Goal: Task Accomplishment & Management: Complete application form

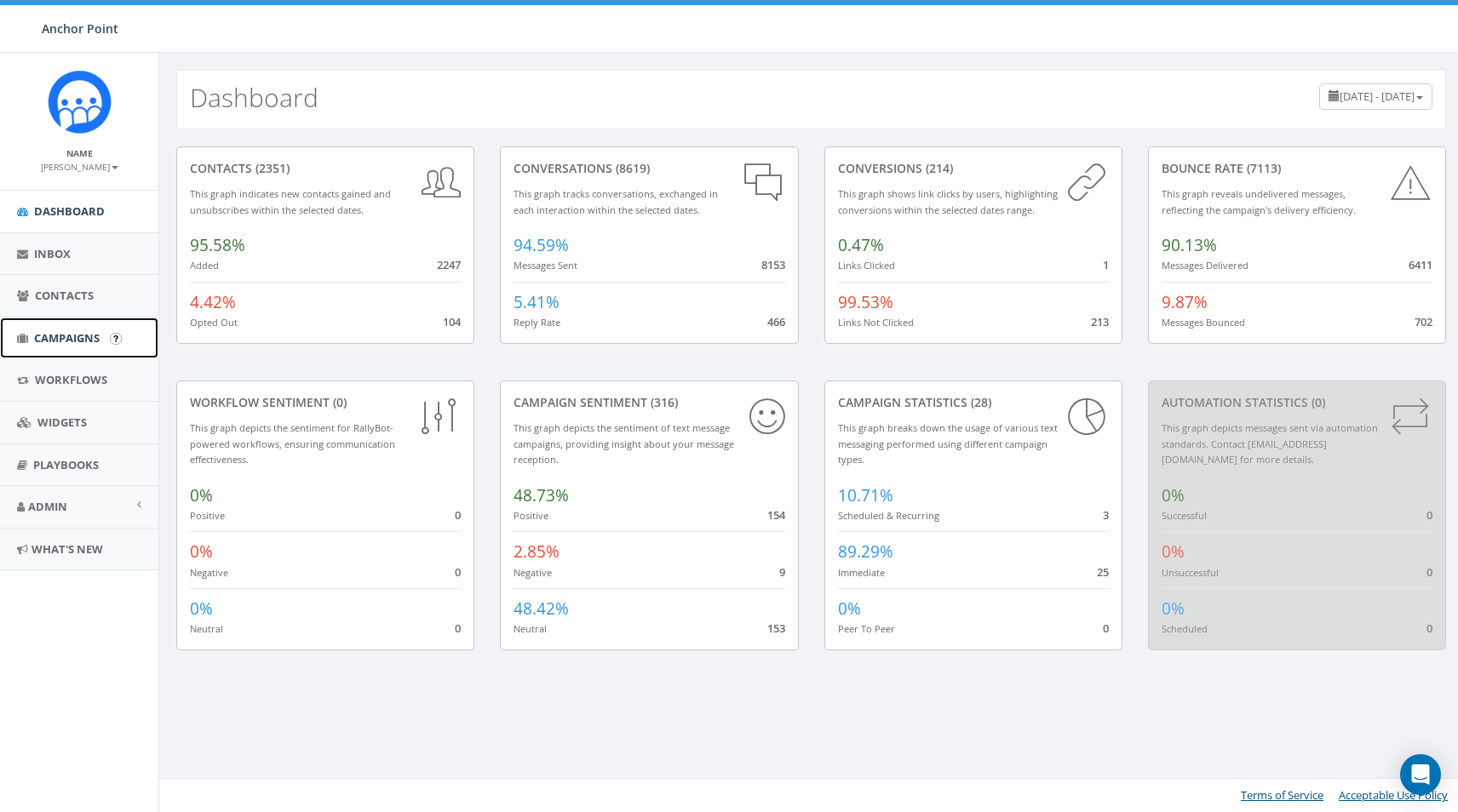
click at [50, 339] on span "Campaigns" at bounding box center [66, 338] width 65 height 15
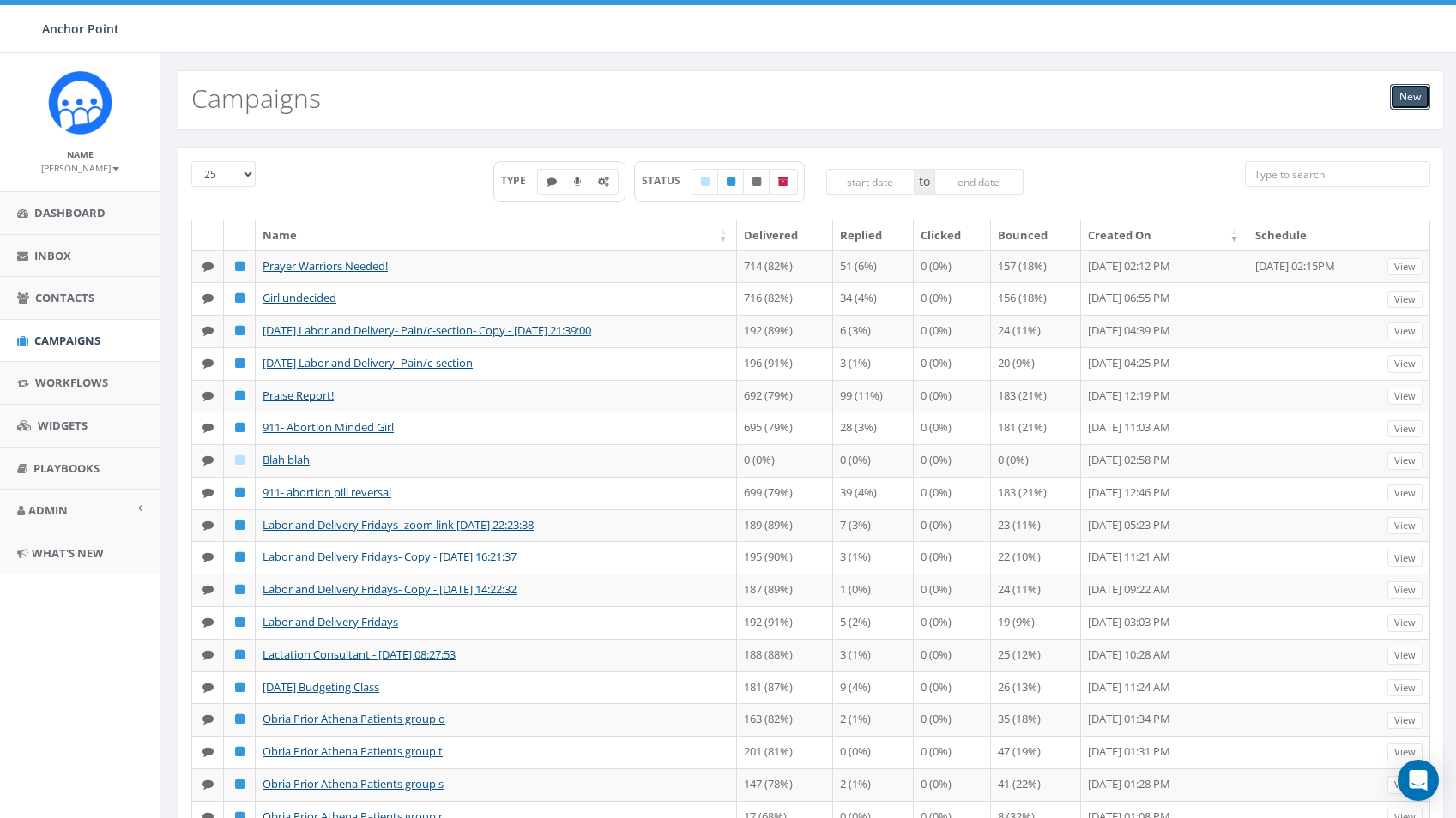
click at [1409, 94] on link "New" at bounding box center [1410, 96] width 40 height 26
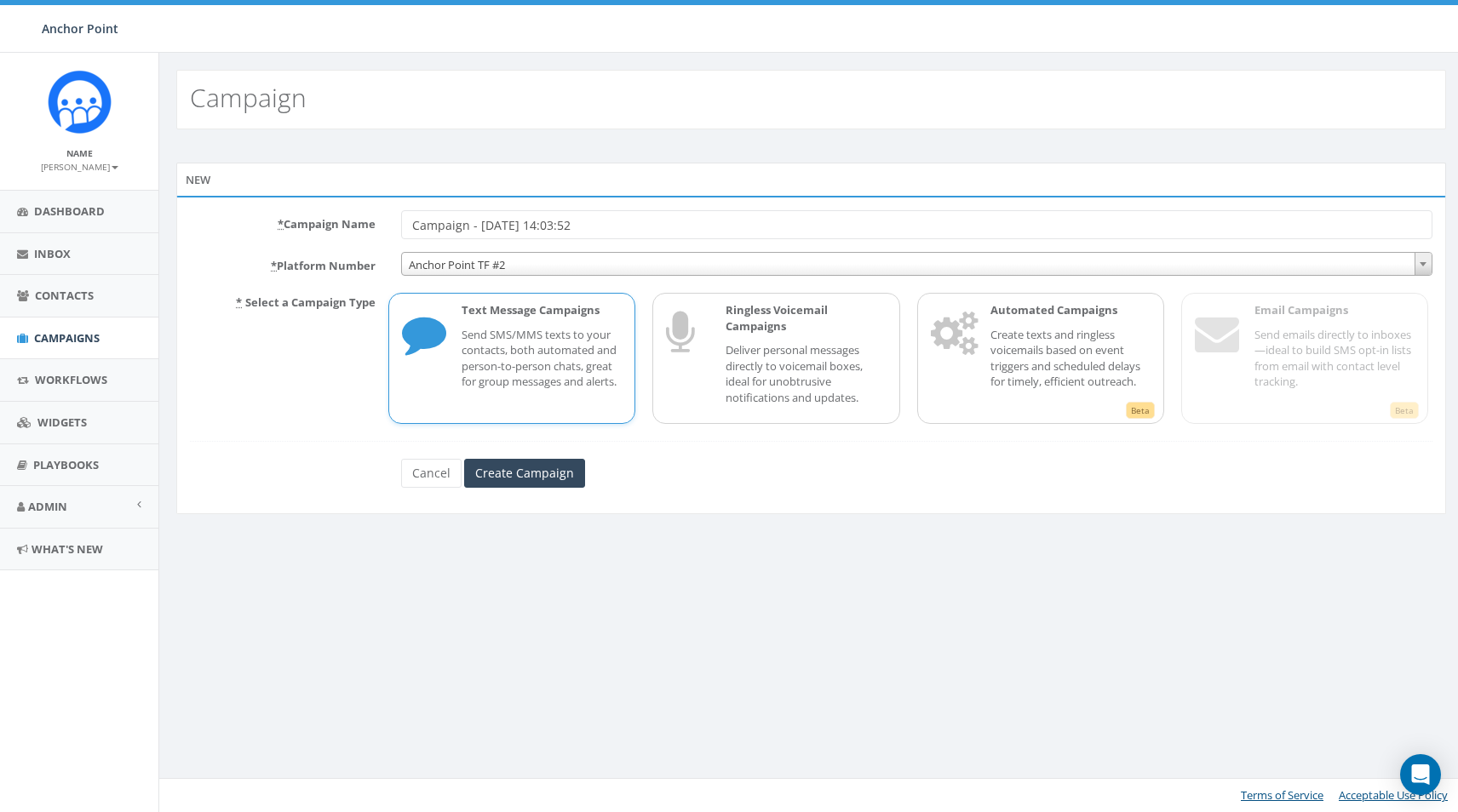
click at [487, 266] on span "Anchor Point TF #2" at bounding box center [917, 264] width 1030 height 24
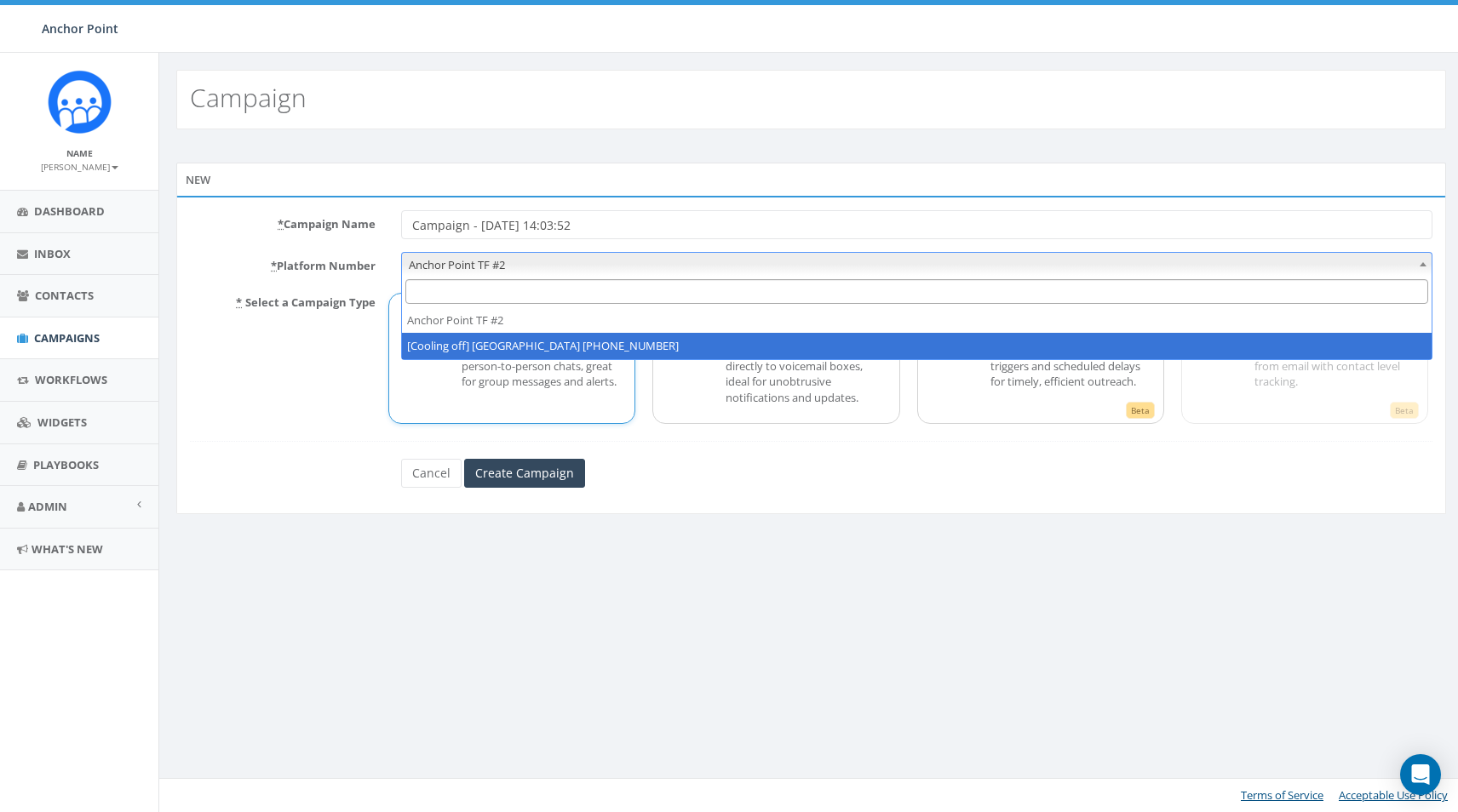
select select "2317893"
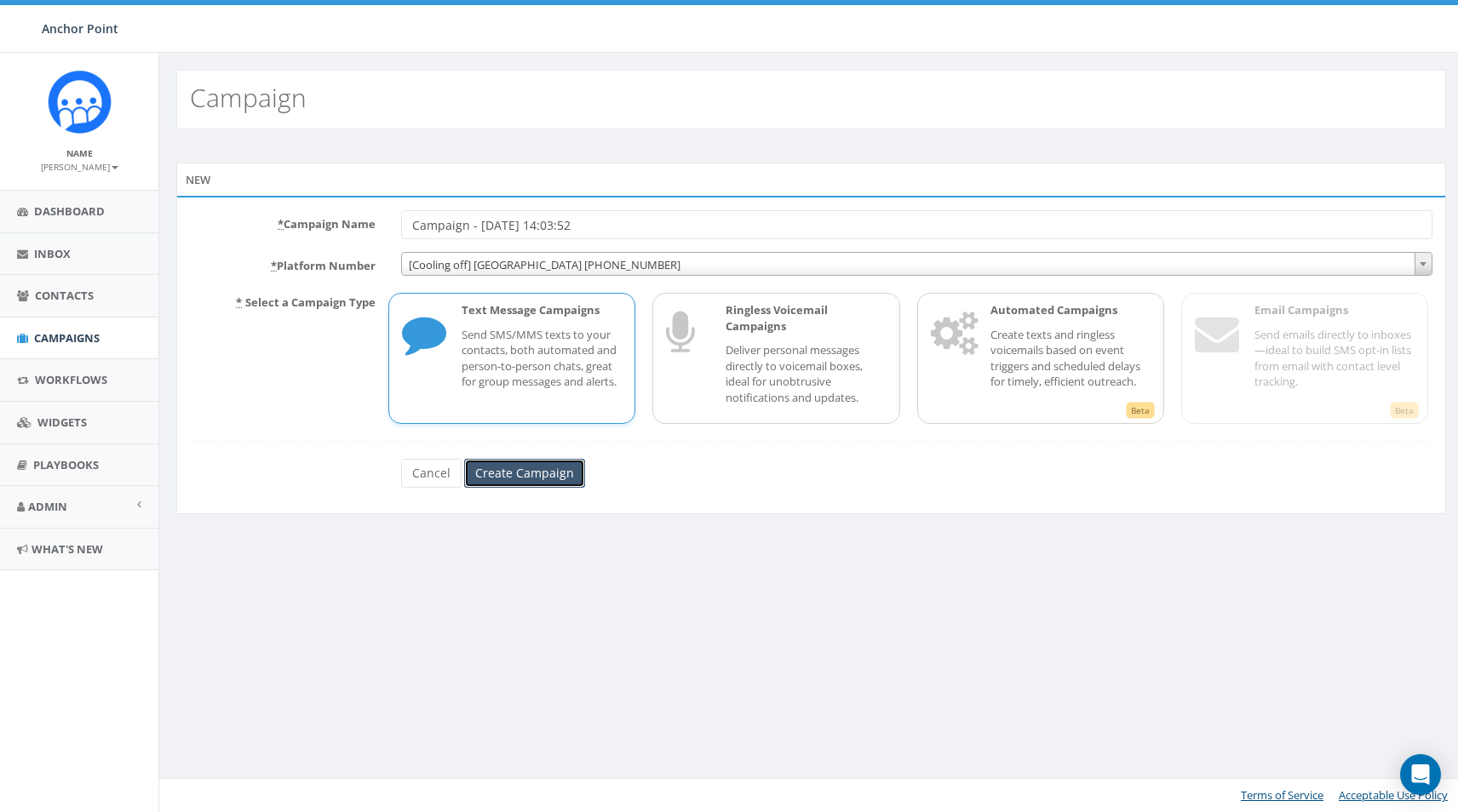
click at [520, 466] on input "Create Campaign" at bounding box center [525, 473] width 121 height 29
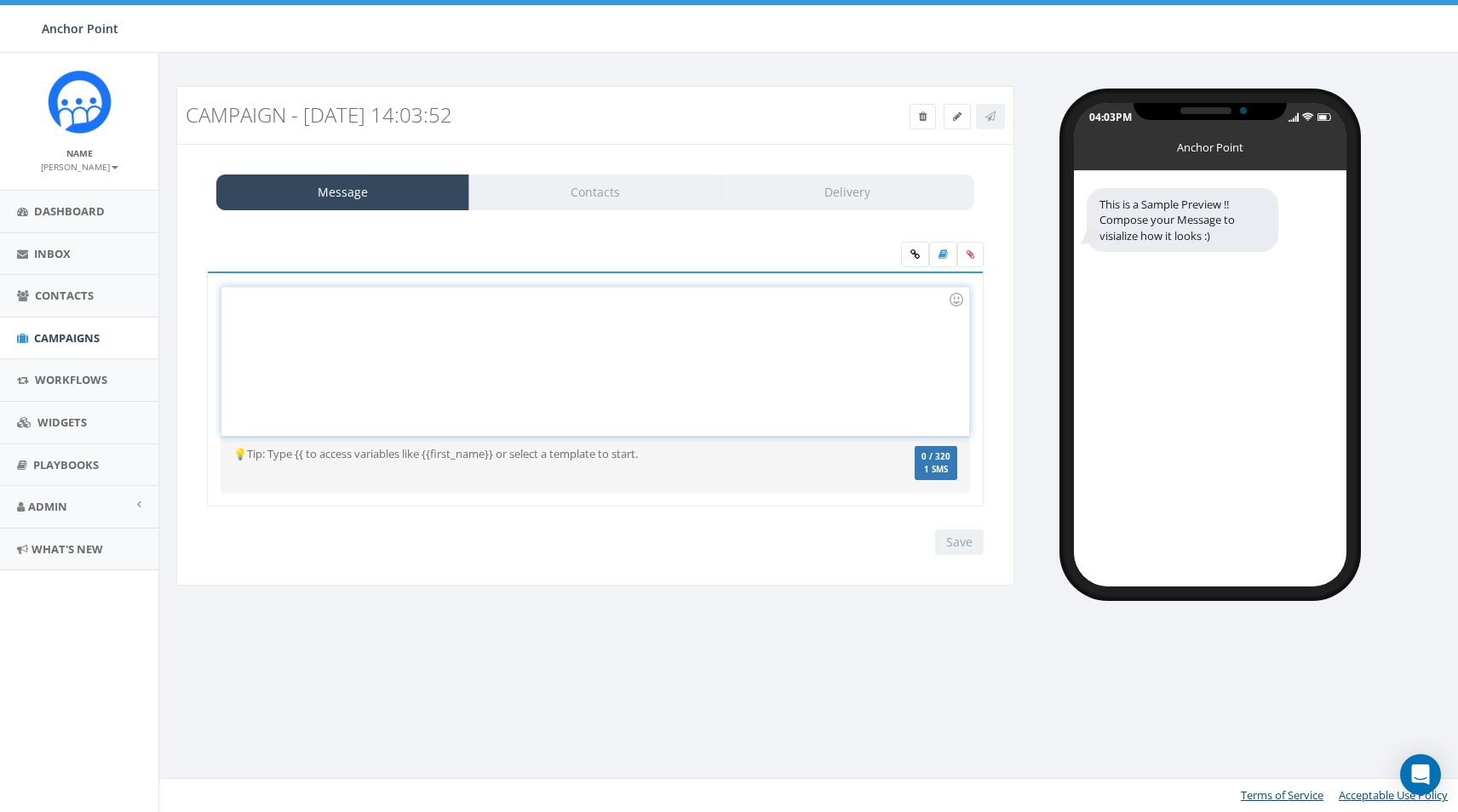
click at [349, 329] on div at bounding box center [595, 361] width 747 height 149
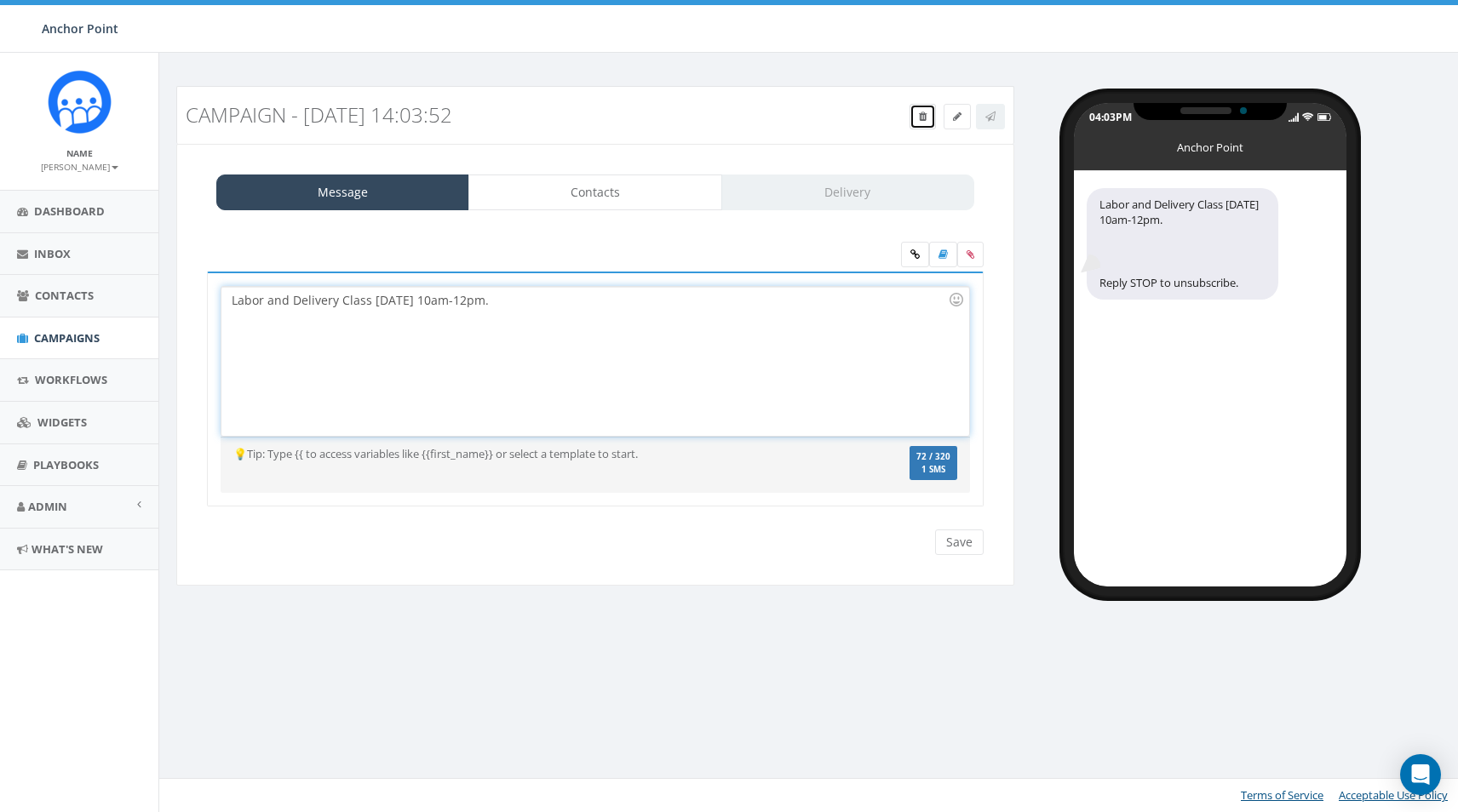
click at [914, 115] on link at bounding box center [923, 117] width 27 height 26
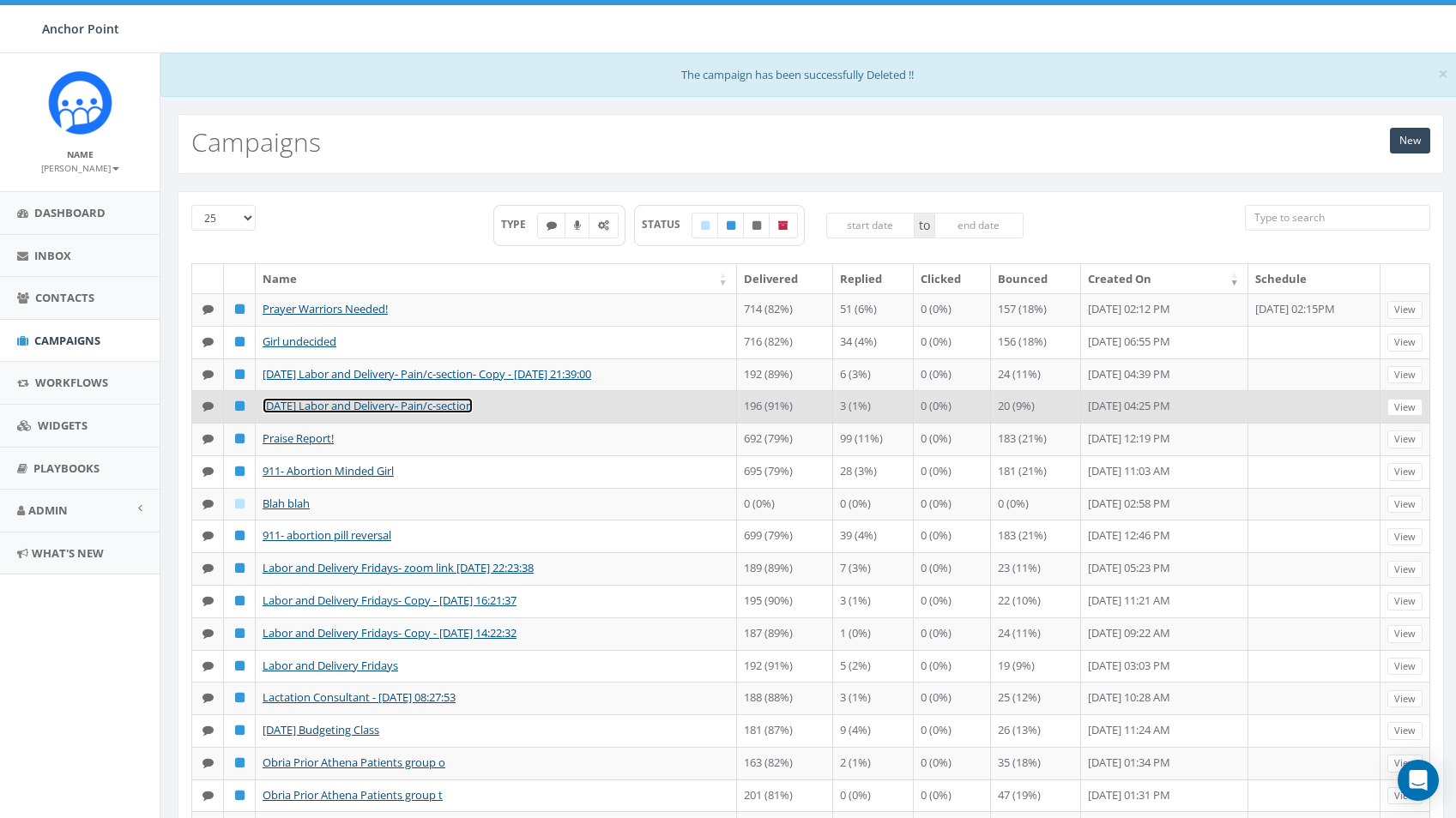
click at [369, 411] on link "[DATE] Labor and Delivery- Pain/c-section" at bounding box center [368, 406] width 210 height 15
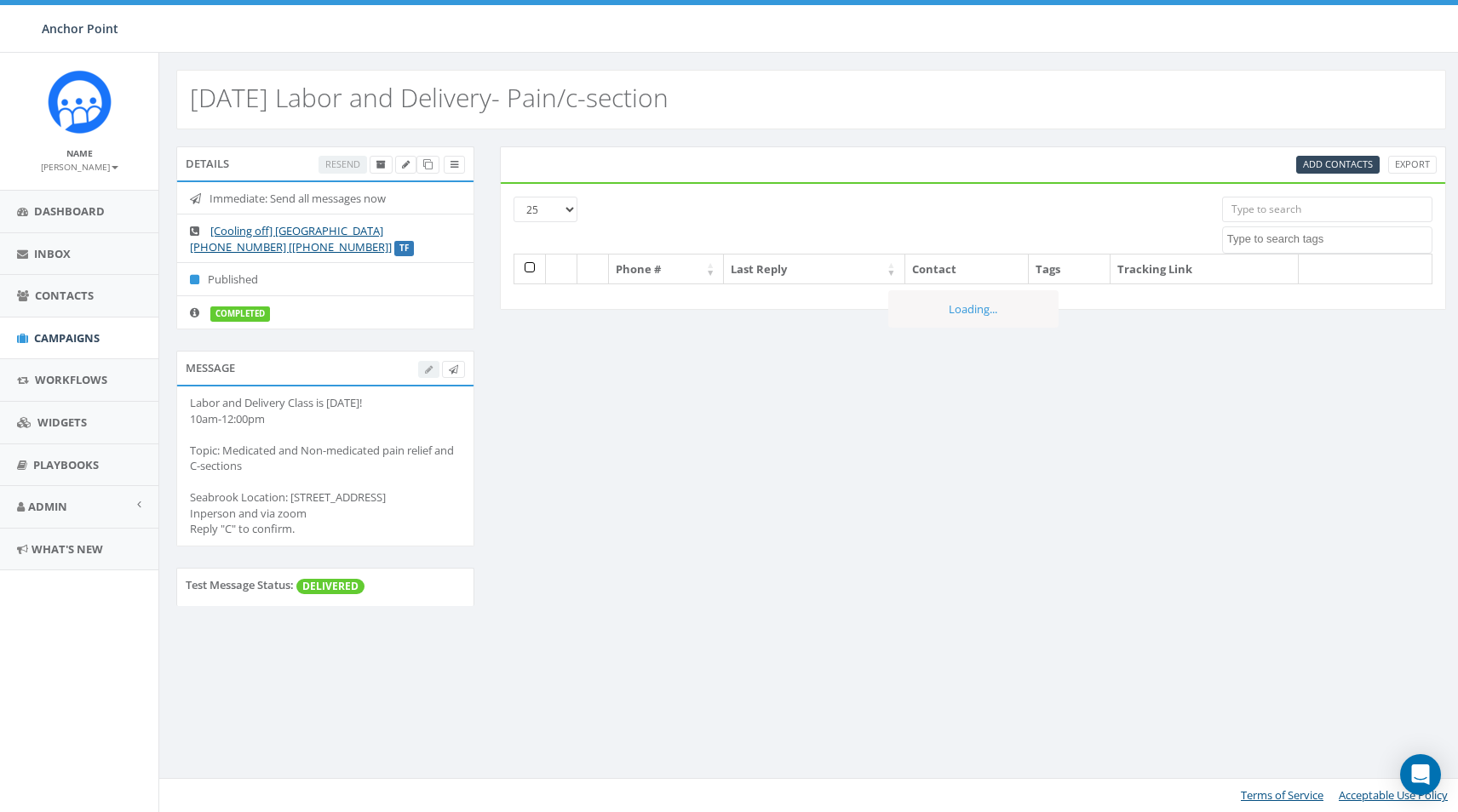
select select
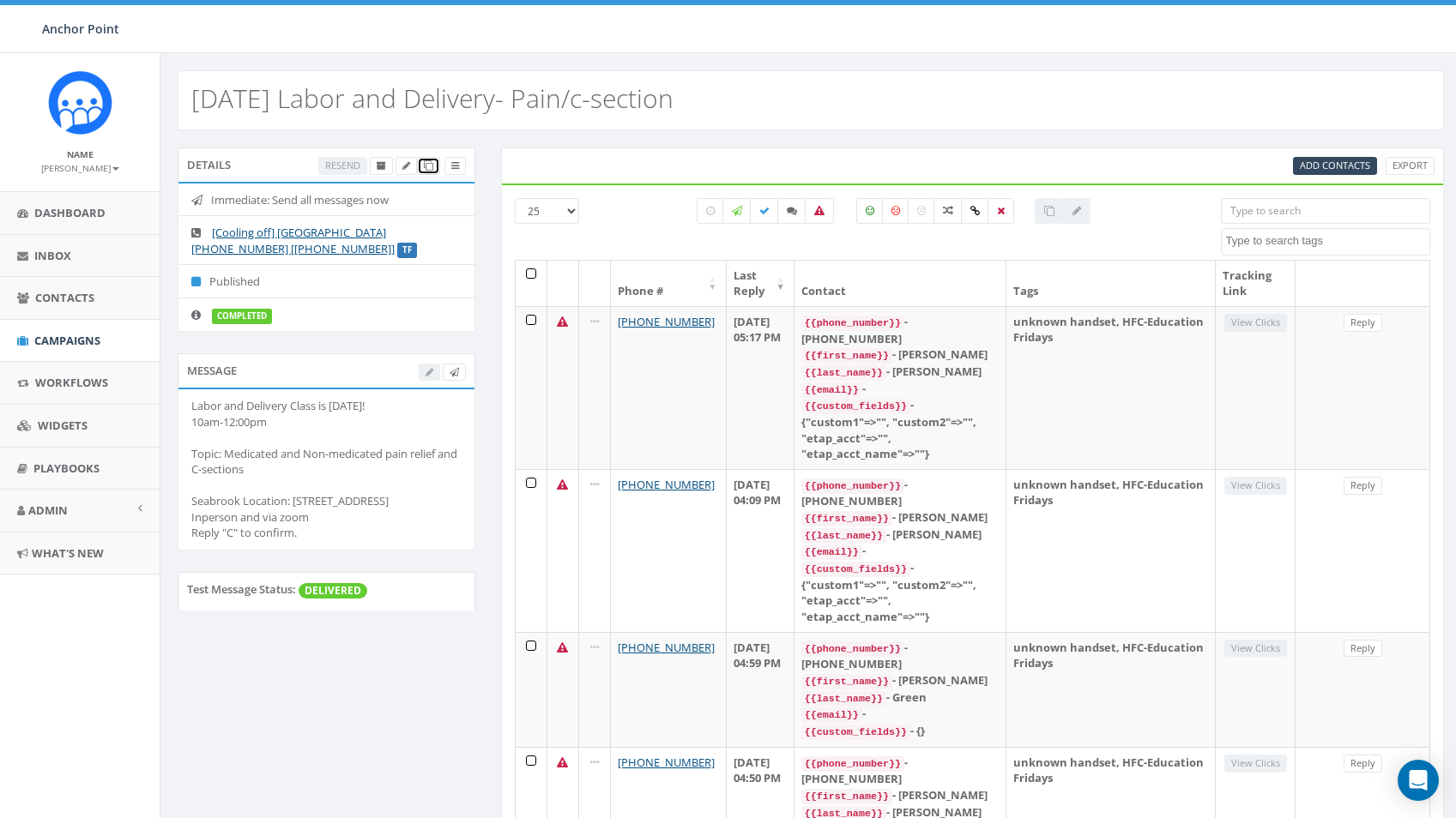
click at [428, 165] on icon at bounding box center [429, 166] width 10 height 10
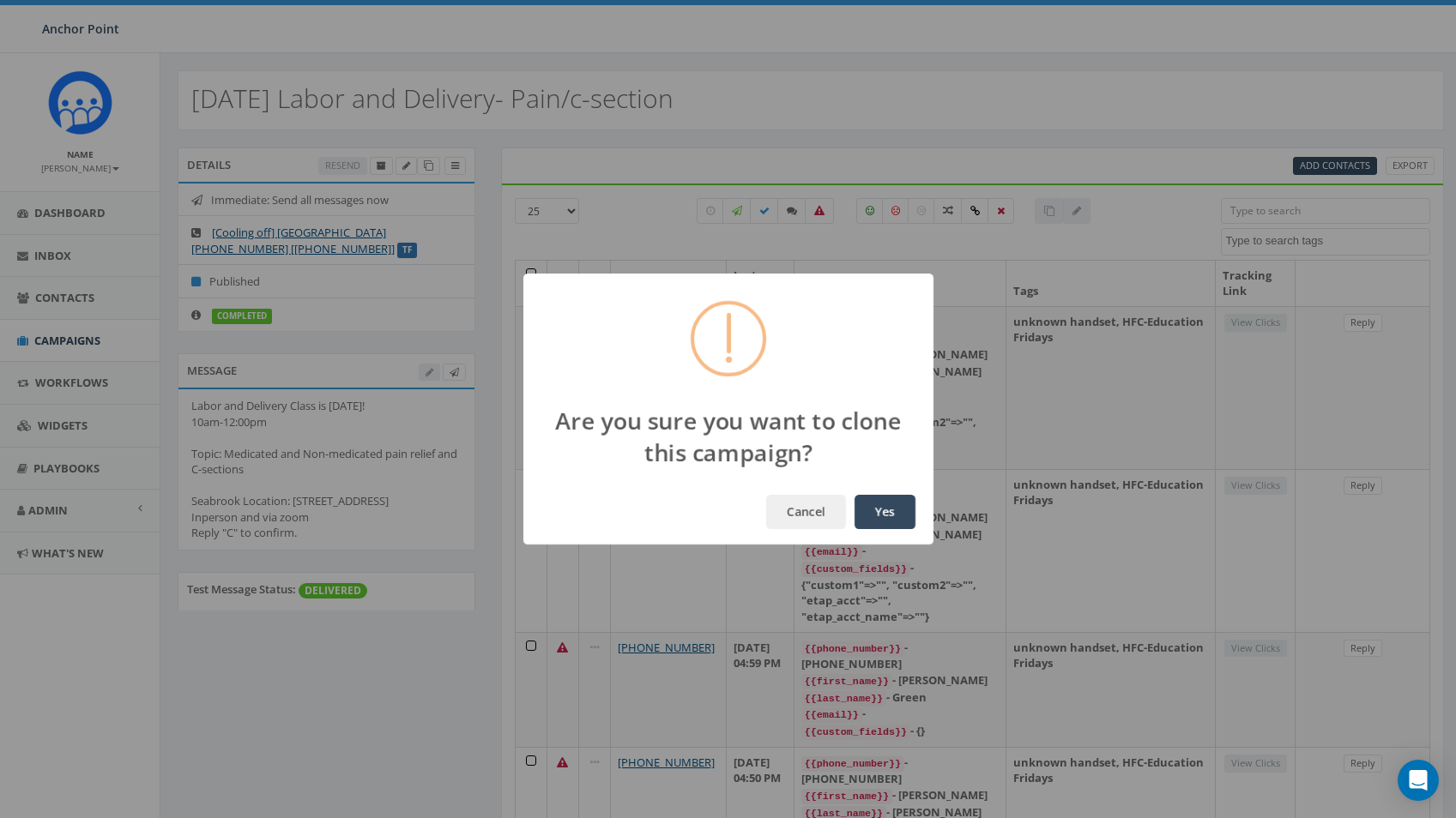
click at [910, 516] on button "Yes" at bounding box center [885, 512] width 61 height 34
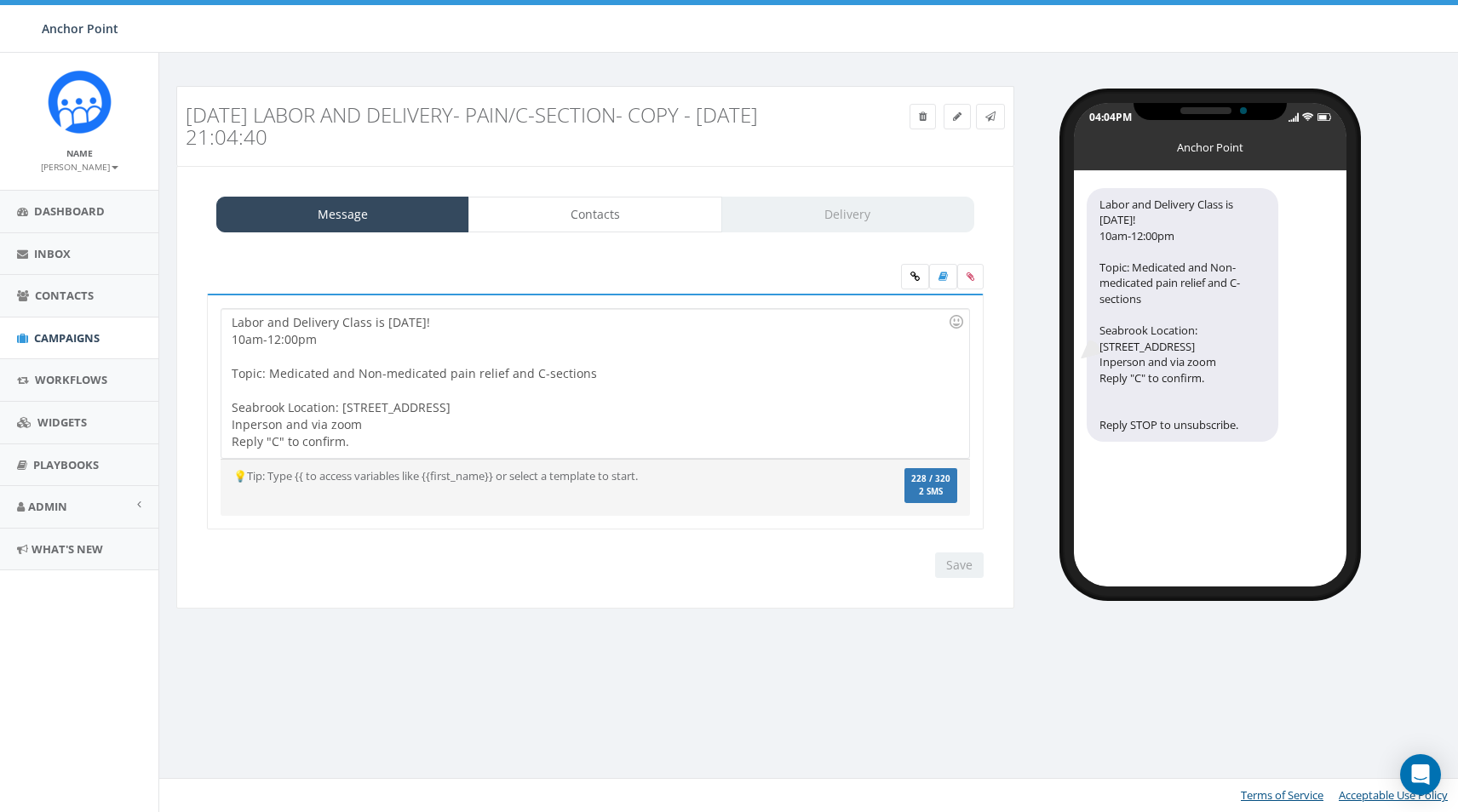
click at [320, 334] on div "Labor and Delivery Class is Tomorrow! 10am-12:00pm Topic: Medicated and Non-med…" at bounding box center [595, 383] width 747 height 149
drag, startPoint x: 481, startPoint y: 327, endPoint x: 372, endPoint y: 322, distance: 109.1
click at [372, 322] on div "Labor and Delivery Class is Tomorrow! 10am-12:00pm Topic: Medicated and Non-med…" at bounding box center [595, 383] width 747 height 149
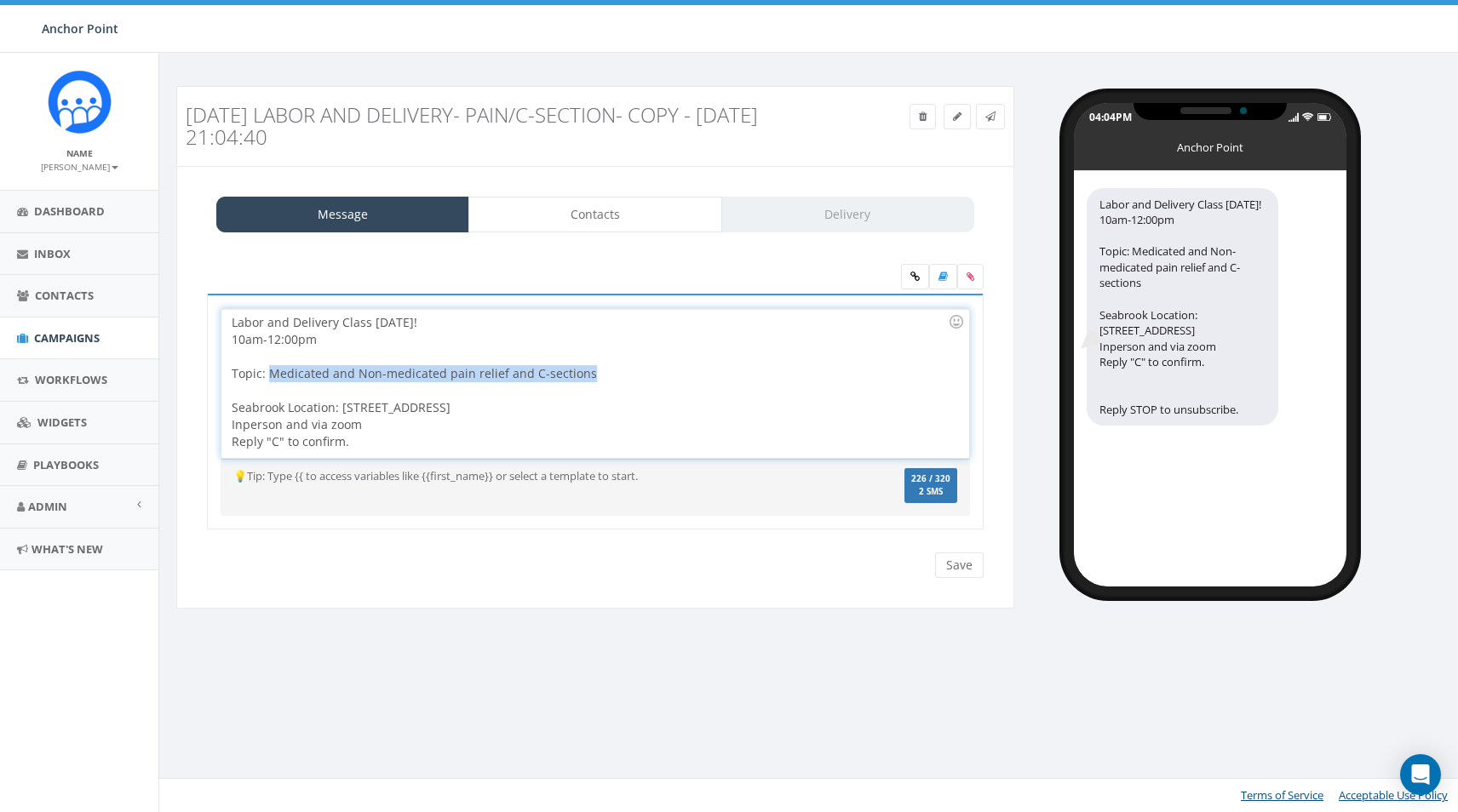
drag, startPoint x: 592, startPoint y: 373, endPoint x: 268, endPoint y: 373, distance: 324.0
click at [268, 373] on div "Labor and Delivery Class on Friday! 10am-12:00pm Topic: Medicated and Non-medic…" at bounding box center [595, 383] width 747 height 149
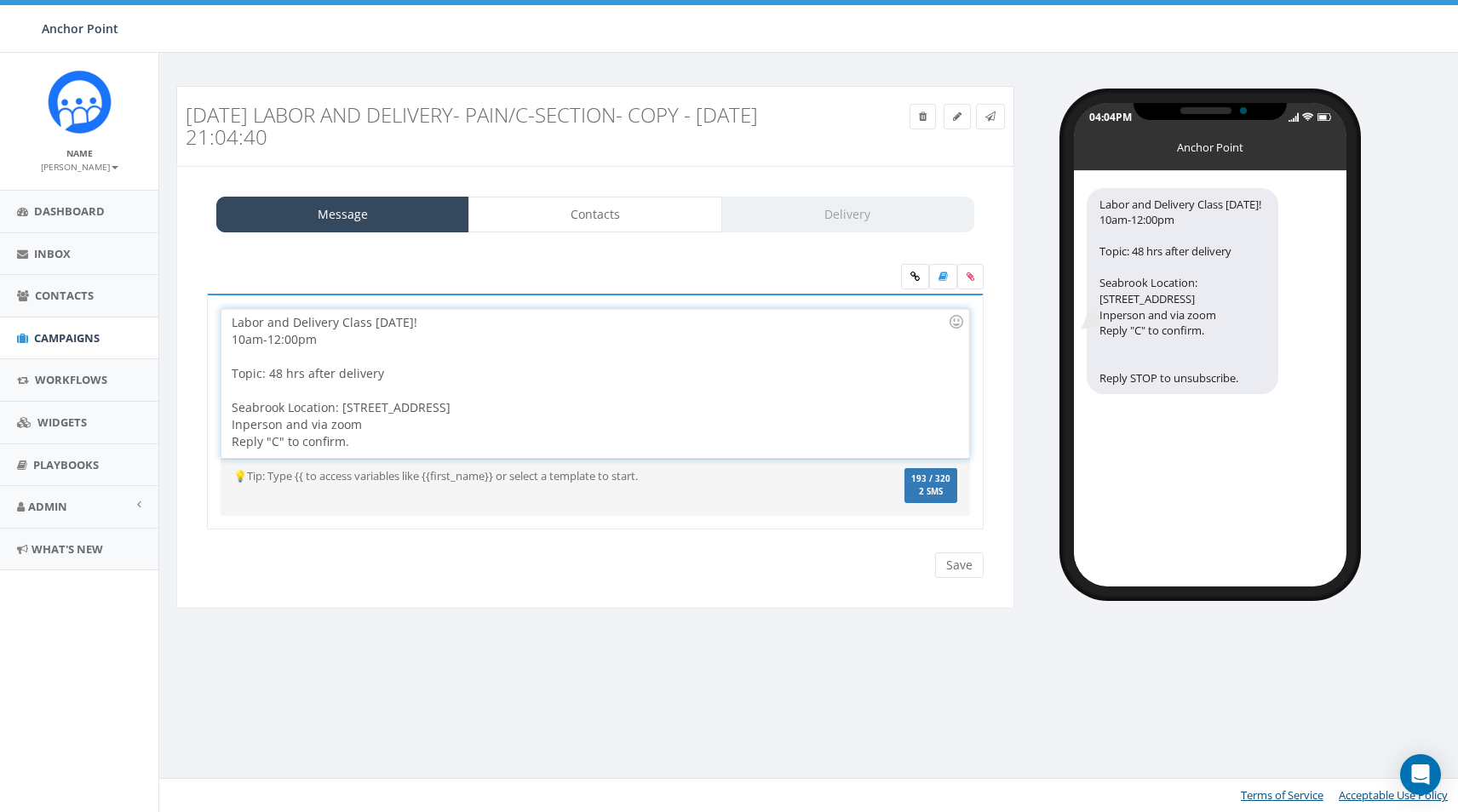
click at [271, 371] on div "Labor and Delivery Class on Friday! 10am-12:00pm Topic: 48 hrs after delivery S…" at bounding box center [595, 383] width 747 height 149
click at [510, 398] on div at bounding box center [590, 390] width 717 height 17
click at [970, 275] on icon at bounding box center [971, 277] width 8 height 10
click at [0, 0] on input "file" at bounding box center [0, 0] width 0 height 0
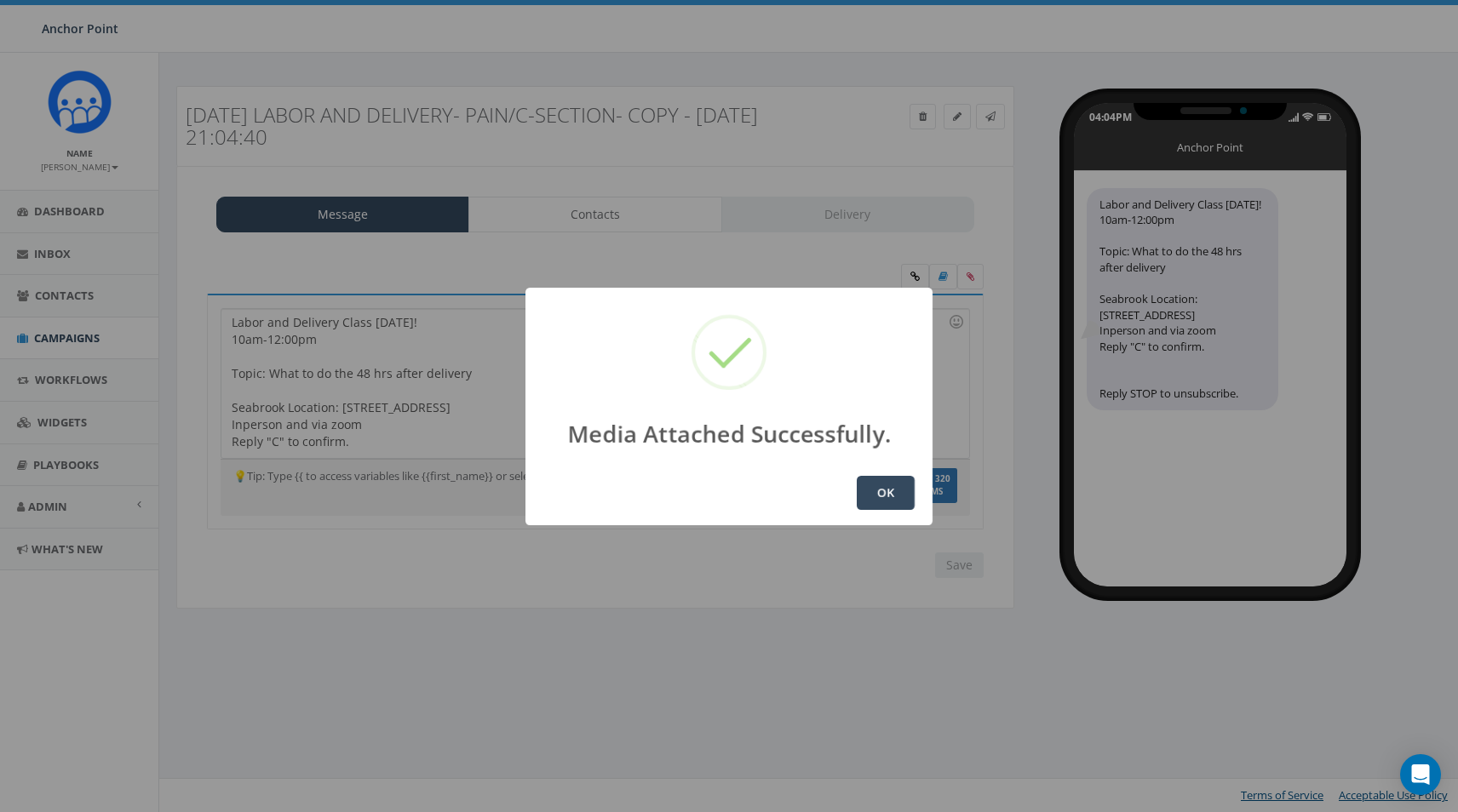
click at [883, 491] on button "OK" at bounding box center [885, 493] width 58 height 34
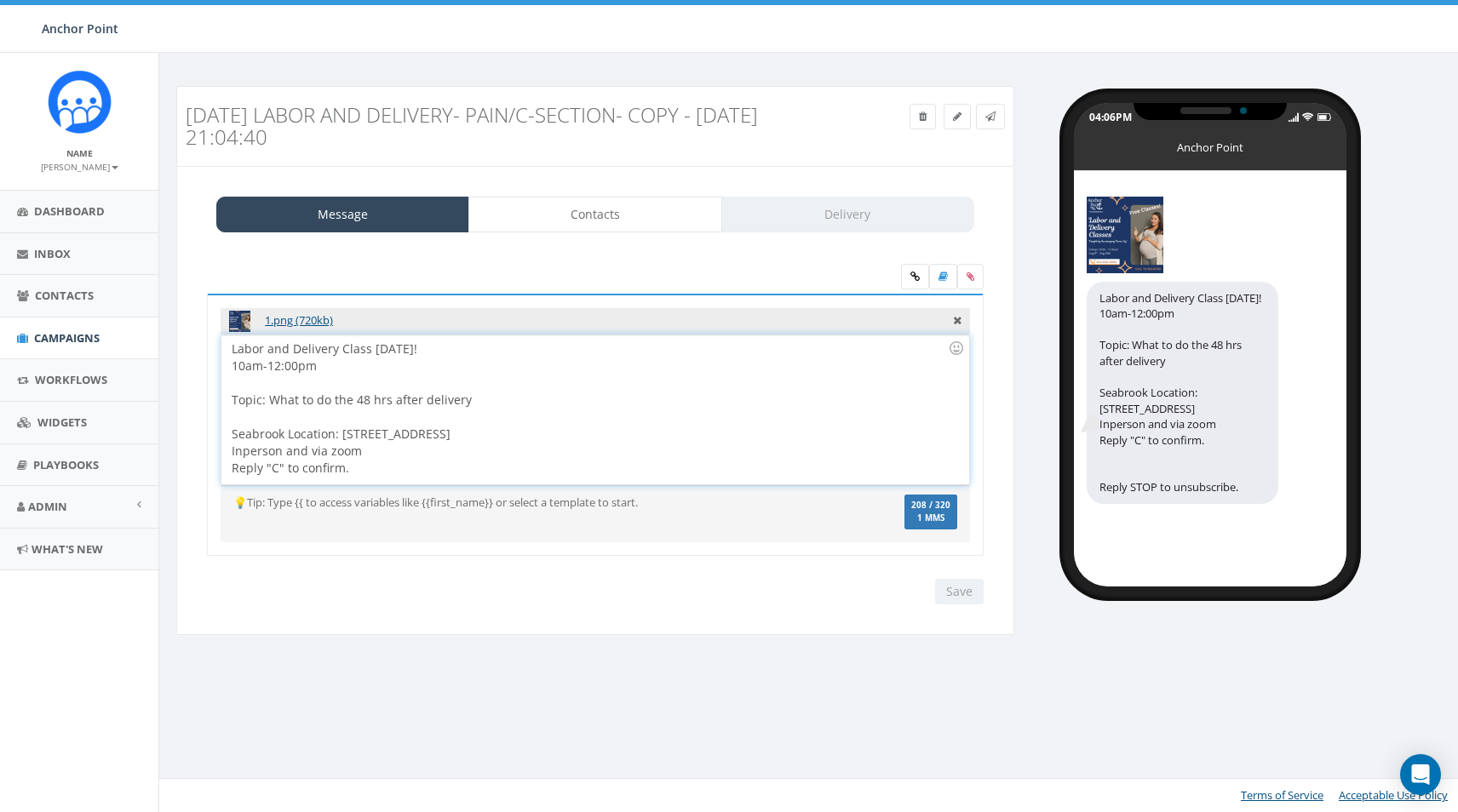
click at [357, 472] on div "Labor and Delivery Class on Friday! 10am-12:00pm Topic: What to do the 48 hrs a…" at bounding box center [595, 409] width 747 height 149
click at [470, 399] on div "Labor and Delivery Class on Friday! 10am-12:00pm Topic: What to do the 48 hrs a…" at bounding box center [595, 409] width 747 height 149
click at [405, 452] on div "Labor and Delivery Class on Friday! 10am-12:00pm Topic: What to do the 48 hrs a…" at bounding box center [595, 409] width 747 height 149
click at [745, 535] on div "💡Tip: Type {{ to access variables like {{first_name}} or select a template to s…" at bounding box center [595, 514] width 750 height 57
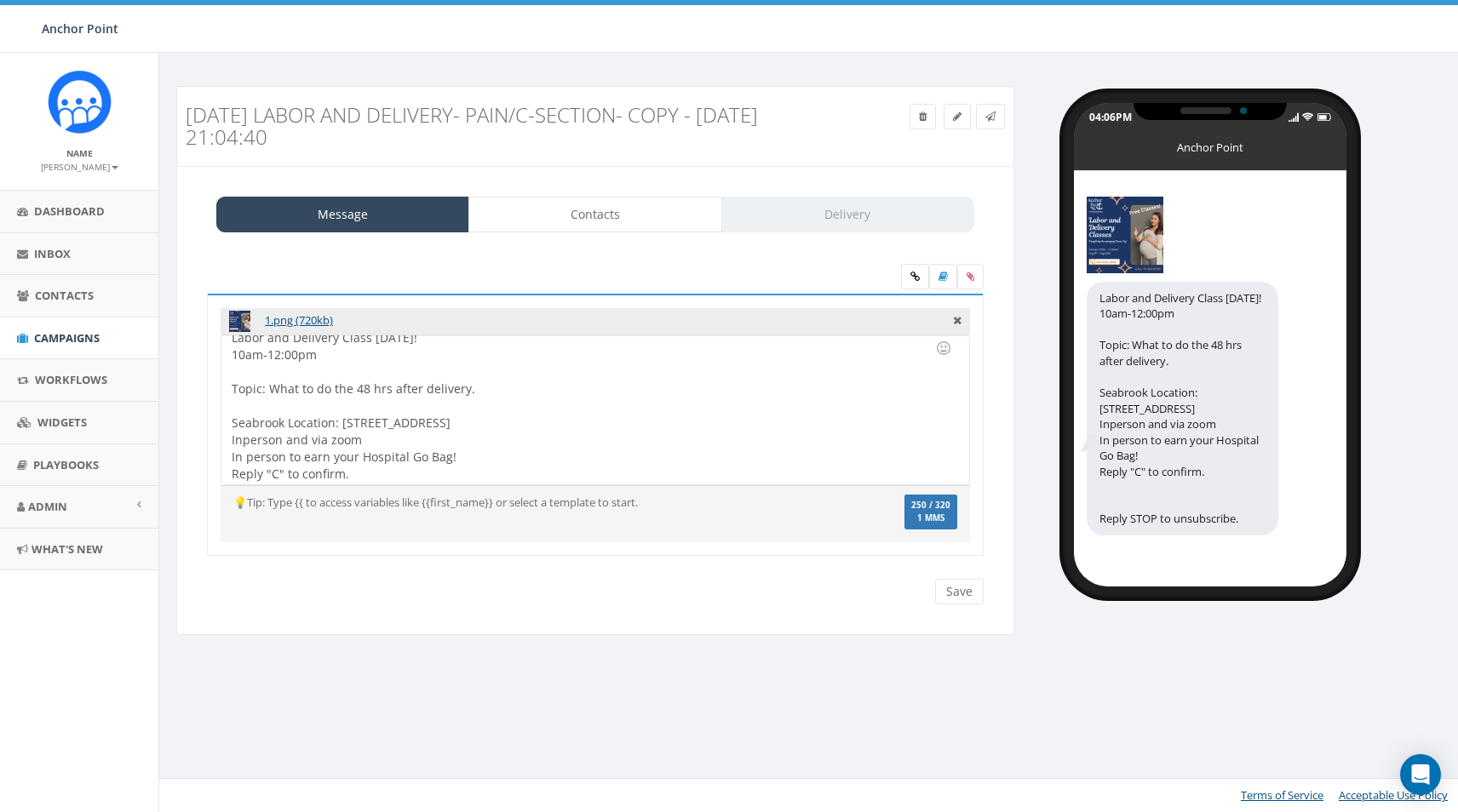
scroll to position [14, 0]
click at [238, 373] on div at bounding box center [590, 369] width 717 height 17
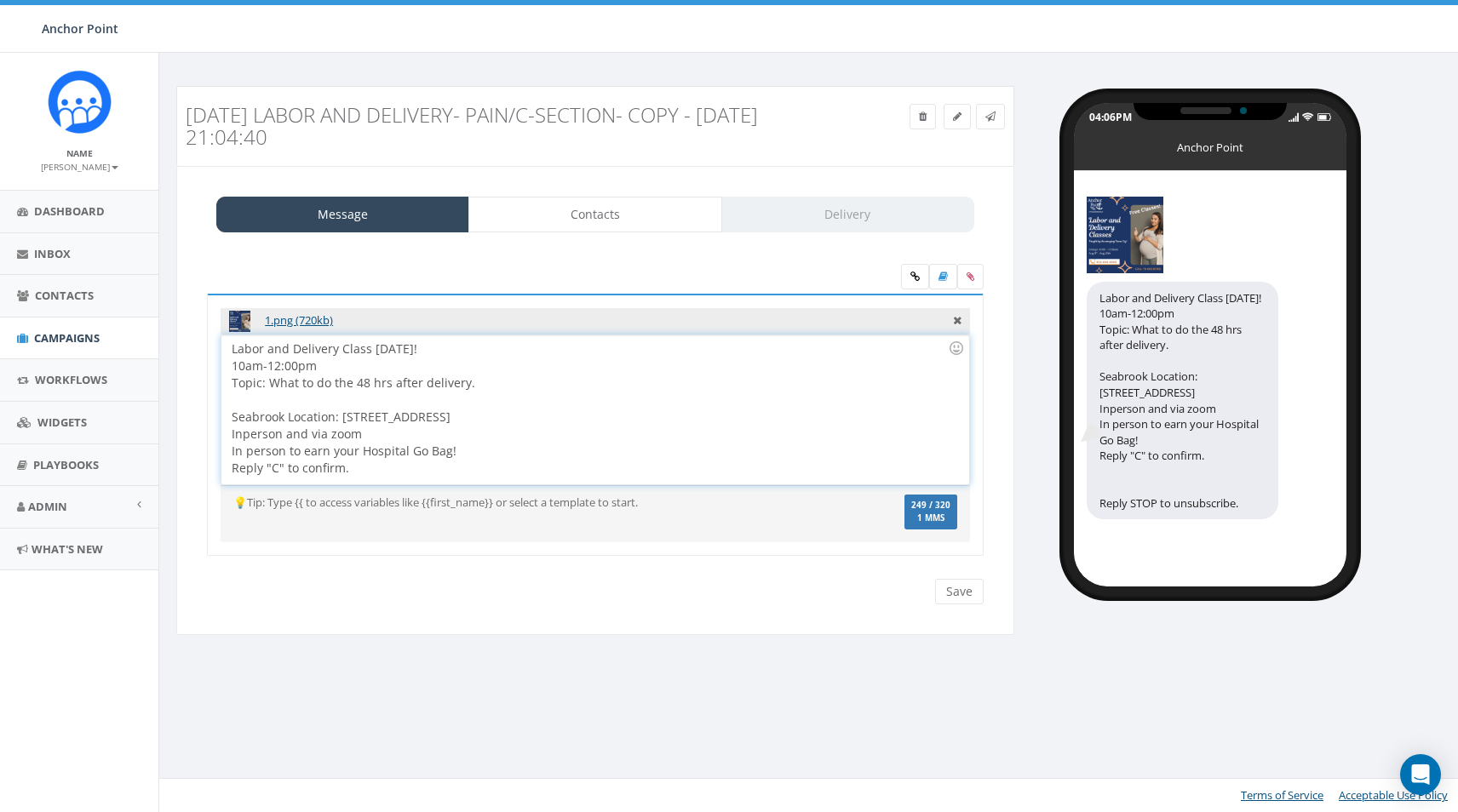
click at [349, 387] on span "Topic: What to do the 48 hrs after delivery." at bounding box center [353, 382] width 244 height 16
click at [627, 377] on div "Topic: What to do the first 48 hrs after delivery." at bounding box center [590, 383] width 717 height 17
click at [950, 121] on link at bounding box center [957, 117] width 27 height 26
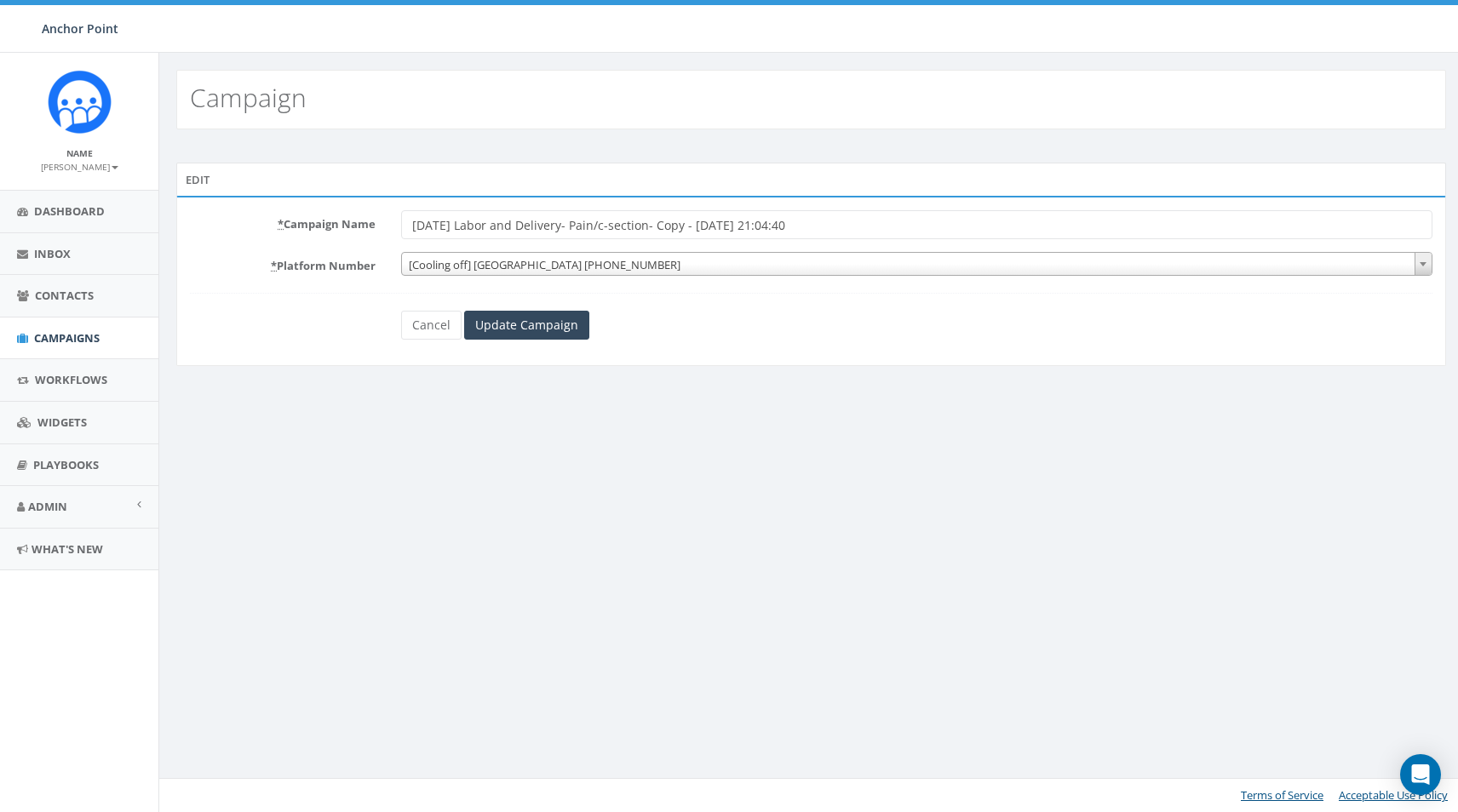
click at [845, 217] on input "Aug 22 Labor and Delivery- Pain/c-section- Copy - 2025-08-27 21:04:40" at bounding box center [917, 225] width 1031 height 29
drag, startPoint x: 832, startPoint y: 231, endPoint x: 788, endPoint y: 234, distance: 44.1
click at [788, 234] on input "Aug 22 Labor and Delivery- Pain/c-section- Copy - 2025-08-27 21:04:40" at bounding box center [917, 225] width 1031 height 29
click at [447, 223] on input "Aug 22 Labor and Delivery- Pain/c-section- Copy - 2025-08-27 21:04:40" at bounding box center [917, 225] width 1031 height 29
click at [447, 227] on input "Aug 22 Labor and Delivery- Pain/c-section- Copy - 2025-08-27 21:04:40" at bounding box center [917, 225] width 1031 height 29
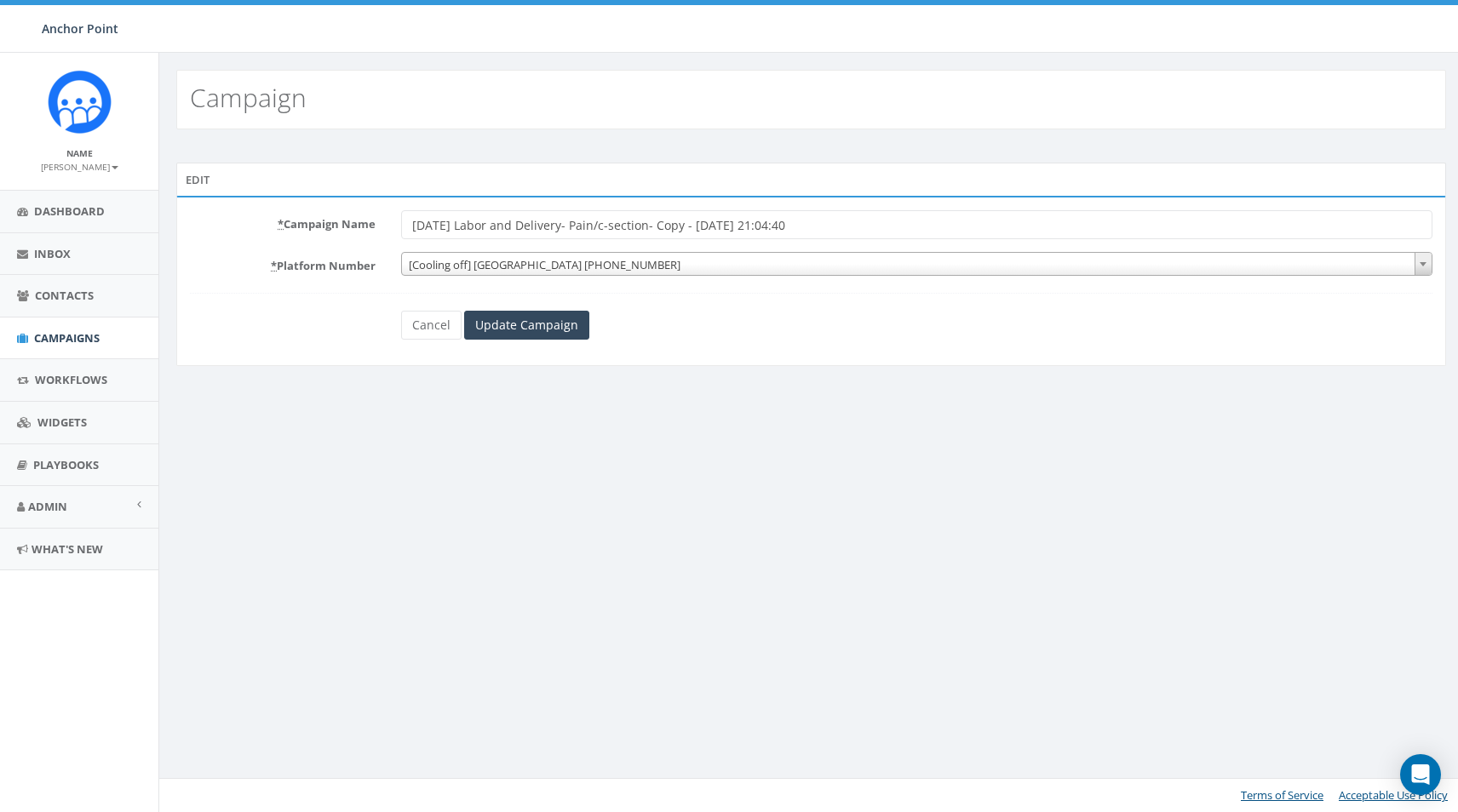
click at [828, 225] on input "Aug 27 Labor and Delivery- Pain/c-section- Copy - 2025-08-27 21:04:40" at bounding box center [917, 225] width 1031 height 29
drag, startPoint x: 827, startPoint y: 227, endPoint x: 560, endPoint y: 243, distance: 267.5
click at [560, 243] on form "* Campaign Name Aug 27 Labor and Delivery- Pain/c-section- Copy - 2025-08-27 21…" at bounding box center [811, 275] width 1243 height 130
type input "[DATE] Labor and Delivery"
click at [544, 320] on input "Update Campaign" at bounding box center [527, 325] width 125 height 29
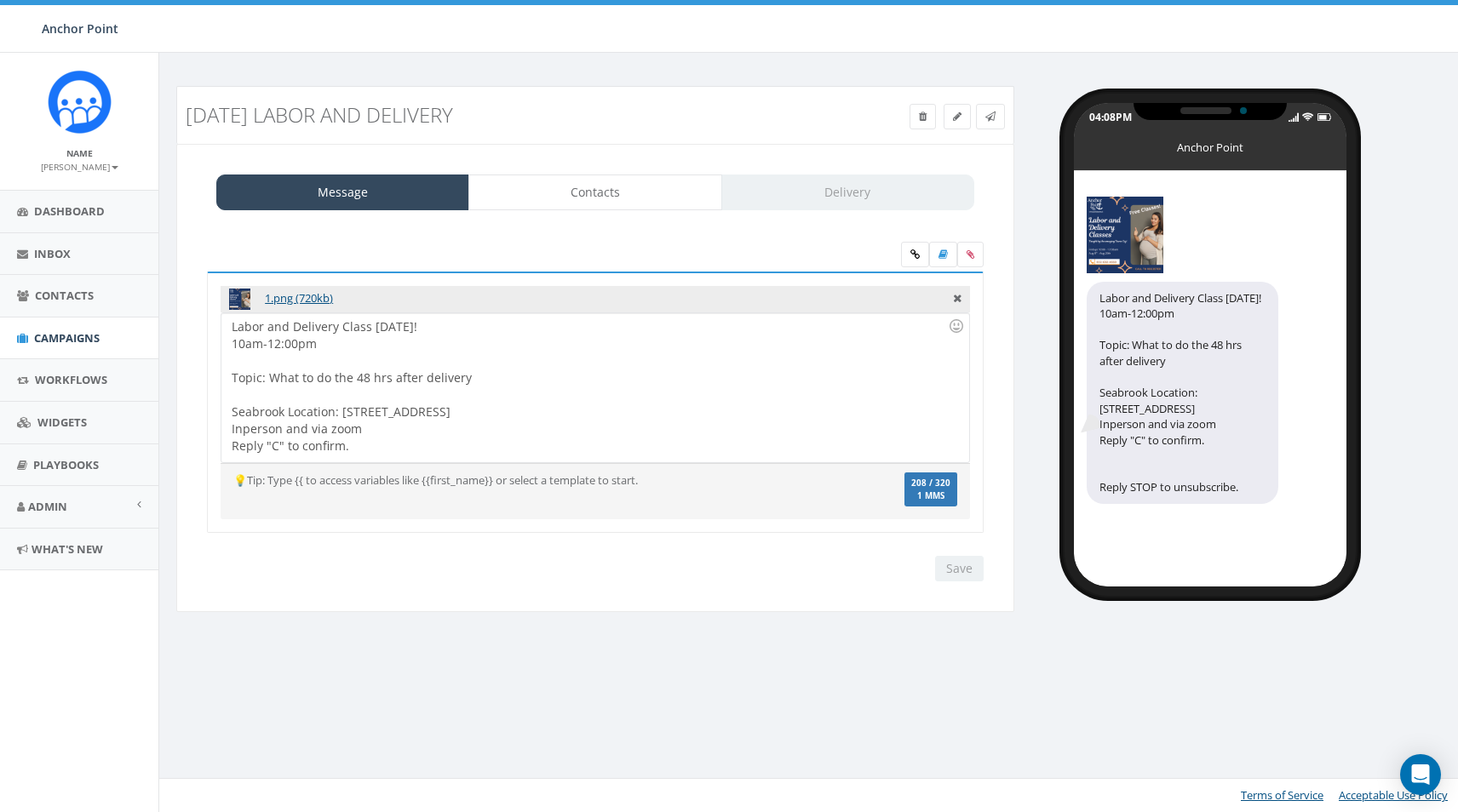
click at [231, 349] on div "Labor and Delivery Class [DATE]! 10am-12:00pm Topic: What to do the 48 hrs afte…" at bounding box center [595, 388] width 747 height 149
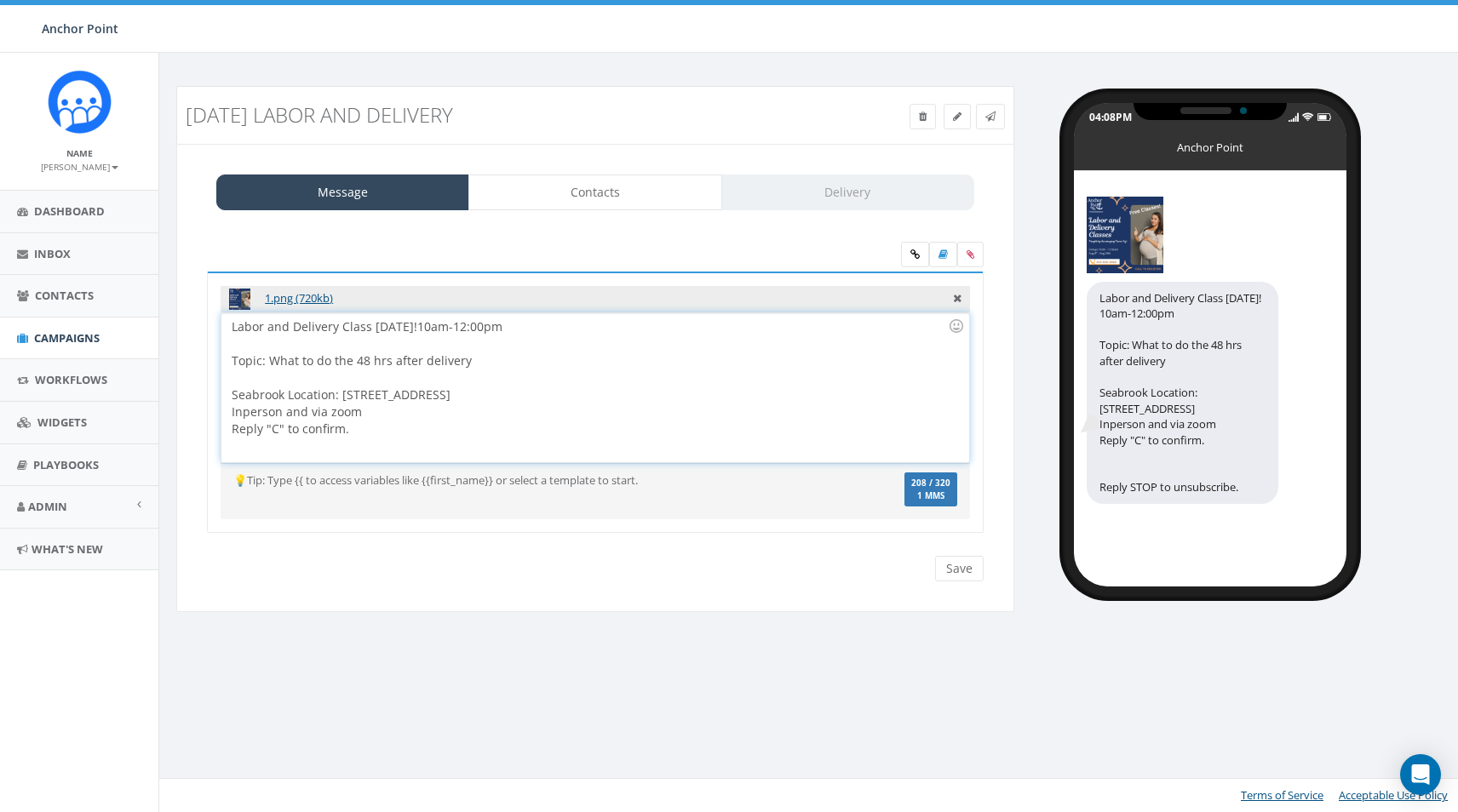
click at [368, 329] on div "Labor and Delivery Class [DATE]! 10am-12:00pm Topic: What to do the 48 hrs afte…" at bounding box center [595, 388] width 747 height 149
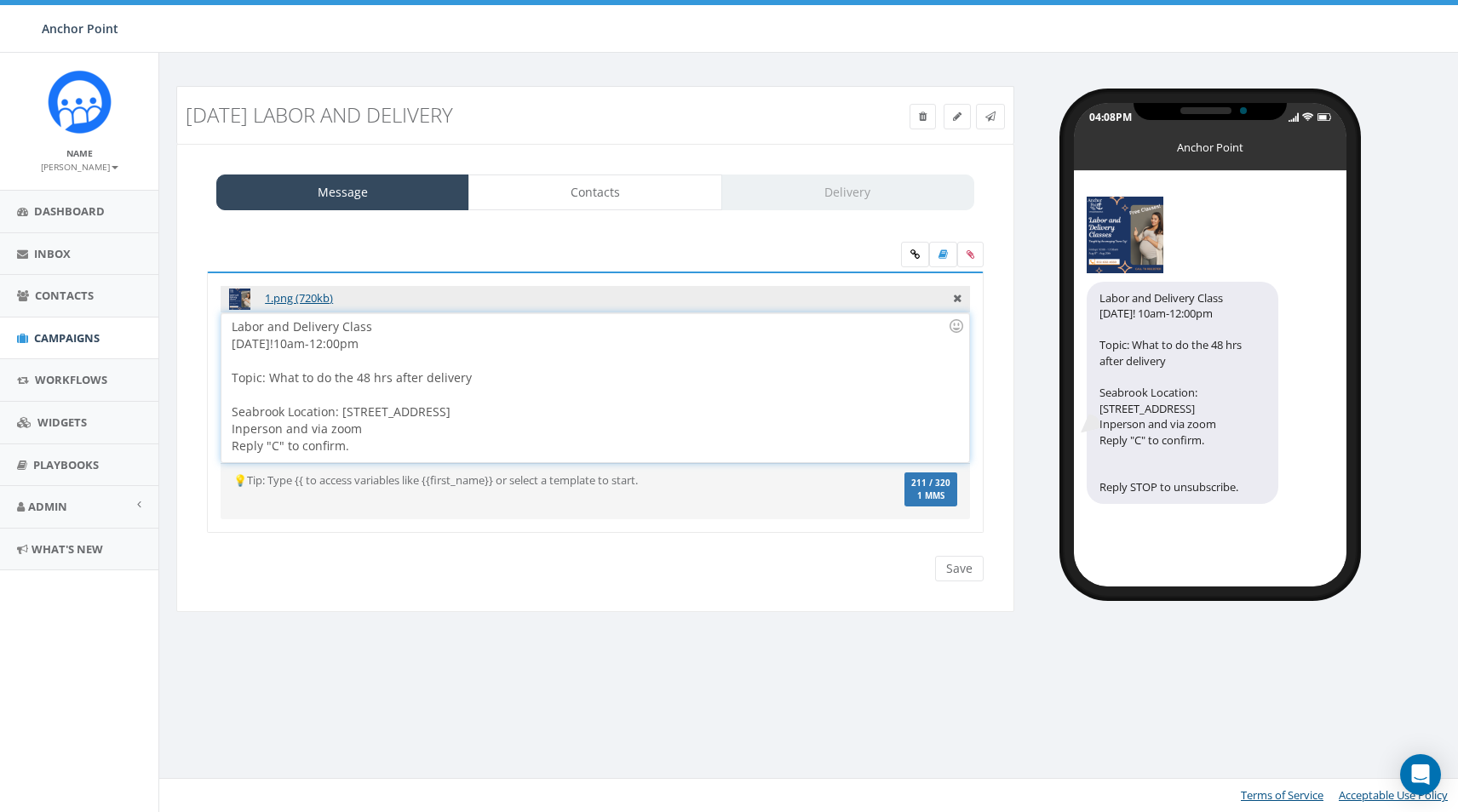
click at [352, 387] on div at bounding box center [590, 395] width 717 height 17
click at [354, 378] on div "This Friday! 10am-12:00pm Topic: What to do the 48 hrs after delivery Seabrook …" at bounding box center [590, 395] width 717 height 119
click at [954, 576] on input "Save" at bounding box center [959, 568] width 48 height 26
click at [377, 430] on div "Labor and Delivery Class This Friday! 10am-12:00pm Topic: What to do the first …" at bounding box center [595, 388] width 747 height 149
drag, startPoint x: 230, startPoint y: 446, endPoint x: 247, endPoint y: 439, distance: 18.4
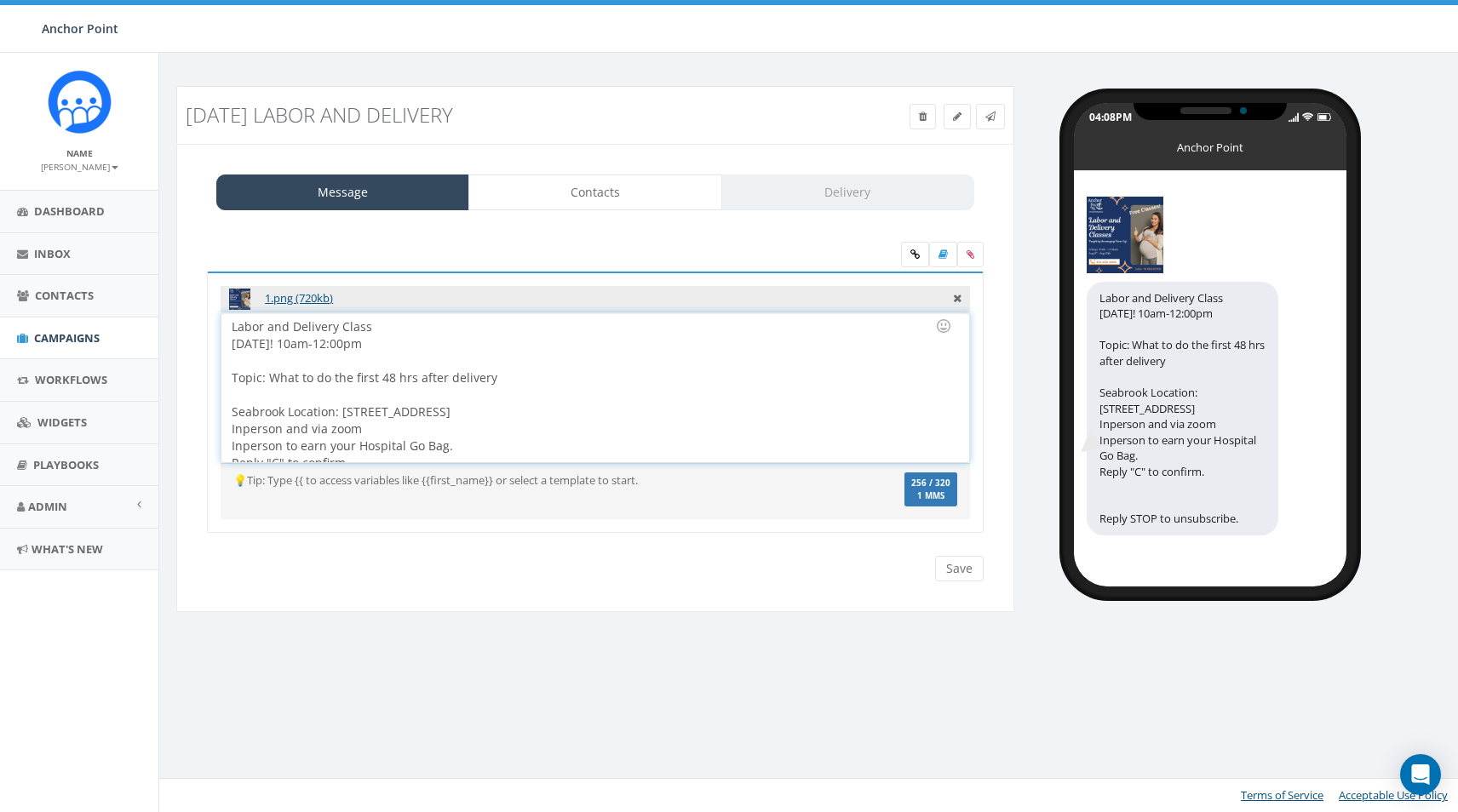
click at [231, 446] on div "Labor and Delivery Class This Friday! 10am-12:00pm Topic: What to do the first …" at bounding box center [595, 388] width 747 height 149
click at [742, 339] on div "Labor and Delivery Class This Friday! 10am-12:00pm Topic: What to do the first …" at bounding box center [595, 388] width 747 height 149
click at [961, 563] on input "Save" at bounding box center [959, 568] width 48 height 26
click at [277, 445] on div "Labor and Delivery Class This Friday! 10am-12:00pm Topic: What to do the first …" at bounding box center [595, 388] width 747 height 149
click at [953, 568] on input "Save" at bounding box center [959, 568] width 48 height 26
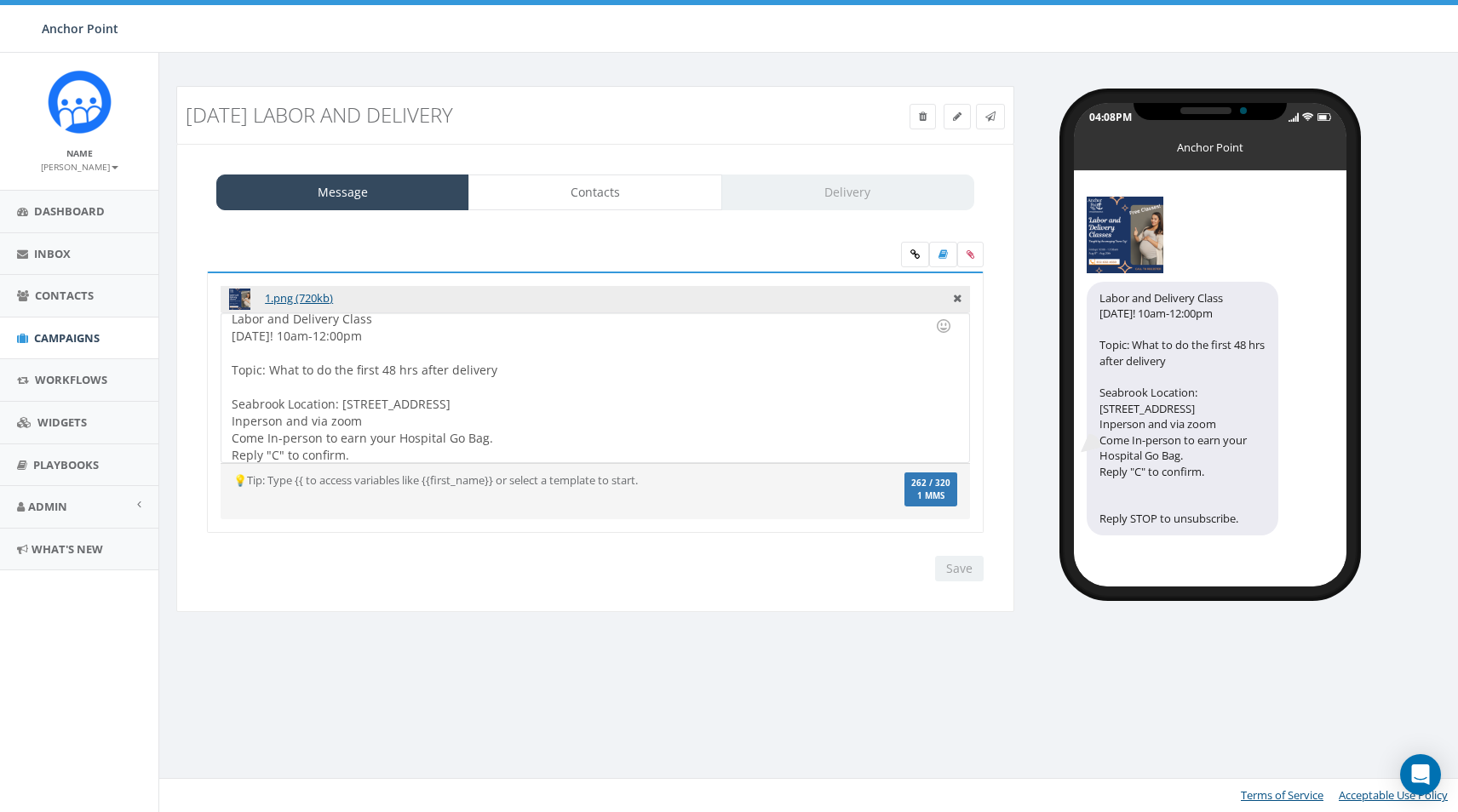
scroll to position [14, 0]
click at [340, 396] on div "Labor and Delivery Class This Friday! 10am-12:00pm Topic: What to do the first …" at bounding box center [595, 388] width 747 height 149
click at [323, 398] on div "Labor and Delivery Class This Friday! 10am-12:00pm Topic: What to do the first …" at bounding box center [595, 388] width 747 height 149
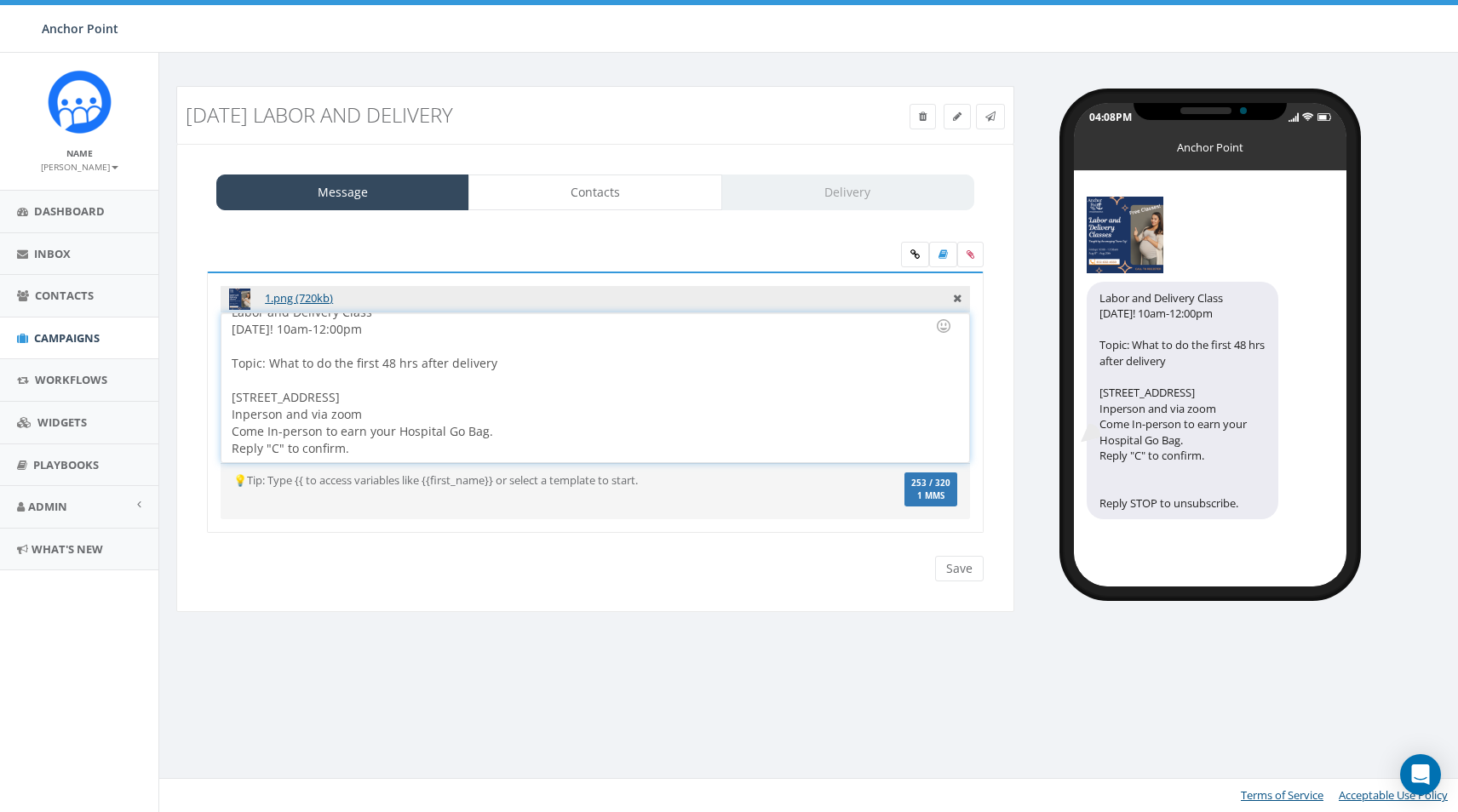
click at [449, 393] on div "Labor and Delivery Class This Friday! 10am-12:00pm Topic: What to do the first …" at bounding box center [595, 388] width 747 height 149
click at [305, 352] on div at bounding box center [590, 347] width 717 height 17
click at [227, 366] on div "Labor and Delivery Class This Friday! 10am-12:00pm Topic: What to do the first …" at bounding box center [595, 388] width 747 height 149
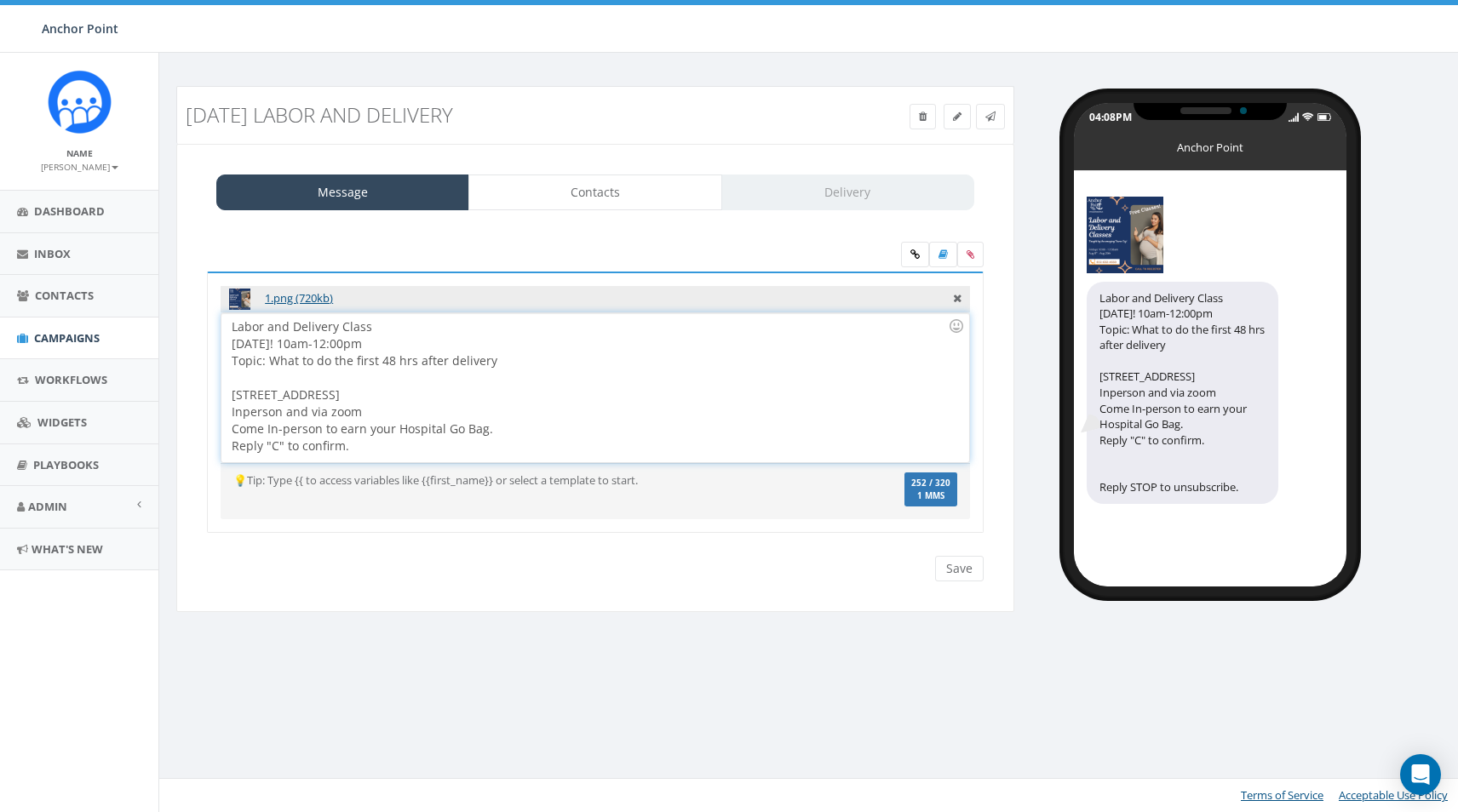
scroll to position [0, 0]
click at [255, 384] on div at bounding box center [590, 378] width 717 height 17
click at [421, 419] on div "Labor and Delivery Class This Friday! 10am-12:00pm Topic: What to do the first …" at bounding box center [595, 388] width 747 height 149
click at [423, 416] on div "Labor and Delivery Class This Friday! 10am-12:00pm Topic: What to do the first …" at bounding box center [595, 388] width 747 height 149
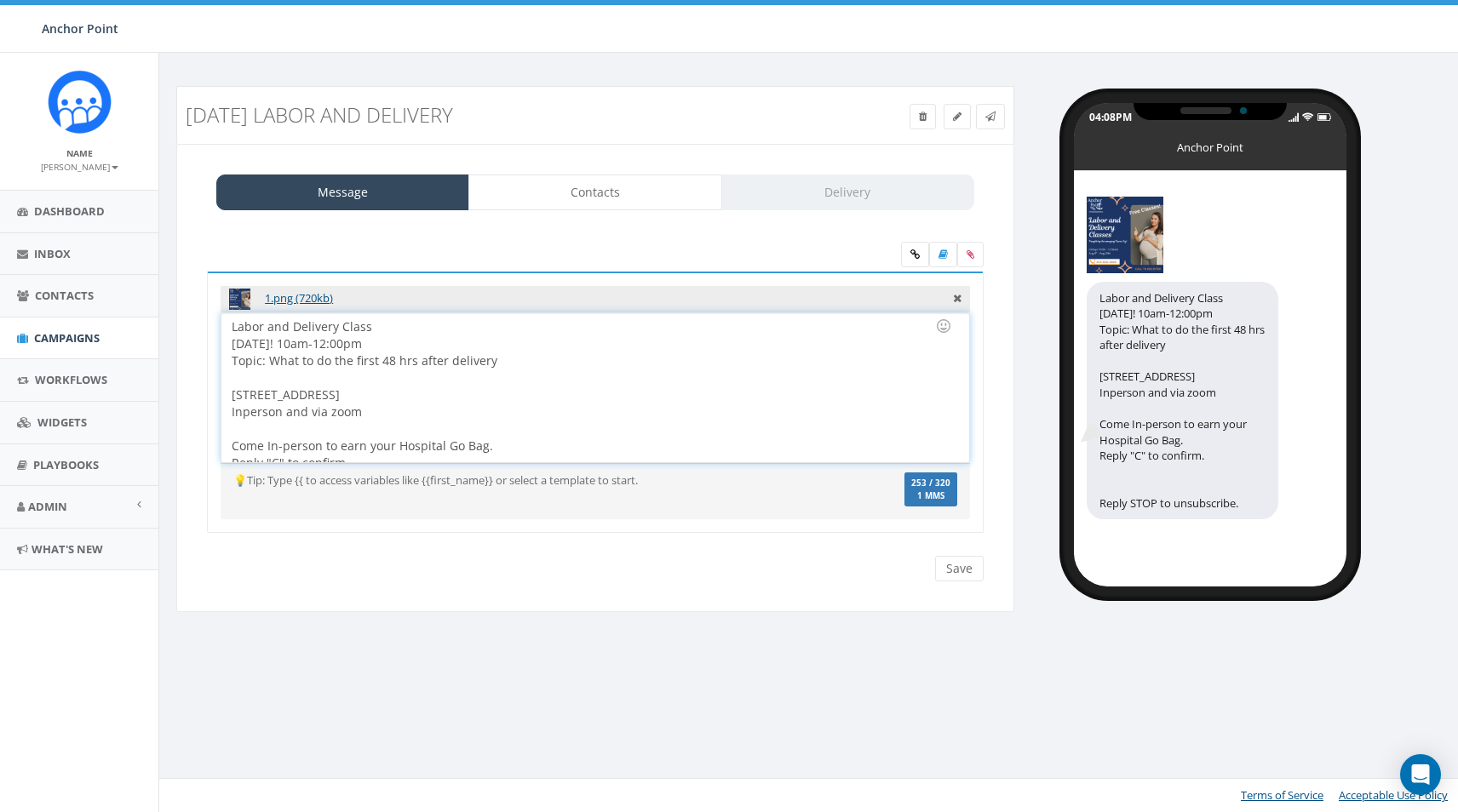
scroll to position [14, 0]
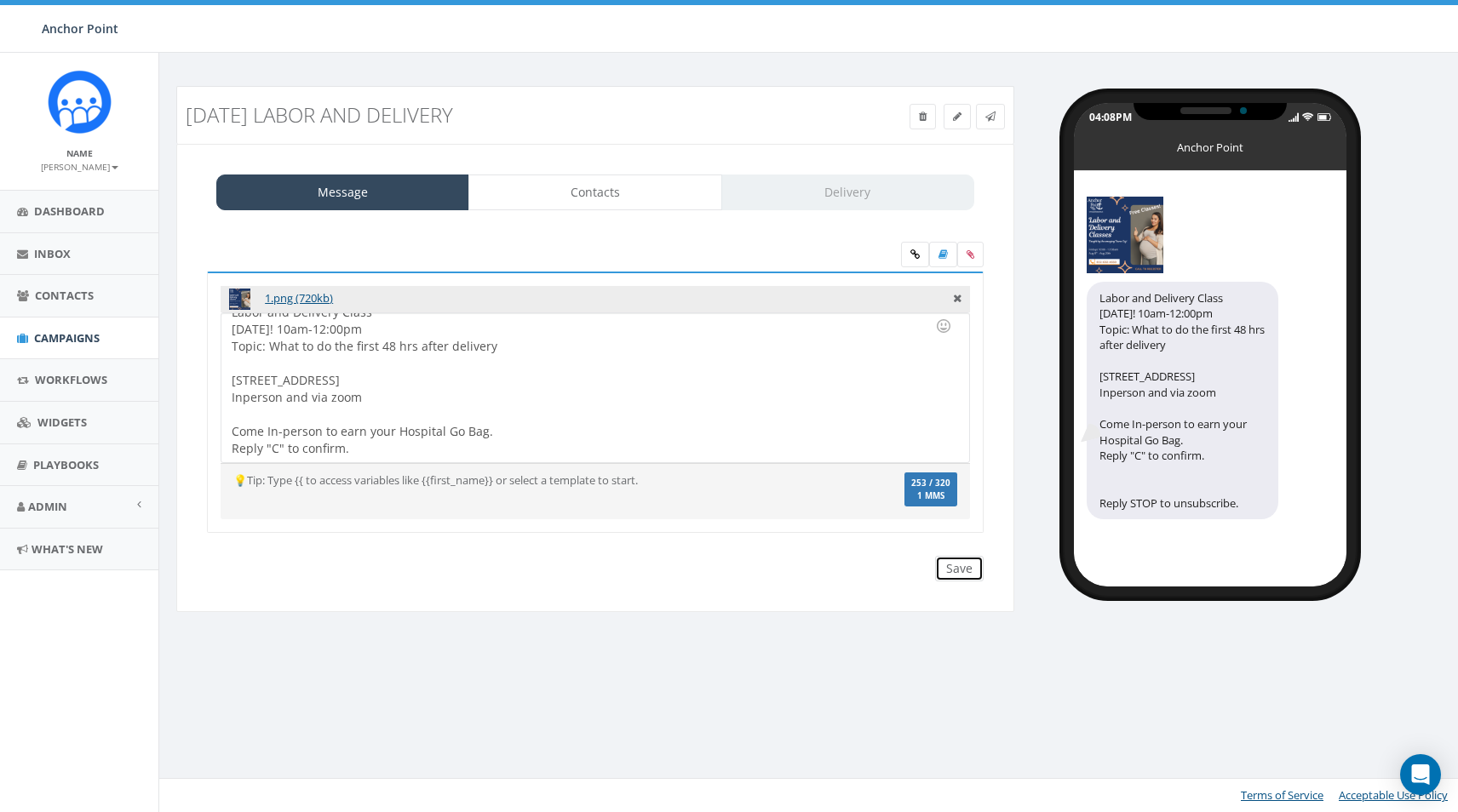
click at [967, 566] on input "Save" at bounding box center [959, 568] width 48 height 26
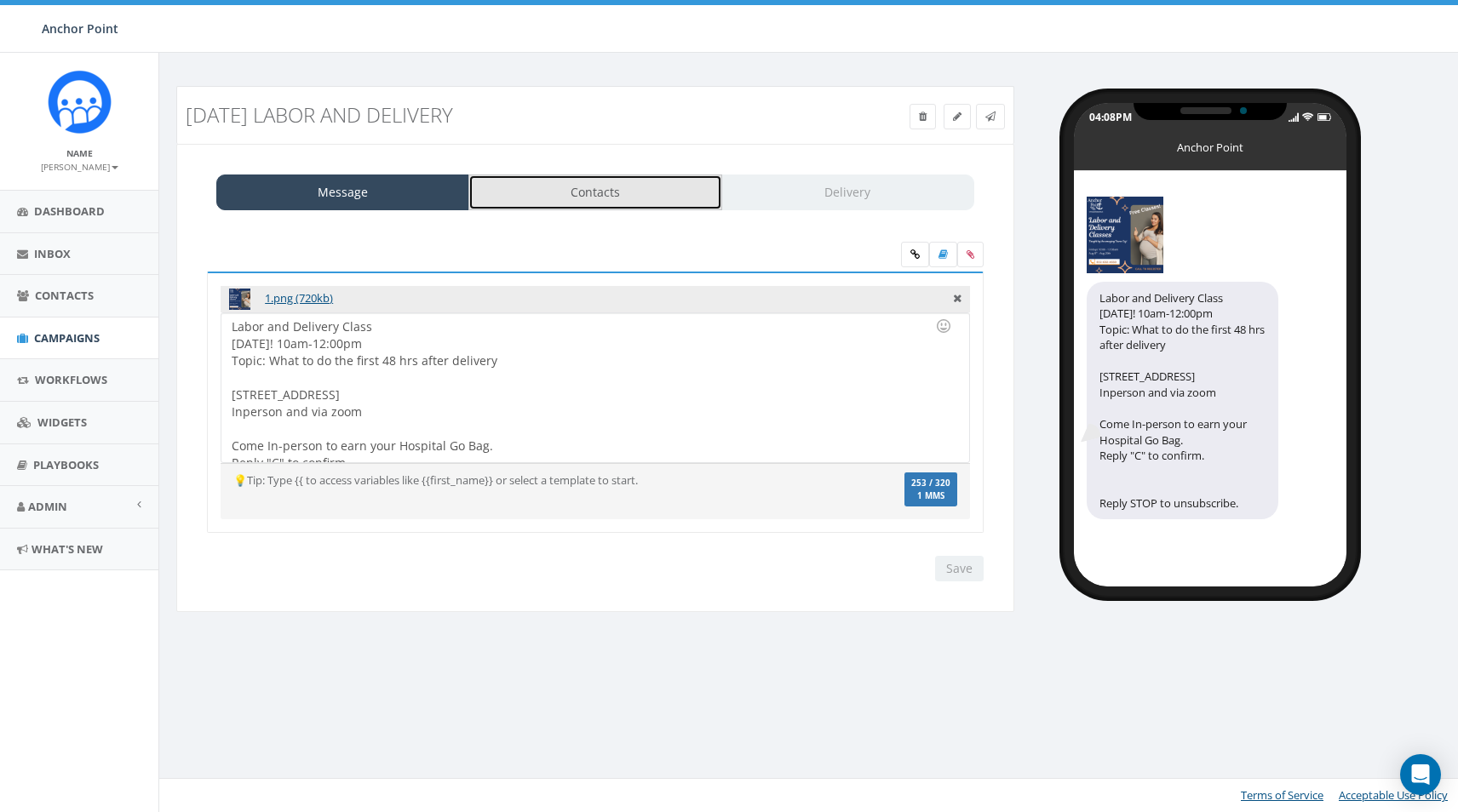
click at [605, 184] on link "Contacts" at bounding box center [594, 192] width 253 height 36
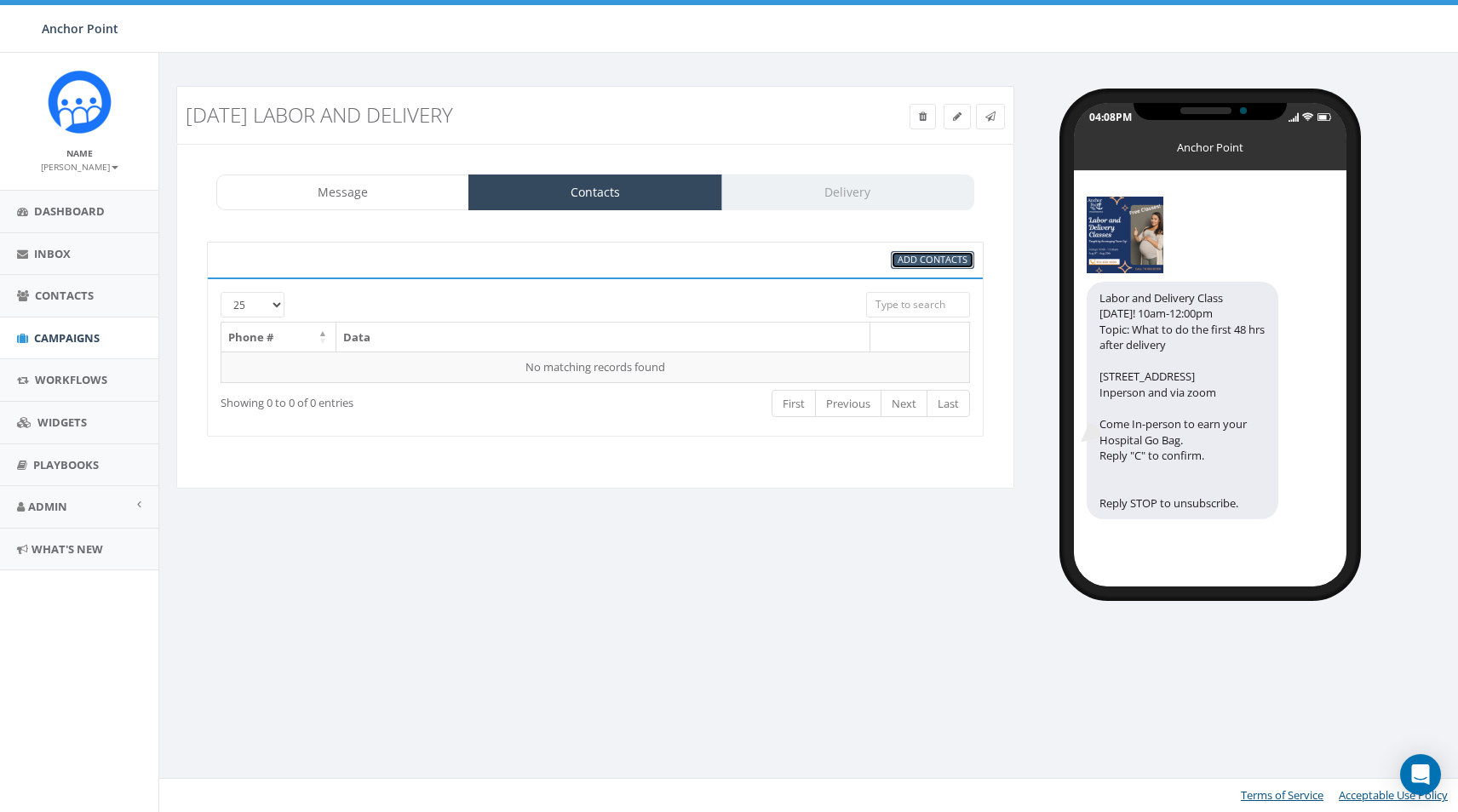
click at [941, 256] on span "Add Contacts" at bounding box center [933, 259] width 70 height 12
select select
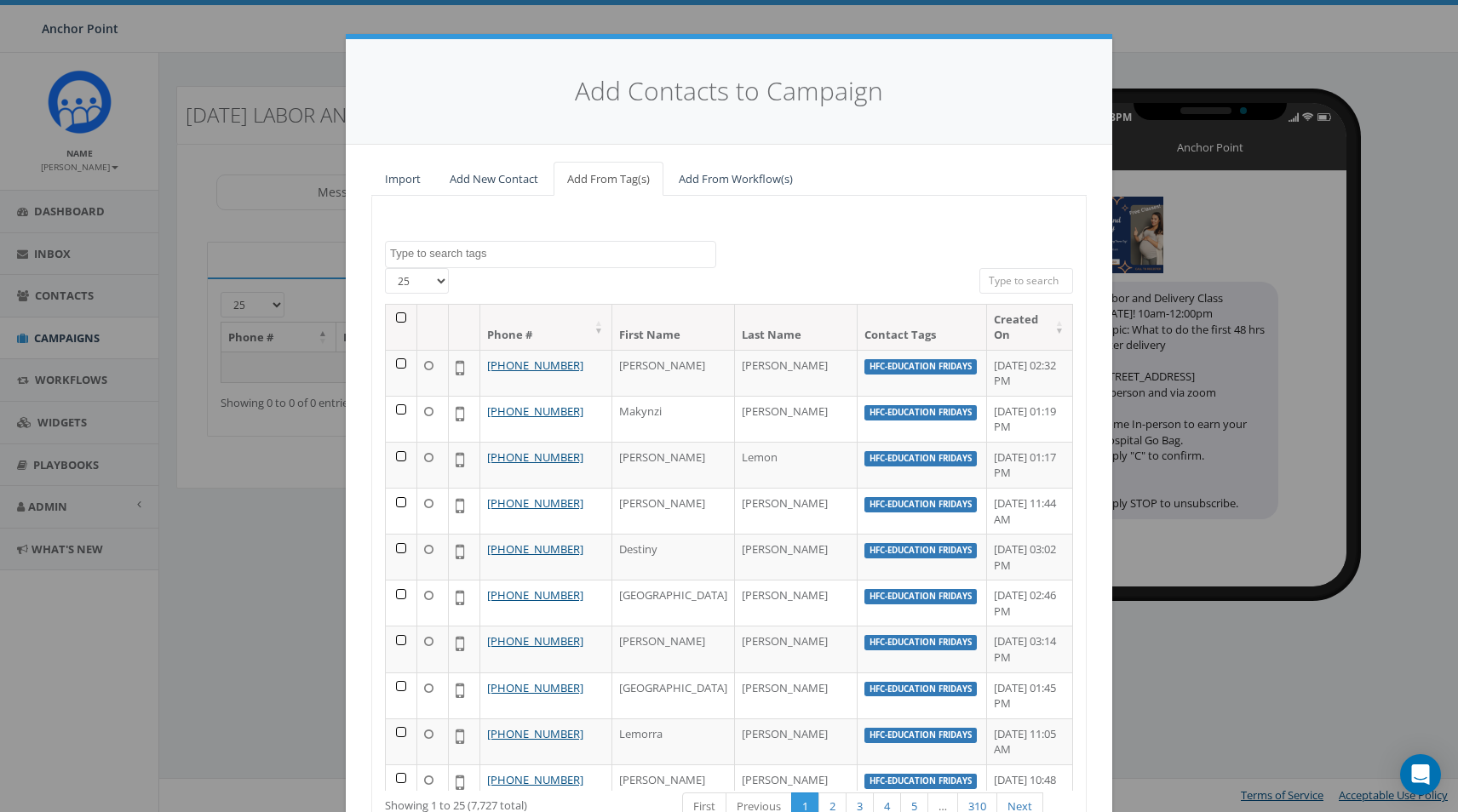
click at [511, 260] on textarea "Search" at bounding box center [553, 254] width 325 height 15
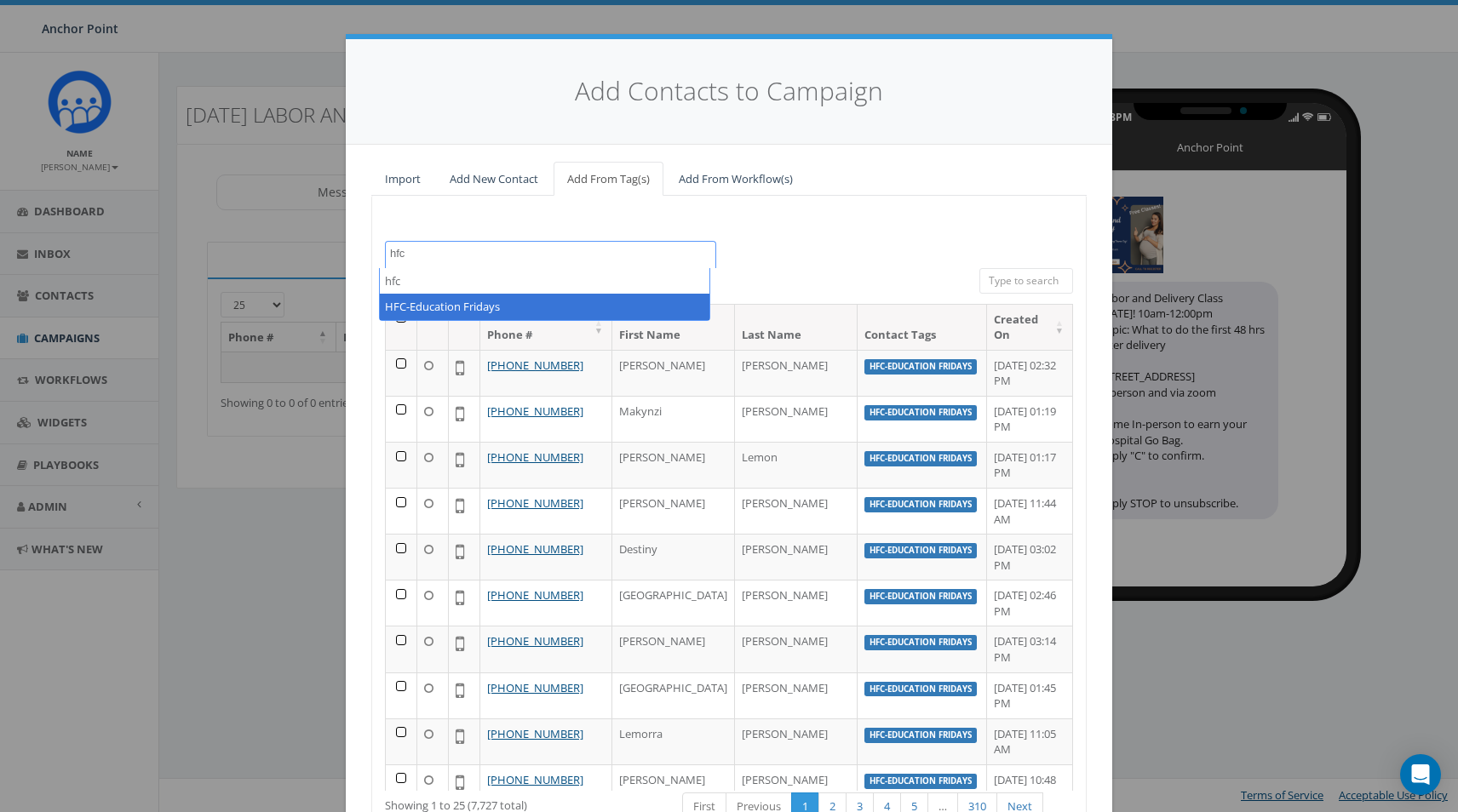
type textarea "hfc"
select select "HFC-Education Fridays"
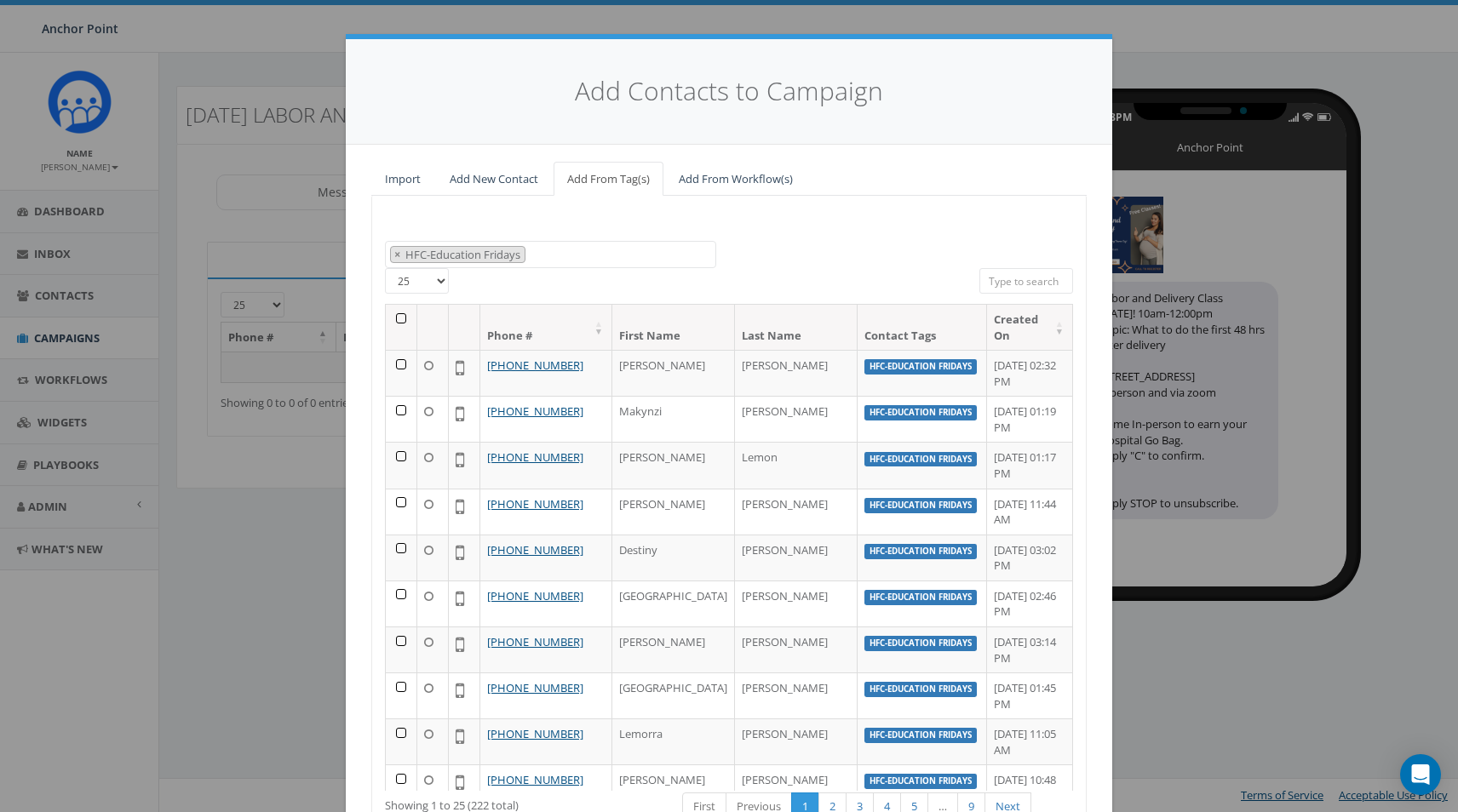
click at [432, 287] on select "25 50 100" at bounding box center [416, 280] width 64 height 26
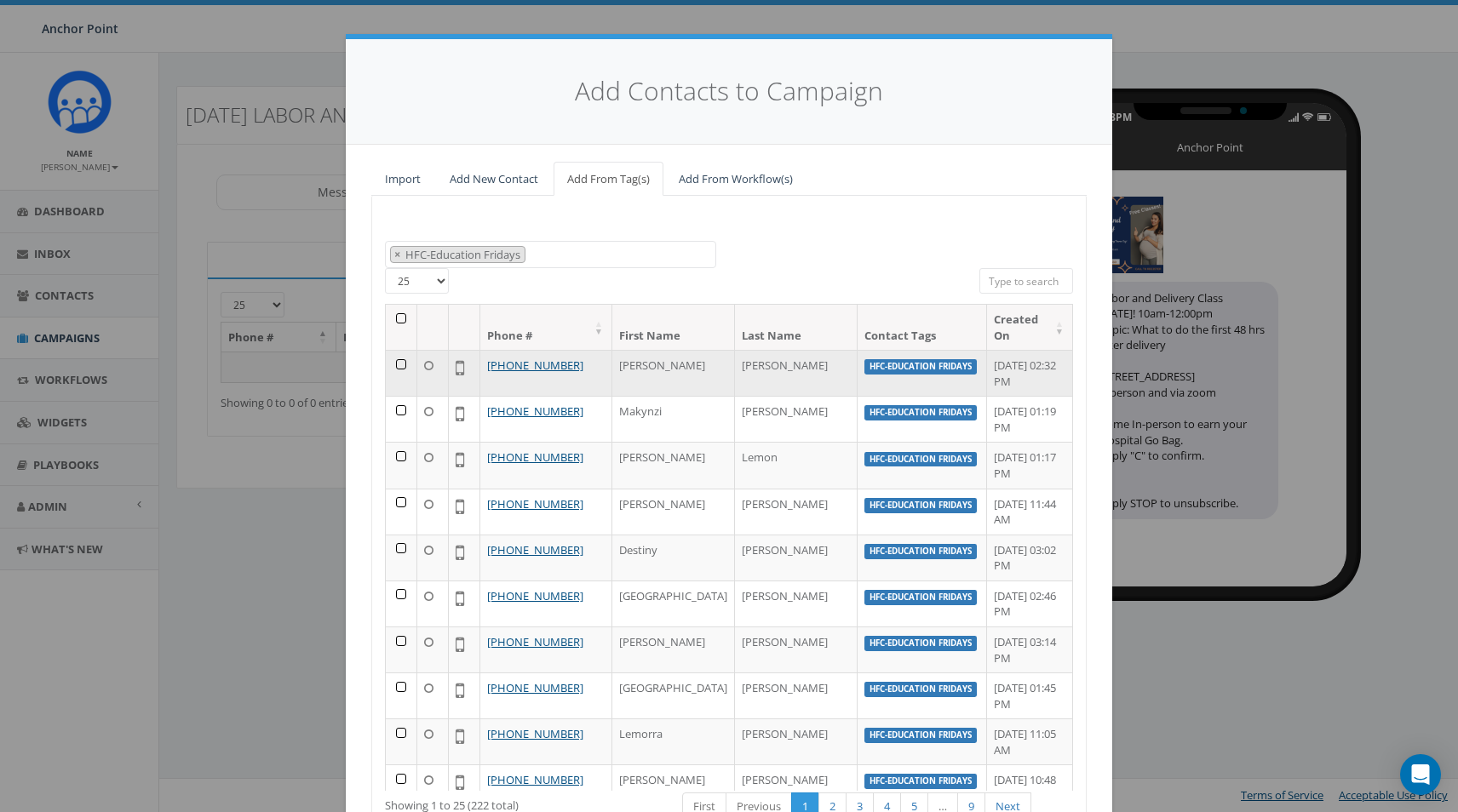
select select "100"
click at [385, 268] on select "25 50 100" at bounding box center [416, 280] width 64 height 26
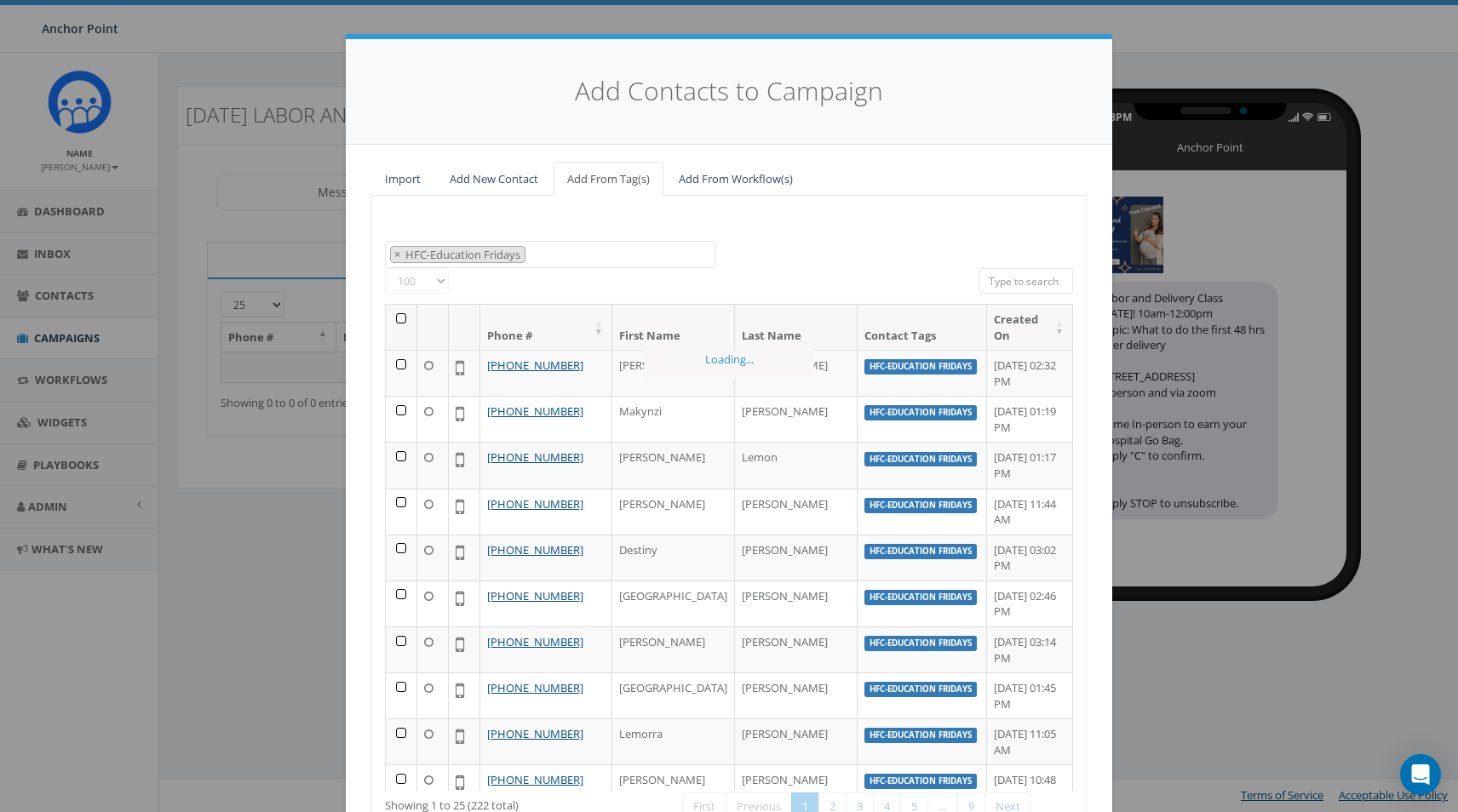
click at [884, 245] on div "0613 Donor Dinner 2024/09/12 2024 gala 22 gala guest 911 board book CH2022 Comm…" at bounding box center [729, 255] width 714 height 28
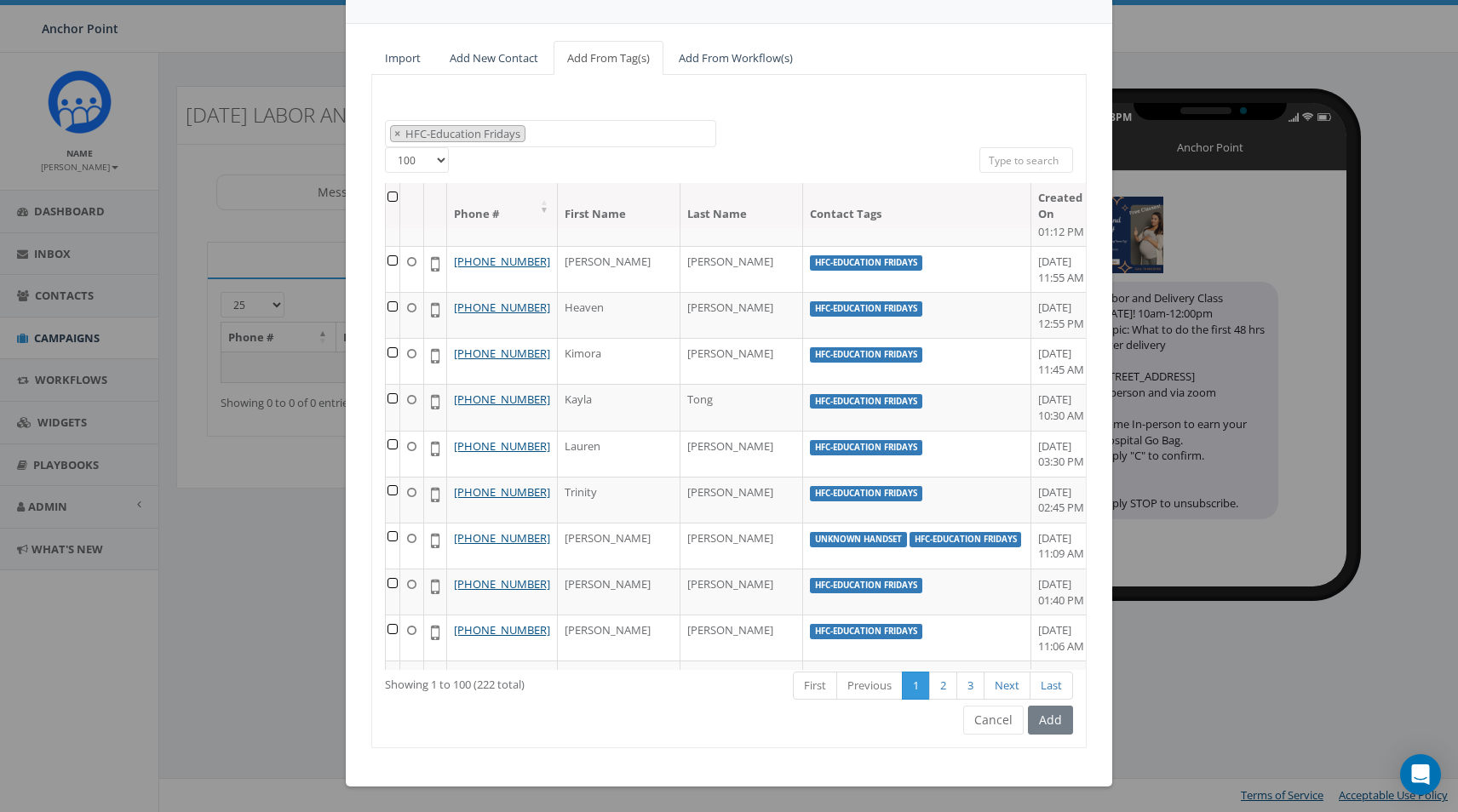
scroll to position [5754, 0]
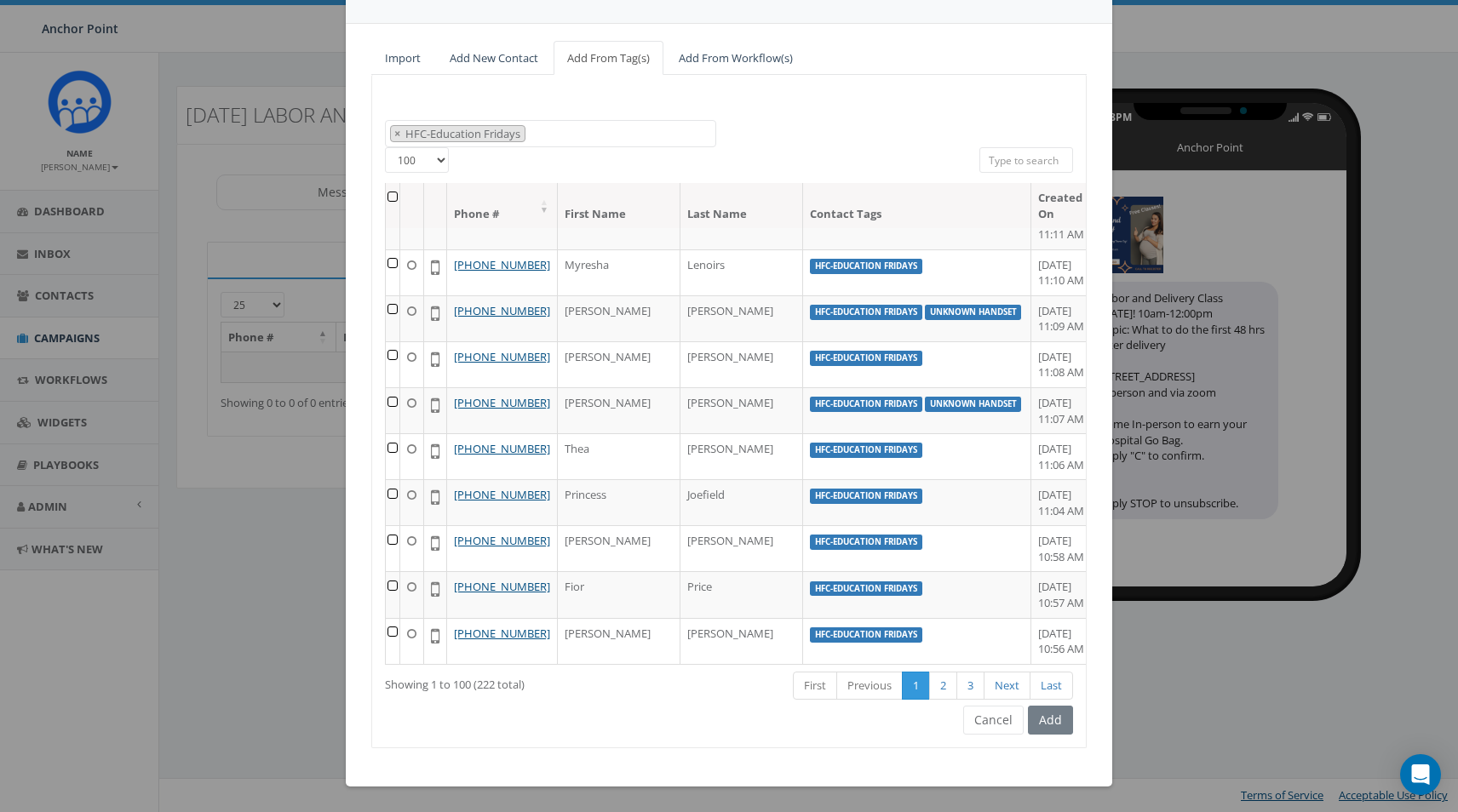
click at [392, 198] on th at bounding box center [392, 206] width 14 height 45
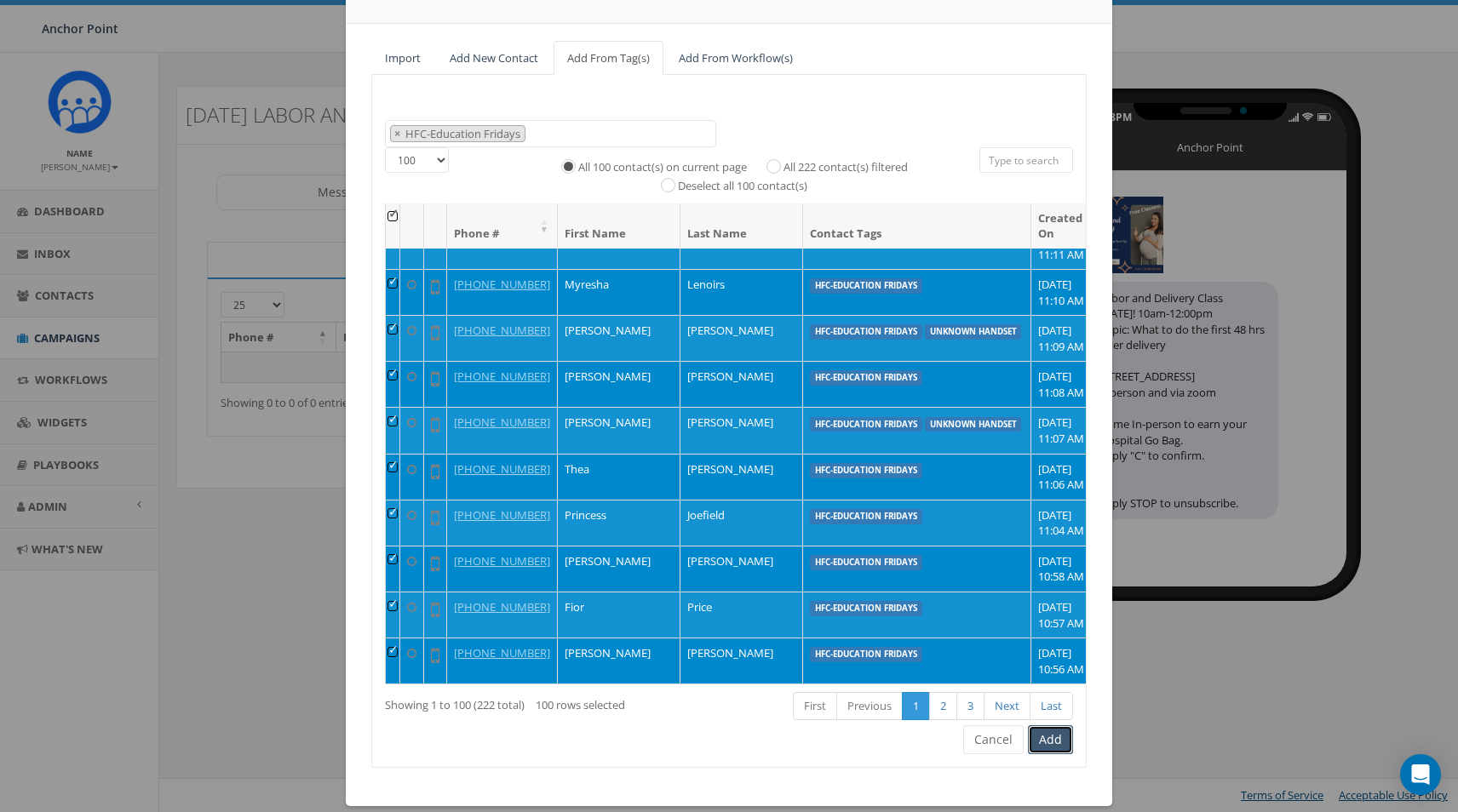
click at [1054, 749] on button "Add" at bounding box center [1051, 740] width 46 height 29
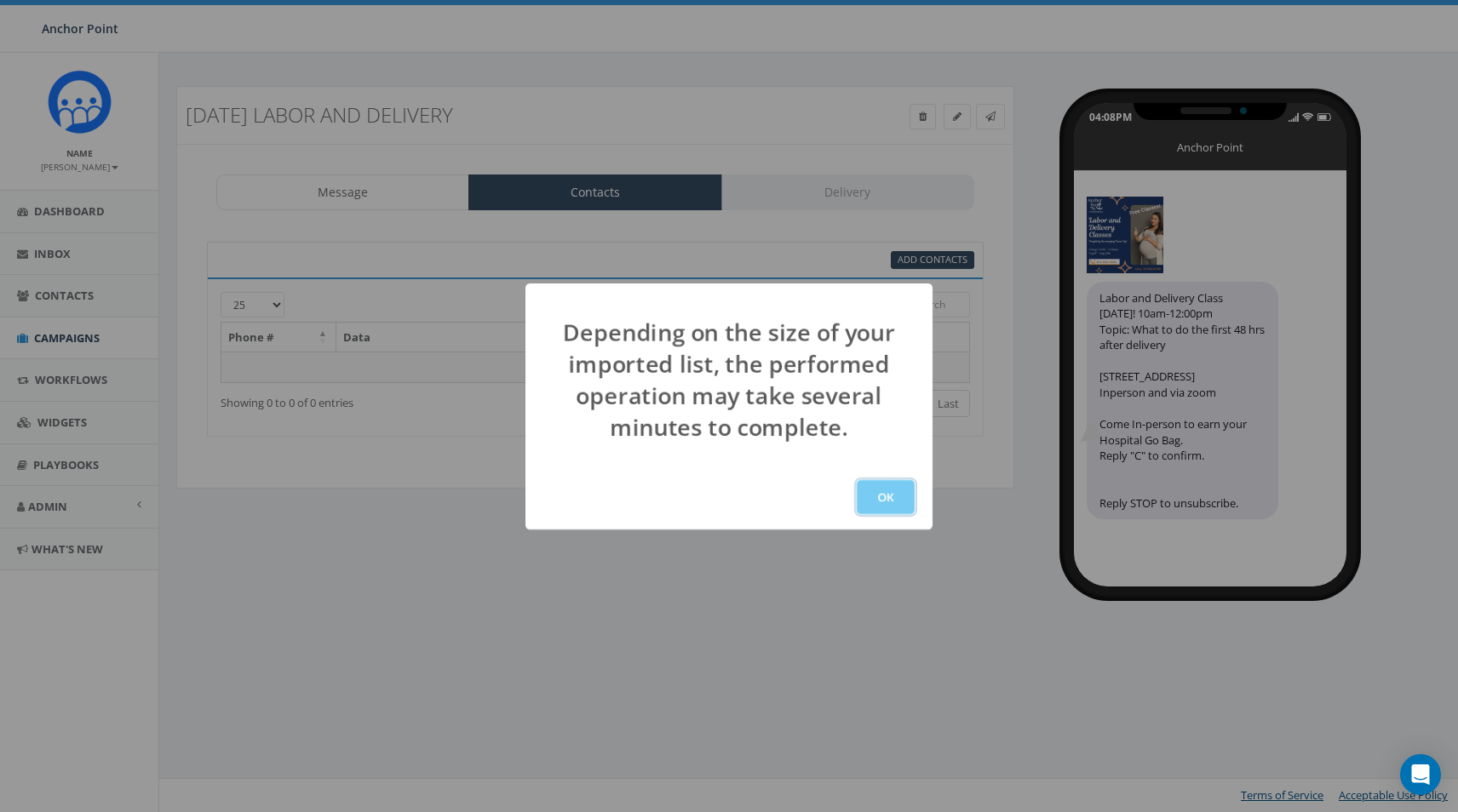
click at [885, 509] on button "OK" at bounding box center [885, 497] width 58 height 34
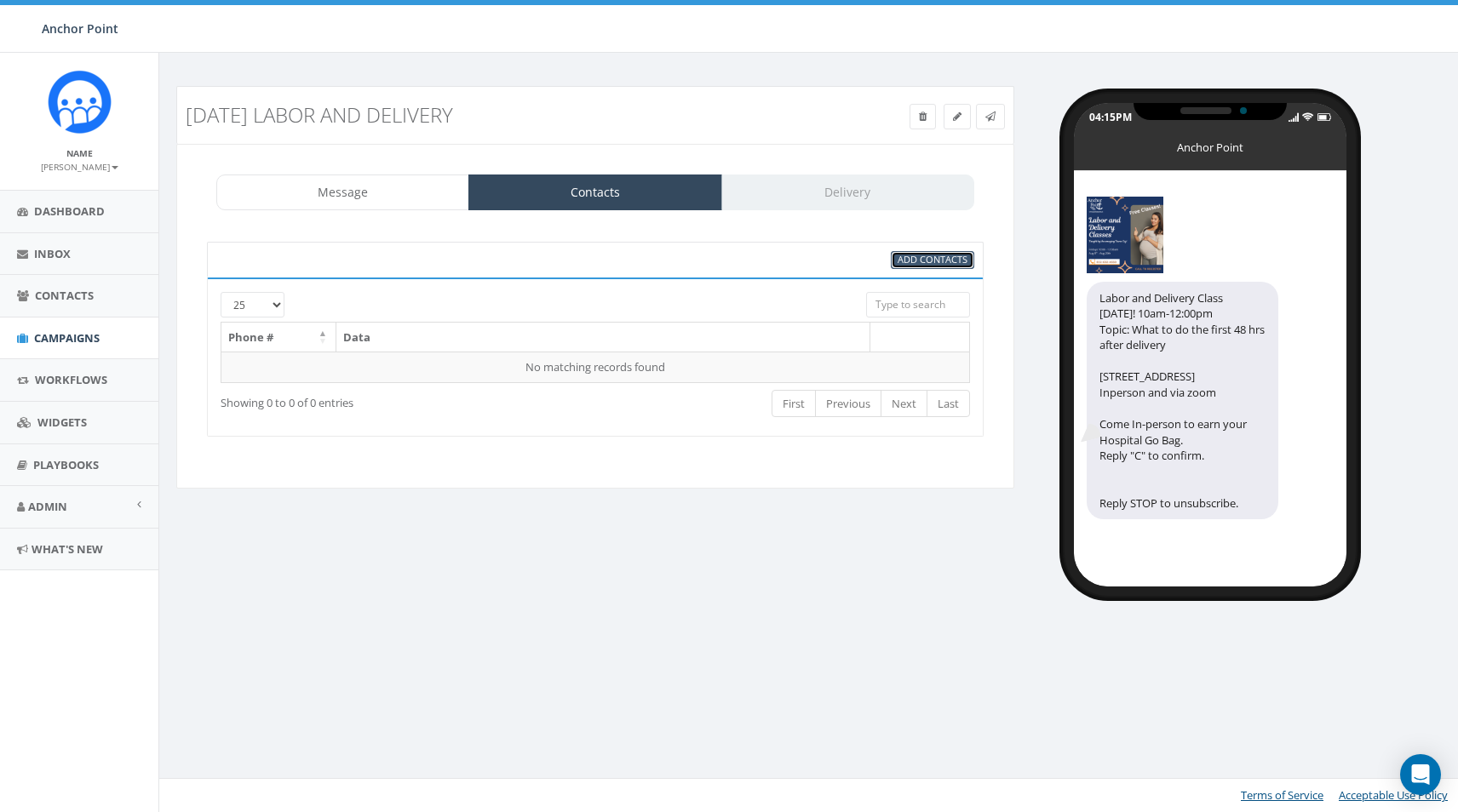
click at [930, 262] on span "Add Contacts" at bounding box center [933, 259] width 70 height 12
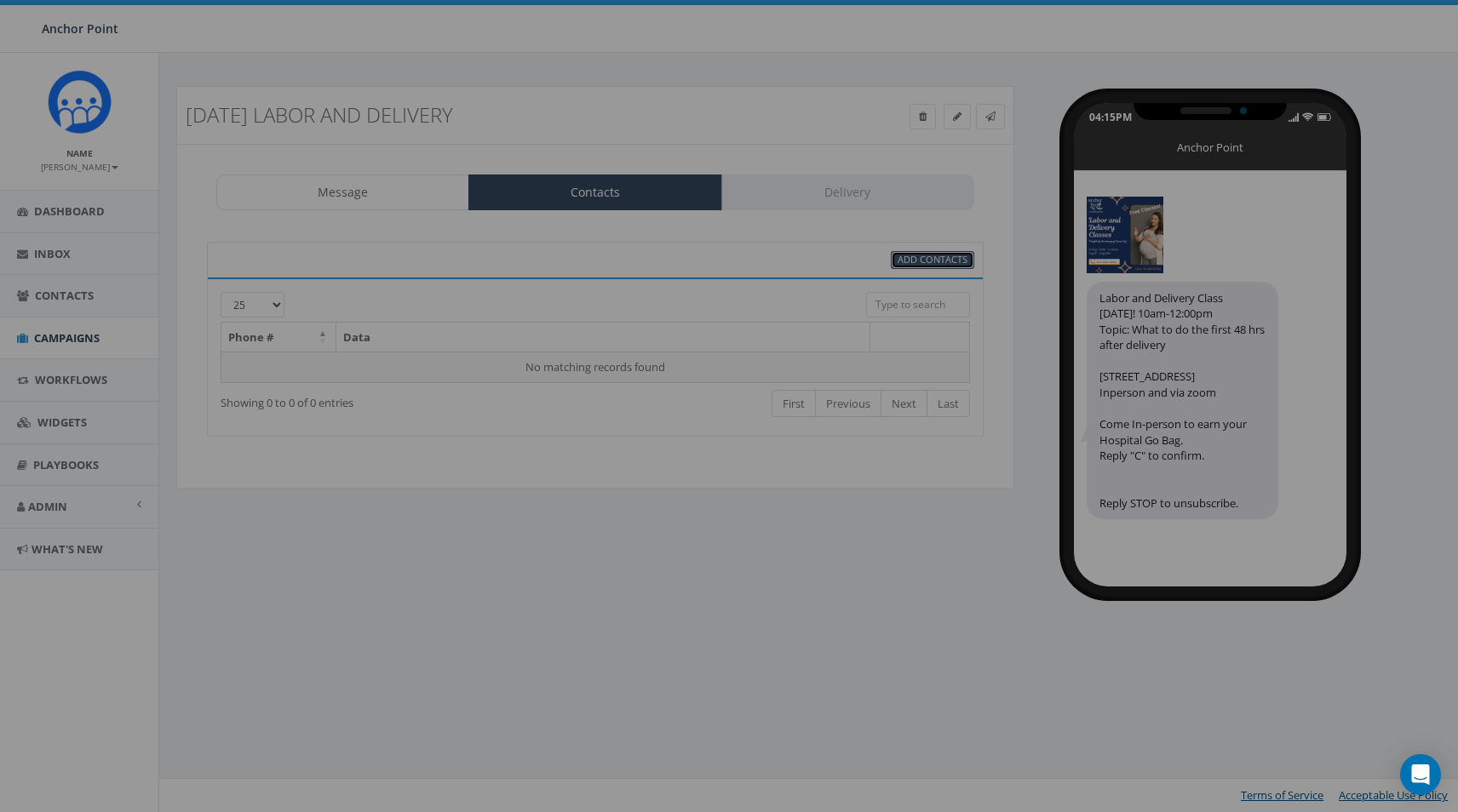
select select "100"
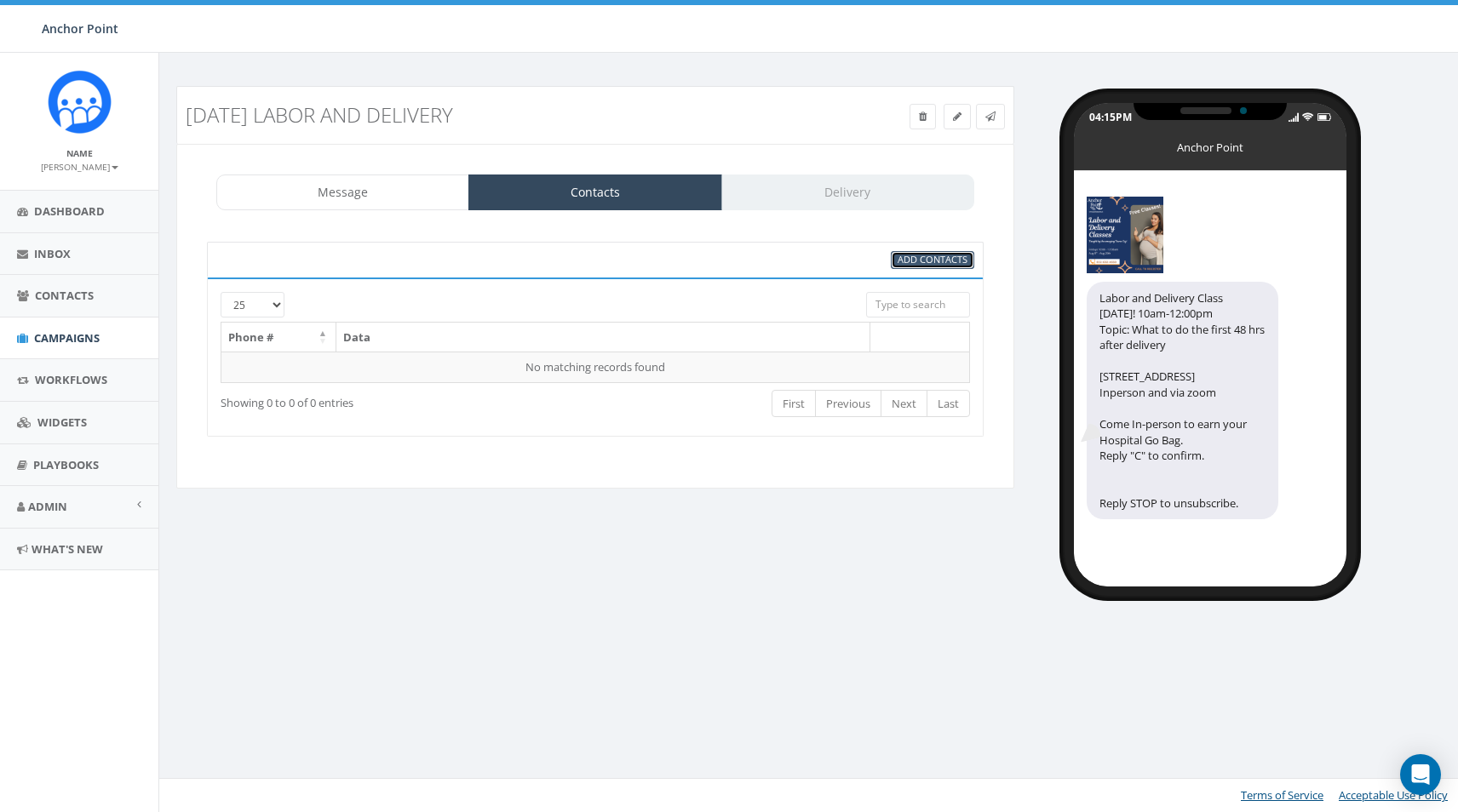
click at [953, 261] on span "Add Contacts" at bounding box center [933, 259] width 70 height 12
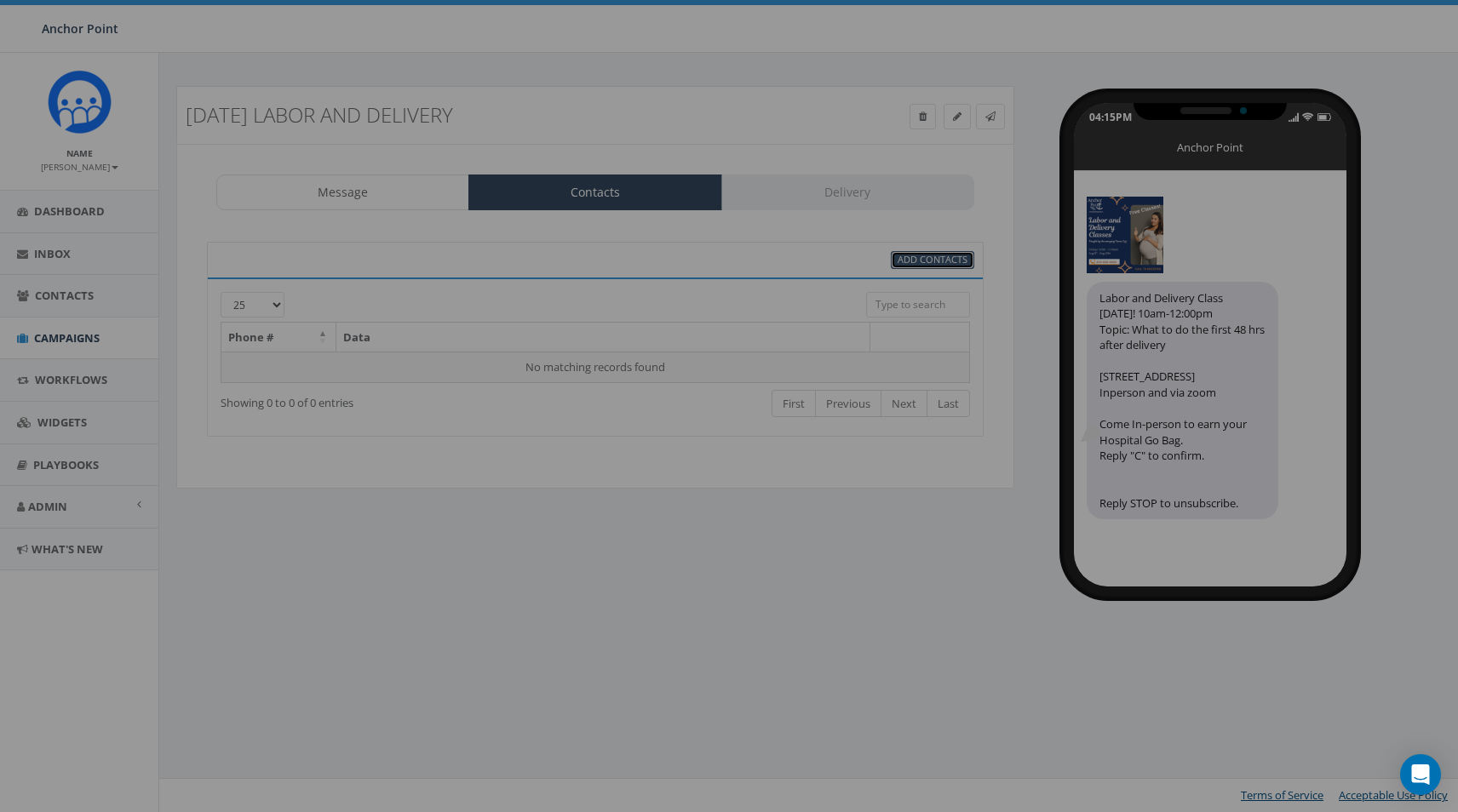
select select
select select "100"
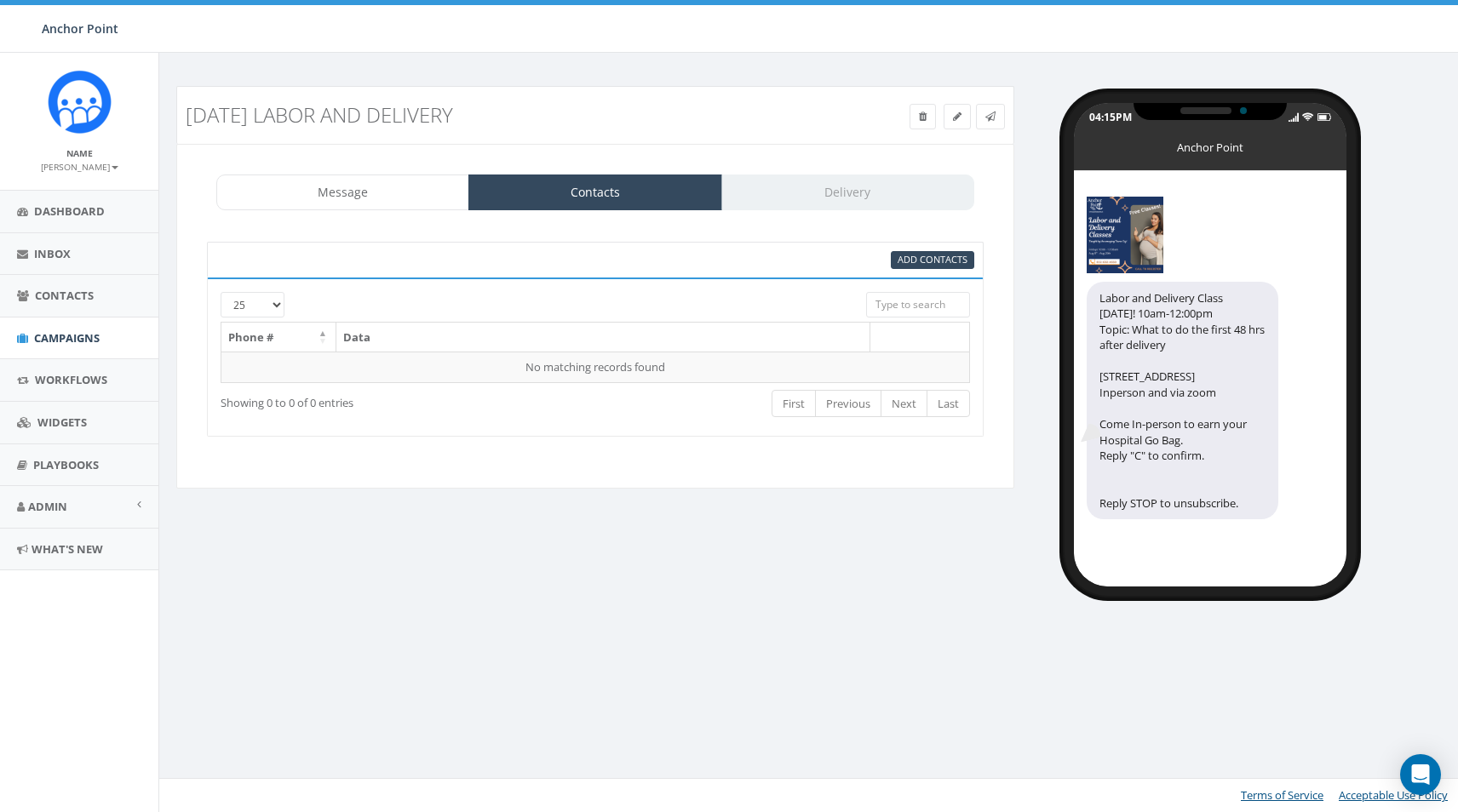
click at [815, 208] on div "Message Contacts Delivery" at bounding box center [595, 192] width 758 height 36
click at [819, 195] on div "Message Contacts Delivery" at bounding box center [595, 192] width 758 height 36
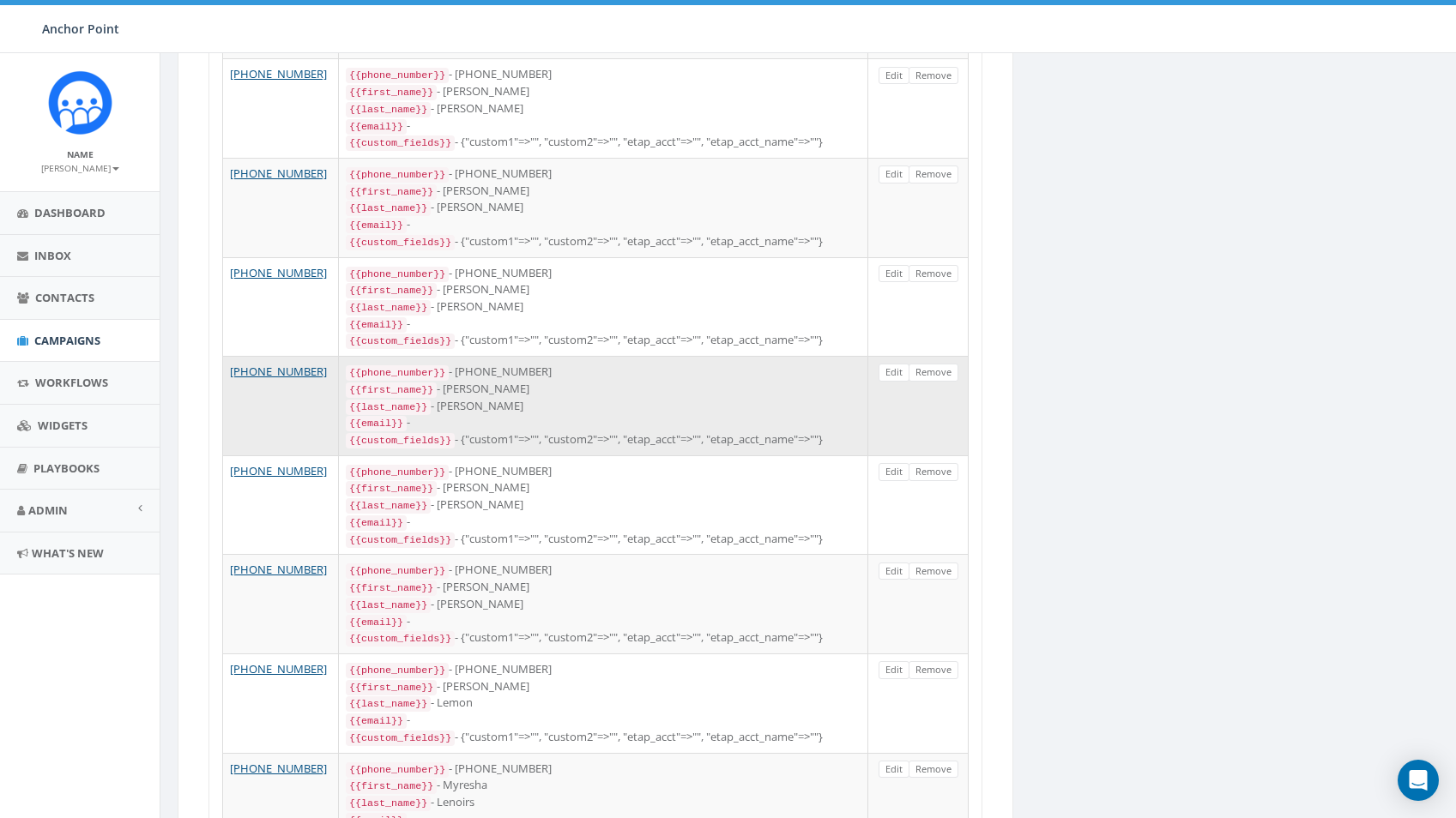
scroll to position [2053, 0]
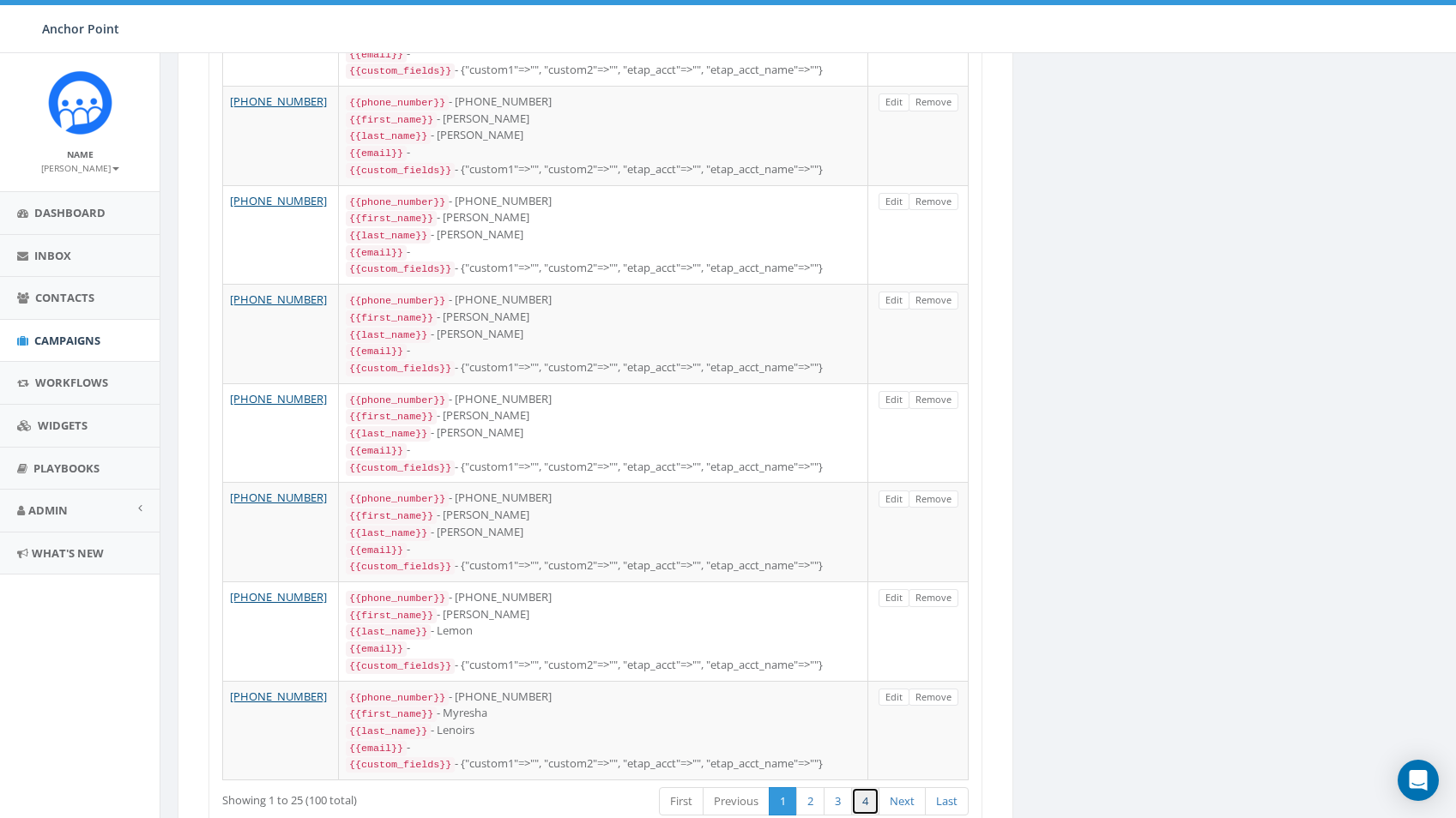
click at [876, 787] on link "4" at bounding box center [865, 802] width 29 height 29
click at [867, 787] on link "4" at bounding box center [865, 802] width 29 height 29
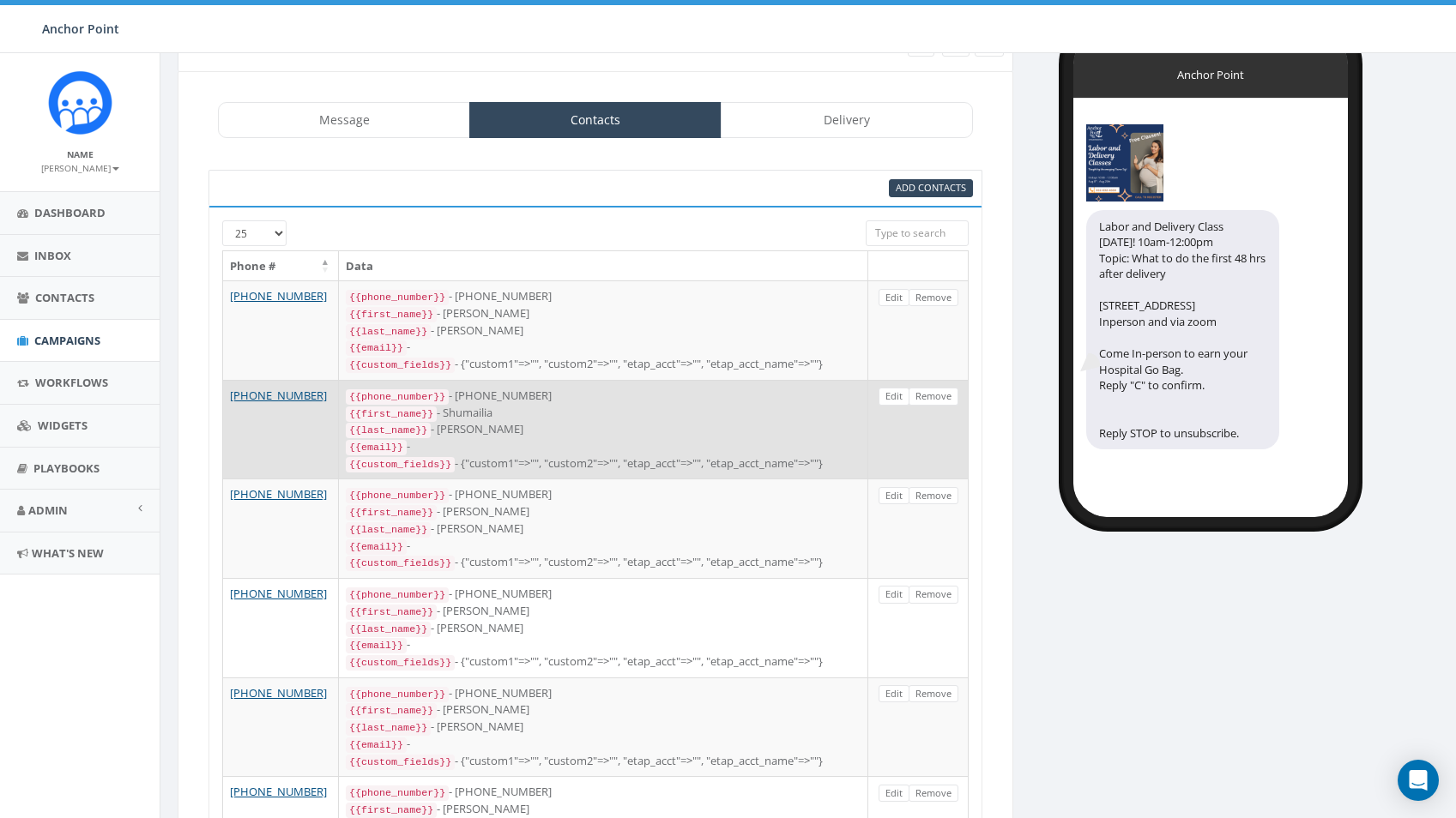
scroll to position [0, 0]
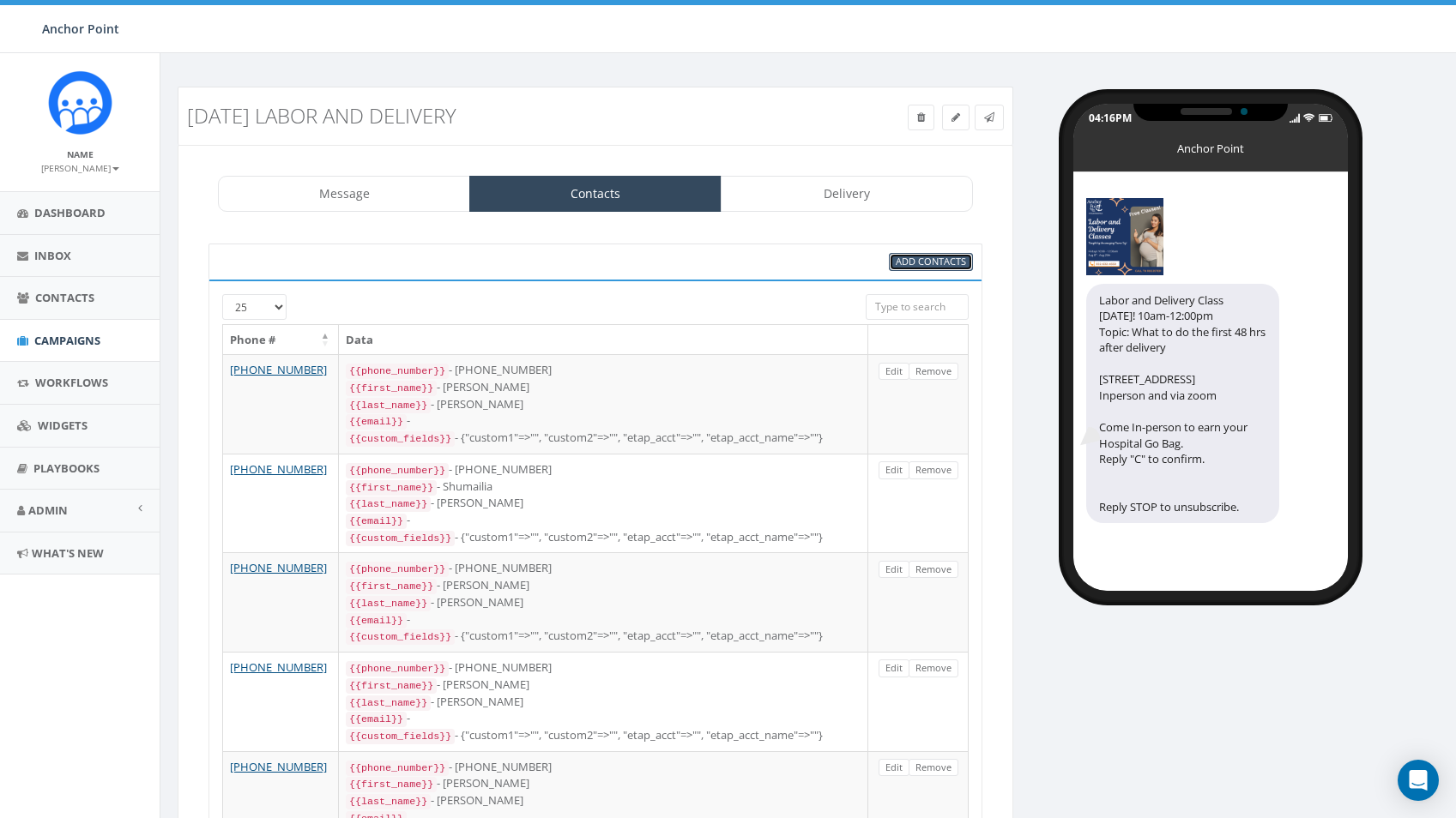
click at [922, 260] on span "Add Contacts" at bounding box center [931, 261] width 71 height 12
select select
select select "100"
click at [922, 260] on span "Add Contacts" at bounding box center [931, 261] width 71 height 12
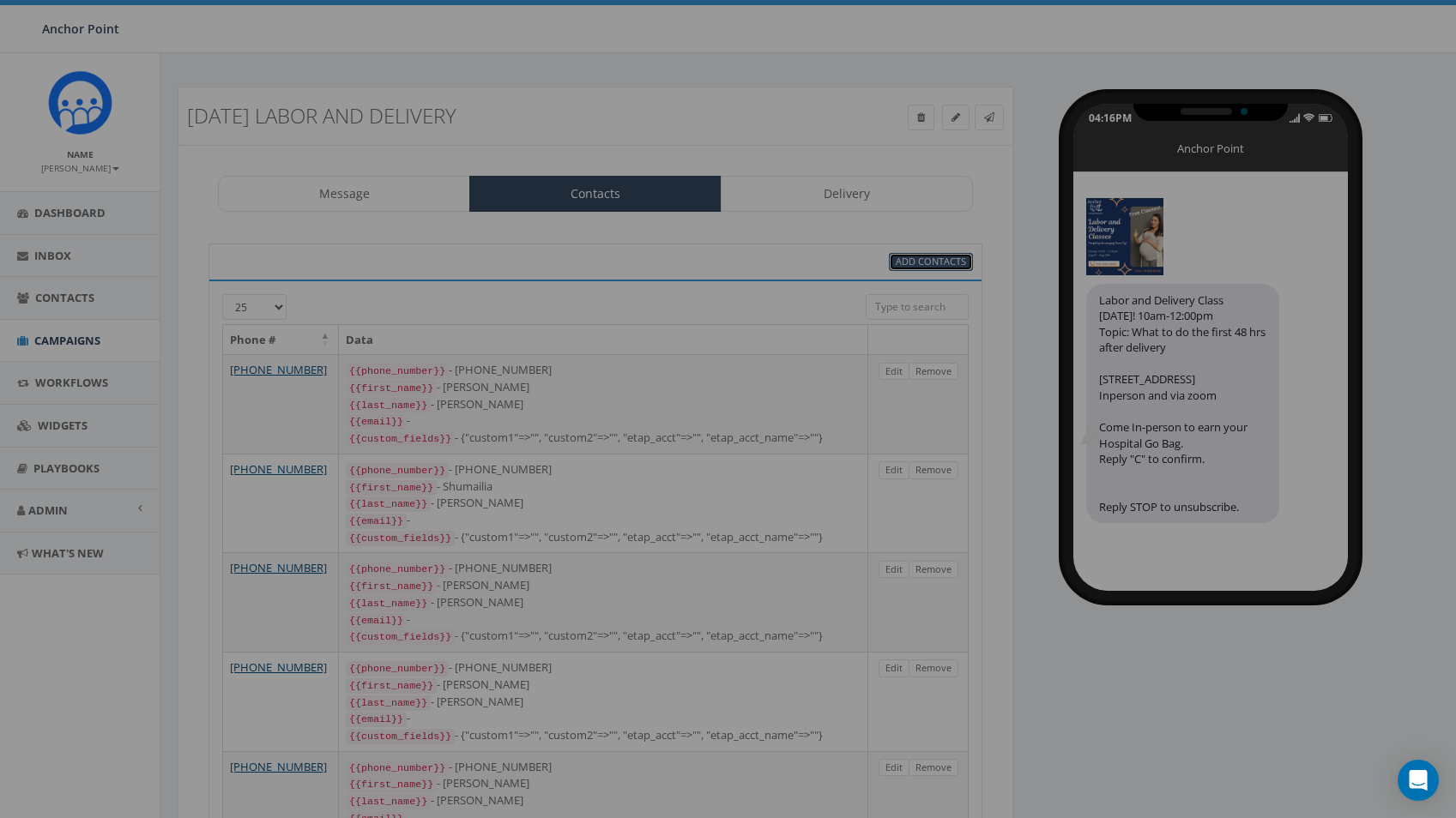
select select
select select "100"
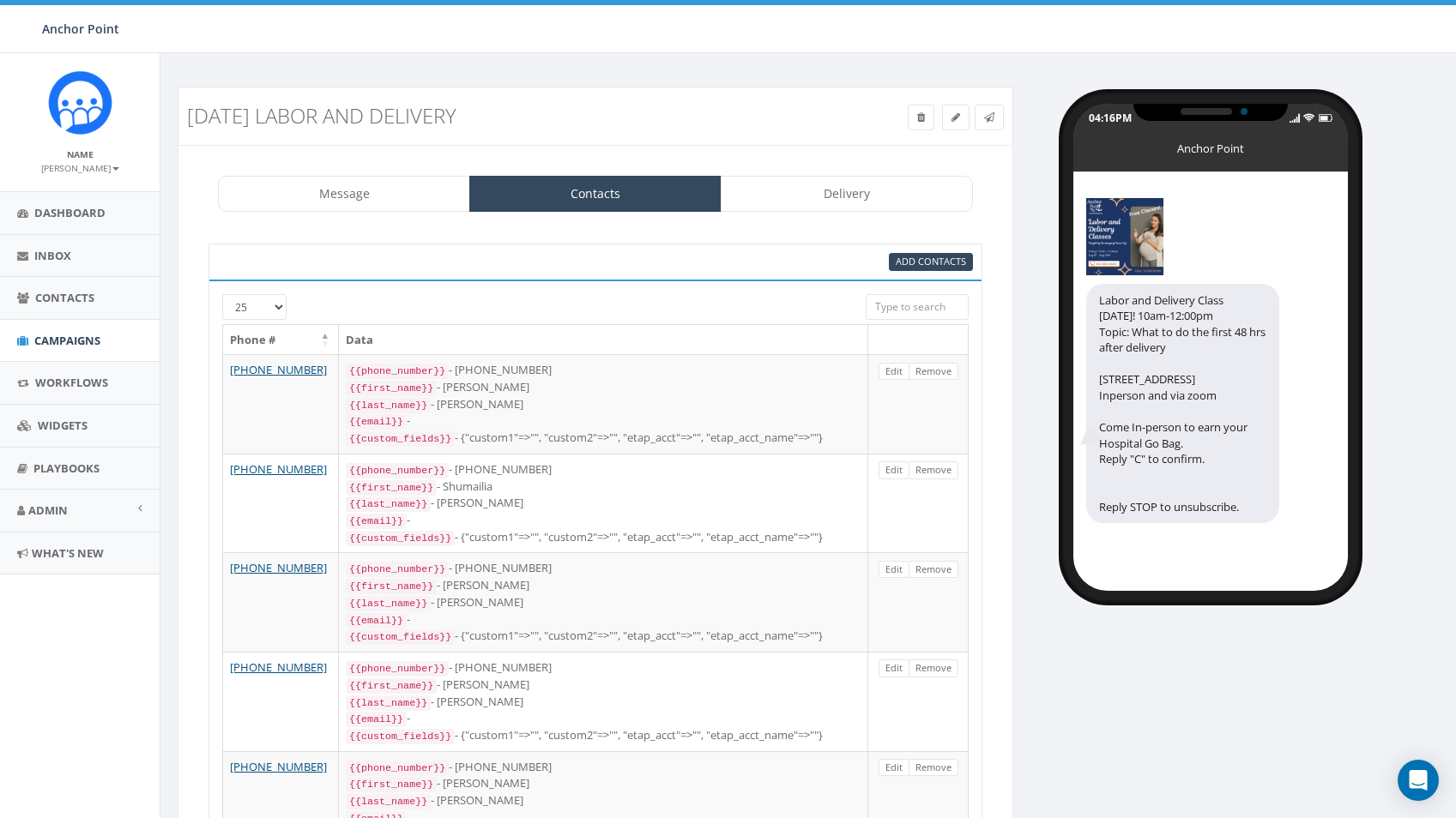
click at [275, 302] on div at bounding box center [563, 302] width 580 height 16
click at [278, 307] on div at bounding box center [563, 302] width 580 height 16
click at [363, 198] on link "Message" at bounding box center [344, 194] width 252 height 36
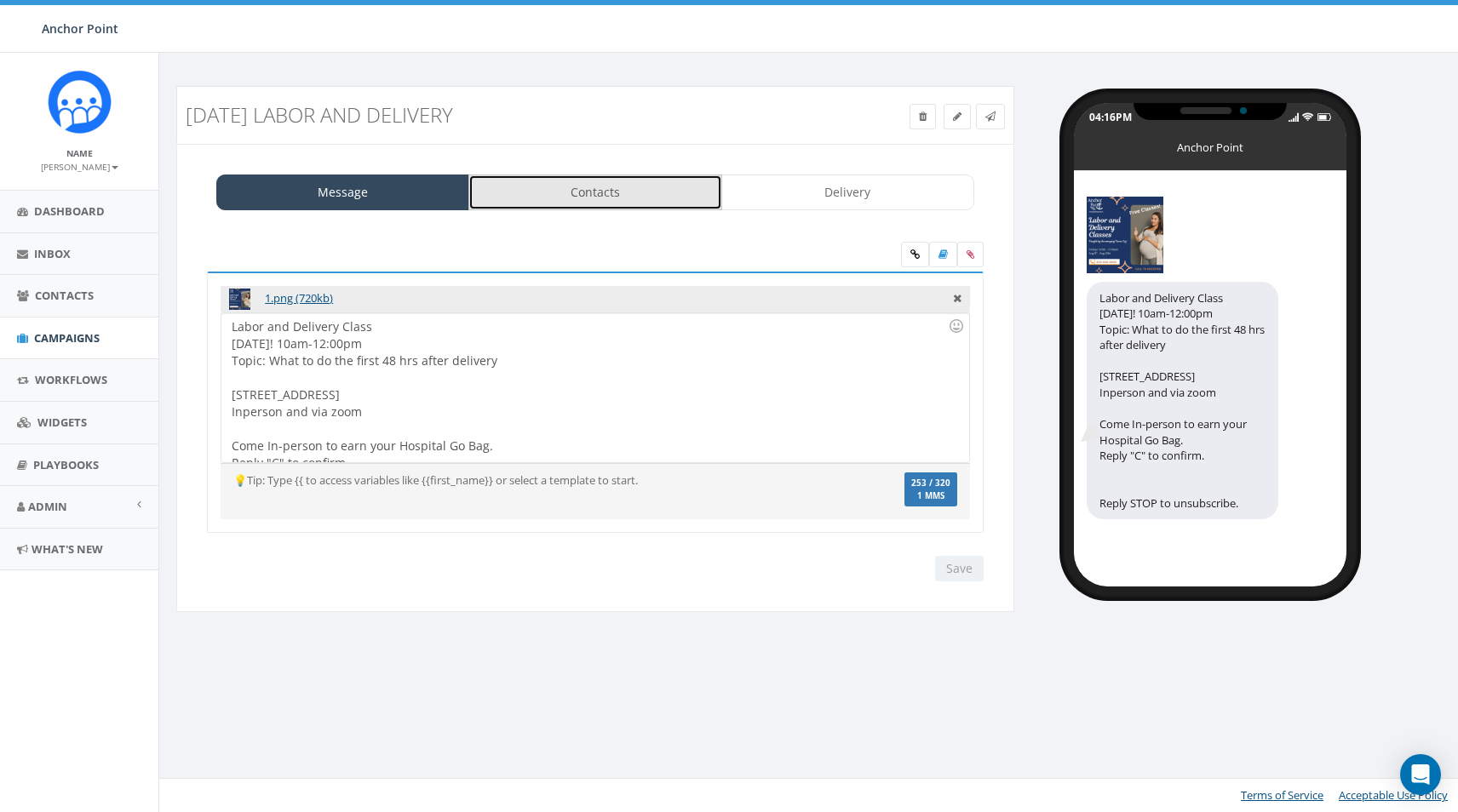
click at [599, 189] on link "Contacts" at bounding box center [594, 192] width 253 height 36
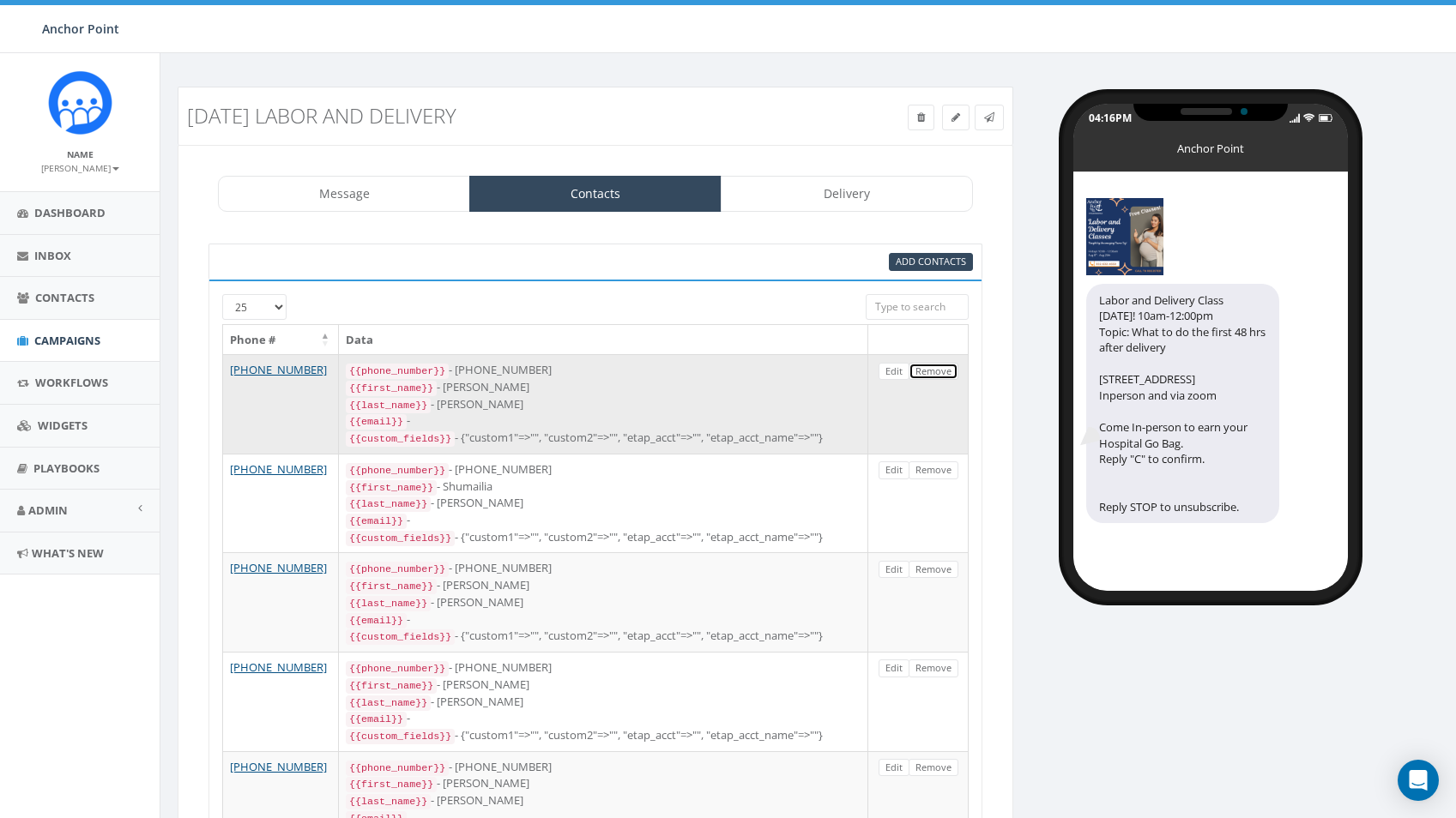
click at [940, 371] on link "Remove" at bounding box center [934, 371] width 50 height 18
click at [942, 367] on link "Remove" at bounding box center [934, 371] width 50 height 18
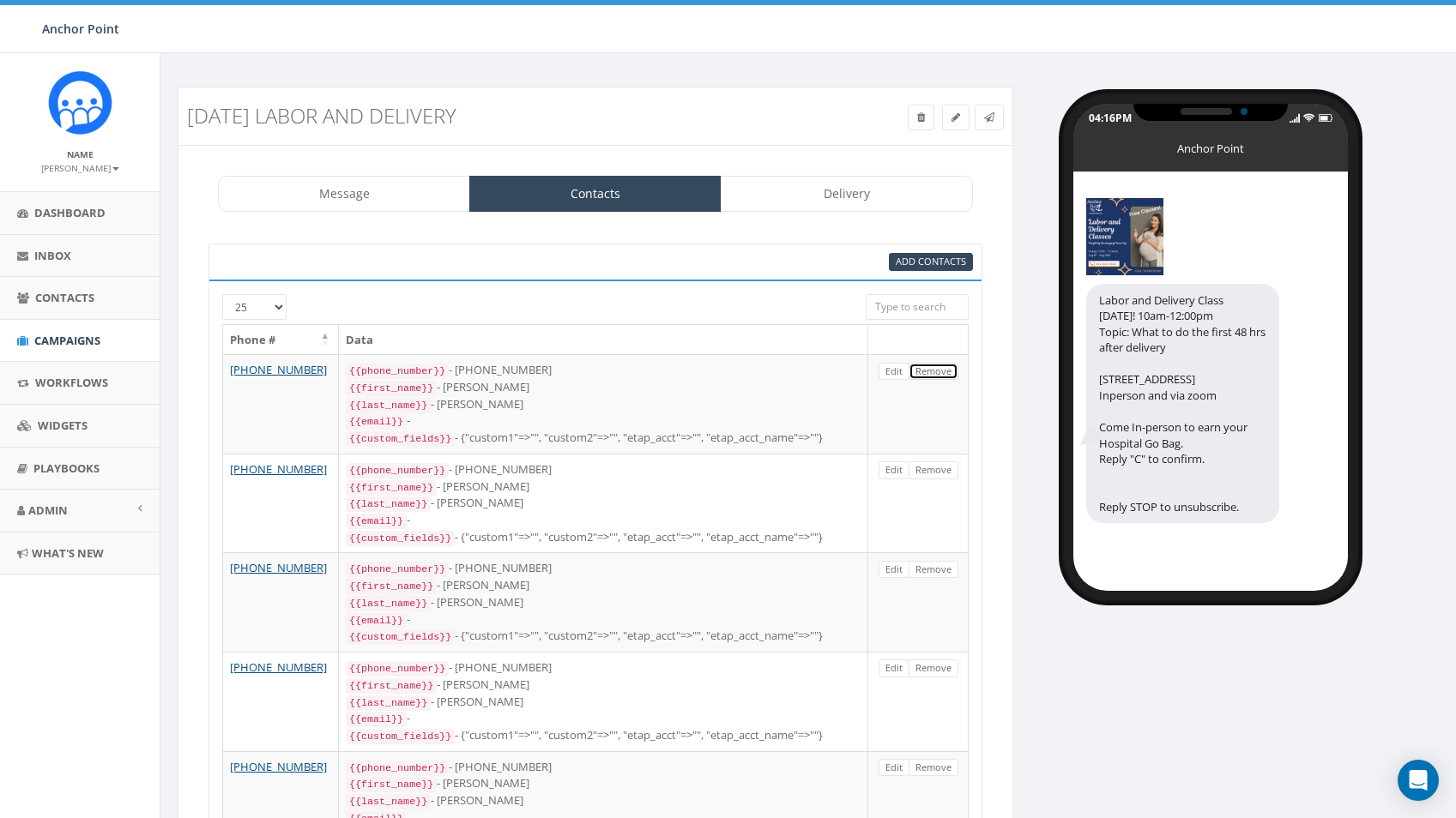
click at [942, 367] on link "Remove" at bounding box center [934, 371] width 50 height 18
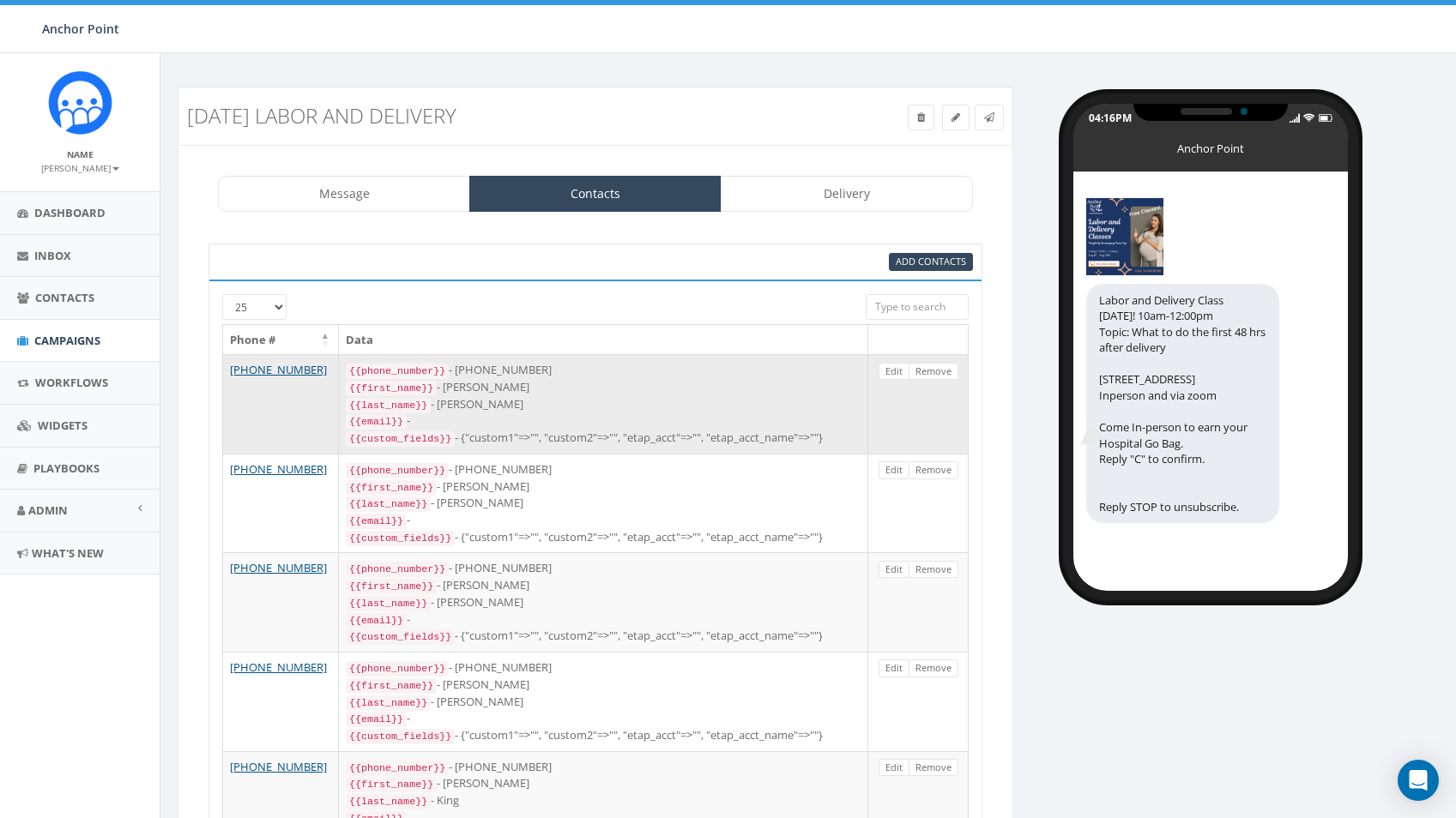
click at [699, 409] on div "{{last_name}} - Perez" at bounding box center [602, 405] width 515 height 17
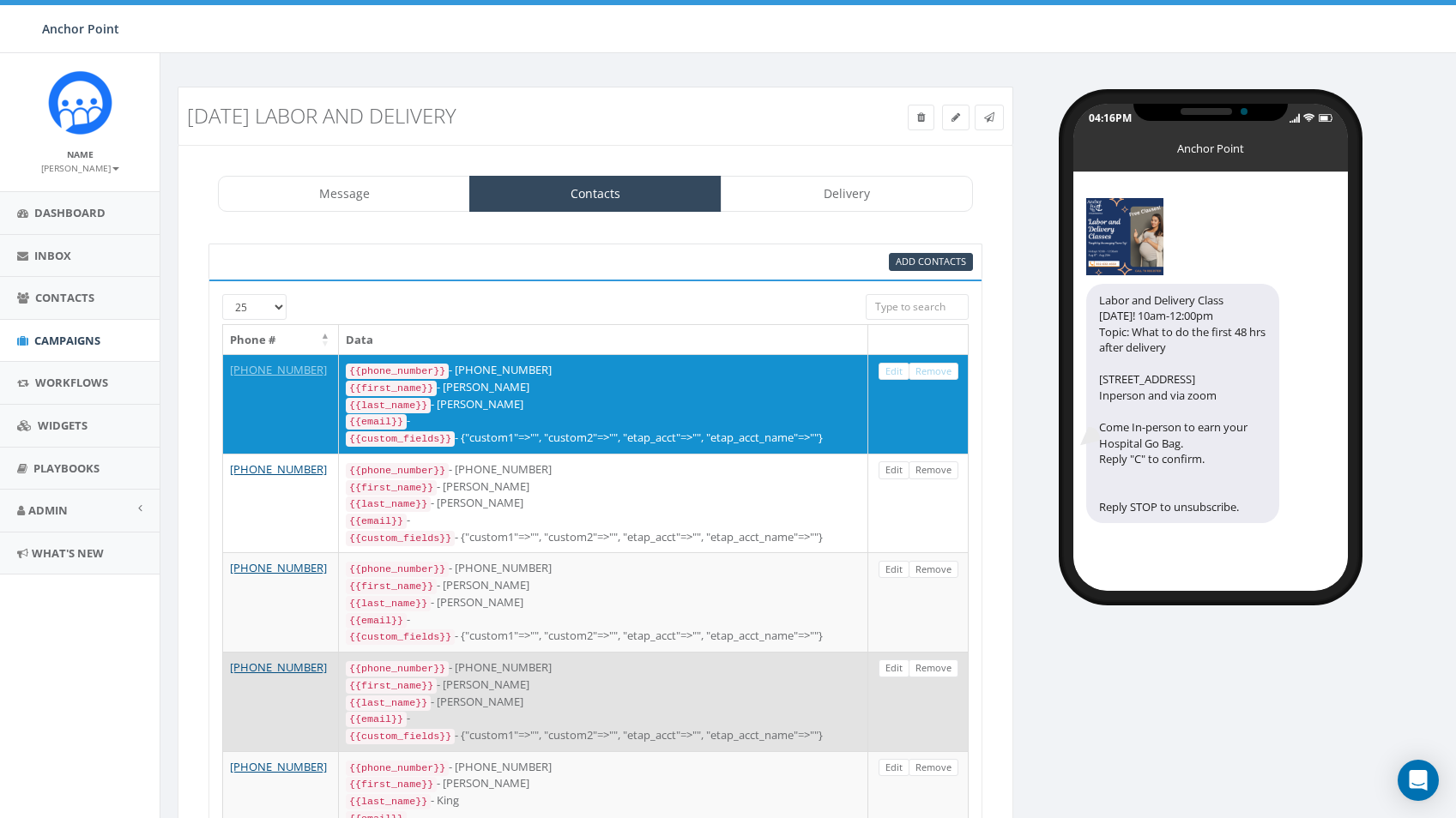
click at [728, 710] on div "{{email}} -" at bounding box center [602, 719] width 515 height 17
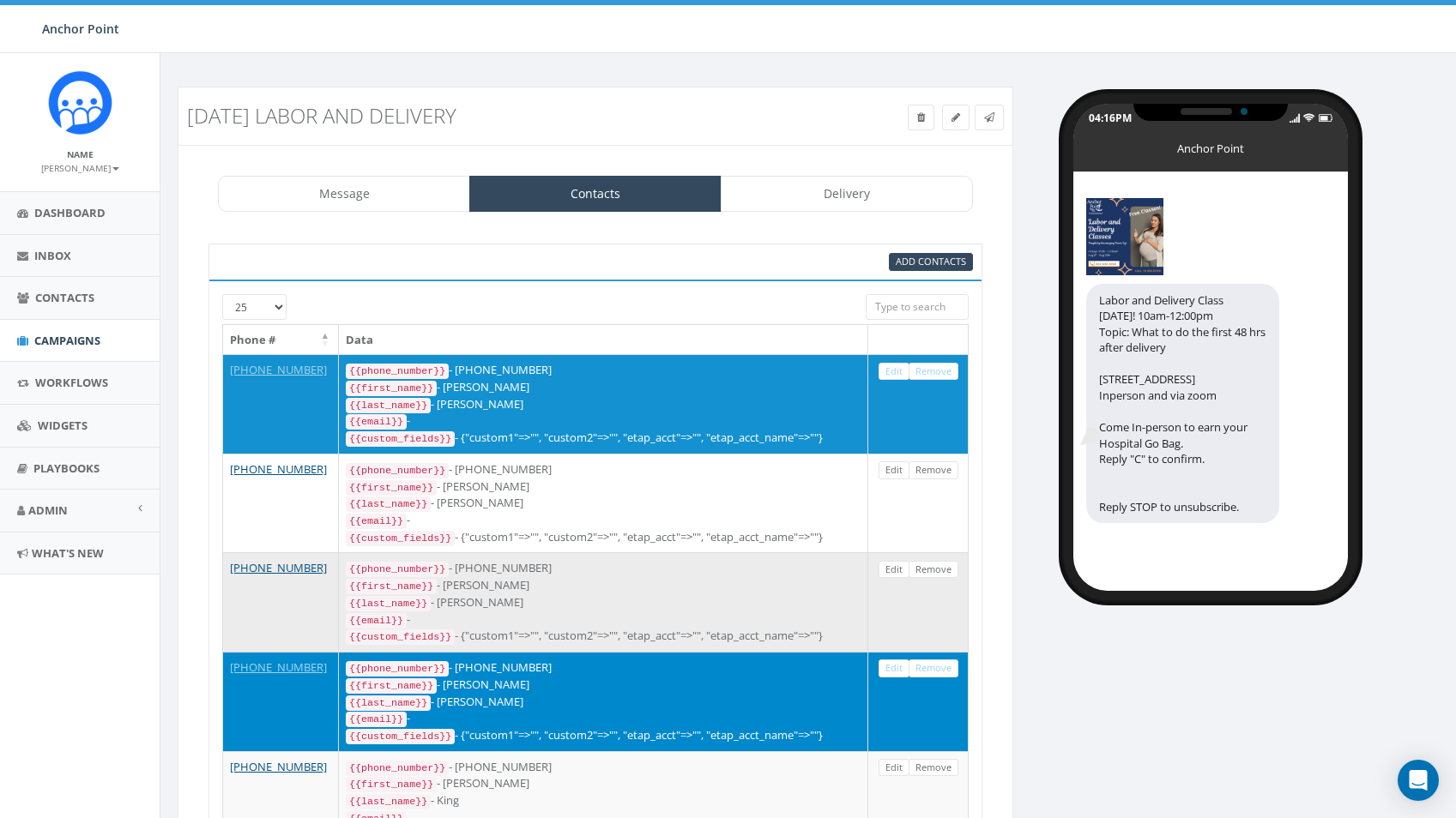
click at [731, 632] on div "{{custom_fields}} - {"custom1"=>"", "custom2"=>"", "etap_acct"=>"", "etap_acct_…" at bounding box center [602, 637] width 515 height 17
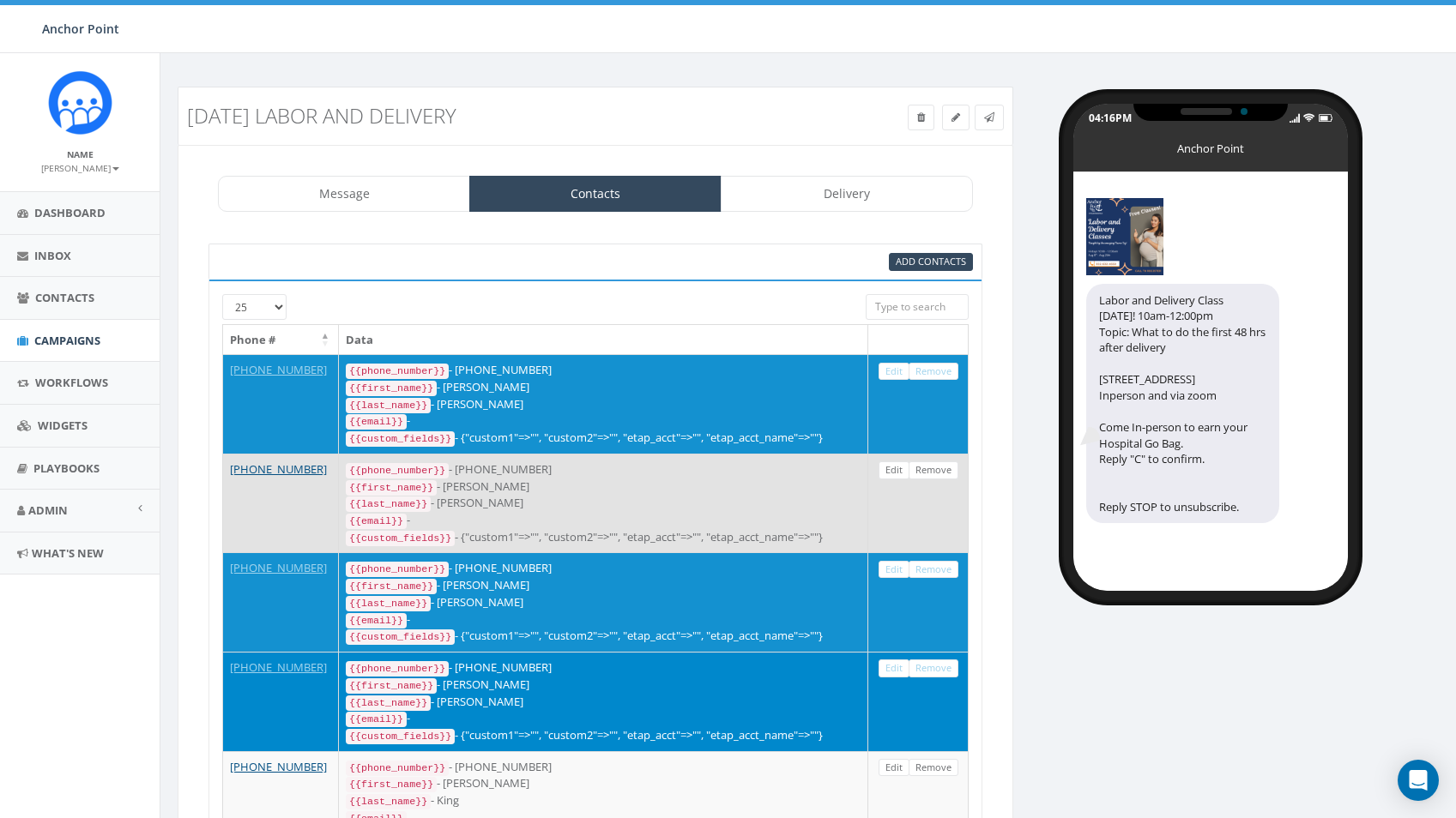
click at [708, 520] on div "{{email}} -" at bounding box center [602, 520] width 515 height 17
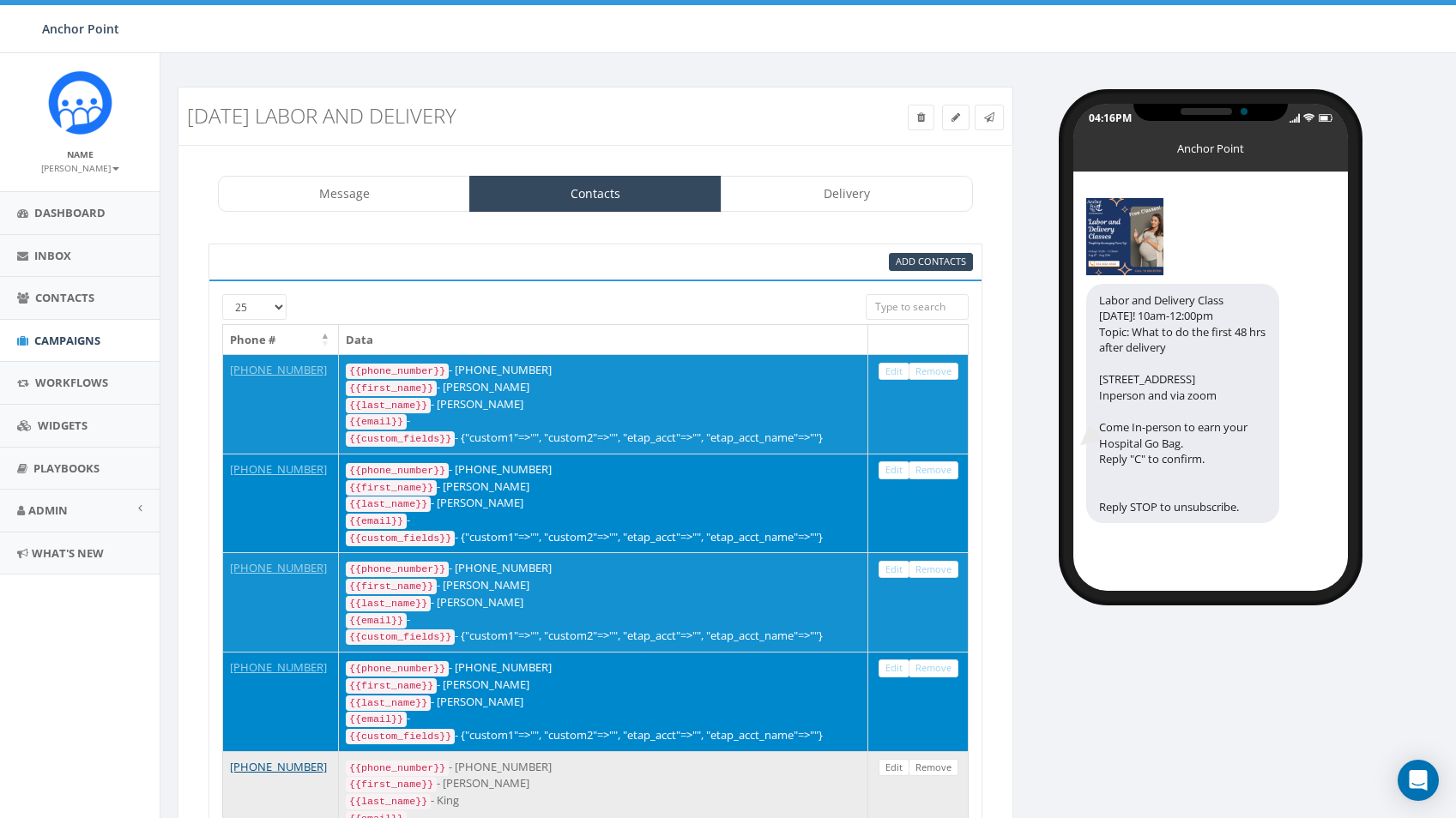
click at [735, 759] on div "{{phone_number}} - +18325766585" at bounding box center [602, 767] width 515 height 17
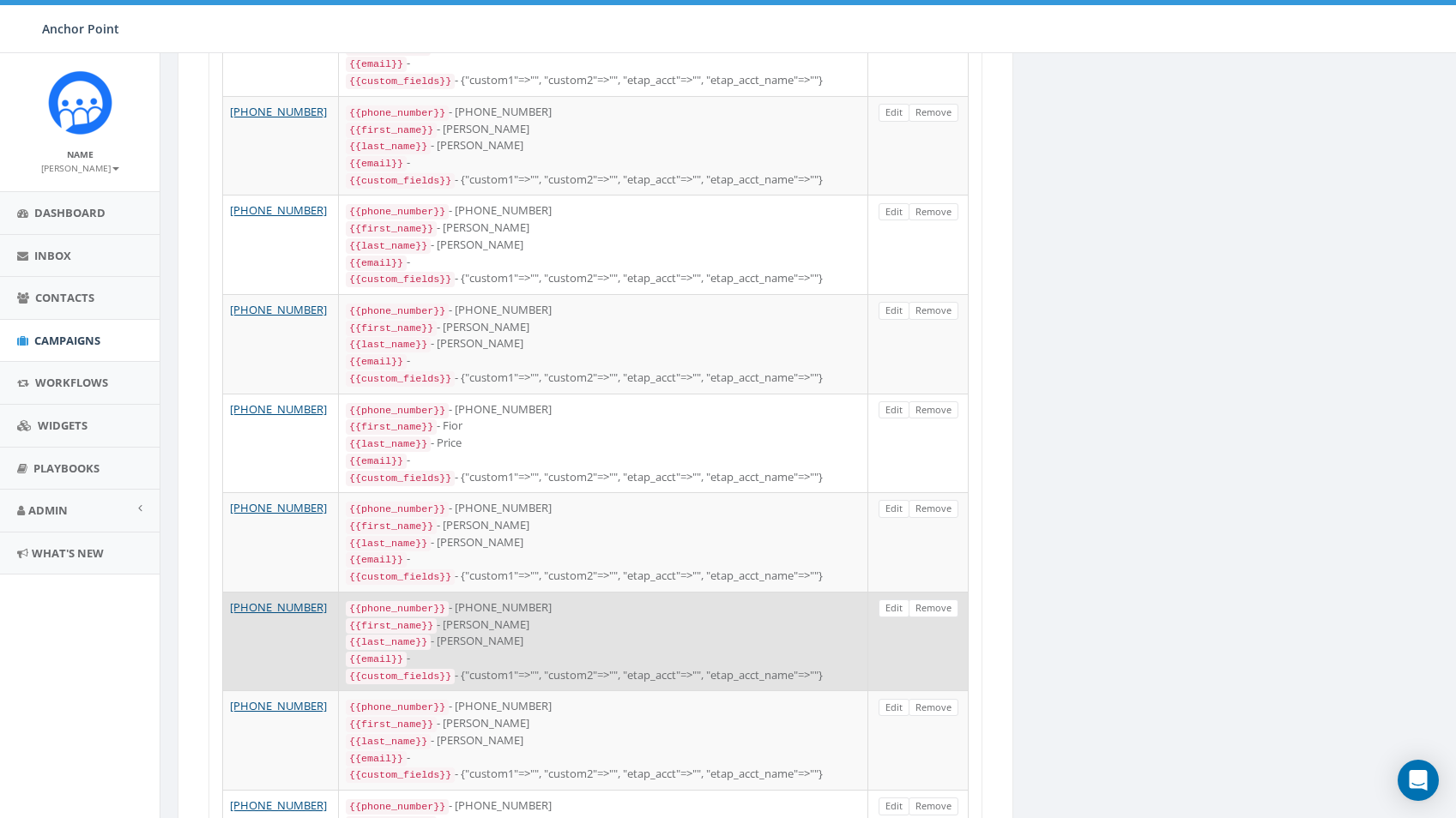
scroll to position [858, 0]
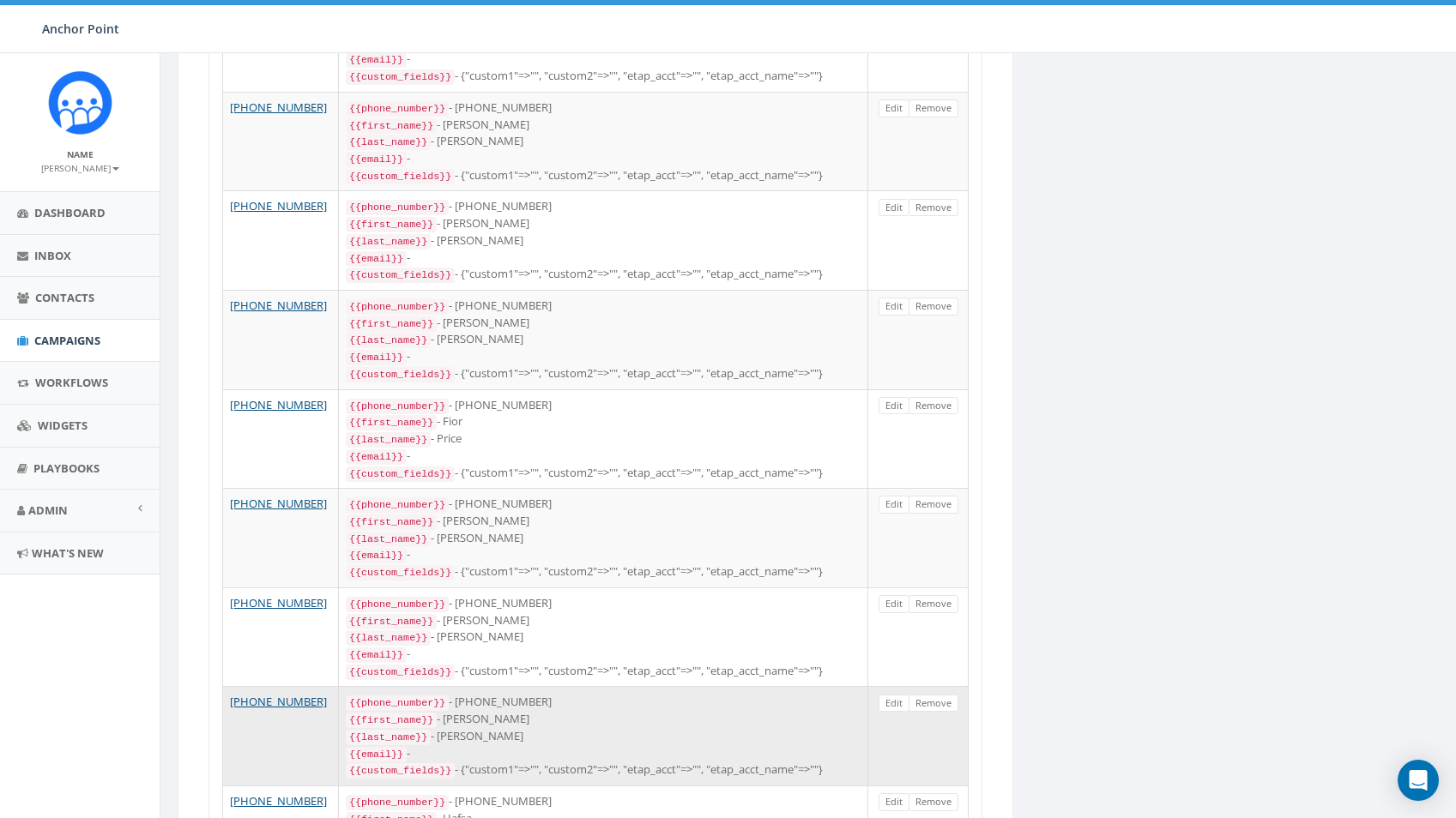
click at [703, 745] on div "{{email}} -" at bounding box center [602, 754] width 515 height 17
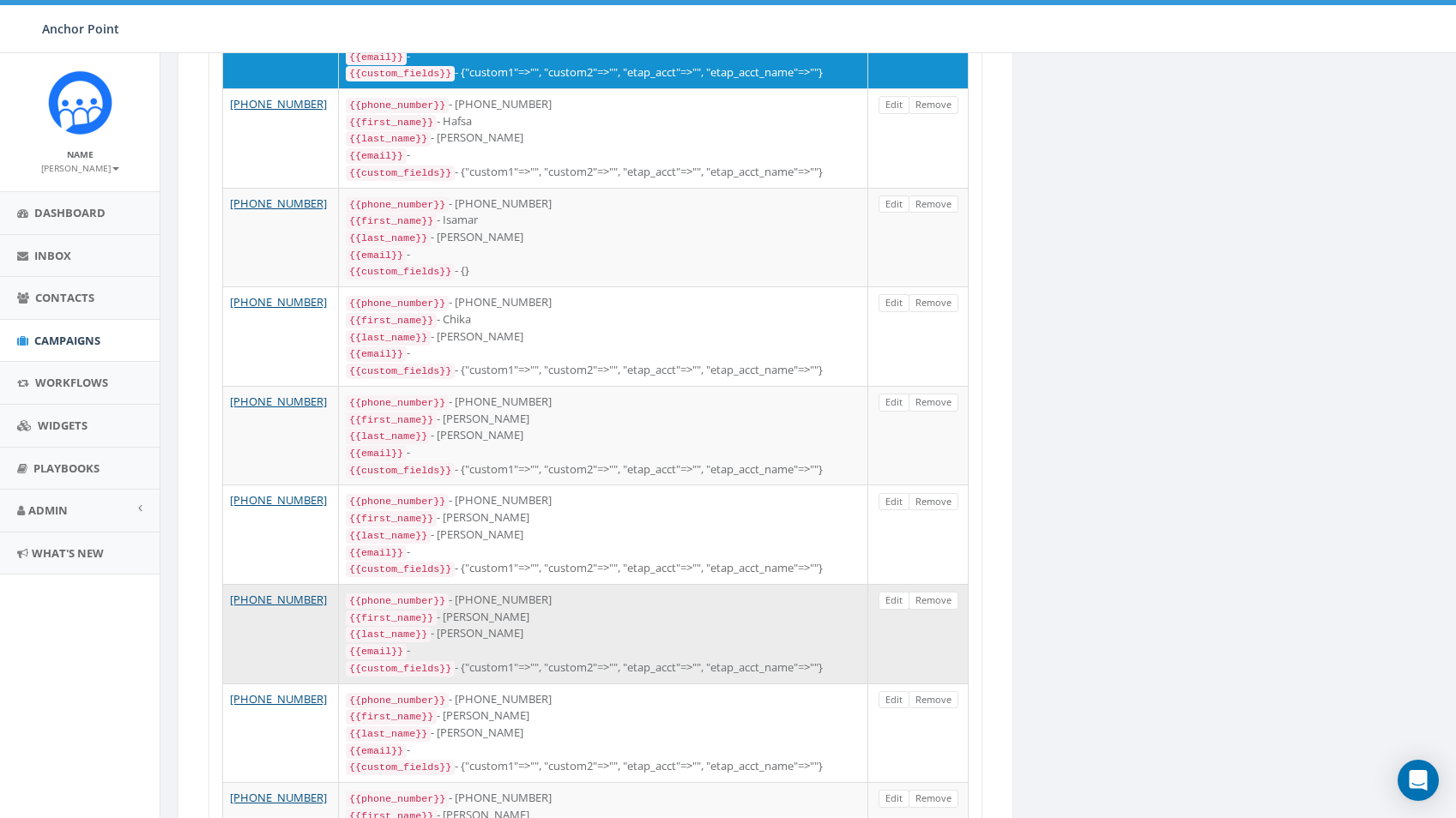
scroll to position [1769, 0]
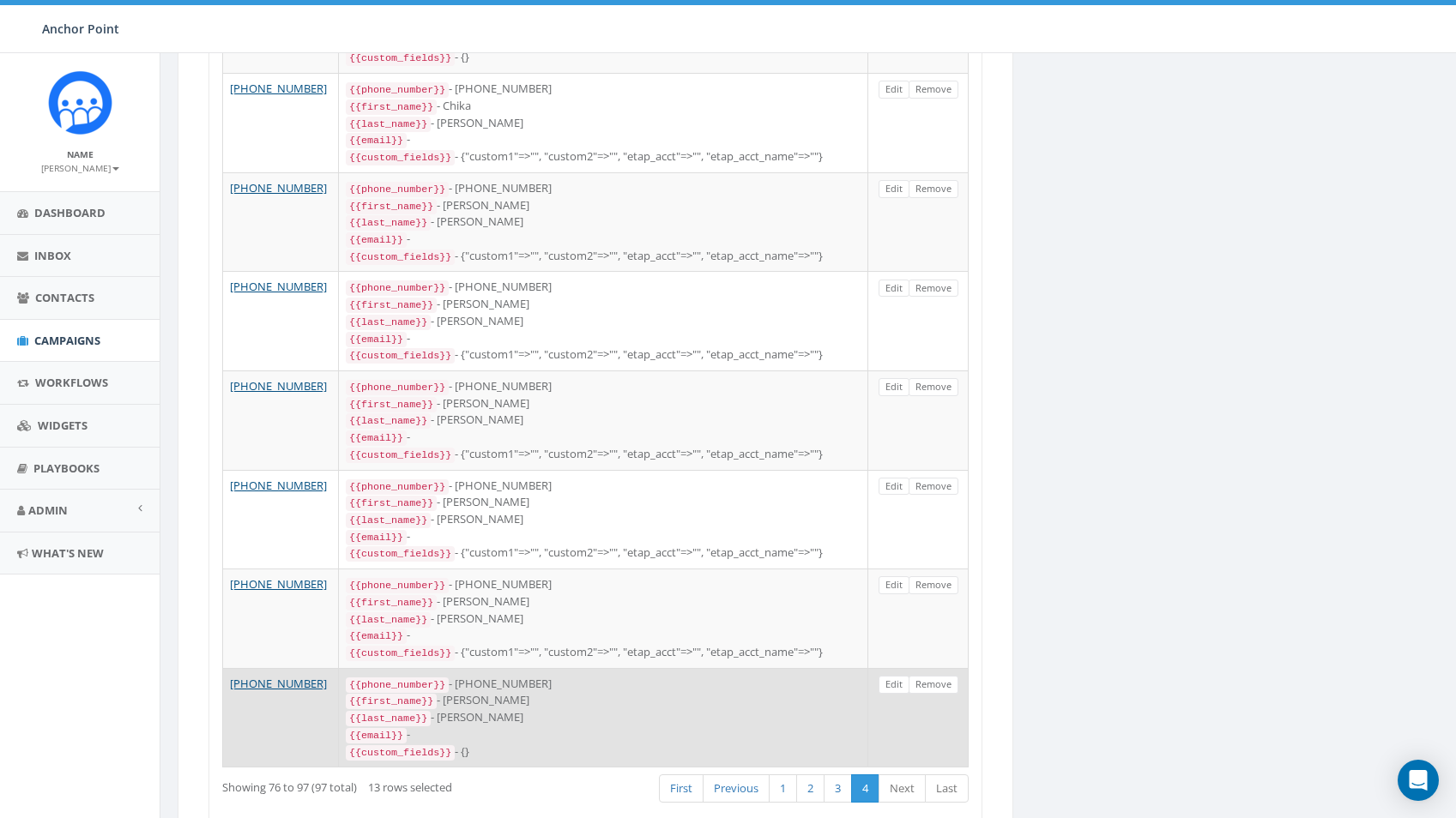
click at [718, 726] on div "{{email}} -" at bounding box center [602, 735] width 515 height 17
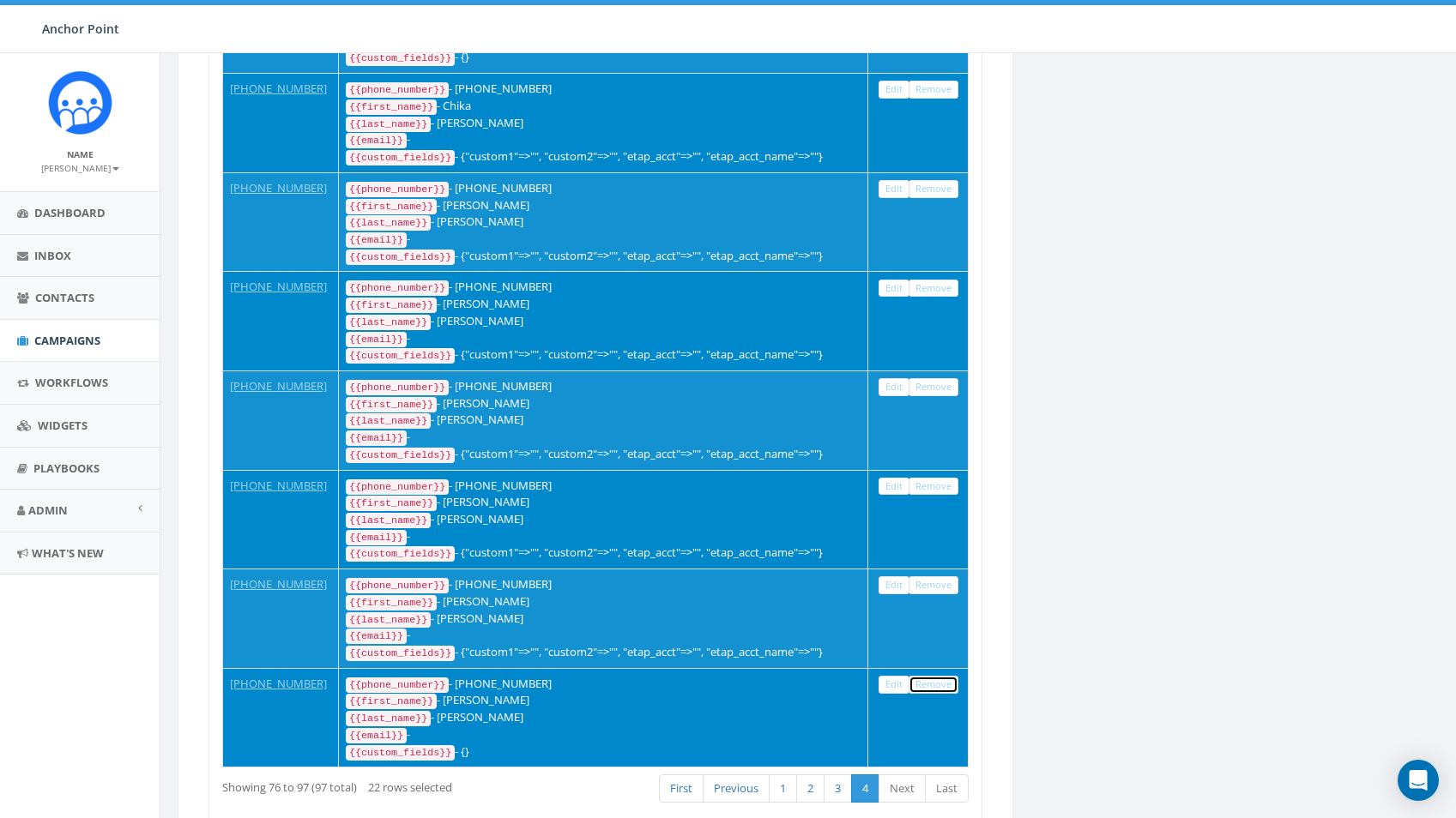
click at [945, 676] on link "Remove" at bounding box center [934, 684] width 50 height 18
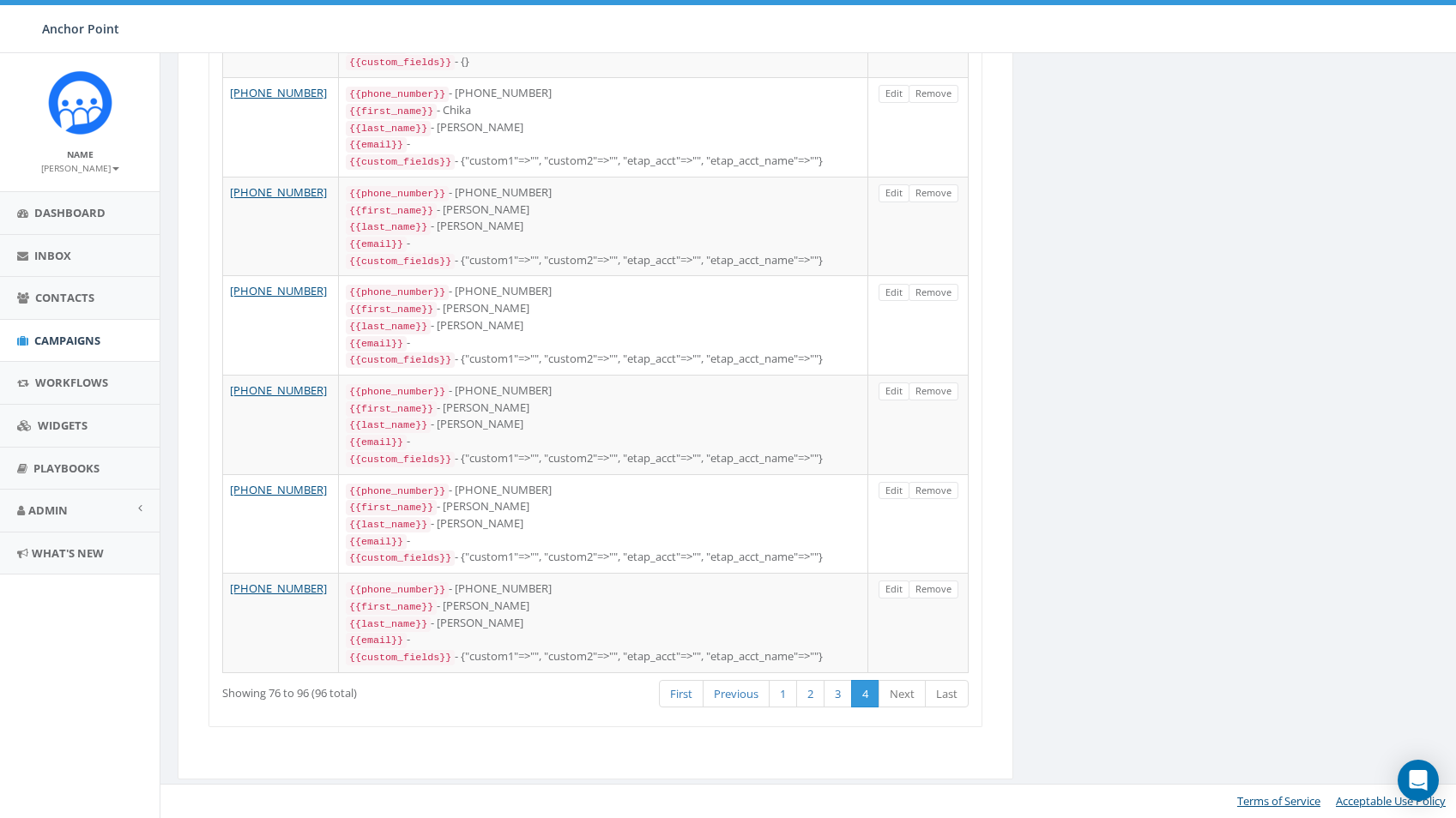
scroll to position [0, 0]
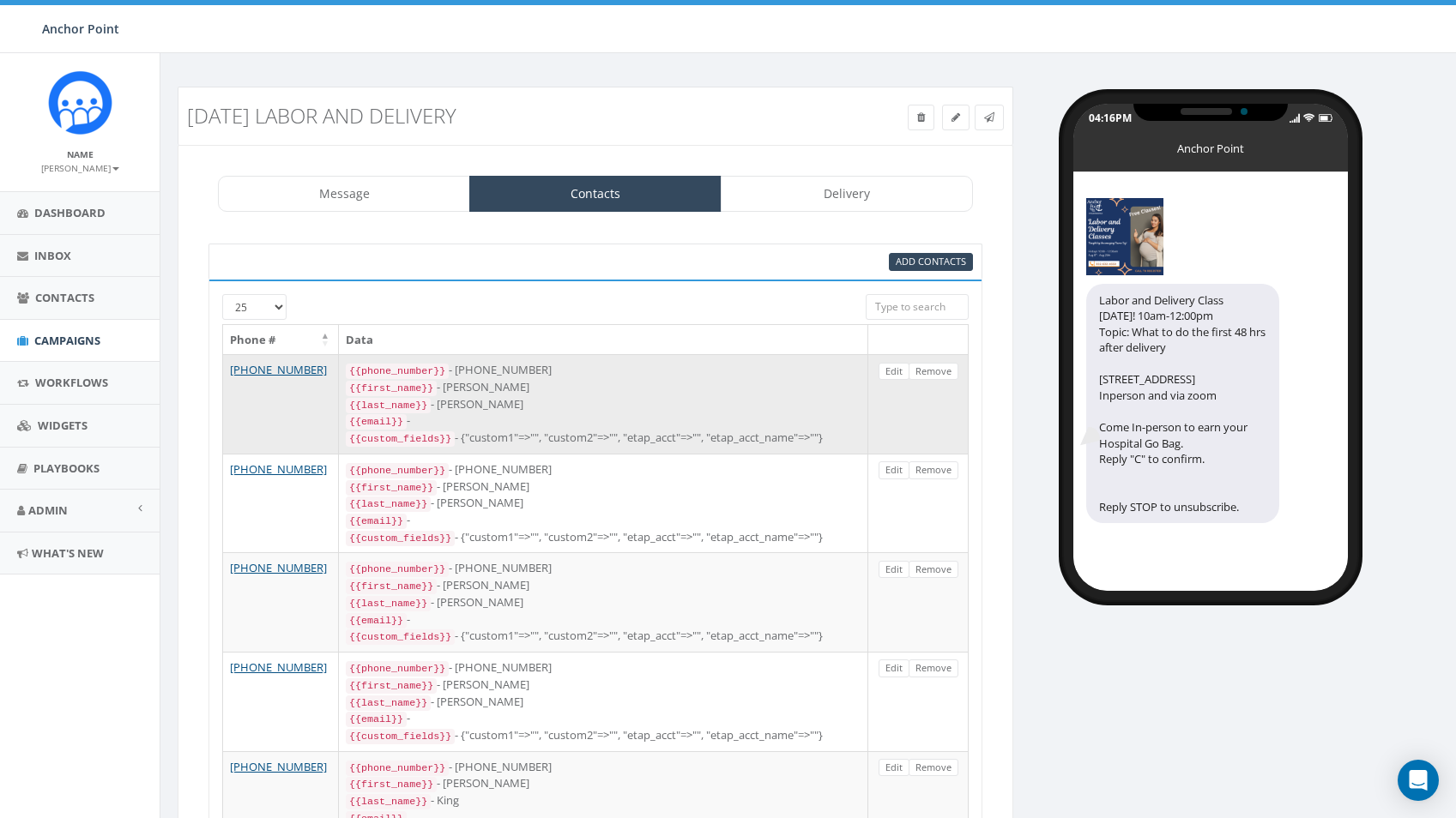
click at [279, 397] on td "+1 832-494-0359" at bounding box center [281, 404] width 116 height 99
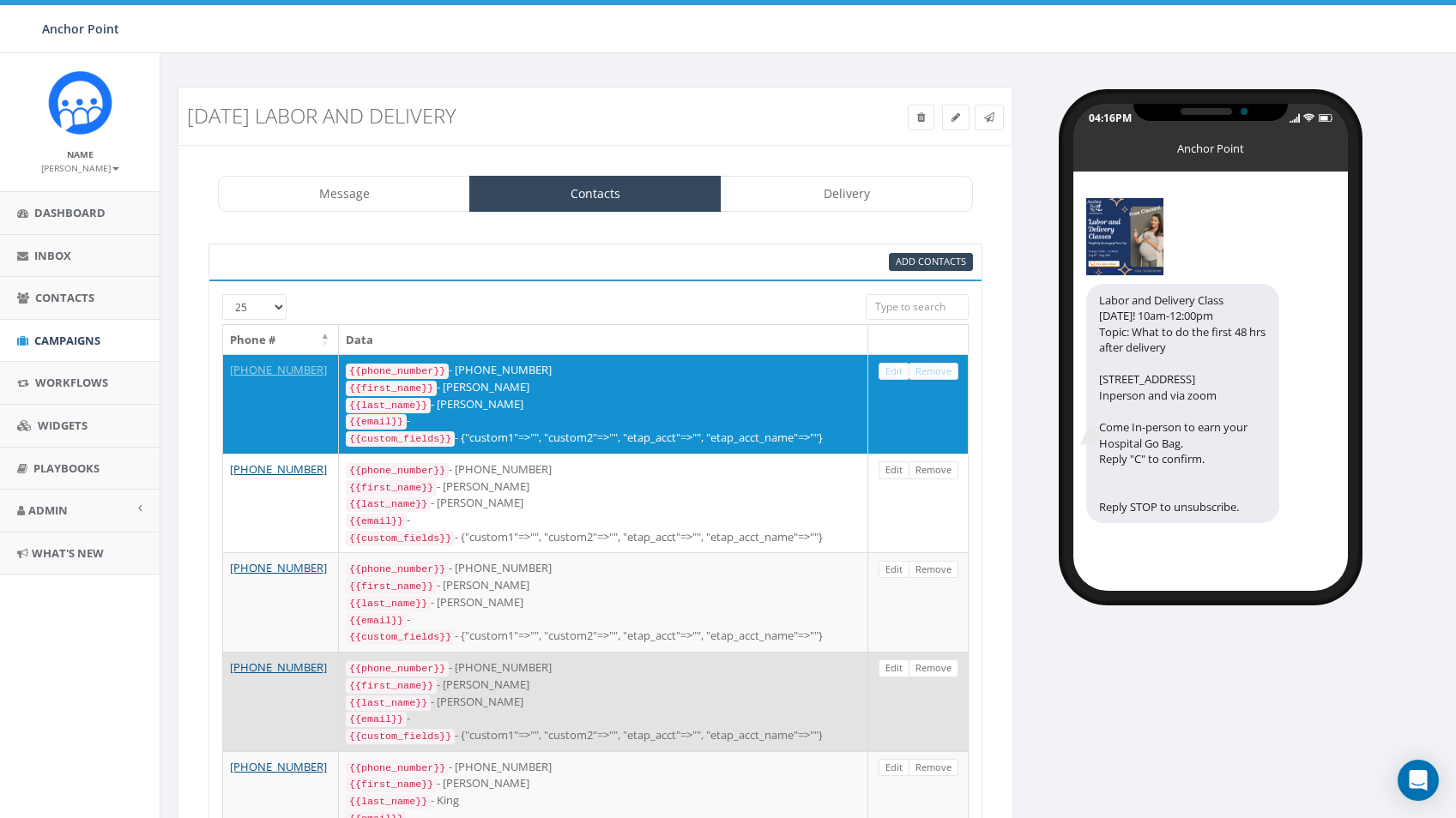
click at [300, 723] on td "+1 832-561-1726" at bounding box center [281, 702] width 116 height 99
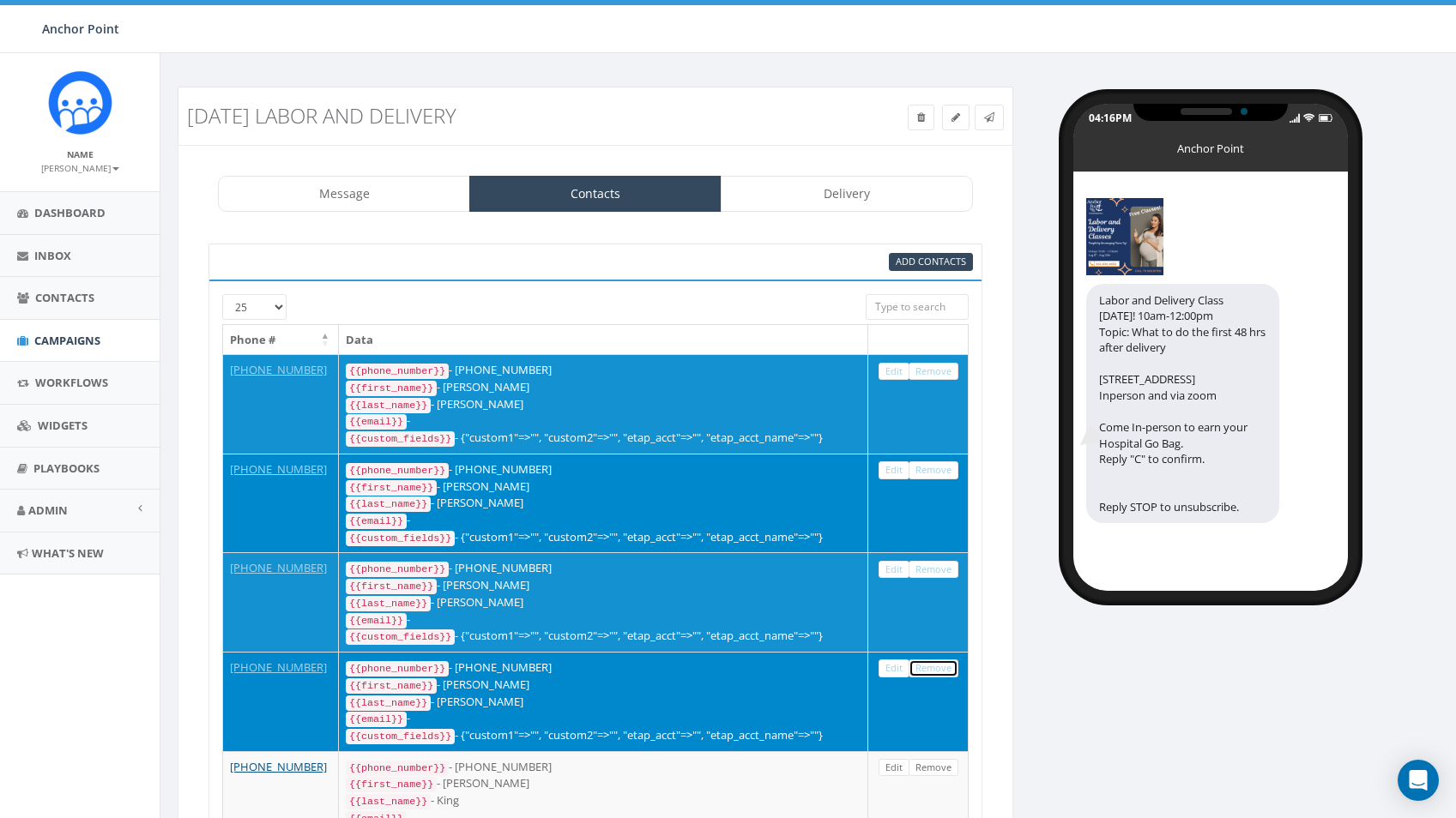
click at [945, 660] on link "Remove" at bounding box center [934, 668] width 50 height 18
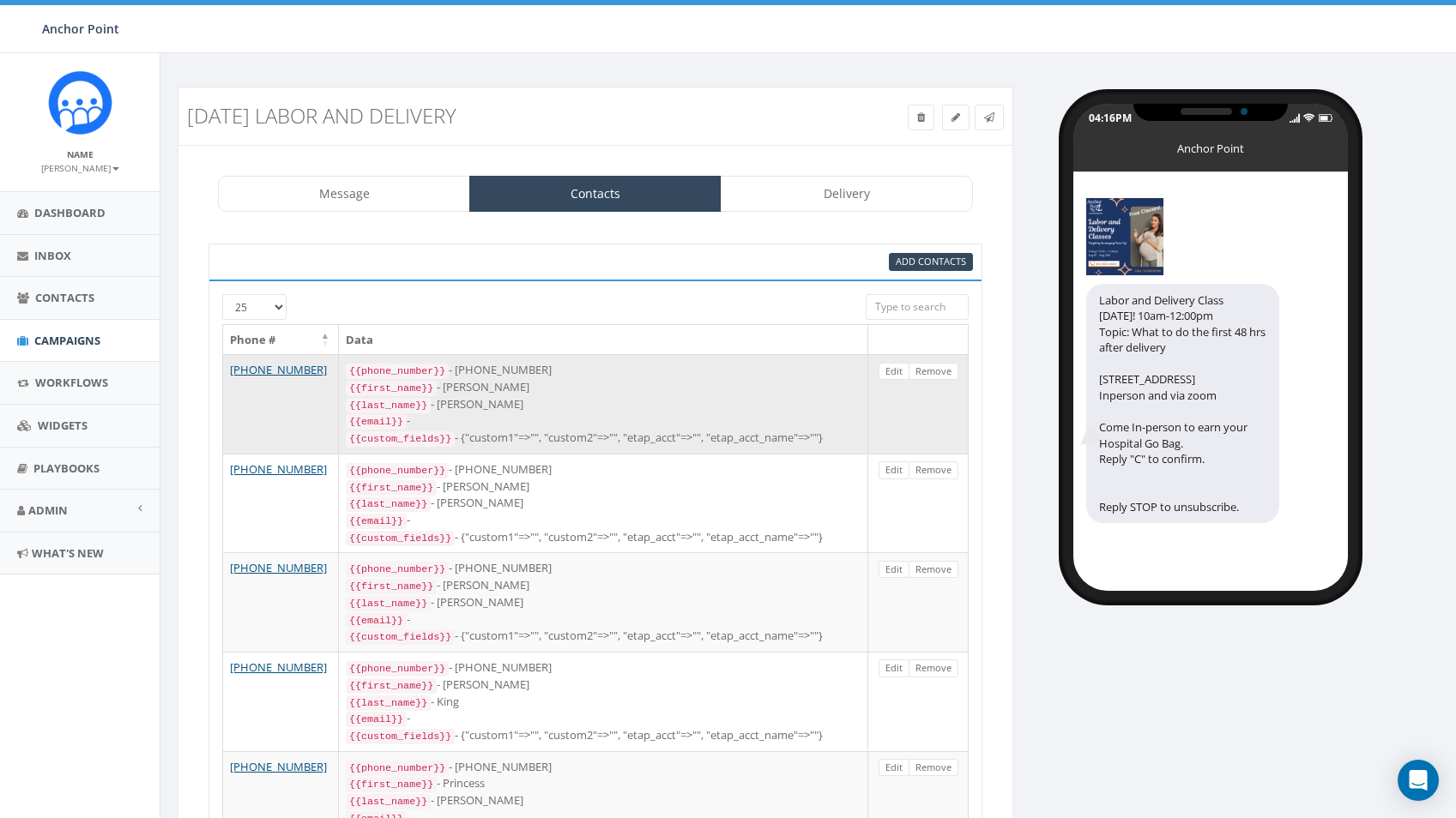
click at [320, 419] on td "+1 832-494-0359" at bounding box center [281, 404] width 116 height 99
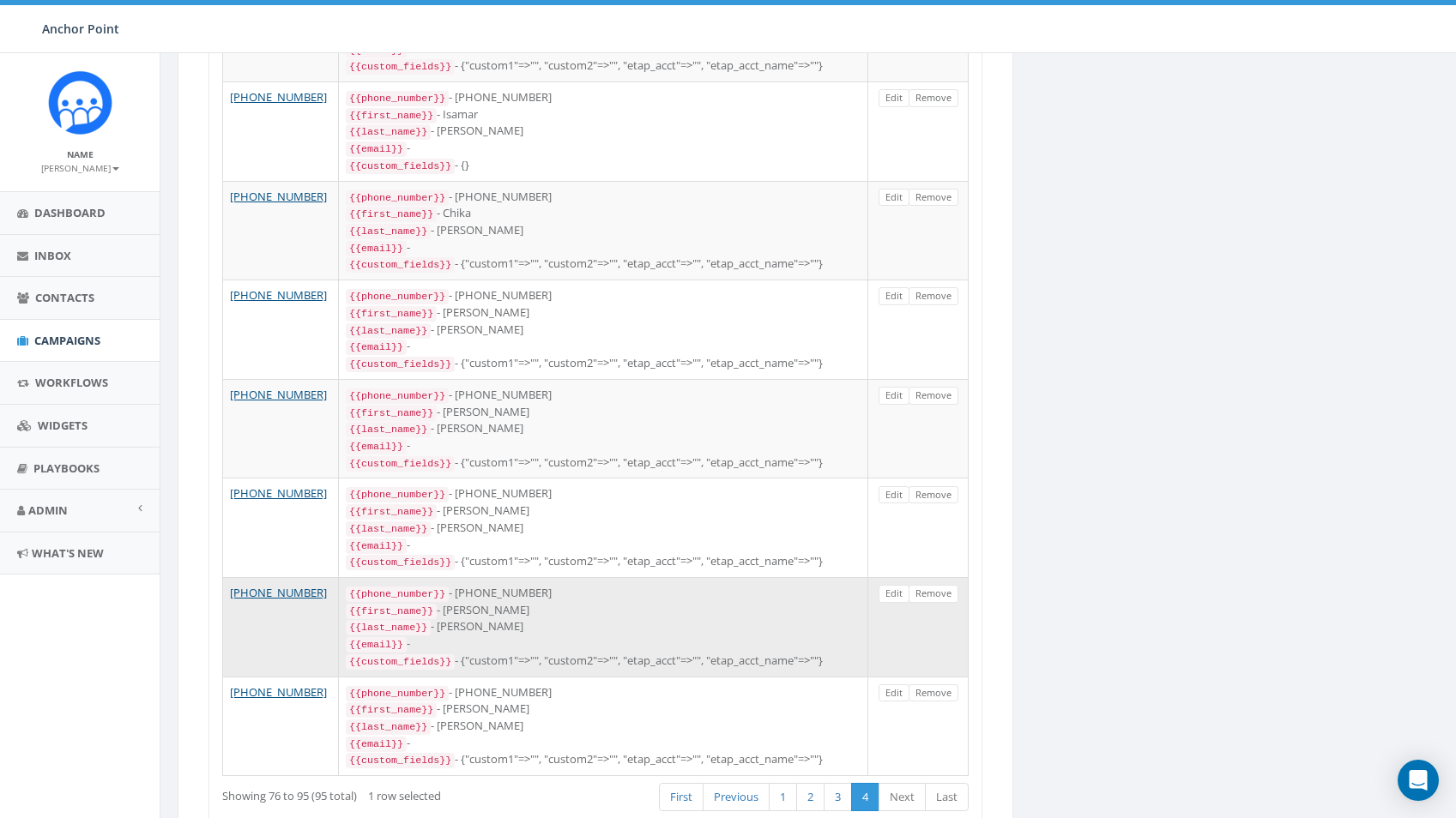
scroll to position [1579, 0]
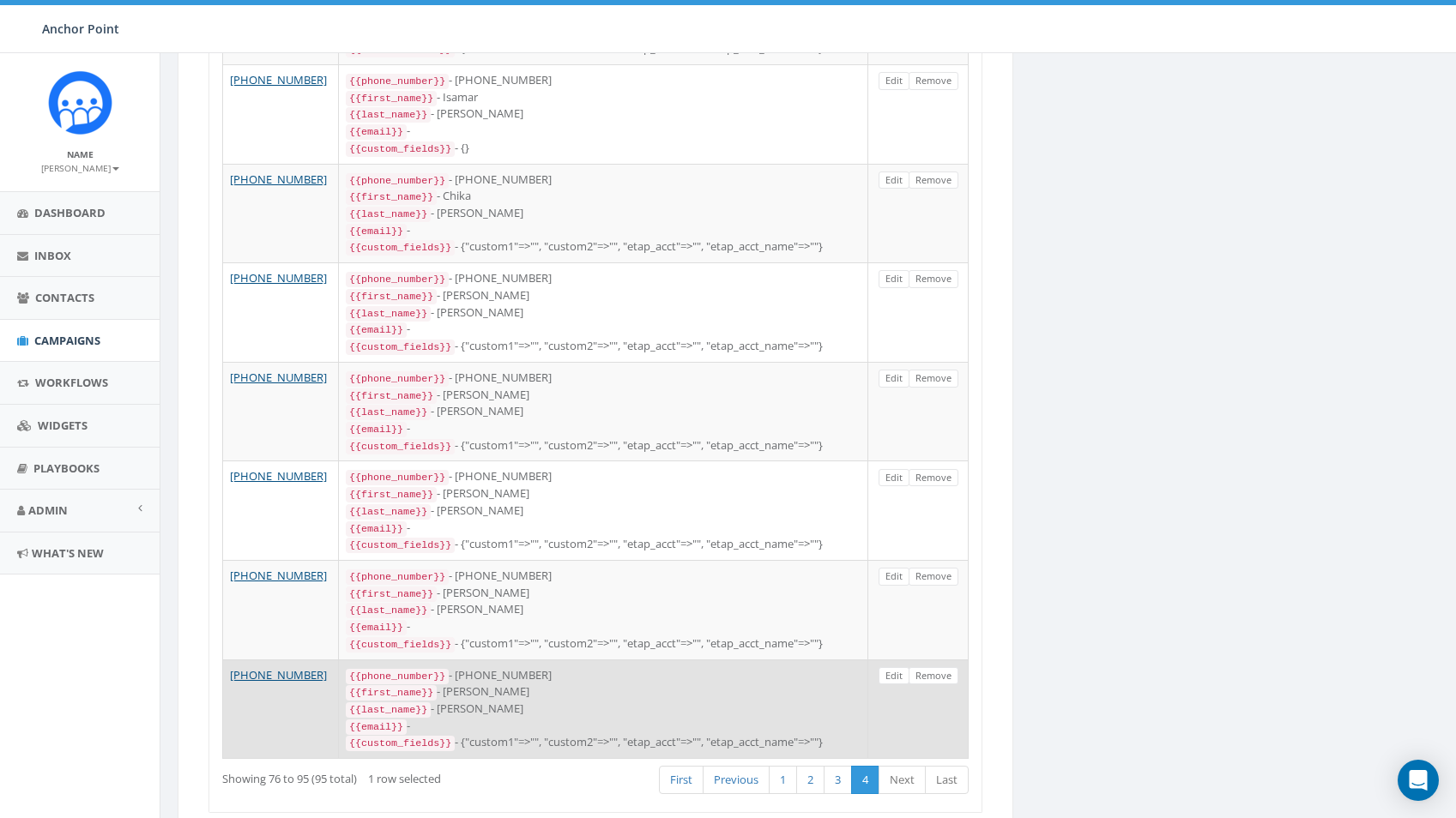
click at [263, 660] on td "+1 956-392-4931" at bounding box center [281, 709] width 116 height 99
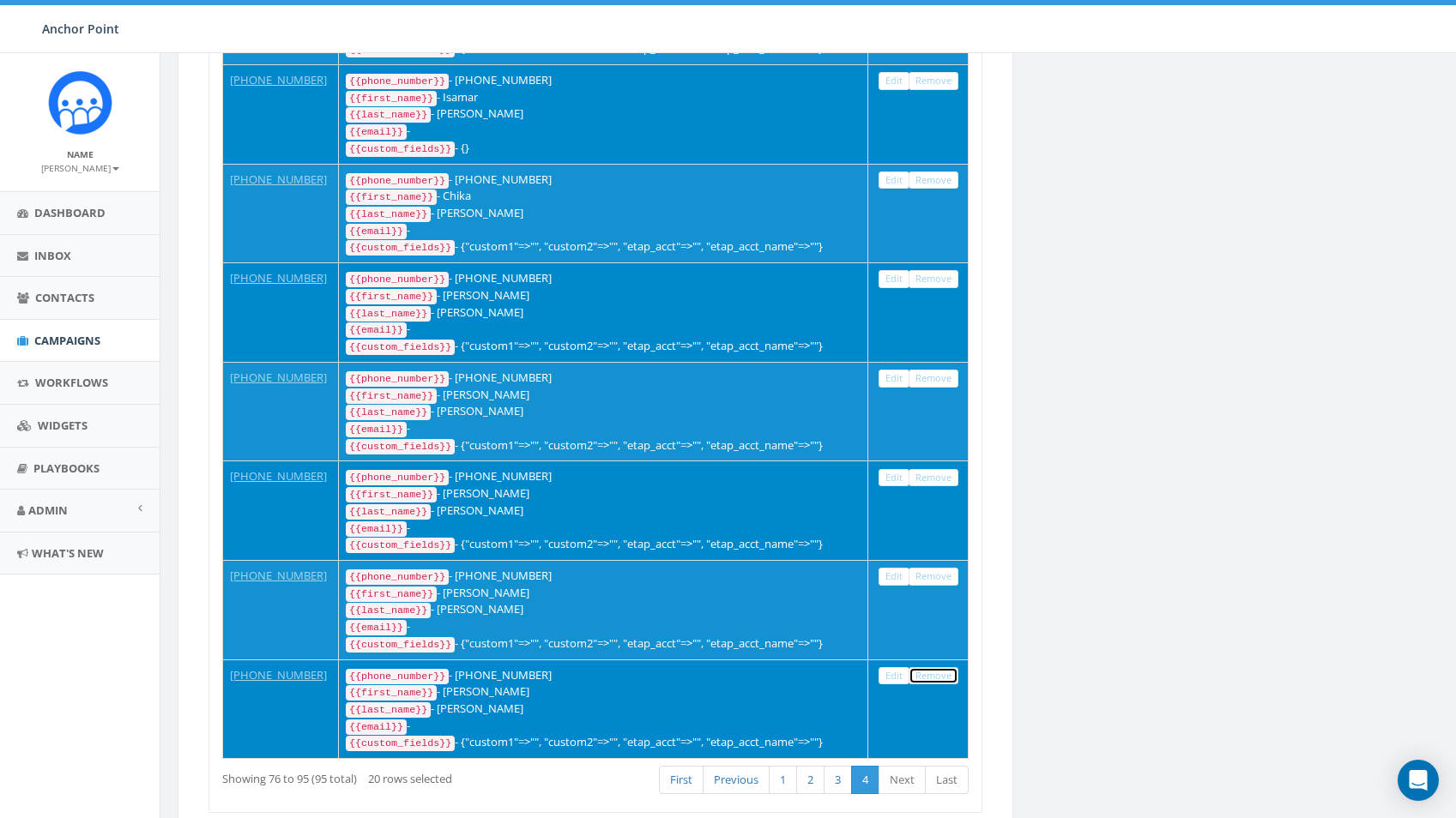
click at [934, 667] on link "Remove" at bounding box center [934, 676] width 50 height 18
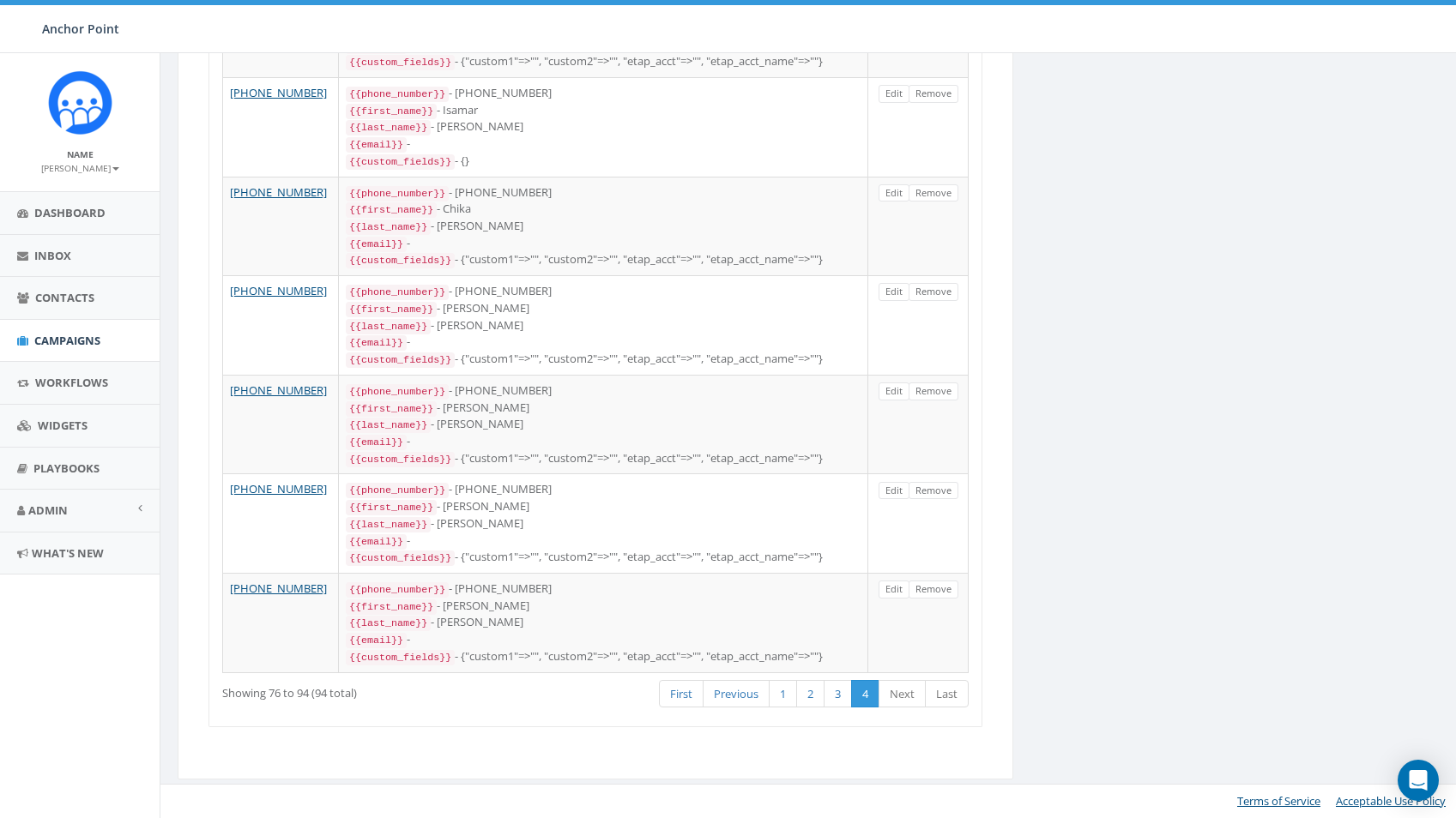
scroll to position [0, 0]
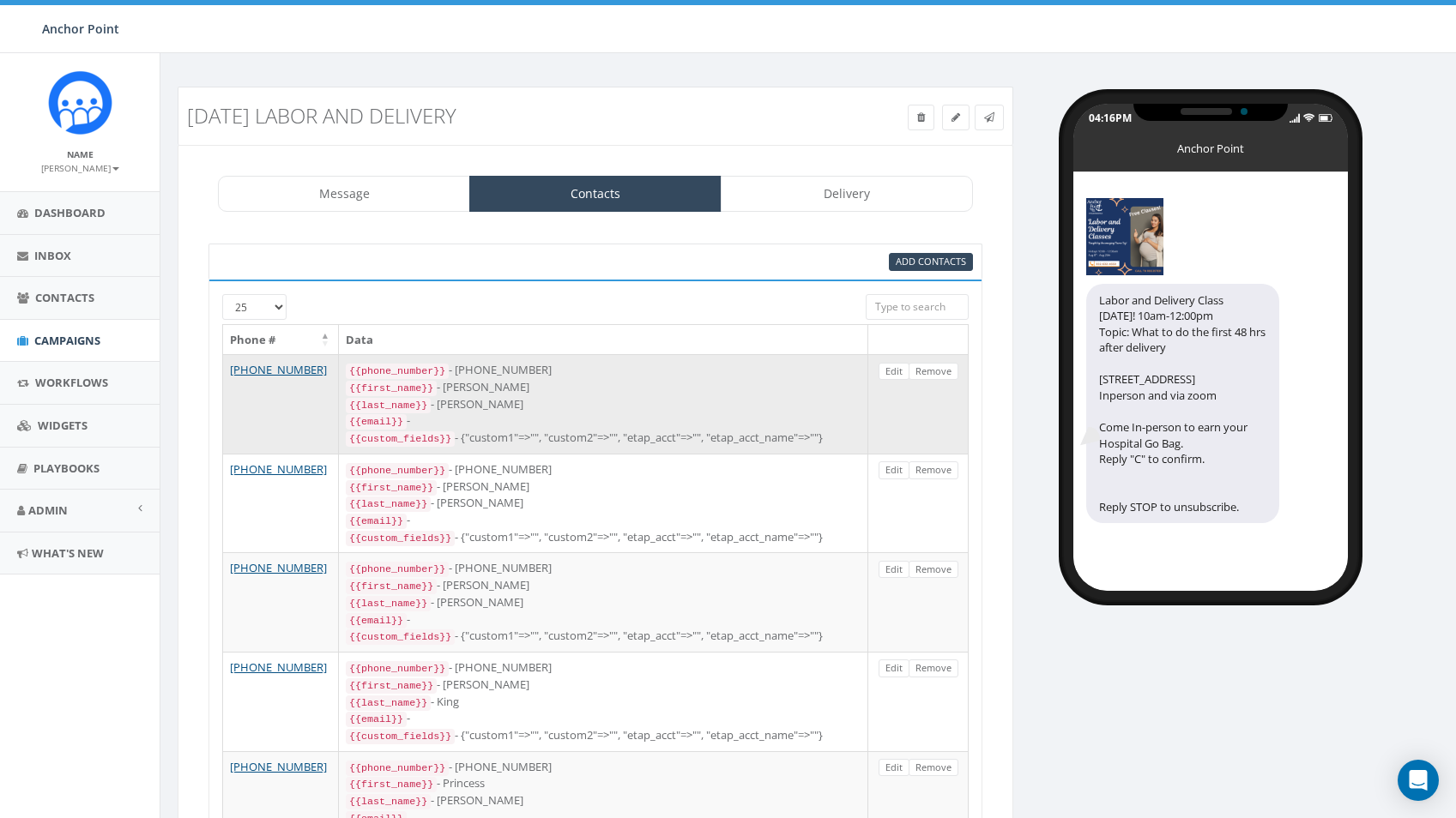
click at [314, 415] on td "+1 832-494-0359" at bounding box center [281, 404] width 116 height 99
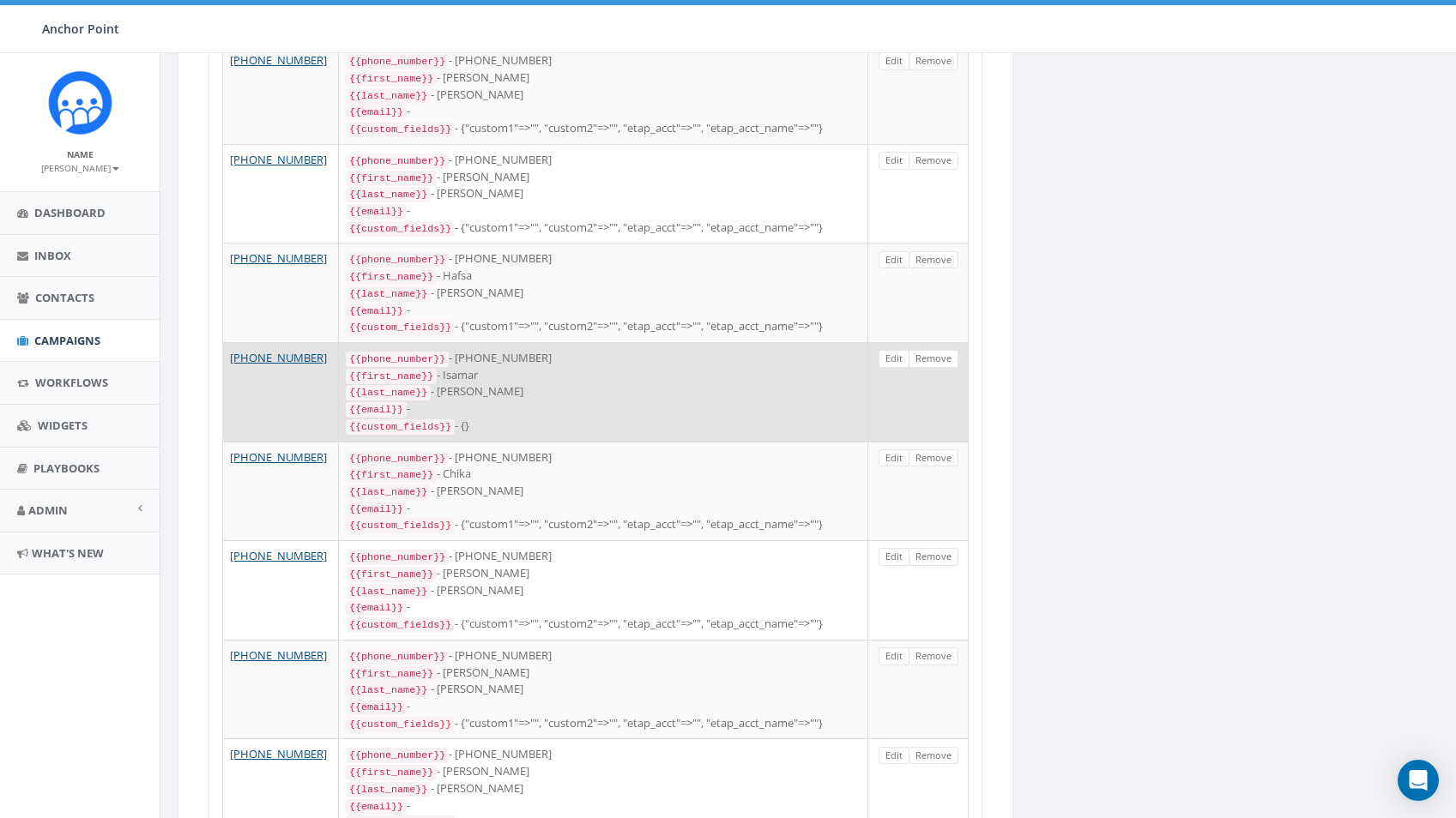
scroll to position [1484, 0]
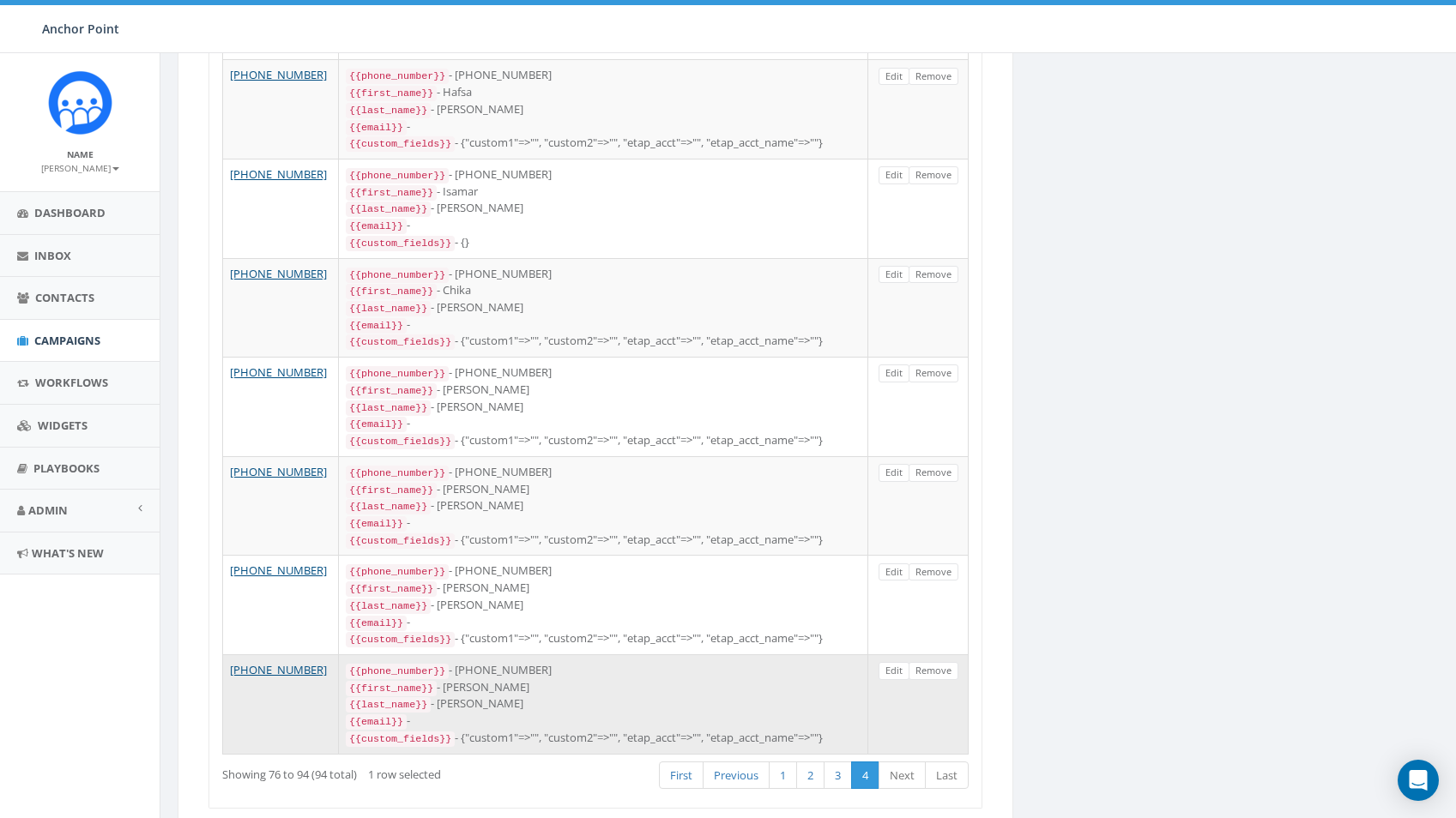
click at [284, 655] on td "+1 903-617-3831" at bounding box center [281, 704] width 116 height 99
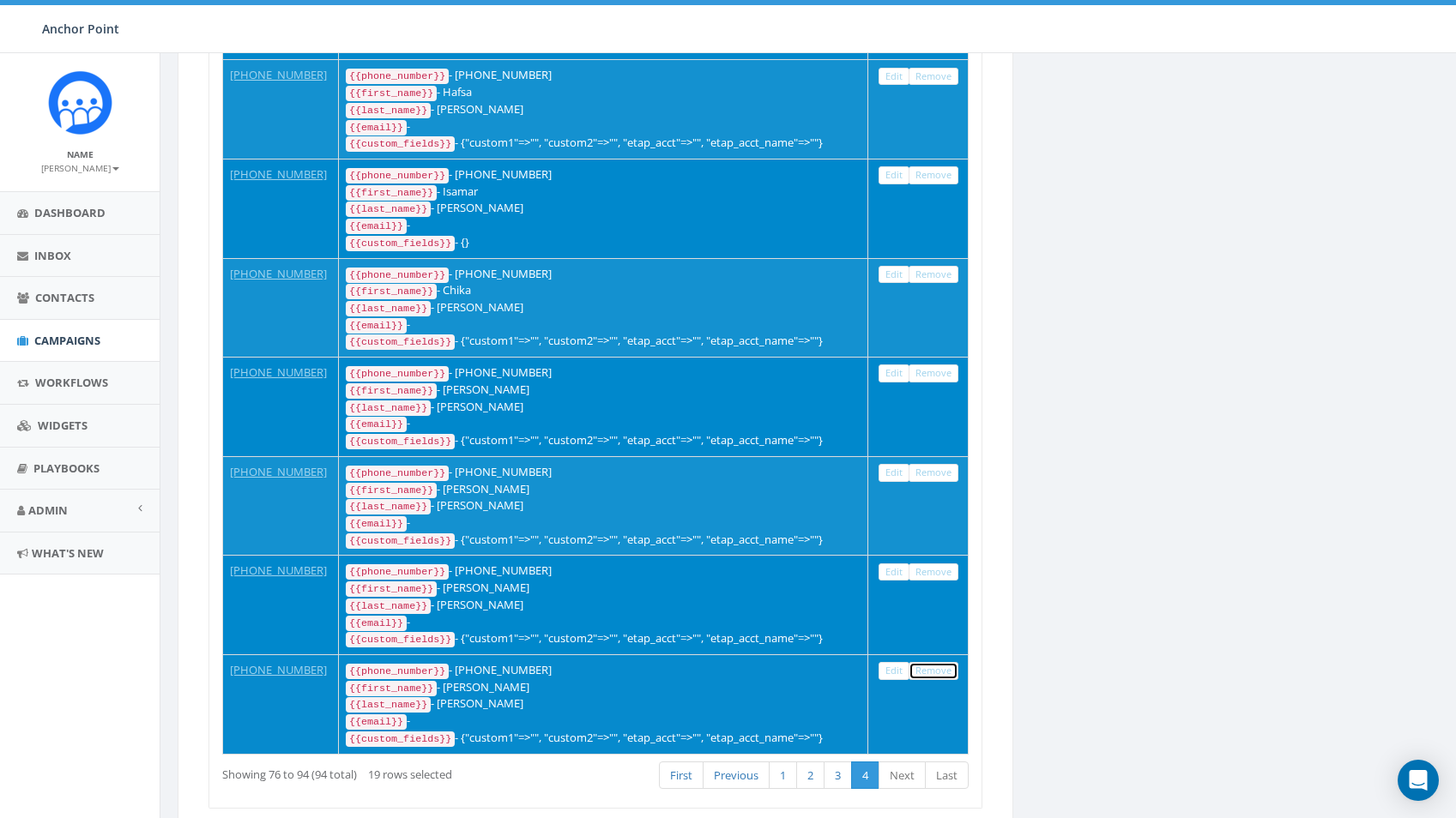
click at [929, 662] on link "Remove" at bounding box center [934, 671] width 50 height 18
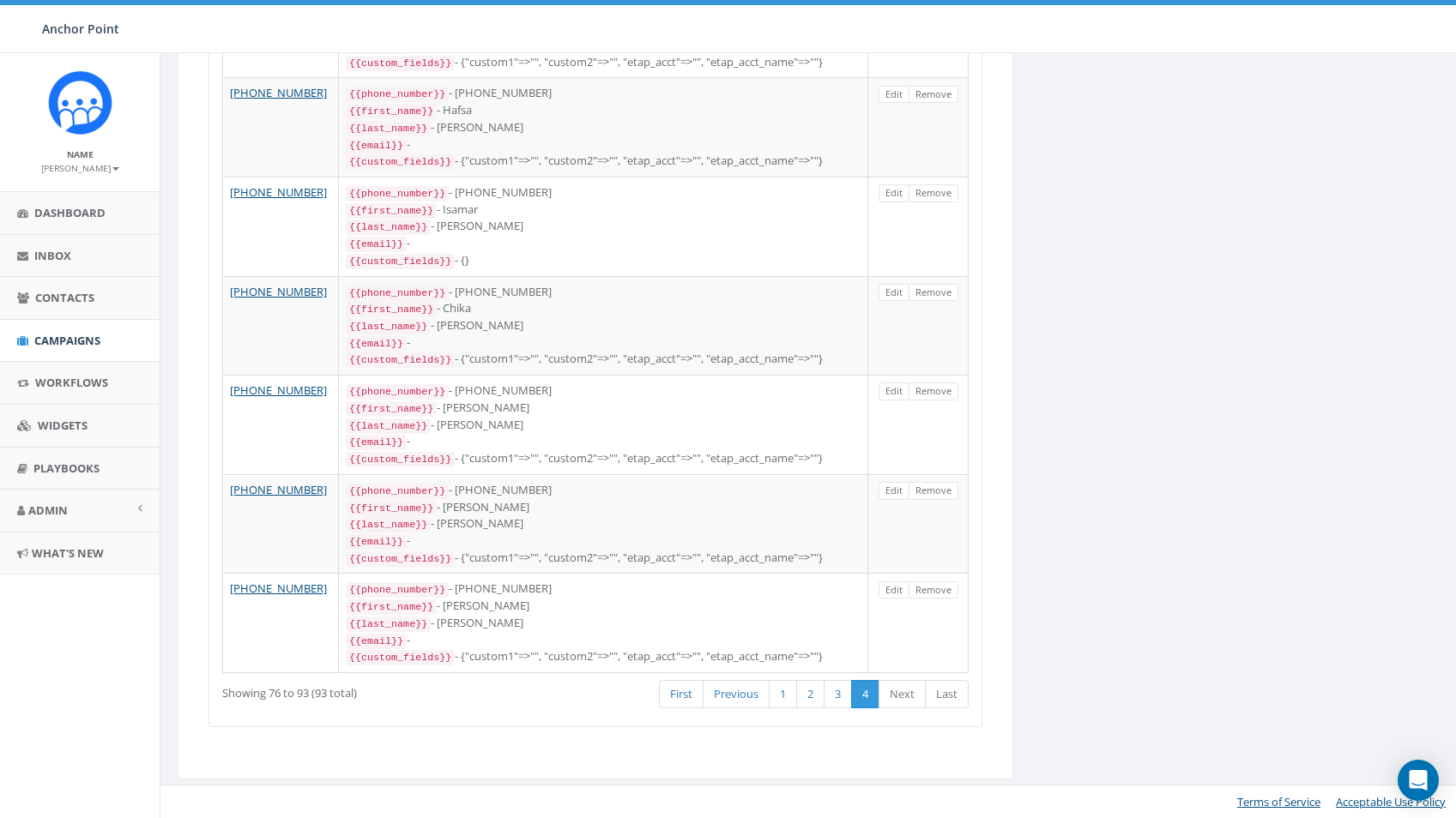
scroll to position [0, 0]
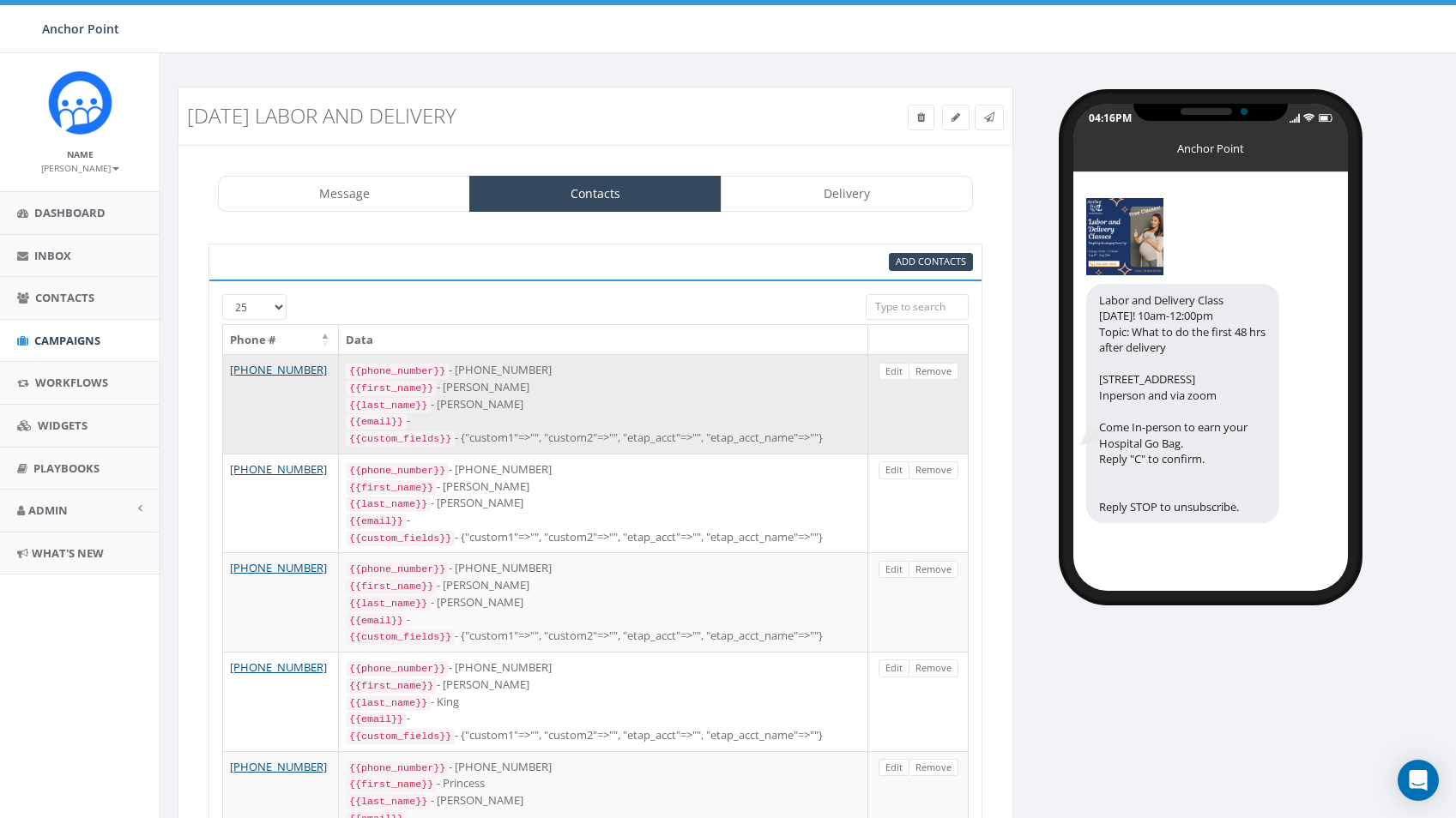
click at [334, 397] on td "+1 832-494-0359" at bounding box center [281, 404] width 116 height 99
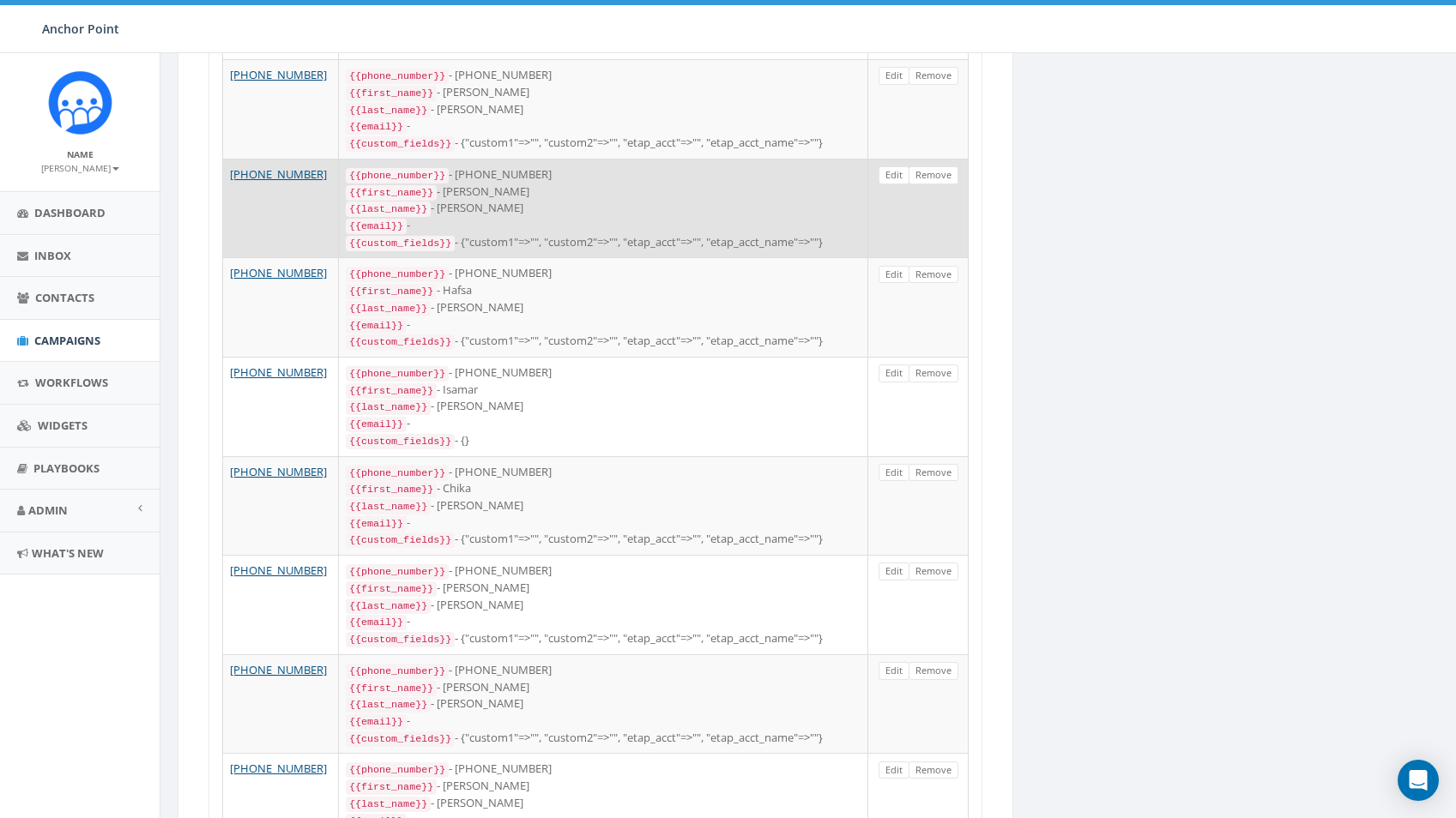
scroll to position [1390, 0]
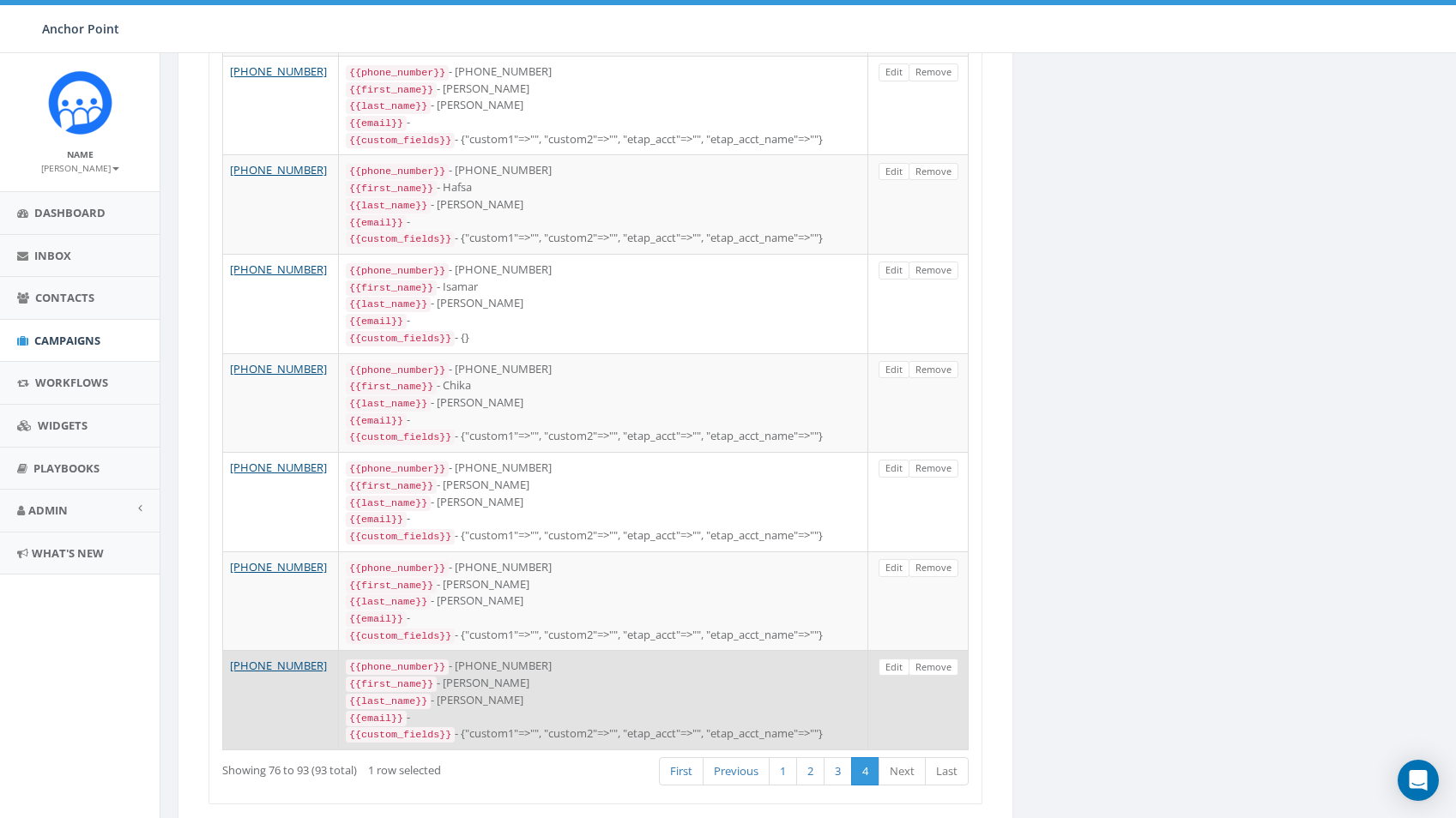
click at [261, 650] on td "+1 832-983-5032" at bounding box center [281, 700] width 116 height 99
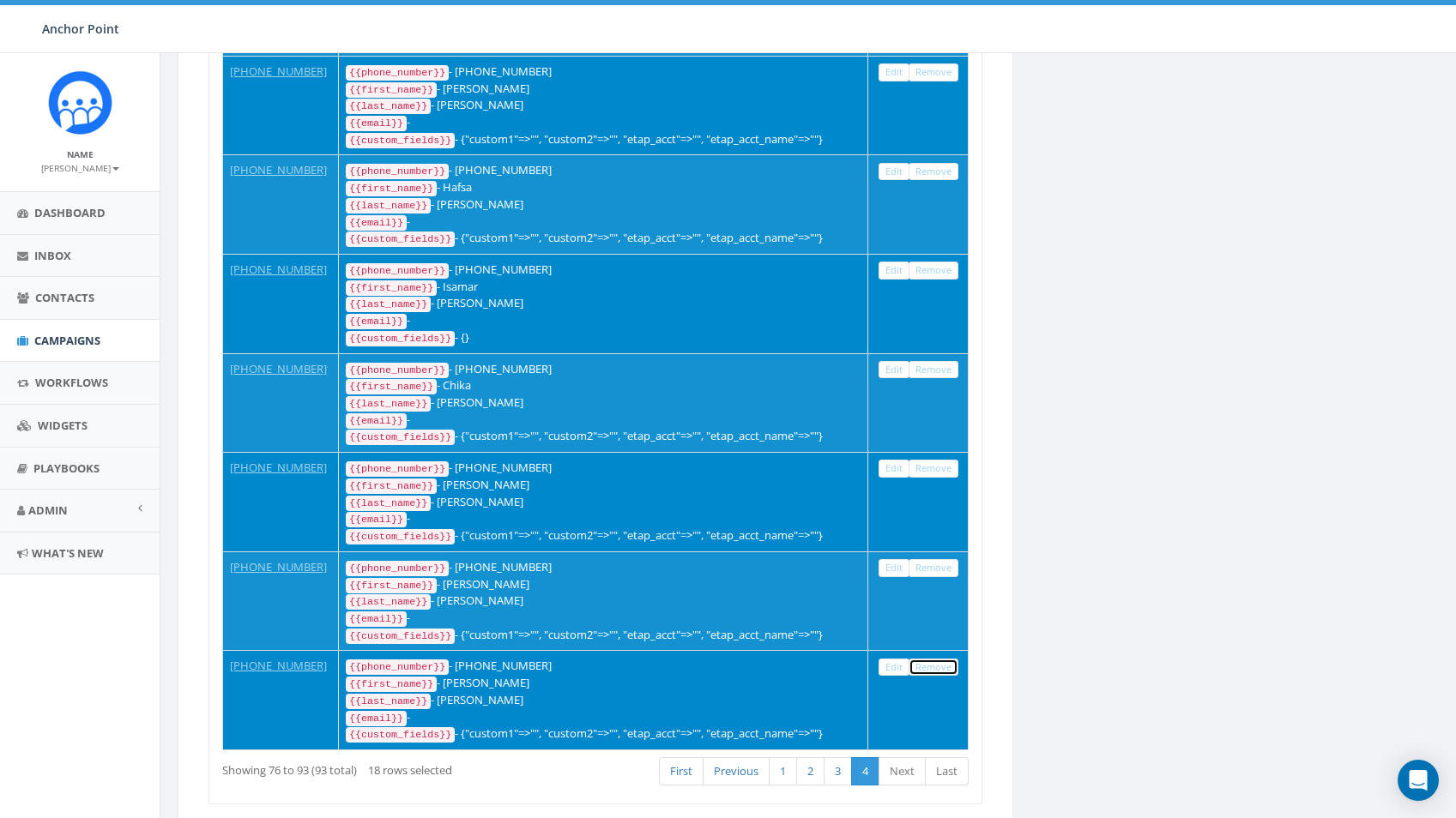
click at [948, 659] on link "Remove" at bounding box center [934, 667] width 50 height 18
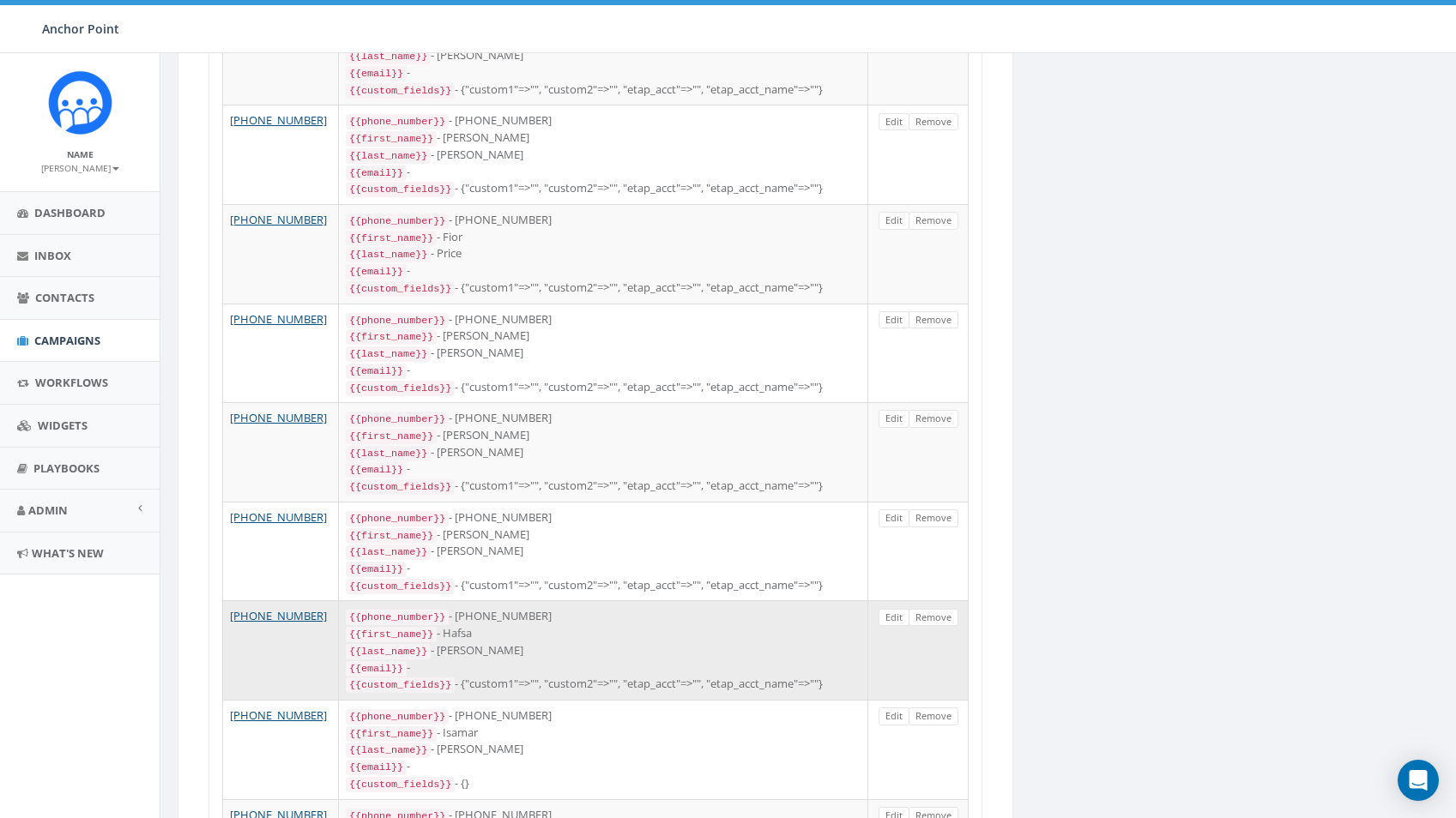
scroll to position [1295, 0]
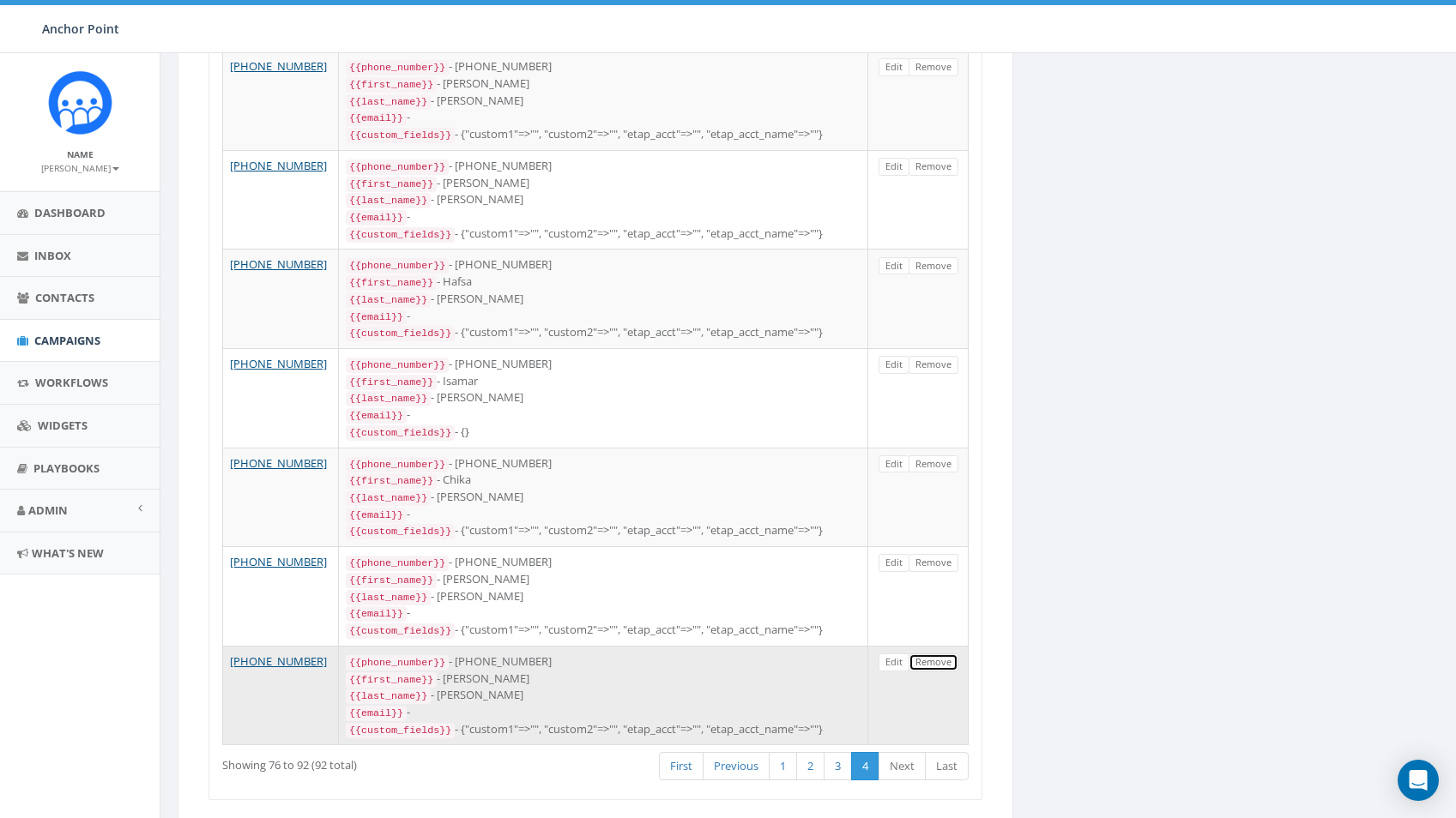
click at [940, 654] on link "Remove" at bounding box center [934, 662] width 50 height 18
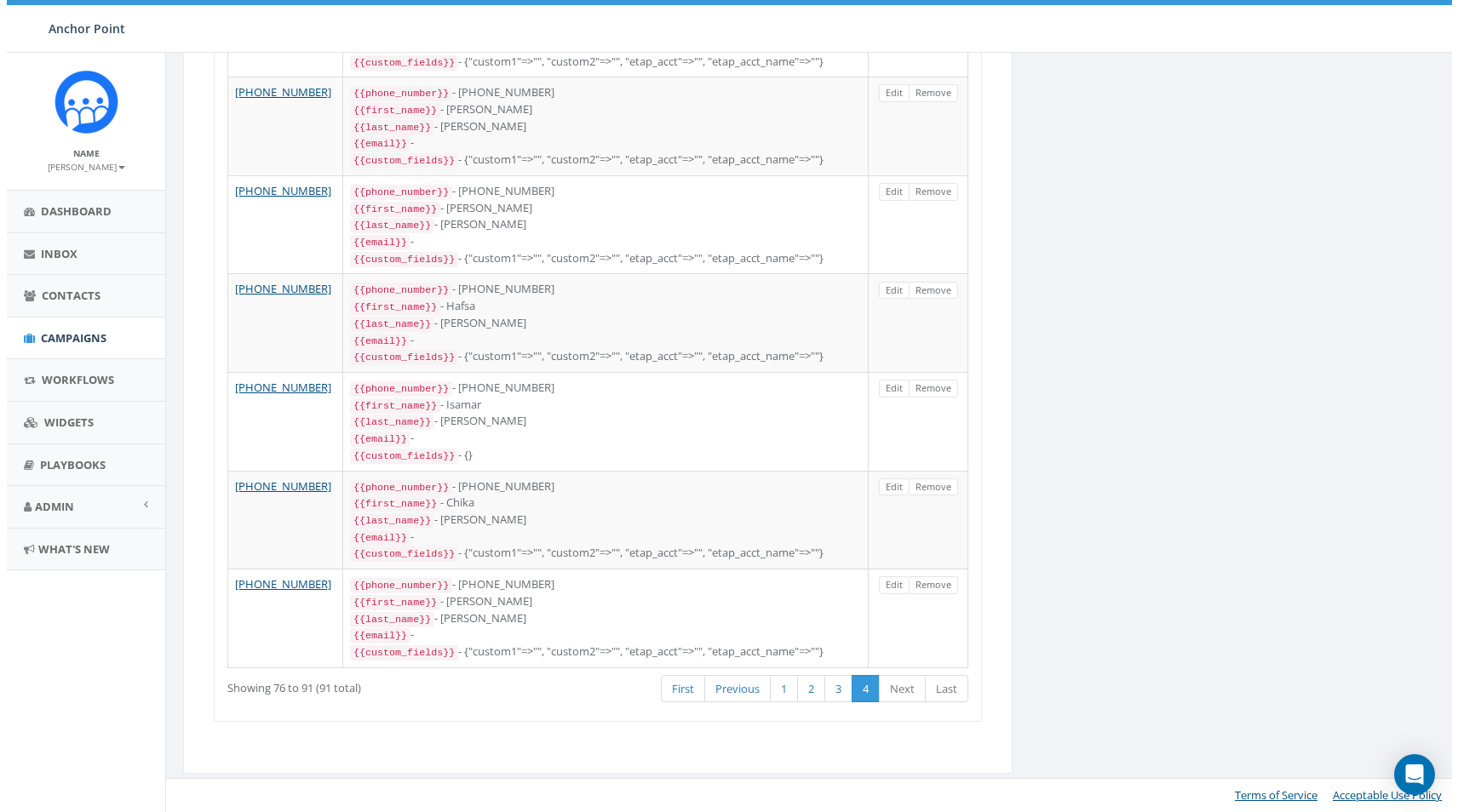
scroll to position [0, 0]
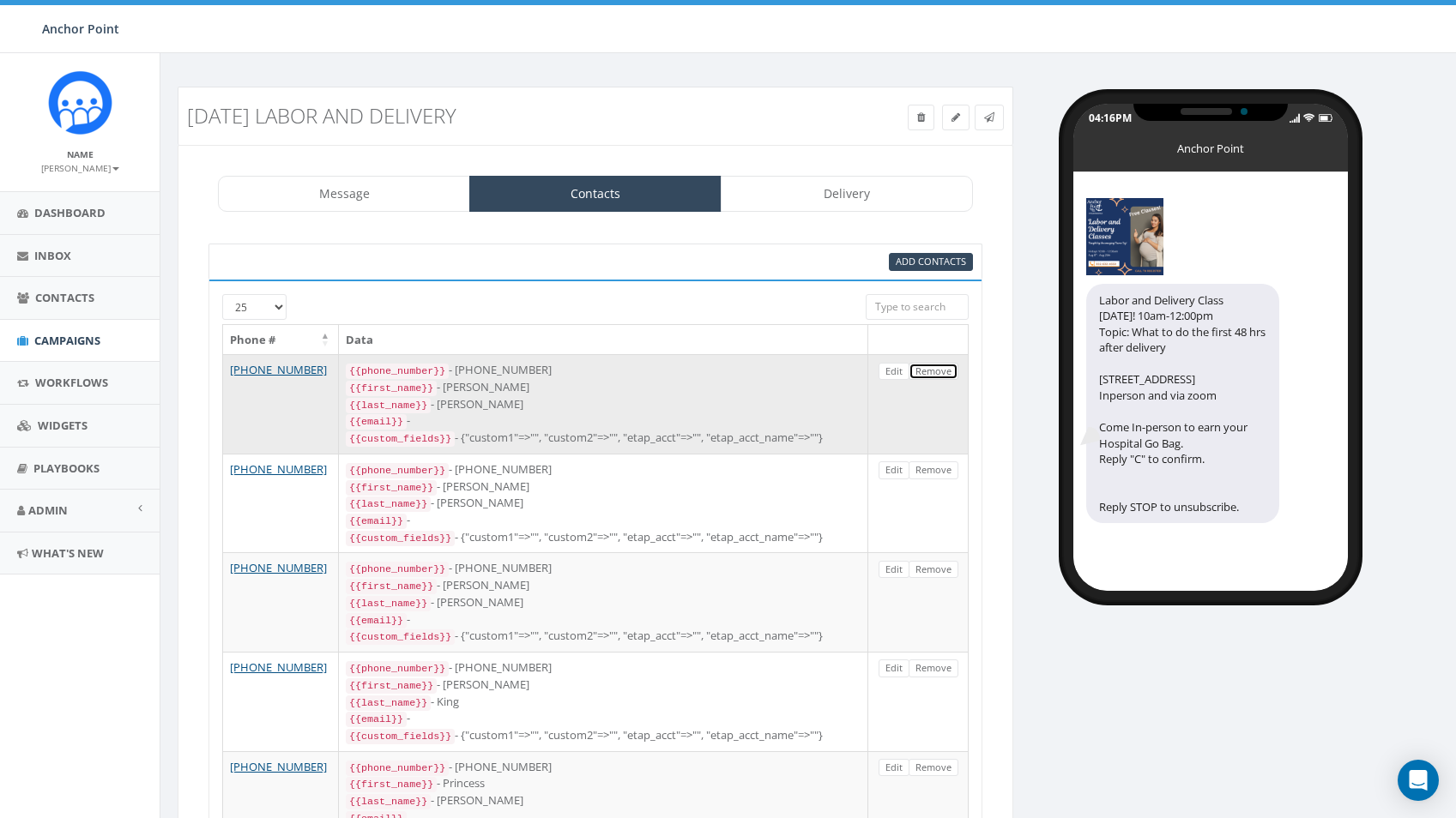
click at [938, 380] on link "Remove" at bounding box center [934, 371] width 50 height 18
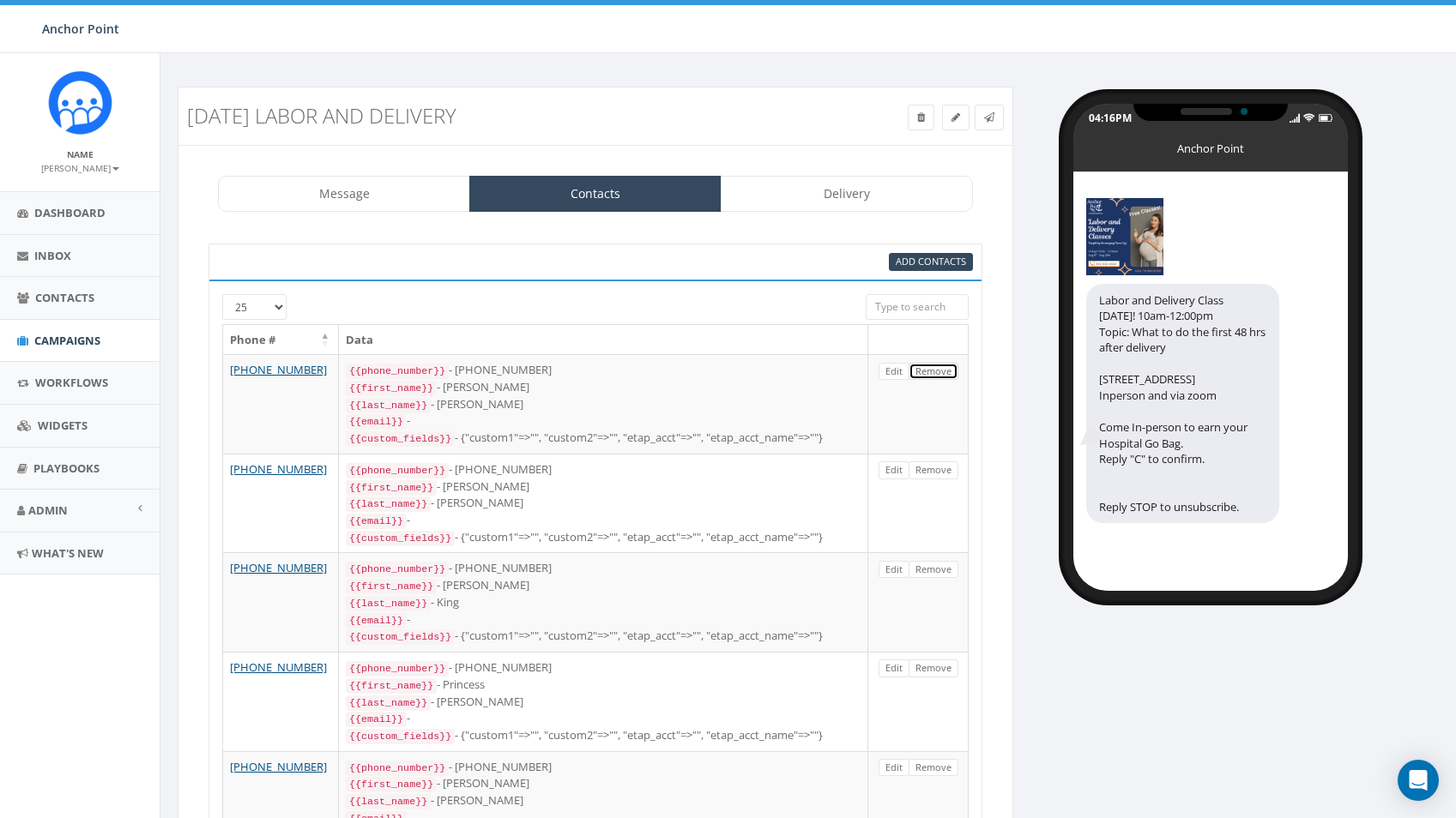
click at [938, 380] on link "Remove" at bounding box center [934, 371] width 50 height 18
click at [938, 378] on link "Remove" at bounding box center [934, 371] width 50 height 18
click at [938, 377] on link "Remove" at bounding box center [934, 371] width 50 height 18
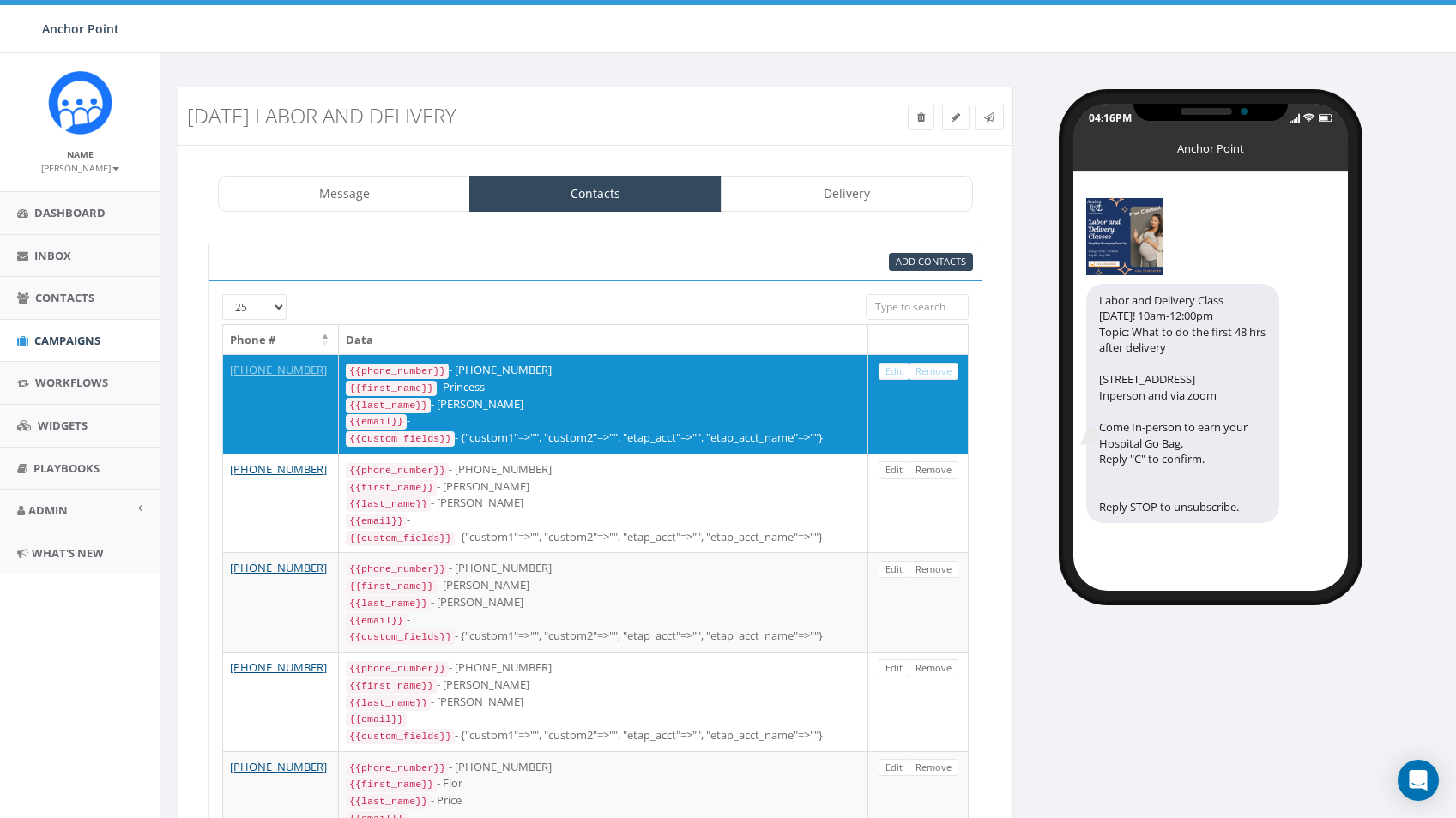
click at [938, 377] on link "Remove" at bounding box center [934, 371] width 50 height 18
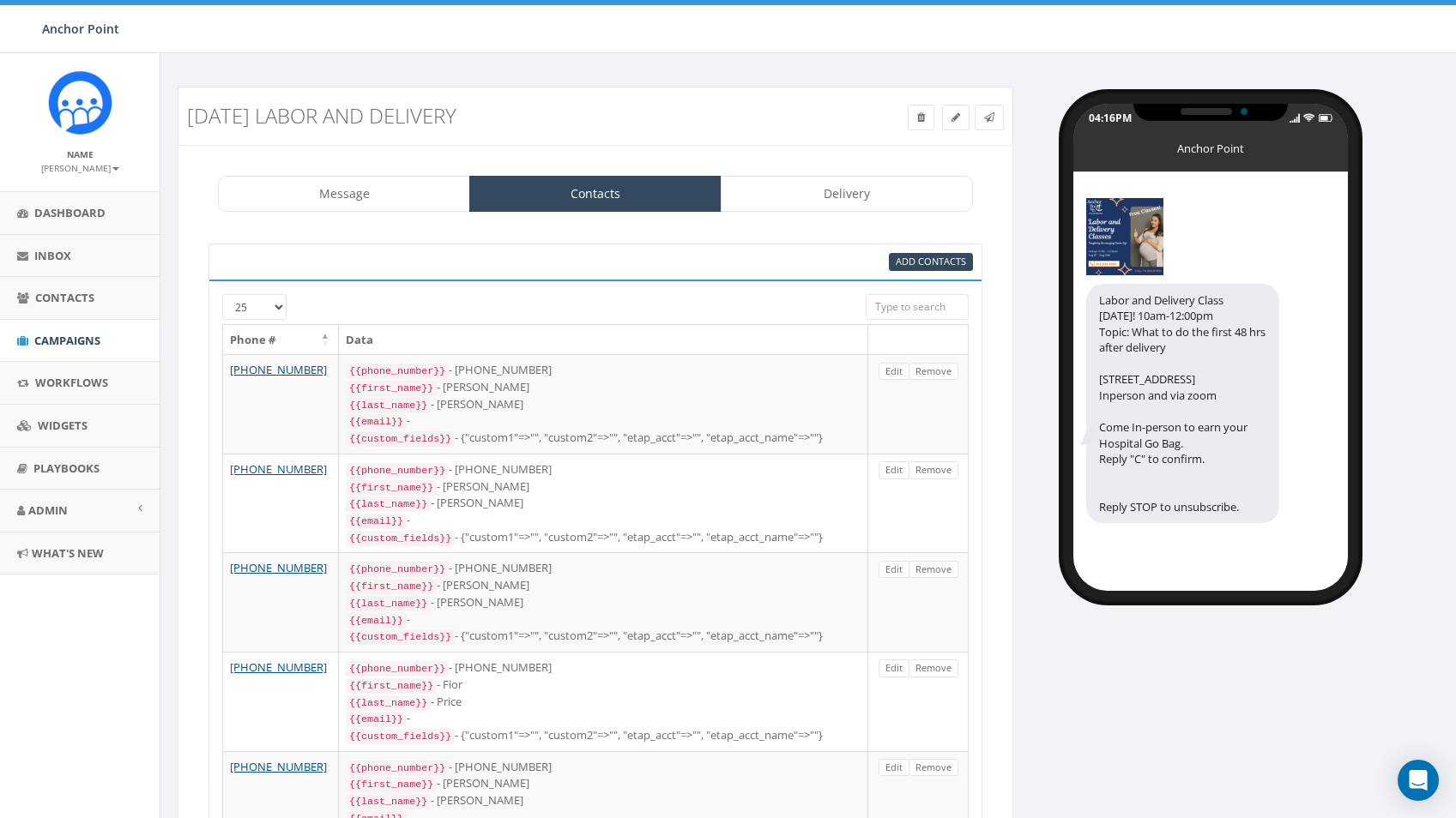
click at [938, 377] on link "Remove" at bounding box center [934, 371] width 50 height 18
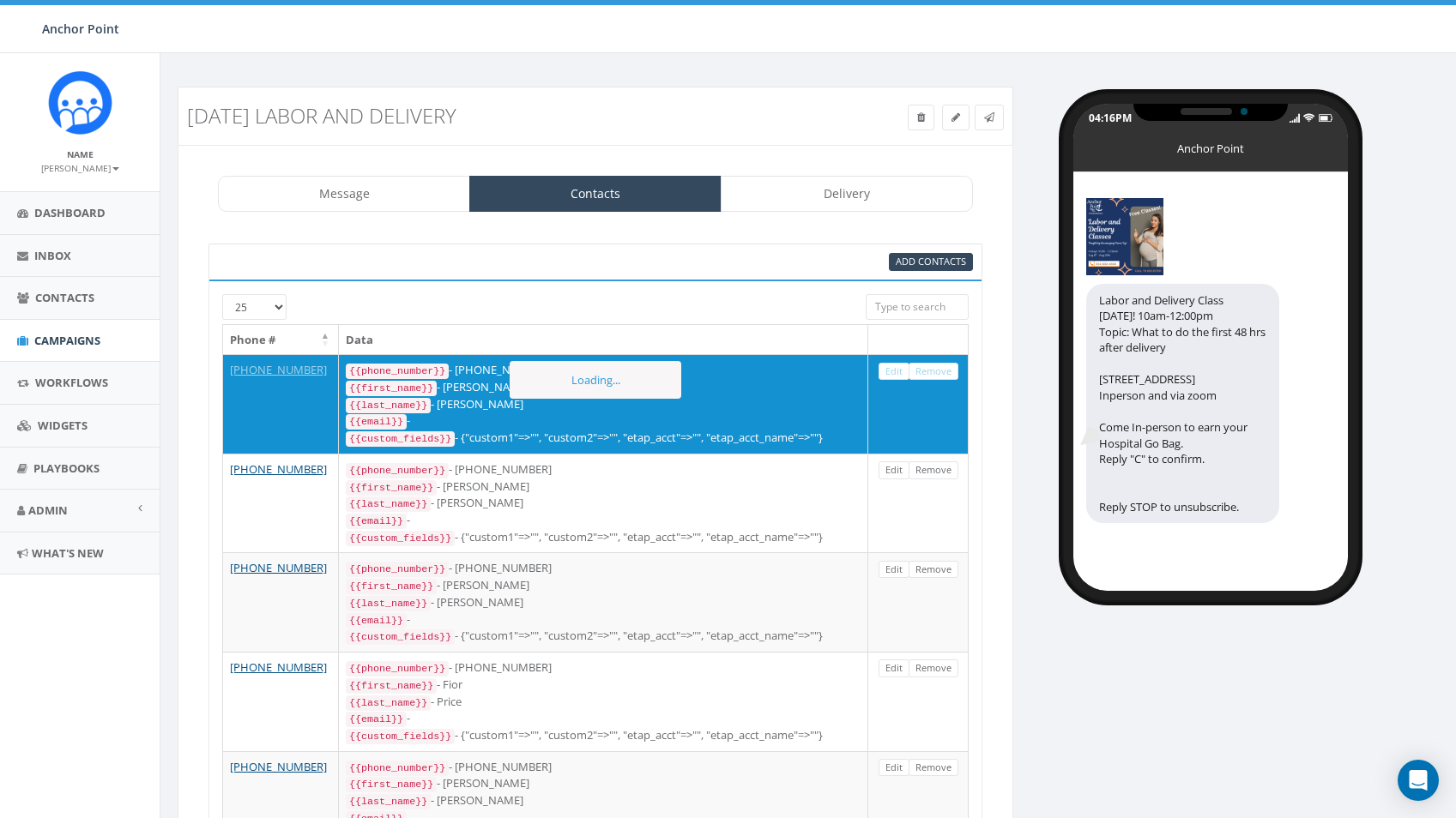
click at [938, 377] on link "Remove" at bounding box center [934, 371] width 50 height 18
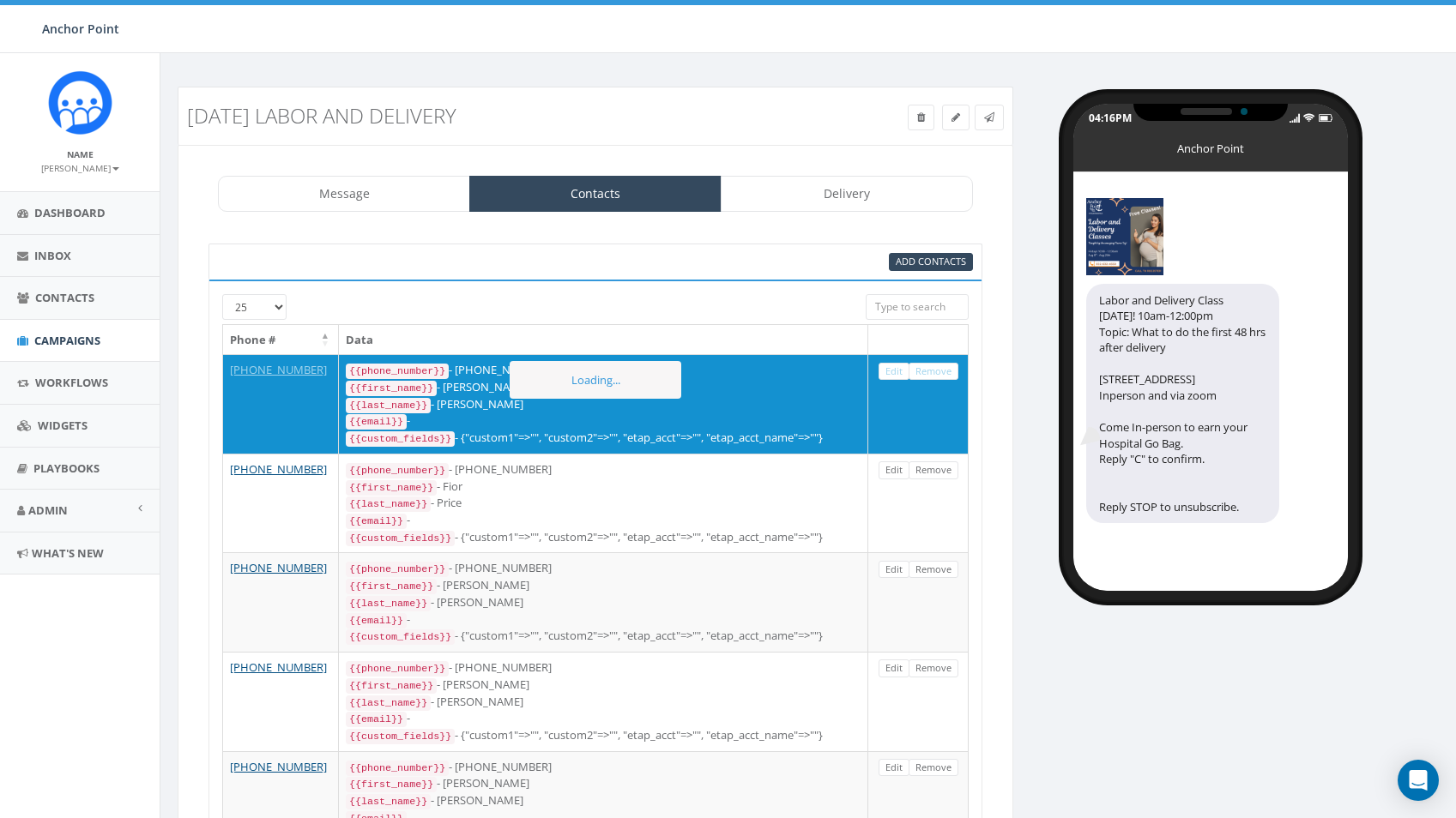
click at [938, 377] on link "Remove" at bounding box center [934, 371] width 50 height 18
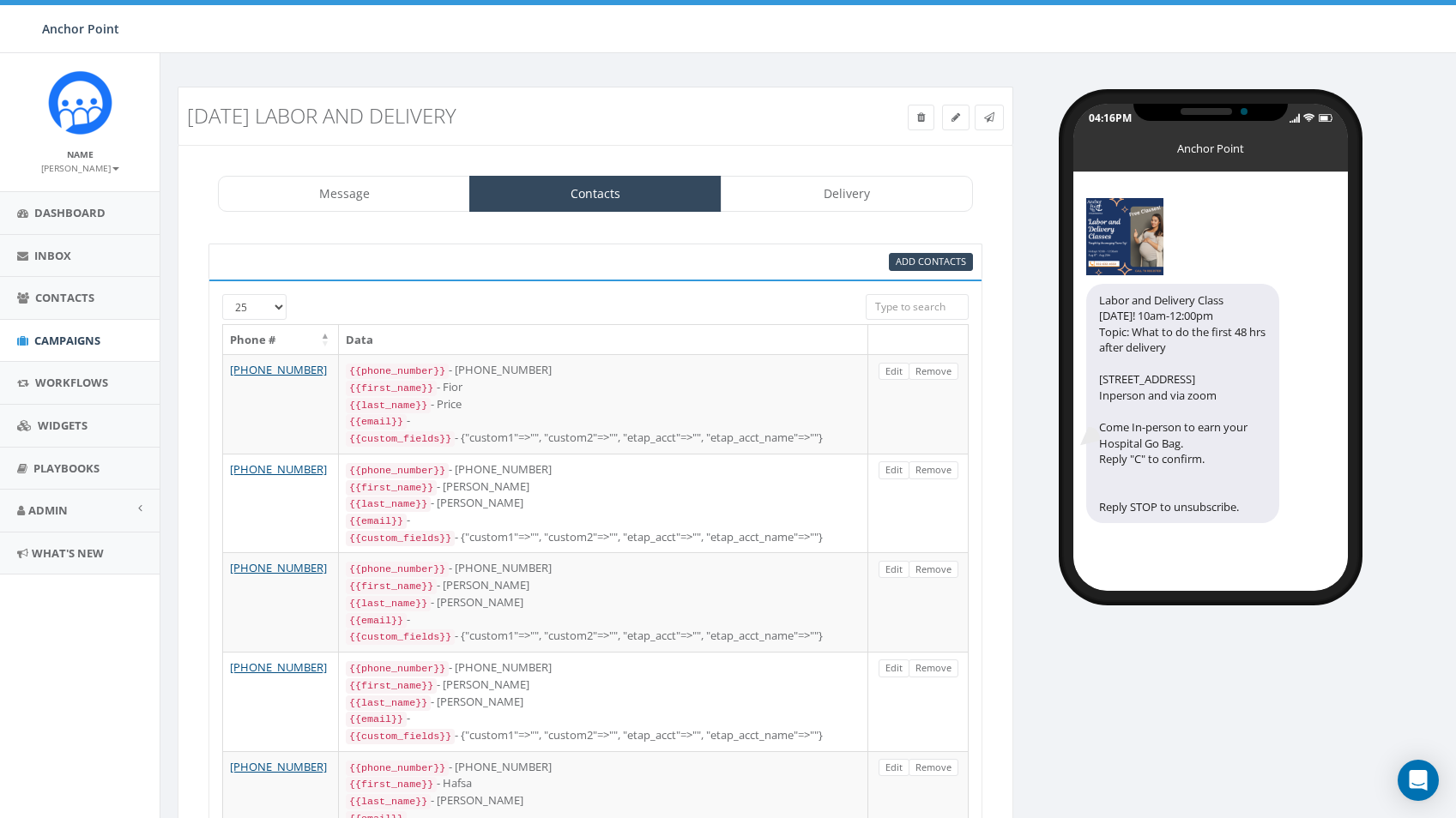
click at [938, 377] on link "Remove" at bounding box center [934, 371] width 50 height 18
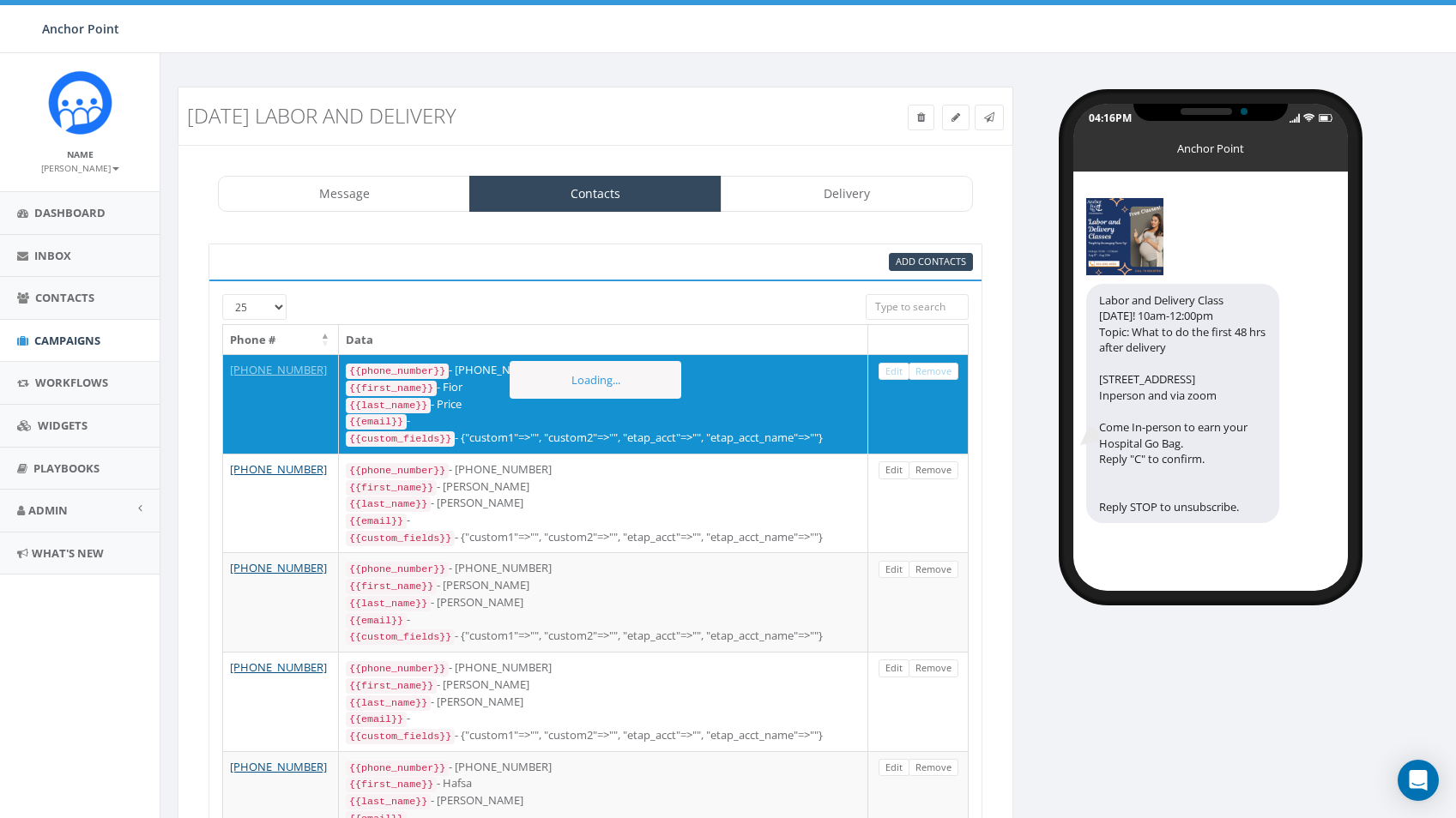
click at [938, 377] on link "Remove" at bounding box center [934, 371] width 50 height 18
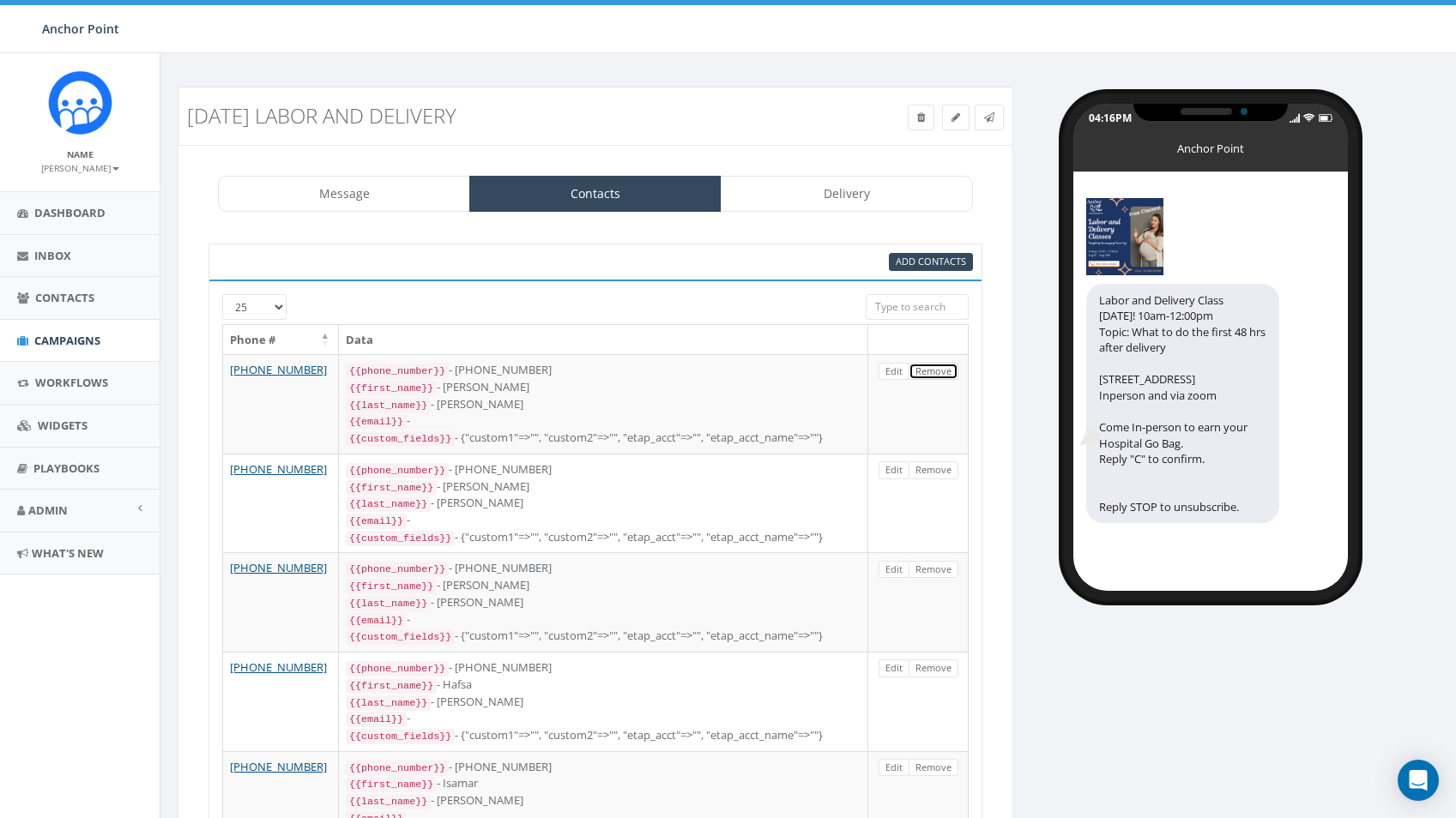
click at [938, 377] on link "Remove" at bounding box center [934, 371] width 50 height 18
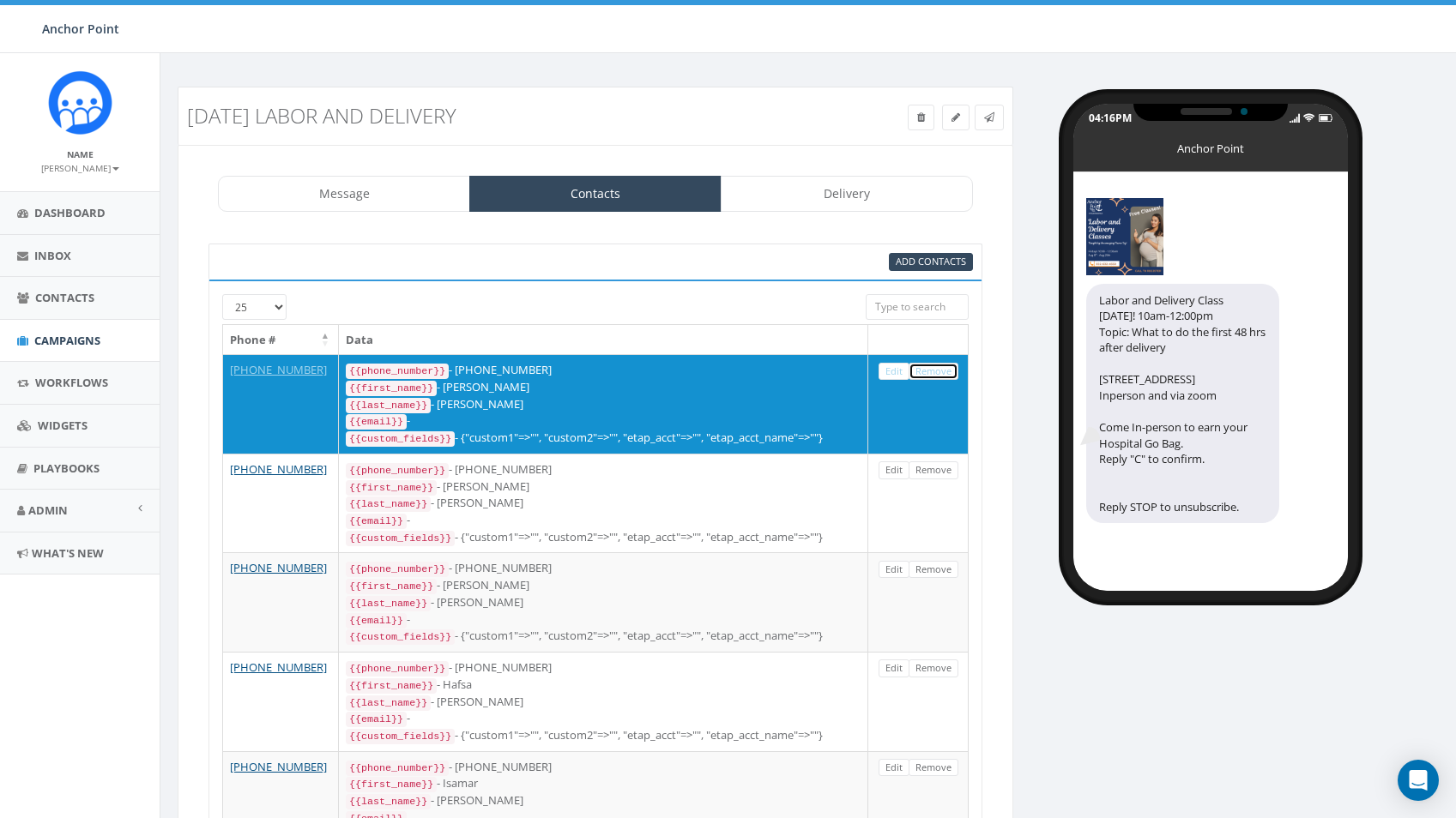
click at [938, 377] on link "Remove" at bounding box center [934, 371] width 50 height 18
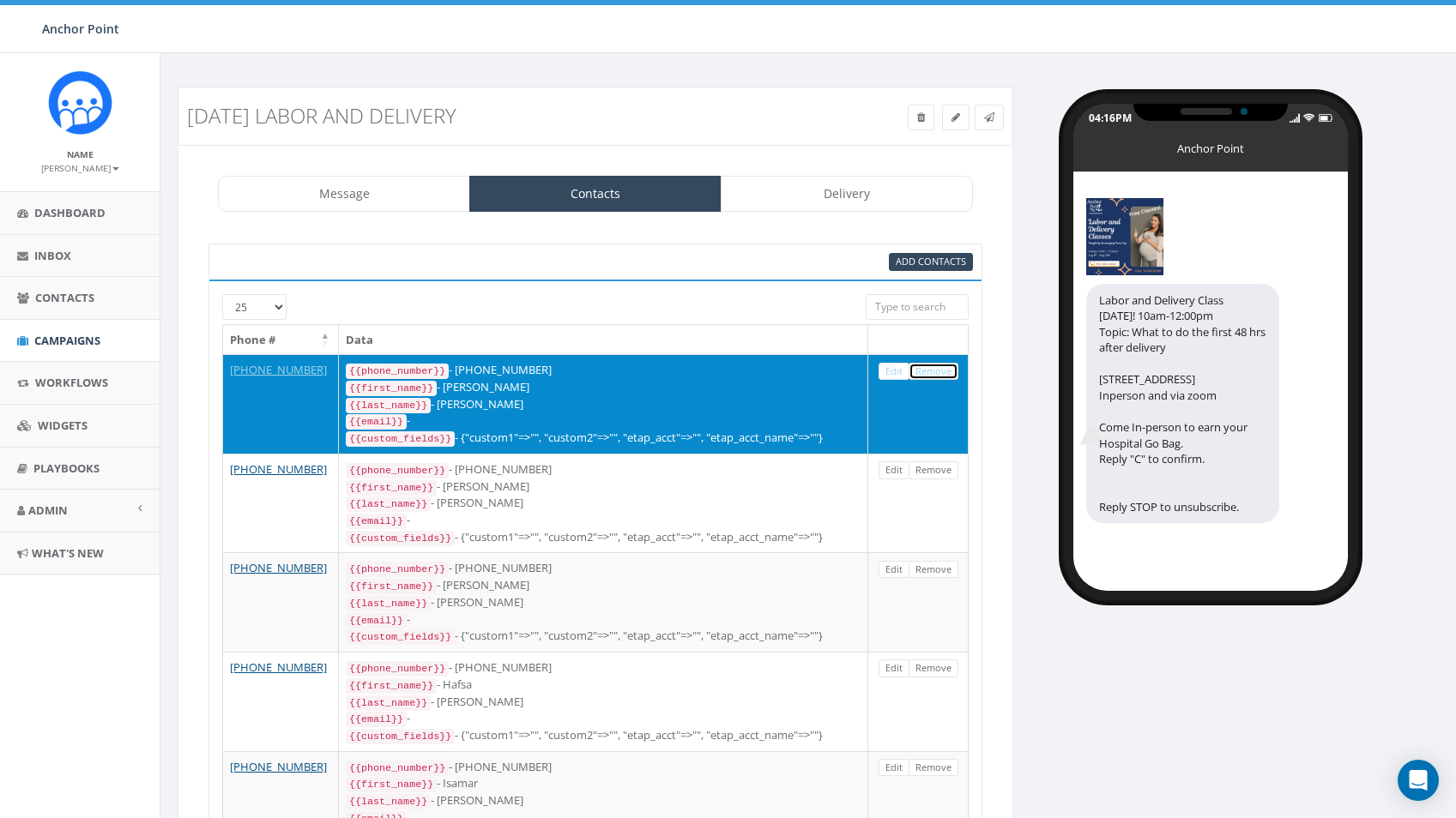
click at [938, 376] on link "Remove" at bounding box center [934, 371] width 50 height 18
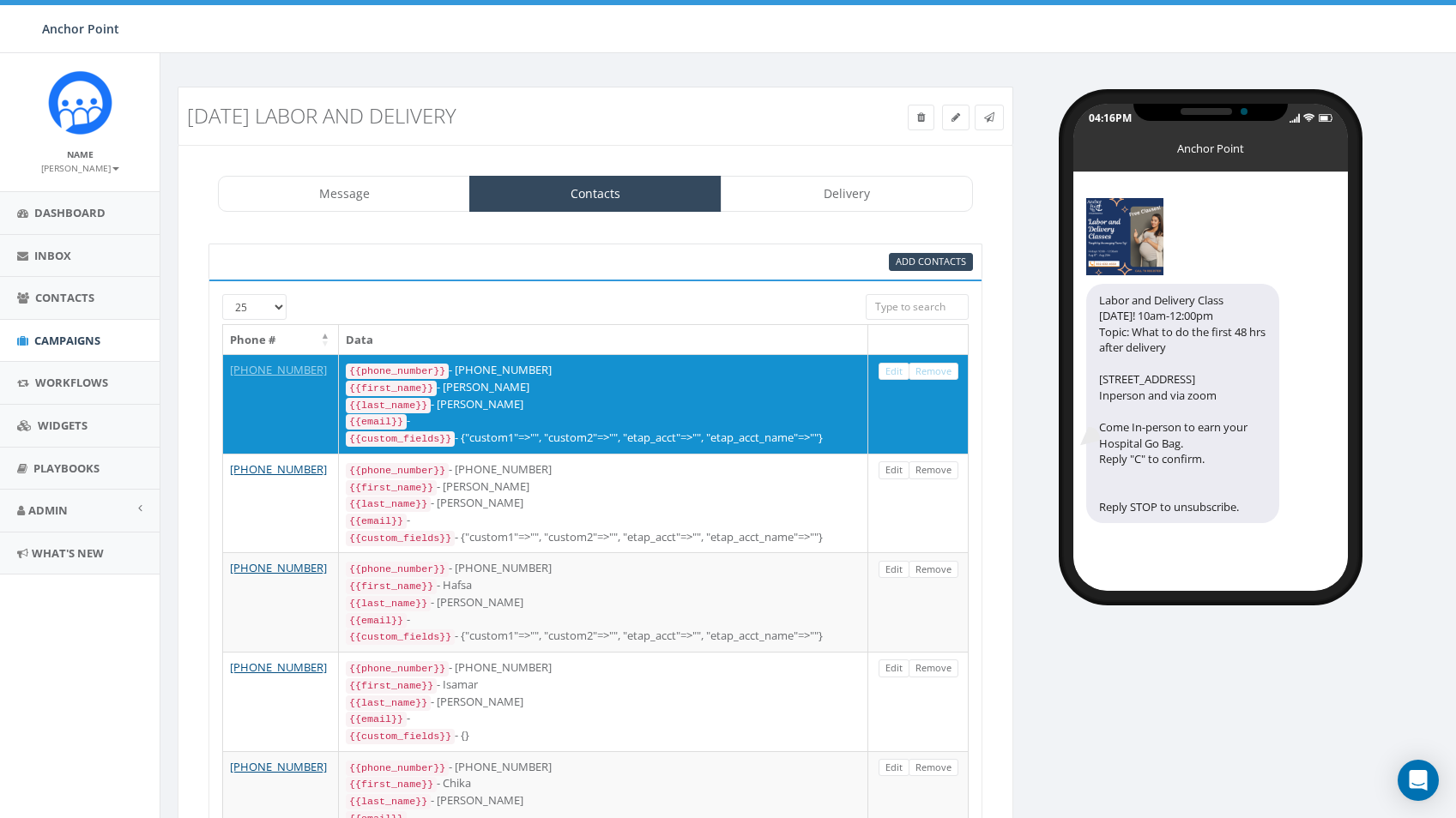
click at [938, 376] on link "Remove" at bounding box center [934, 371] width 50 height 18
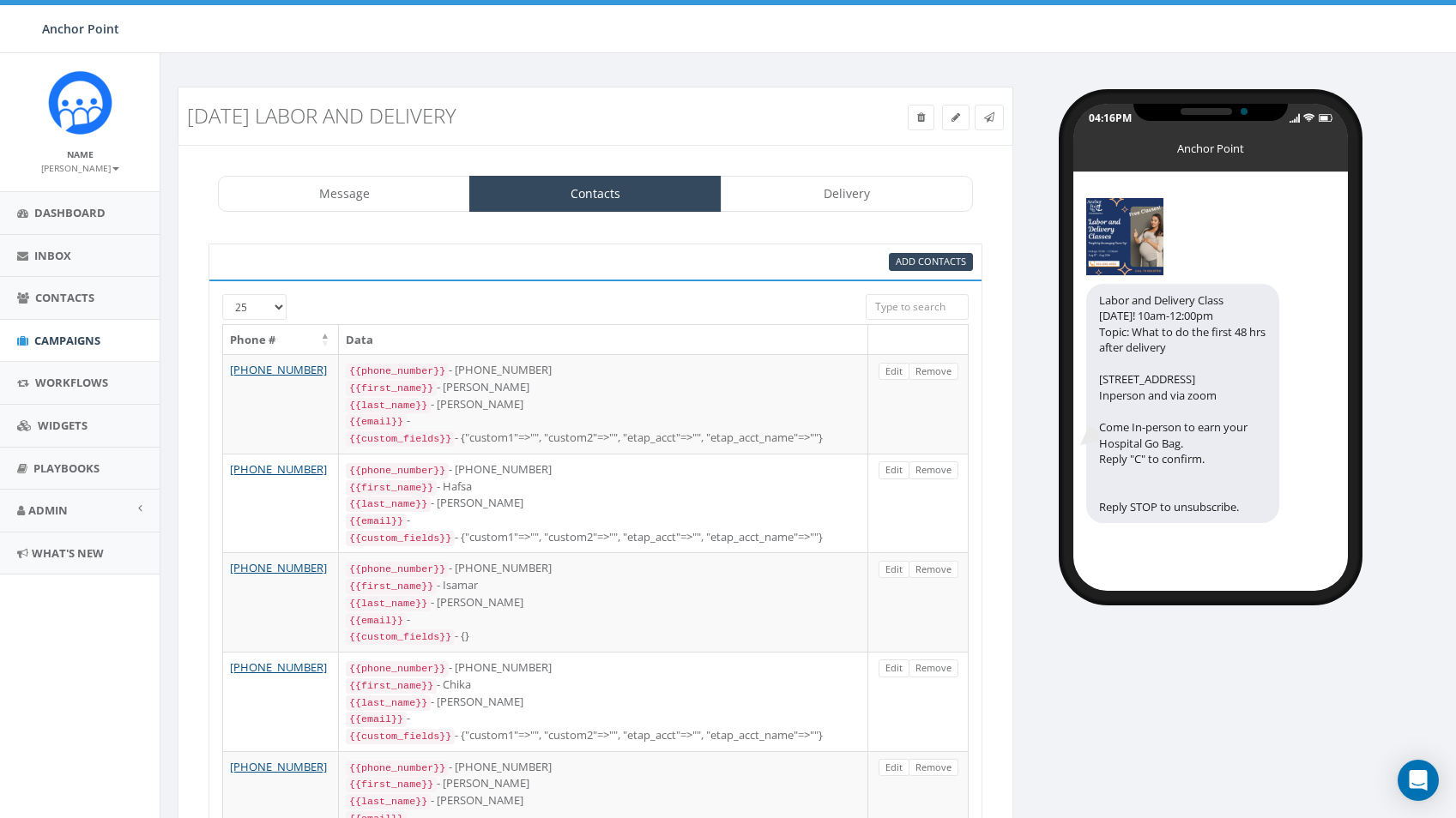
click at [938, 376] on link "Remove" at bounding box center [934, 371] width 50 height 18
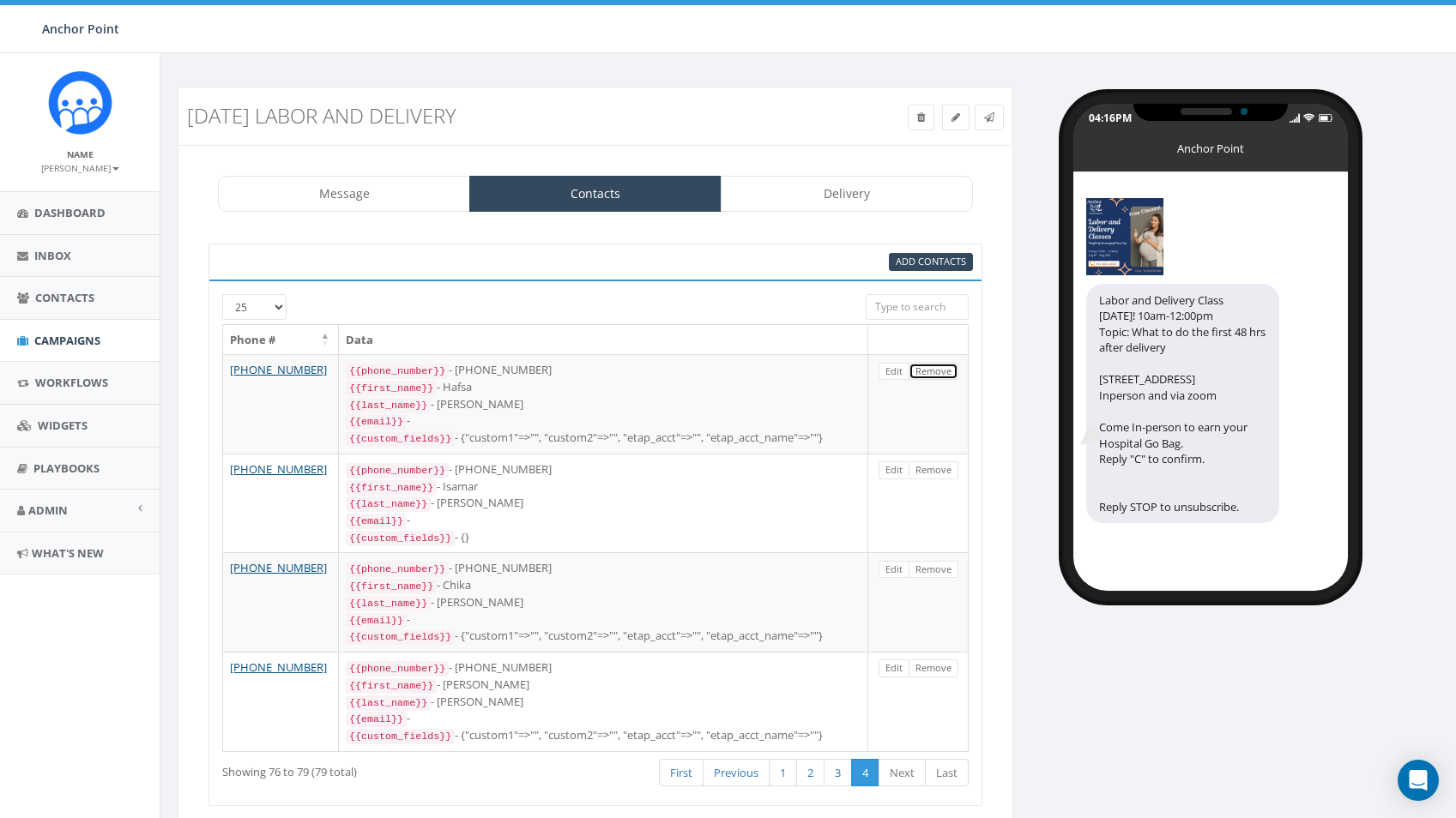
click at [938, 376] on link "Remove" at bounding box center [934, 371] width 50 height 18
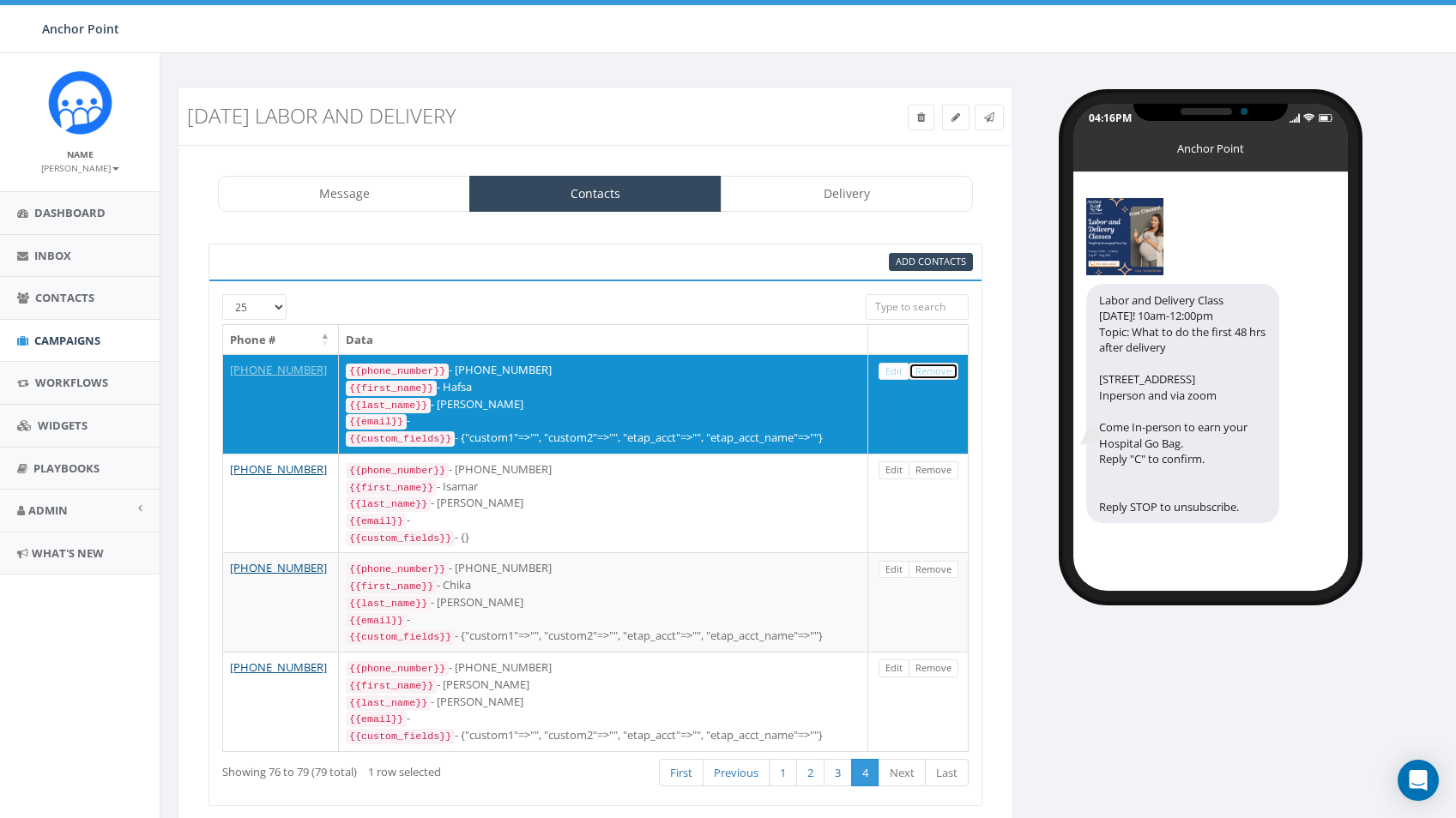
click at [938, 376] on link "Remove" at bounding box center [934, 371] width 50 height 18
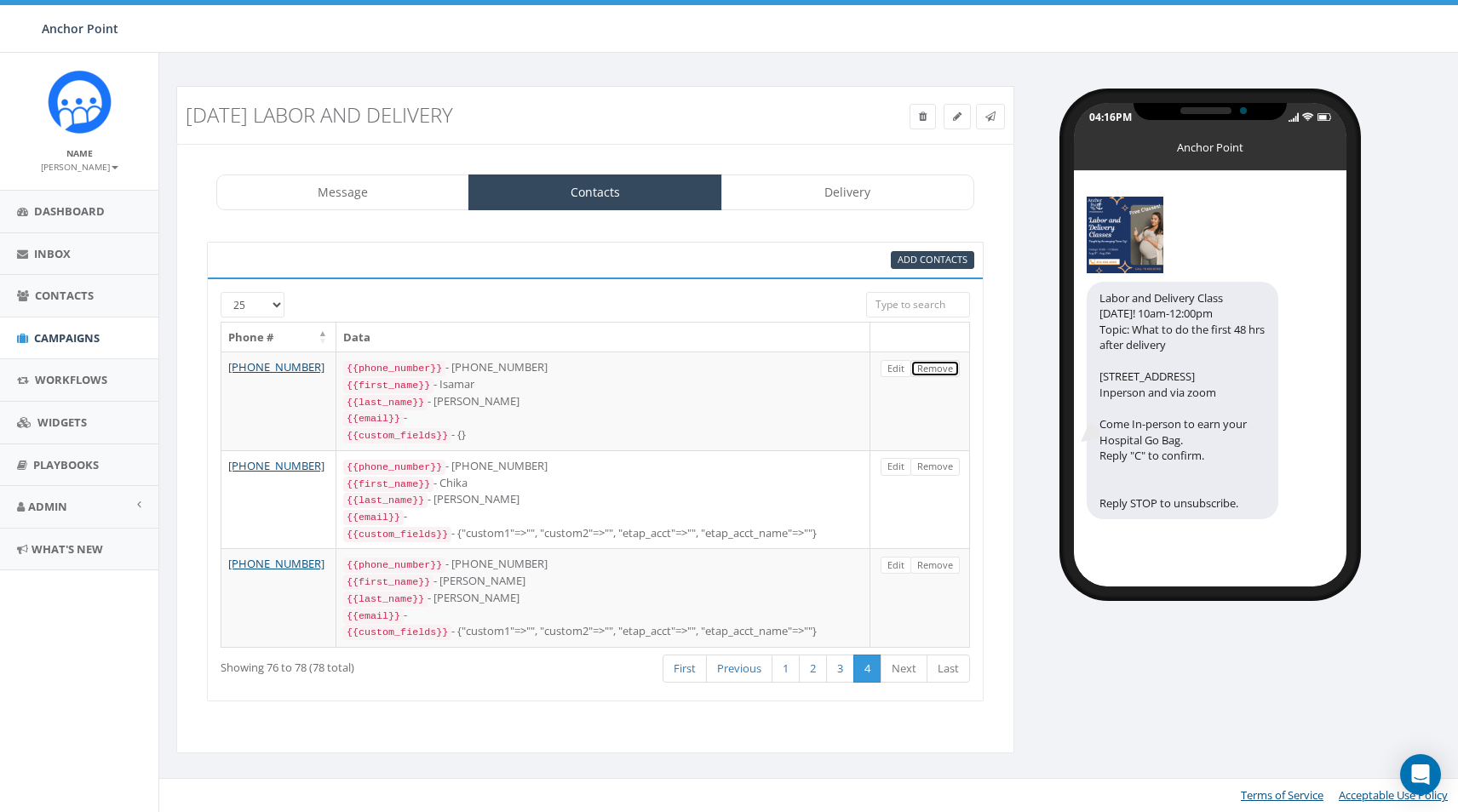
click at [931, 373] on link "Remove" at bounding box center [936, 369] width 49 height 18
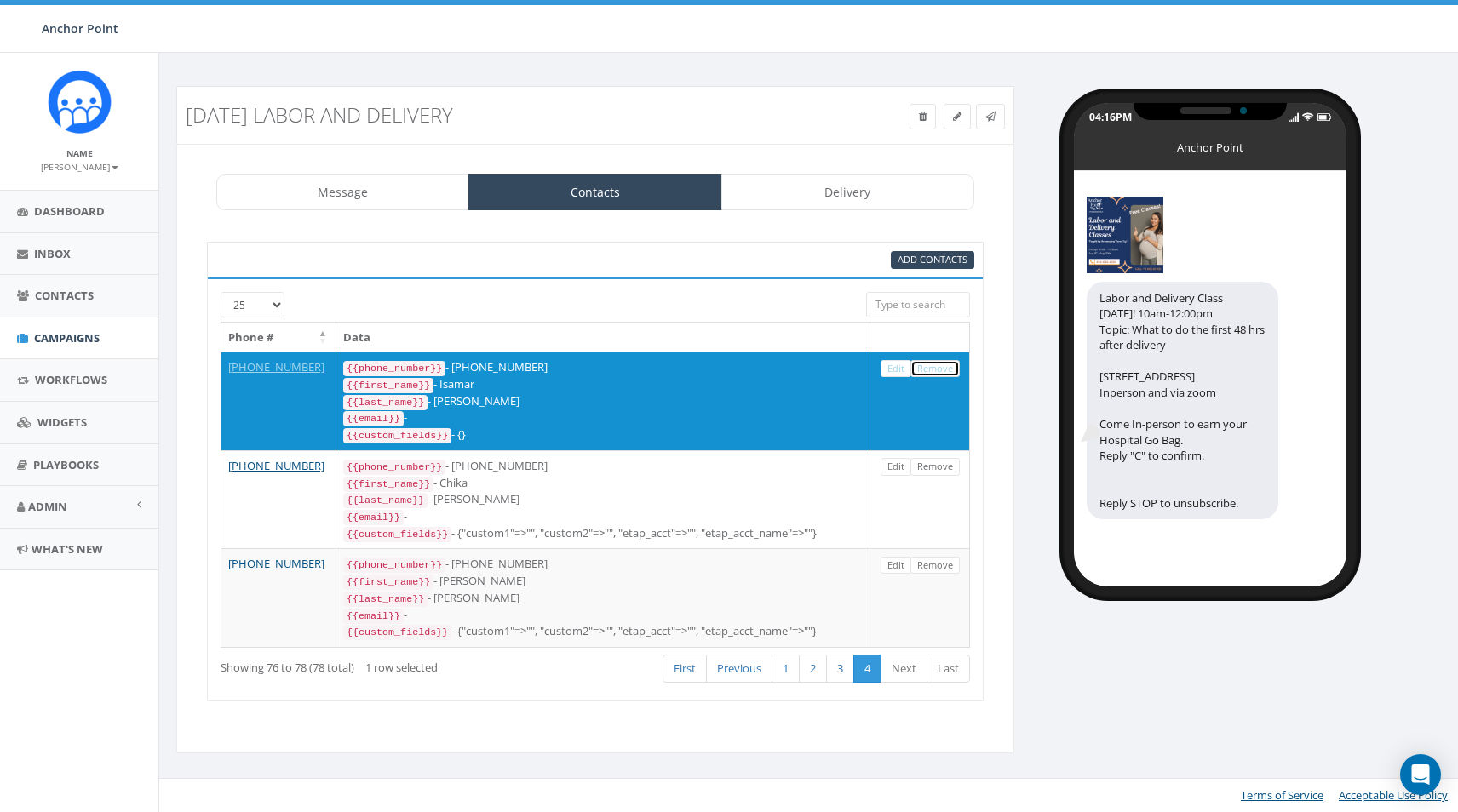
click at [931, 373] on link "Remove" at bounding box center [936, 369] width 49 height 18
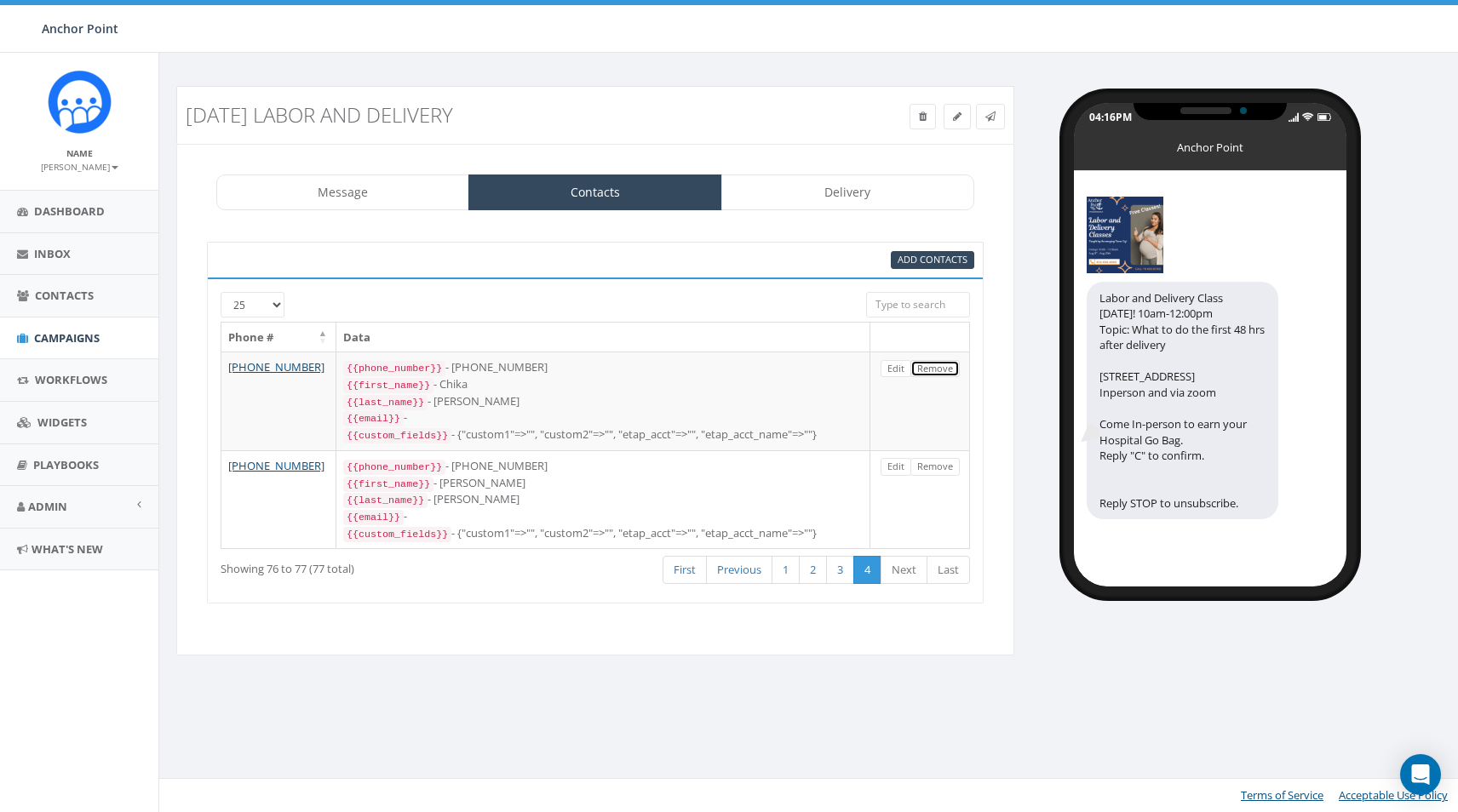
click at [931, 373] on link "Remove" at bounding box center [936, 369] width 49 height 18
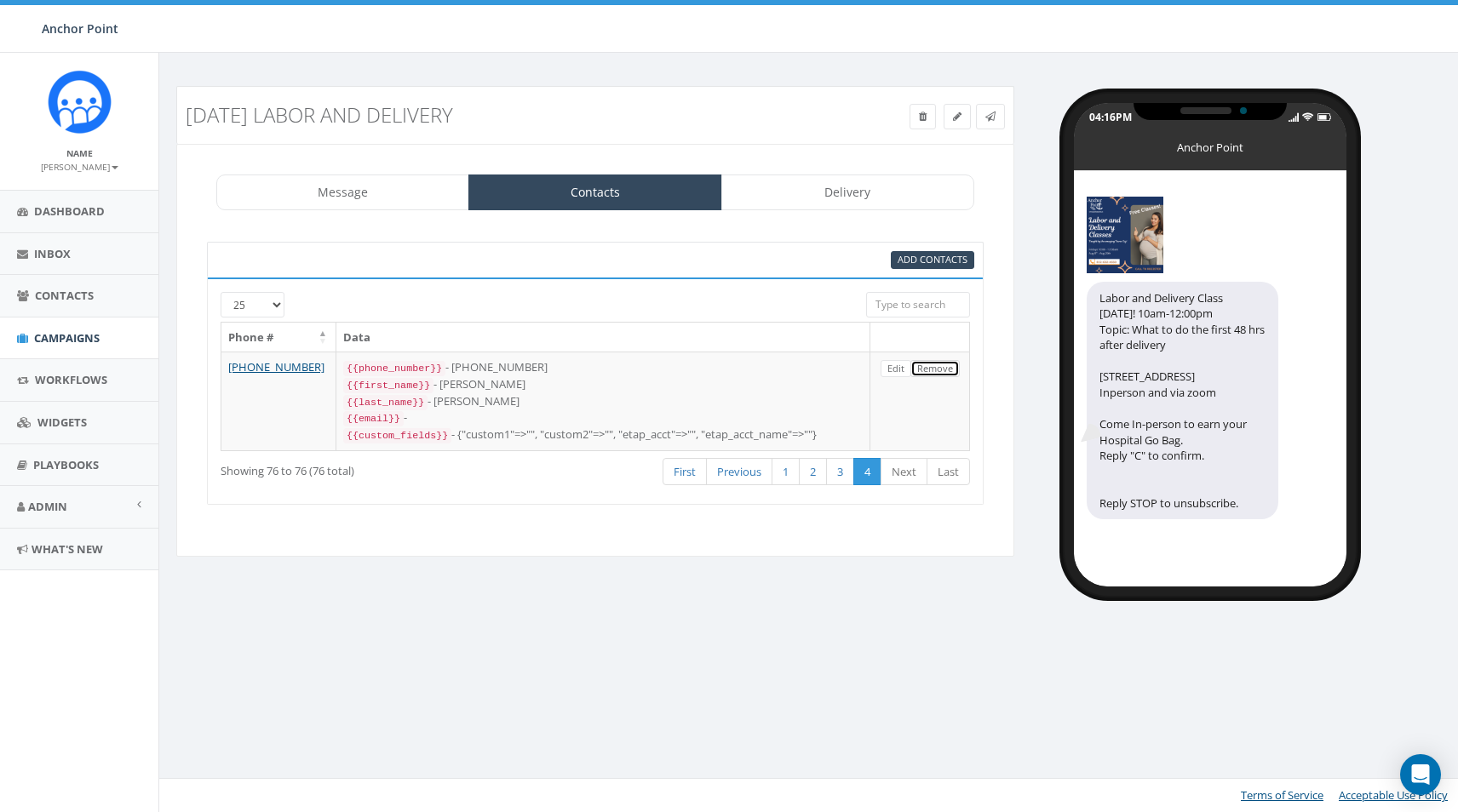
click at [931, 373] on link "Remove" at bounding box center [936, 369] width 49 height 18
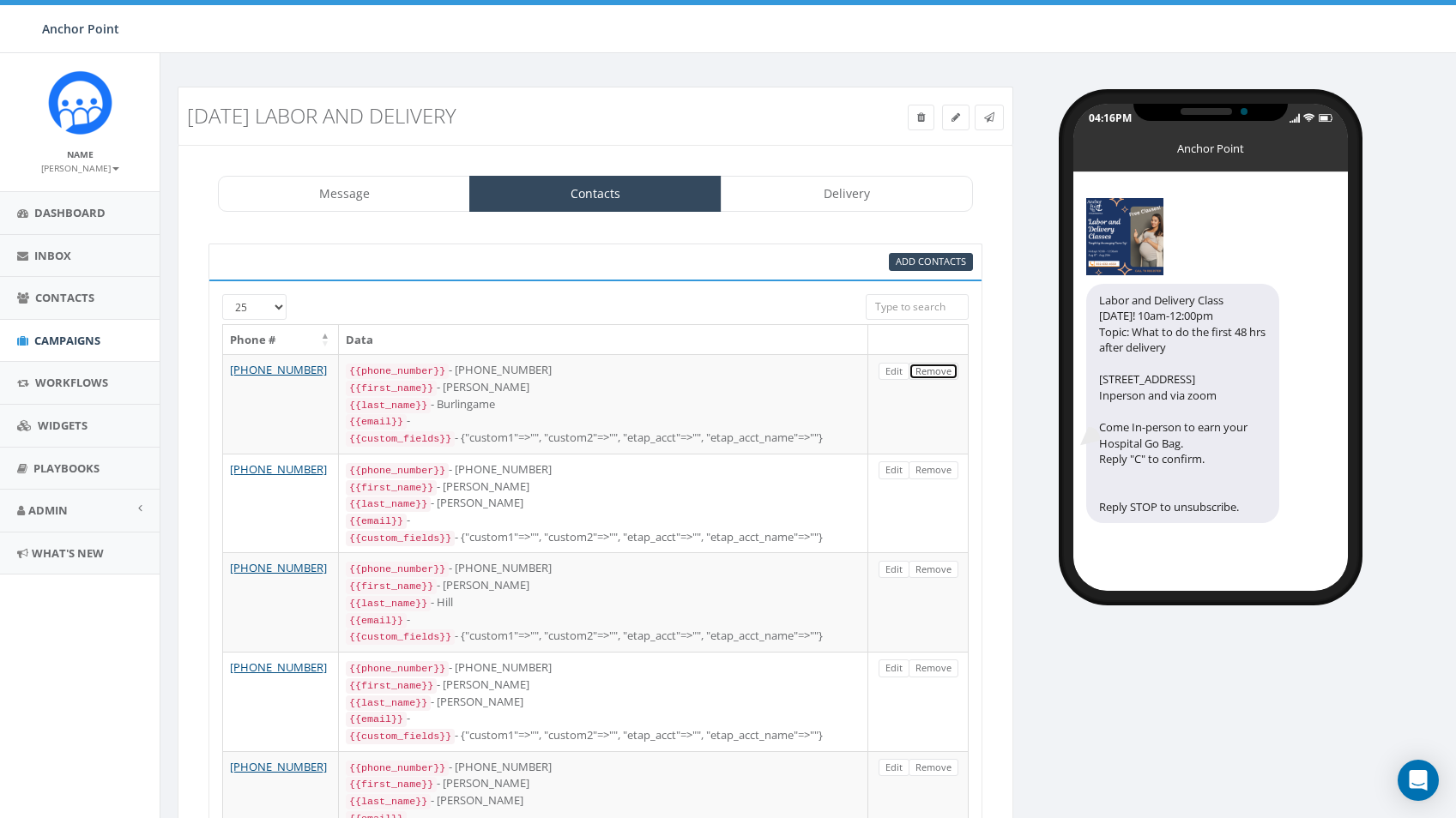
click at [938, 376] on link "Remove" at bounding box center [934, 371] width 50 height 18
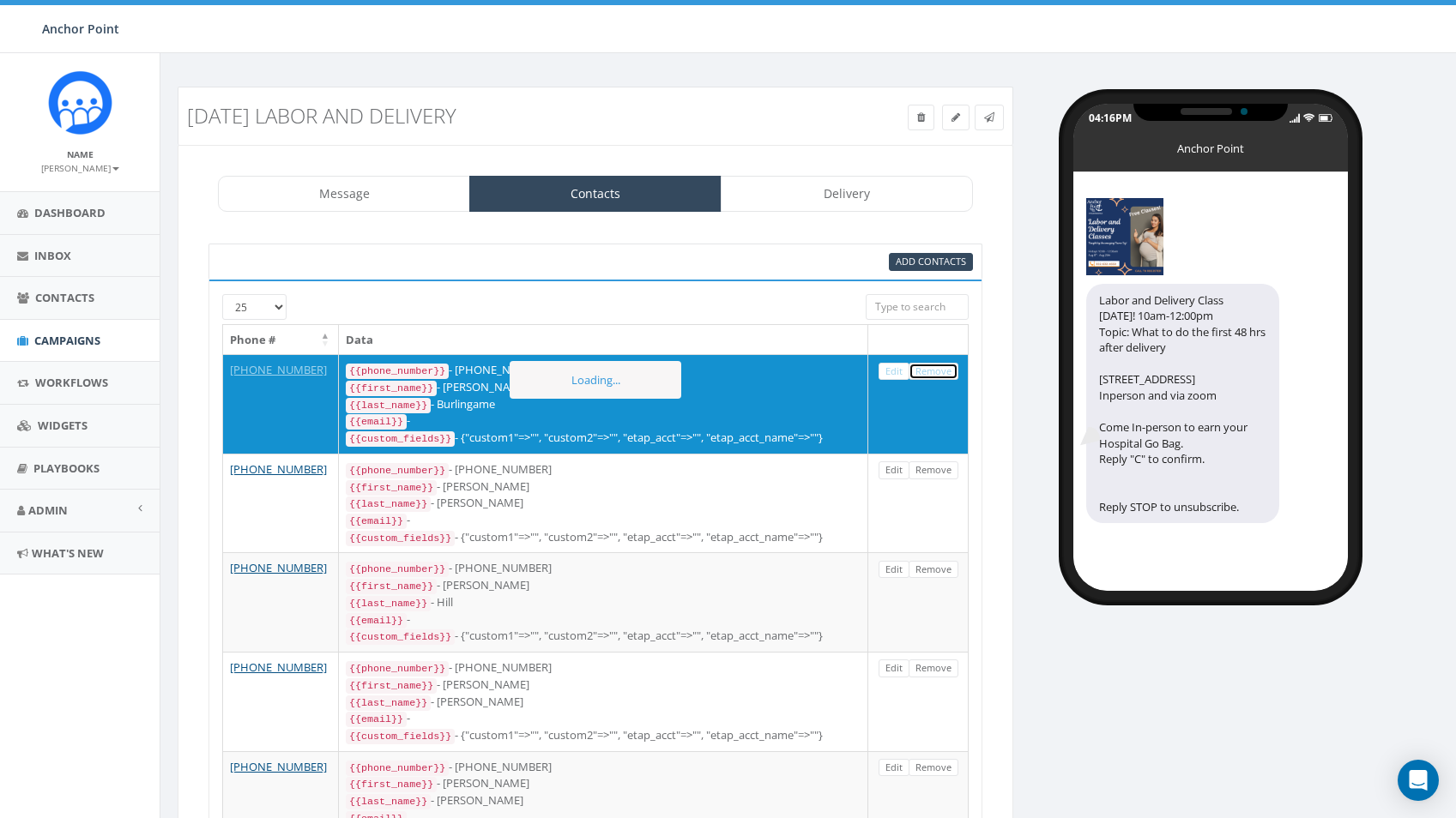
click at [938, 376] on link "Remove" at bounding box center [934, 371] width 50 height 18
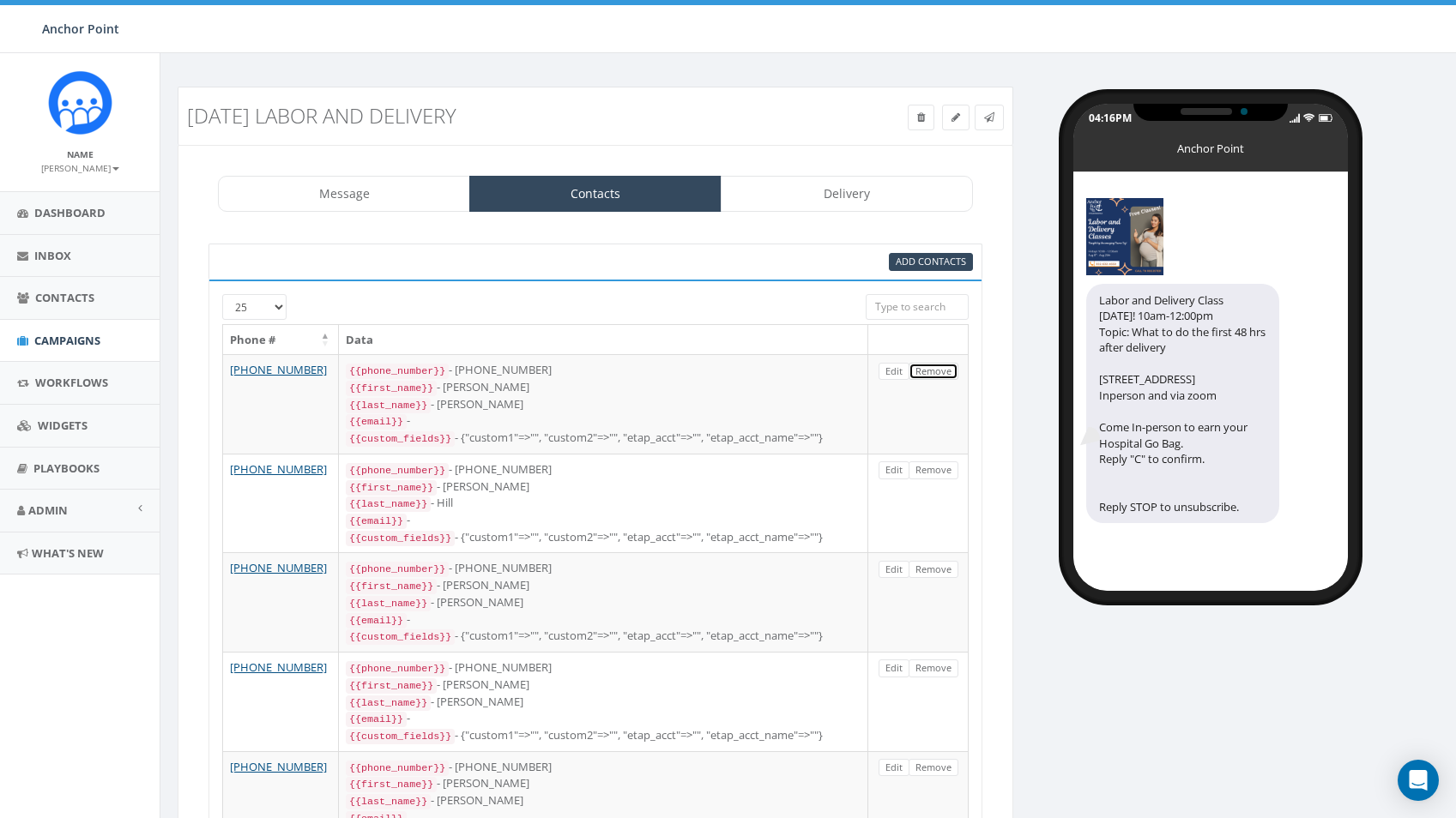
click at [938, 376] on link "Remove" at bounding box center [934, 371] width 50 height 18
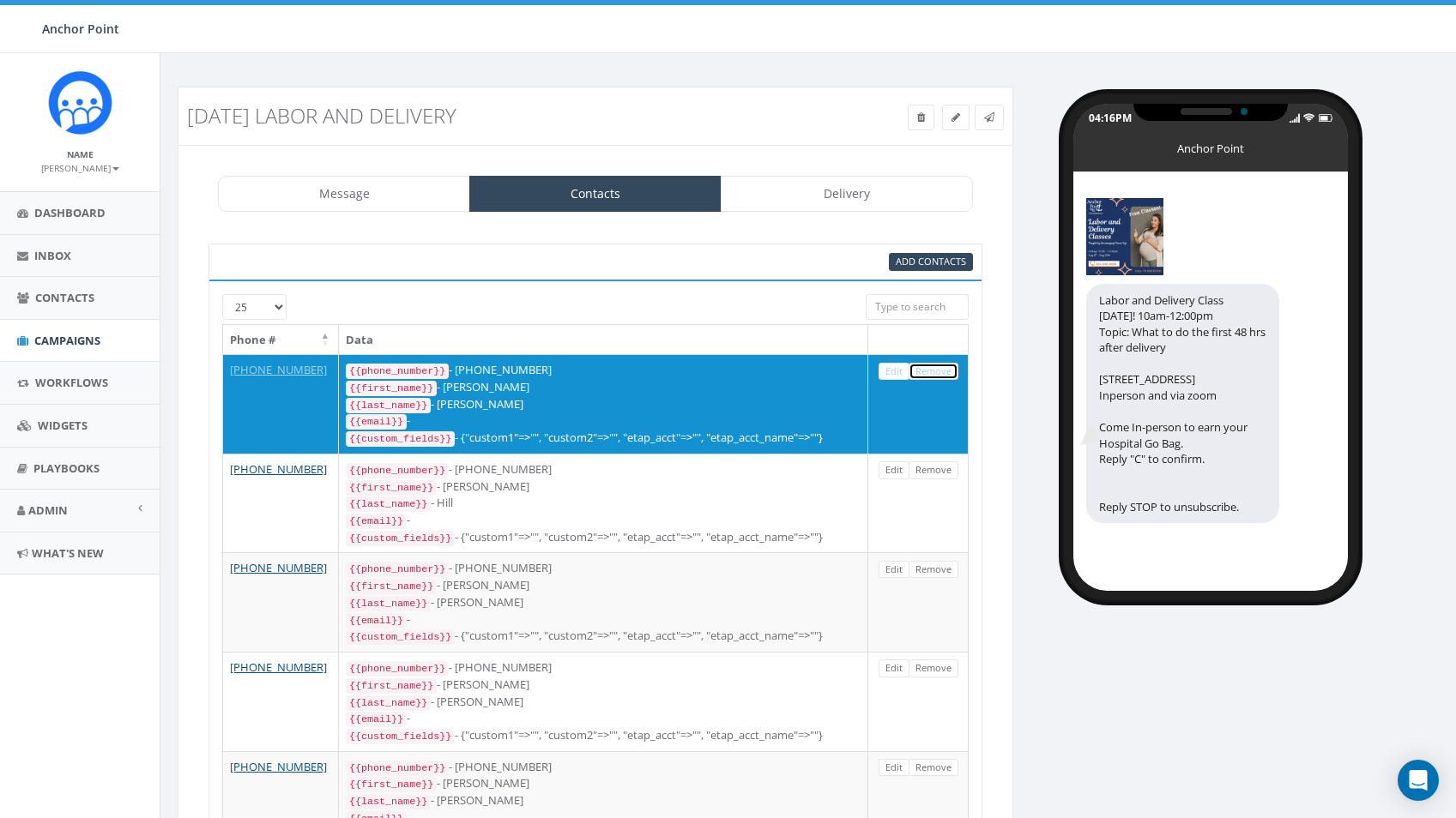
click at [938, 376] on link "Remove" at bounding box center [934, 371] width 50 height 18
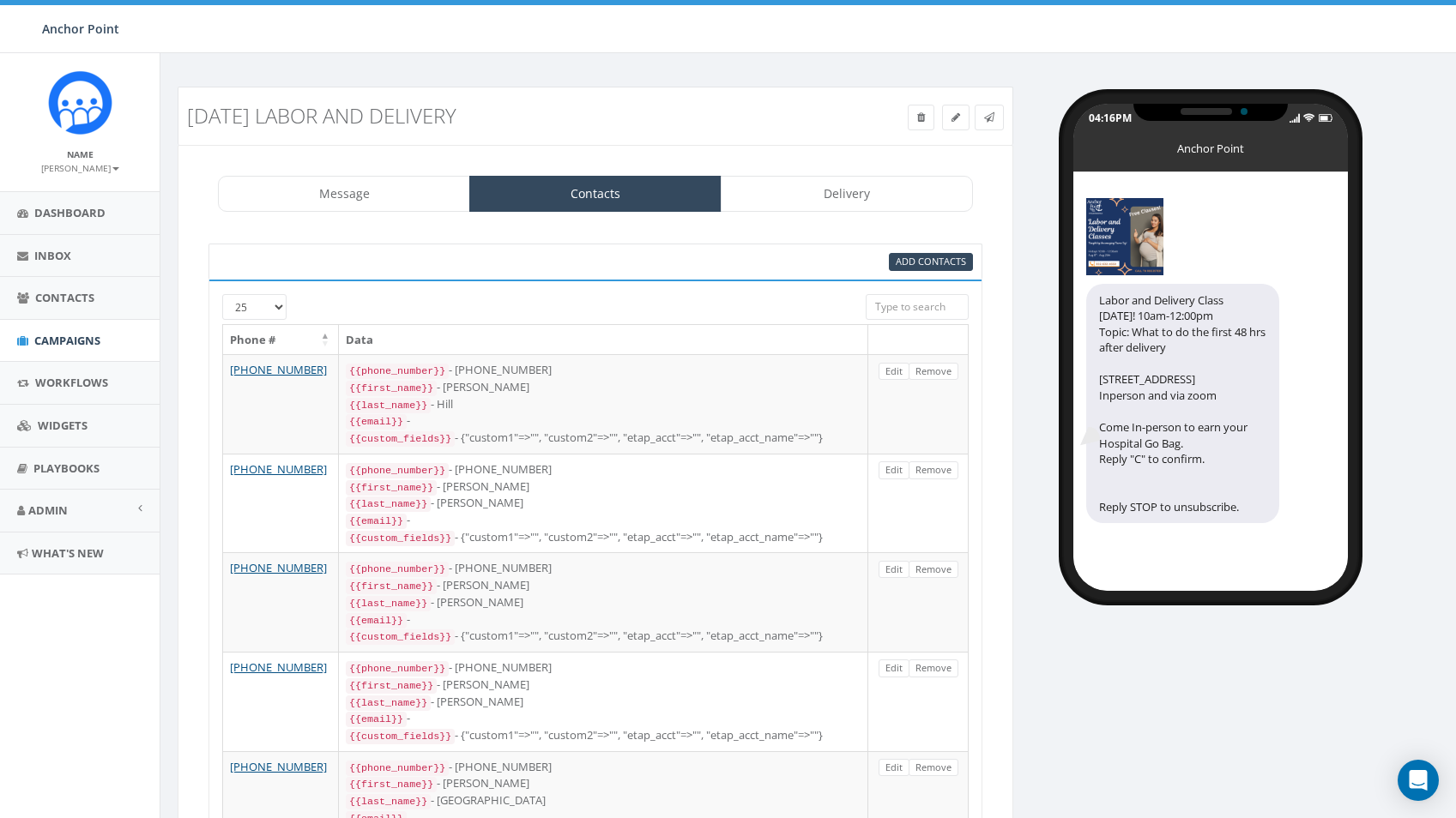
click at [938, 376] on link "Remove" at bounding box center [934, 371] width 50 height 18
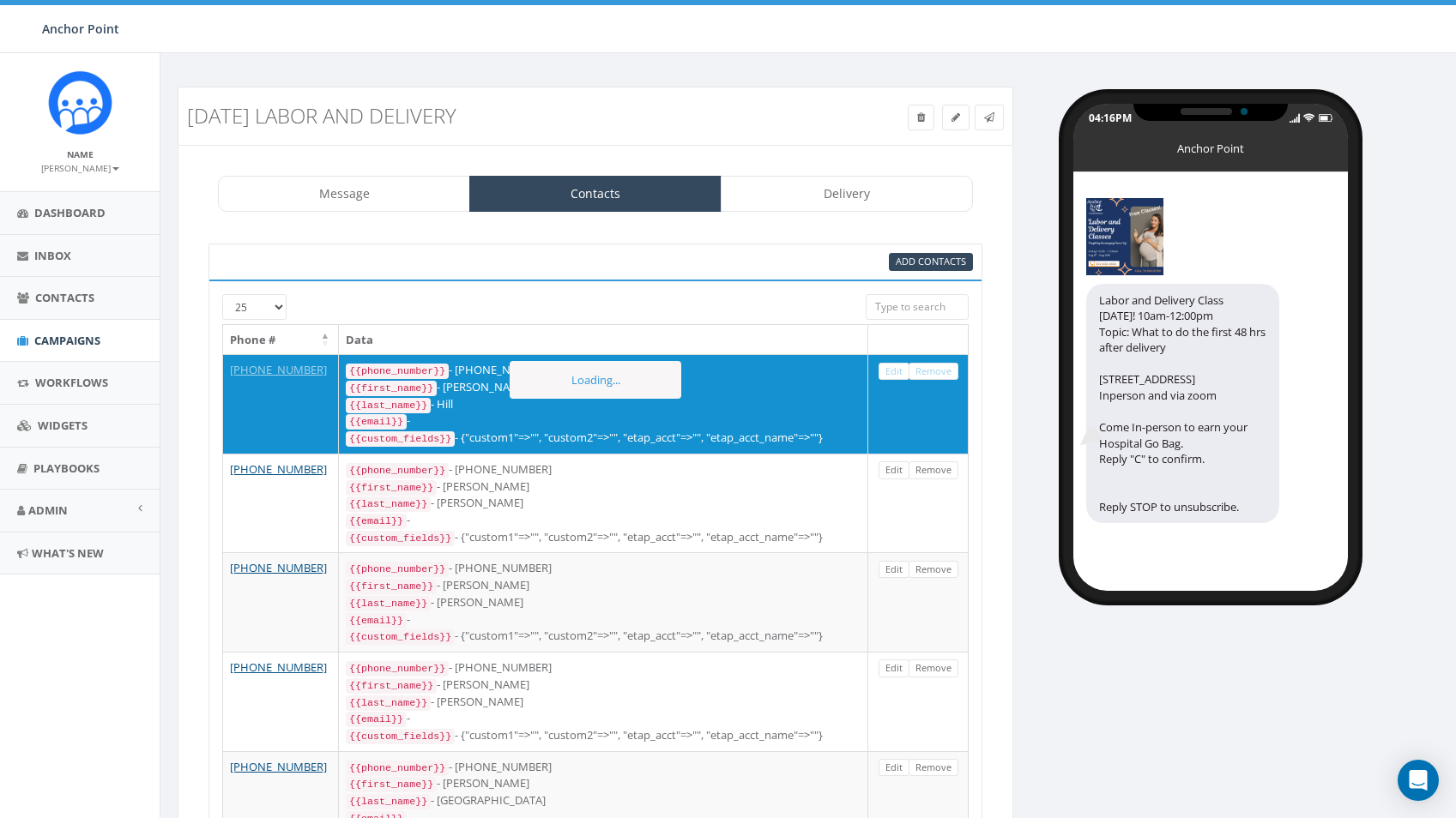
click at [938, 376] on link "Remove" at bounding box center [934, 371] width 50 height 18
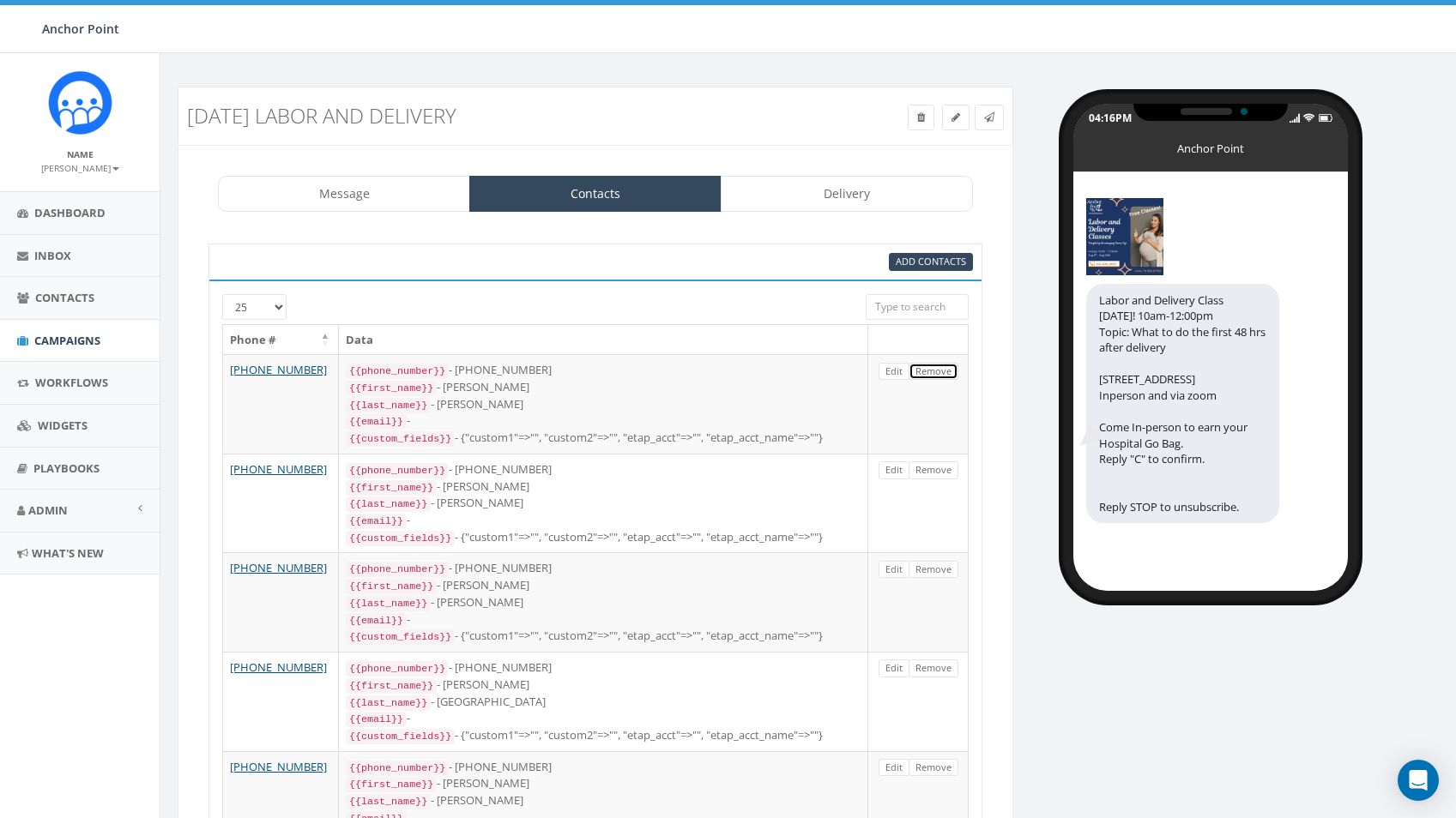
click at [938, 376] on link "Remove" at bounding box center [934, 371] width 50 height 18
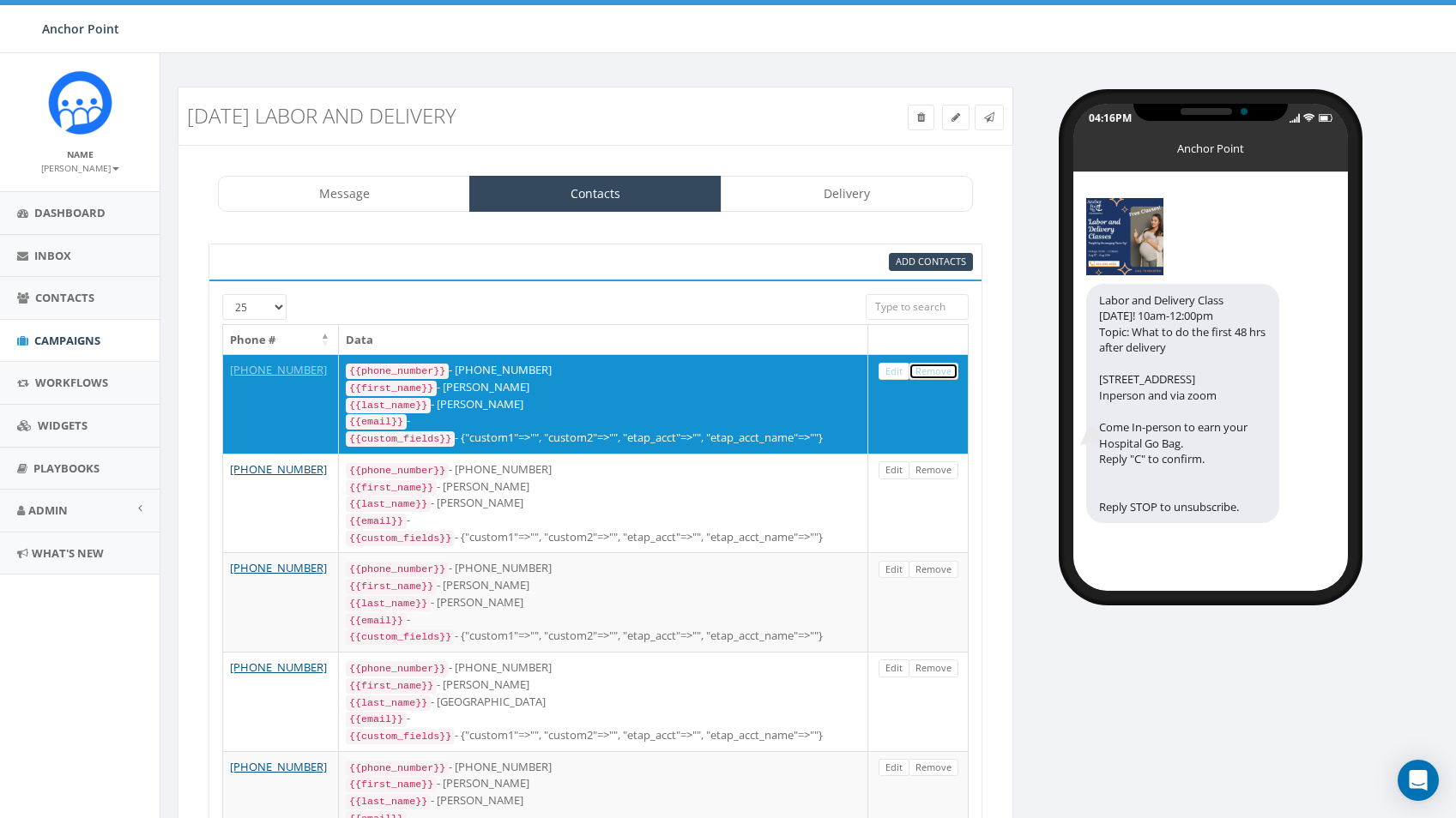
click at [938, 376] on link "Remove" at bounding box center [934, 371] width 50 height 18
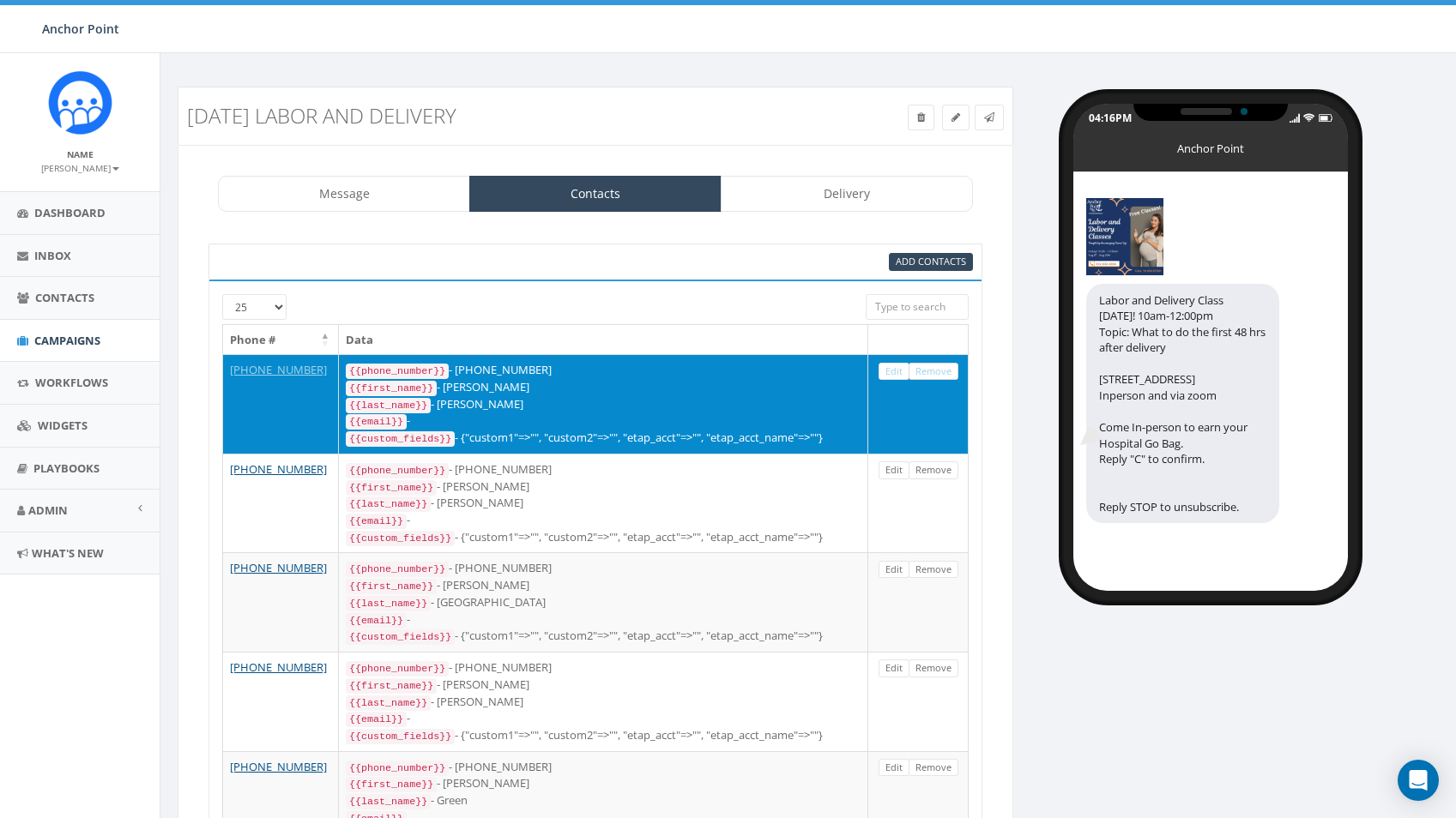
click at [937, 376] on link "Remove" at bounding box center [934, 371] width 50 height 18
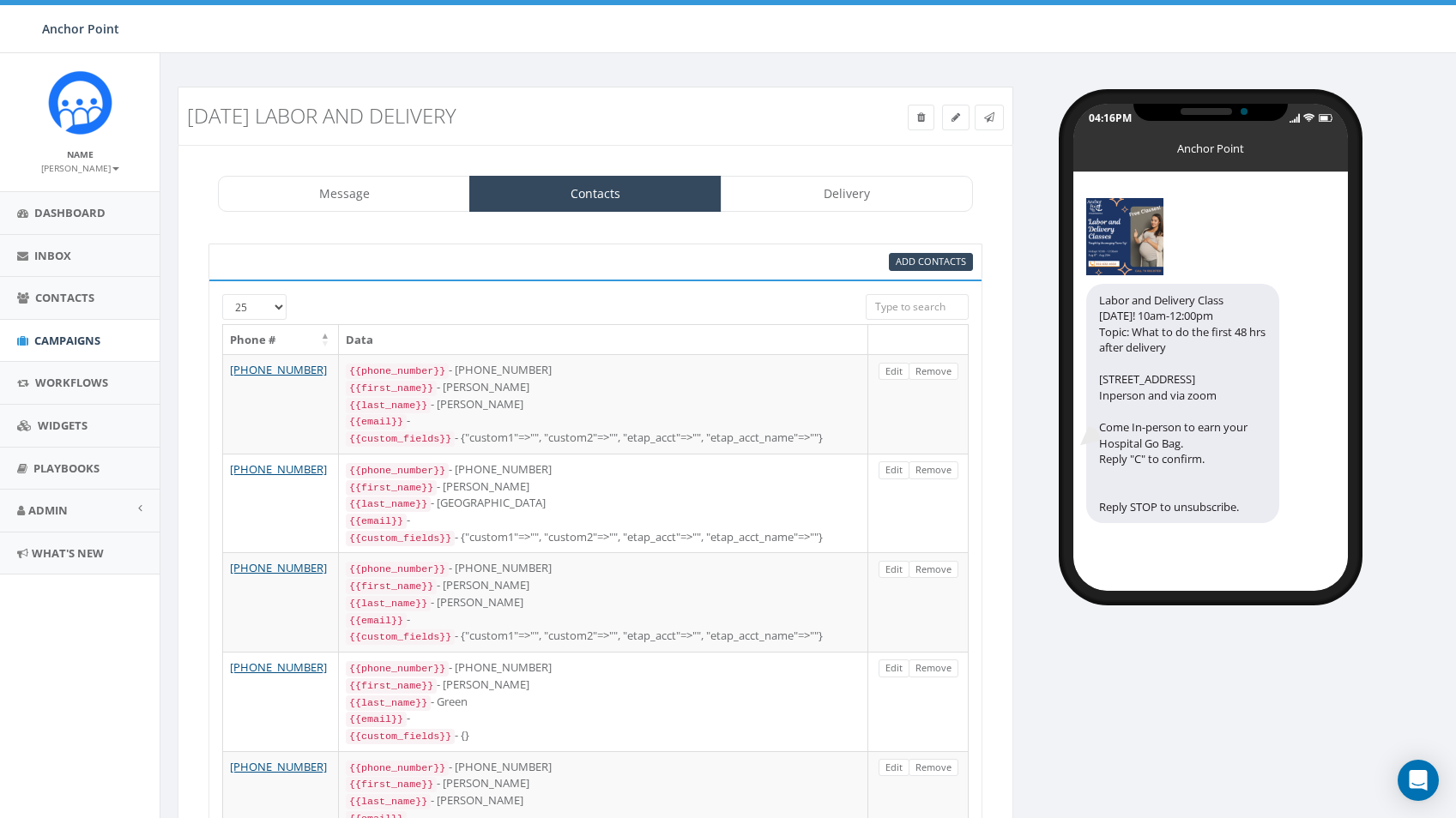
click at [937, 376] on link "Remove" at bounding box center [934, 371] width 50 height 18
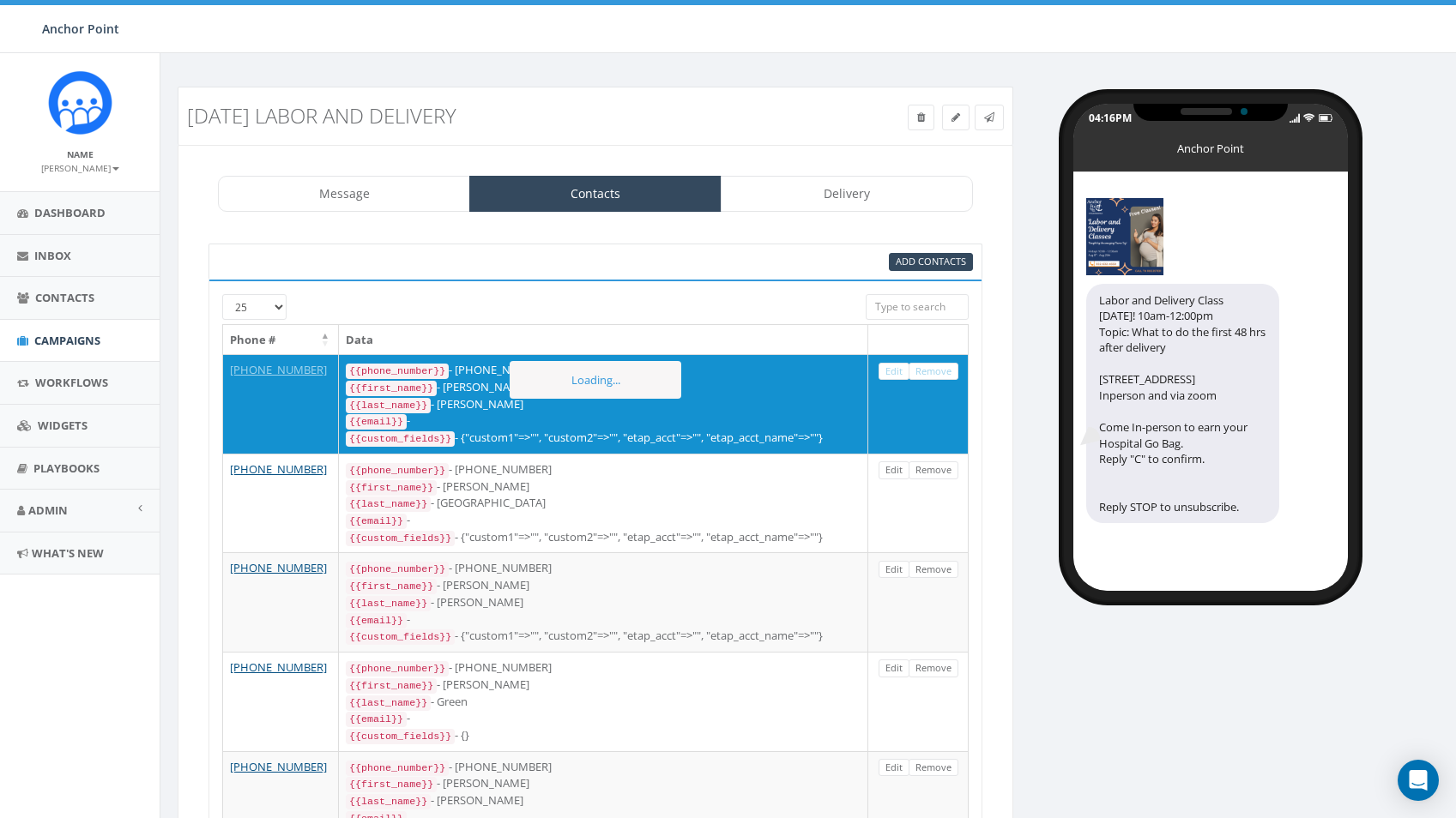
click at [937, 376] on link "Remove" at bounding box center [934, 371] width 50 height 18
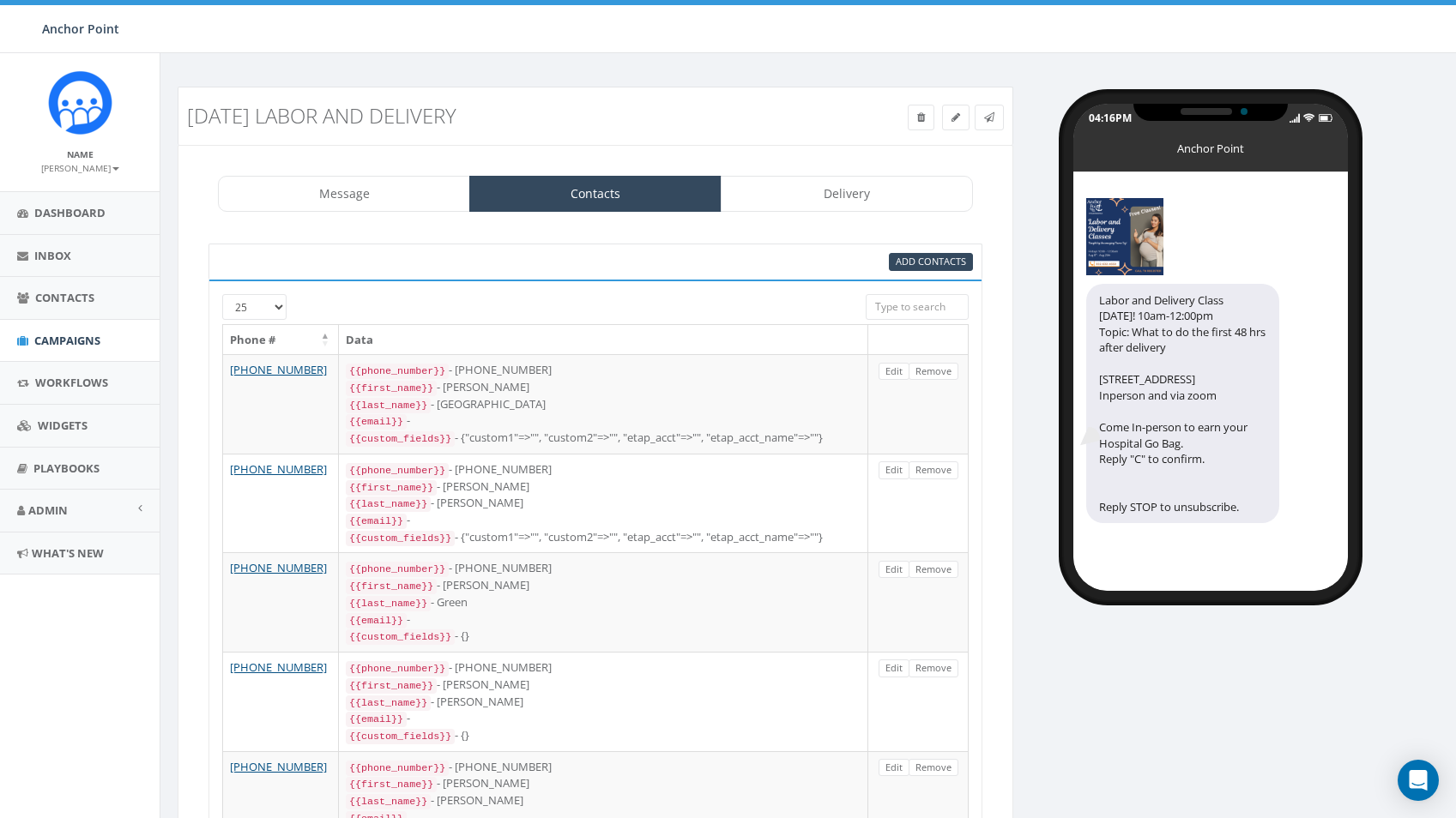
click at [937, 376] on link "Remove" at bounding box center [934, 371] width 50 height 18
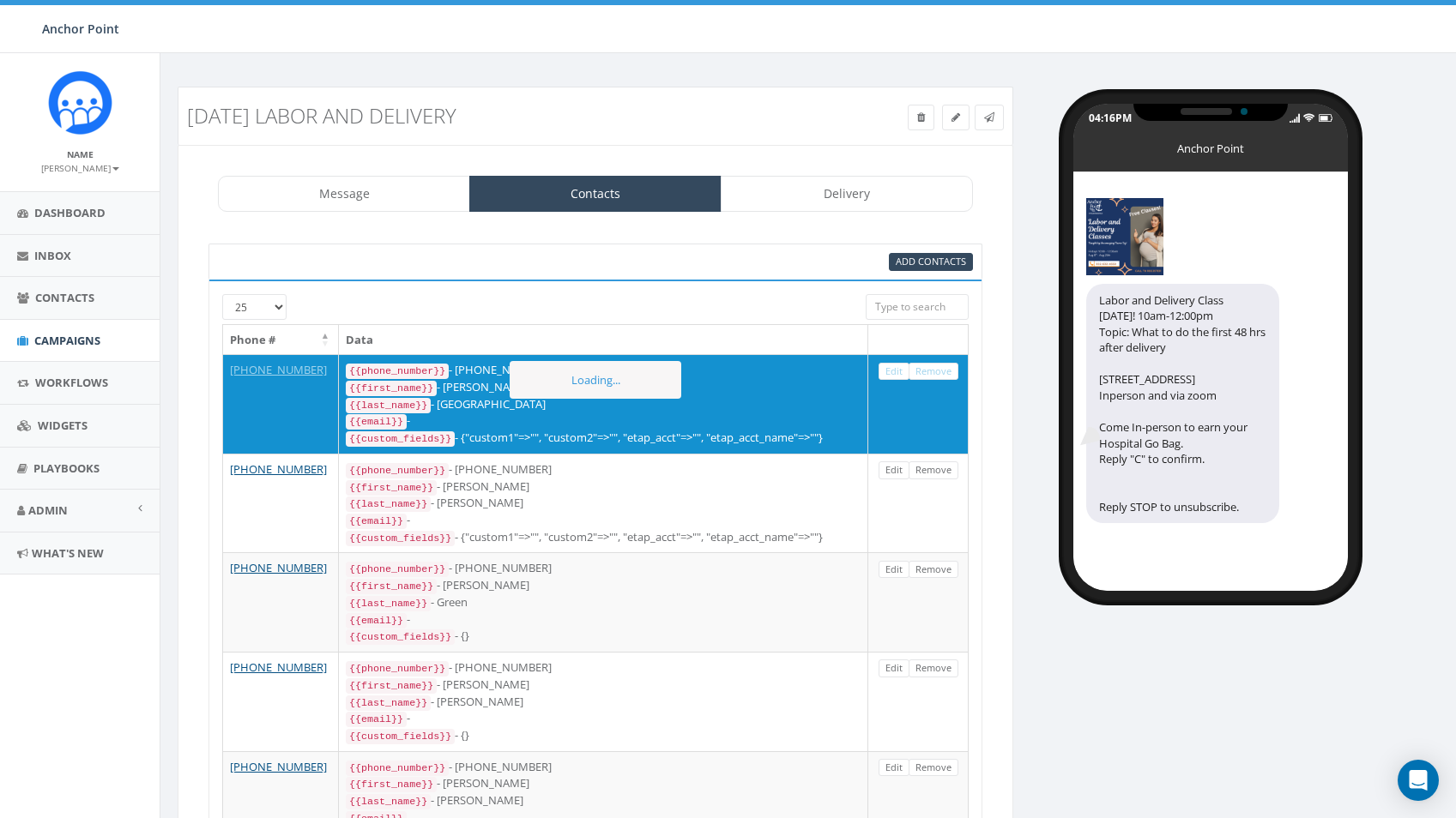
click at [937, 376] on link "Remove" at bounding box center [934, 371] width 50 height 18
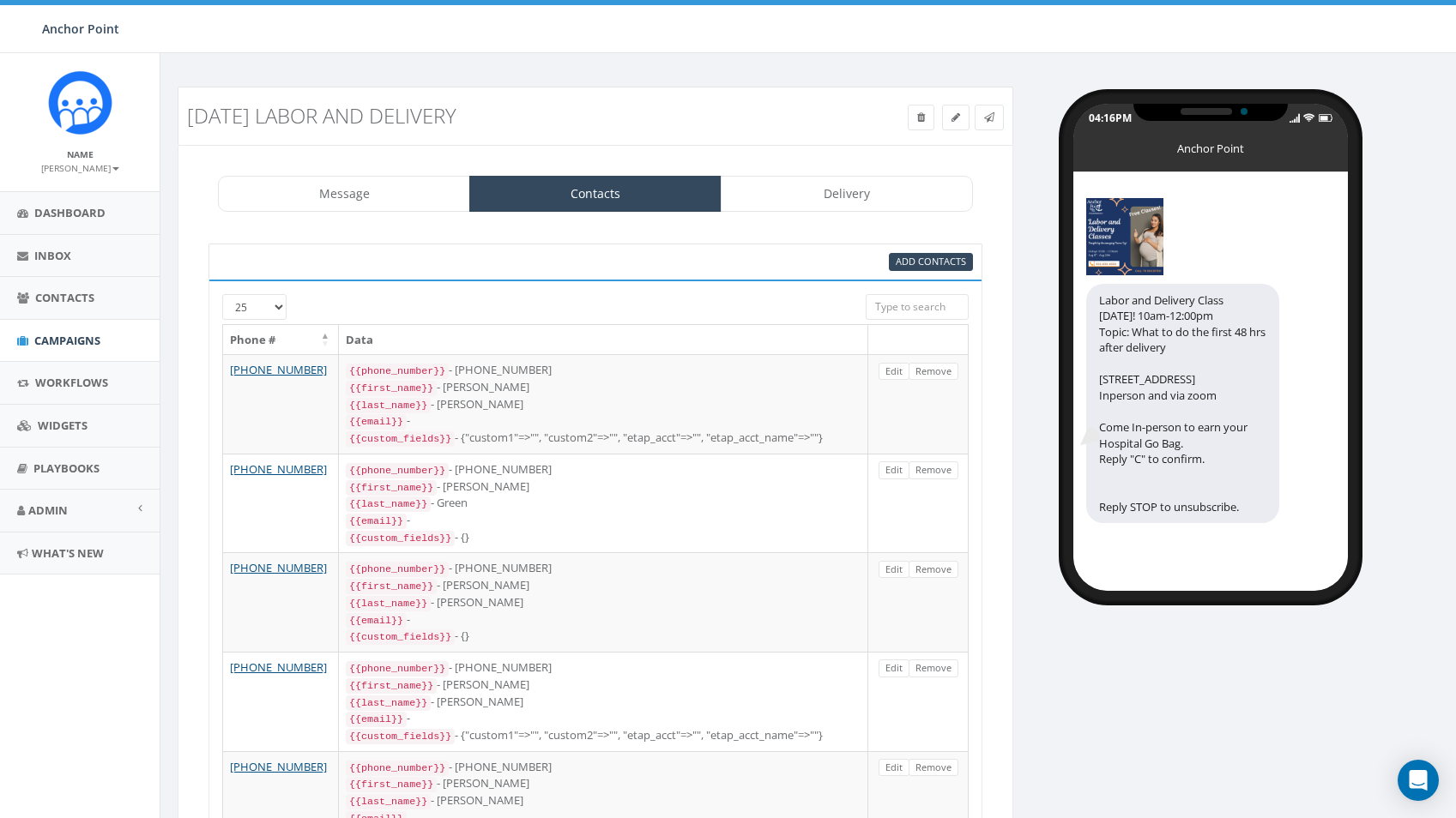
click at [937, 376] on link "Remove" at bounding box center [934, 371] width 50 height 18
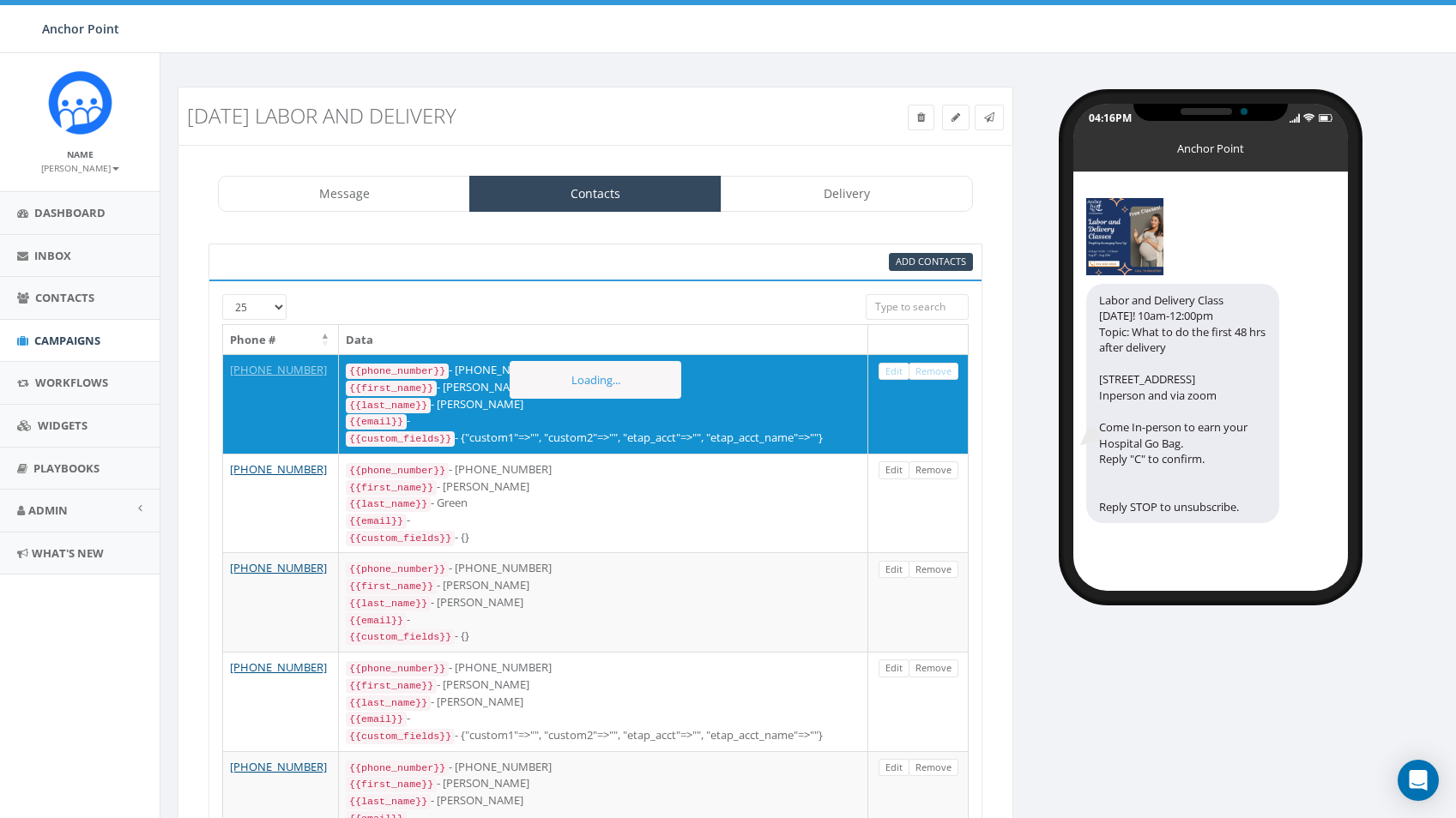
click at [937, 376] on link "Remove" at bounding box center [934, 371] width 50 height 18
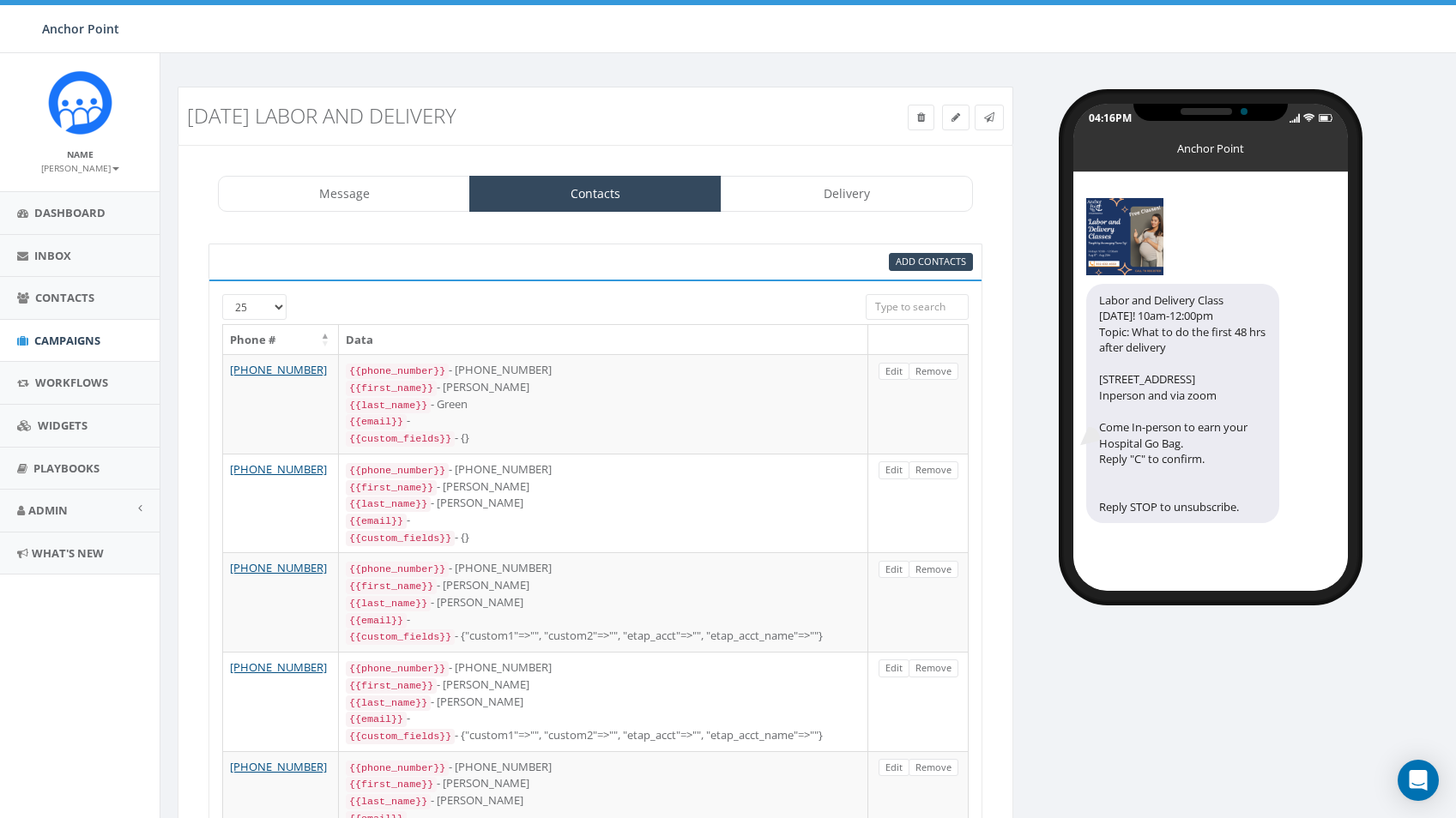
click at [937, 376] on link "Remove" at bounding box center [934, 371] width 50 height 18
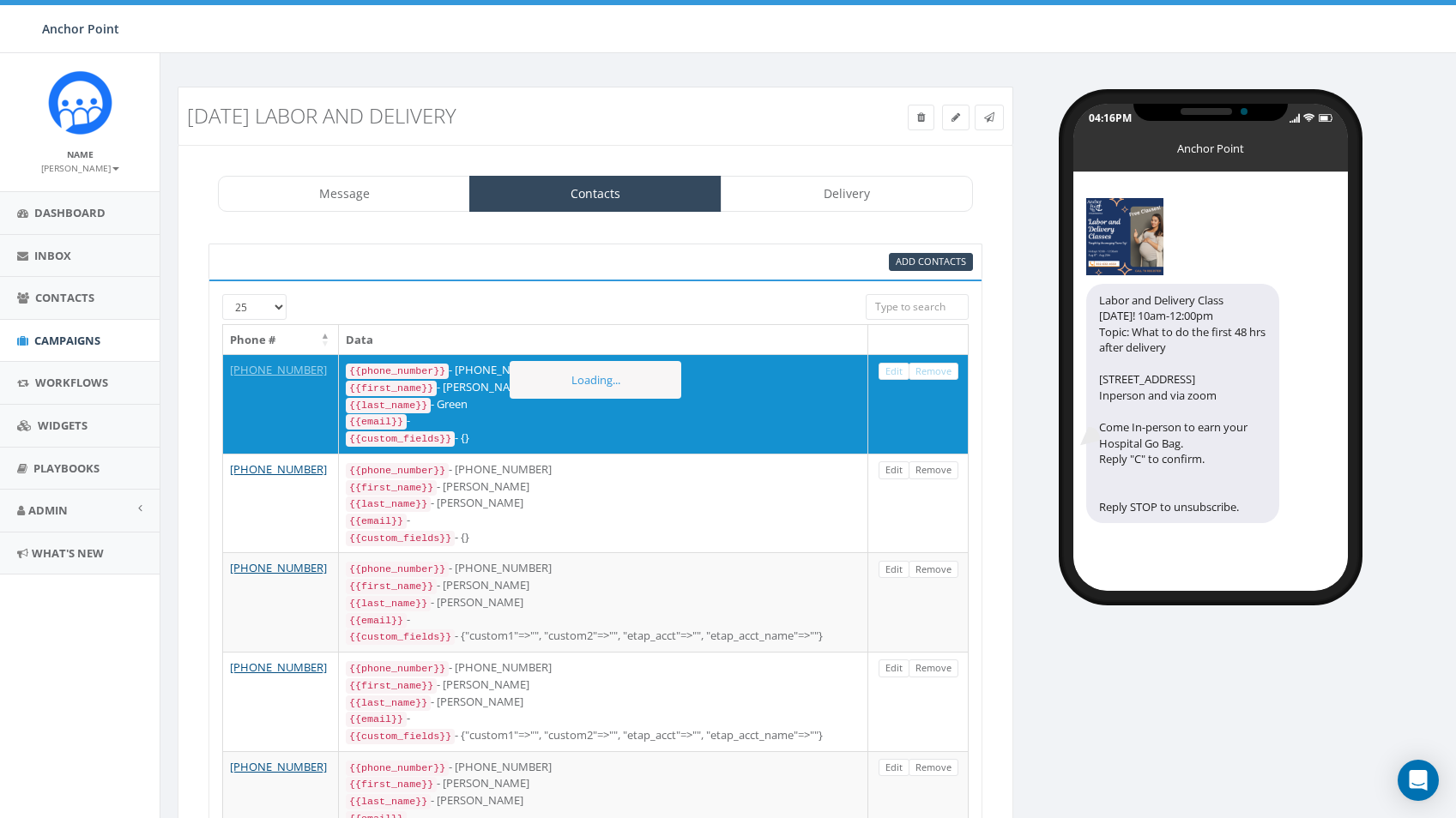
click at [937, 376] on link "Remove" at bounding box center [934, 371] width 50 height 18
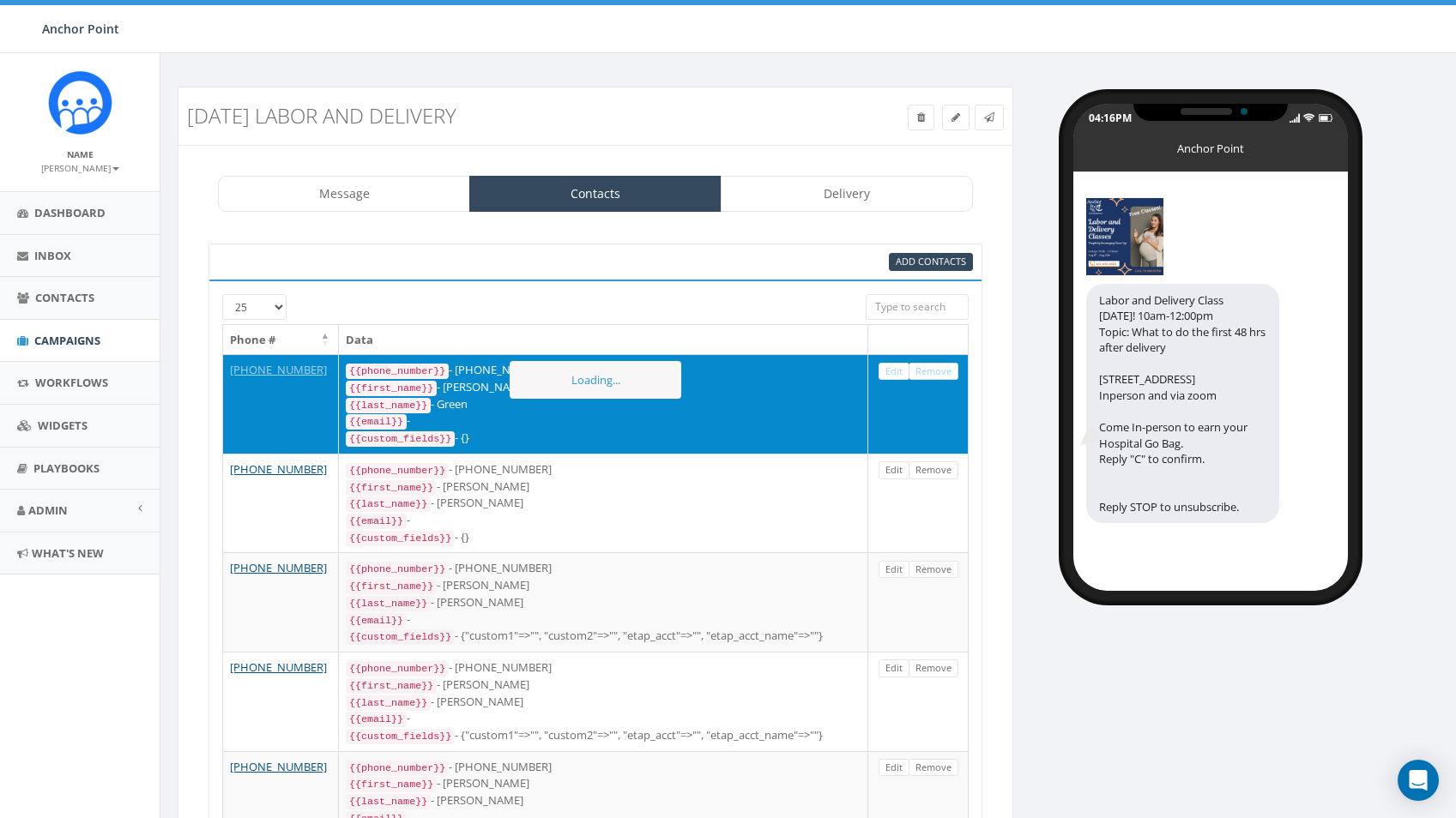
click at [937, 376] on link "Remove" at bounding box center [934, 371] width 50 height 18
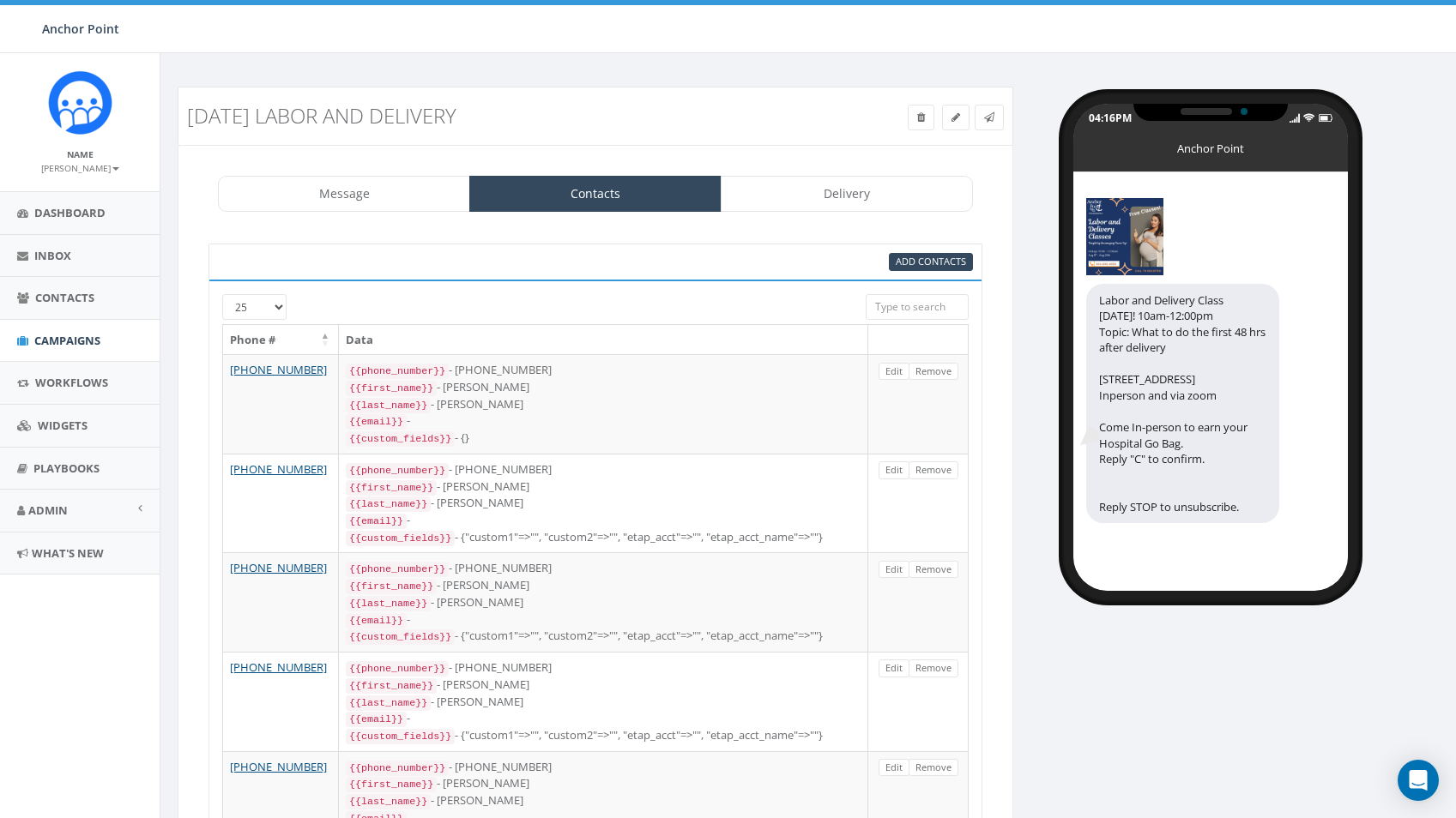
click at [937, 376] on link "Remove" at bounding box center [934, 371] width 50 height 18
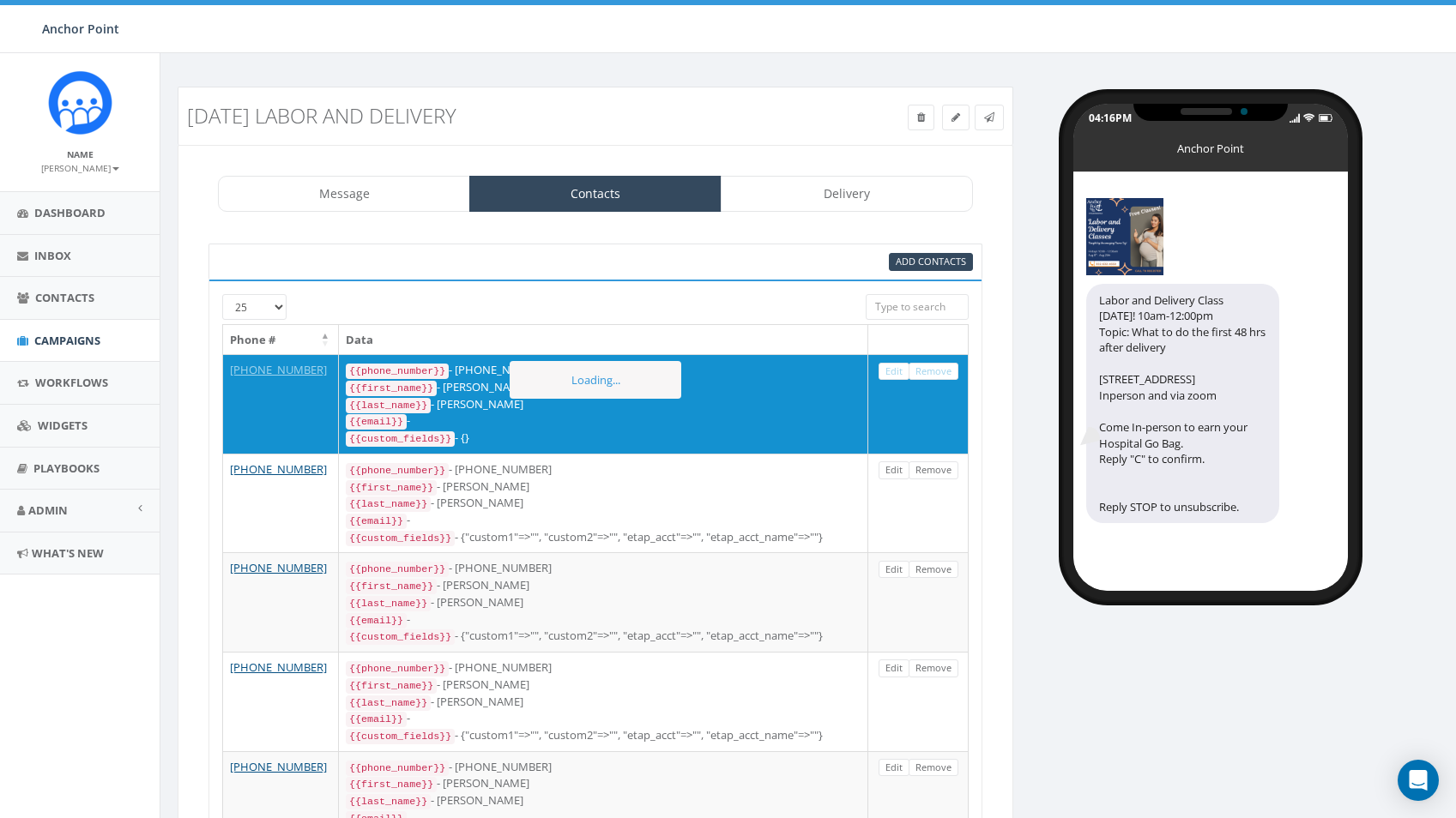
click at [937, 376] on link "Remove" at bounding box center [934, 371] width 50 height 18
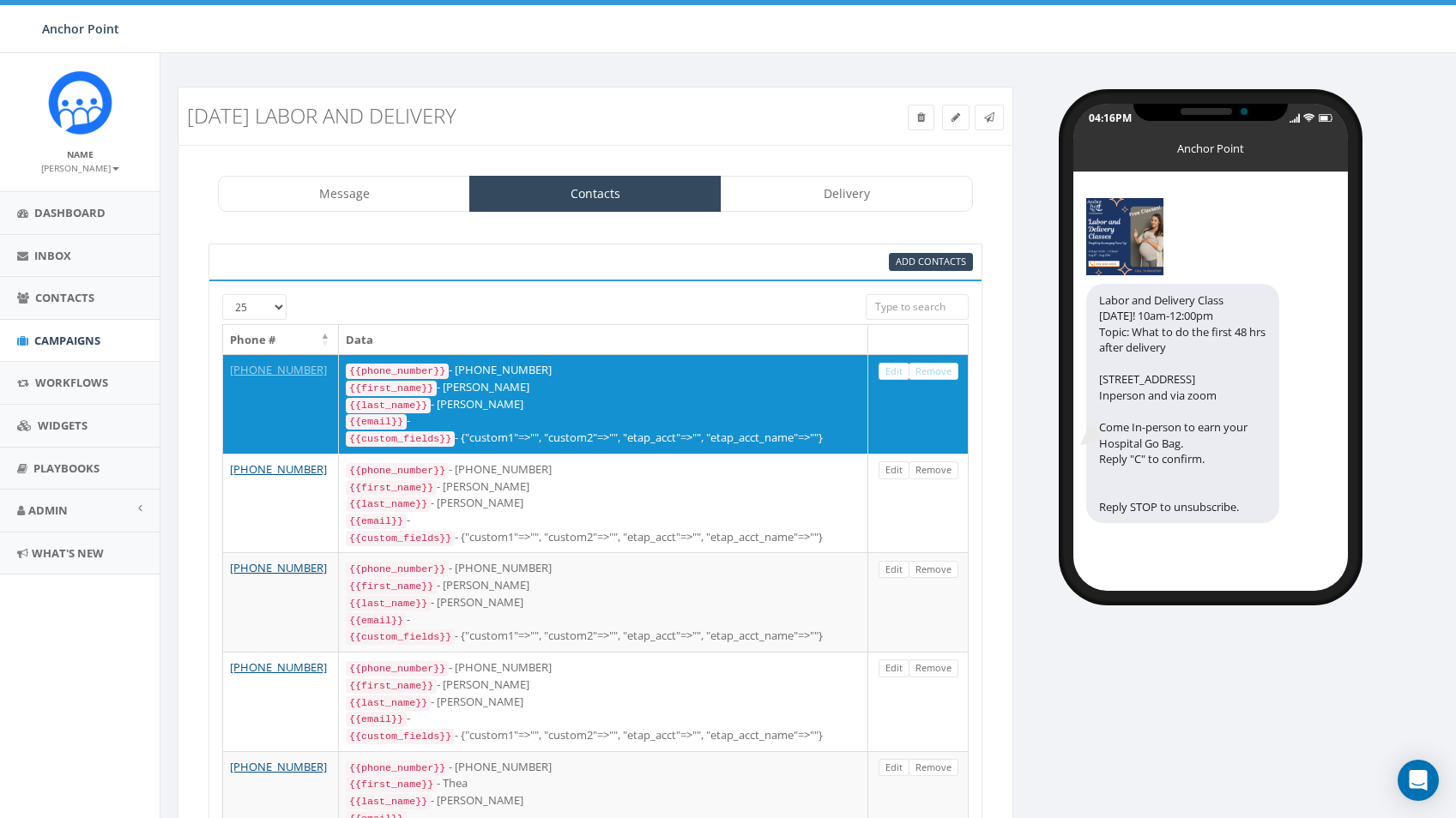
click at [937, 376] on link "Remove" at bounding box center [934, 371] width 50 height 18
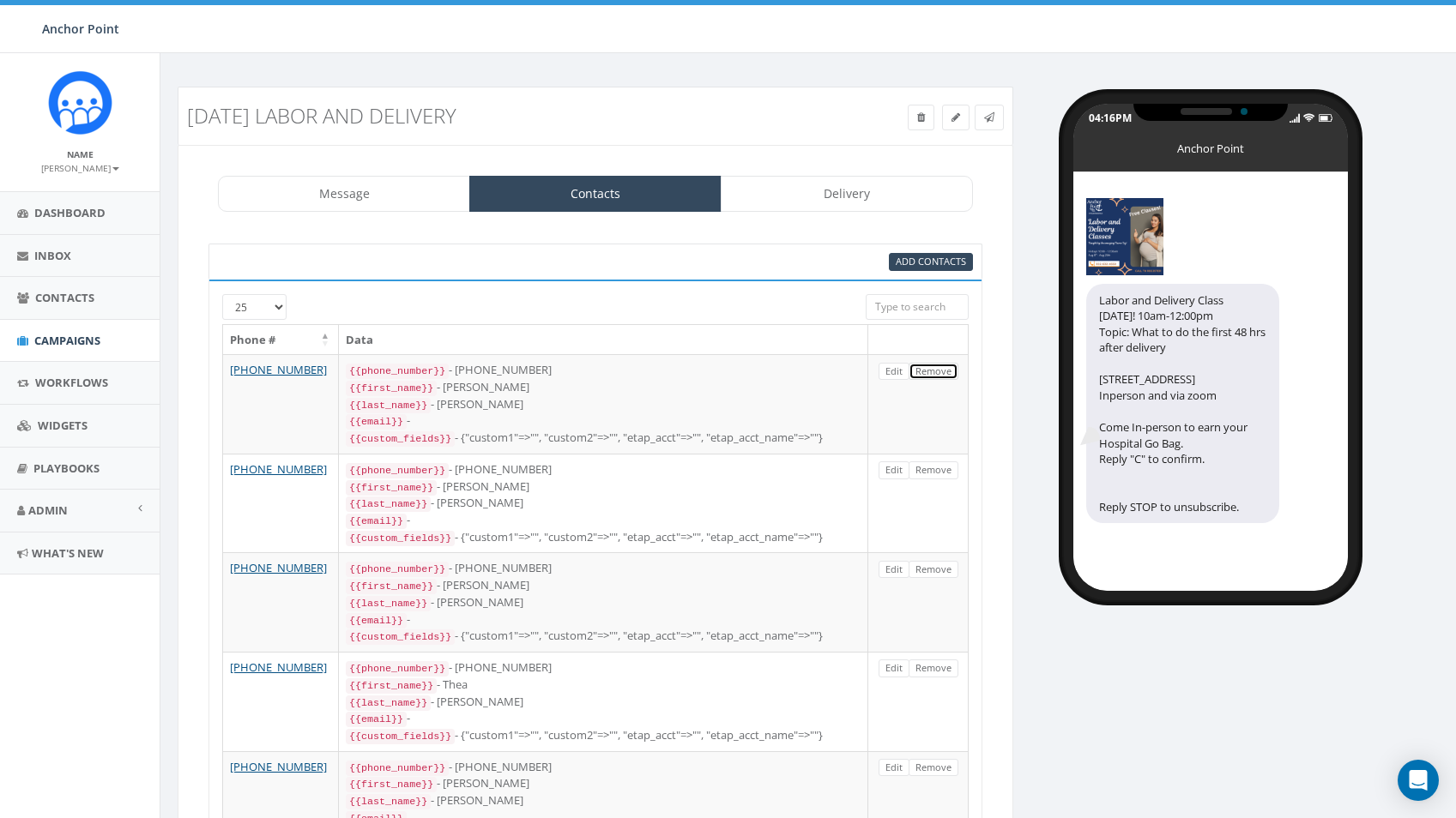
click at [937, 376] on link "Remove" at bounding box center [934, 371] width 50 height 18
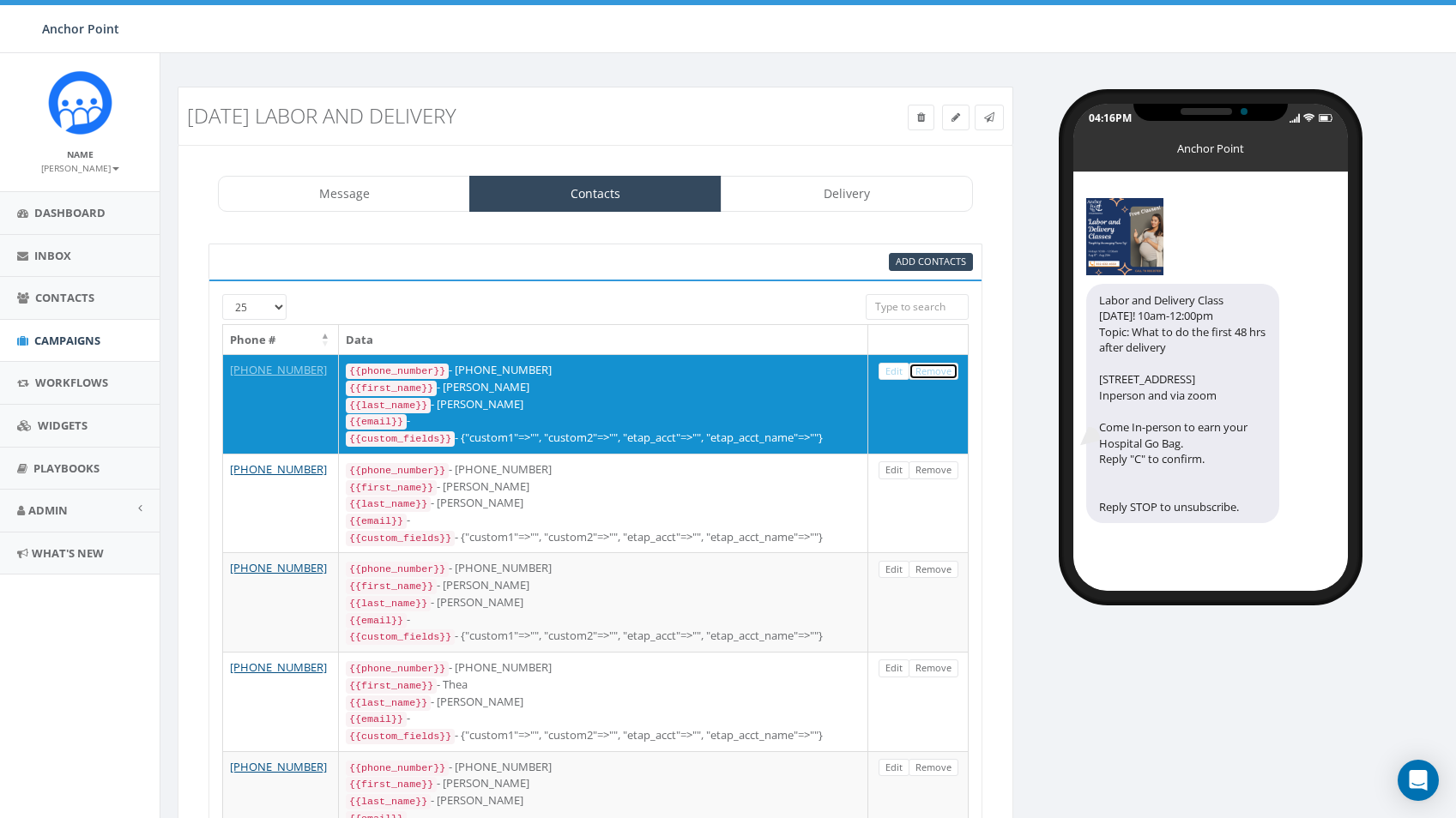
click at [937, 376] on link "Remove" at bounding box center [934, 371] width 50 height 18
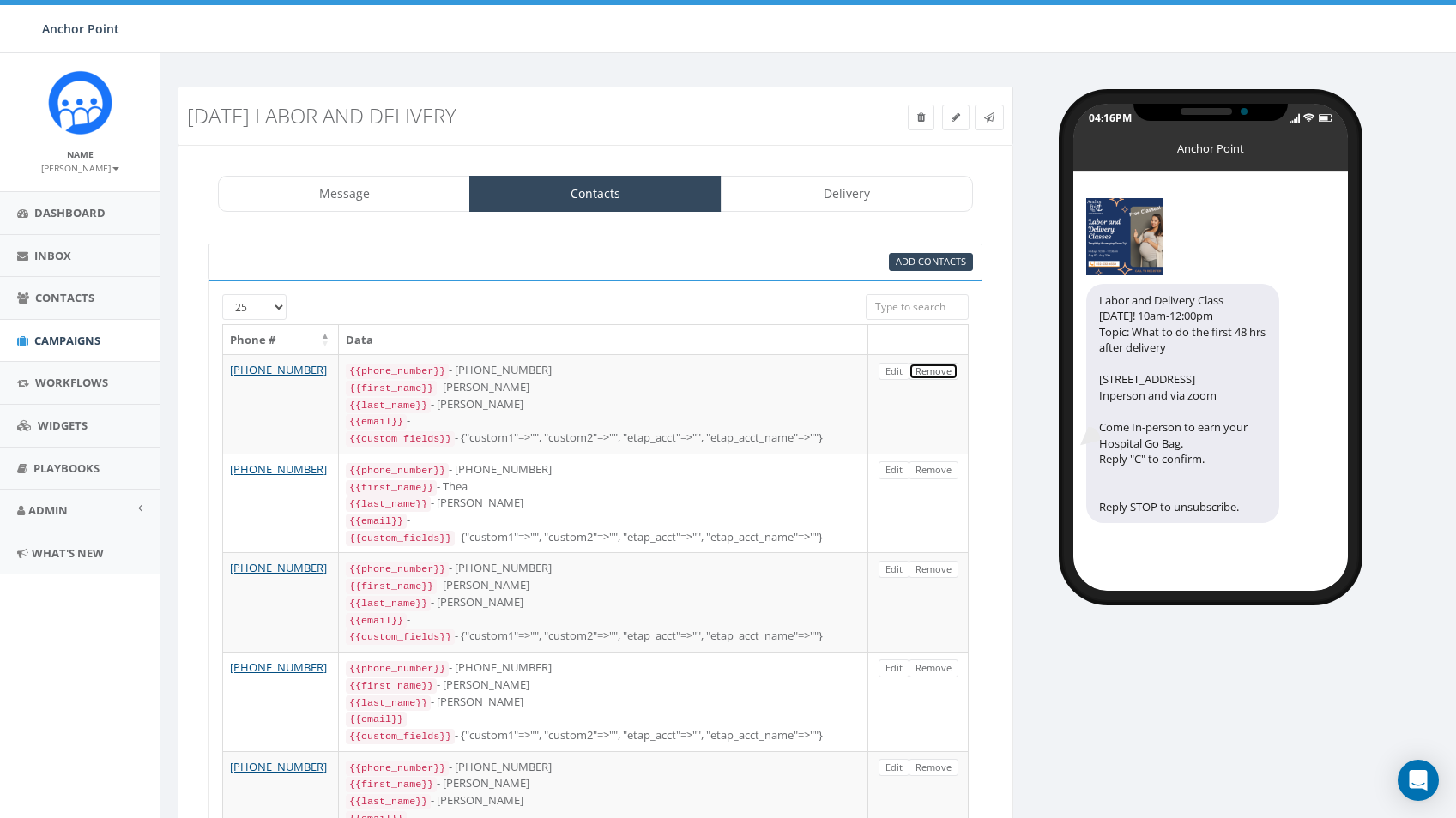
click at [937, 376] on link "Remove" at bounding box center [934, 371] width 50 height 18
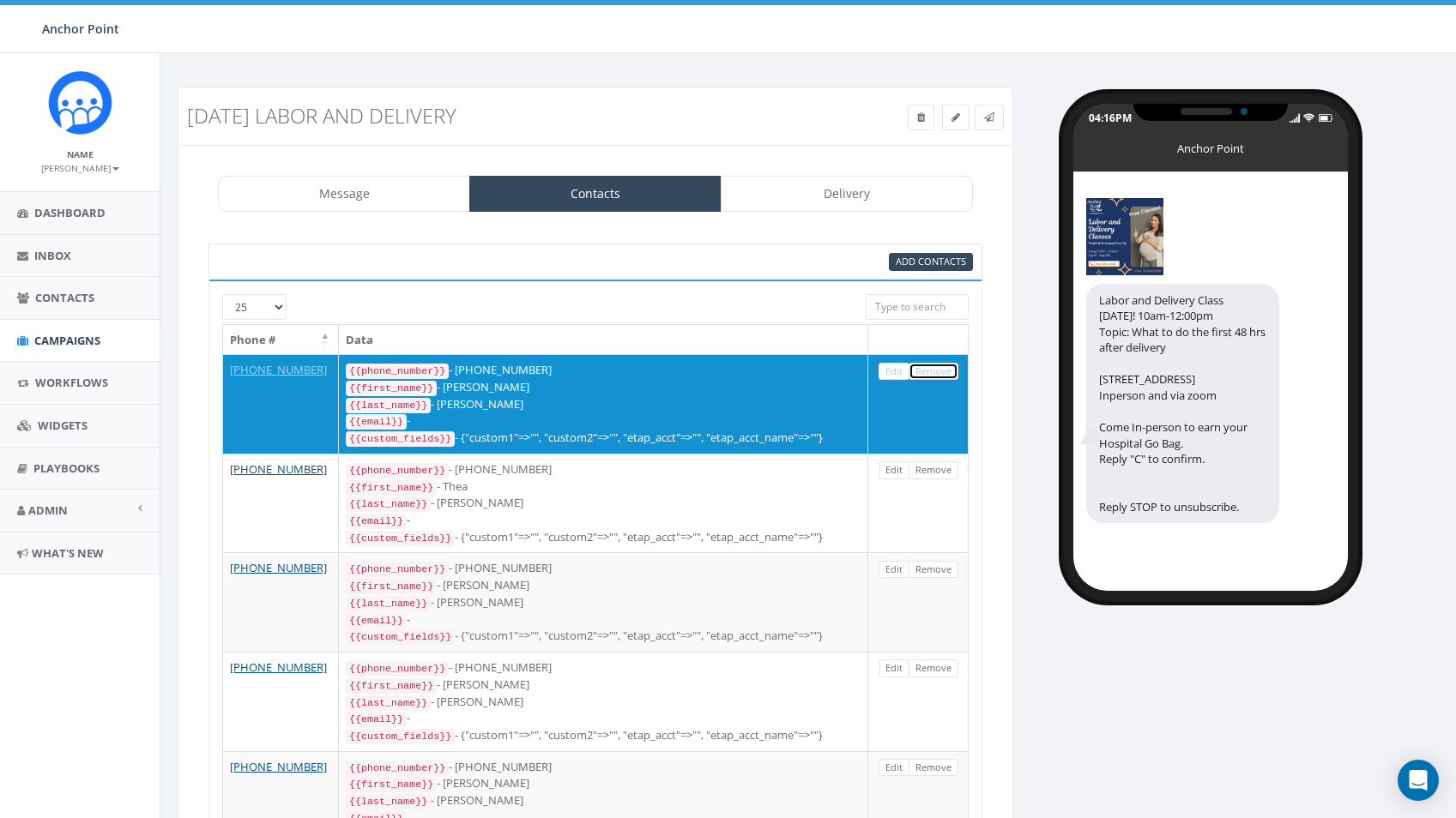
click at [937, 376] on link "Remove" at bounding box center [934, 371] width 50 height 18
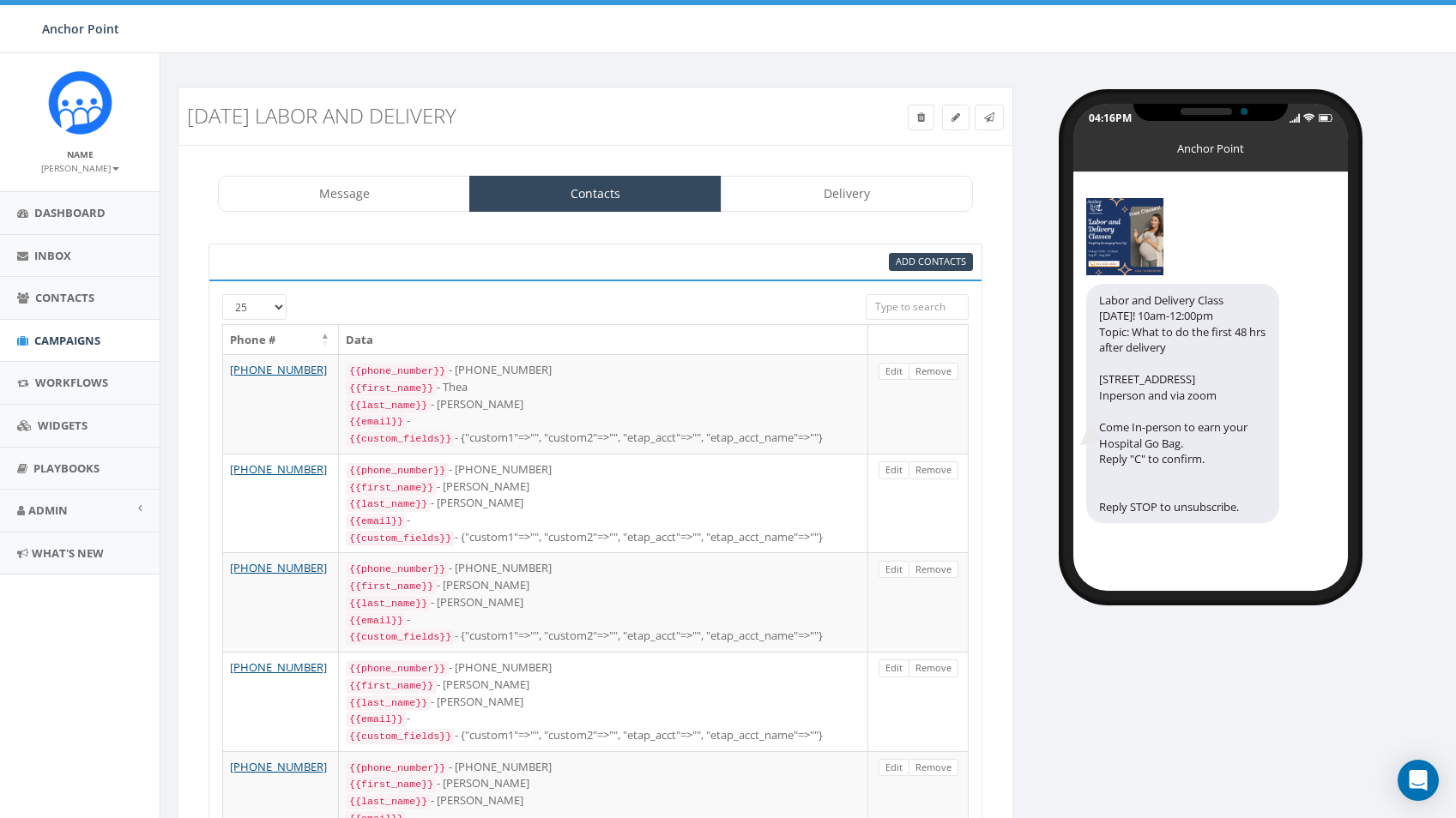
click at [937, 376] on link "Remove" at bounding box center [934, 371] width 50 height 18
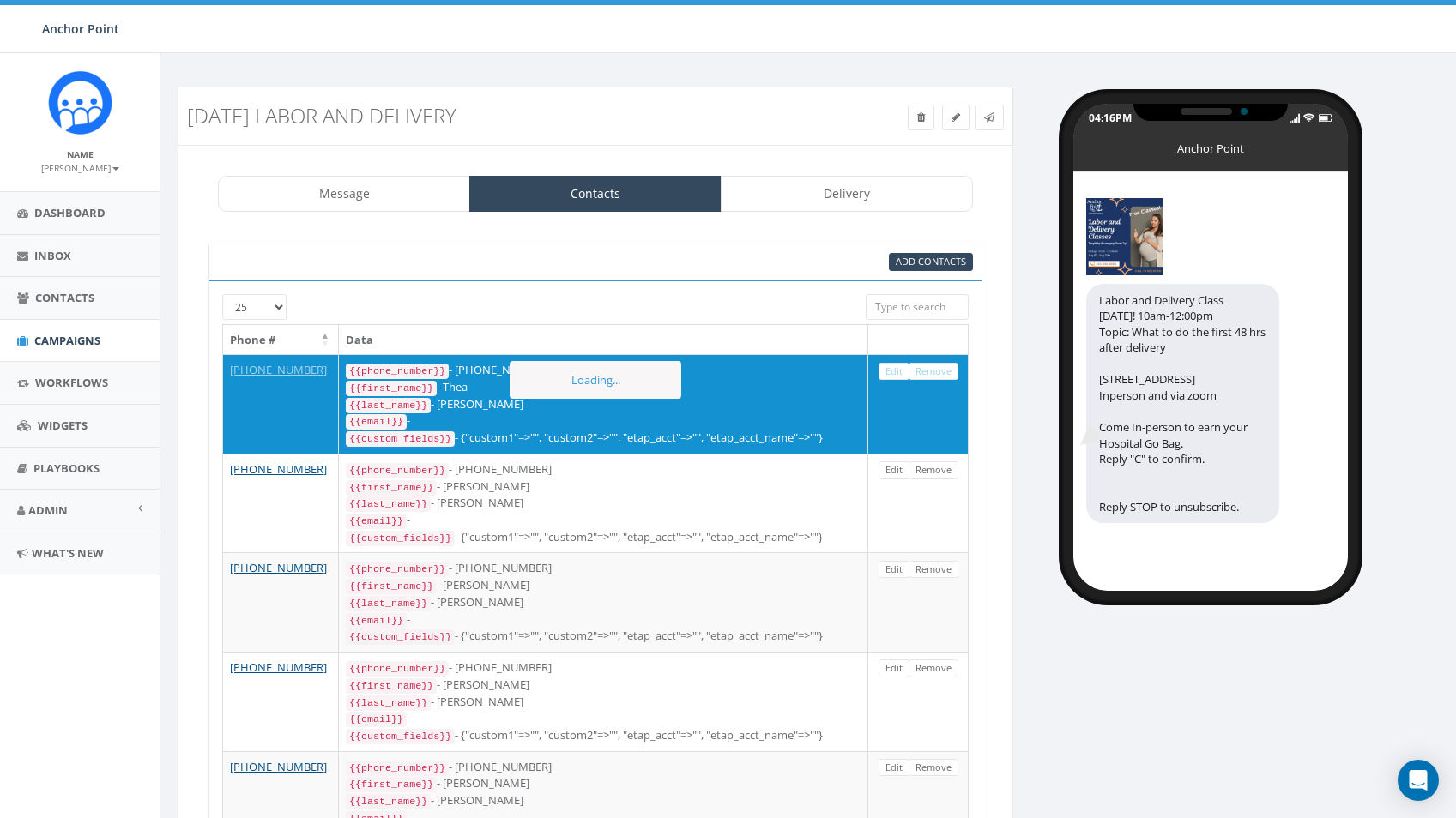
click at [937, 376] on link "Remove" at bounding box center [934, 371] width 50 height 18
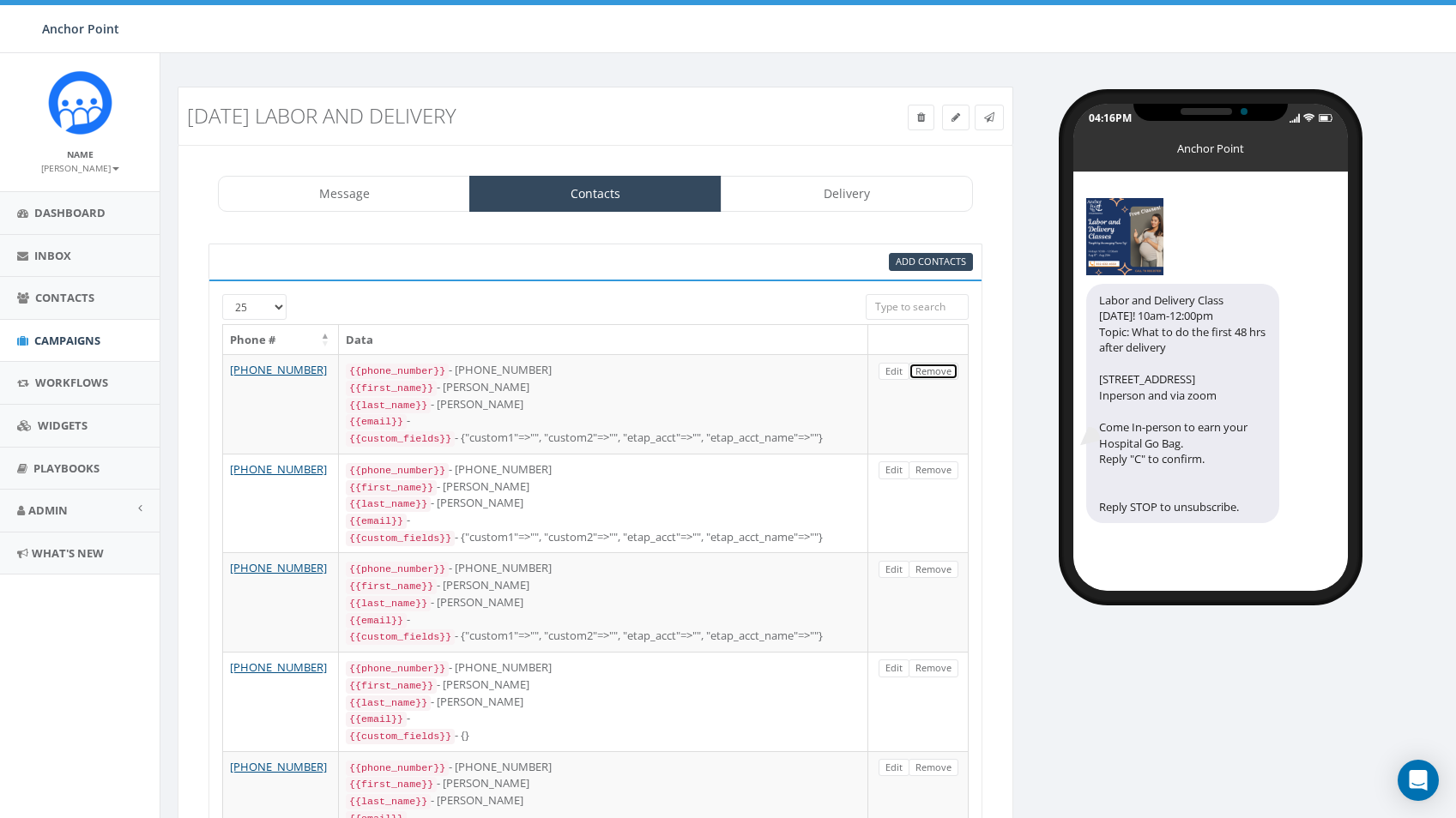
click at [937, 376] on link "Remove" at bounding box center [934, 371] width 50 height 18
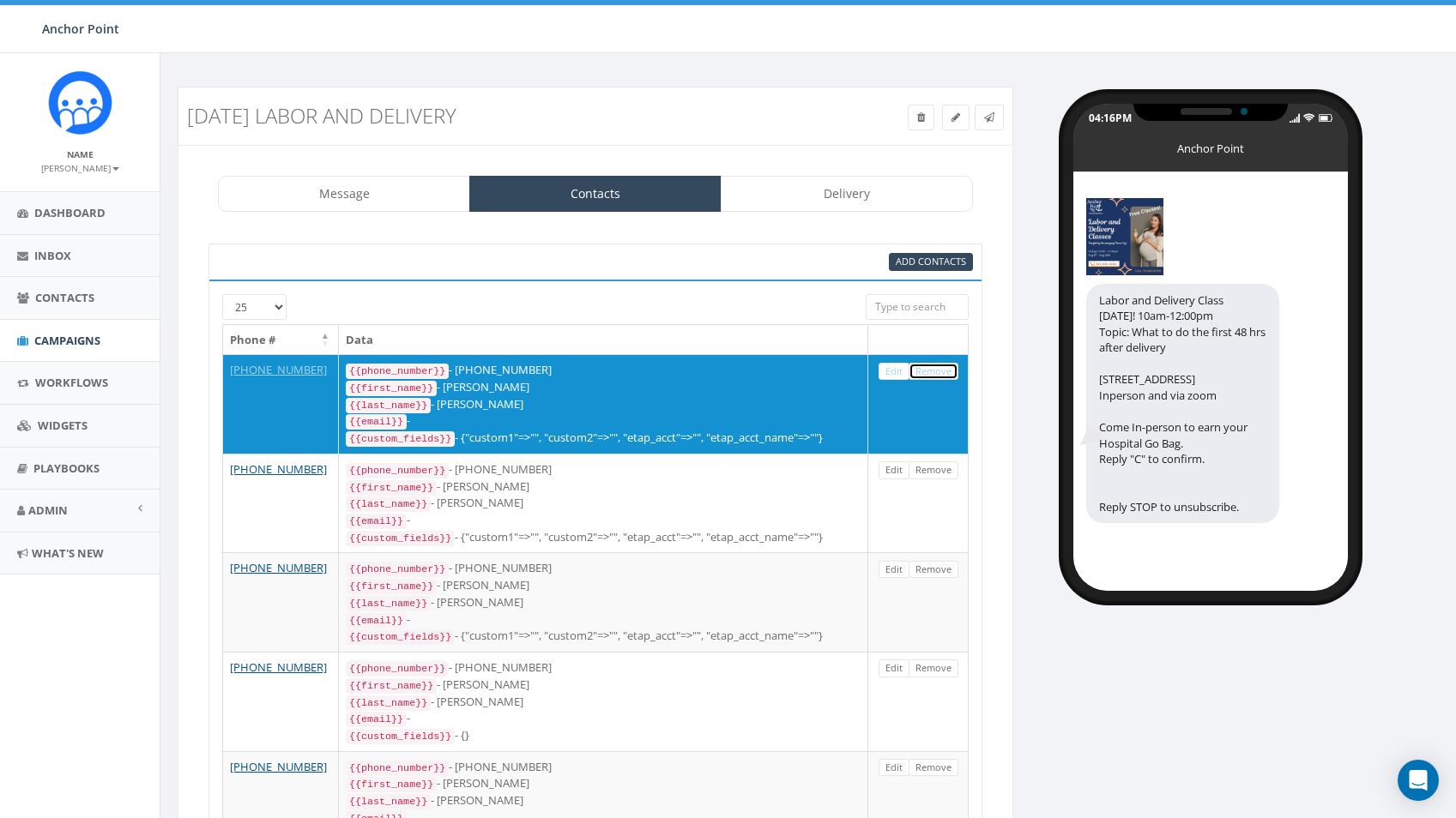
click at [937, 376] on link "Remove" at bounding box center [934, 371] width 50 height 18
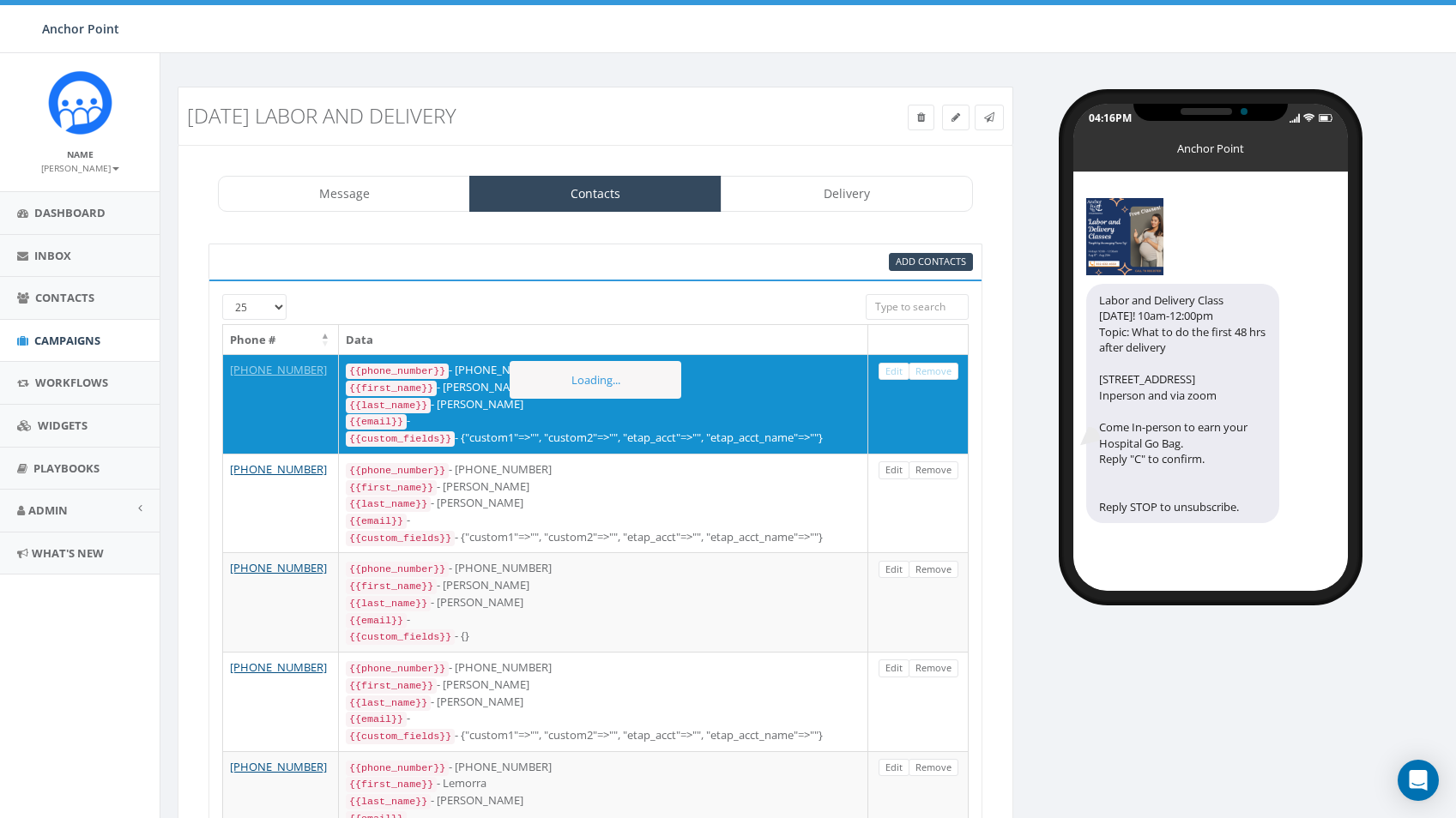
click at [937, 376] on link "Remove" at bounding box center [934, 371] width 50 height 18
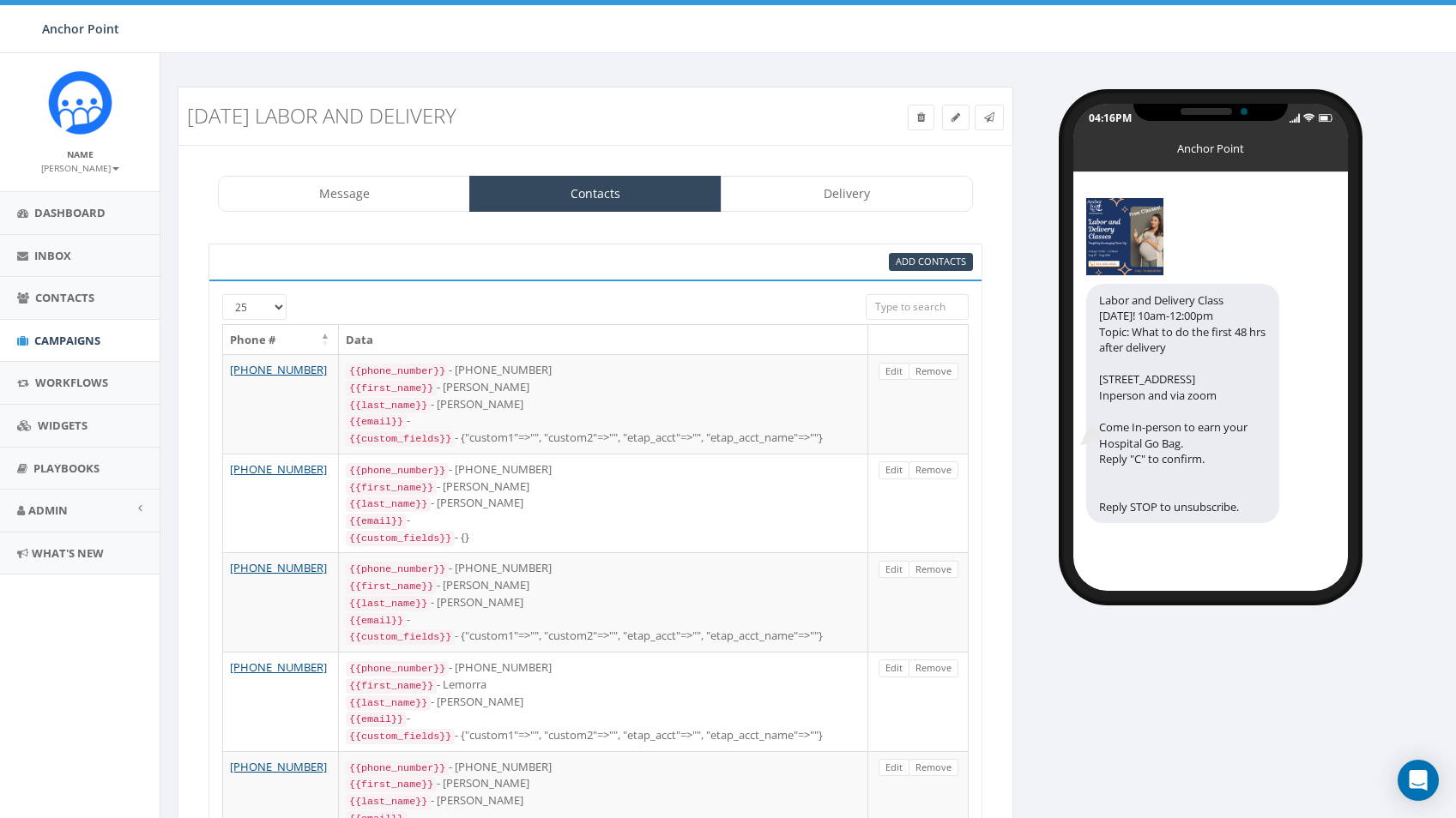
click at [937, 376] on link "Remove" at bounding box center [934, 371] width 50 height 18
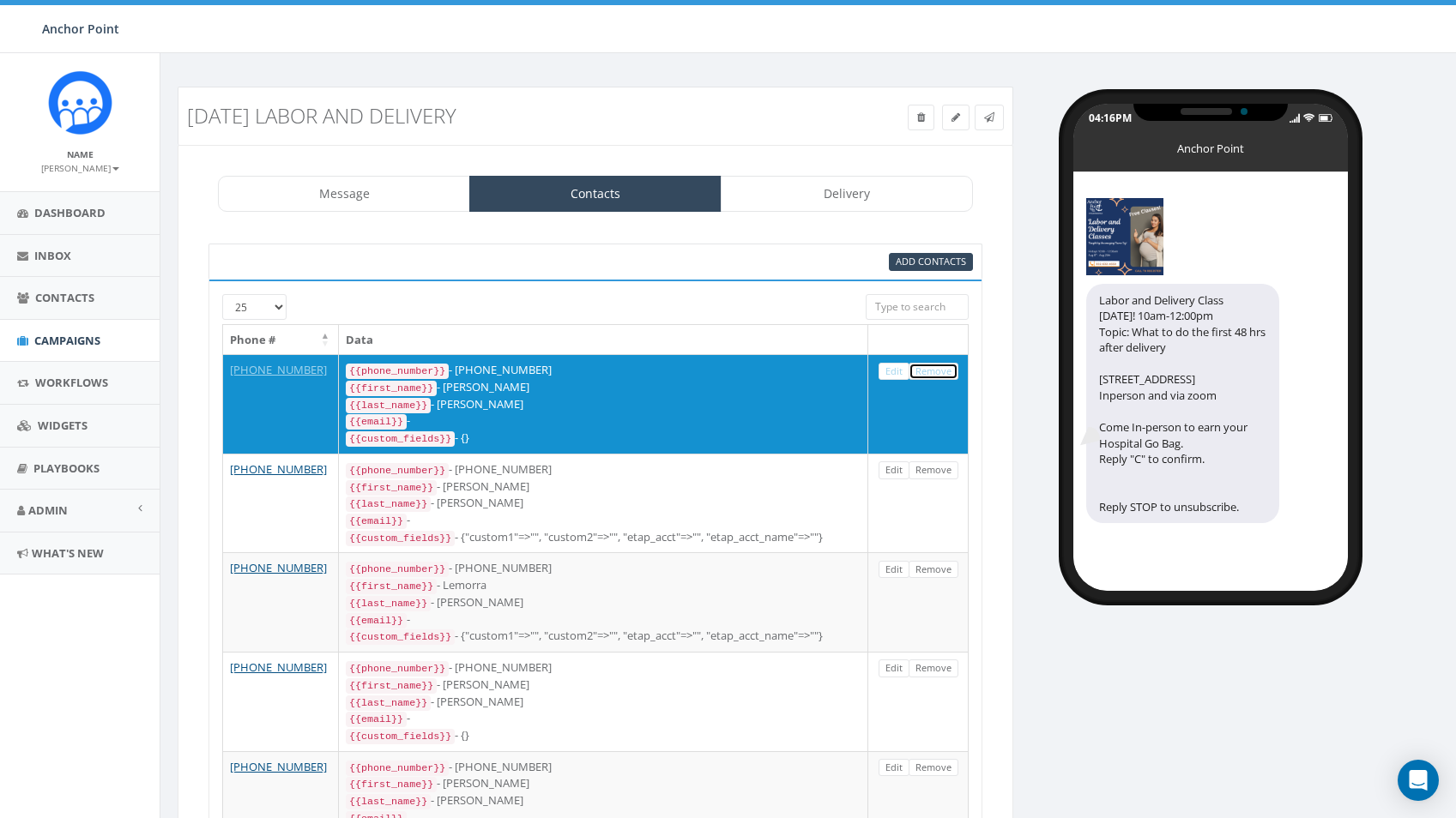
click at [937, 376] on link "Remove" at bounding box center [934, 371] width 50 height 18
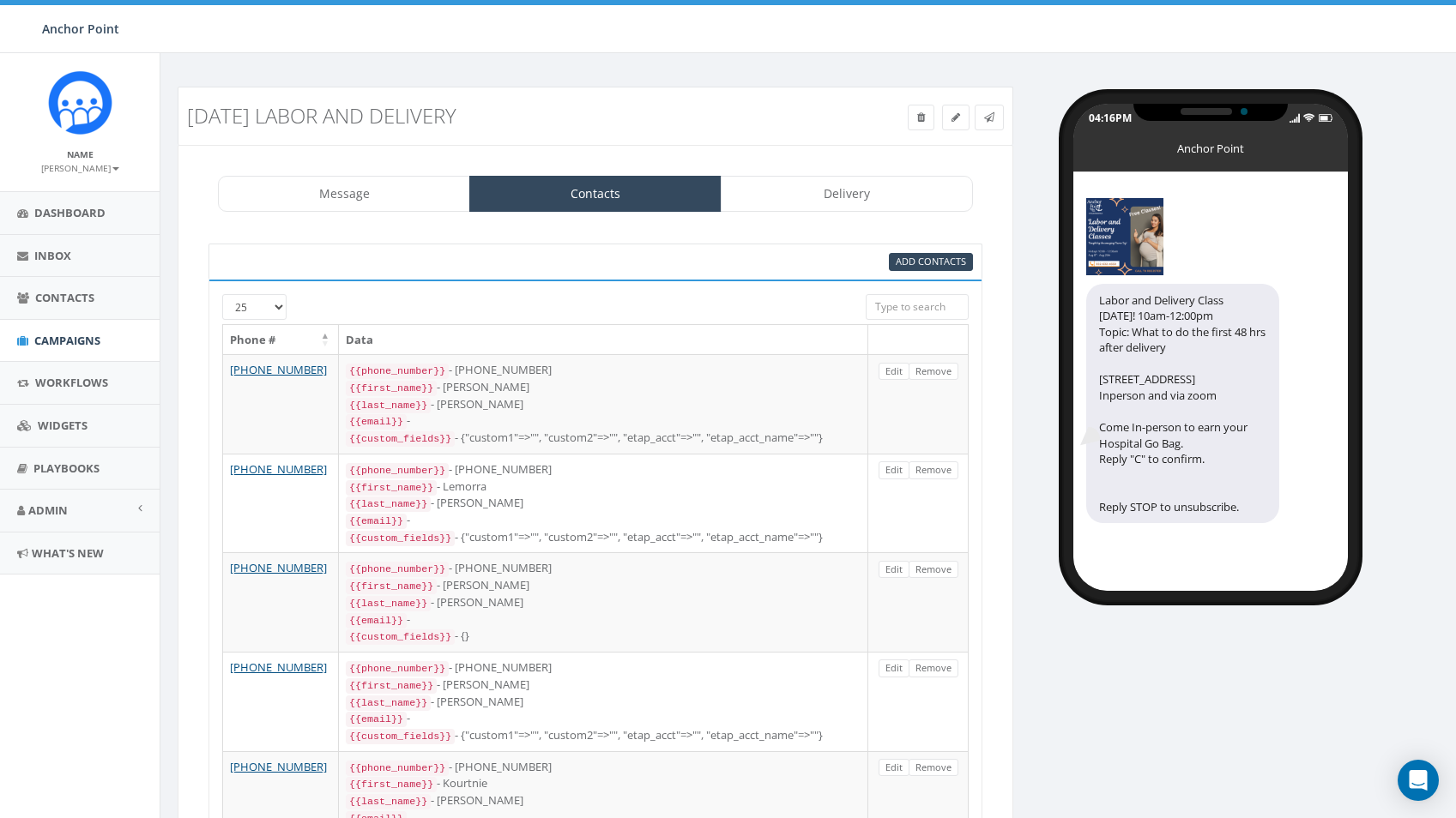
click at [937, 376] on link "Remove" at bounding box center [934, 371] width 50 height 18
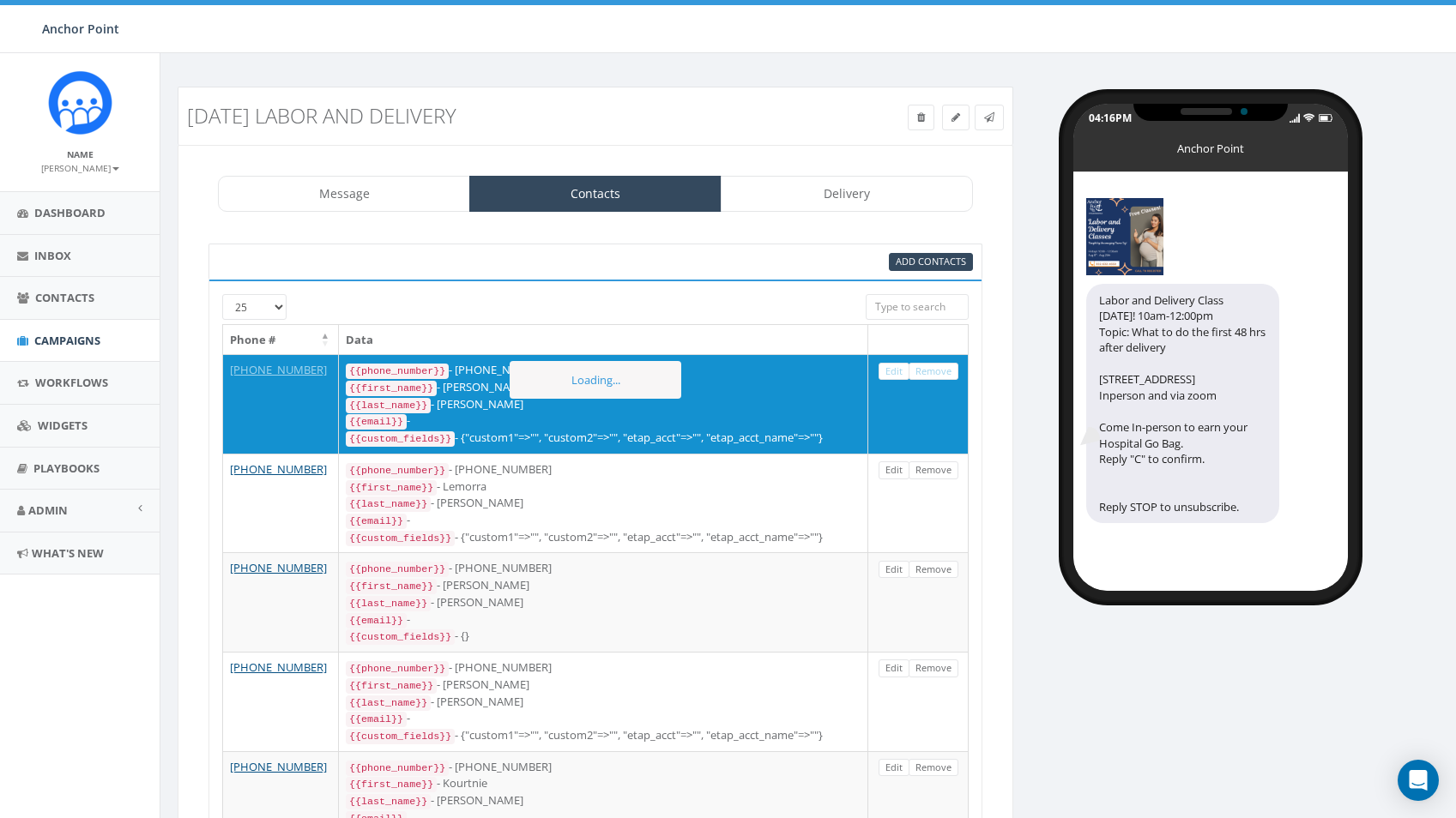
click at [937, 376] on link "Remove" at bounding box center [934, 371] width 50 height 18
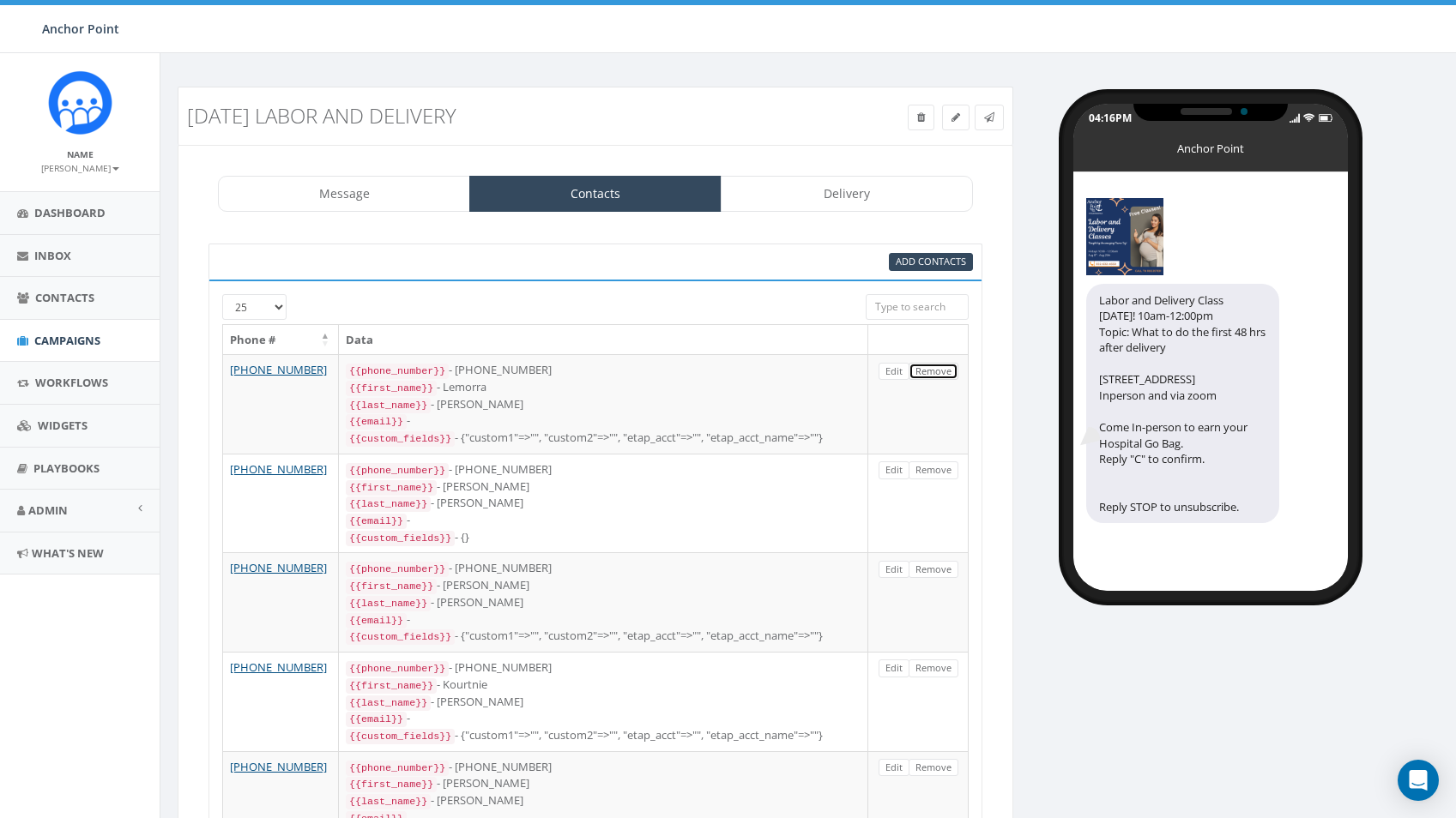
click at [937, 376] on link "Remove" at bounding box center [934, 371] width 50 height 18
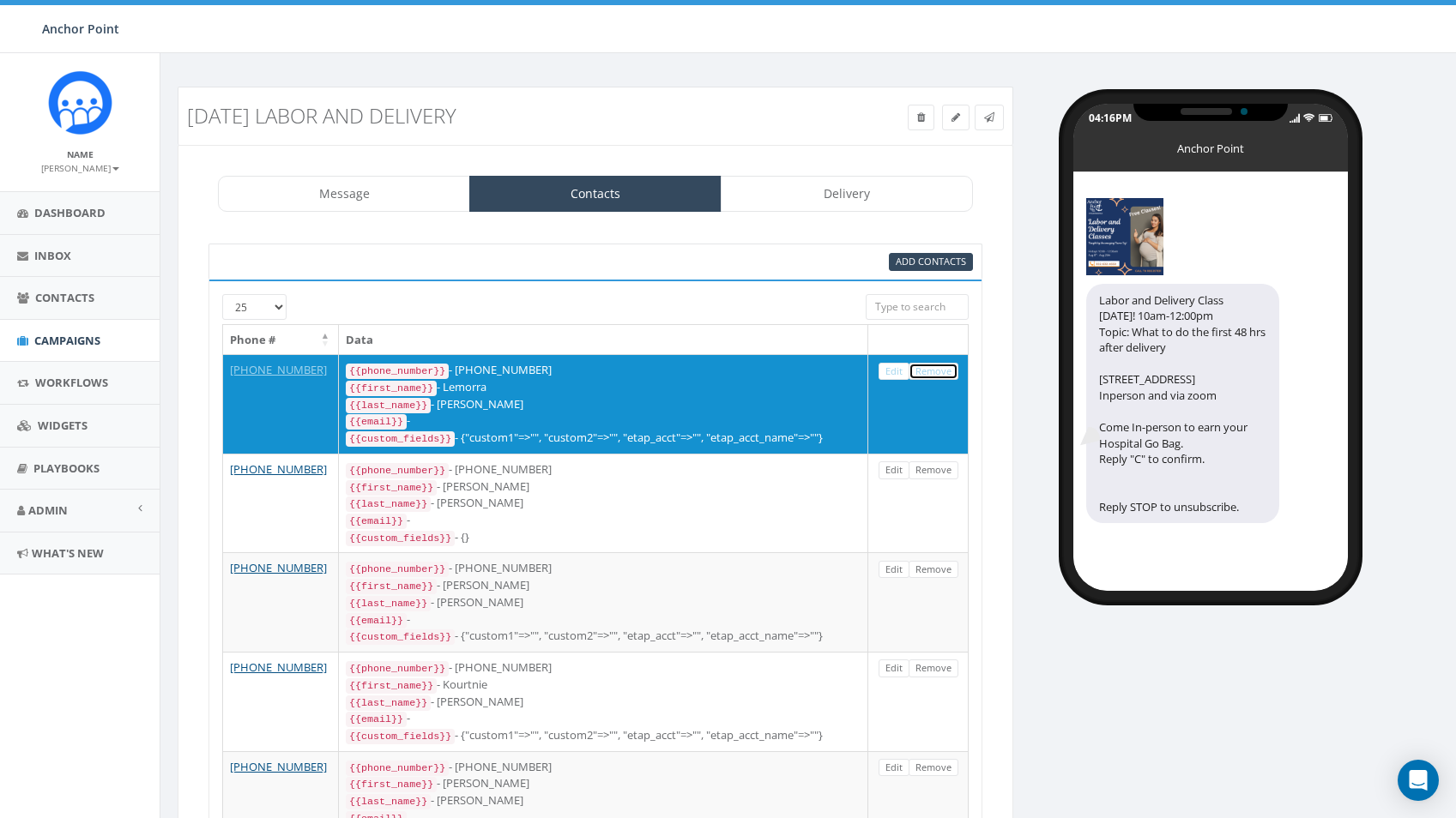
click at [937, 376] on link "Remove" at bounding box center [934, 371] width 50 height 18
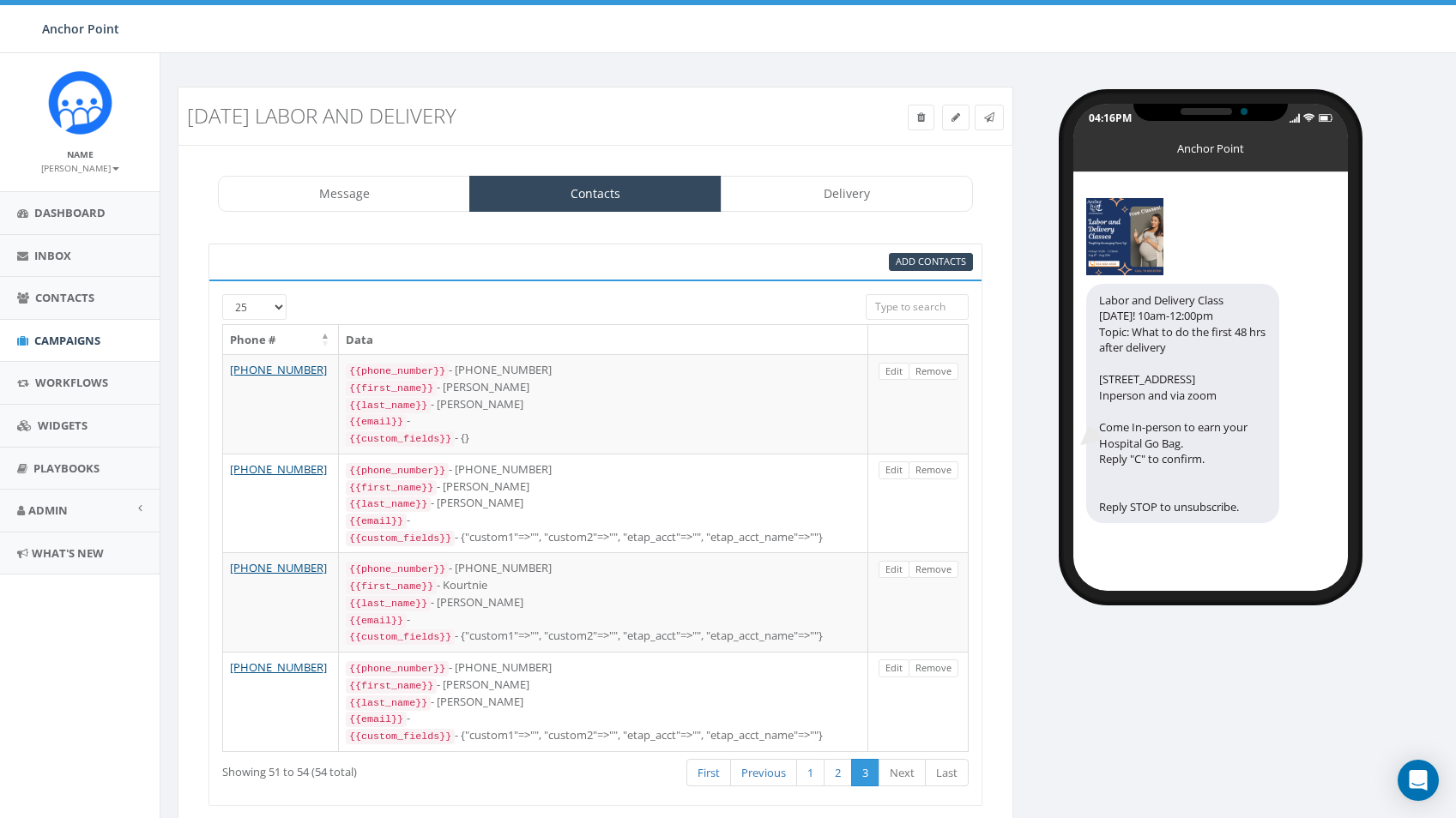
click at [937, 376] on link "Remove" at bounding box center [934, 371] width 50 height 18
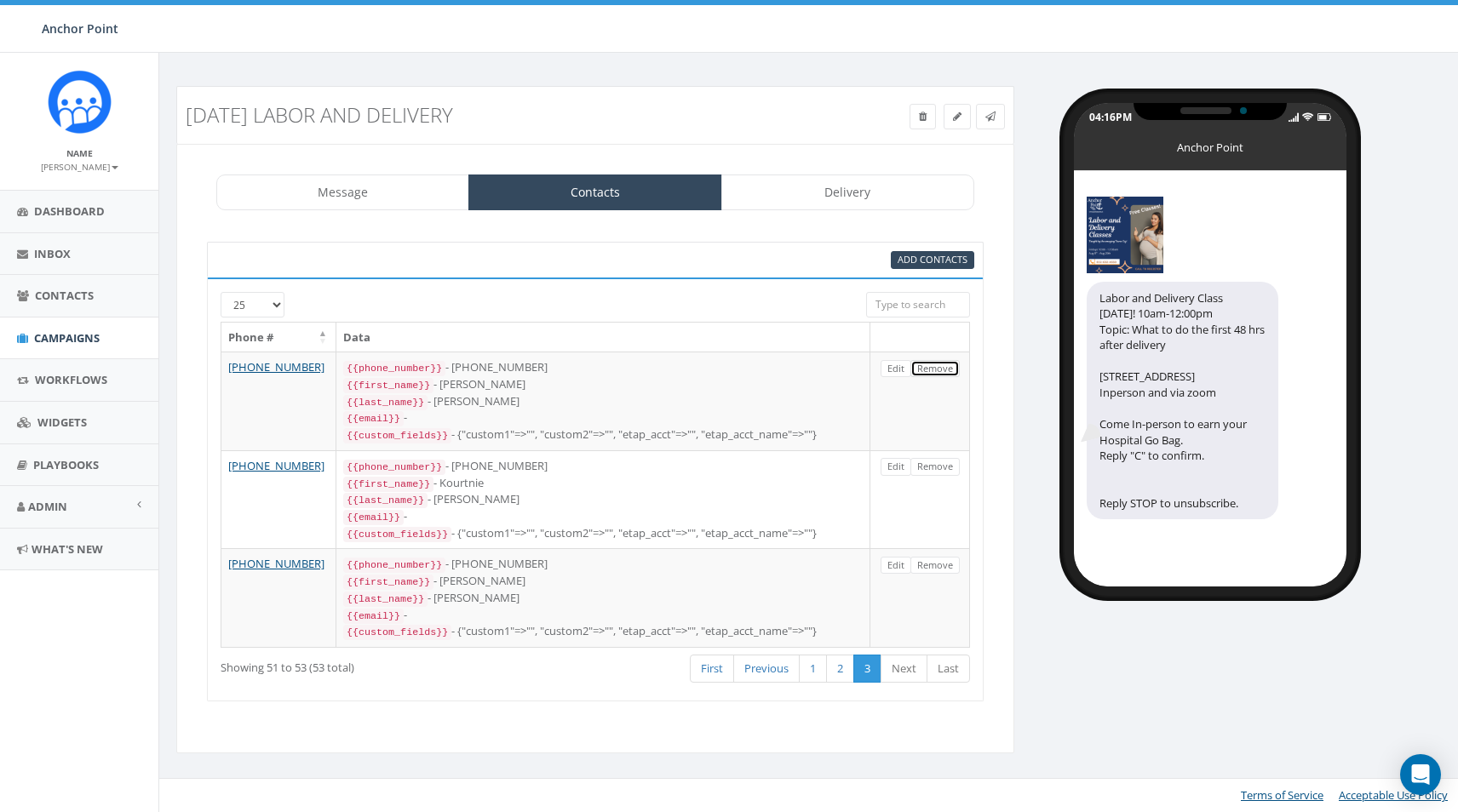
click at [930, 373] on link "Remove" at bounding box center [936, 369] width 49 height 18
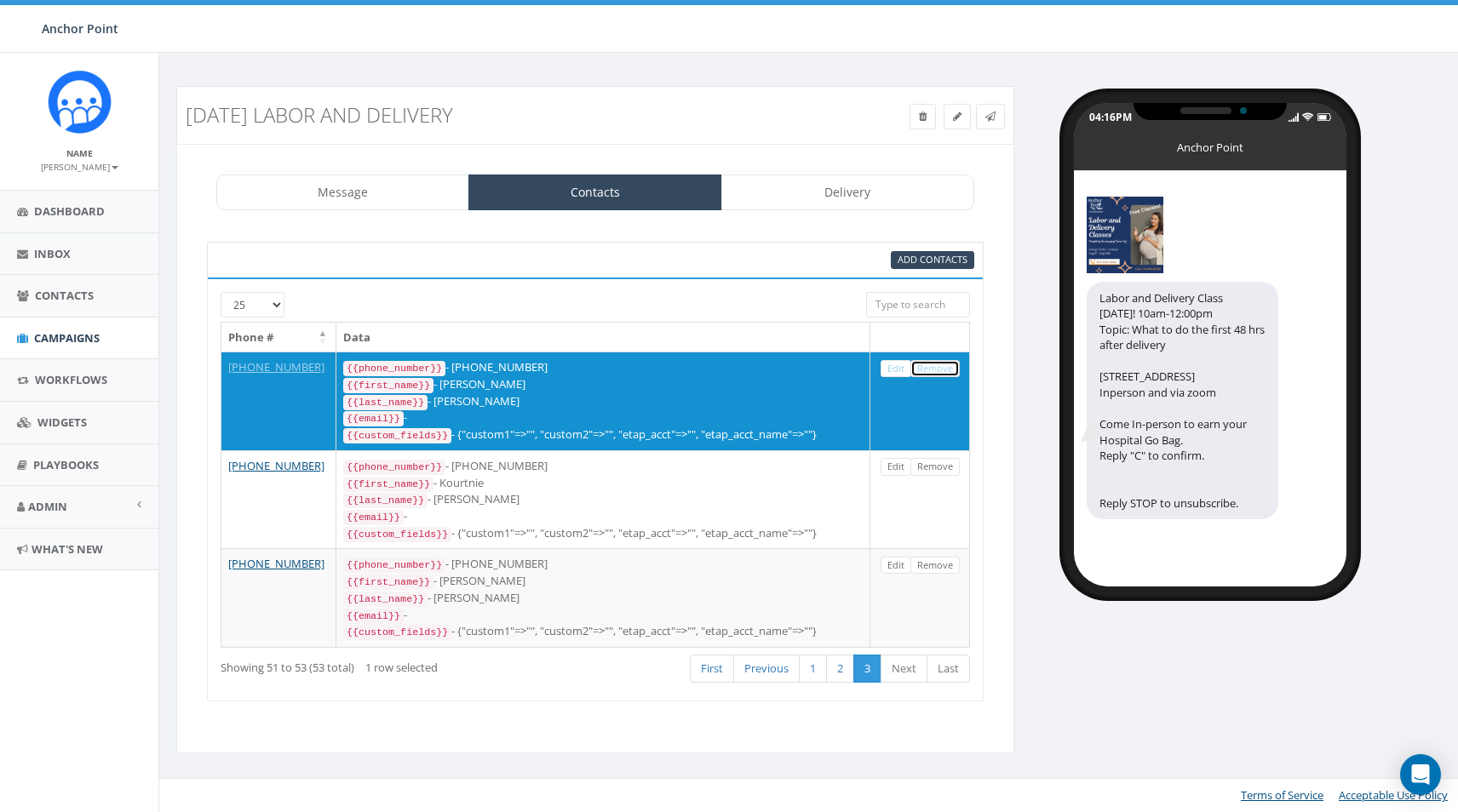
click at [930, 373] on link "Remove" at bounding box center [936, 369] width 49 height 18
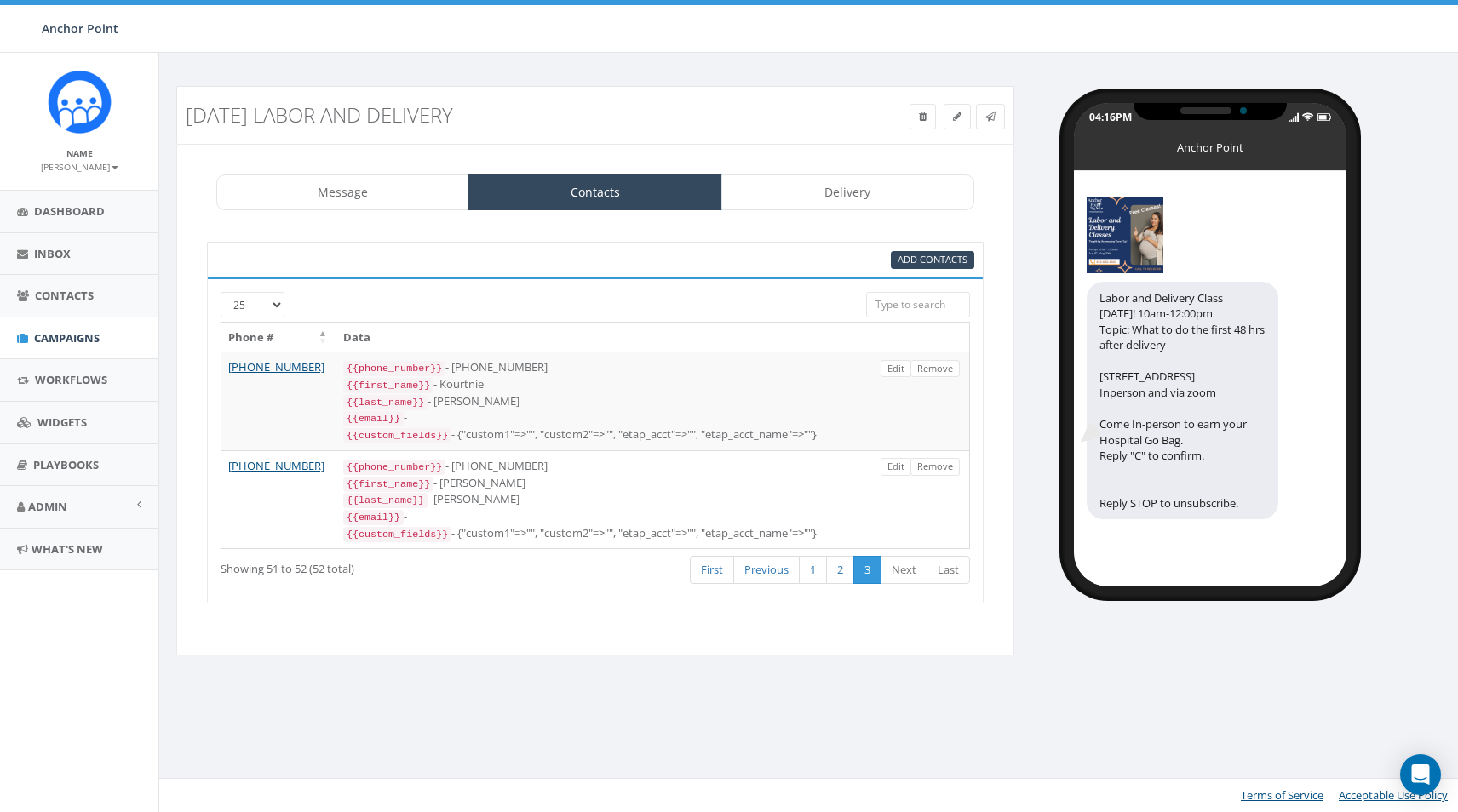
click at [930, 373] on link "Remove" at bounding box center [936, 369] width 49 height 18
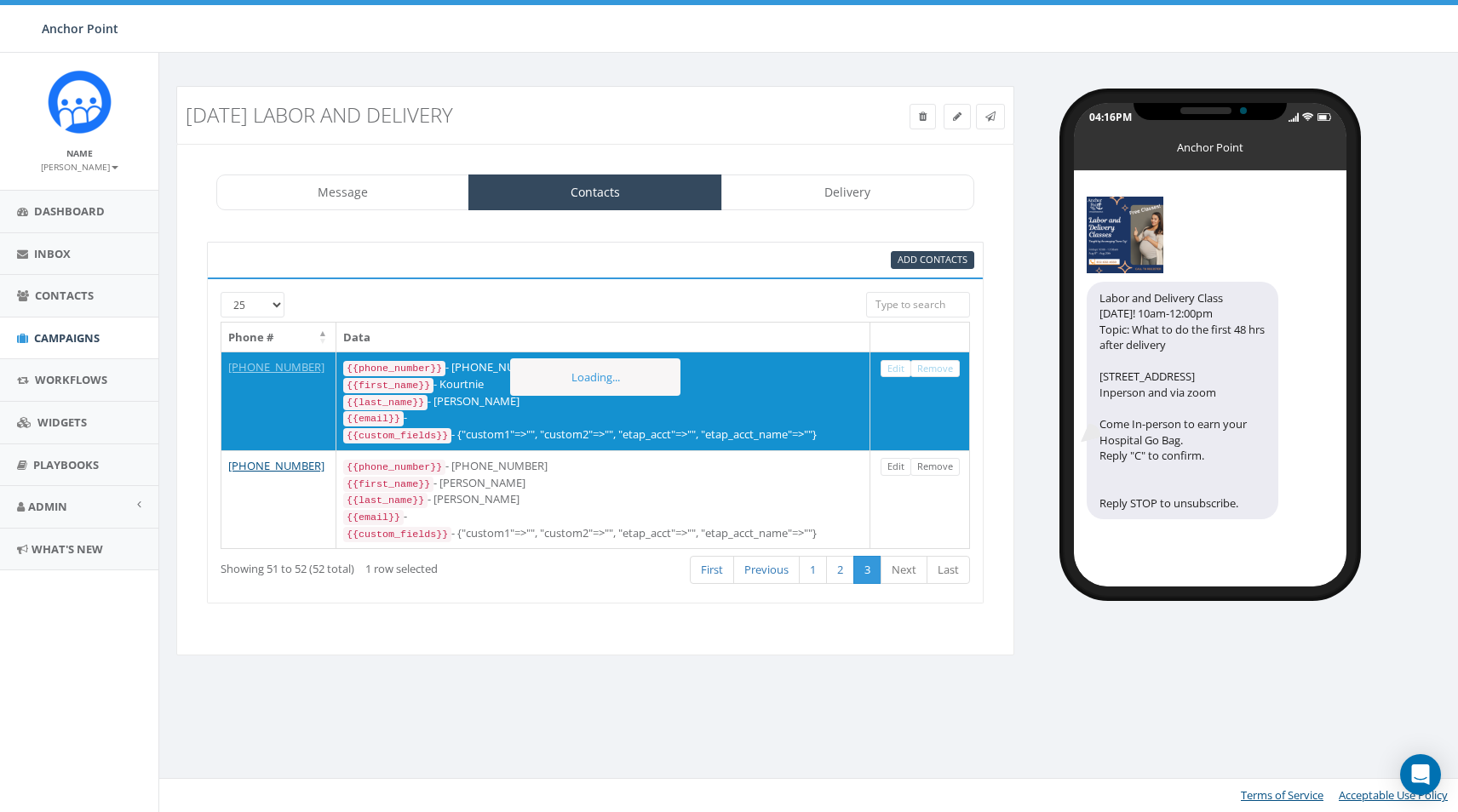
click at [930, 373] on link "Remove" at bounding box center [936, 369] width 49 height 18
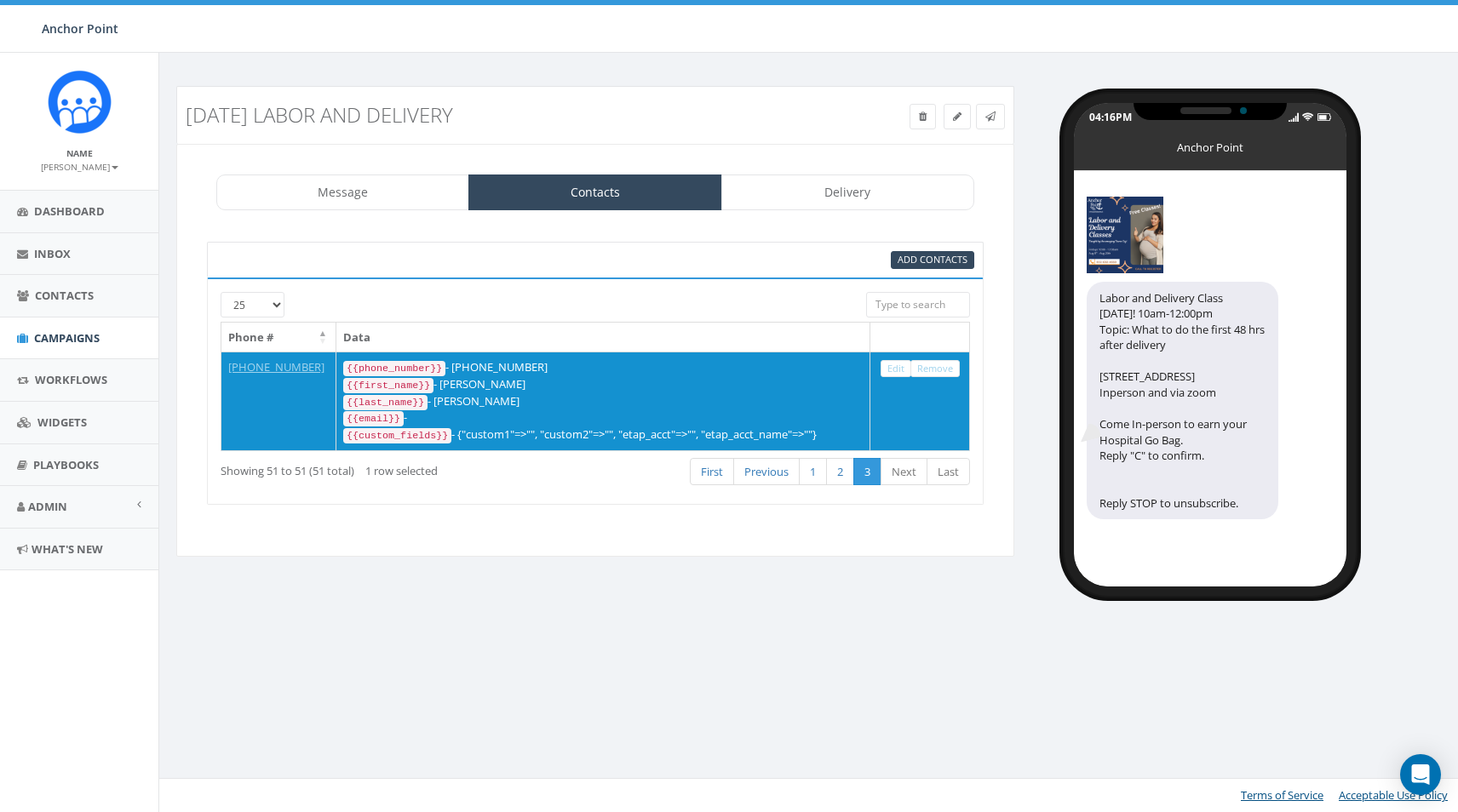
click at [930, 373] on link "Remove" at bounding box center [936, 369] width 49 height 18
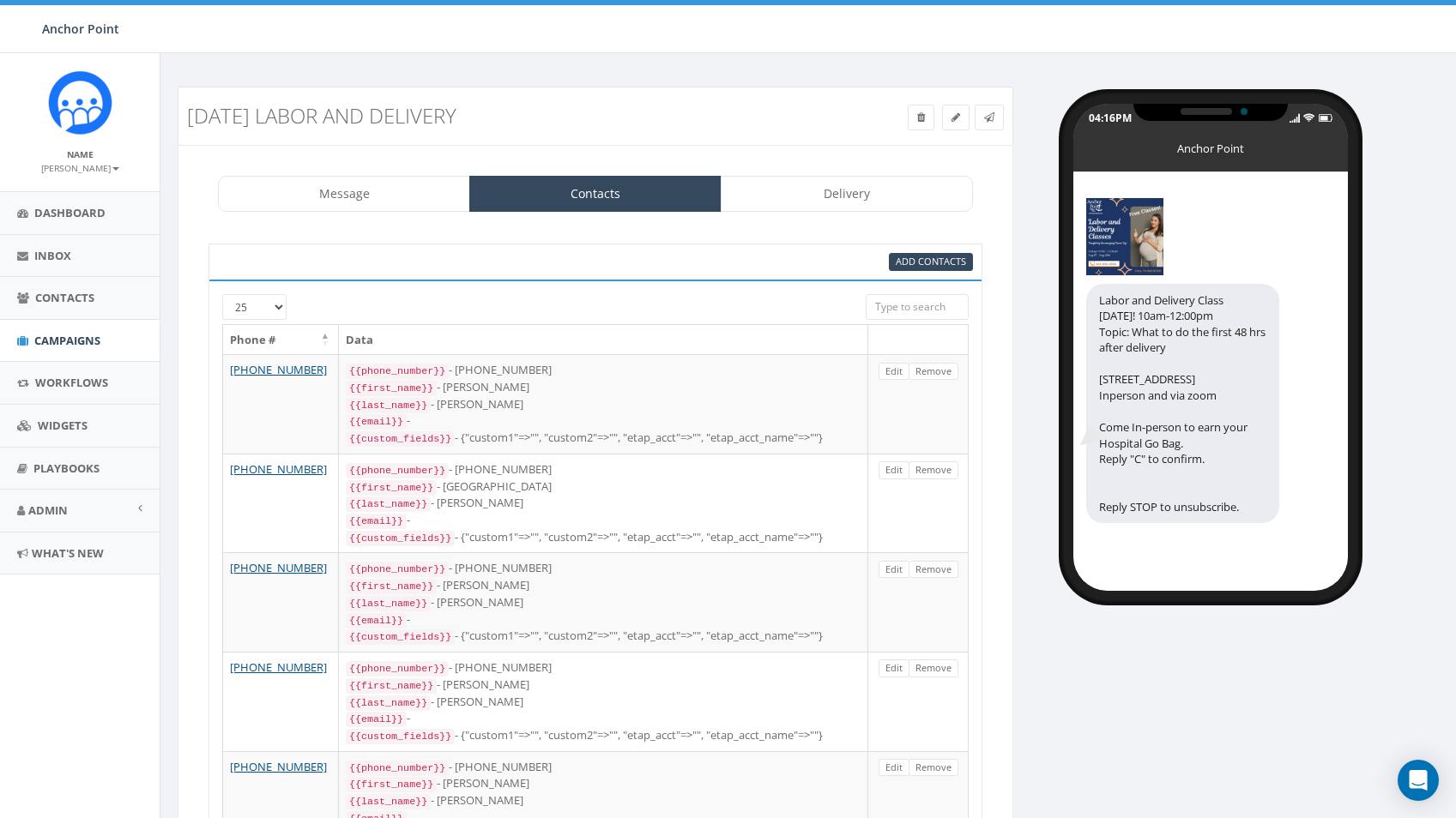
click at [937, 376] on link "Remove" at bounding box center [934, 371] width 50 height 18
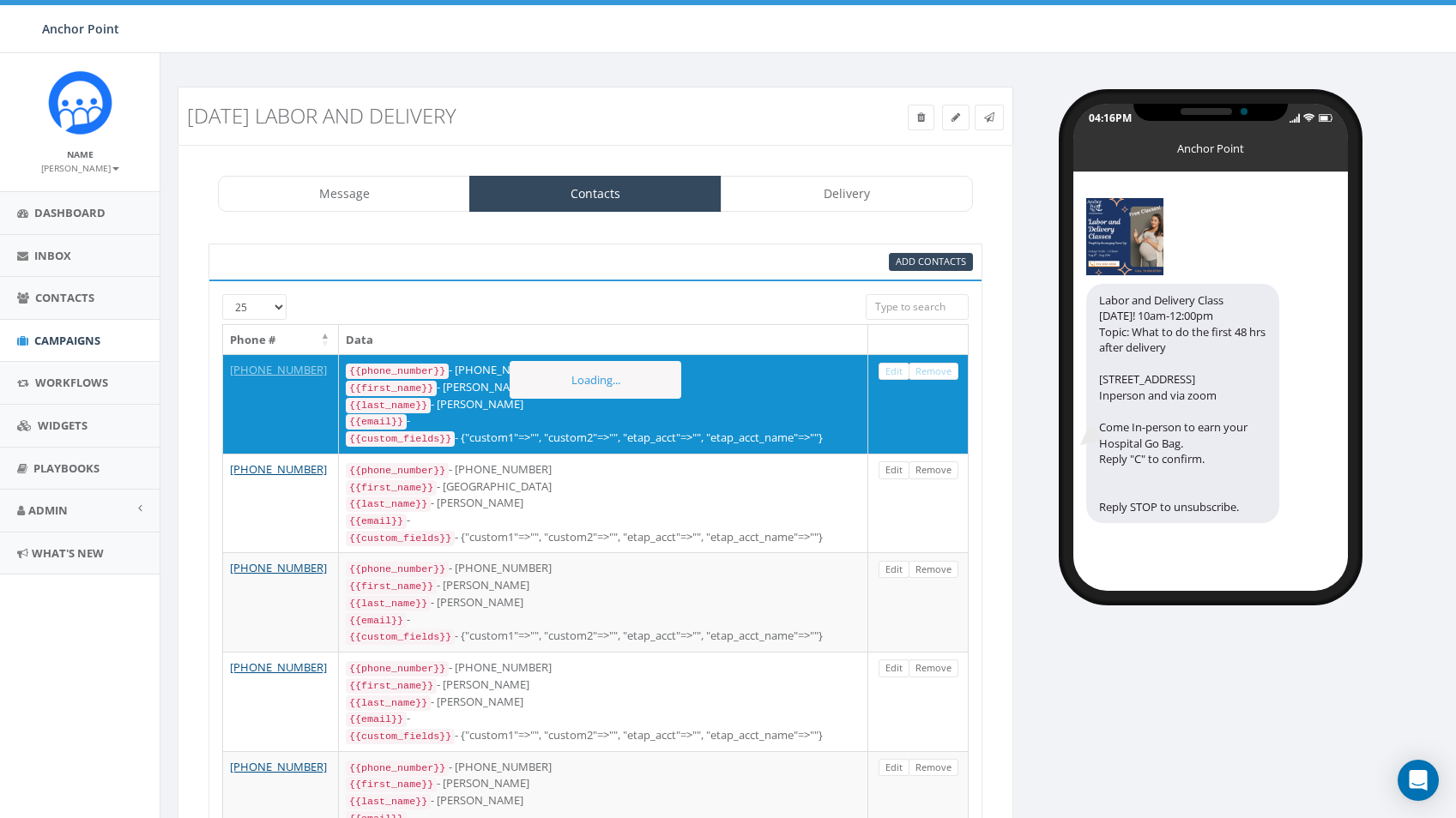
click at [937, 376] on link "Remove" at bounding box center [934, 371] width 50 height 18
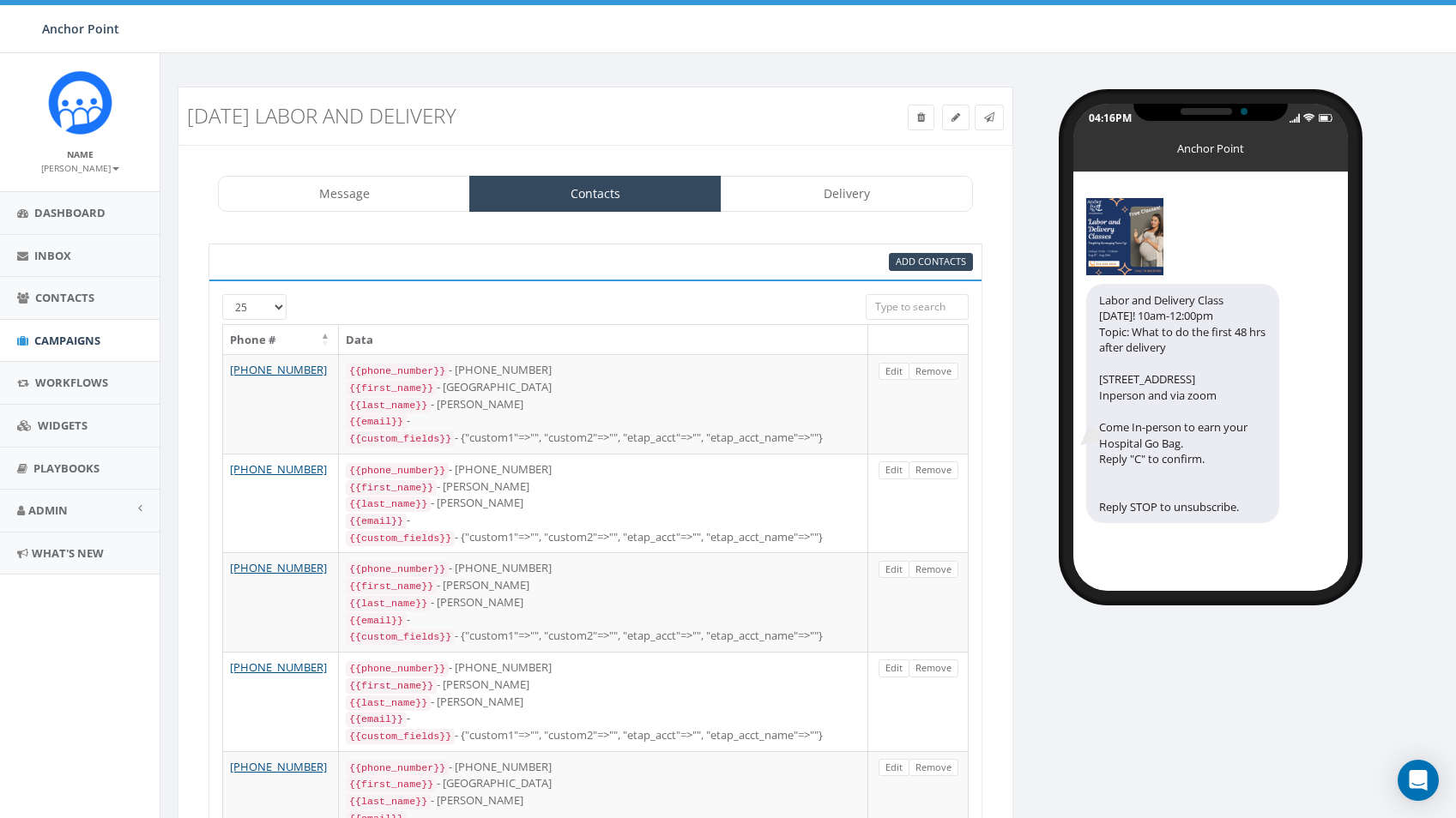
click at [937, 376] on link "Remove" at bounding box center [934, 371] width 50 height 18
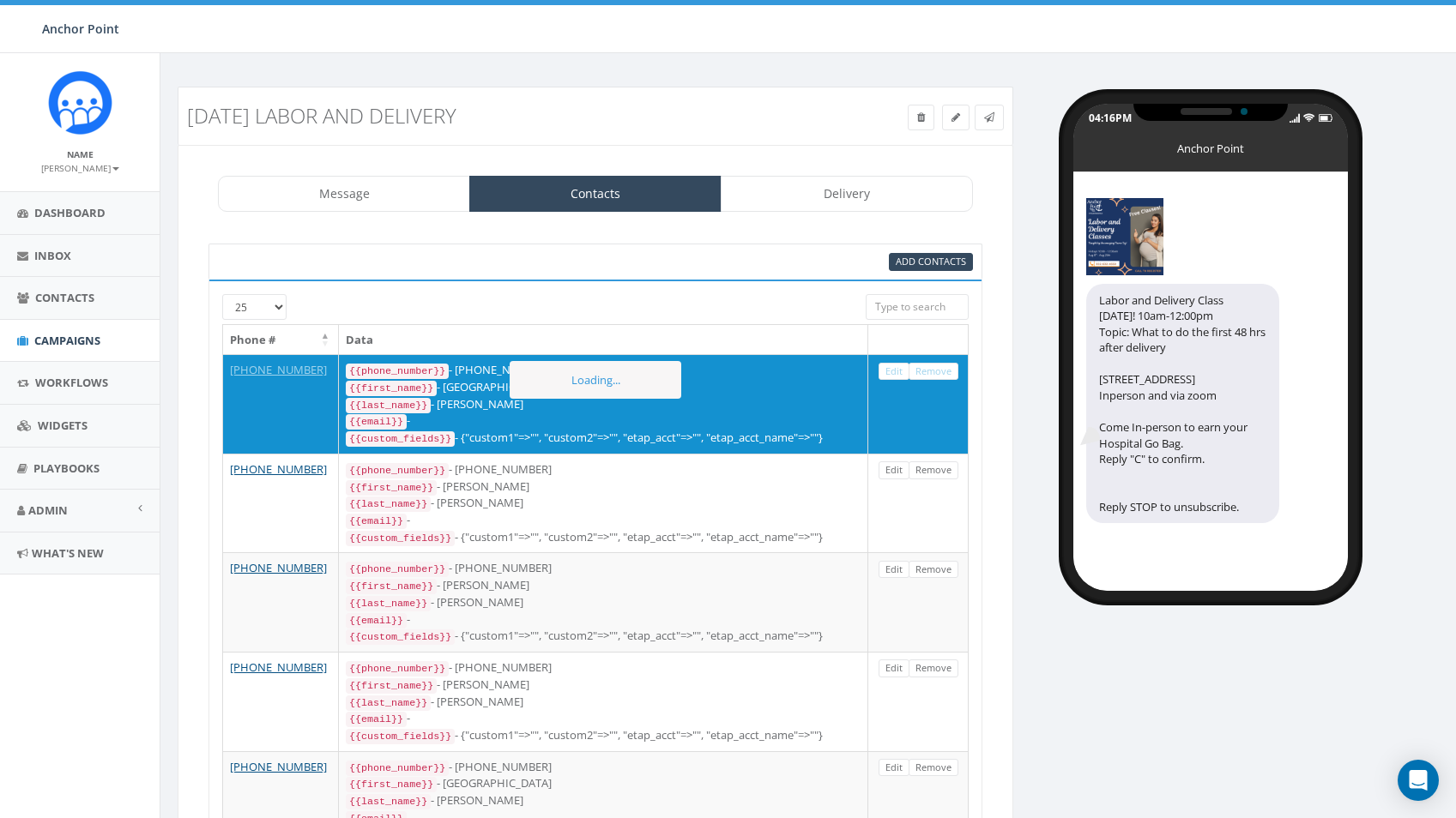
click at [937, 376] on link "Remove" at bounding box center [934, 371] width 50 height 18
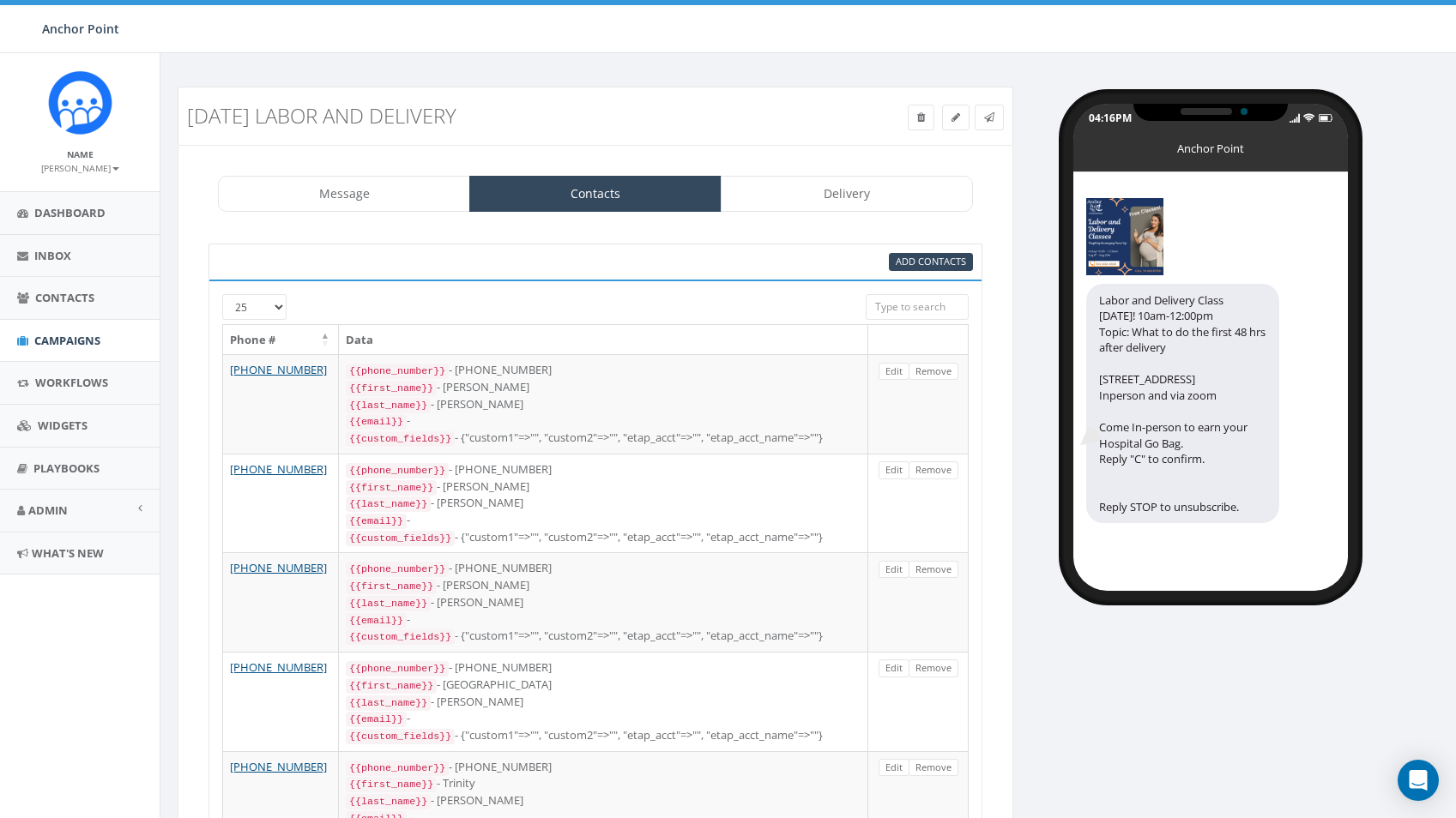
click at [937, 376] on link "Remove" at bounding box center [934, 371] width 50 height 18
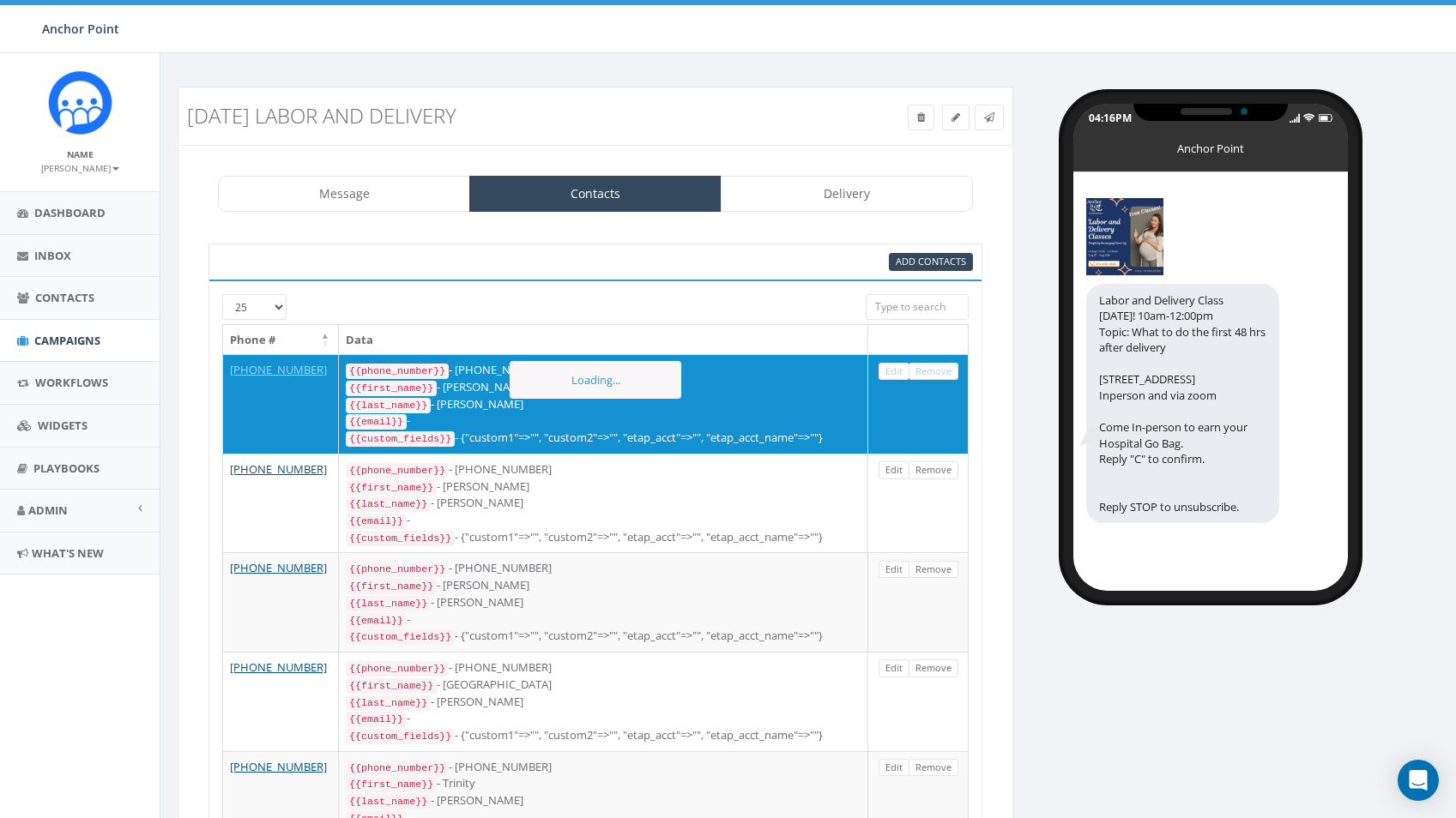
click at [937, 376] on link "Remove" at bounding box center [934, 371] width 50 height 18
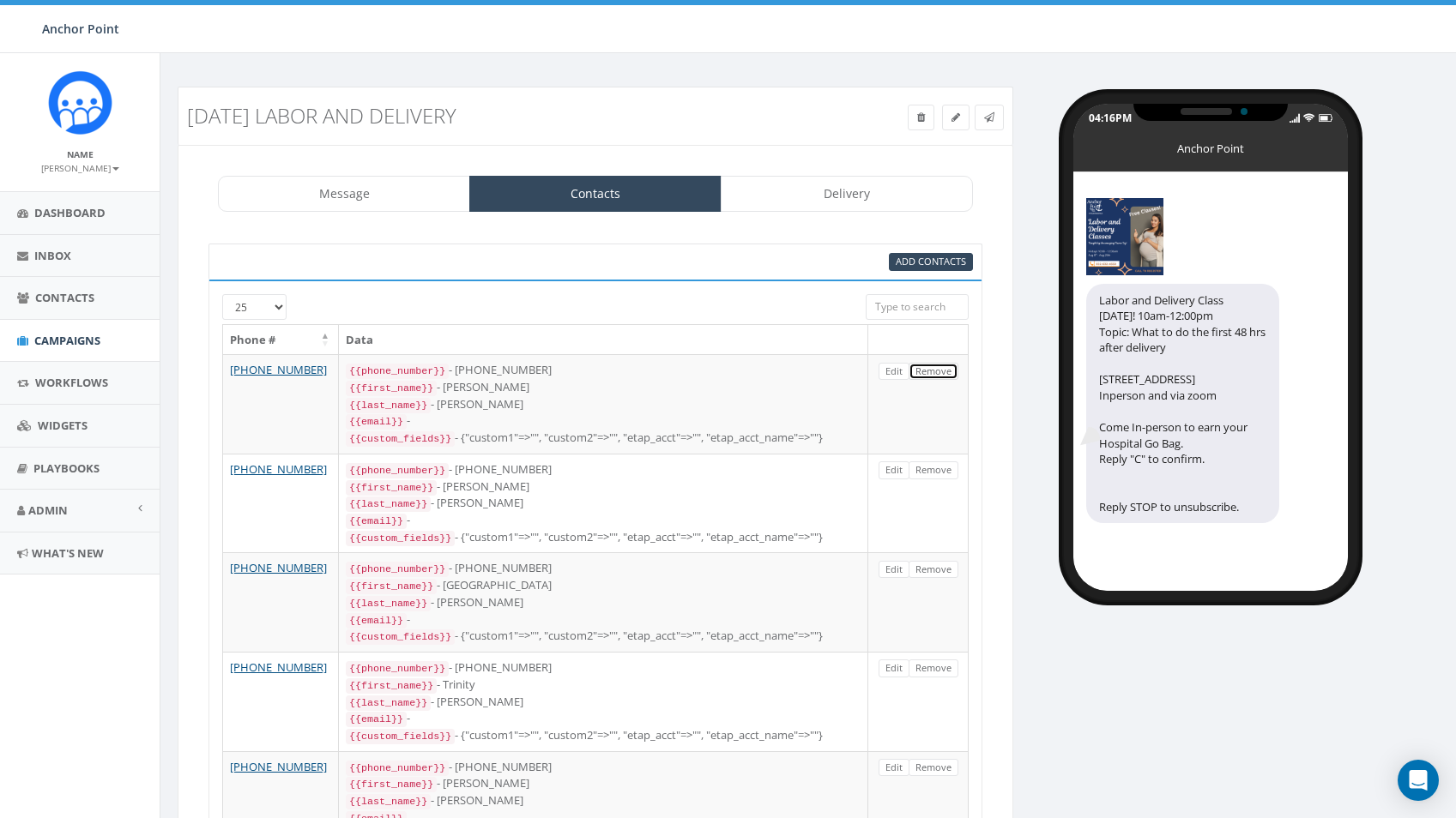
click at [937, 376] on link "Remove" at bounding box center [934, 371] width 50 height 18
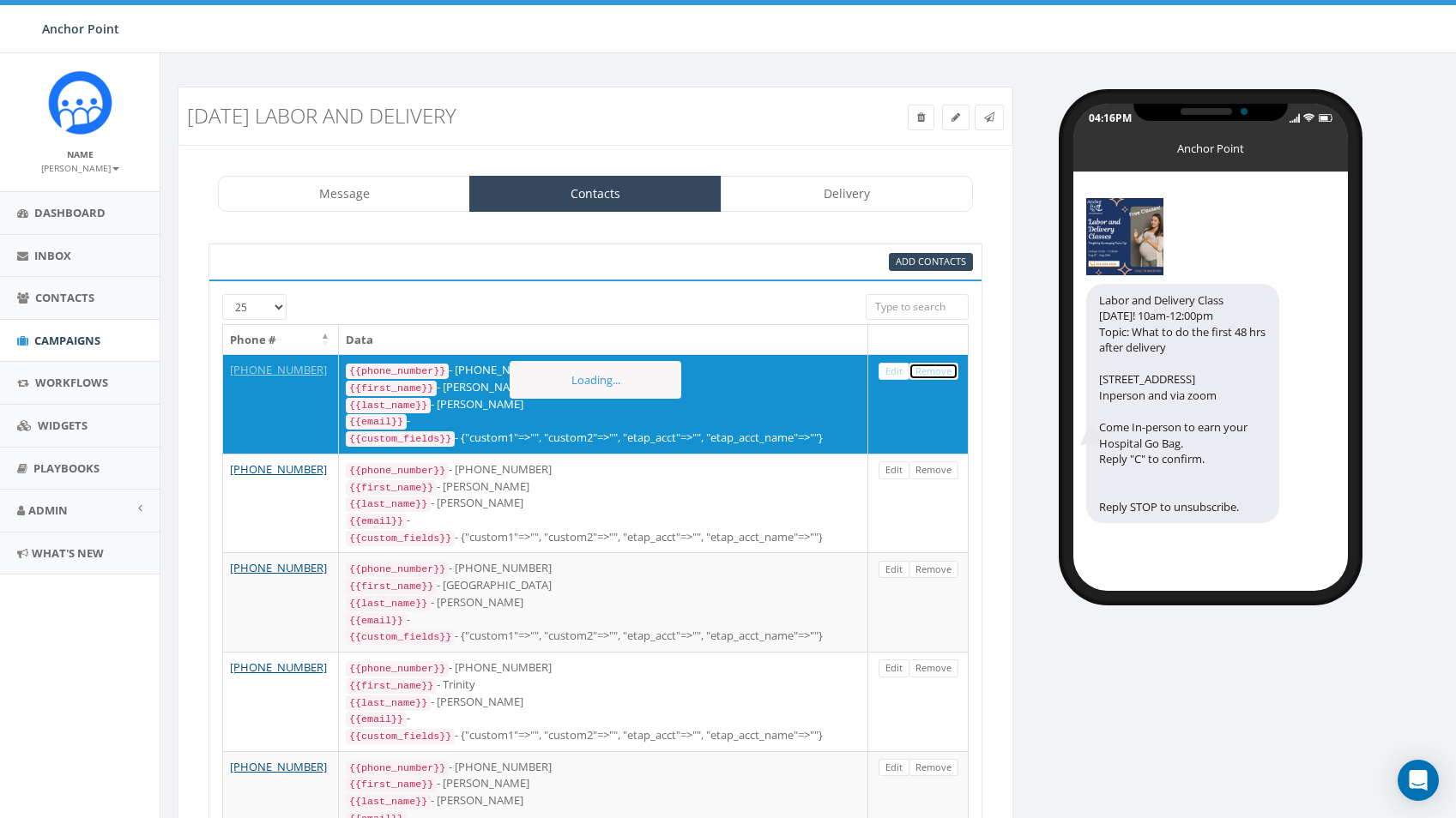
click at [937, 376] on link "Remove" at bounding box center [934, 371] width 50 height 18
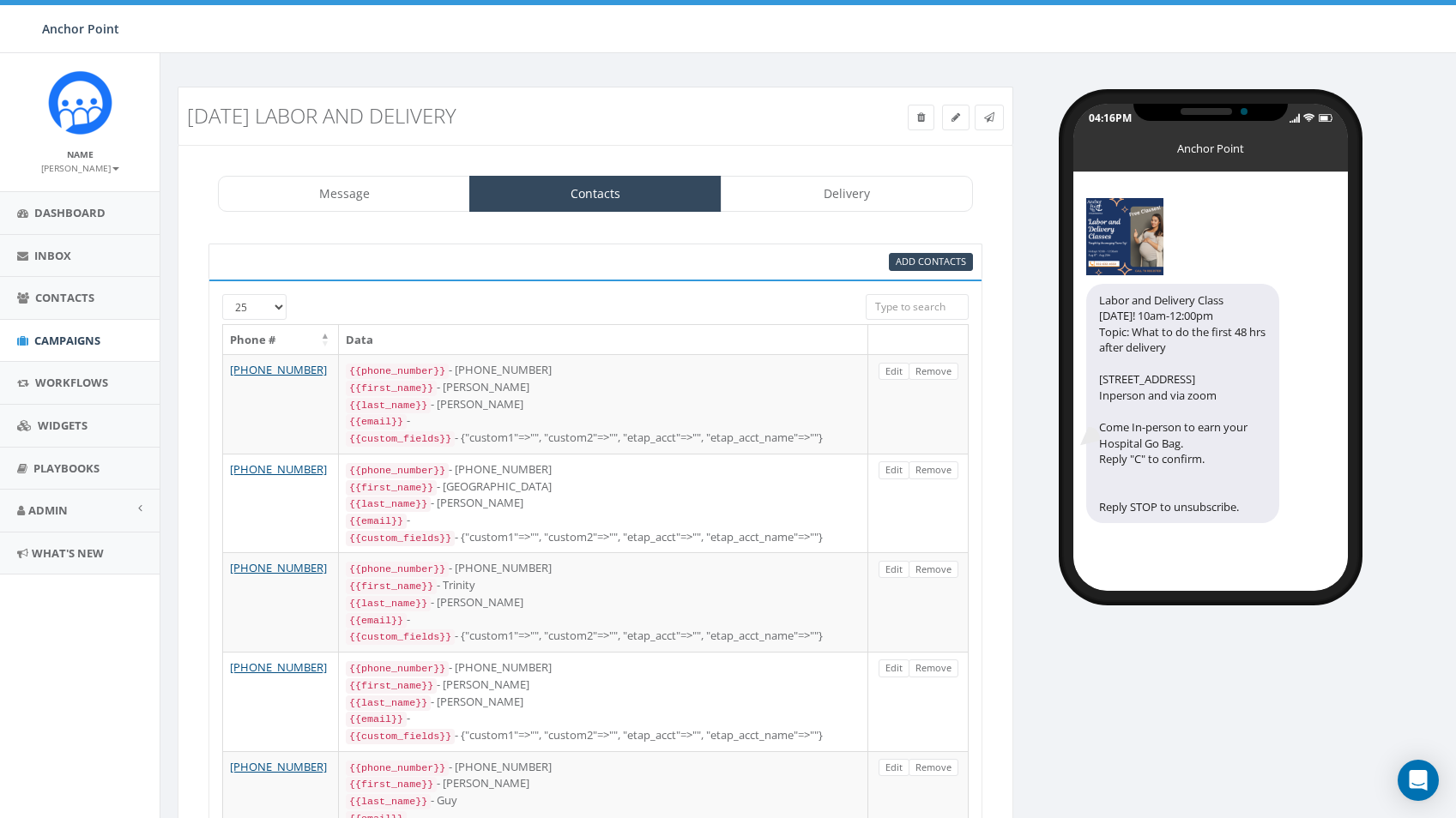
click at [937, 376] on link "Remove" at bounding box center [934, 371] width 50 height 18
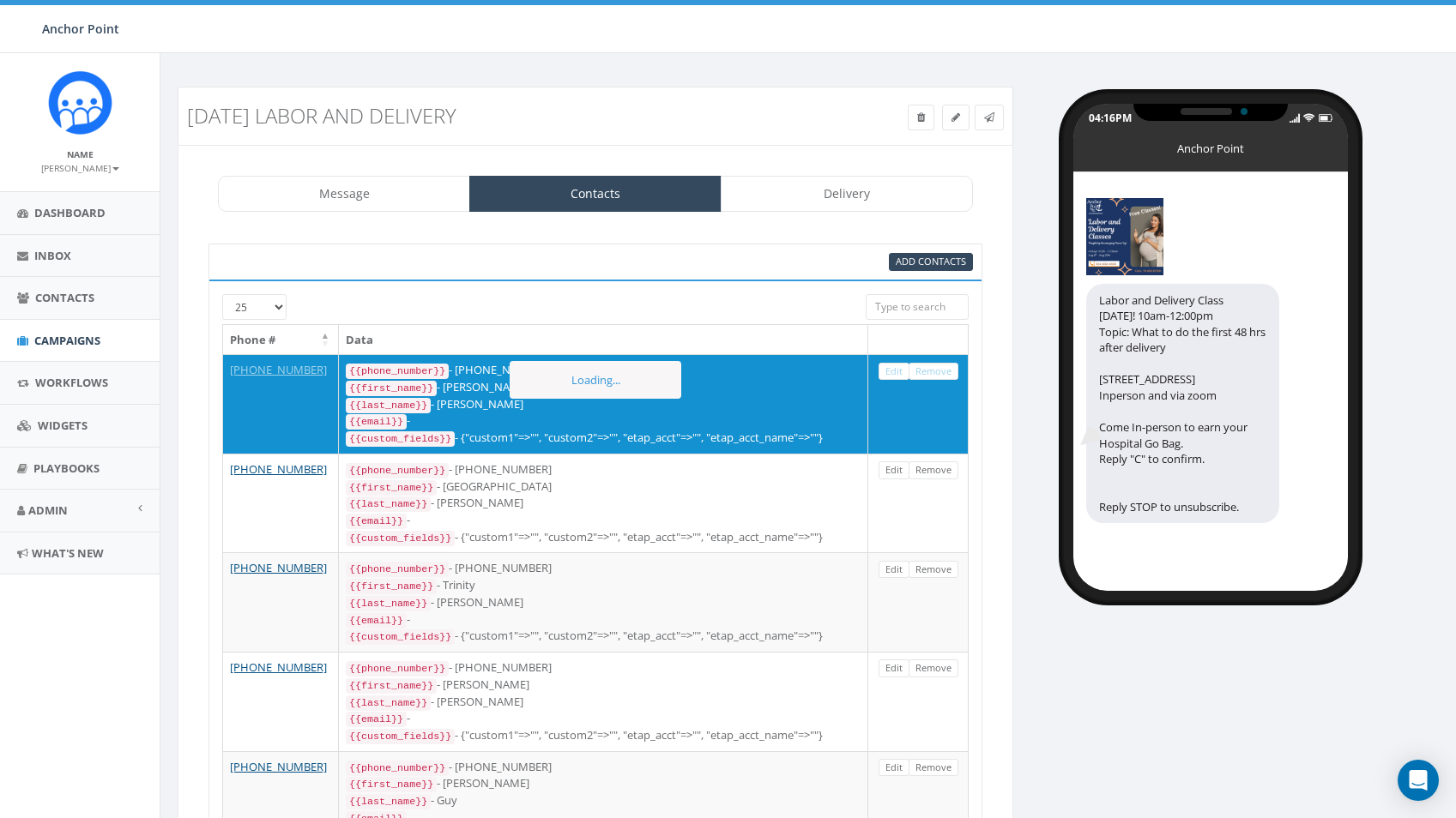
click at [937, 376] on link "Remove" at bounding box center [934, 371] width 50 height 18
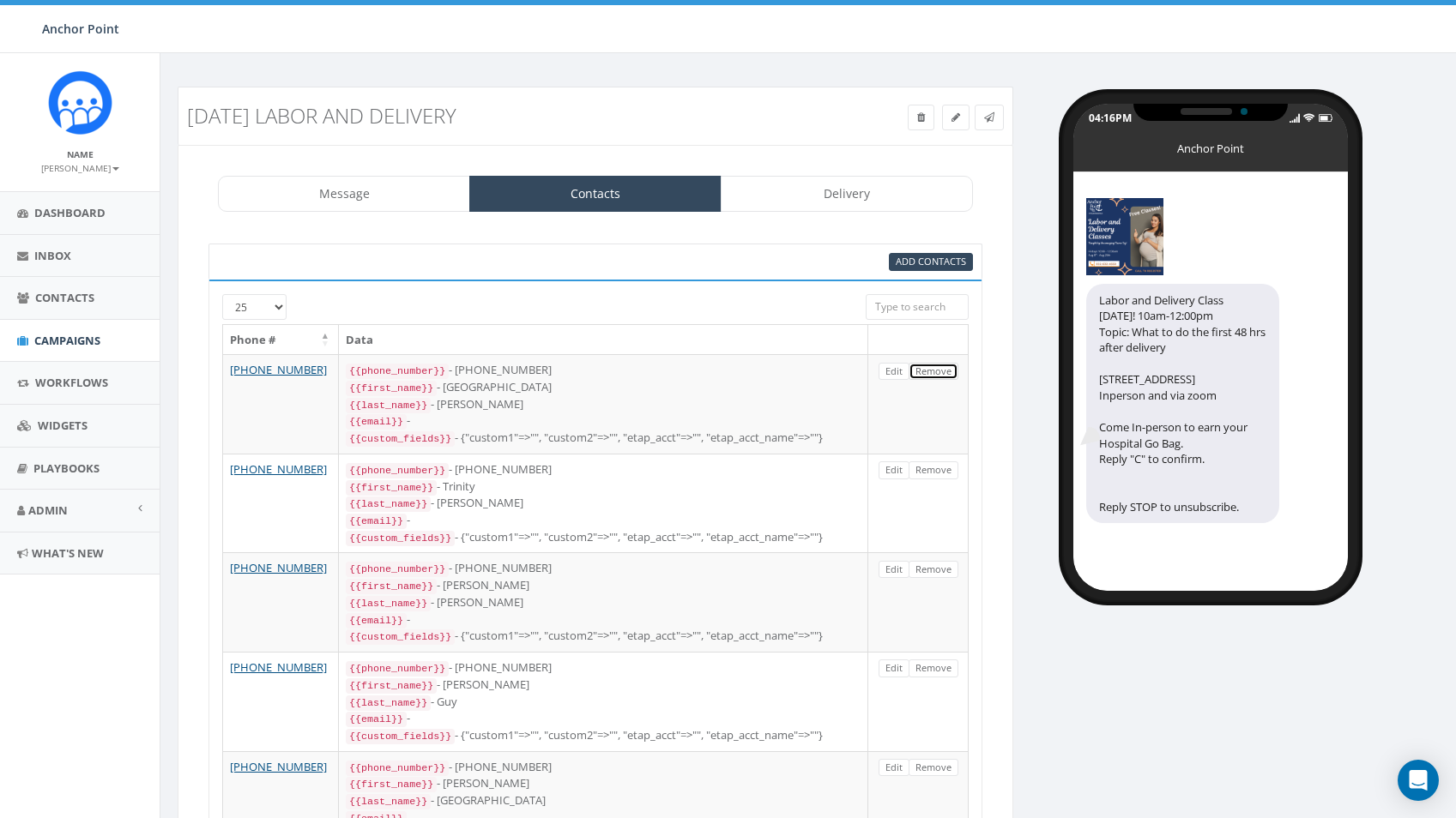
click at [937, 376] on link "Remove" at bounding box center [934, 371] width 50 height 18
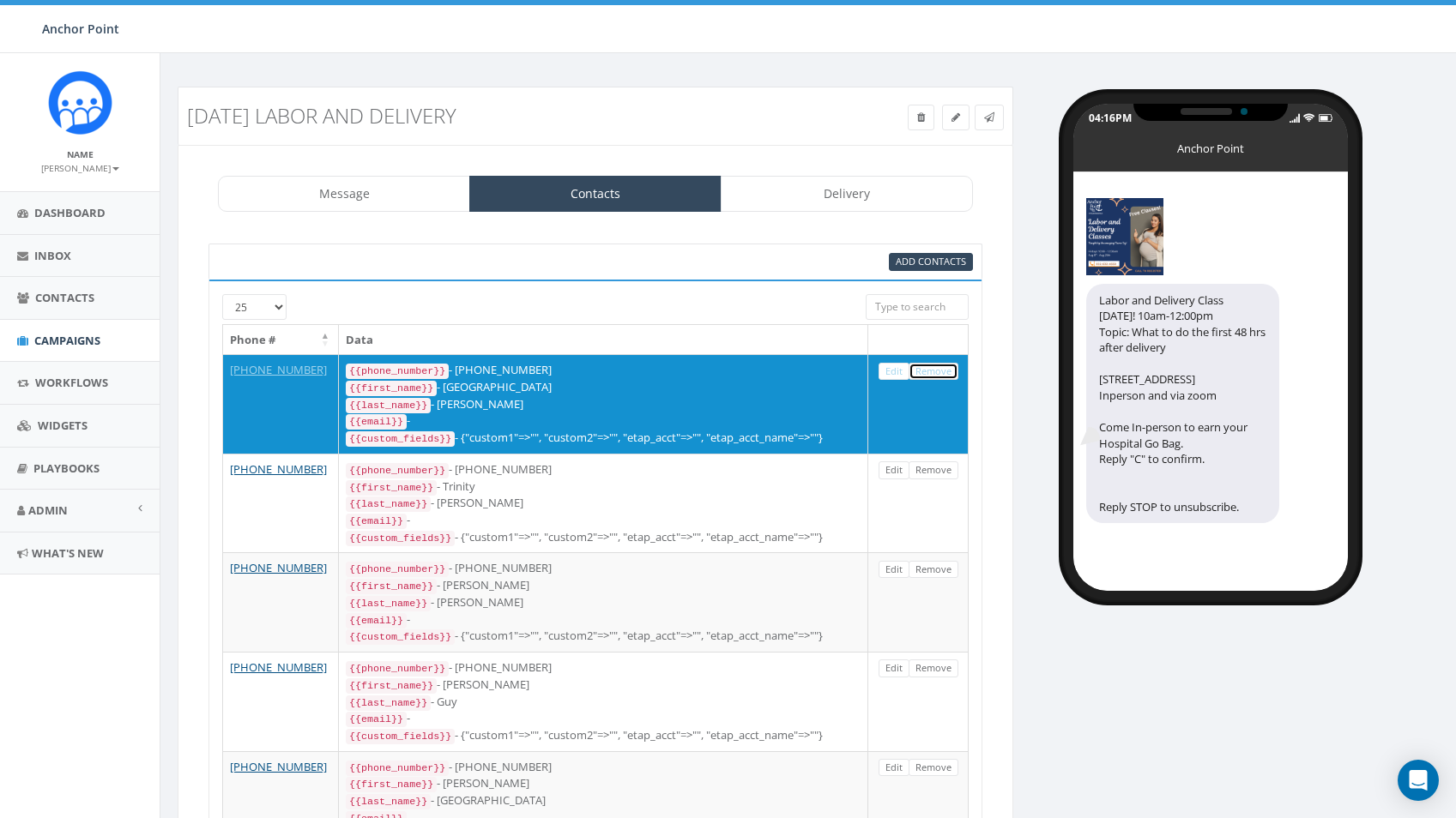
click at [937, 376] on link "Remove" at bounding box center [934, 371] width 50 height 18
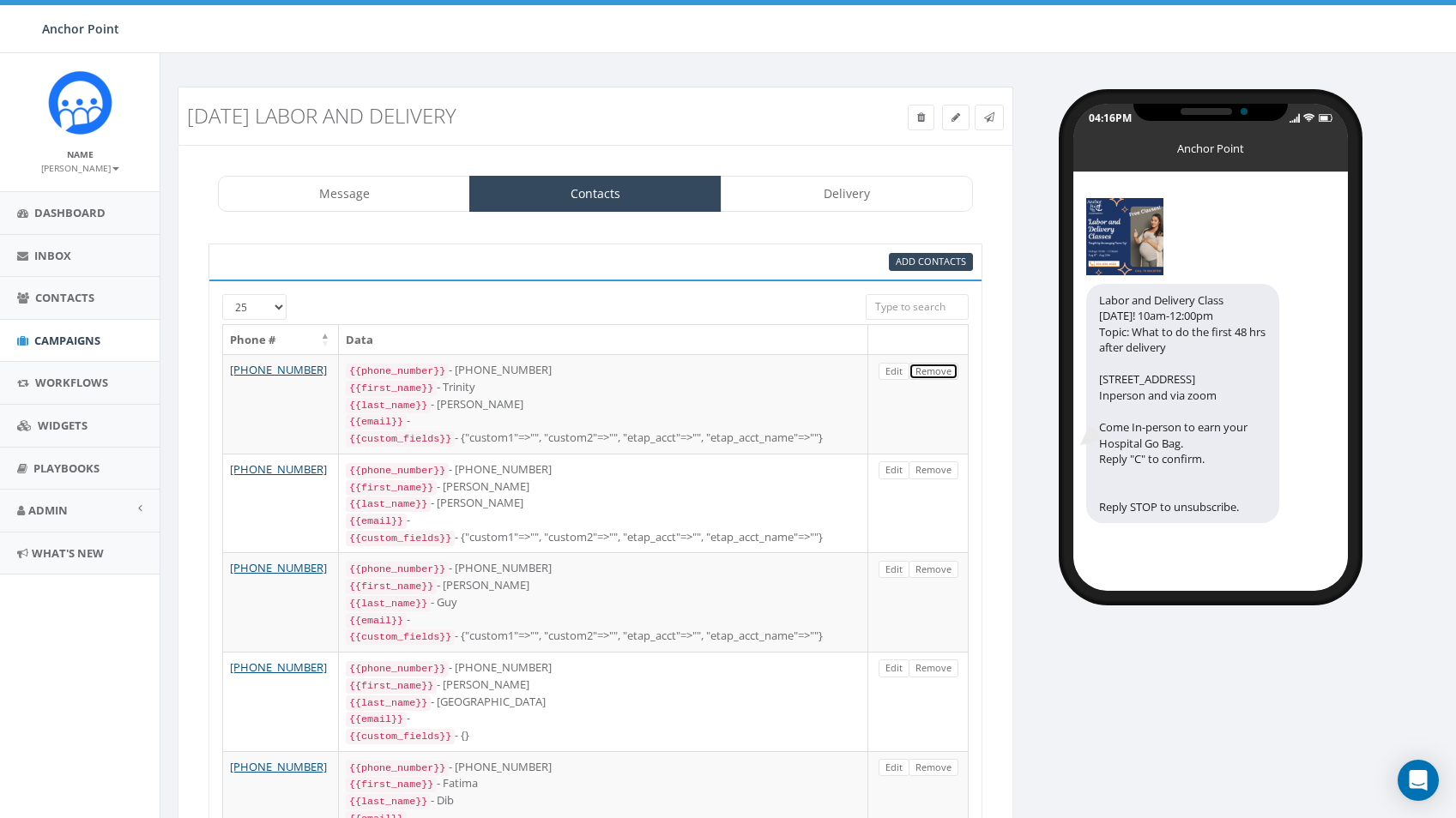
click at [937, 376] on link "Remove" at bounding box center [934, 371] width 50 height 18
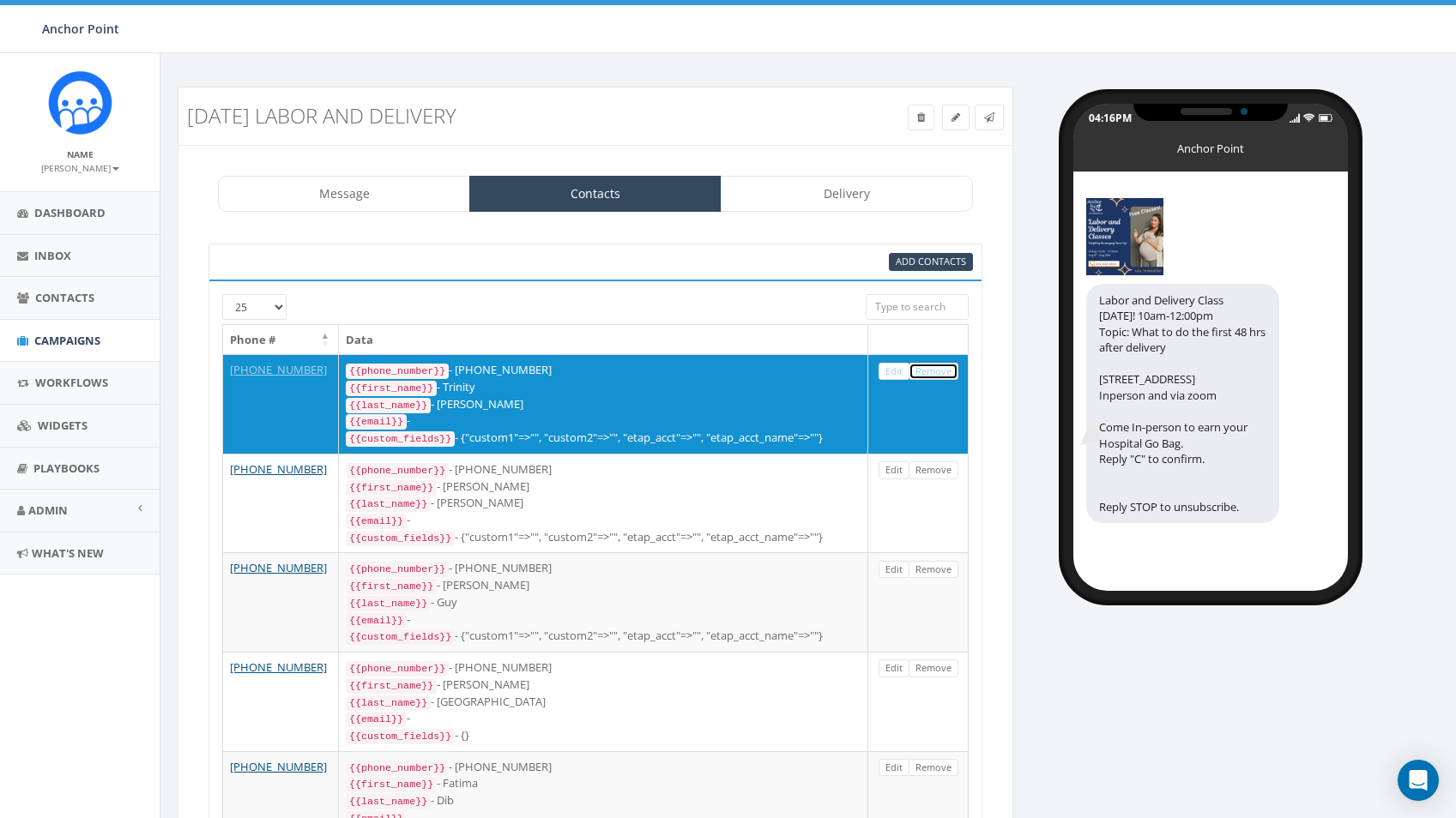
click at [937, 376] on link "Remove" at bounding box center [934, 371] width 50 height 18
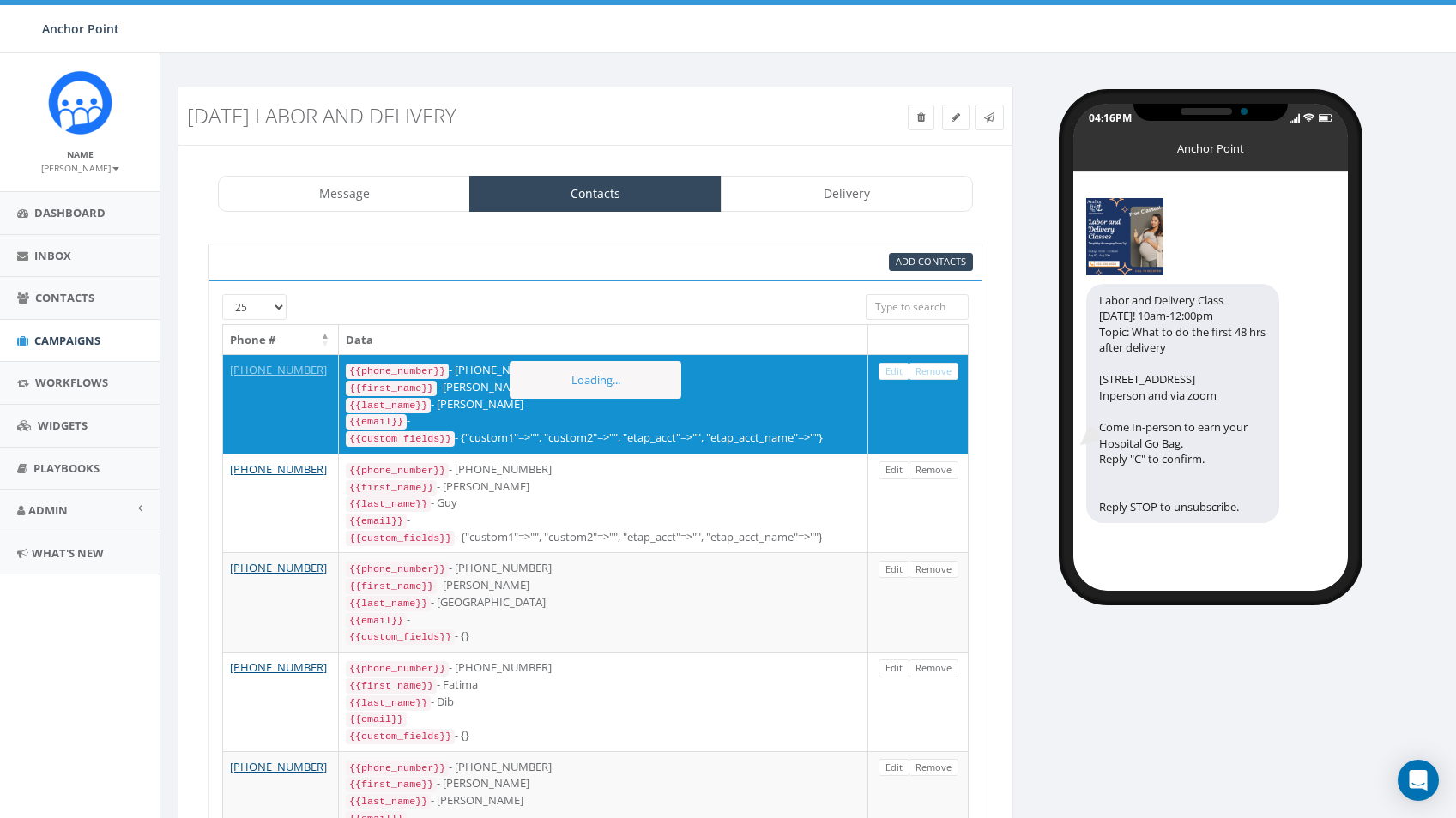
click at [937, 376] on link "Remove" at bounding box center [934, 371] width 50 height 18
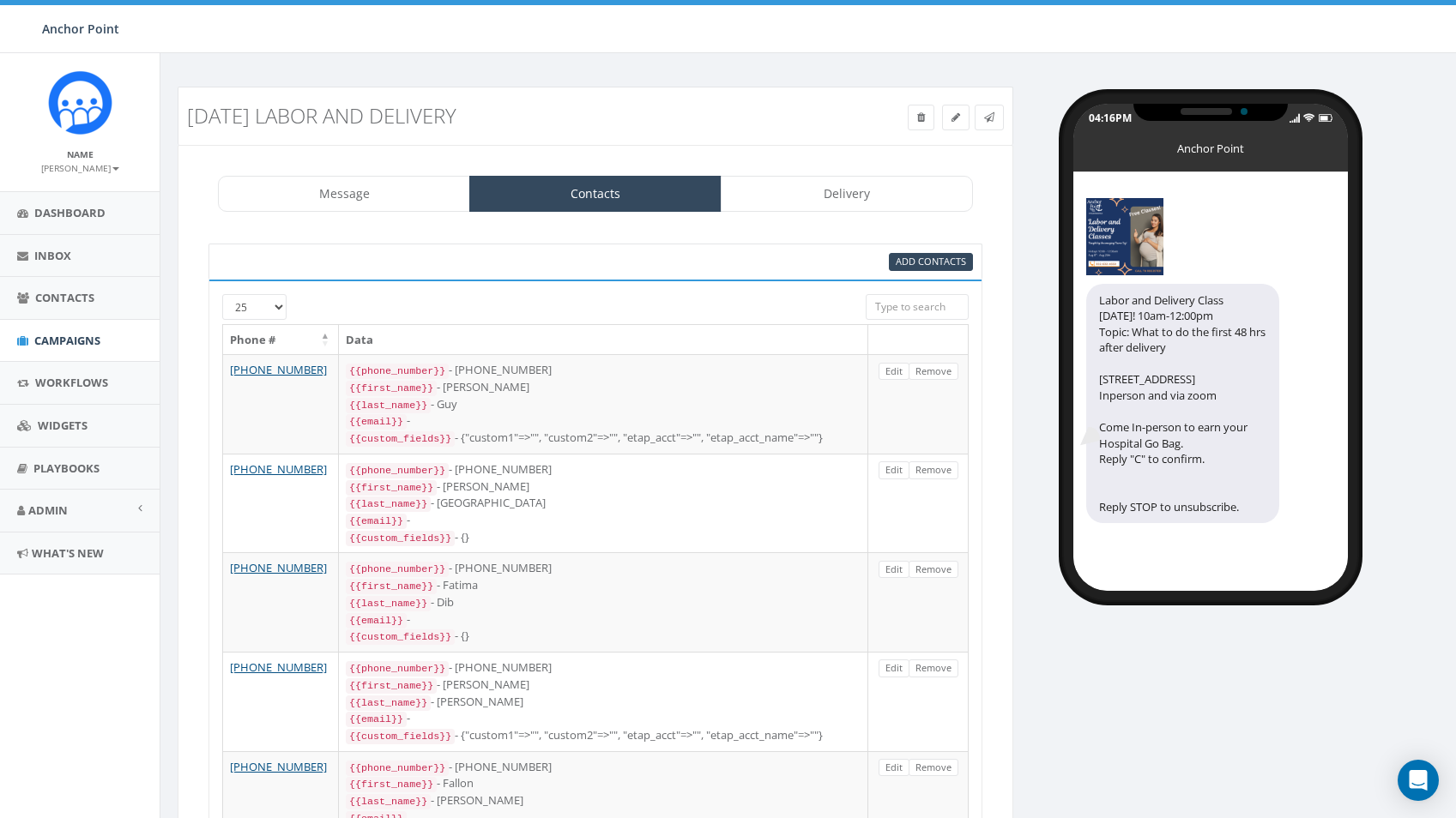
click at [937, 376] on link "Remove" at bounding box center [934, 371] width 50 height 18
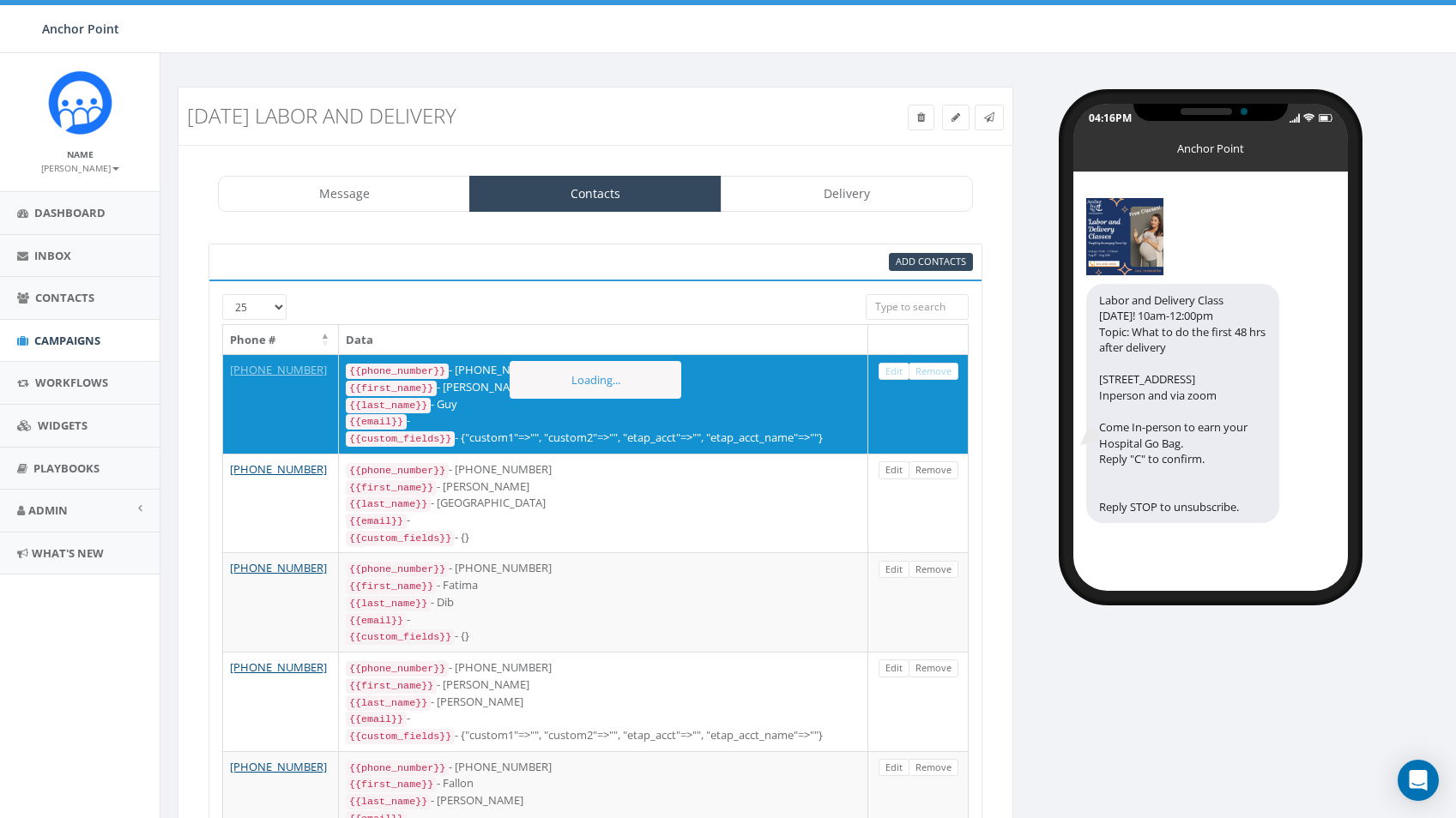
click at [937, 376] on link "Remove" at bounding box center [934, 371] width 50 height 18
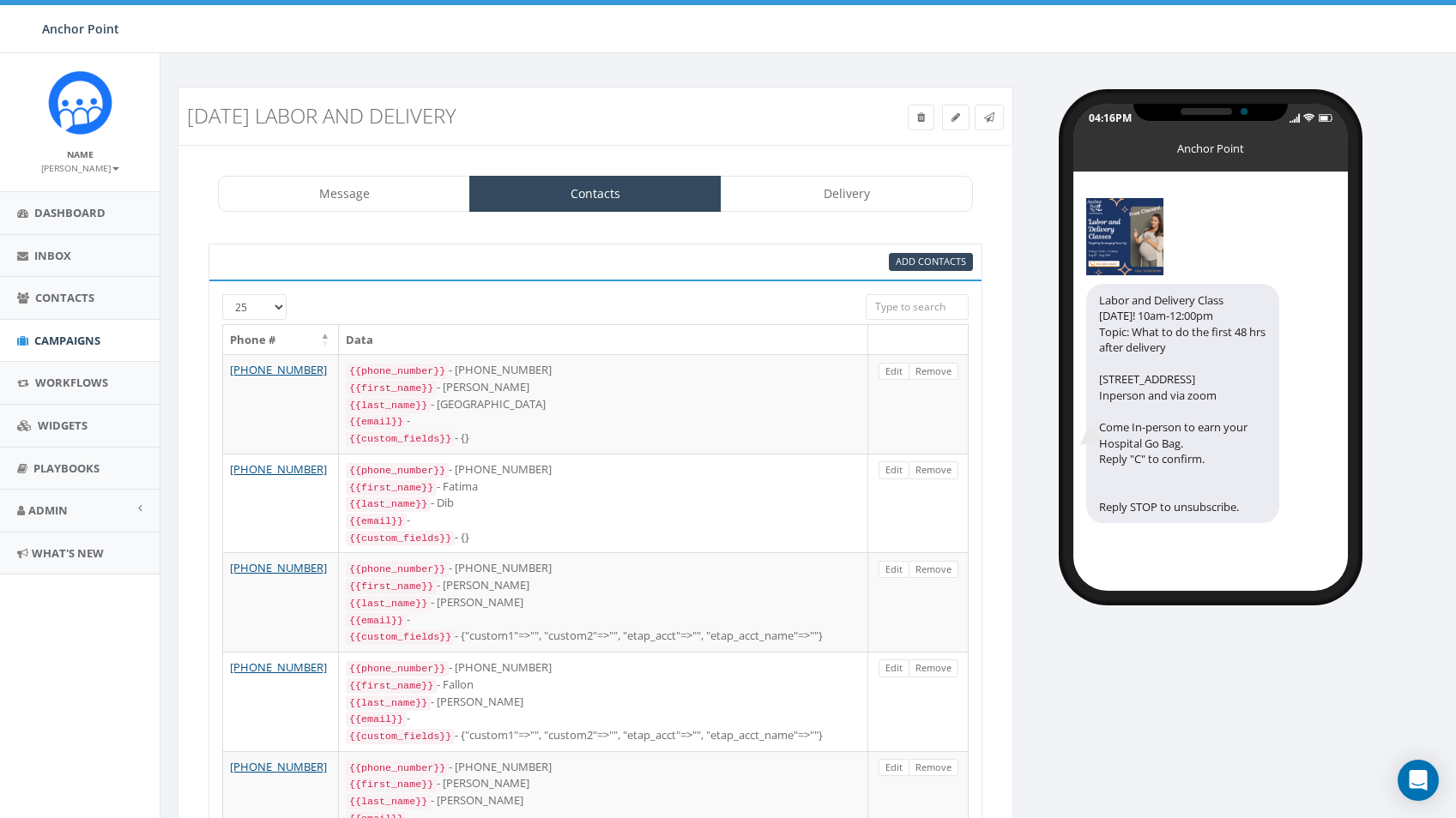
click at [937, 376] on link "Remove" at bounding box center [934, 371] width 50 height 18
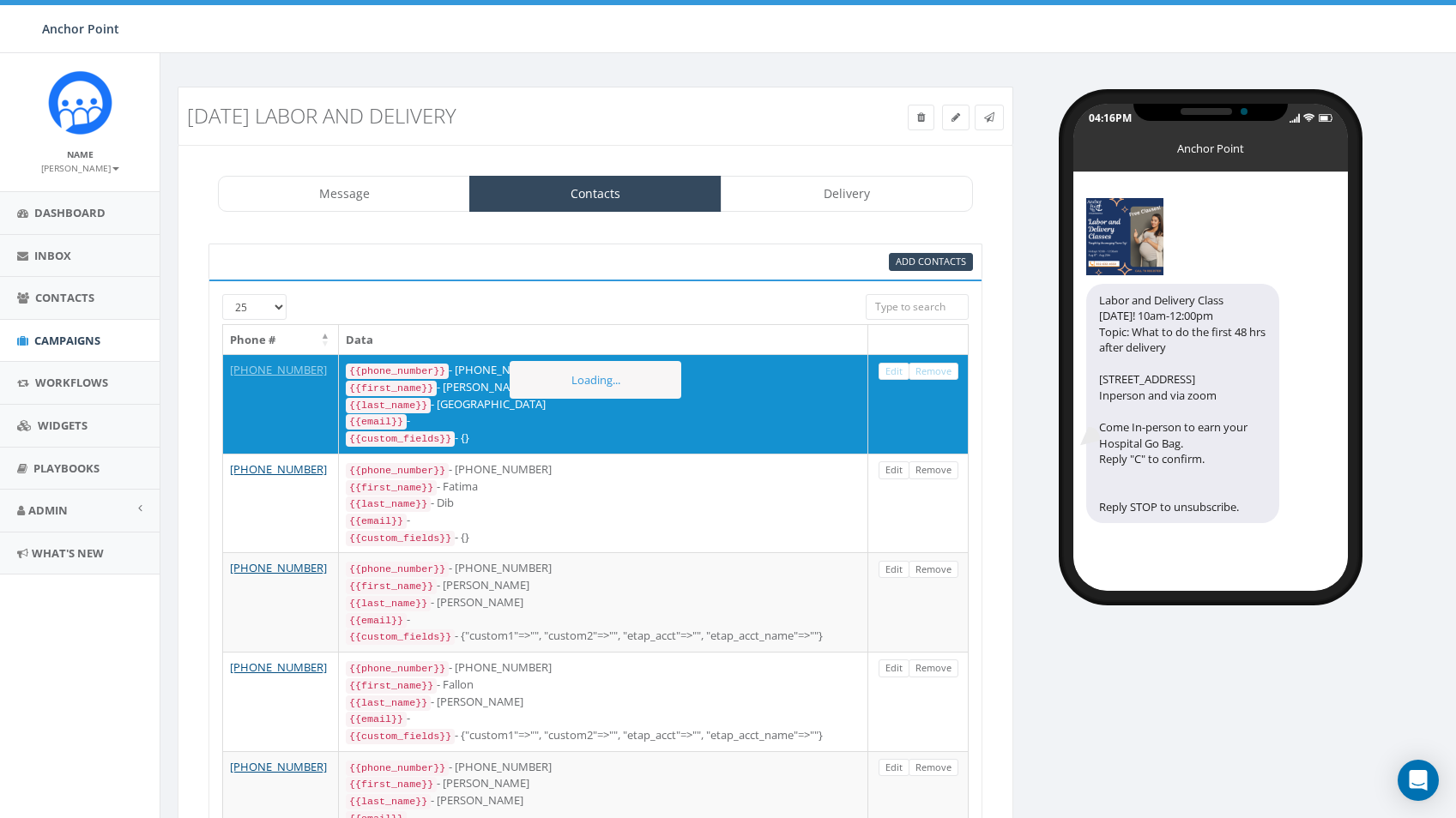
click at [937, 376] on link "Remove" at bounding box center [934, 371] width 50 height 18
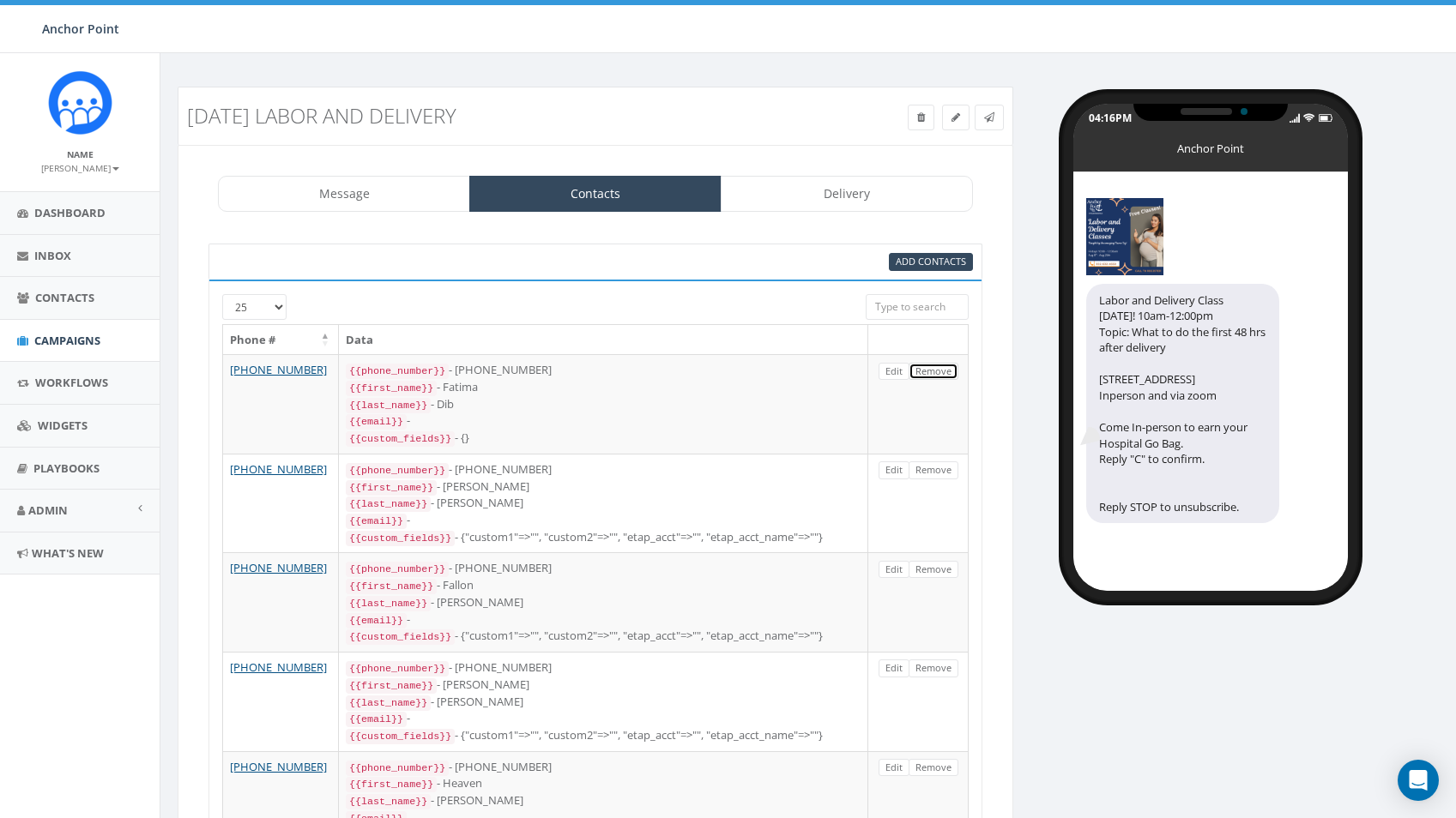
click at [937, 376] on link "Remove" at bounding box center [934, 371] width 50 height 18
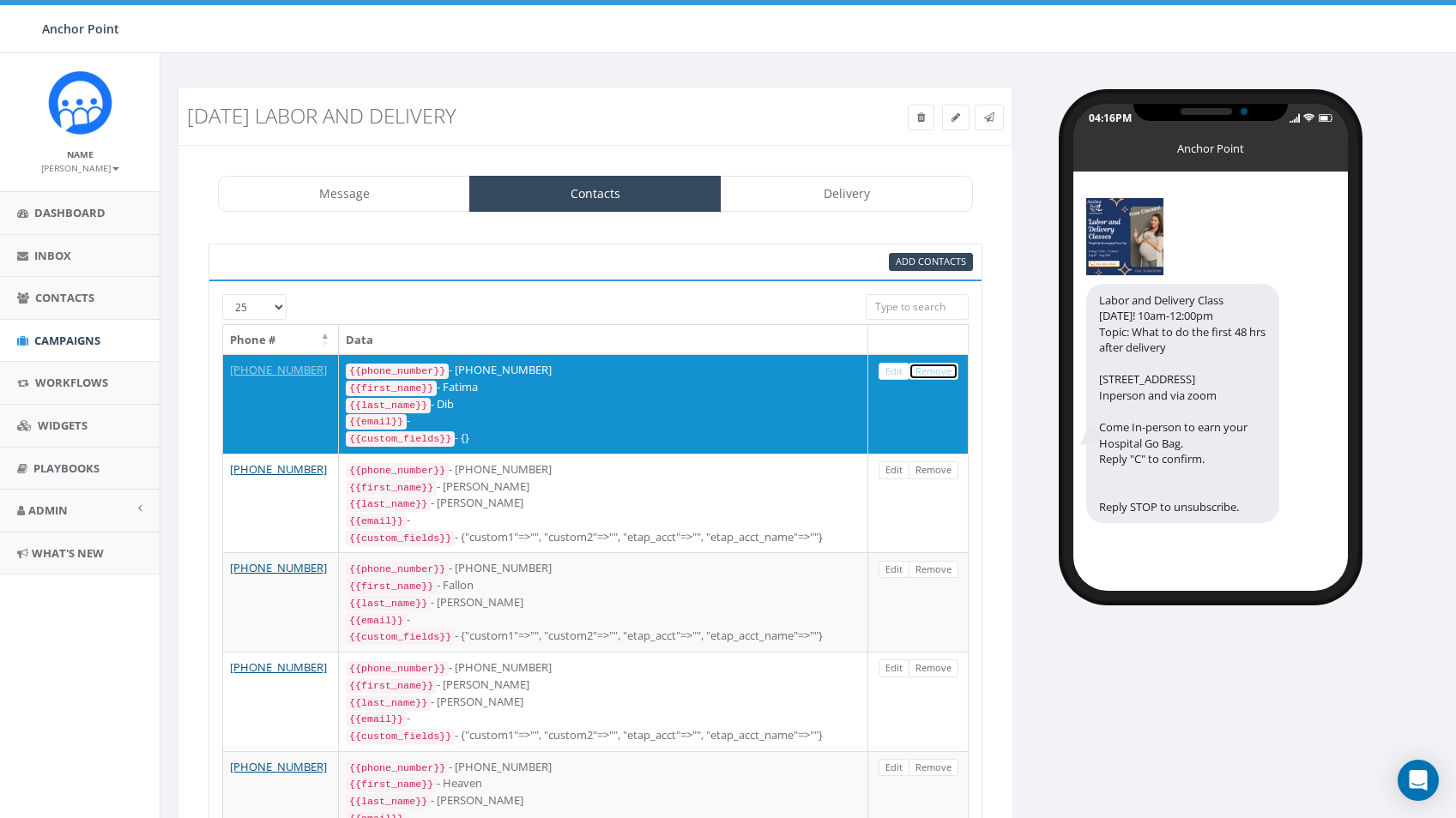
click at [937, 376] on link "Remove" at bounding box center [934, 371] width 50 height 18
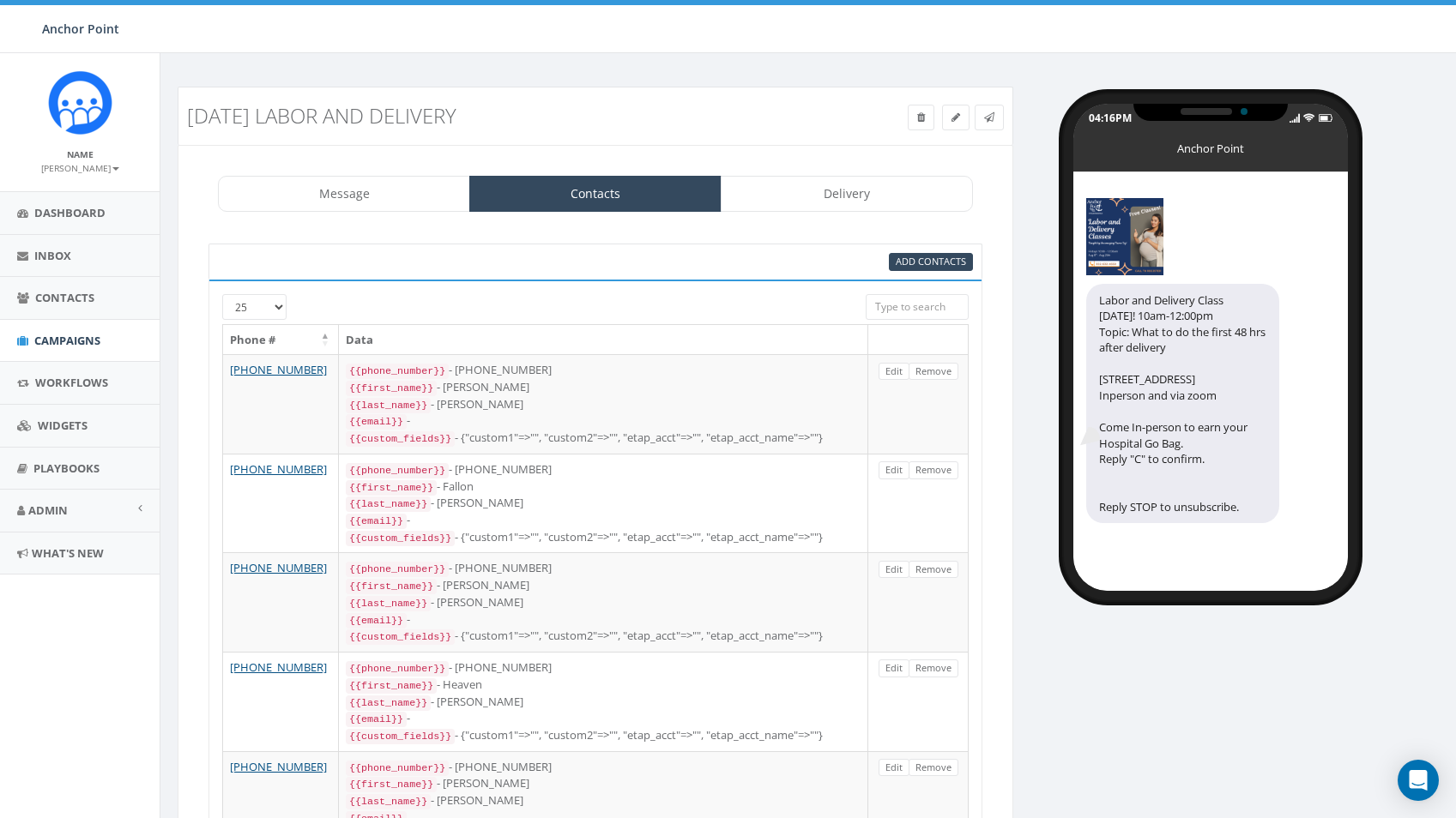
click at [937, 376] on link "Remove" at bounding box center [934, 371] width 50 height 18
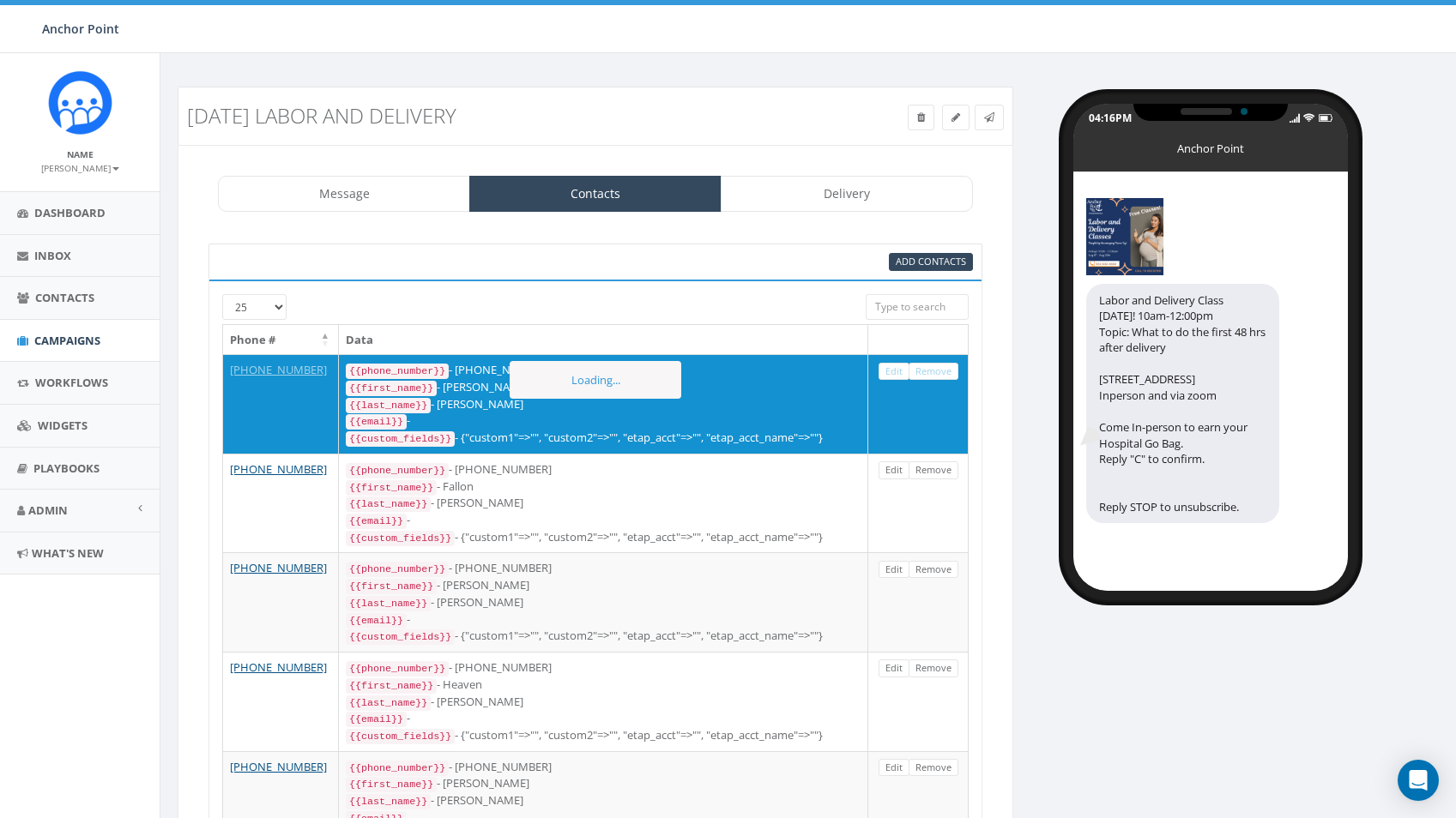
click at [937, 376] on link "Remove" at bounding box center [934, 371] width 50 height 18
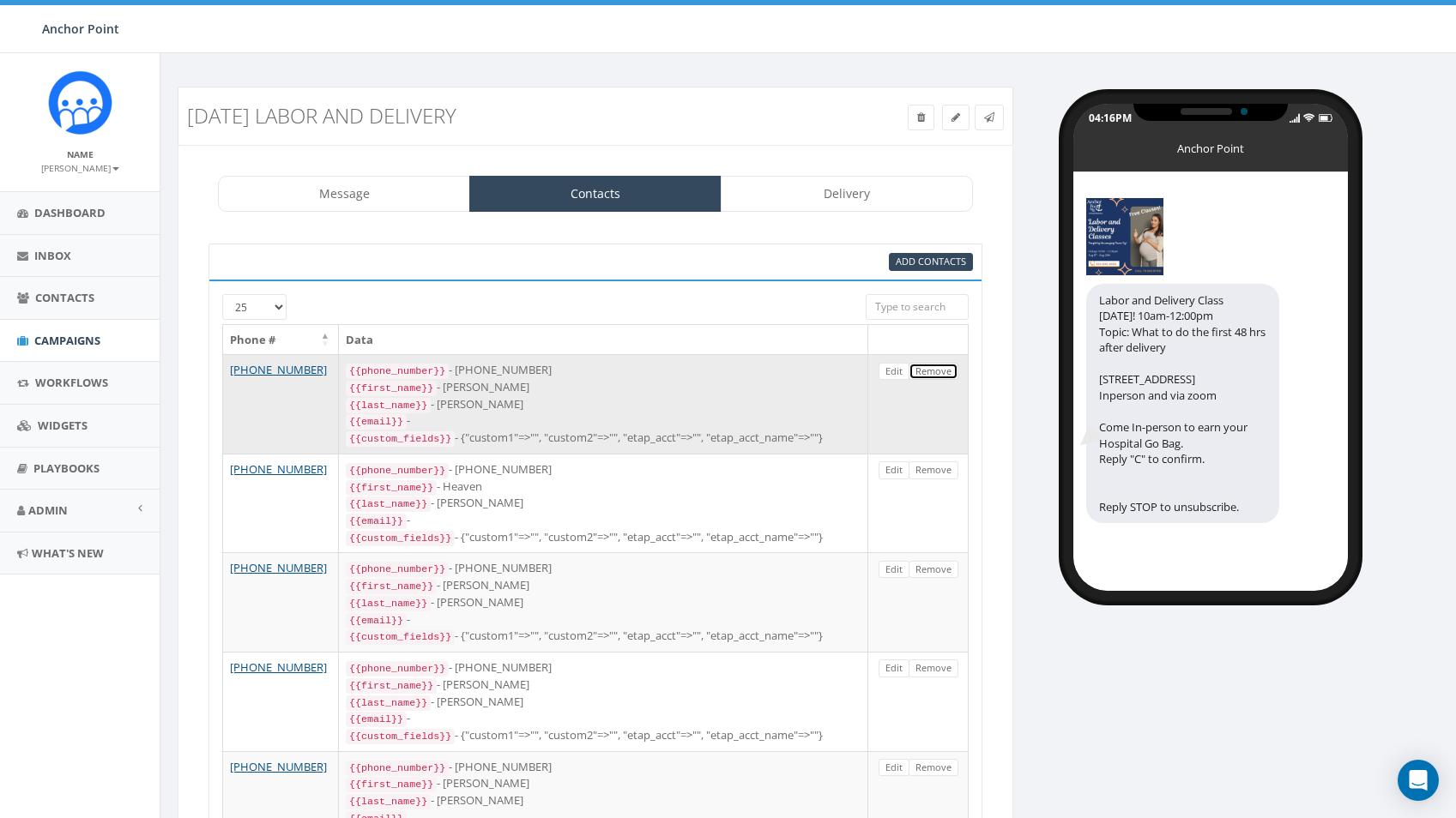
click at [936, 375] on link "Remove" at bounding box center [934, 371] width 50 height 18
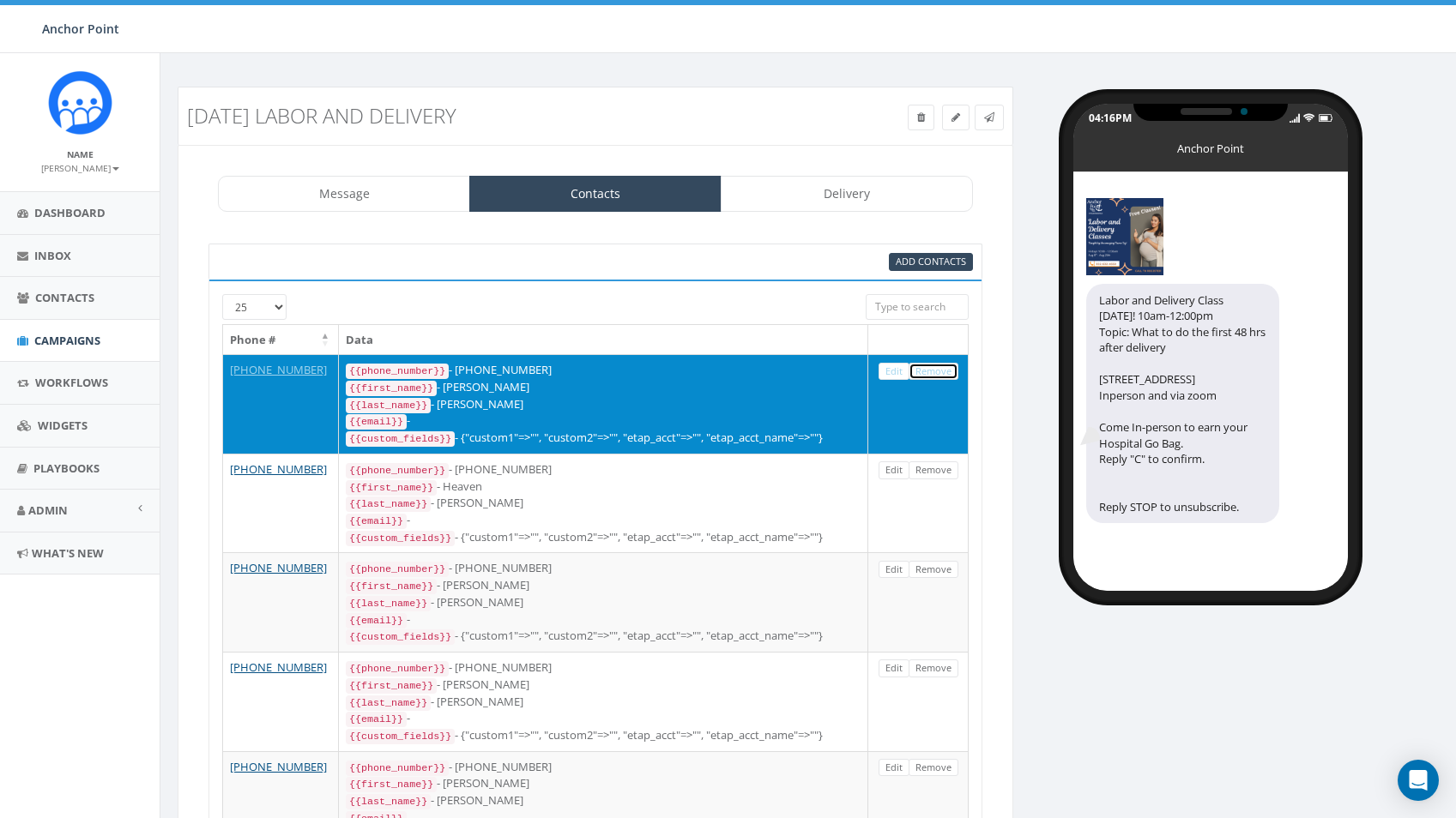
click at [936, 375] on link "Remove" at bounding box center [934, 371] width 50 height 18
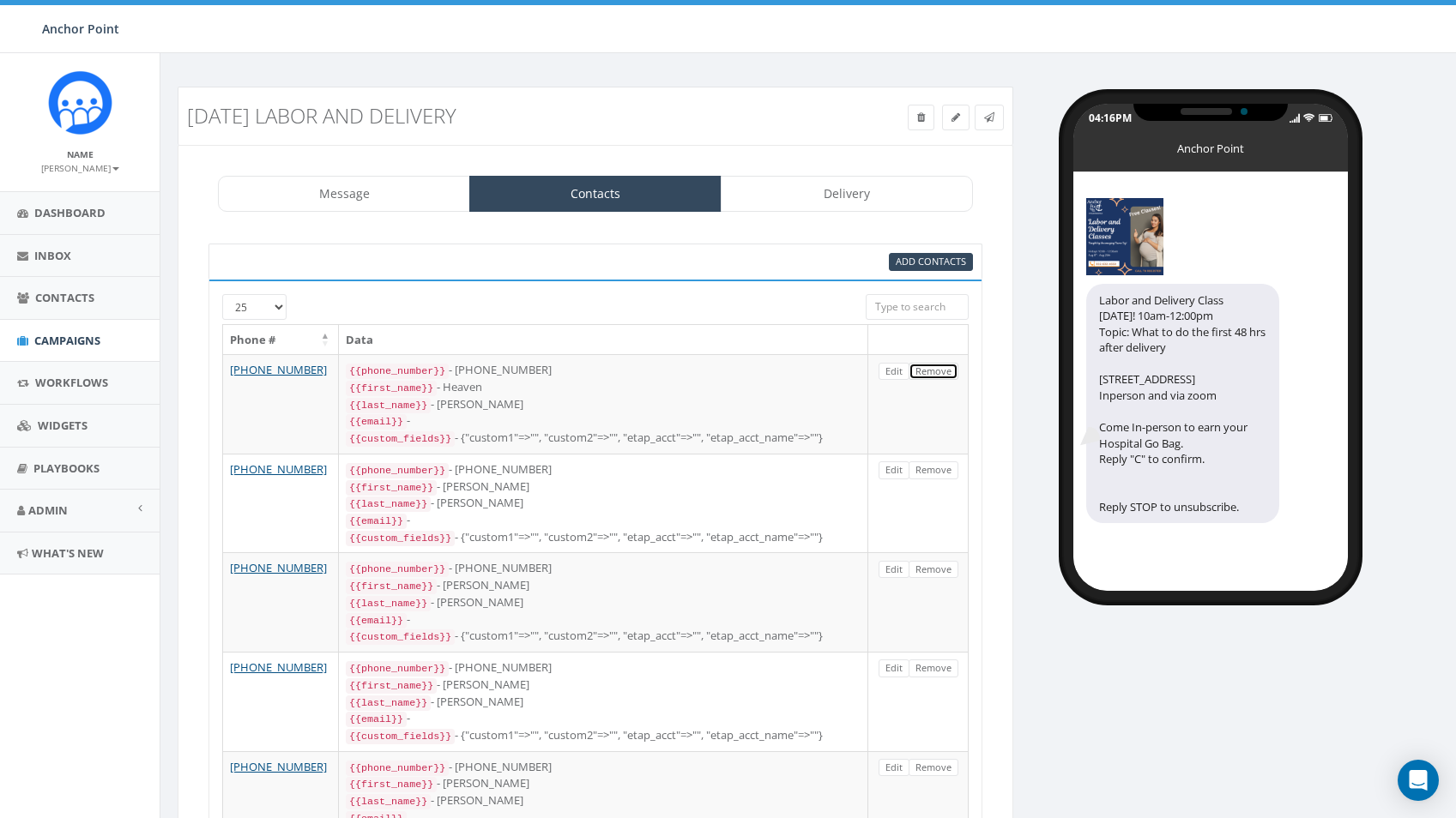
click at [936, 375] on link "Remove" at bounding box center [934, 371] width 50 height 18
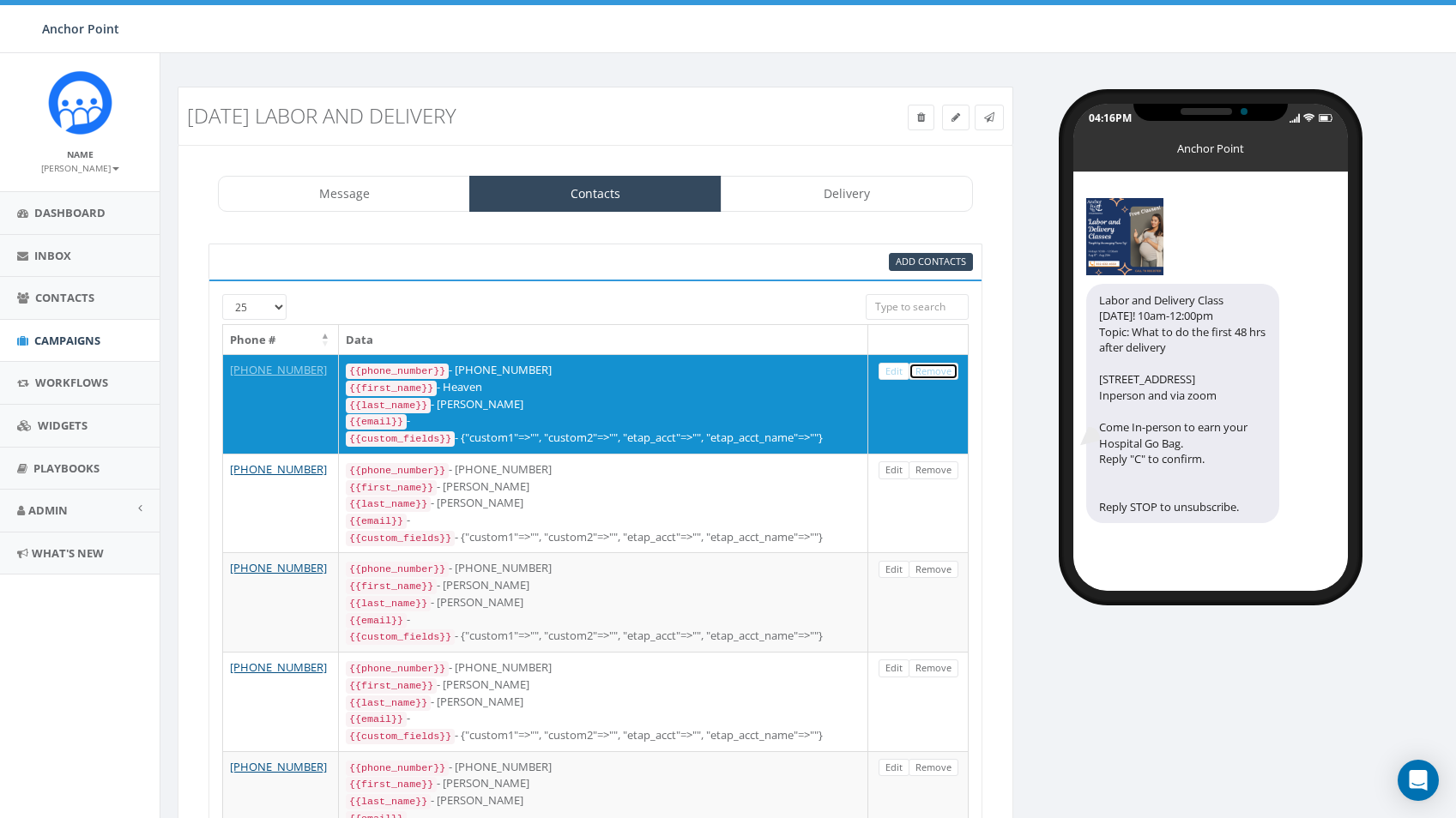
click at [936, 375] on link "Remove" at bounding box center [934, 371] width 50 height 18
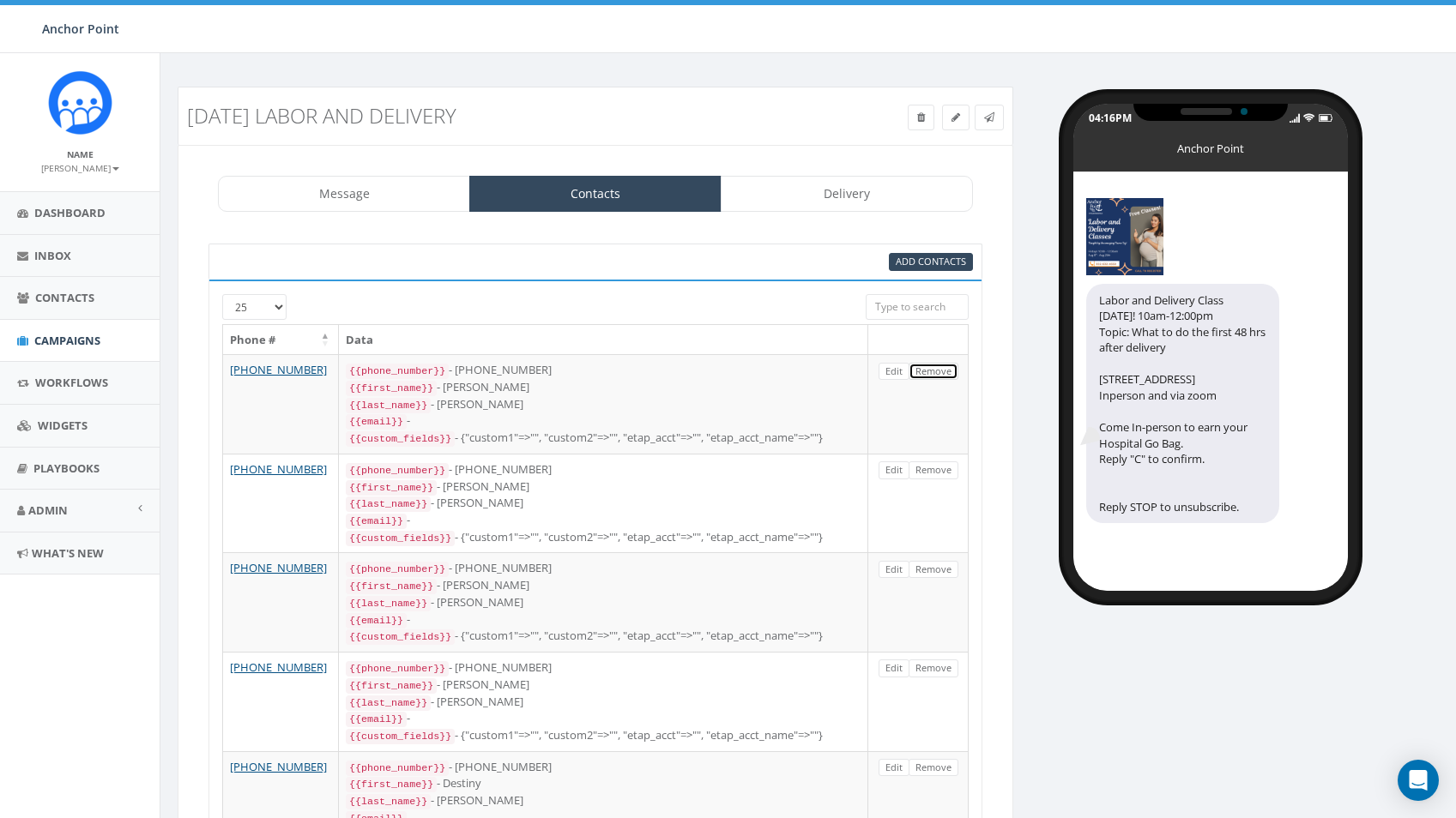
click at [936, 375] on link "Remove" at bounding box center [934, 371] width 50 height 18
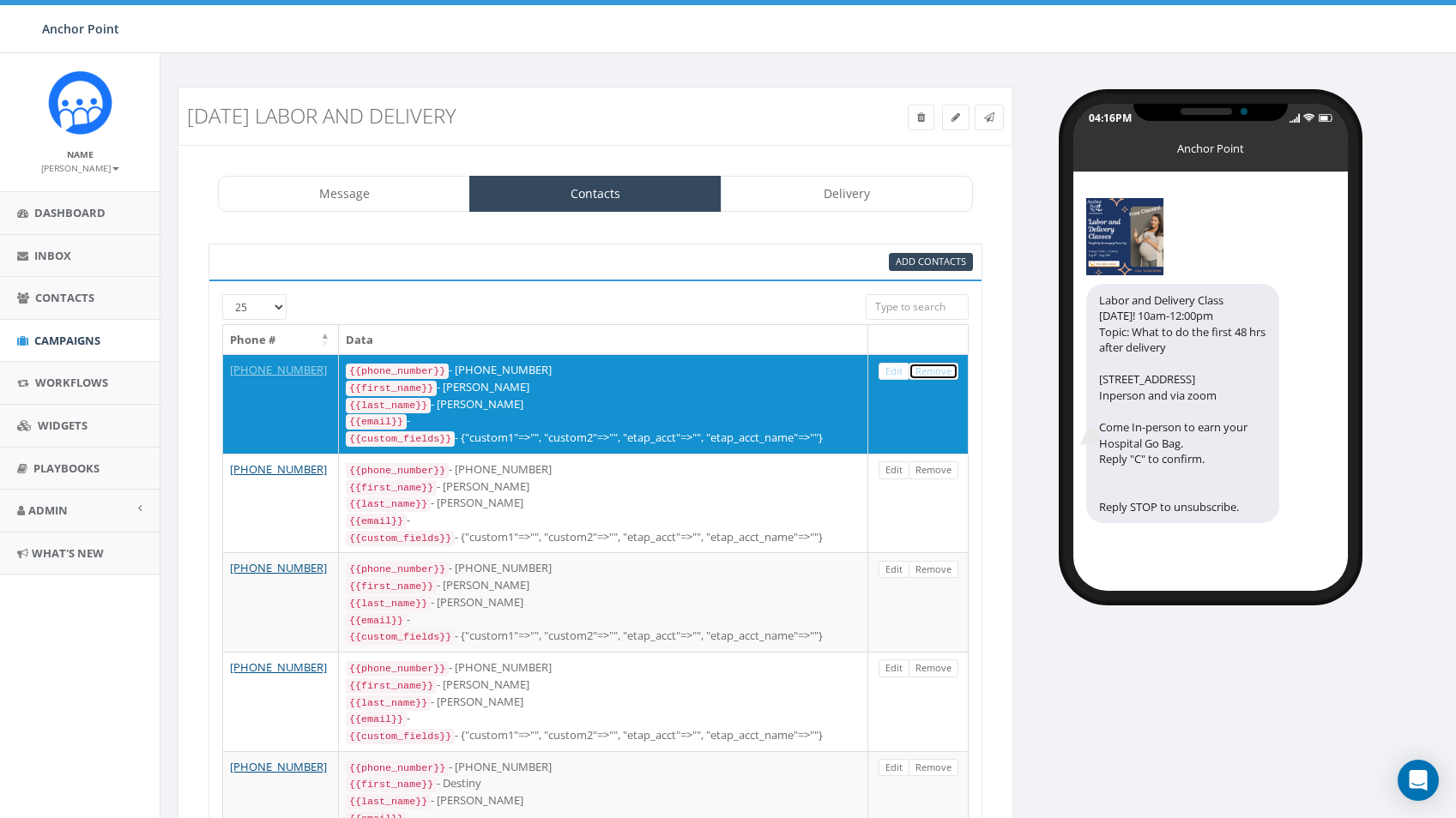
click at [936, 375] on link "Remove" at bounding box center [934, 371] width 50 height 18
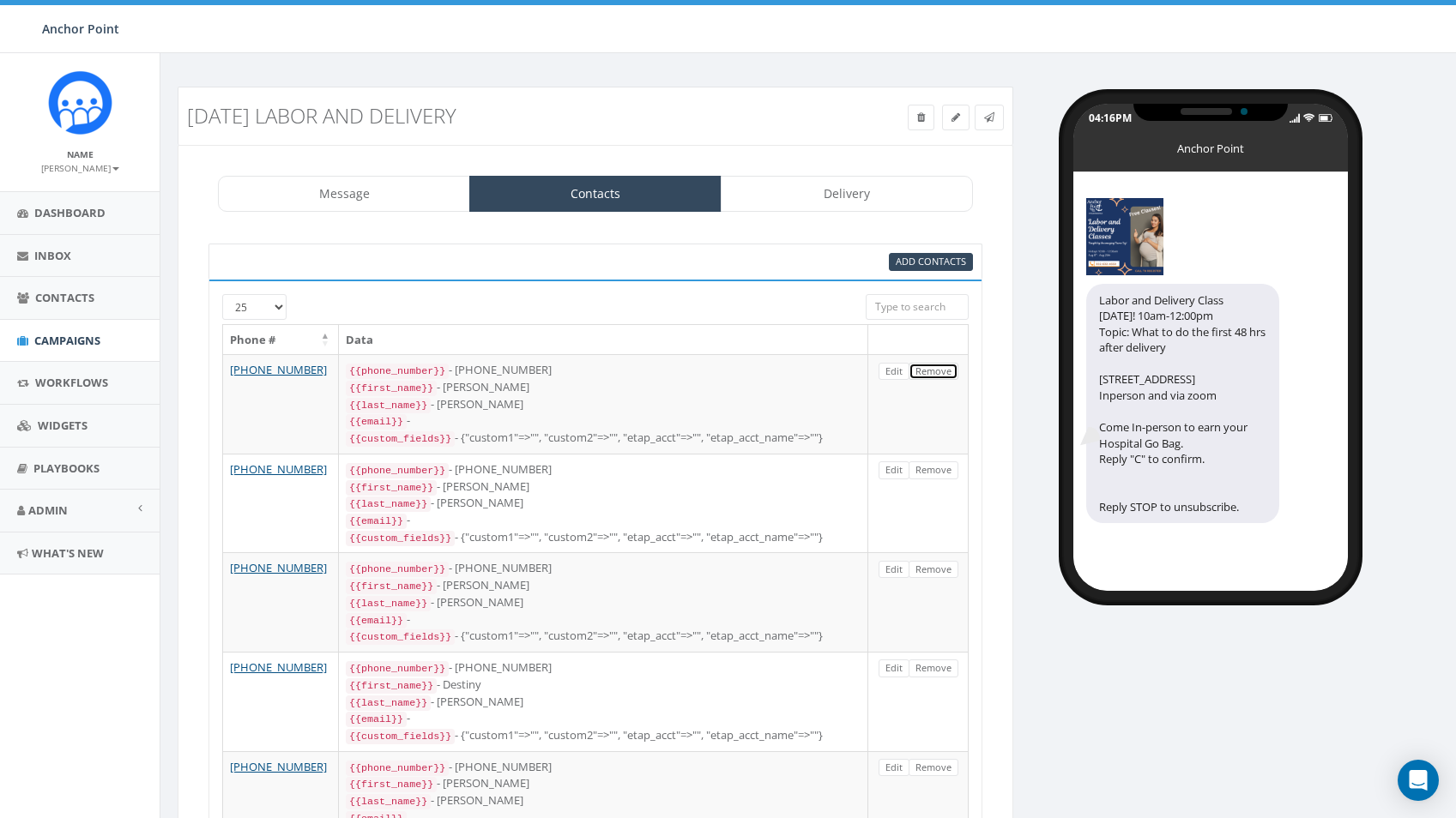
click at [936, 375] on link "Remove" at bounding box center [934, 371] width 50 height 18
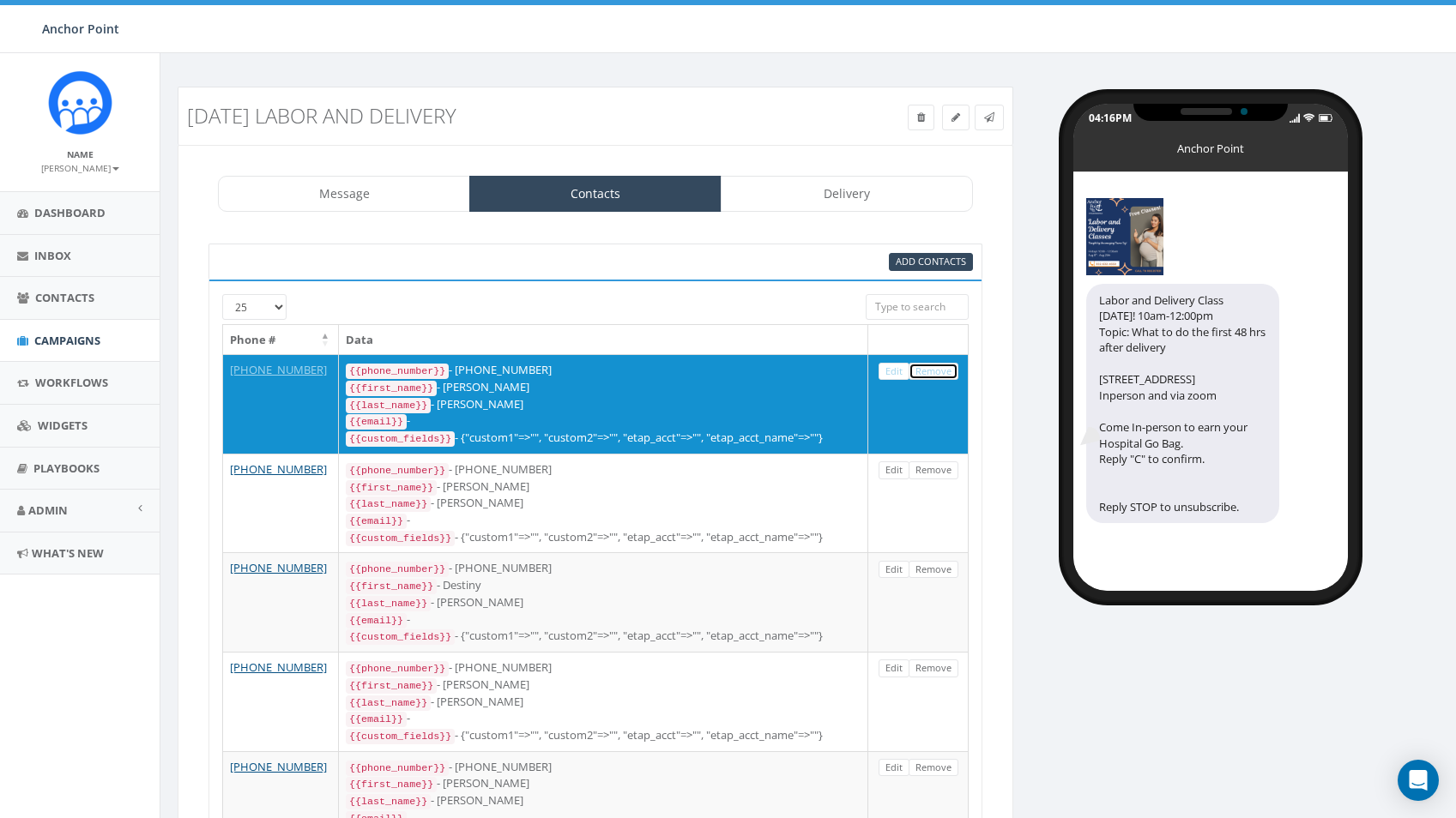
click at [936, 375] on link "Remove" at bounding box center [934, 371] width 50 height 18
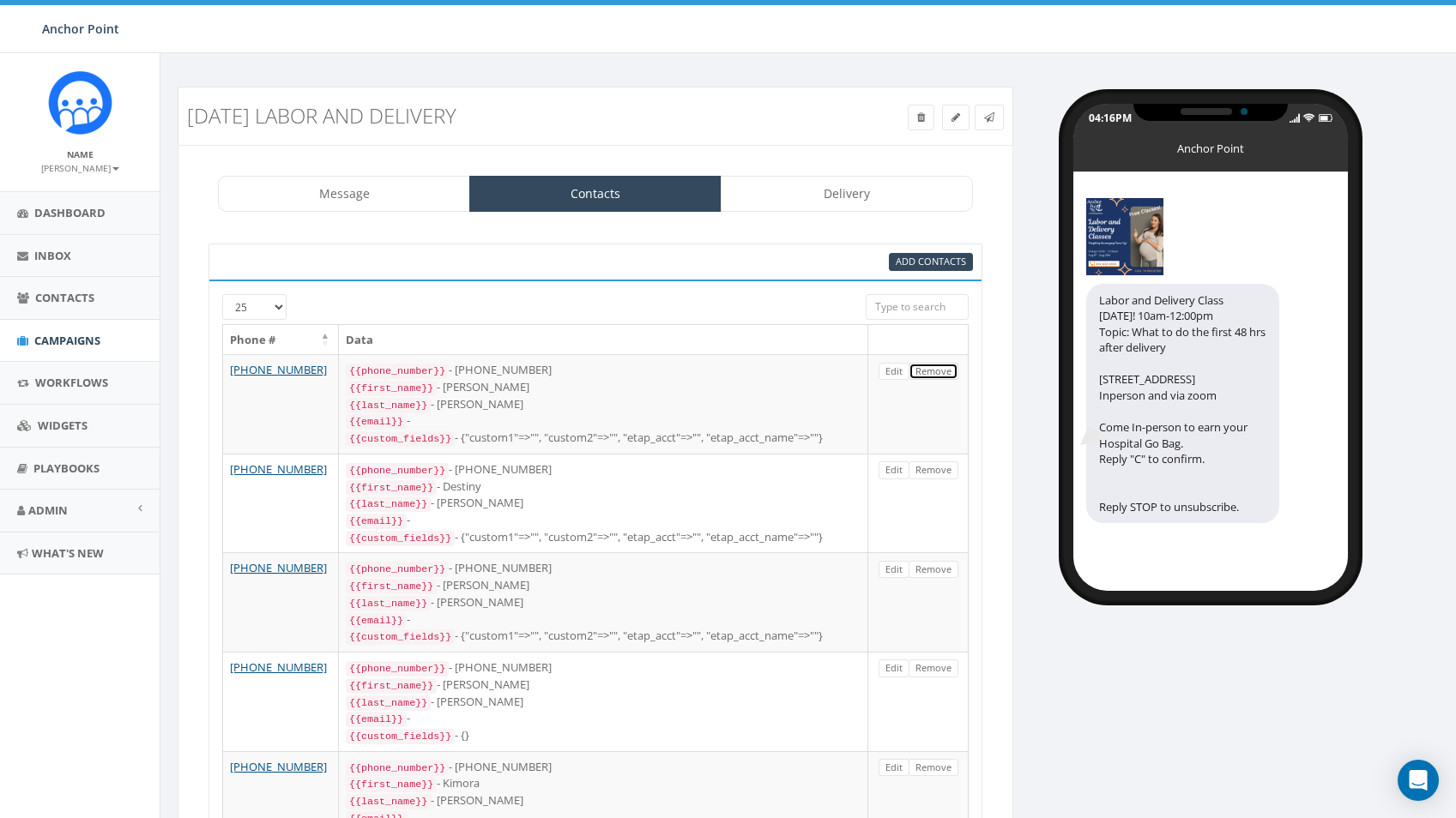
click at [936, 375] on link "Remove" at bounding box center [934, 371] width 50 height 18
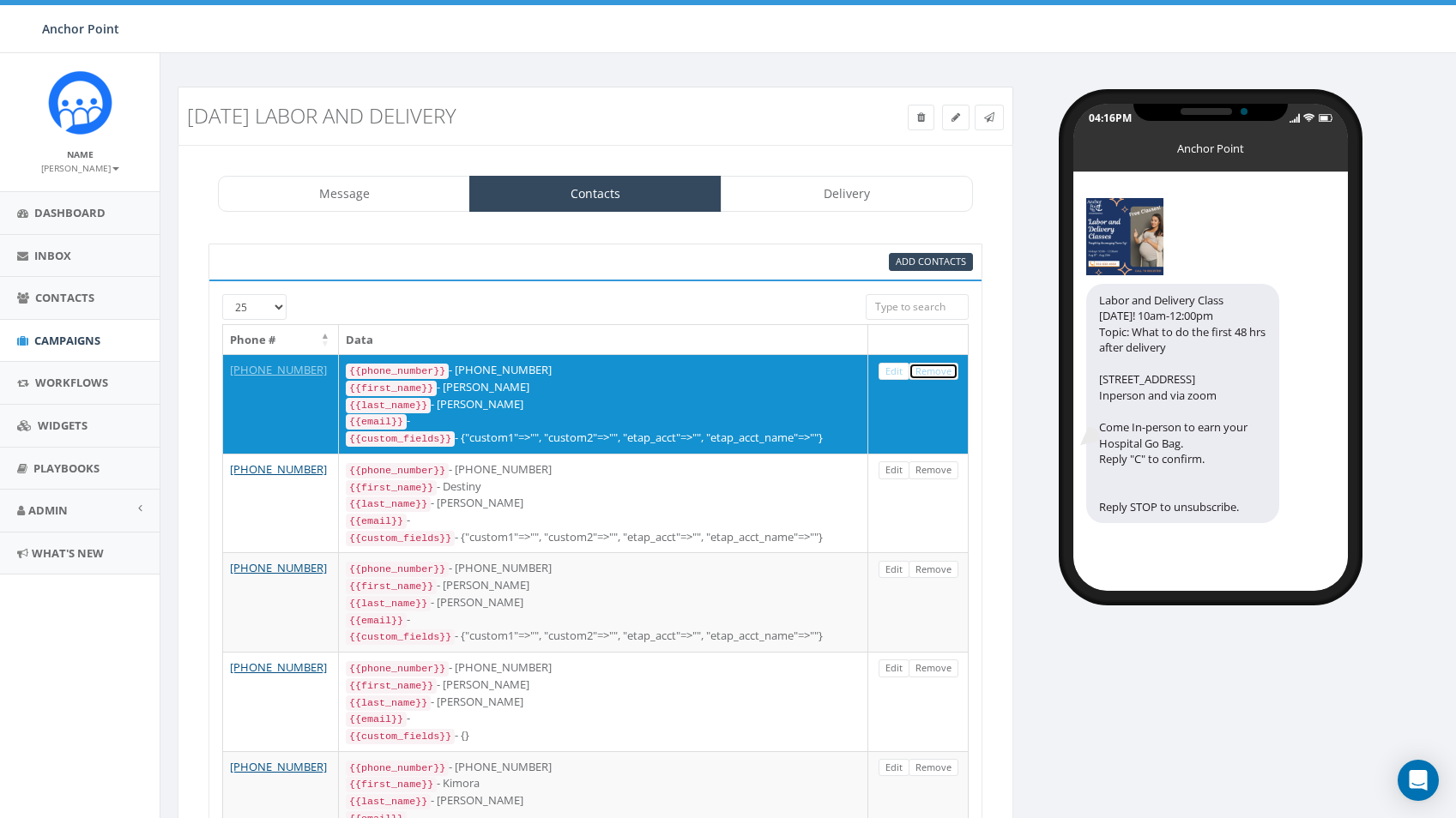
click at [936, 375] on link "Remove" at bounding box center [934, 371] width 50 height 18
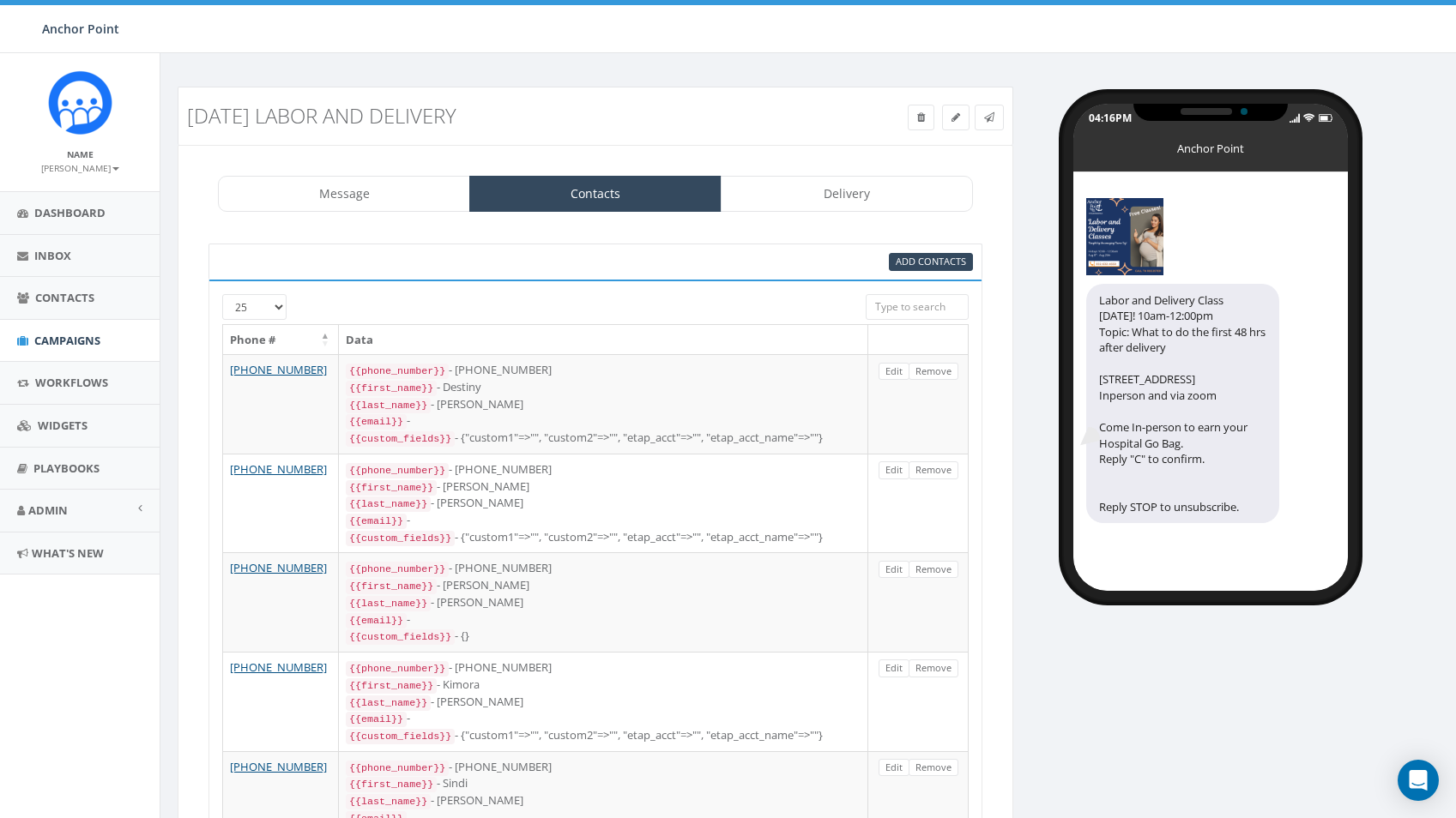
click at [936, 375] on link "Remove" at bounding box center [934, 371] width 50 height 18
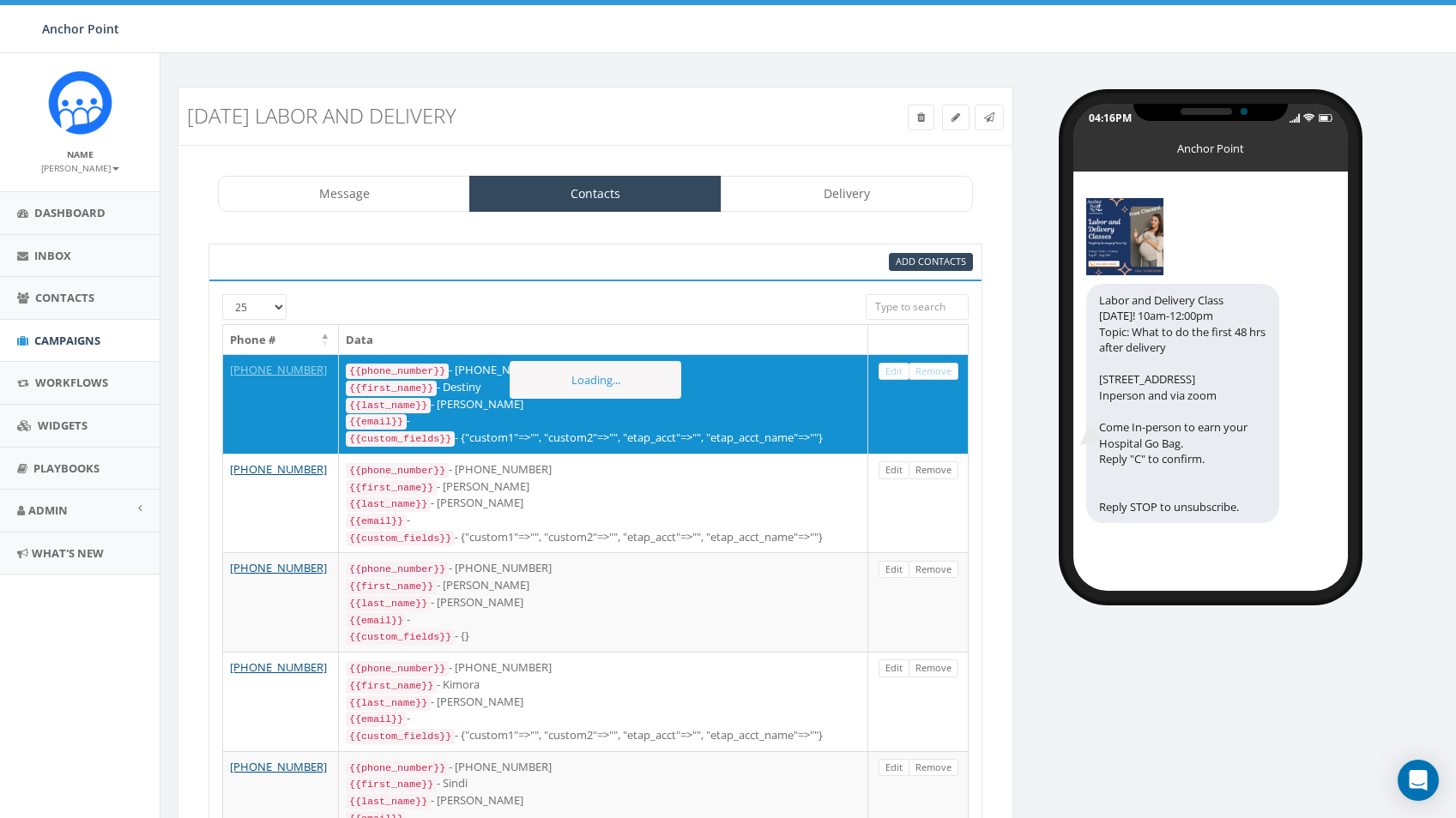
click at [936, 375] on link "Remove" at bounding box center [934, 371] width 50 height 18
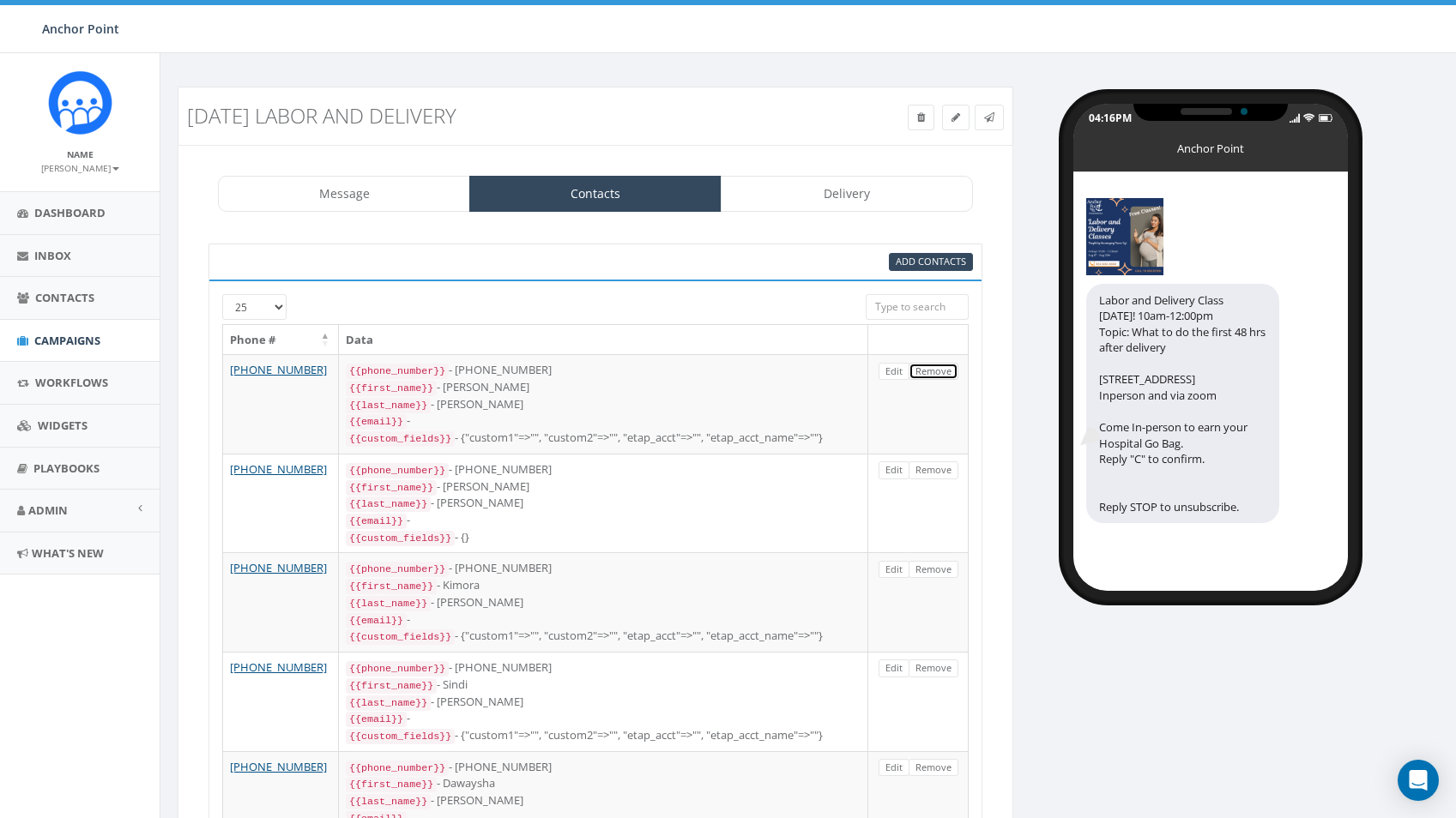
click at [936, 375] on link "Remove" at bounding box center [934, 371] width 50 height 18
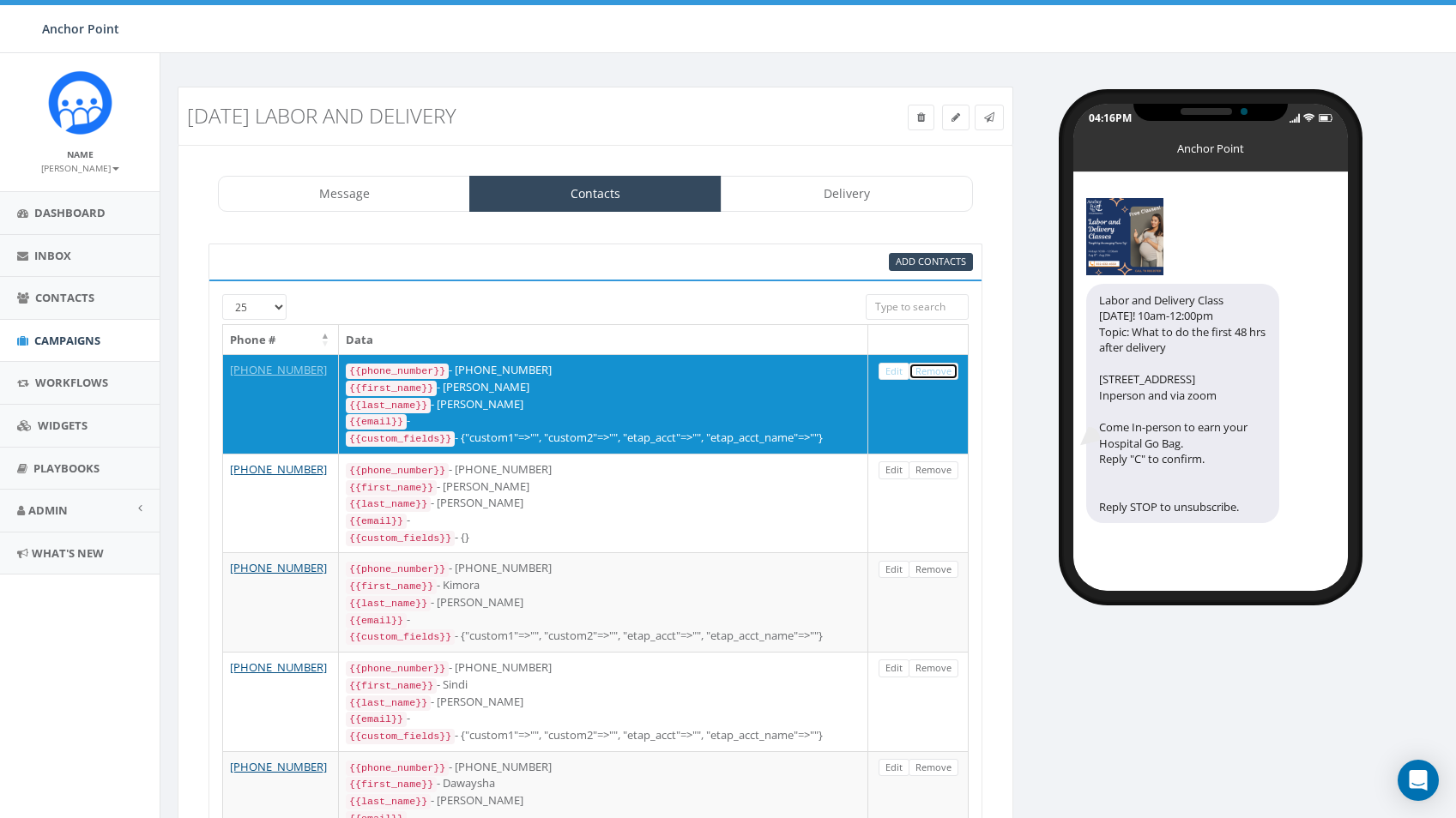
click at [936, 375] on link "Remove" at bounding box center [934, 371] width 50 height 18
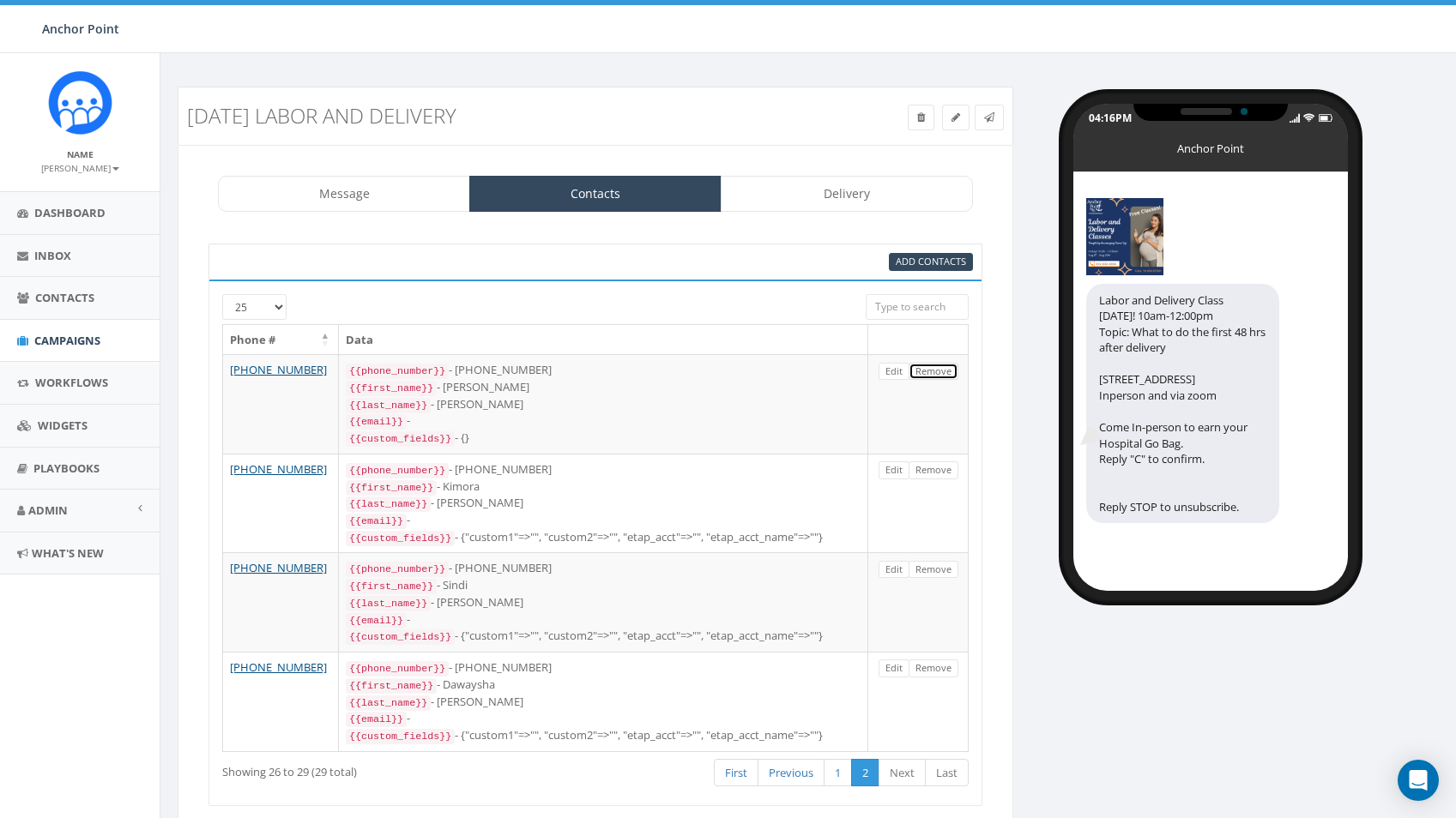
click at [936, 375] on link "Remove" at bounding box center [934, 371] width 50 height 18
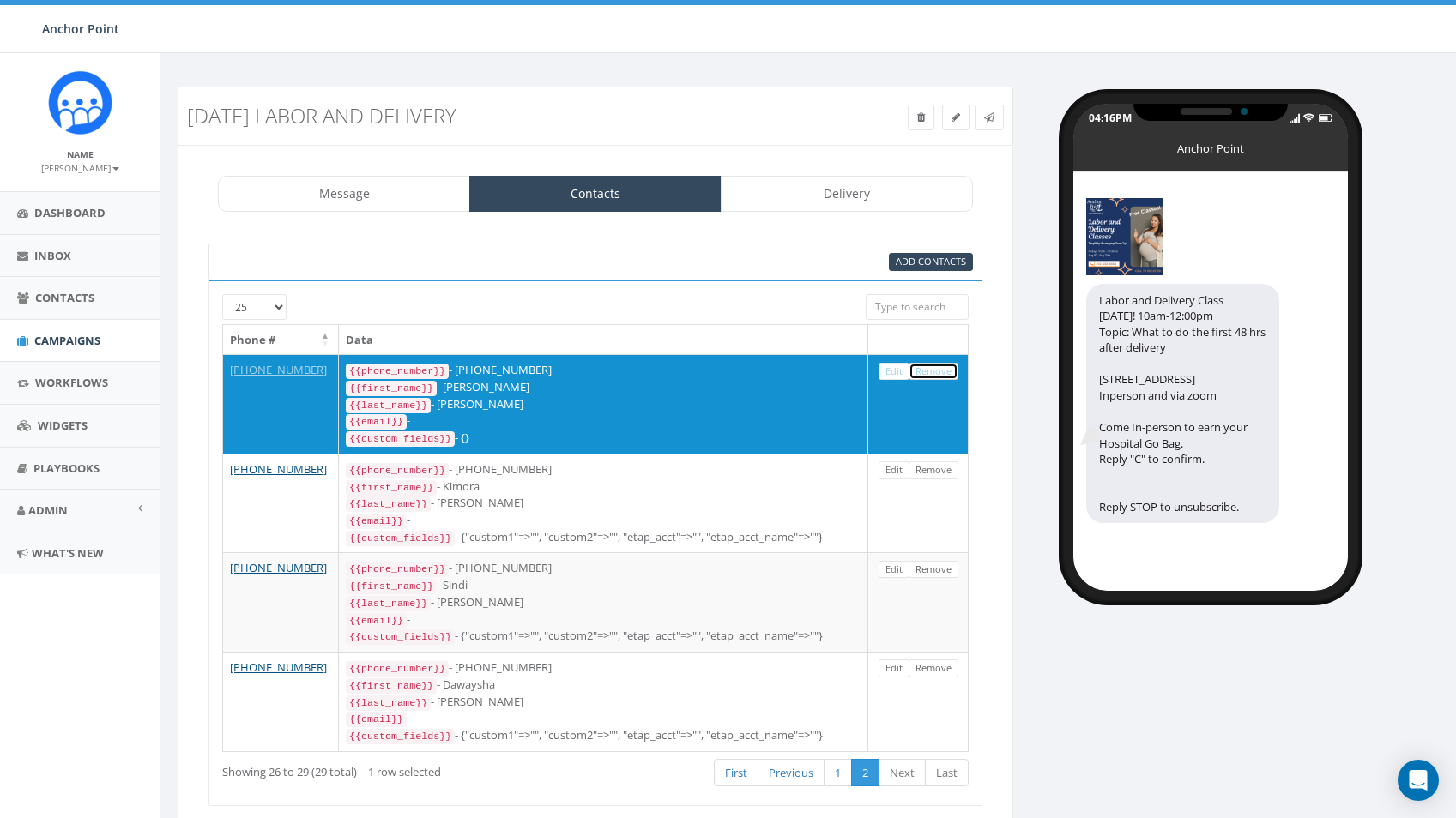
click at [936, 375] on link "Remove" at bounding box center [934, 371] width 50 height 18
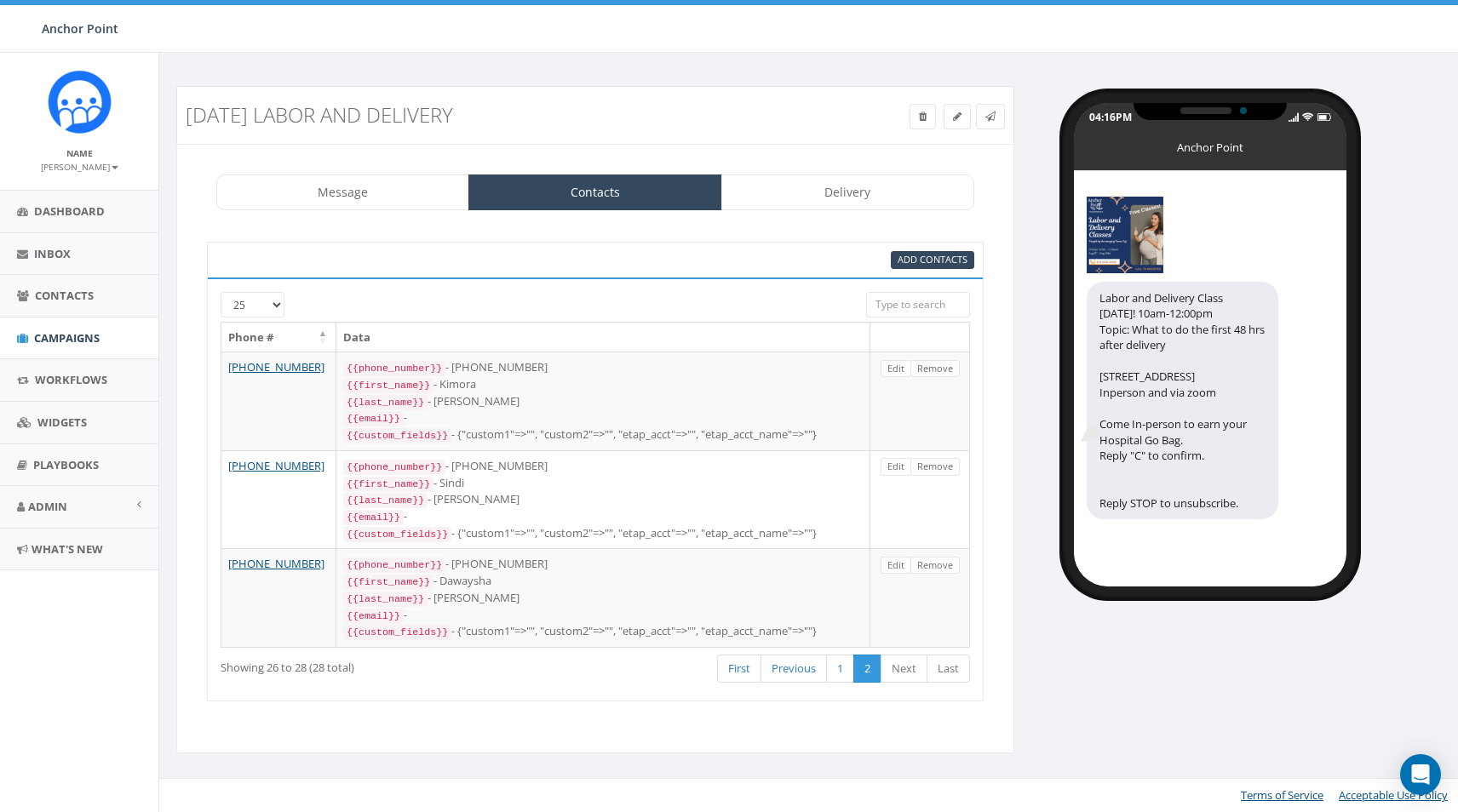
click at [929, 372] on link "Remove" at bounding box center [936, 369] width 49 height 18
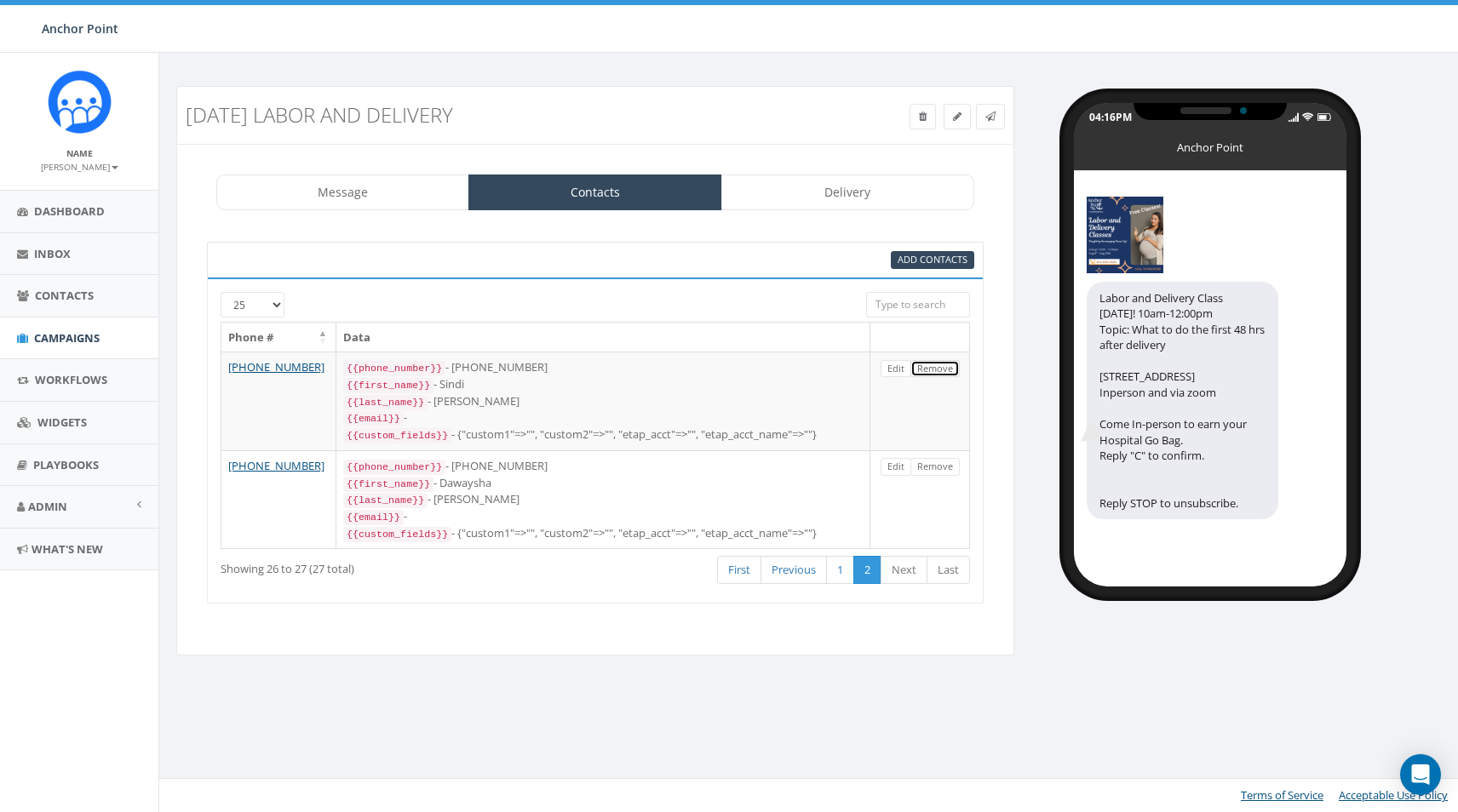
click at [929, 372] on link "Remove" at bounding box center [936, 369] width 49 height 18
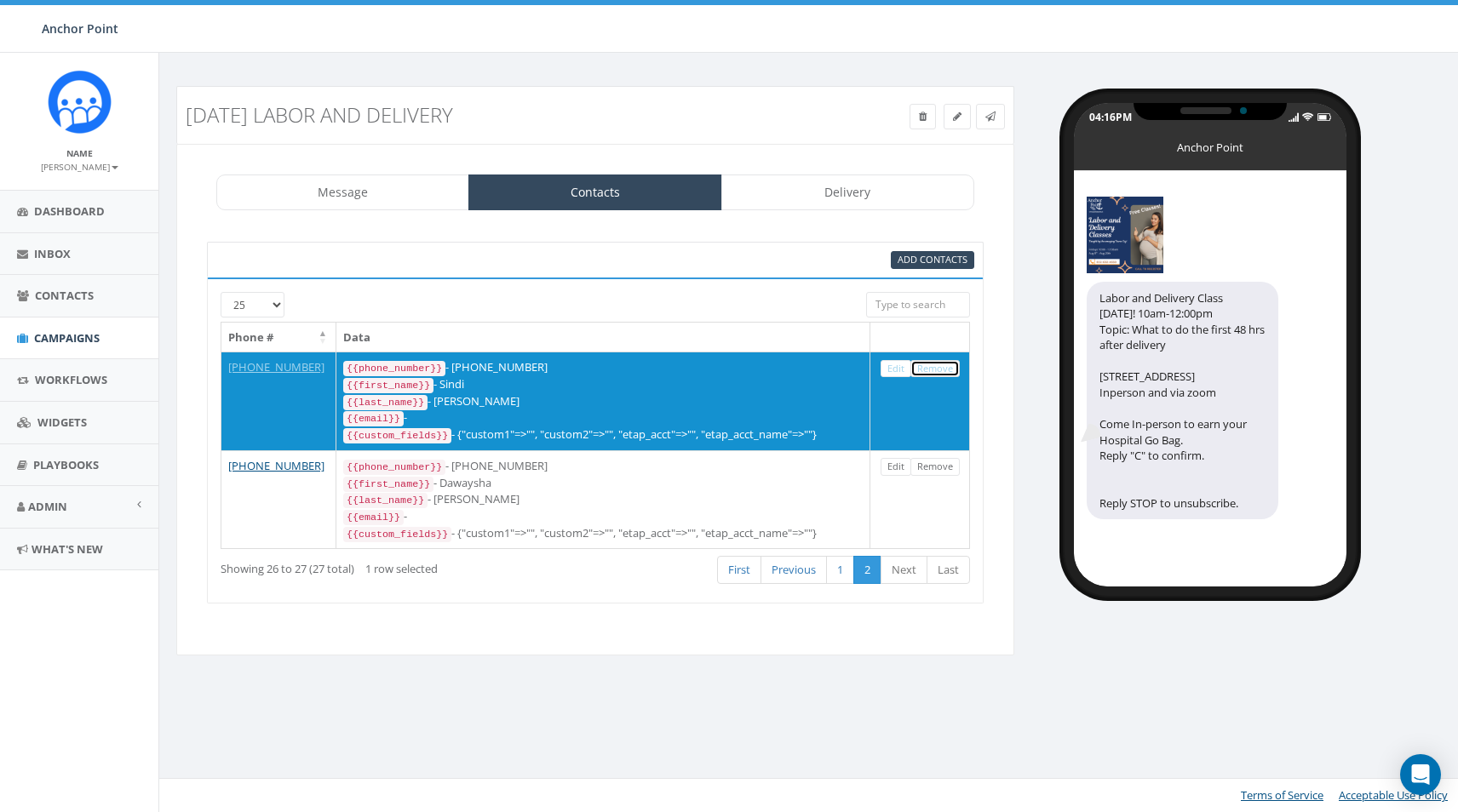
click at [929, 372] on link "Remove" at bounding box center [936, 369] width 49 height 18
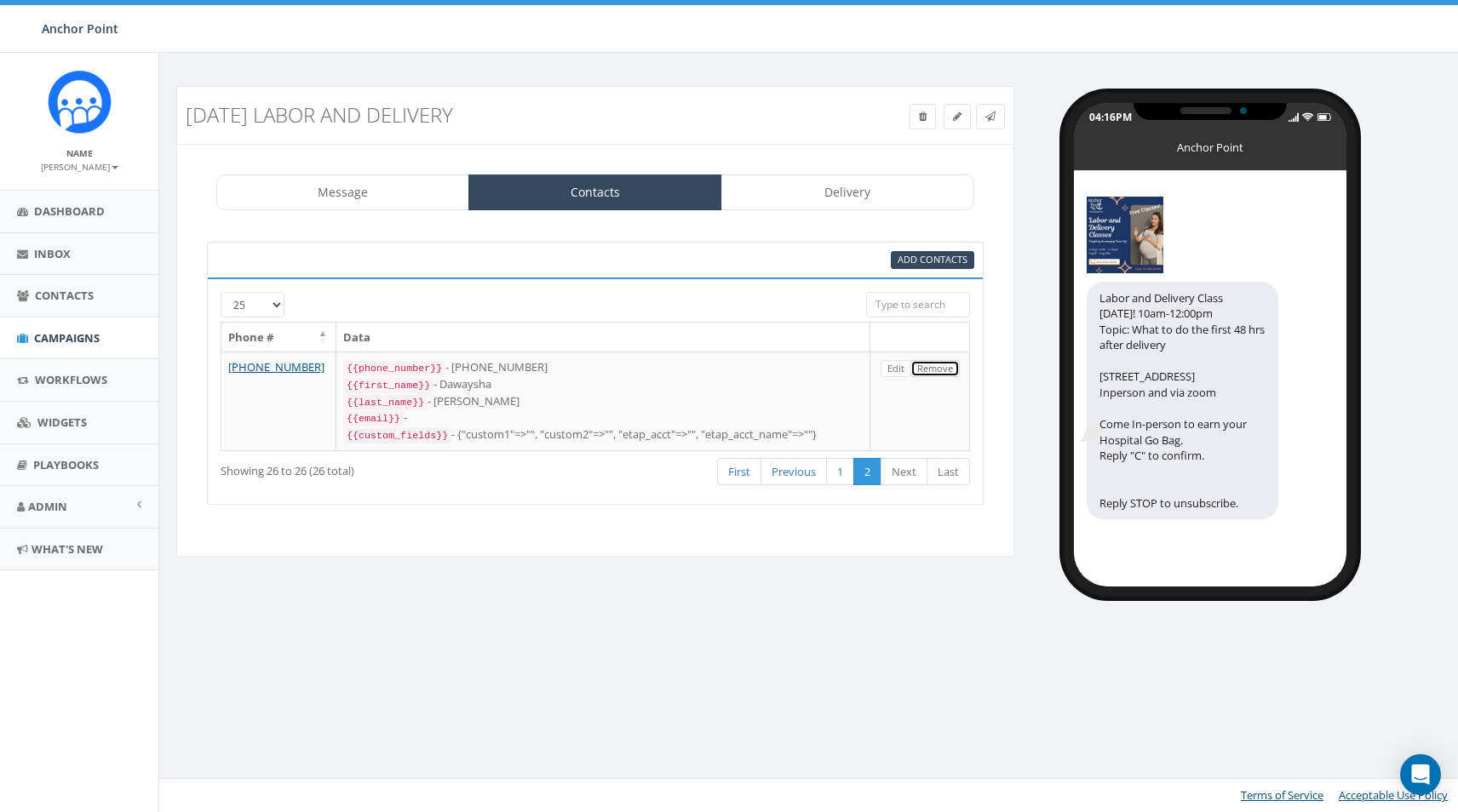
click at [929, 372] on link "Remove" at bounding box center [936, 369] width 49 height 18
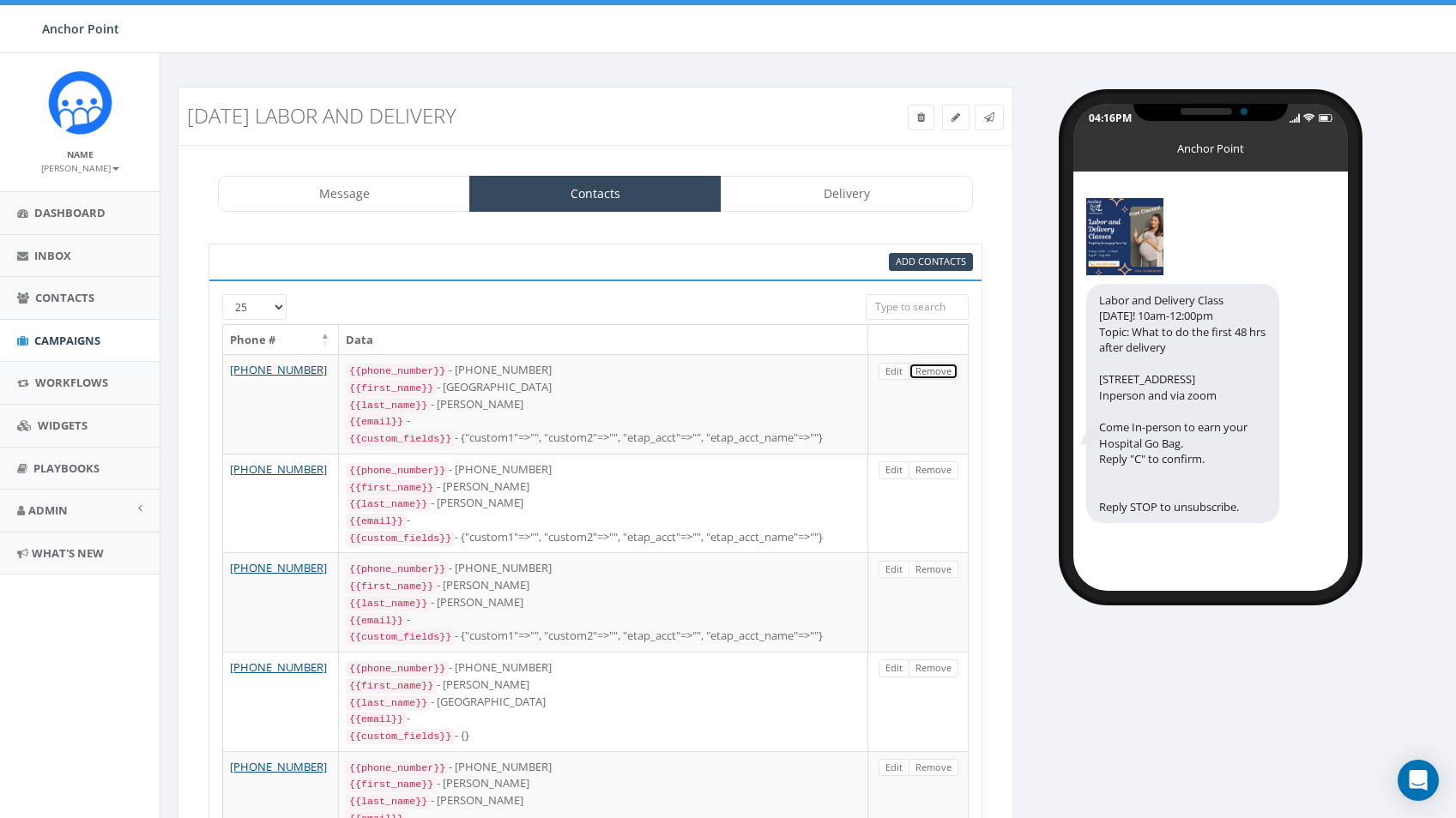
click at [936, 375] on link "Remove" at bounding box center [934, 371] width 50 height 18
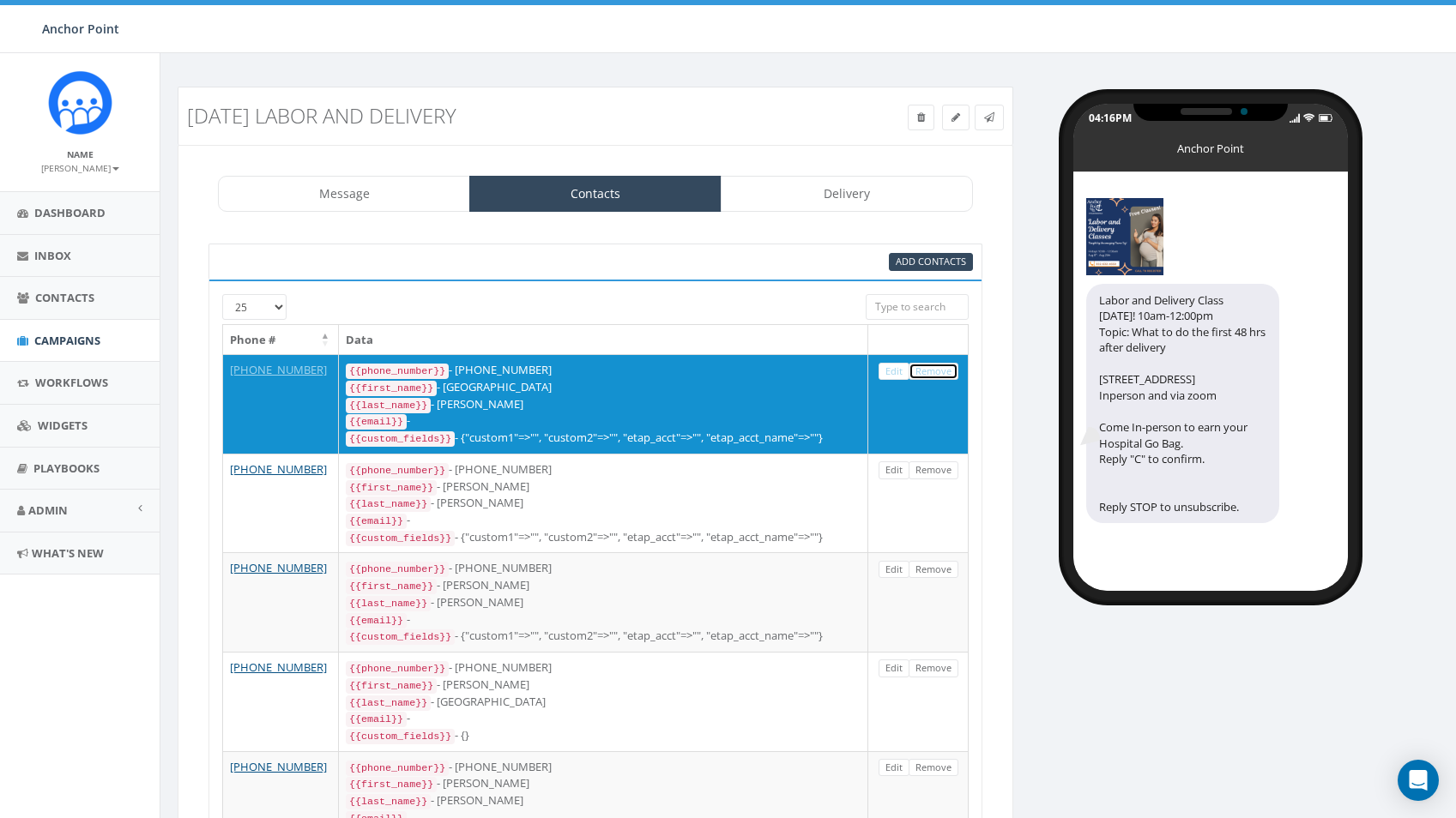
click at [936, 375] on link "Remove" at bounding box center [934, 371] width 50 height 18
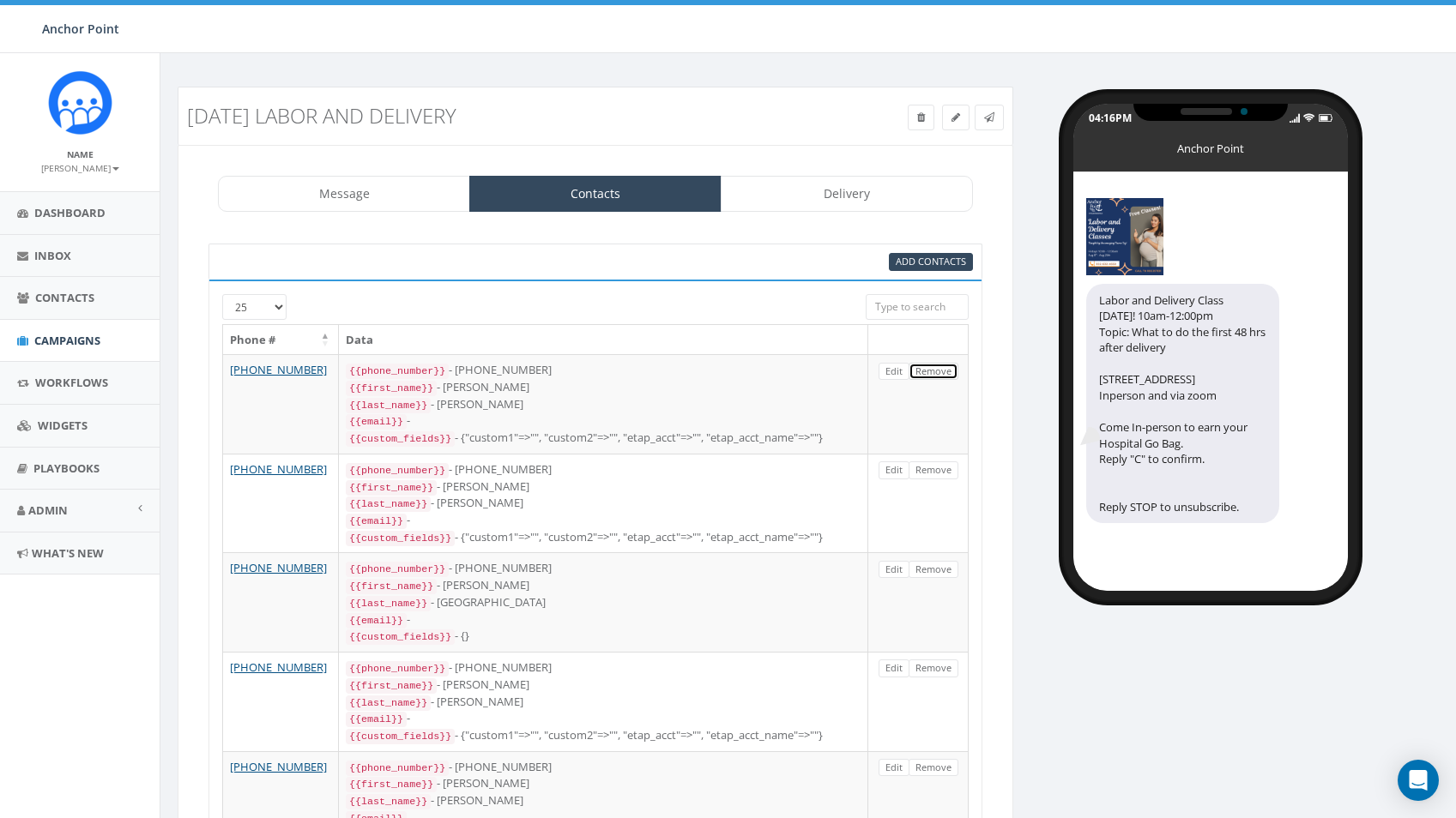
click at [936, 375] on link "Remove" at bounding box center [934, 371] width 50 height 18
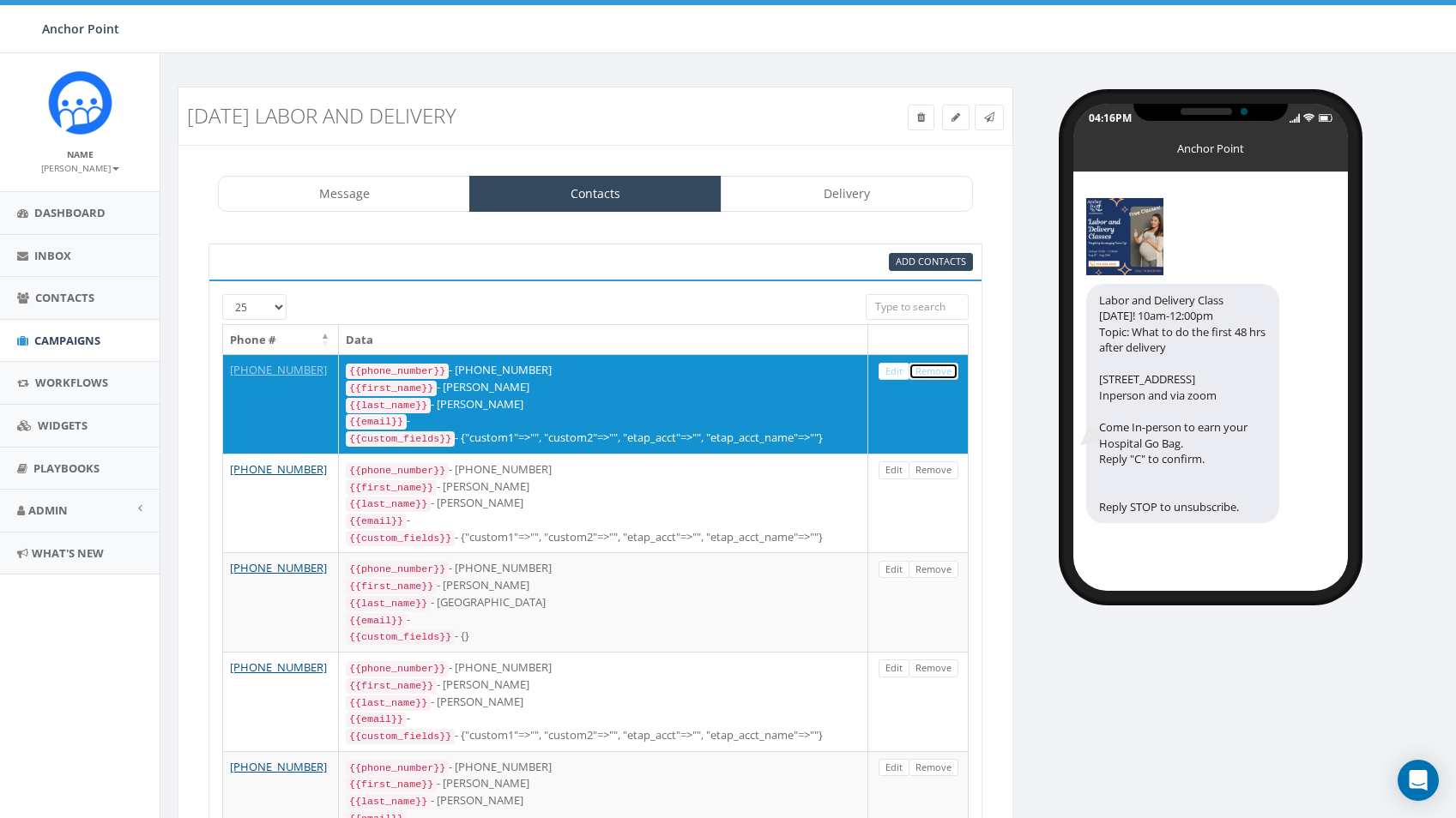
click at [936, 375] on link "Remove" at bounding box center [934, 371] width 50 height 18
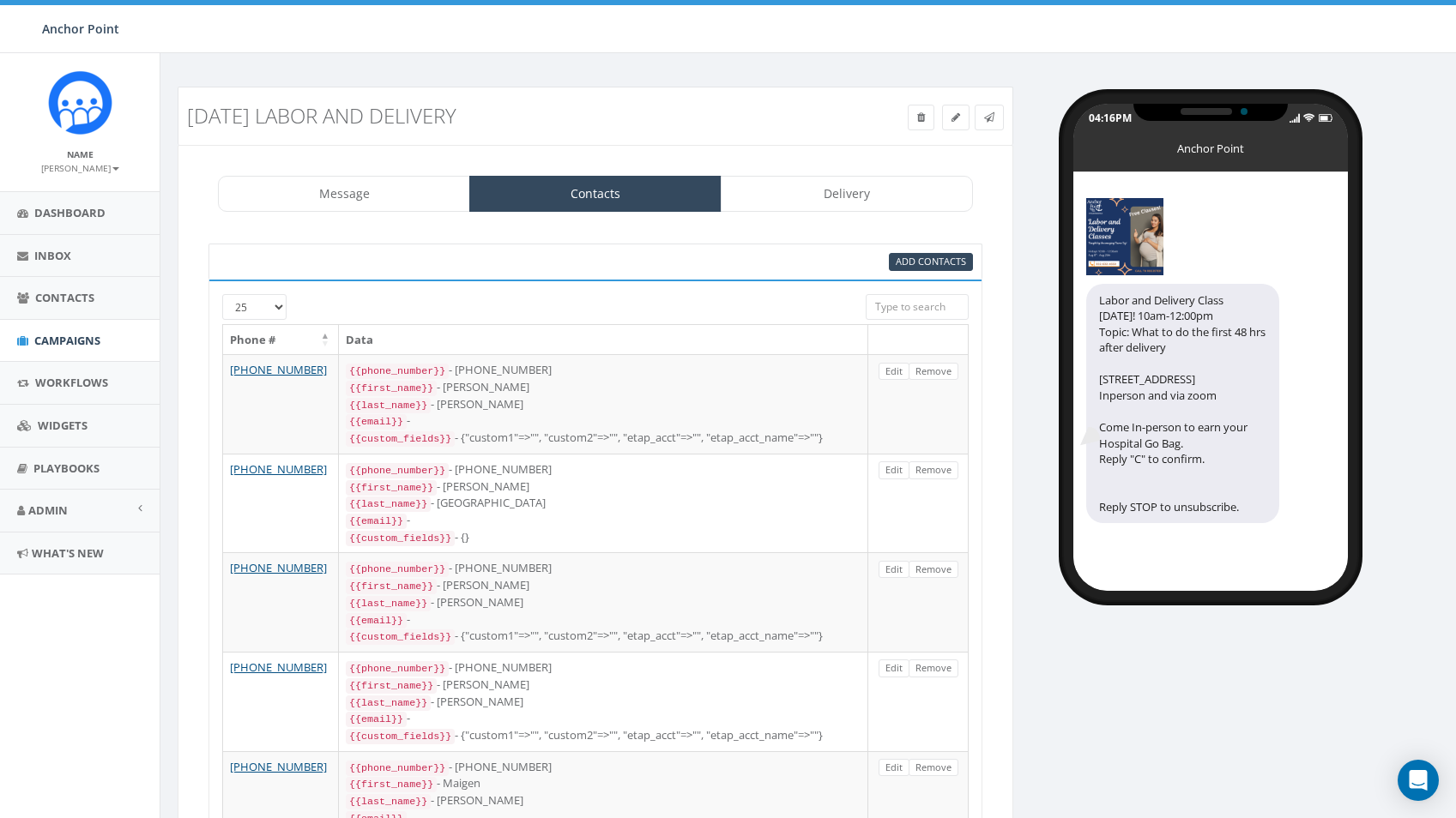
click at [936, 375] on link "Remove" at bounding box center [934, 371] width 50 height 18
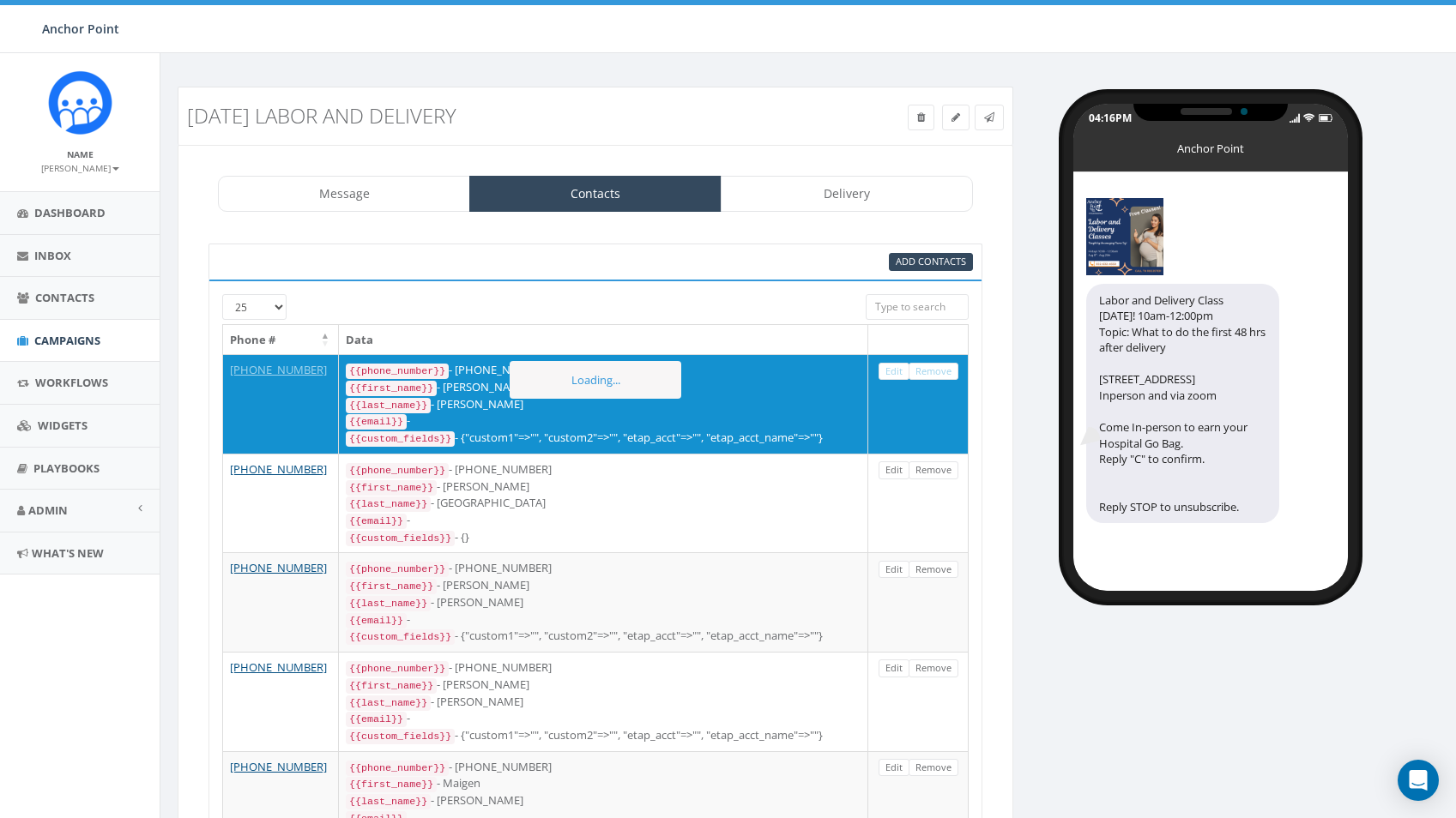
click at [936, 375] on link "Remove" at bounding box center [934, 371] width 50 height 18
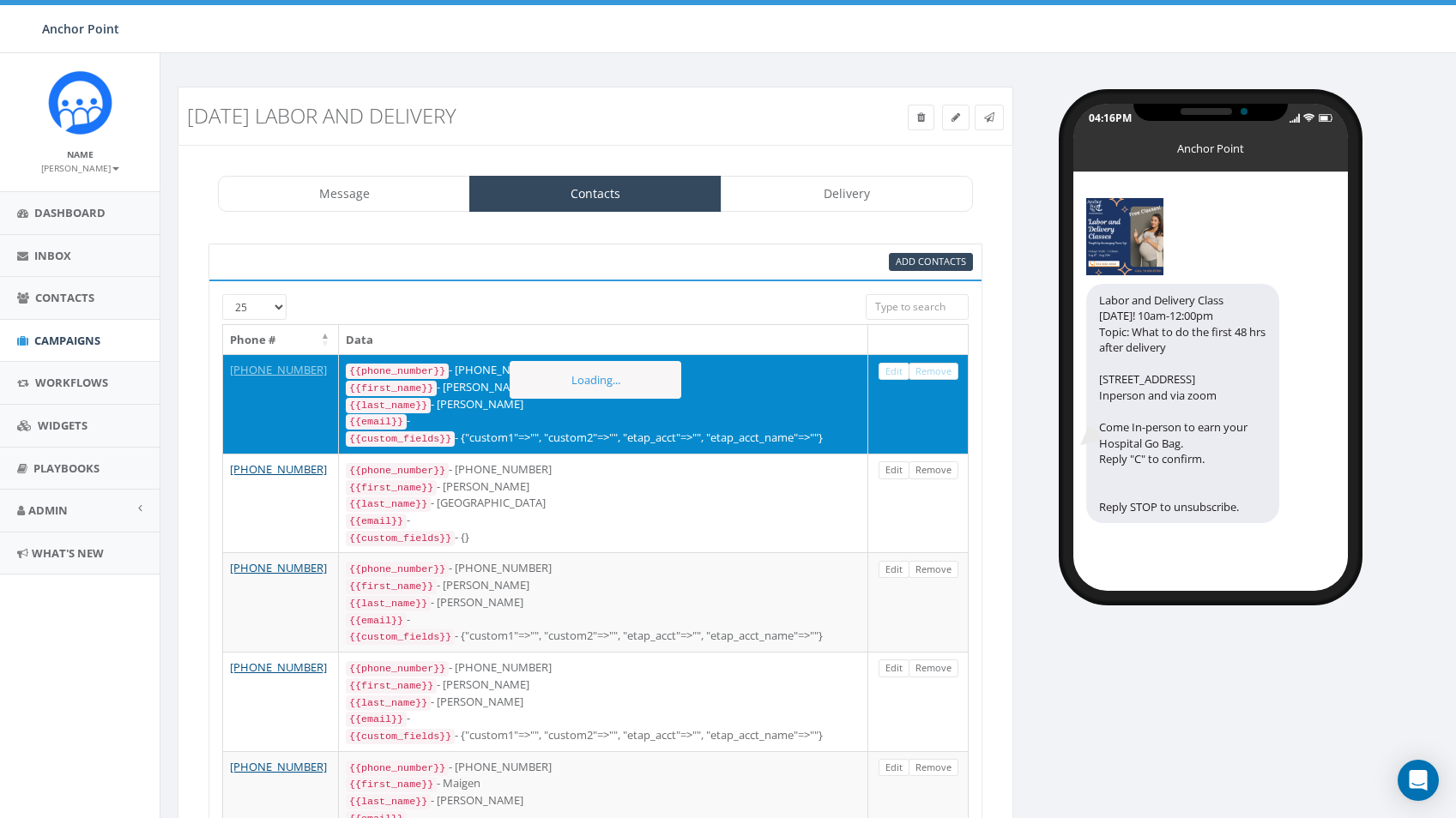
click at [935, 375] on link "Remove" at bounding box center [934, 371] width 50 height 18
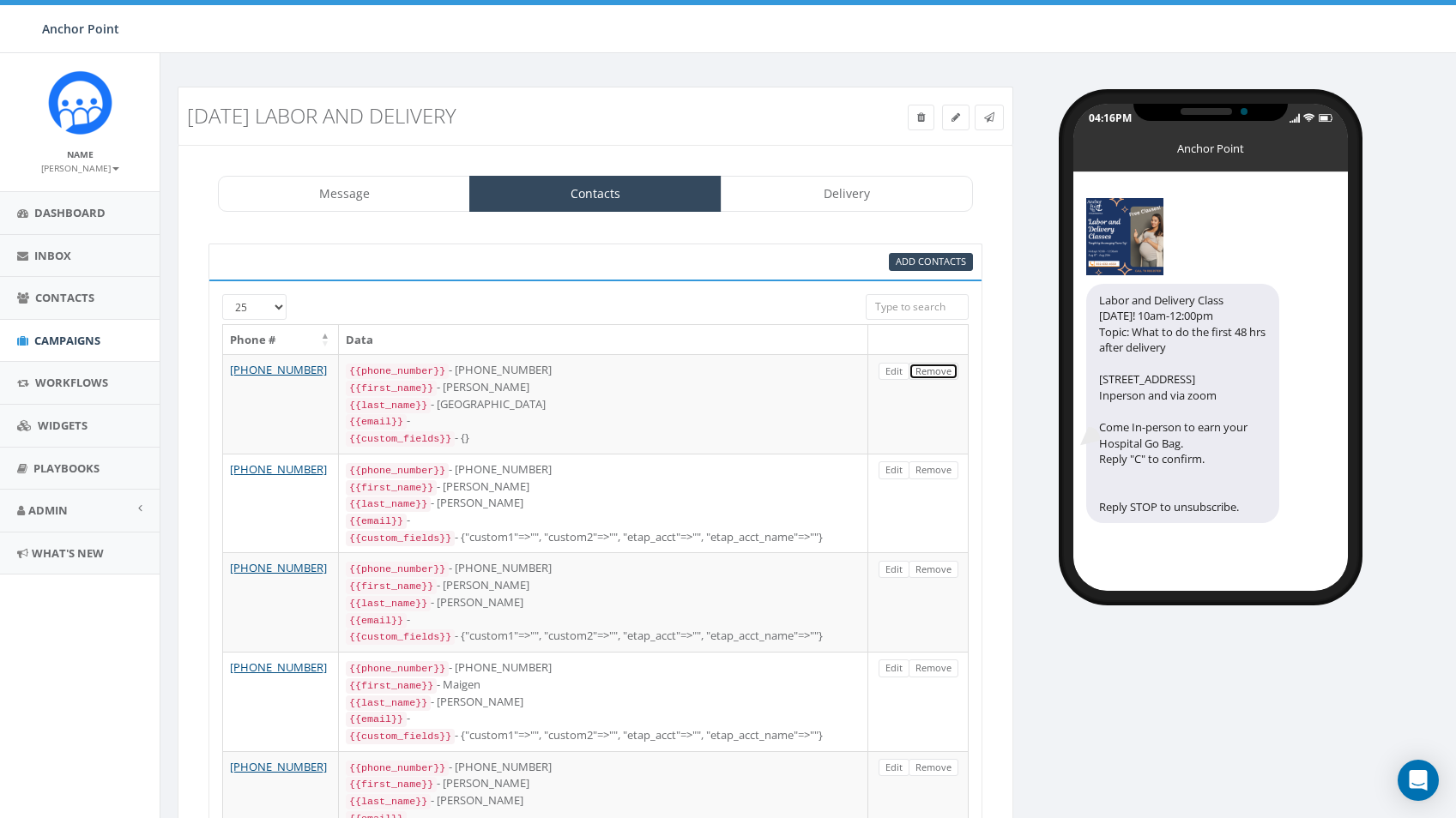
click at [935, 375] on link "Remove" at bounding box center [934, 371] width 50 height 18
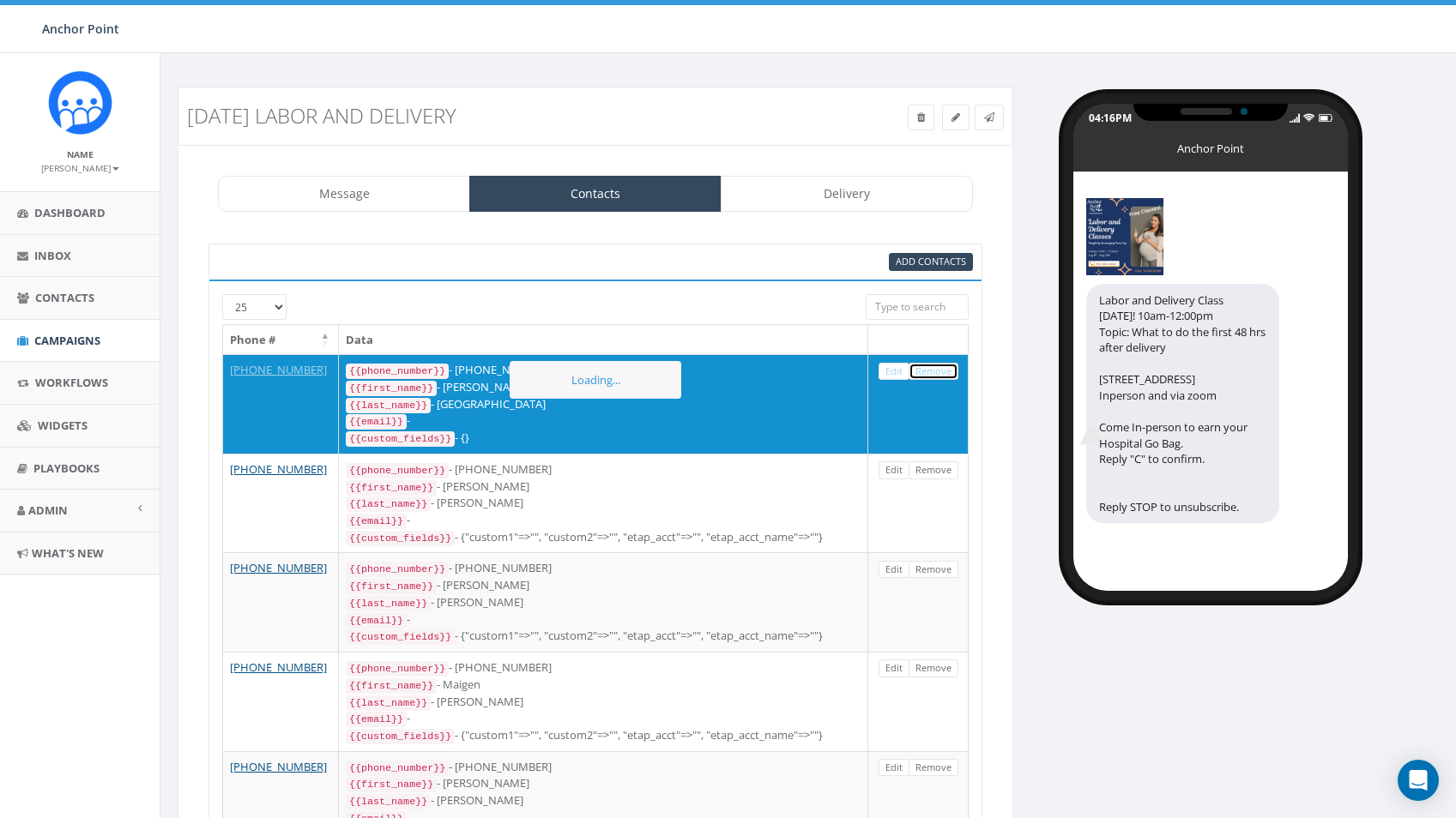
click at [935, 375] on link "Remove" at bounding box center [934, 371] width 50 height 18
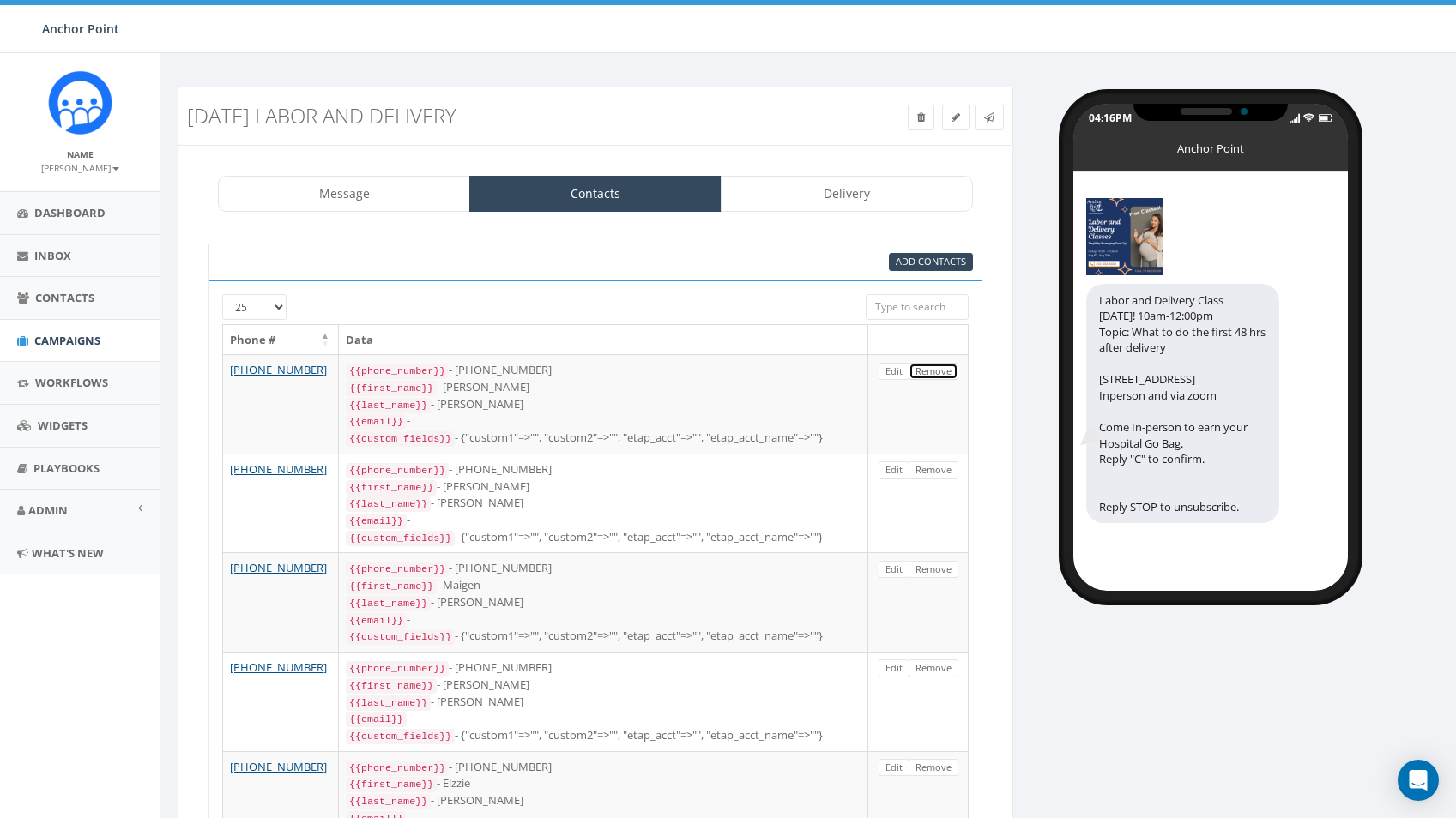
click at [935, 375] on link "Remove" at bounding box center [934, 371] width 50 height 18
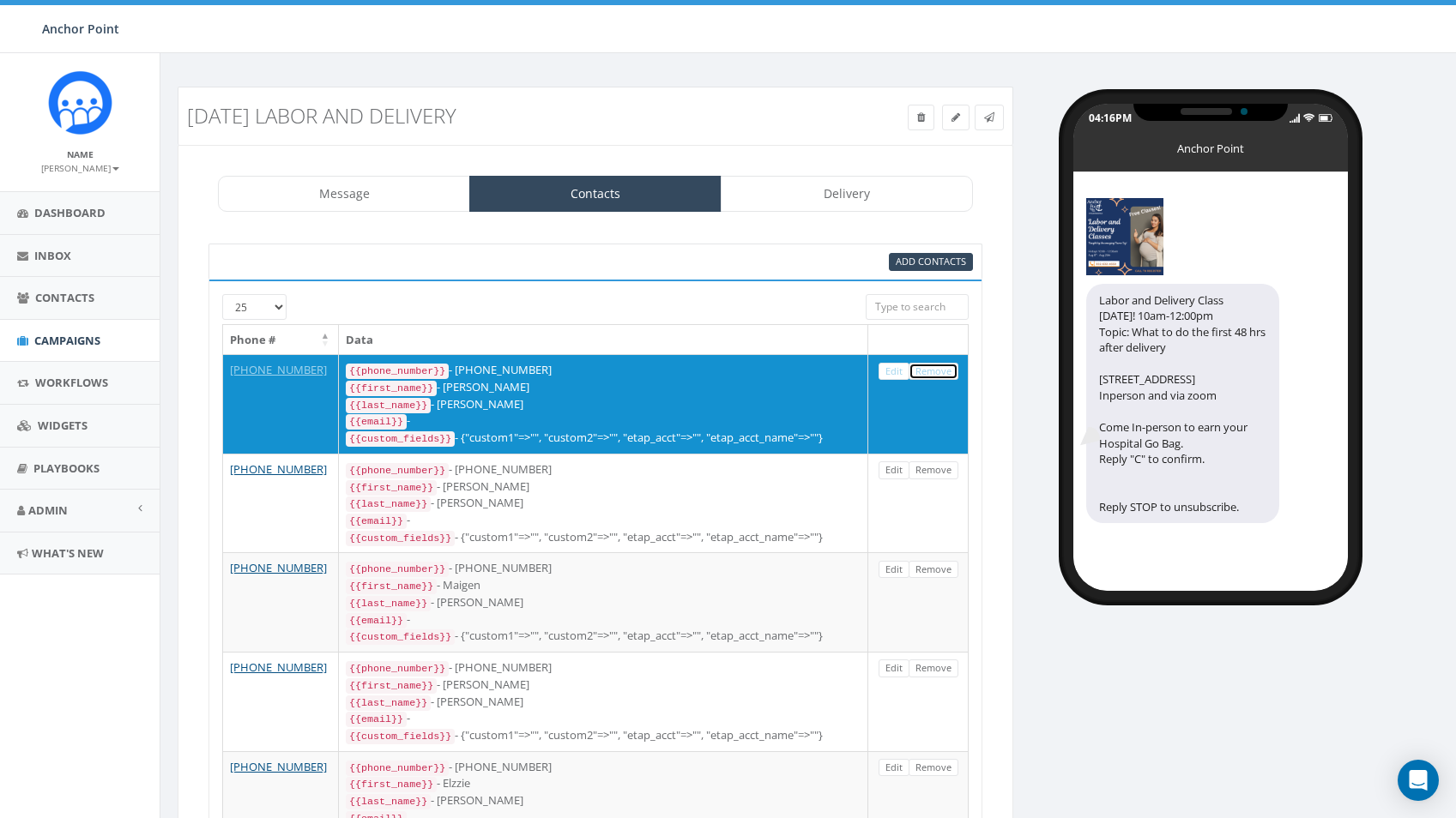
click at [935, 375] on link "Remove" at bounding box center [934, 371] width 50 height 18
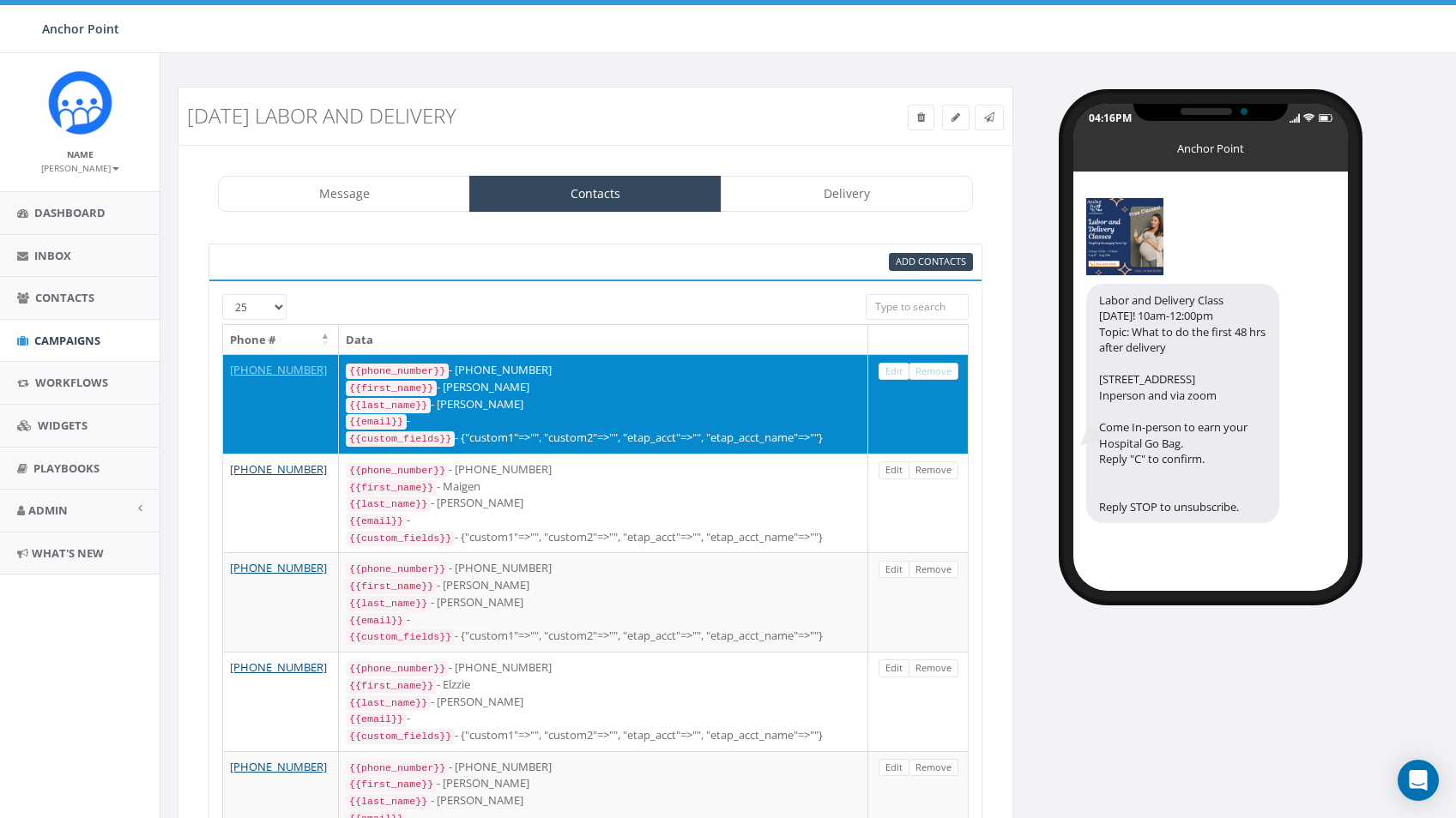
click at [935, 378] on link "Remove" at bounding box center [934, 371] width 50 height 18
click at [935, 388] on td "Edit Remove" at bounding box center [918, 404] width 100 height 99
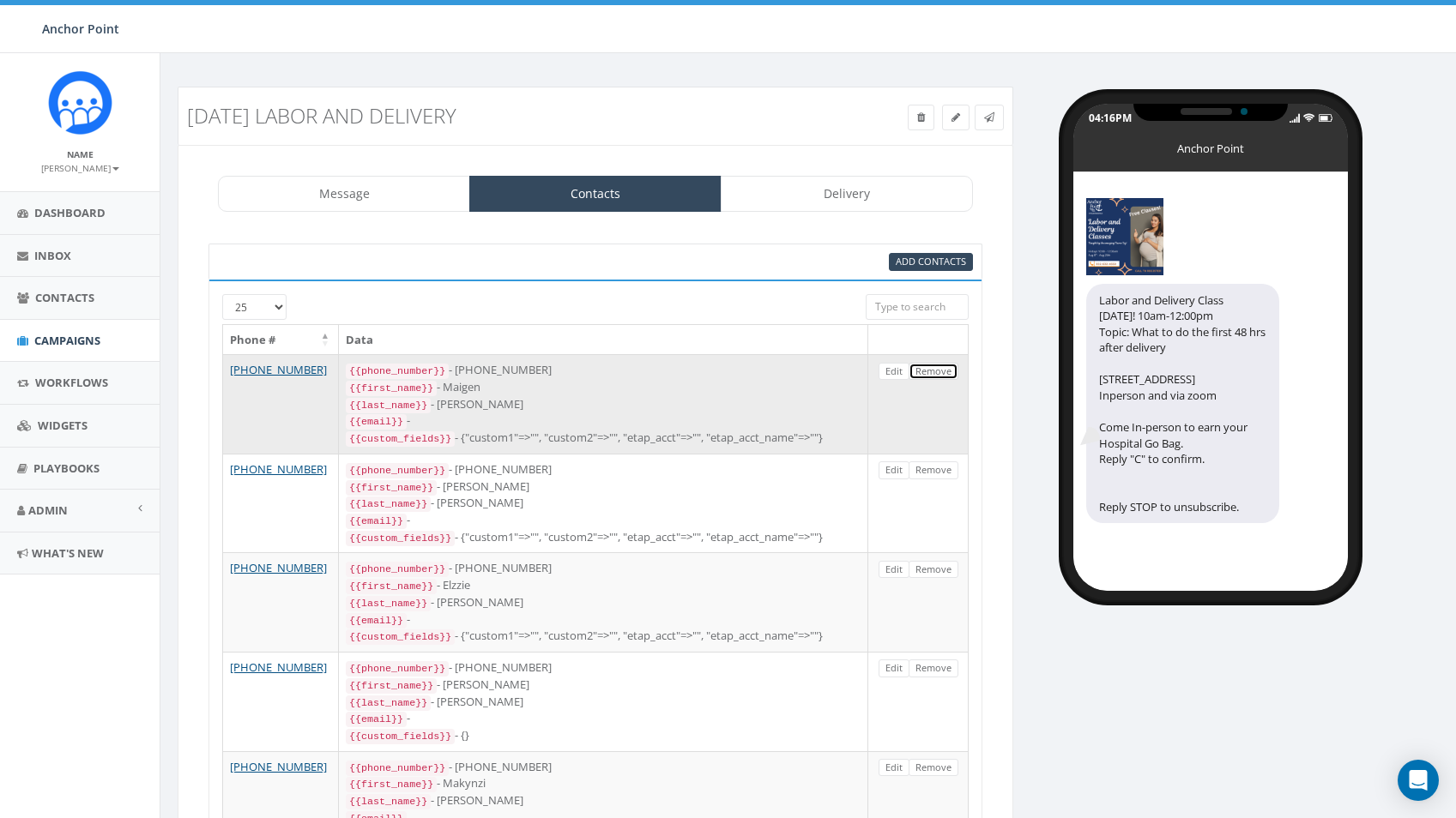
click at [938, 368] on link "Remove" at bounding box center [934, 371] width 50 height 18
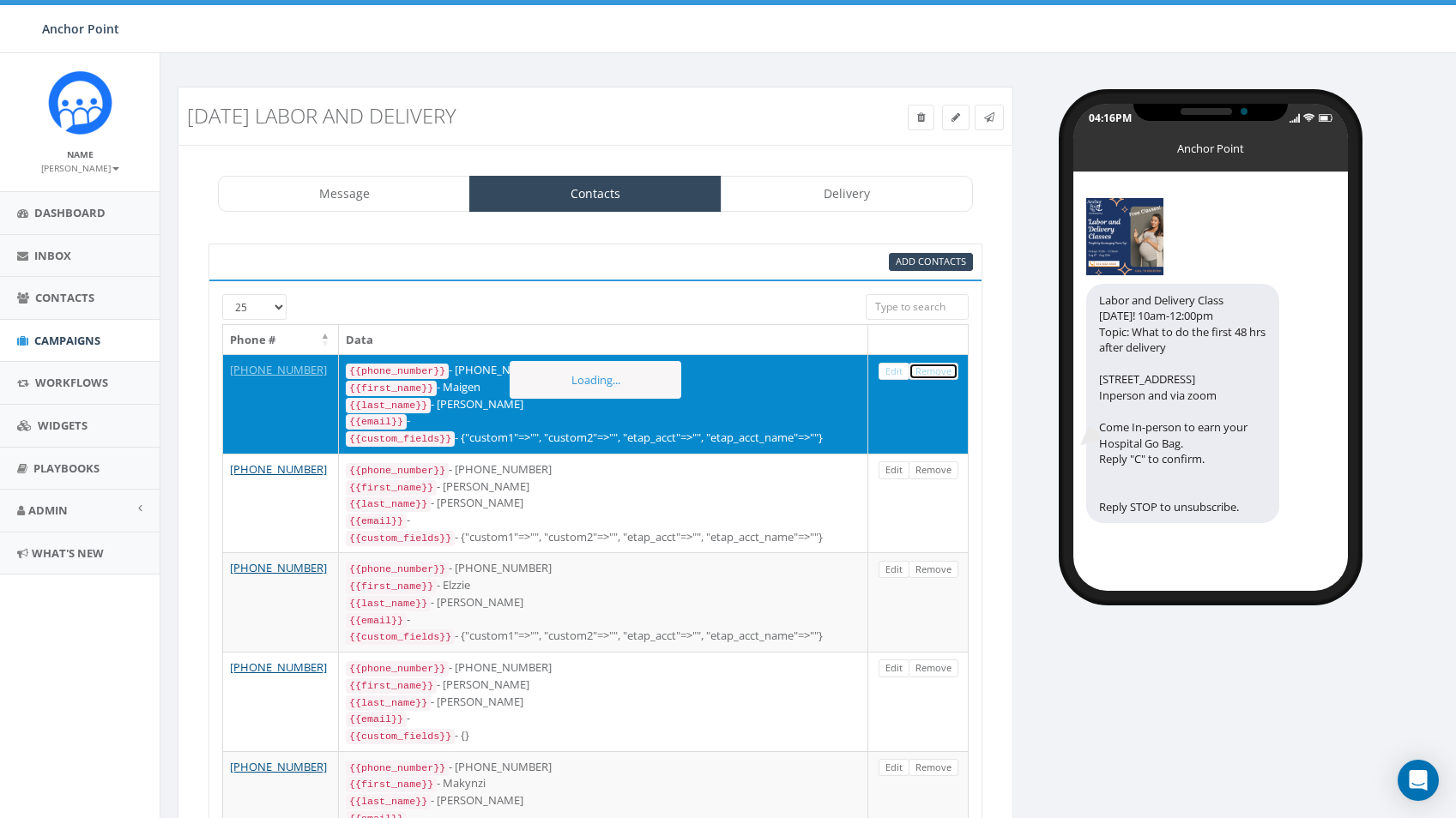
click at [938, 368] on link "Remove" at bounding box center [934, 371] width 50 height 18
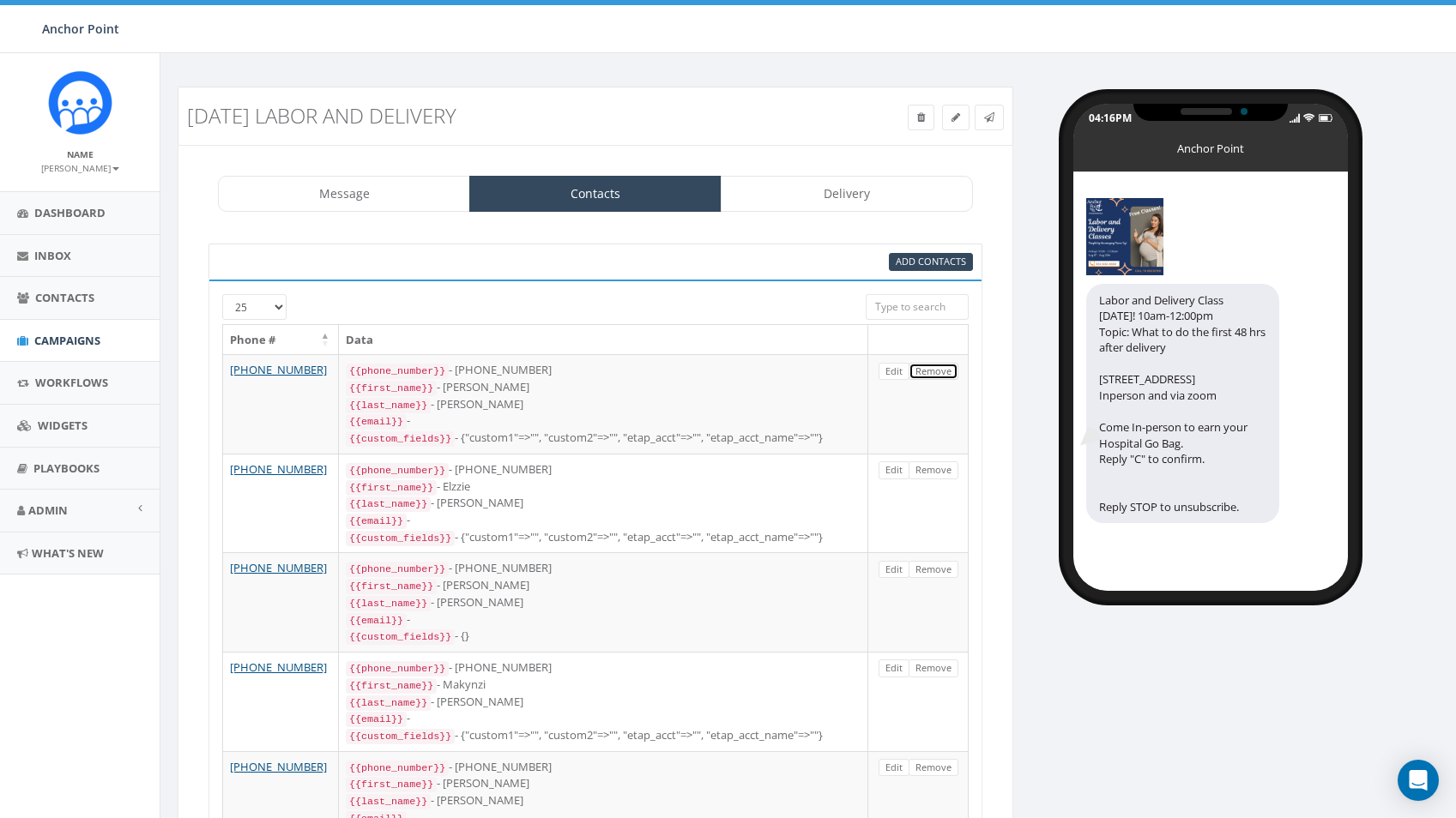
click at [938, 368] on link "Remove" at bounding box center [934, 371] width 50 height 18
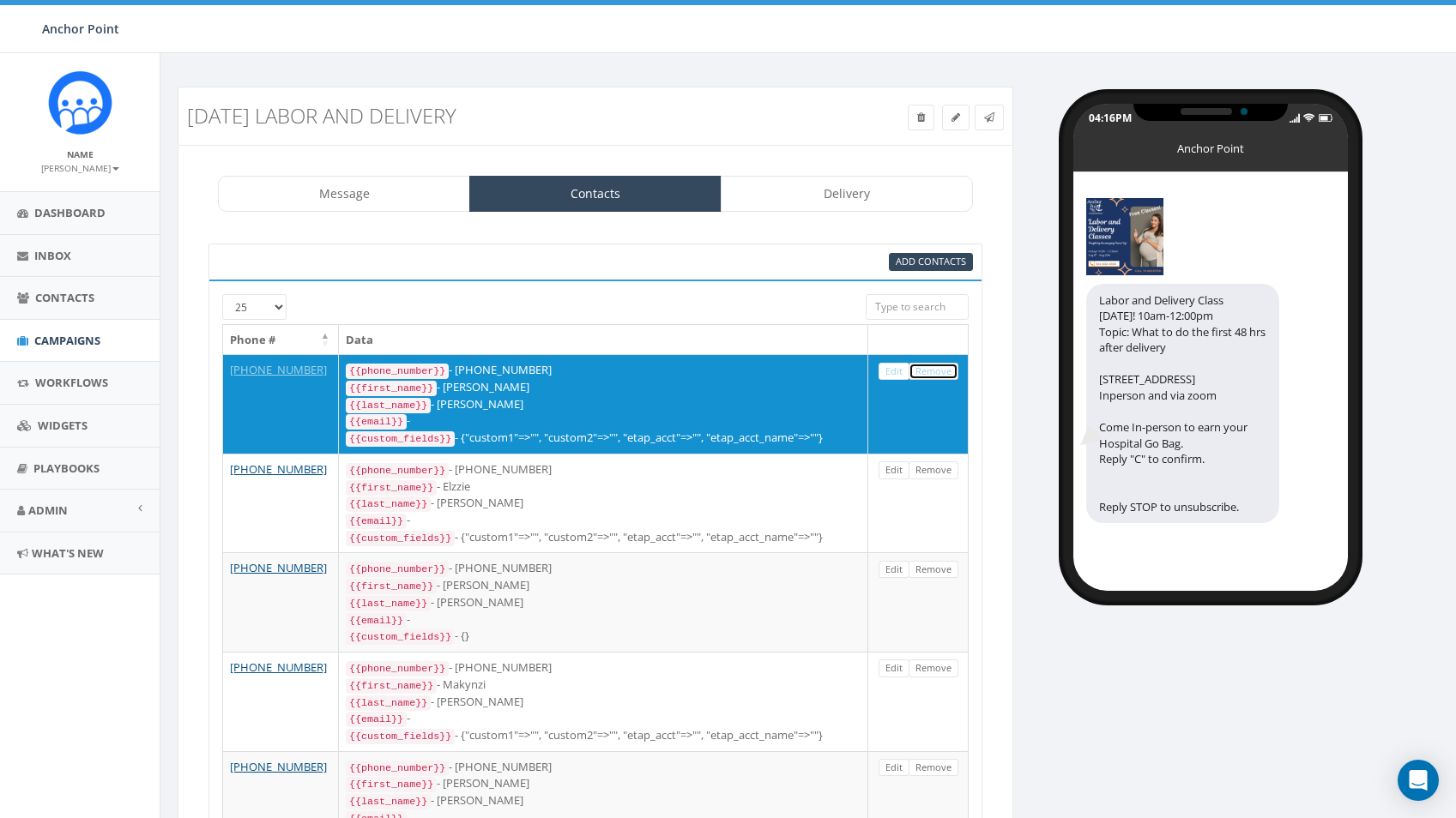
click at [938, 368] on link "Remove" at bounding box center [934, 371] width 50 height 18
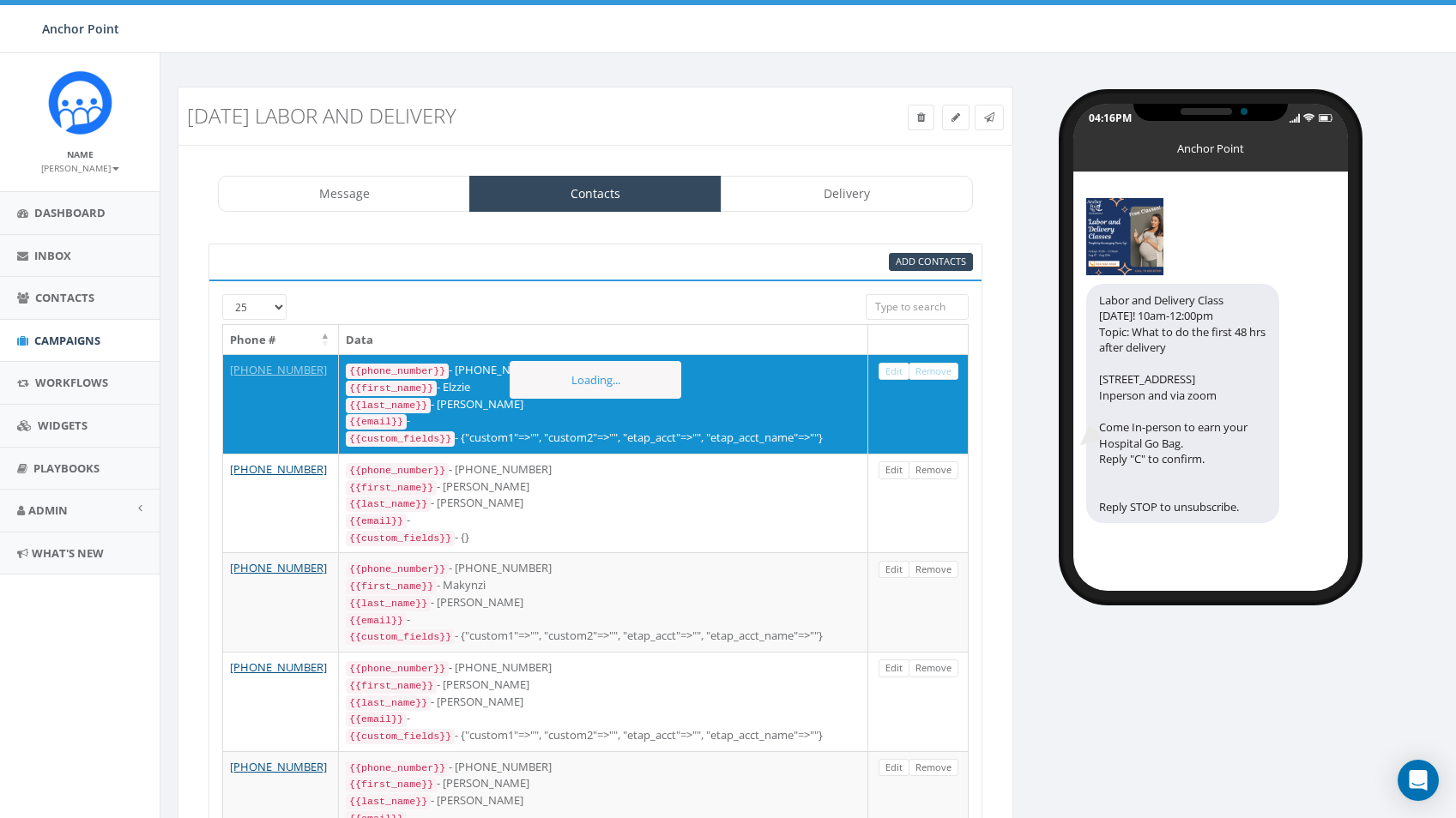
click at [938, 368] on link "Remove" at bounding box center [934, 371] width 50 height 18
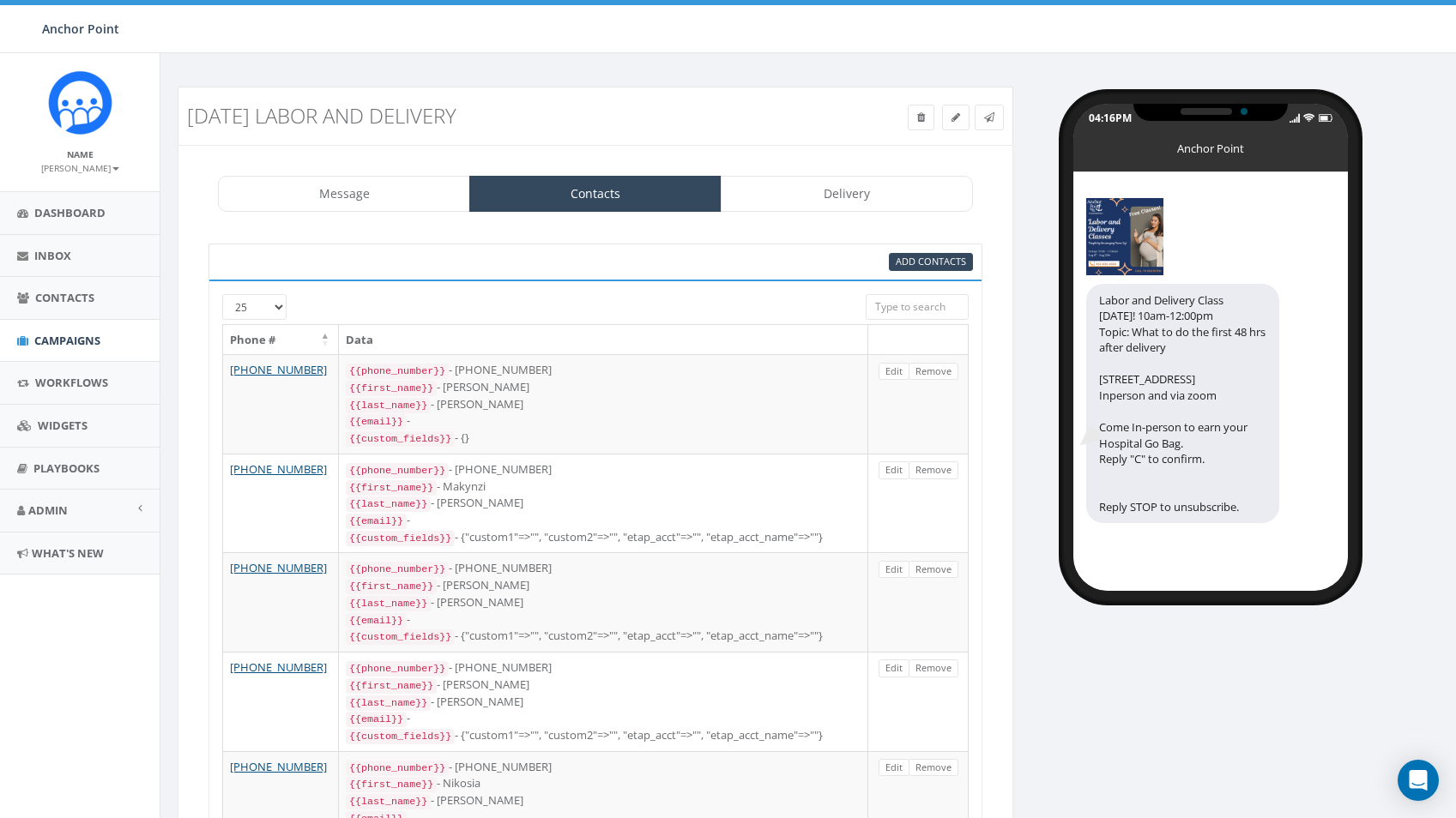
click at [938, 368] on link "Remove" at bounding box center [934, 371] width 50 height 18
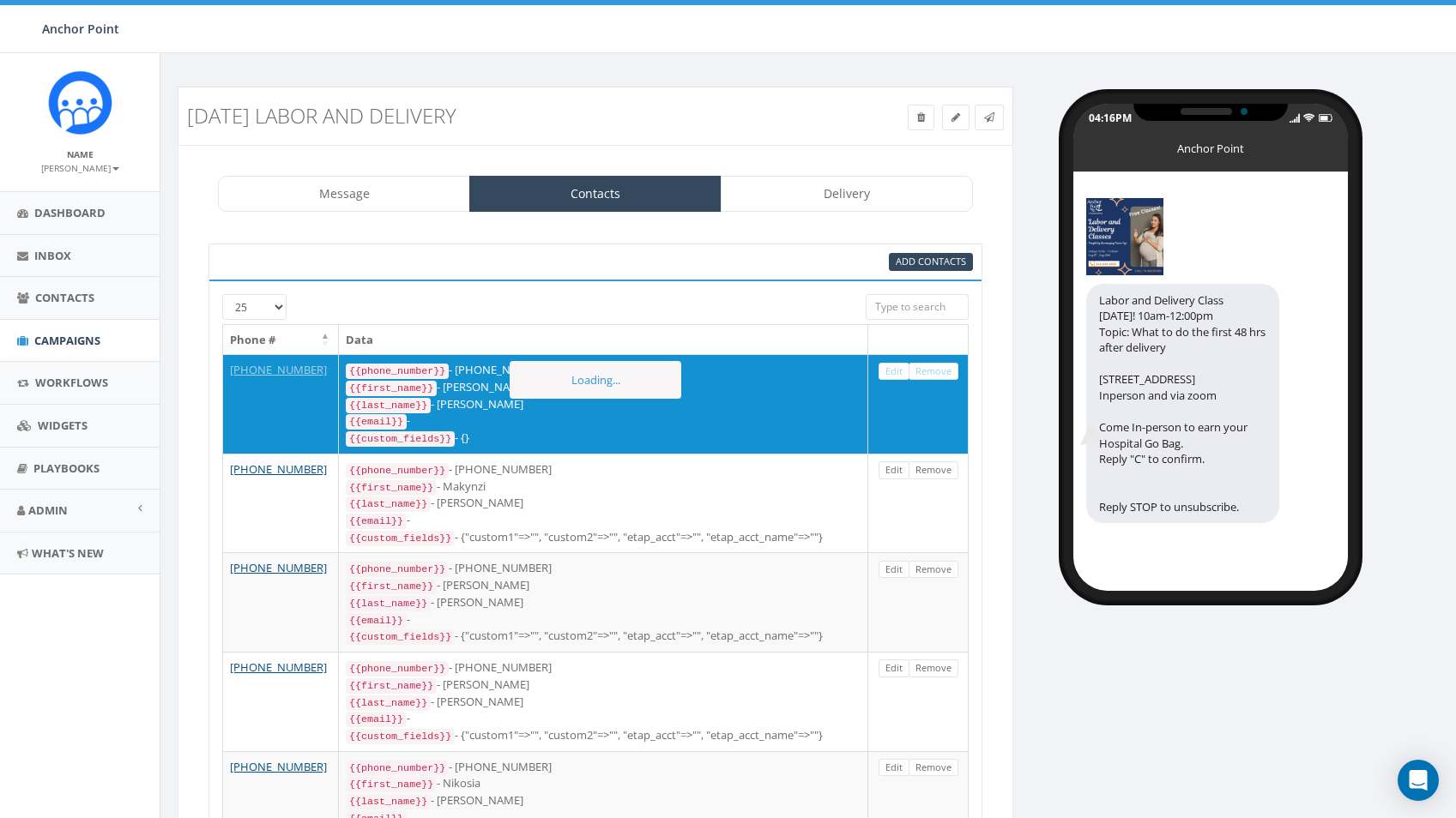
click at [938, 368] on link "Remove" at bounding box center [934, 371] width 50 height 18
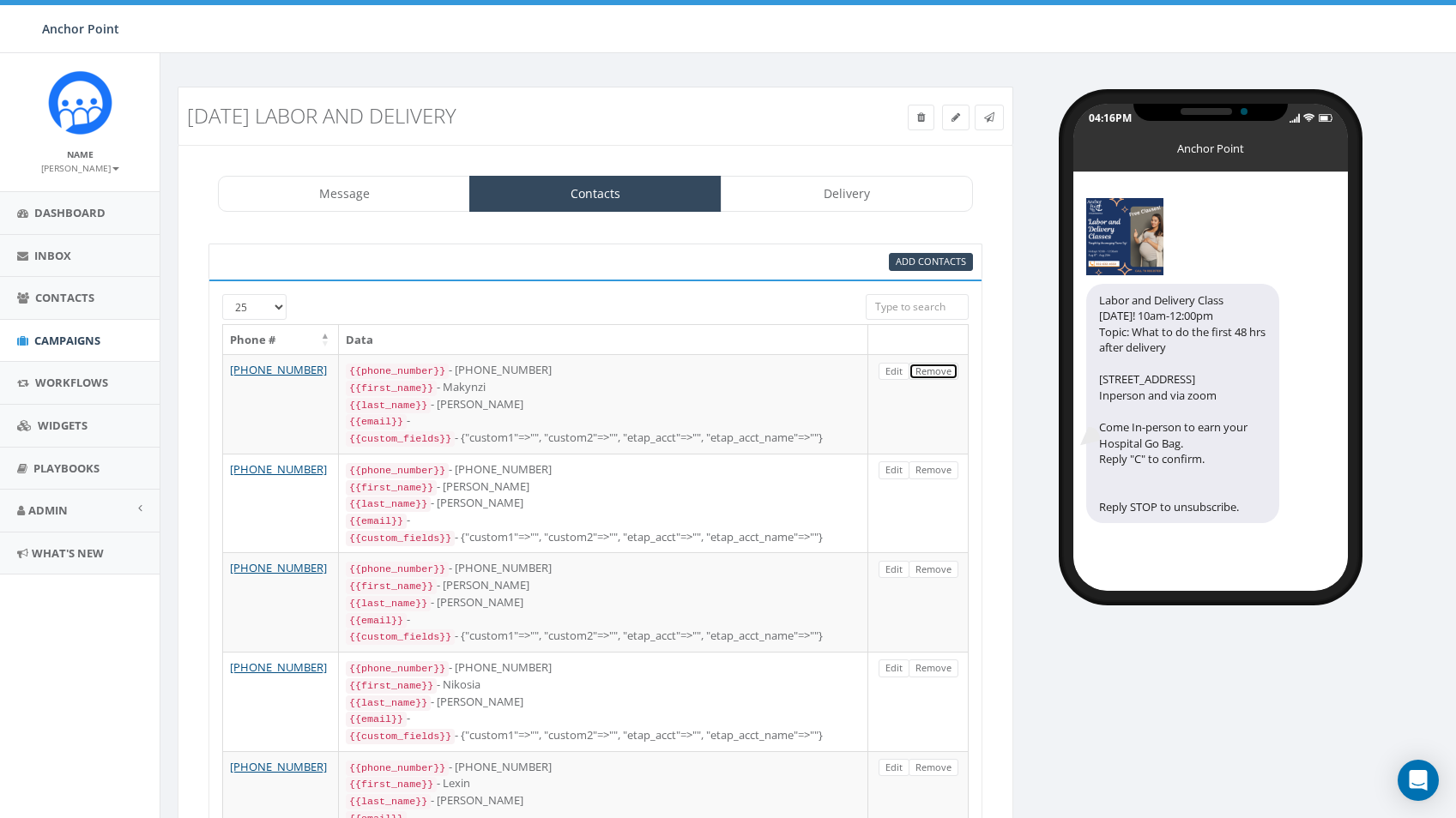
click at [938, 368] on link "Remove" at bounding box center [934, 371] width 50 height 18
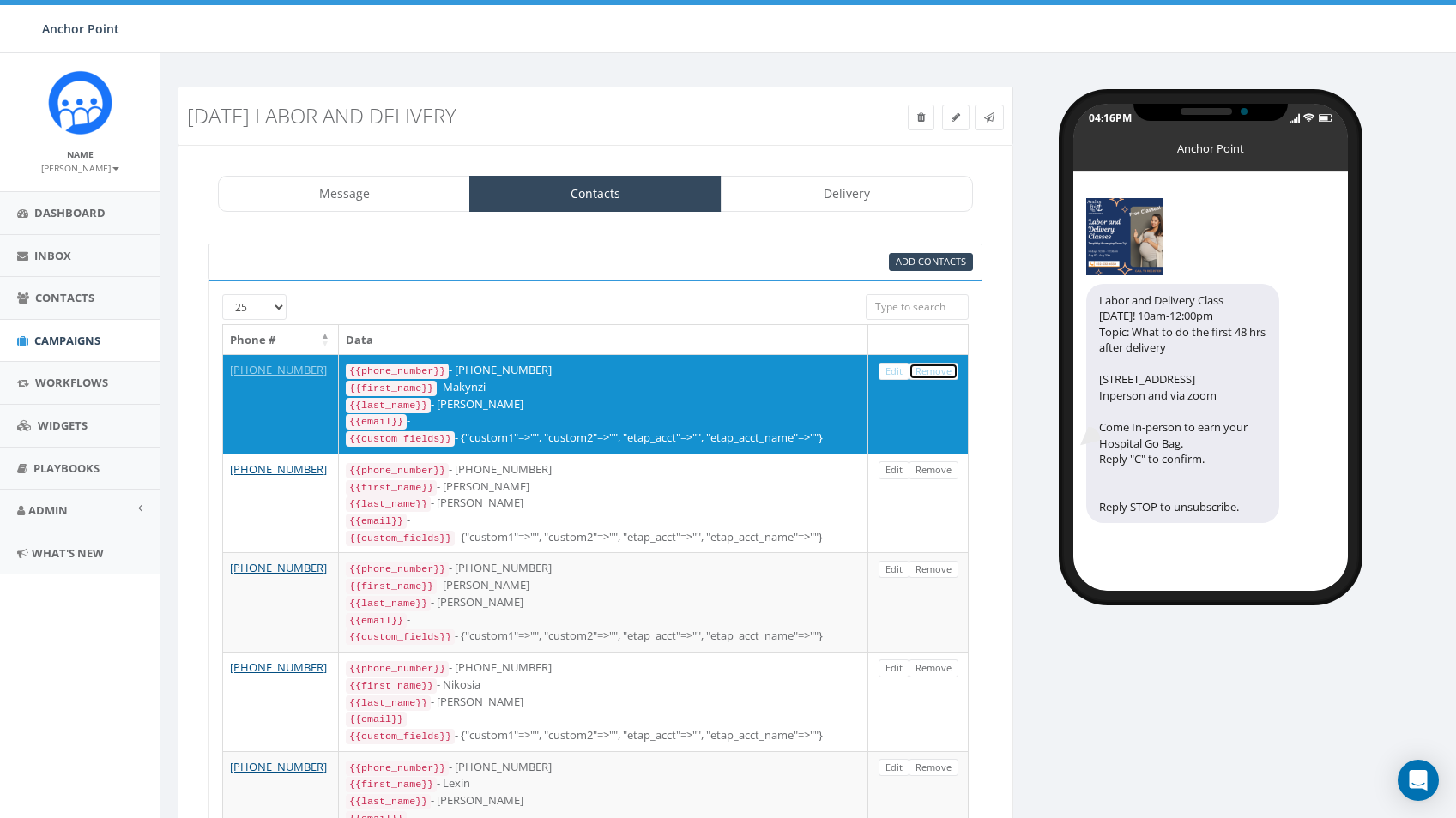
click at [938, 368] on link "Remove" at bounding box center [934, 371] width 50 height 18
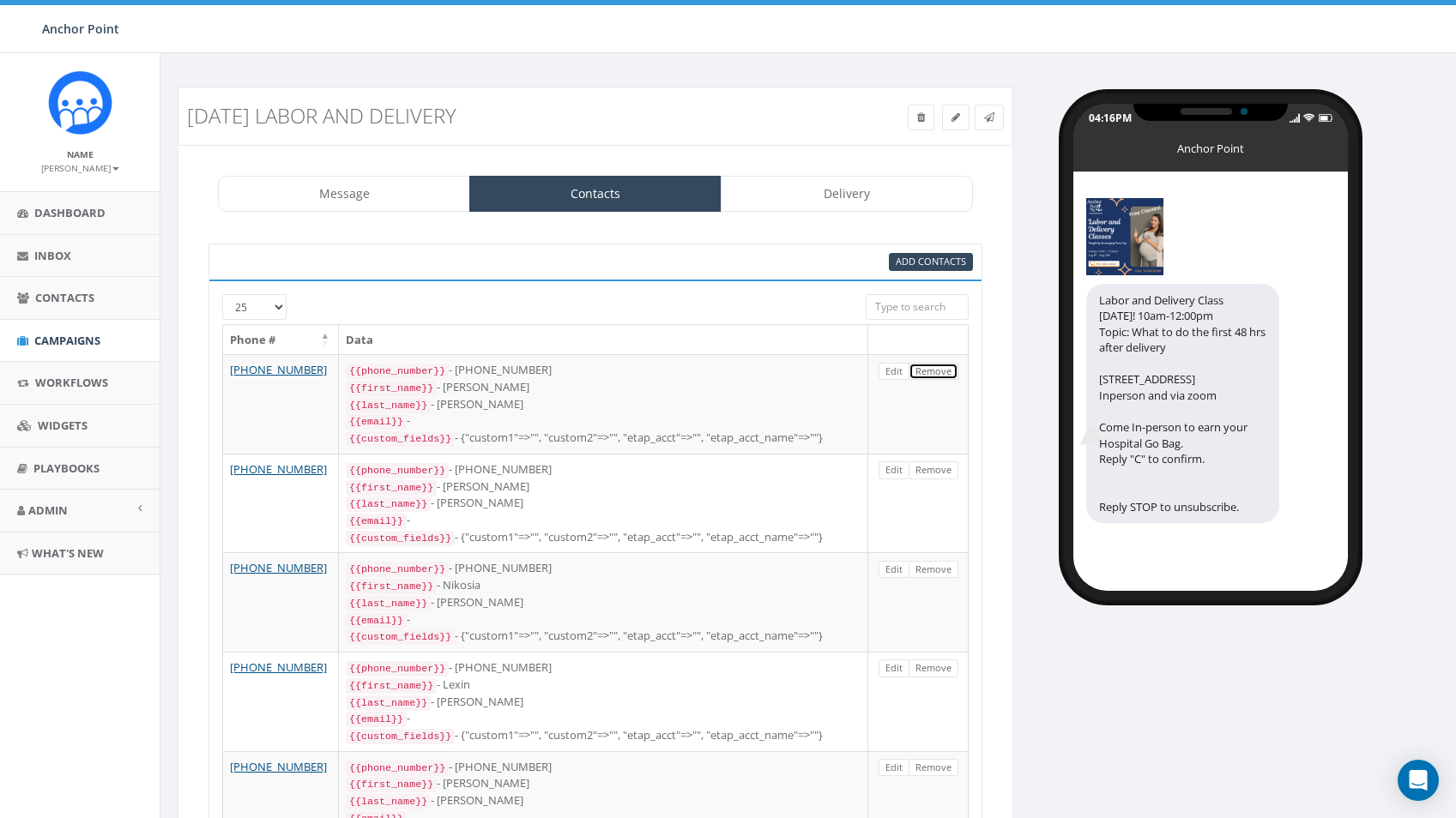
click at [938, 368] on link "Remove" at bounding box center [934, 371] width 50 height 18
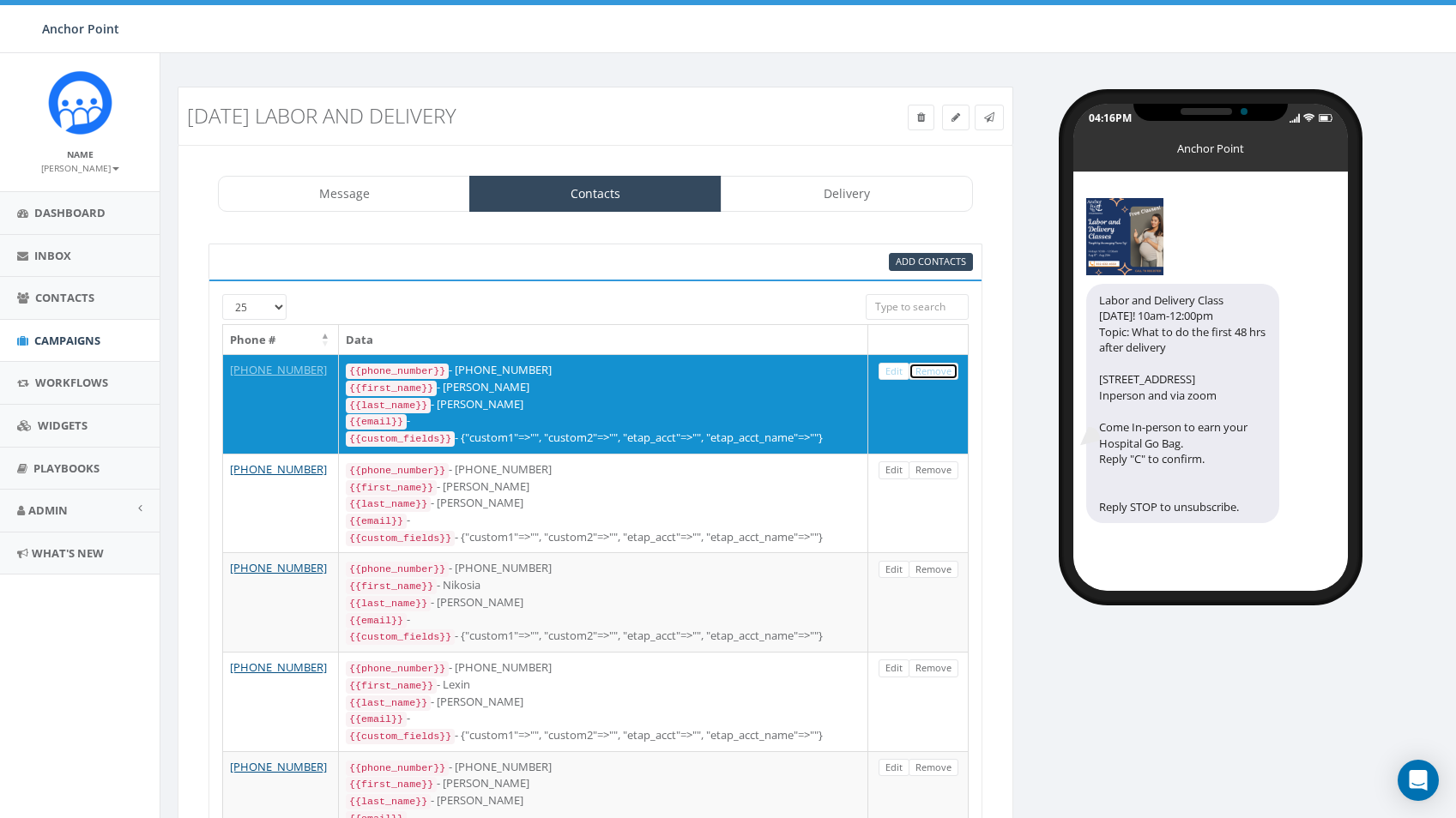
click at [938, 368] on link "Remove" at bounding box center [934, 371] width 50 height 18
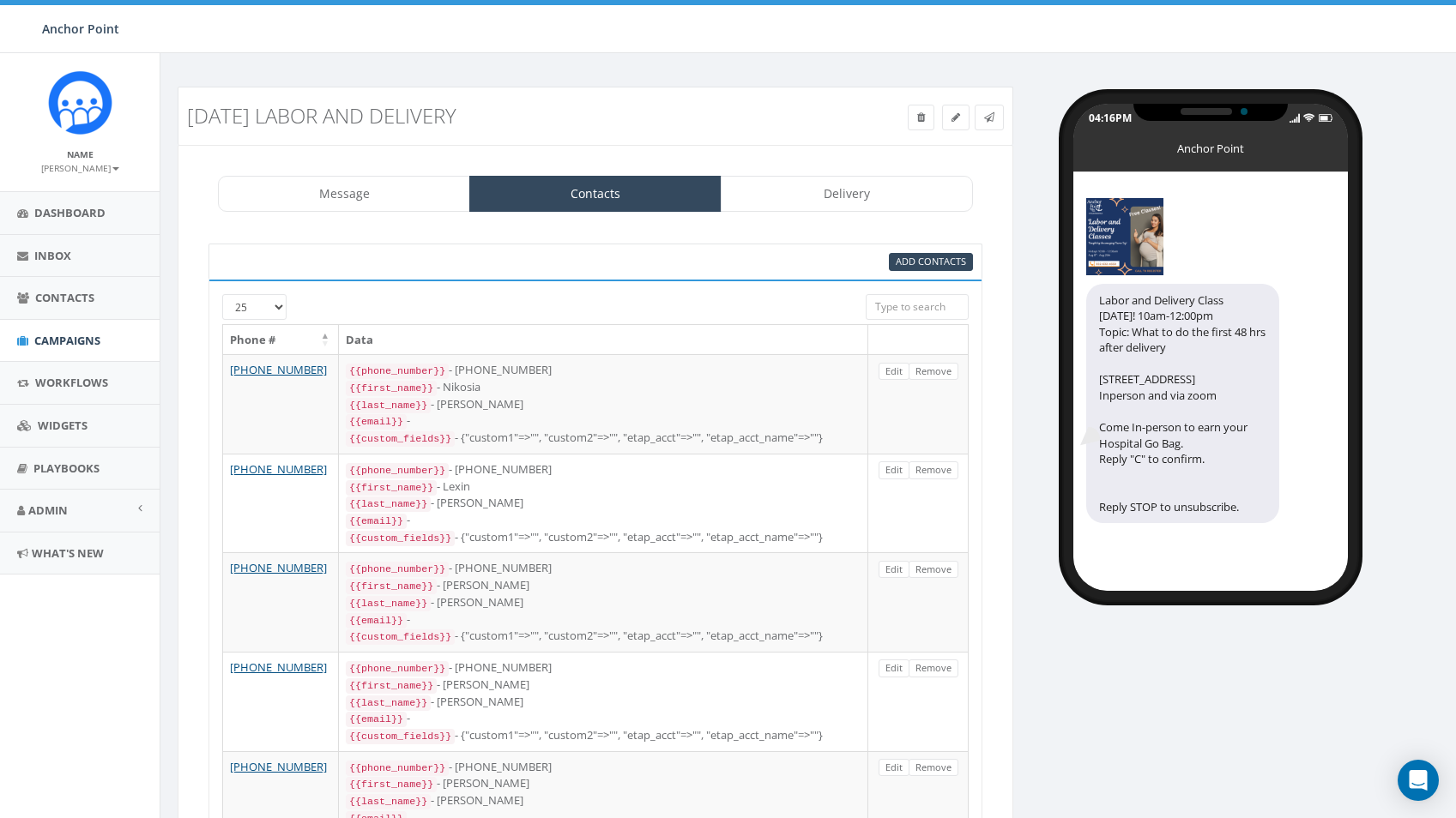
click at [938, 368] on link "Remove" at bounding box center [934, 371] width 50 height 18
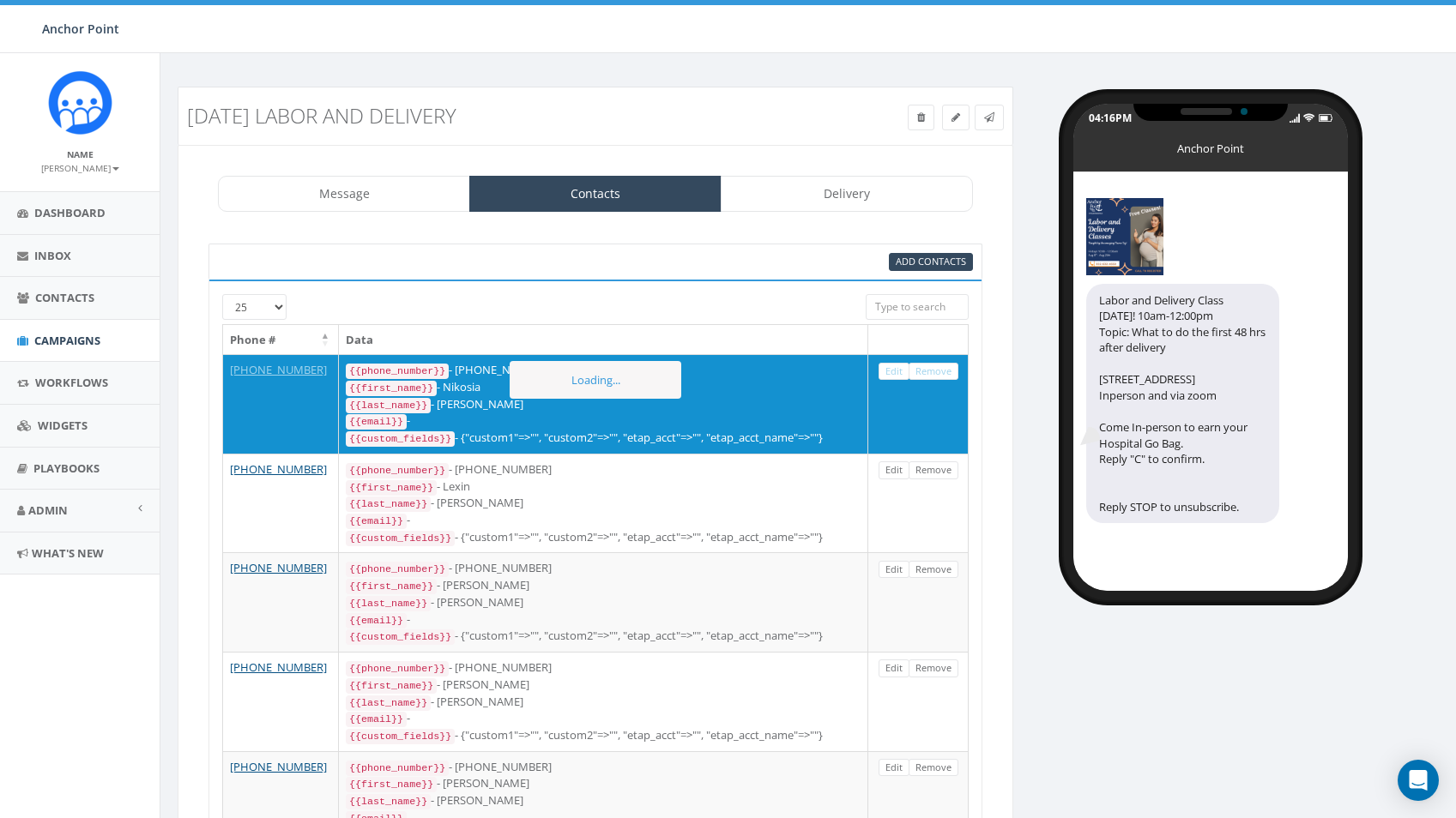
click at [938, 368] on link "Remove" at bounding box center [934, 371] width 50 height 18
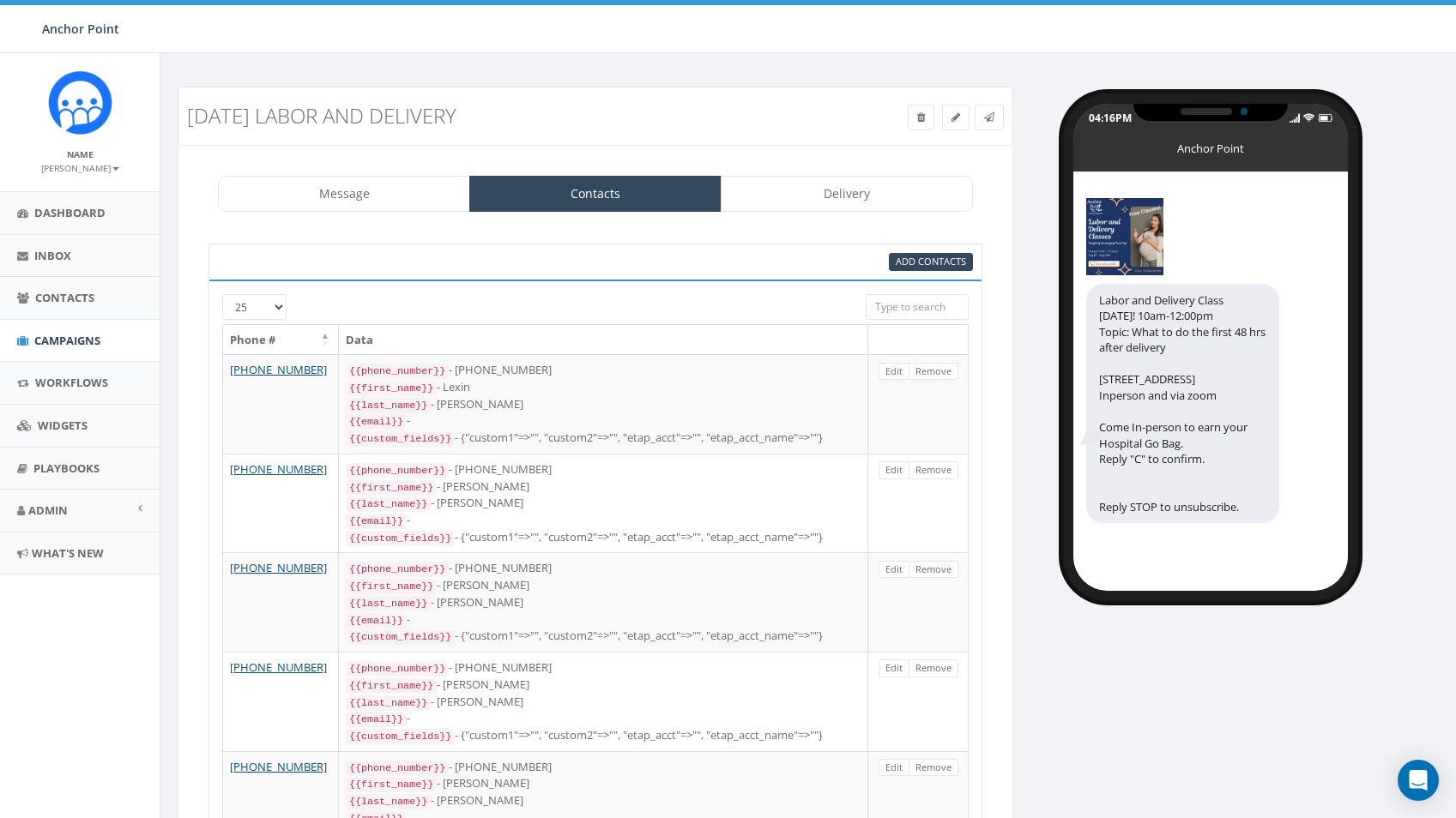
click at [938, 368] on link "Remove" at bounding box center [934, 371] width 50 height 18
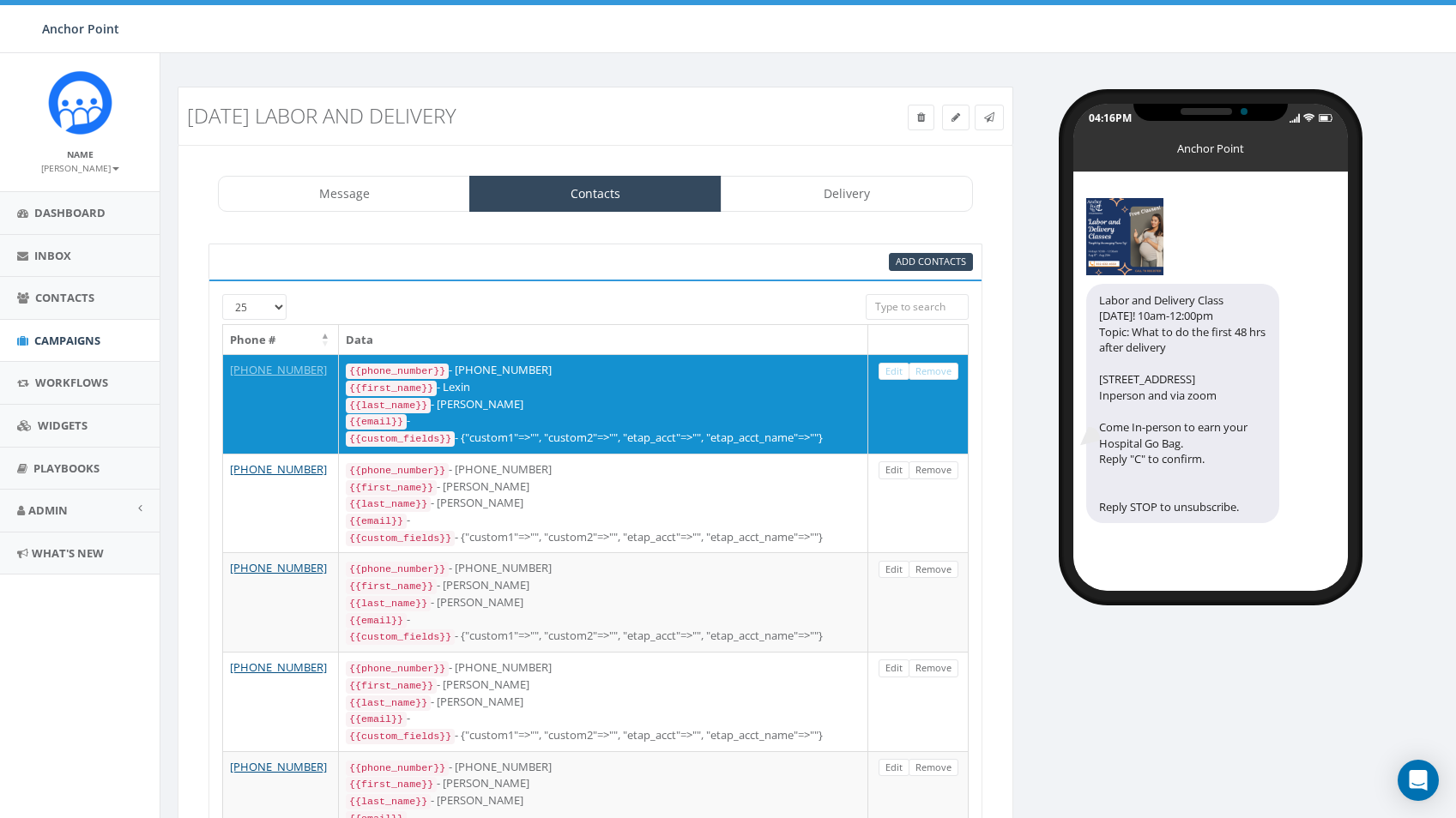
click at [938, 368] on link "Remove" at bounding box center [934, 371] width 50 height 18
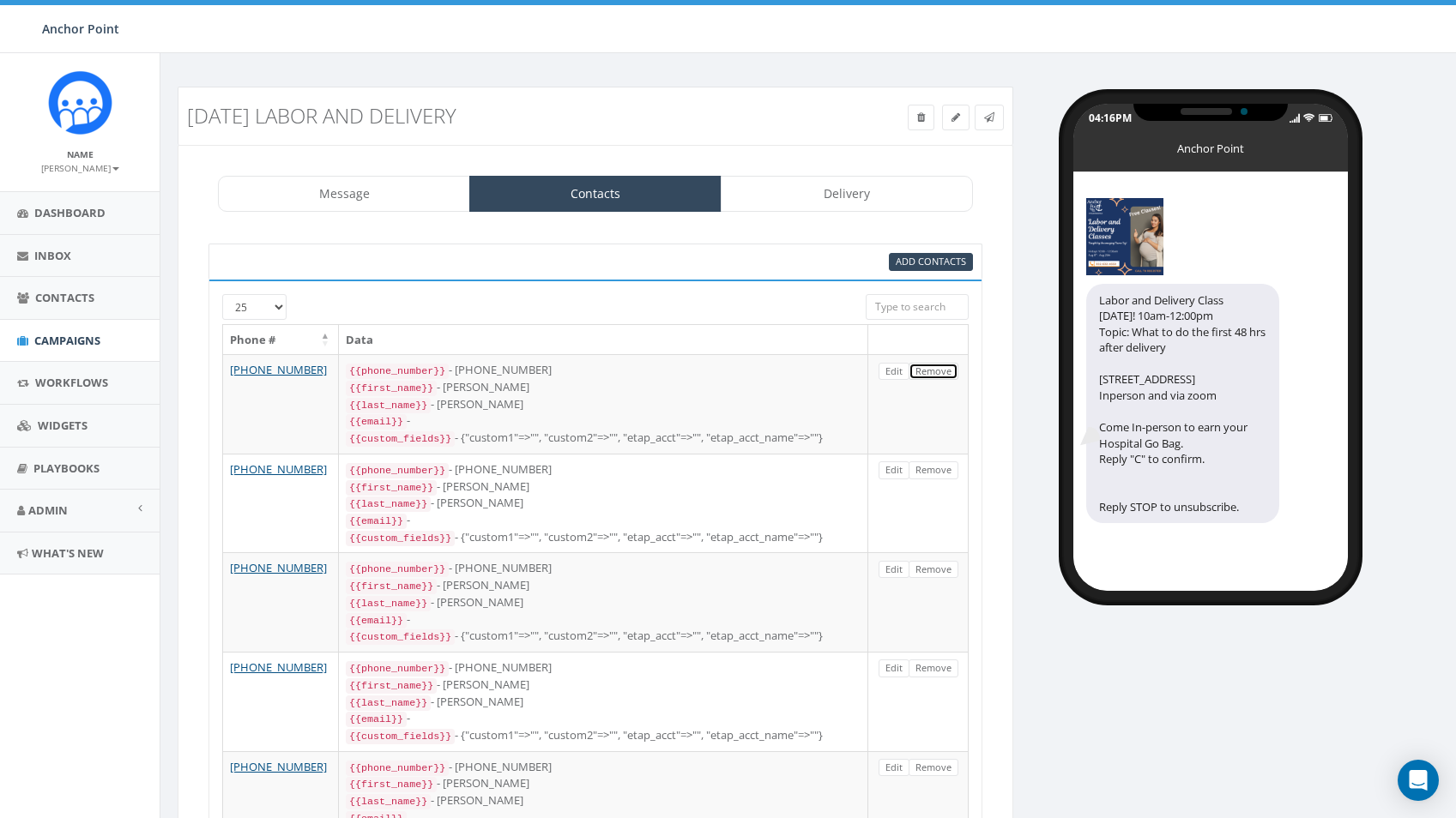
click at [938, 368] on link "Remove" at bounding box center [934, 371] width 50 height 18
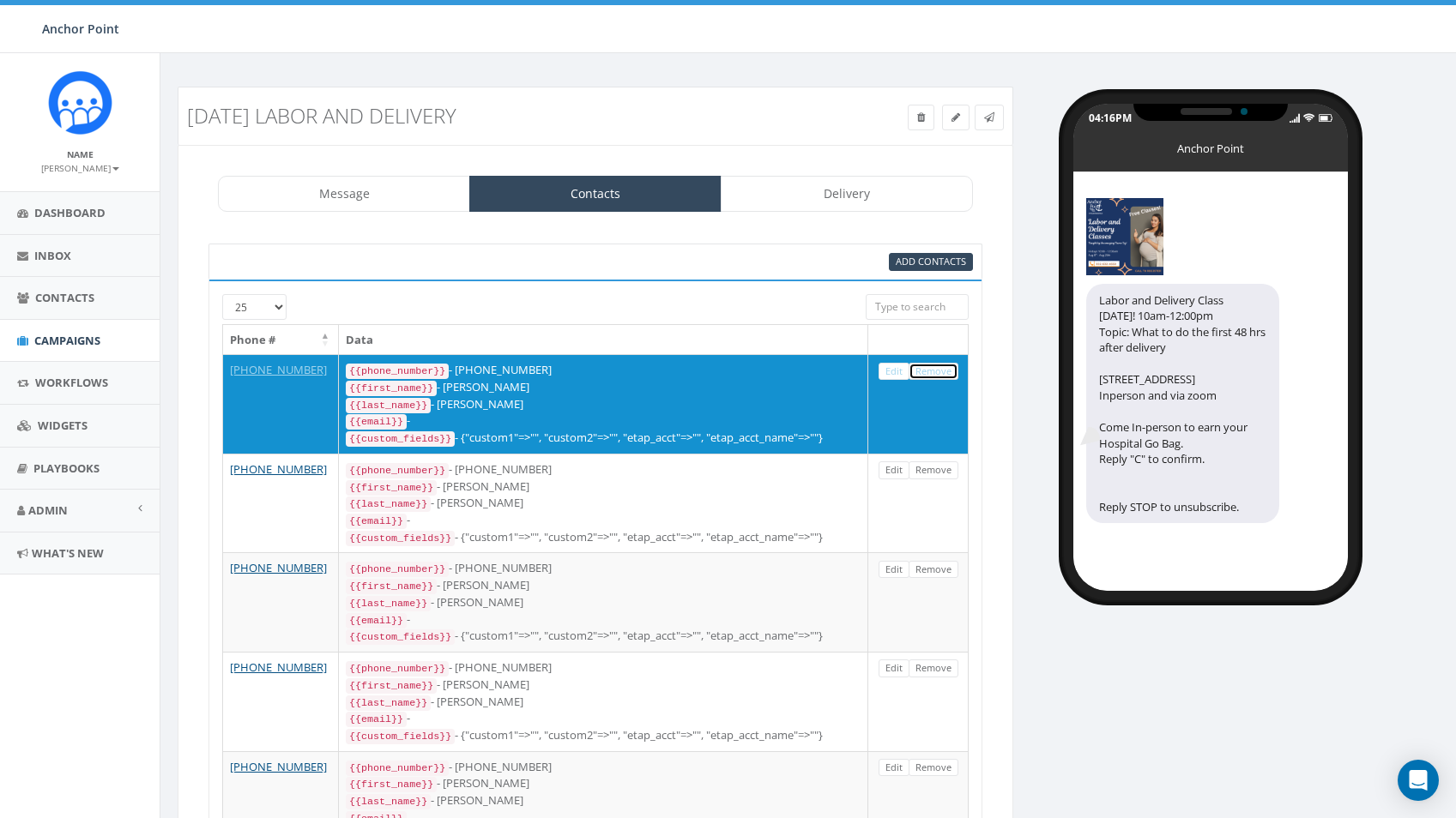
click at [938, 368] on link "Remove" at bounding box center [934, 371] width 50 height 18
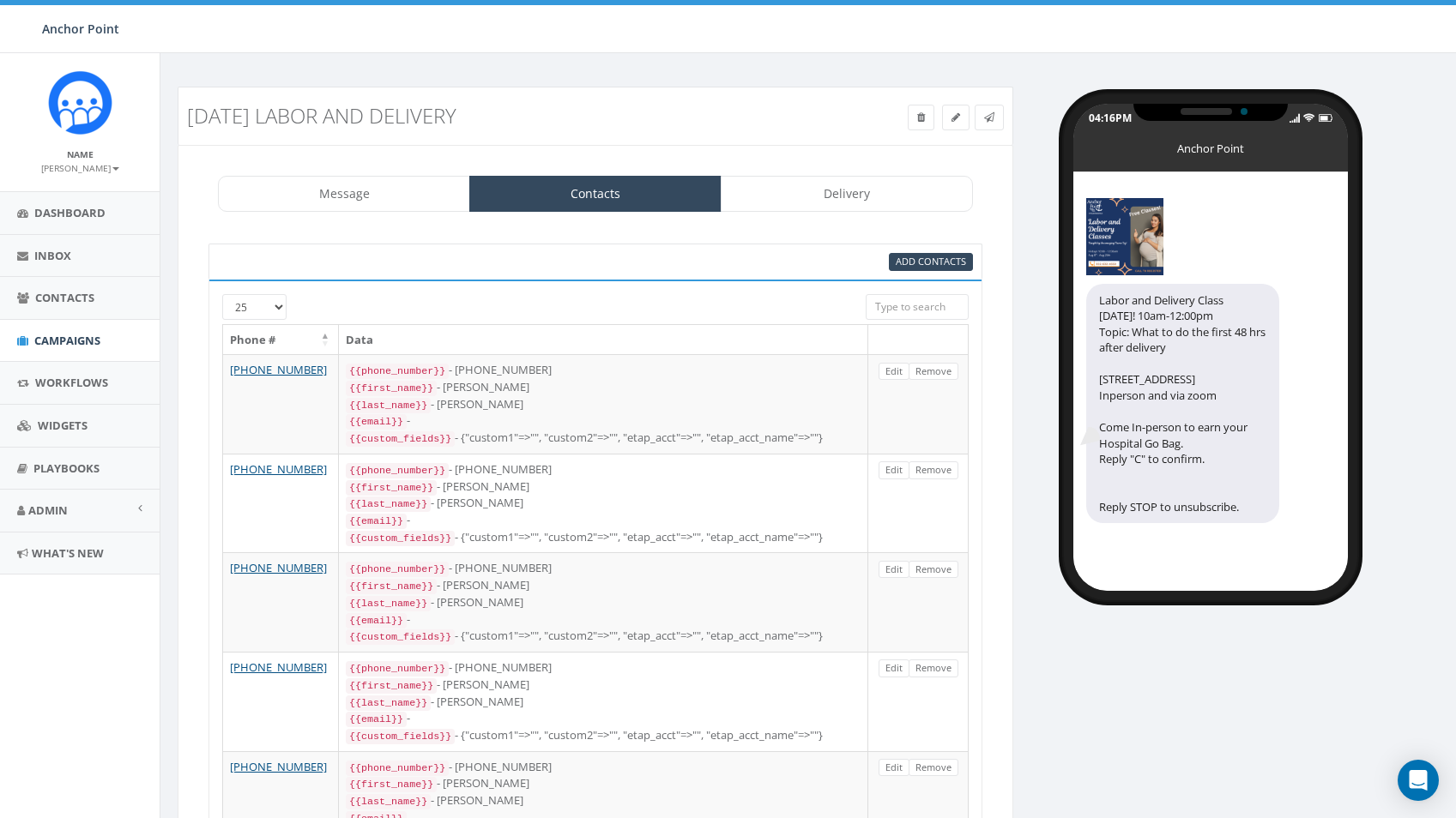
click at [938, 368] on link "Remove" at bounding box center [934, 371] width 50 height 18
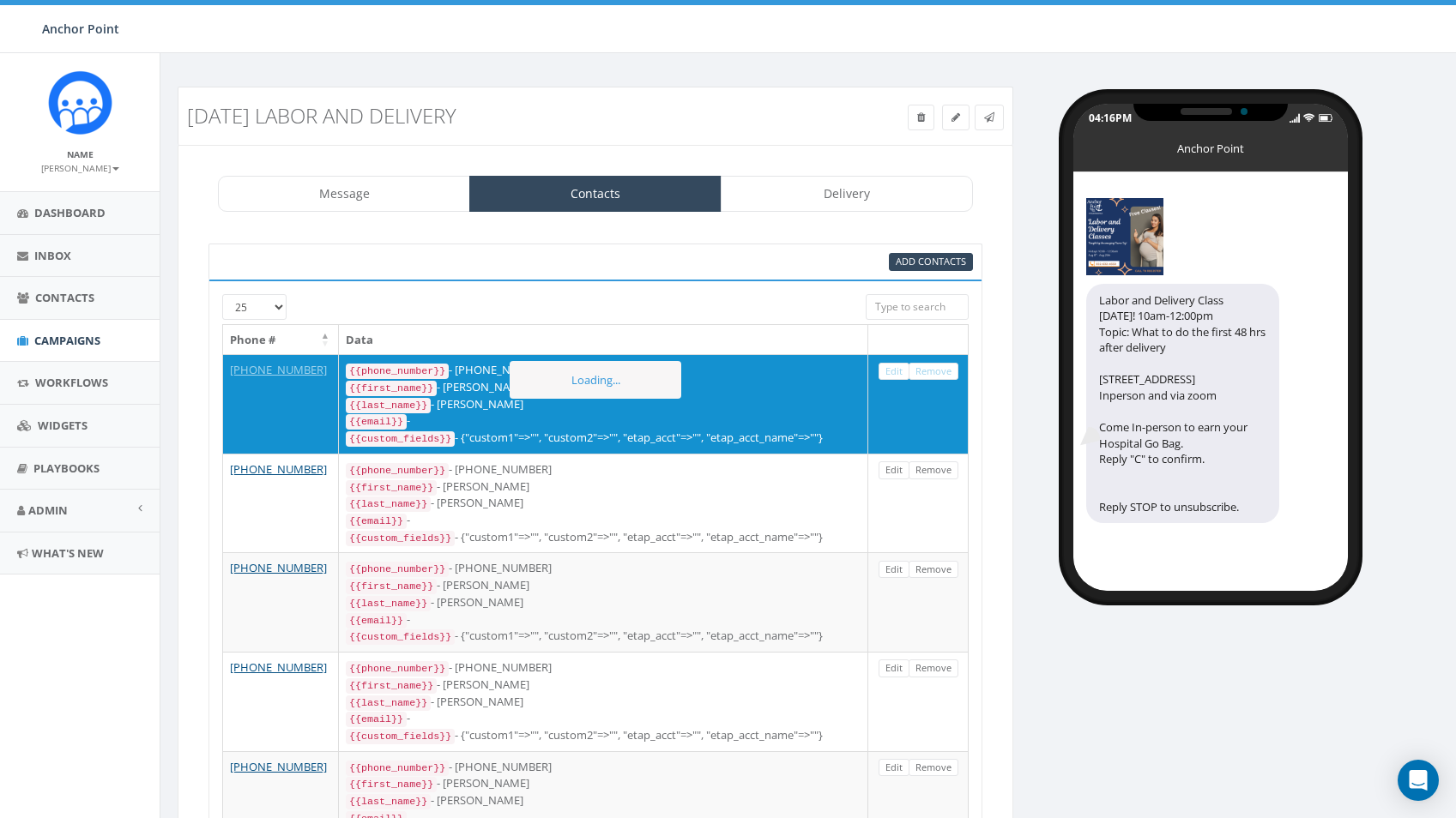
click at [938, 368] on link "Remove" at bounding box center [934, 371] width 50 height 18
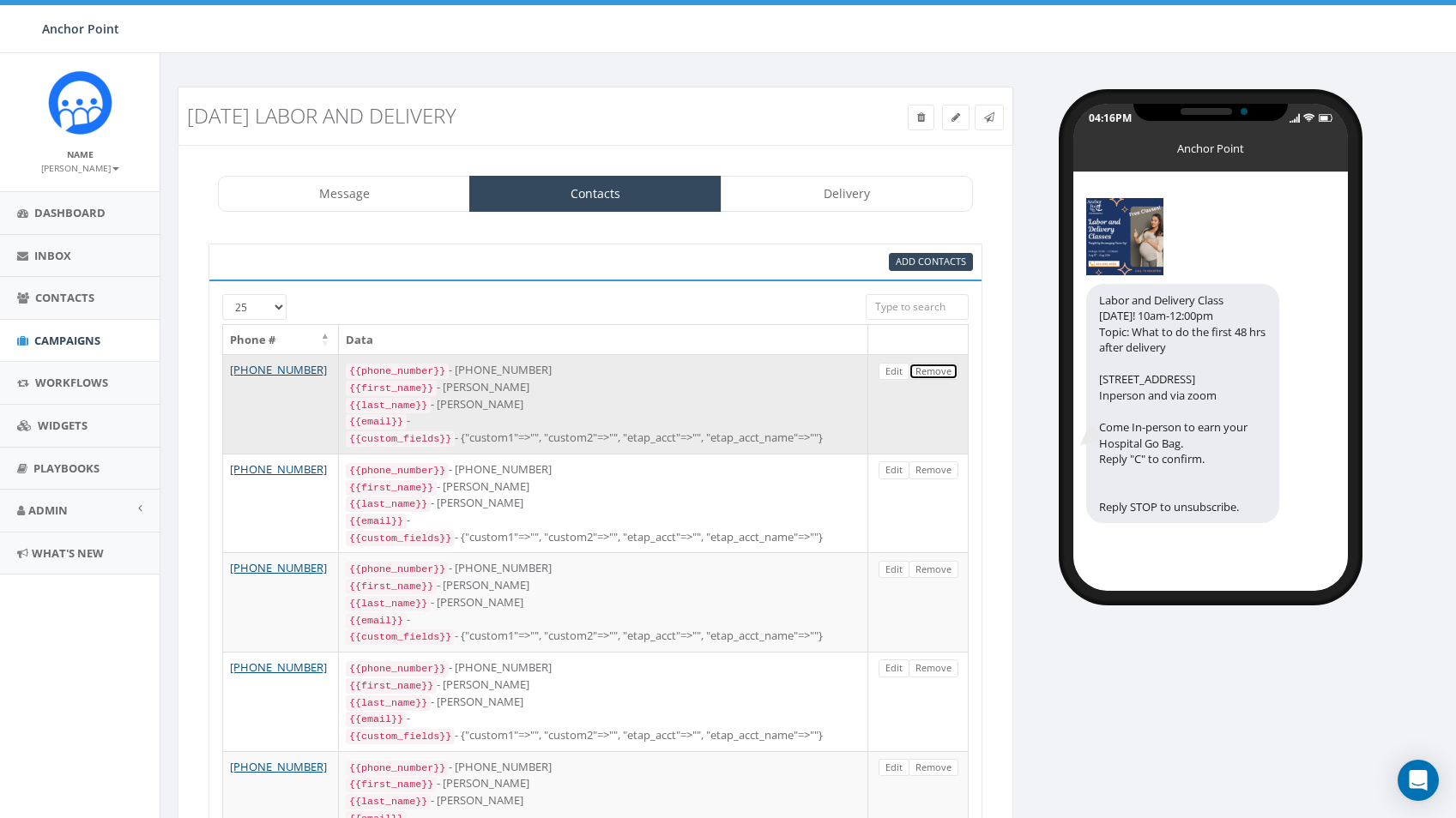
click at [939, 368] on link "Remove" at bounding box center [934, 371] width 50 height 18
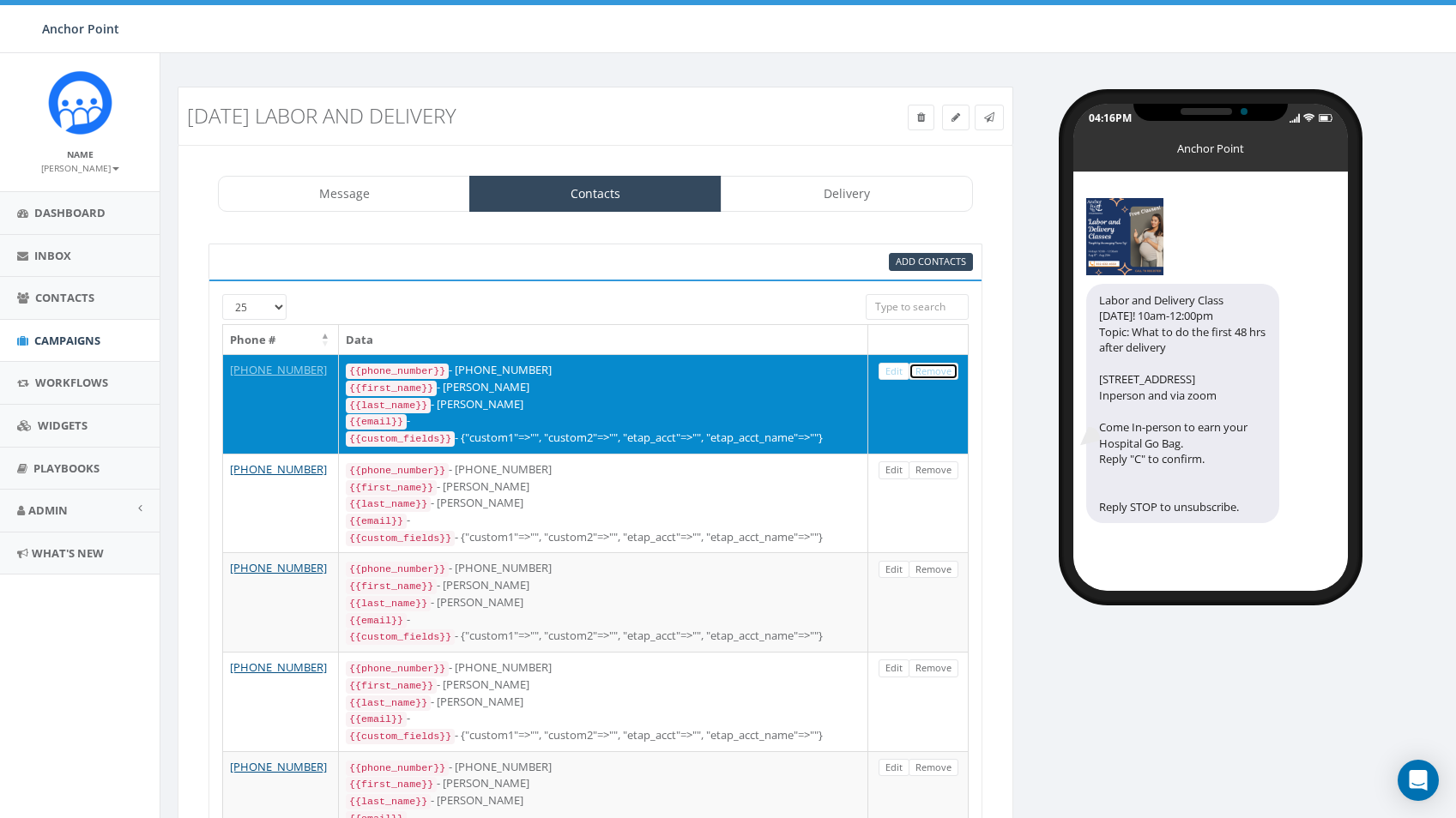
click at [940, 369] on link "Remove" at bounding box center [934, 371] width 50 height 18
click at [940, 370] on link "Remove" at bounding box center [934, 371] width 50 height 18
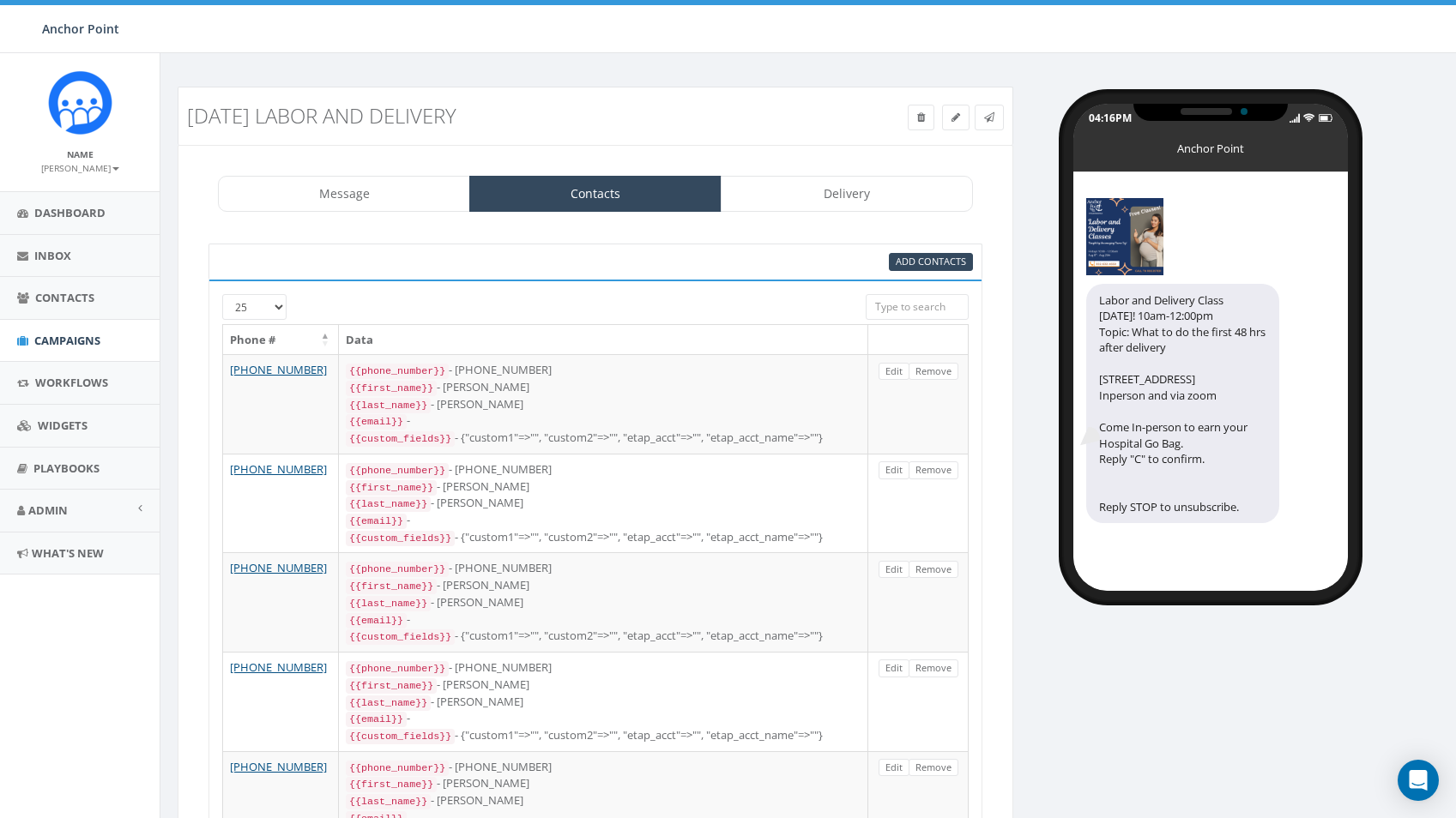
click at [940, 370] on link "Remove" at bounding box center [934, 371] width 50 height 18
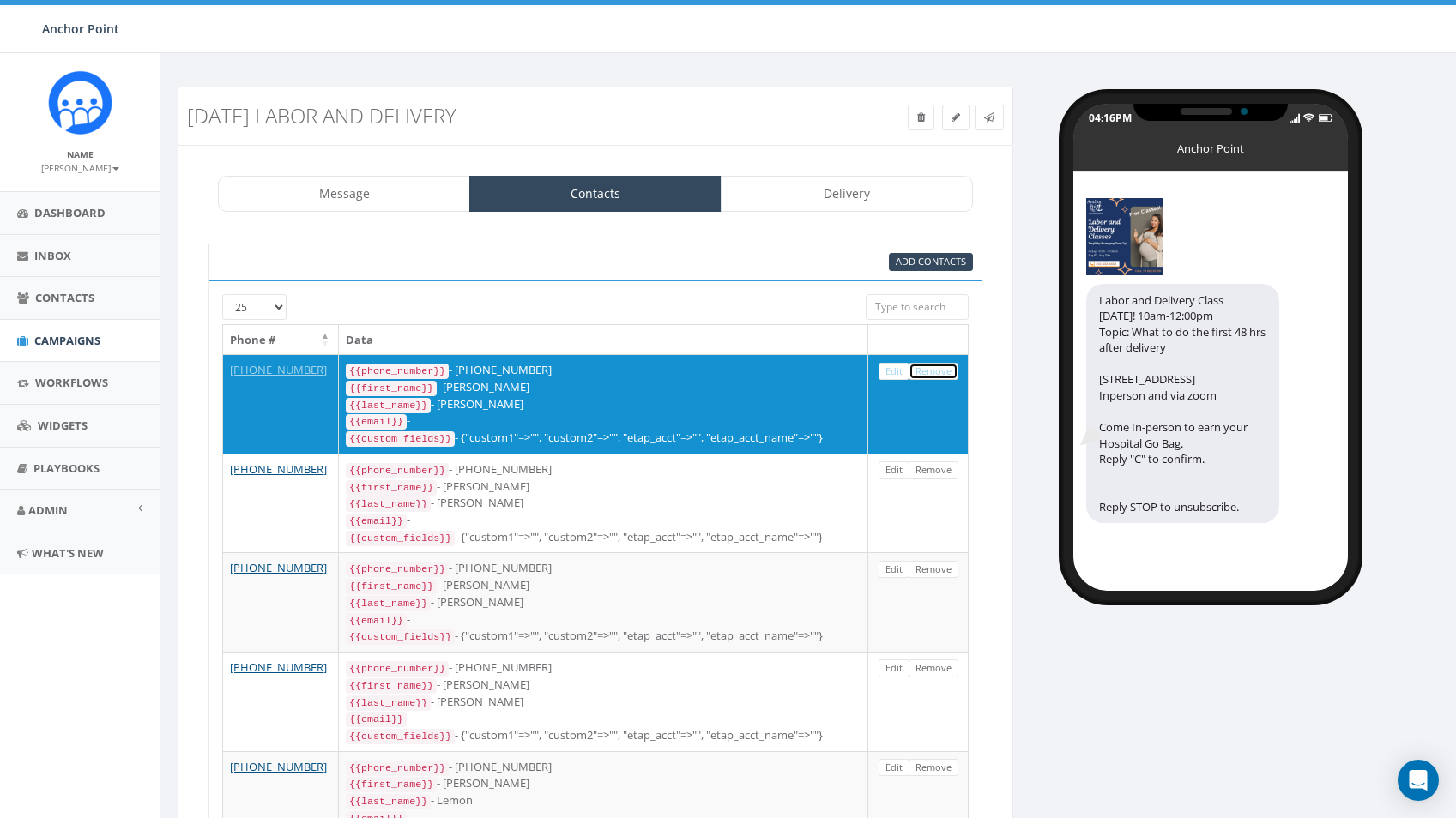
click at [940, 370] on link "Remove" at bounding box center [934, 371] width 50 height 18
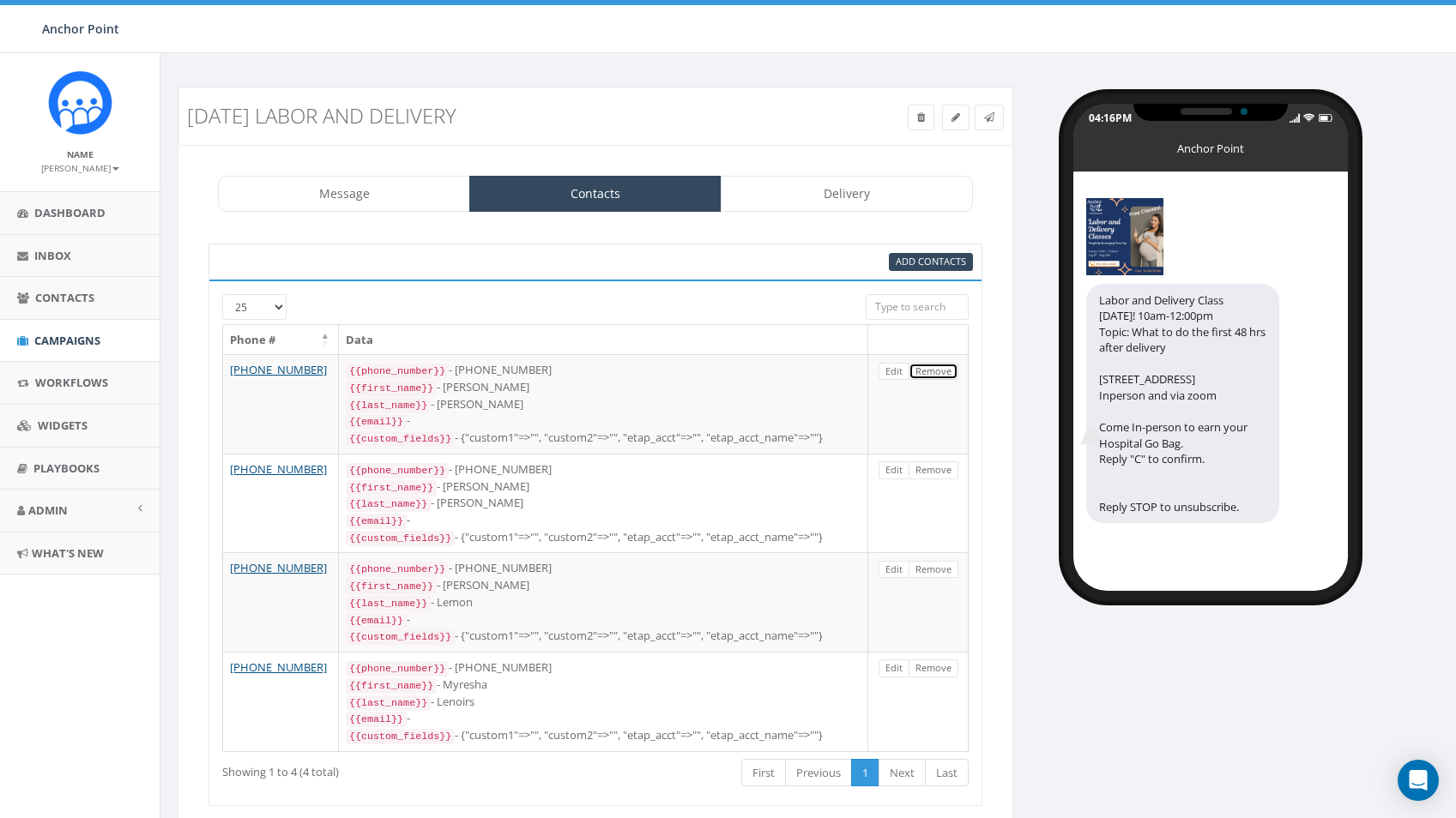
click at [940, 370] on link "Remove" at bounding box center [934, 371] width 50 height 18
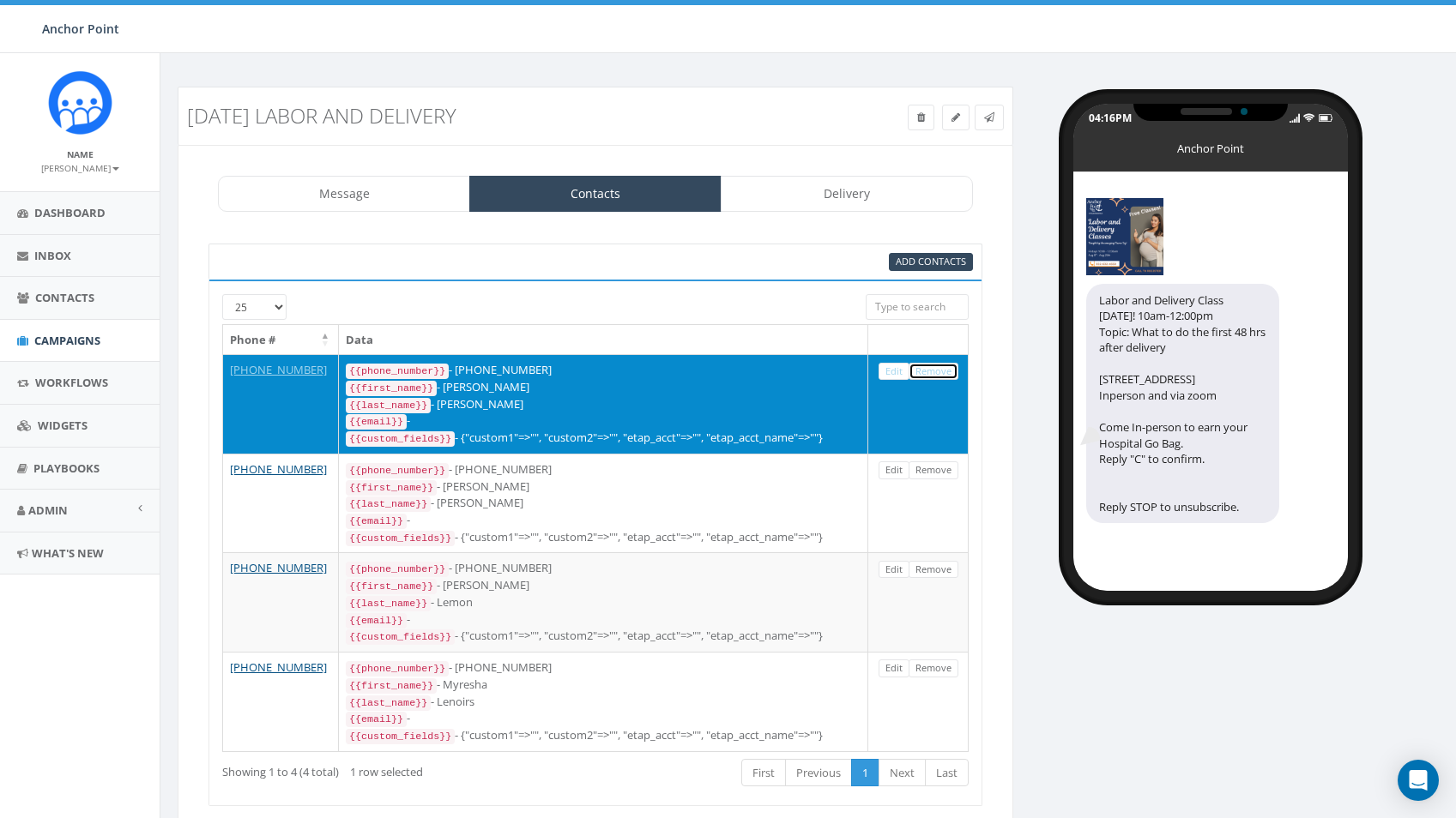
click at [942, 370] on link "Remove" at bounding box center [934, 371] width 50 height 18
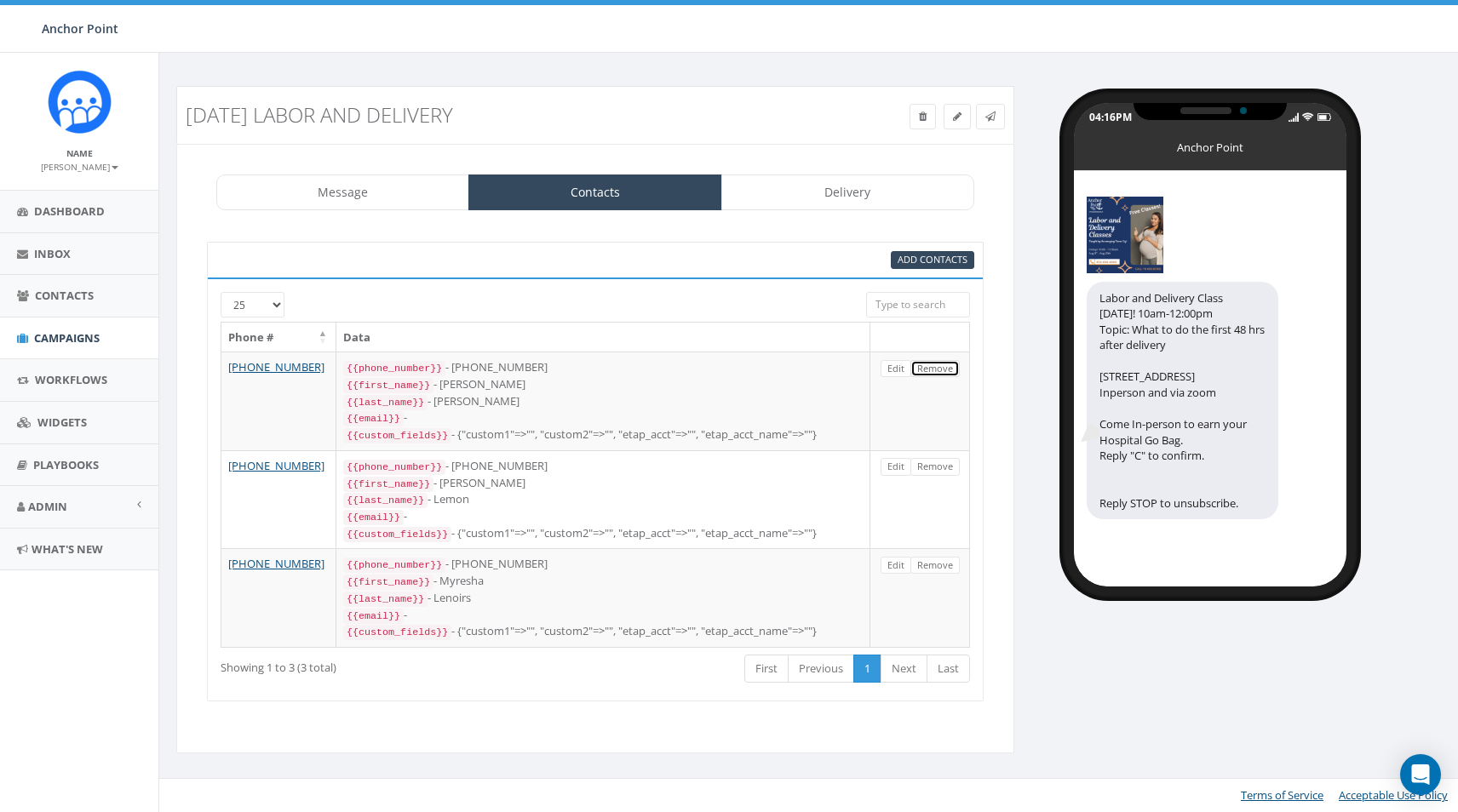
click at [936, 368] on link "Remove" at bounding box center [936, 369] width 49 height 18
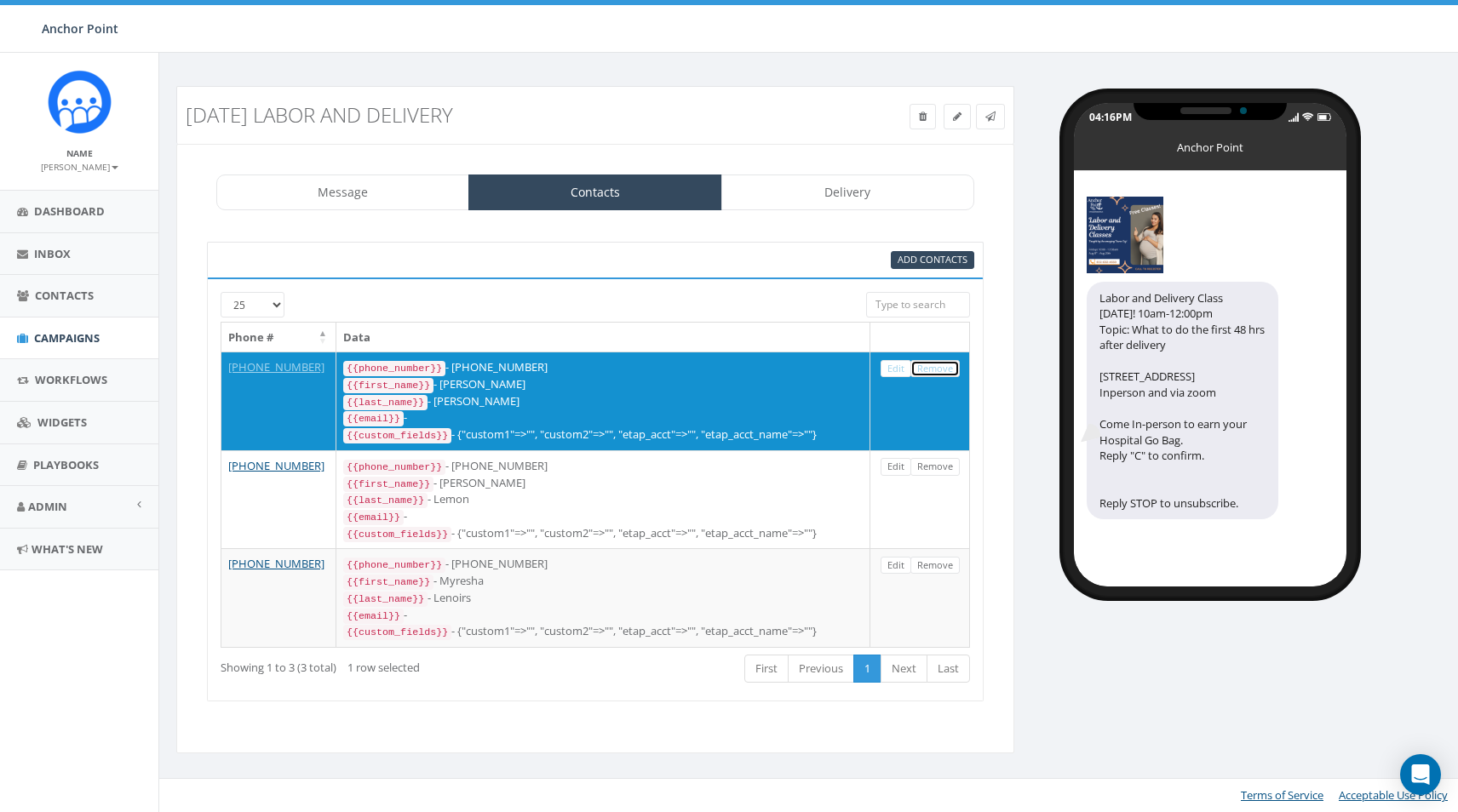
click at [936, 368] on link "Remove" at bounding box center [936, 369] width 49 height 18
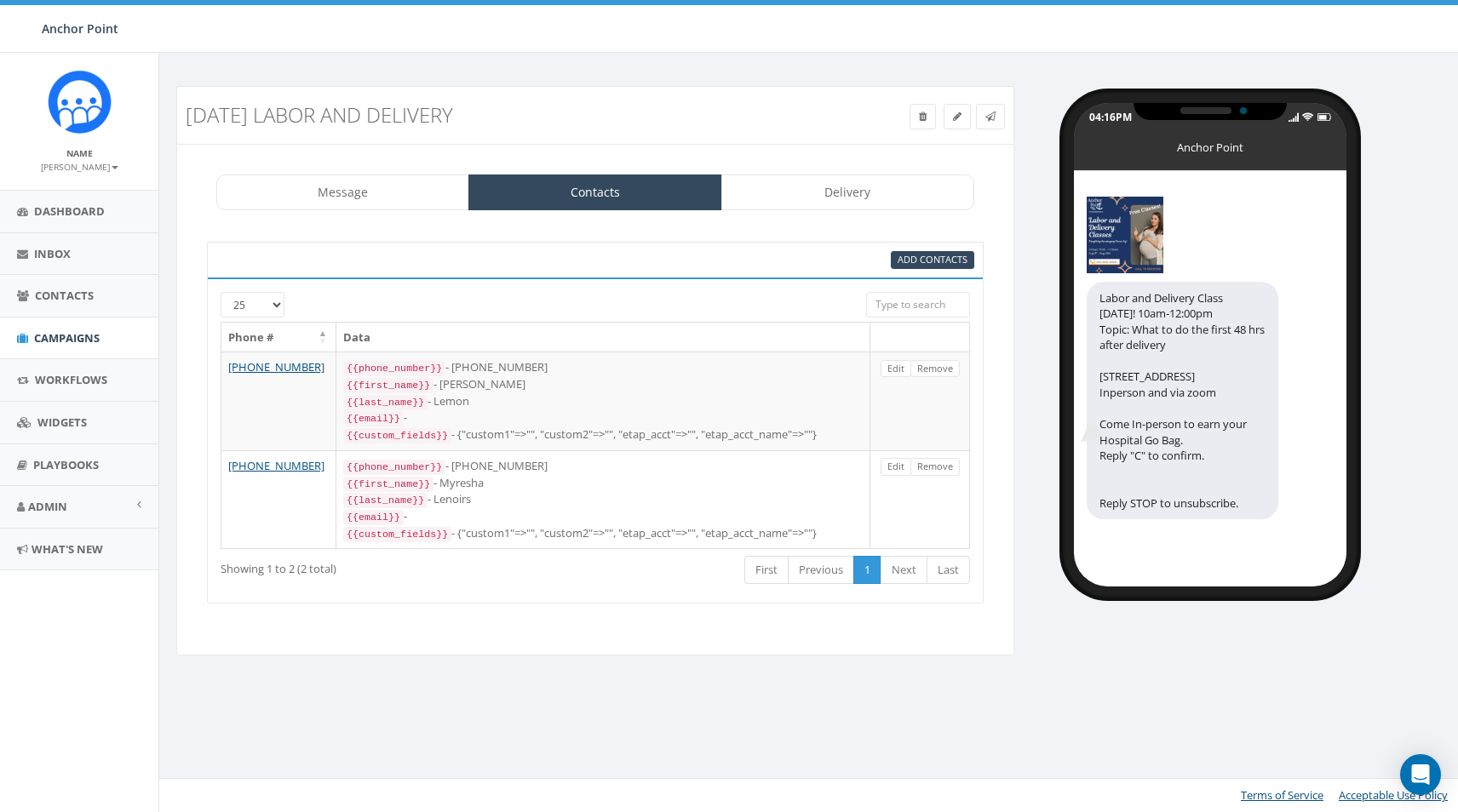
click at [936, 368] on link "Remove" at bounding box center [936, 369] width 49 height 18
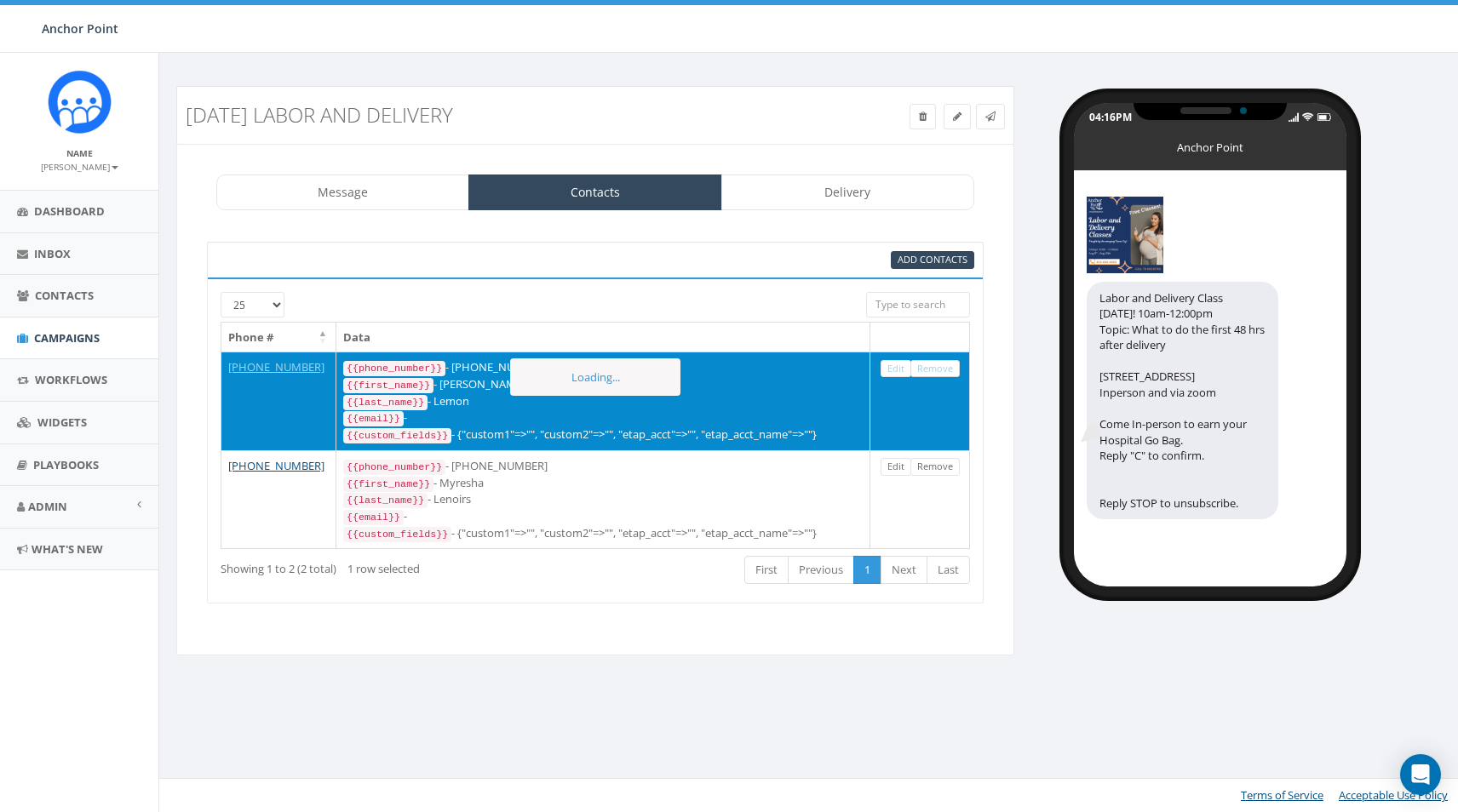
click at [937, 368] on link "Remove" at bounding box center [936, 369] width 49 height 18
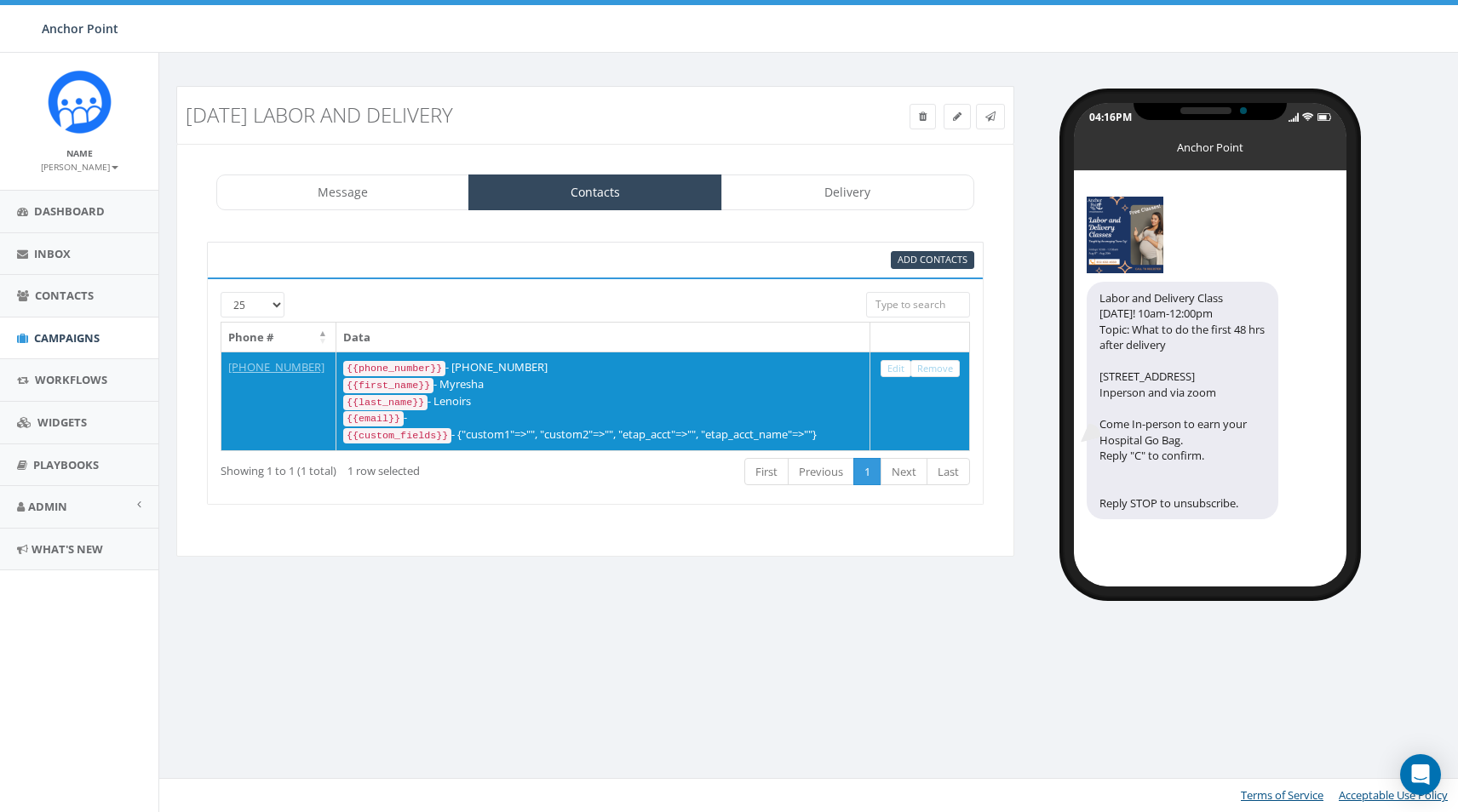
click at [937, 368] on link "Remove" at bounding box center [936, 369] width 49 height 18
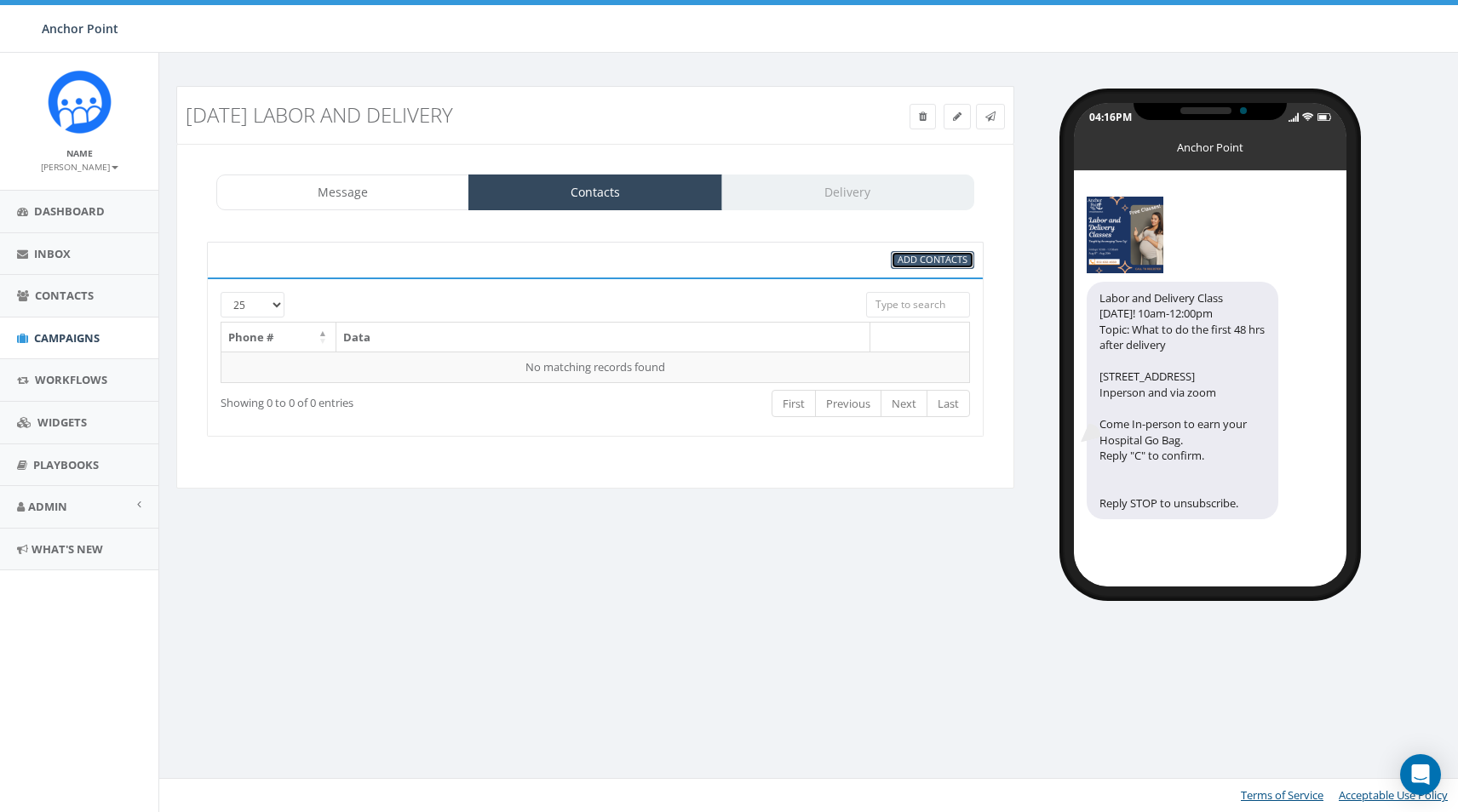
click at [937, 264] on span "Add Contacts" at bounding box center [933, 259] width 70 height 12
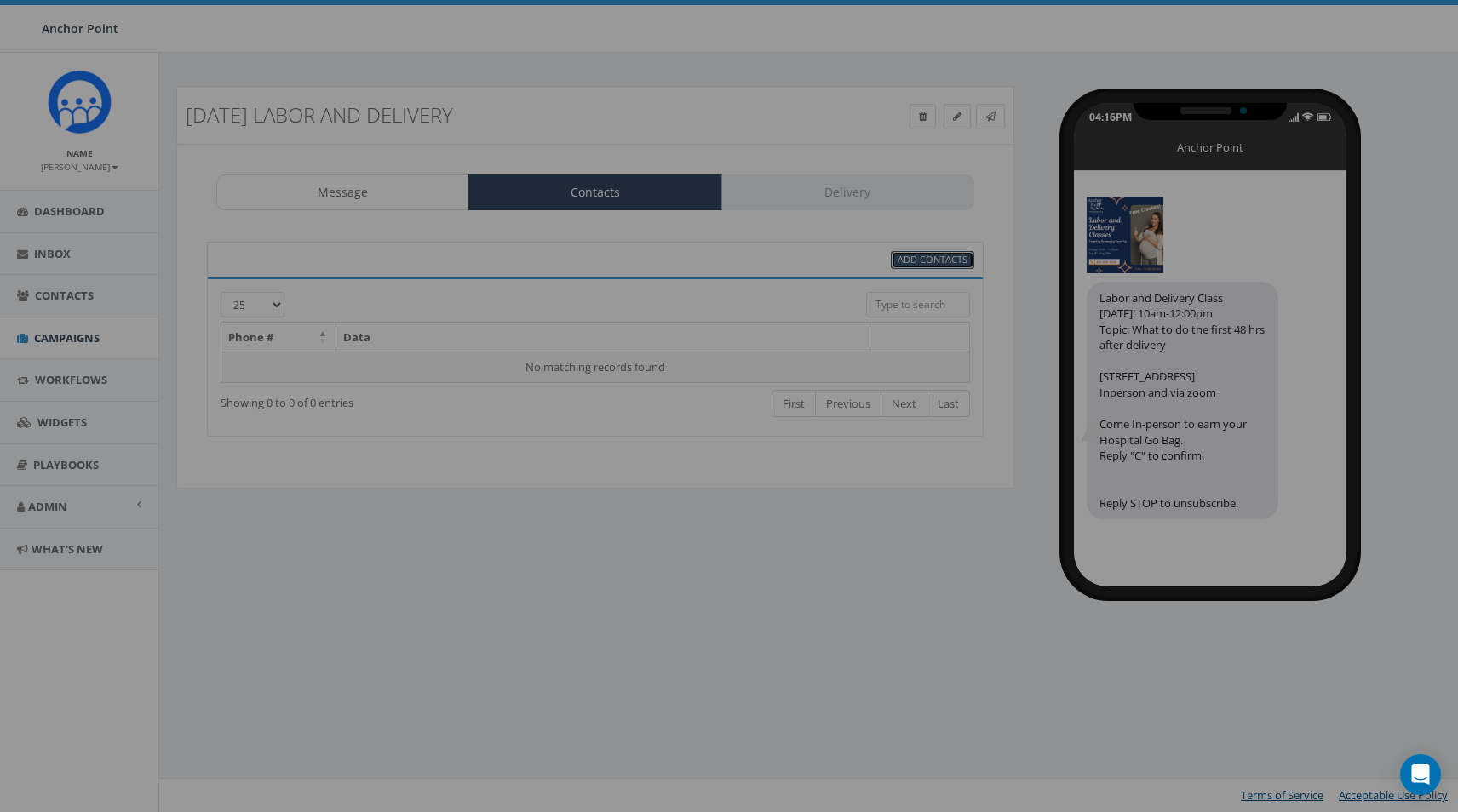
select select
select select "100"
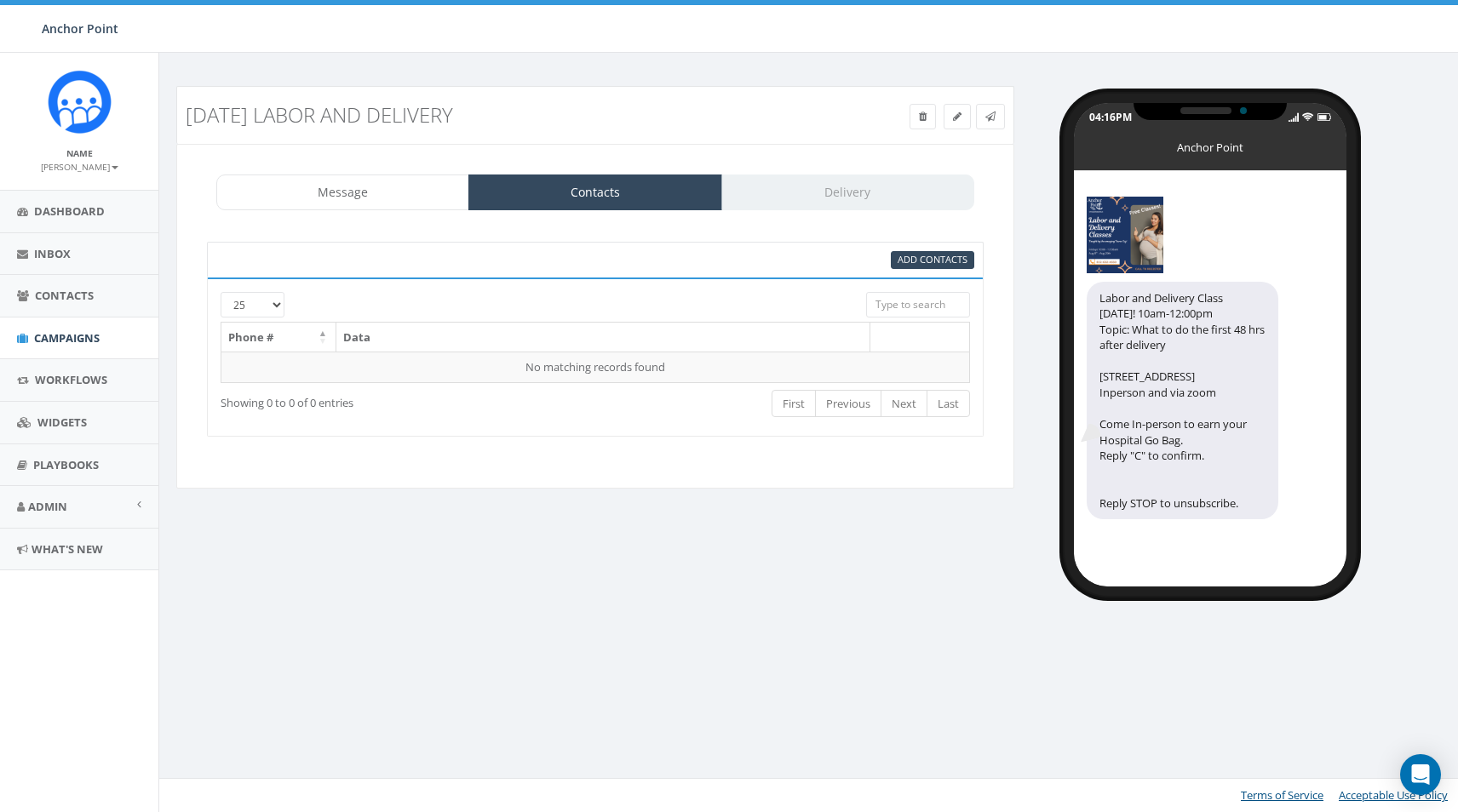
click at [928, 271] on div "Add Contacts" at bounding box center [594, 260] width 776 height 36
click at [927, 262] on span "Add Contacts" at bounding box center [933, 259] width 70 height 12
select select
select select "100"
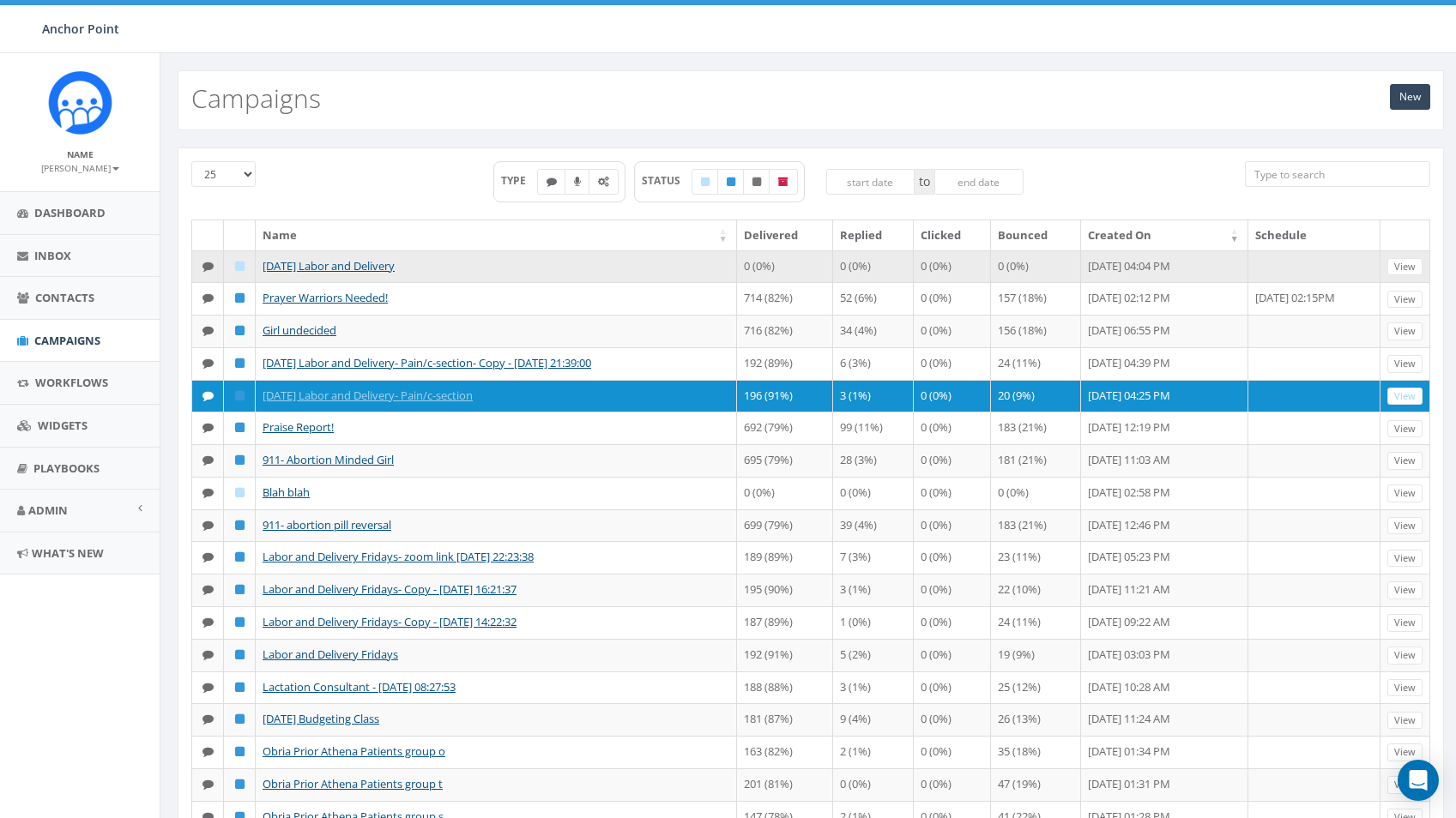
click at [309, 256] on td "[DATE] Labor and Delivery" at bounding box center [496, 266] width 481 height 32
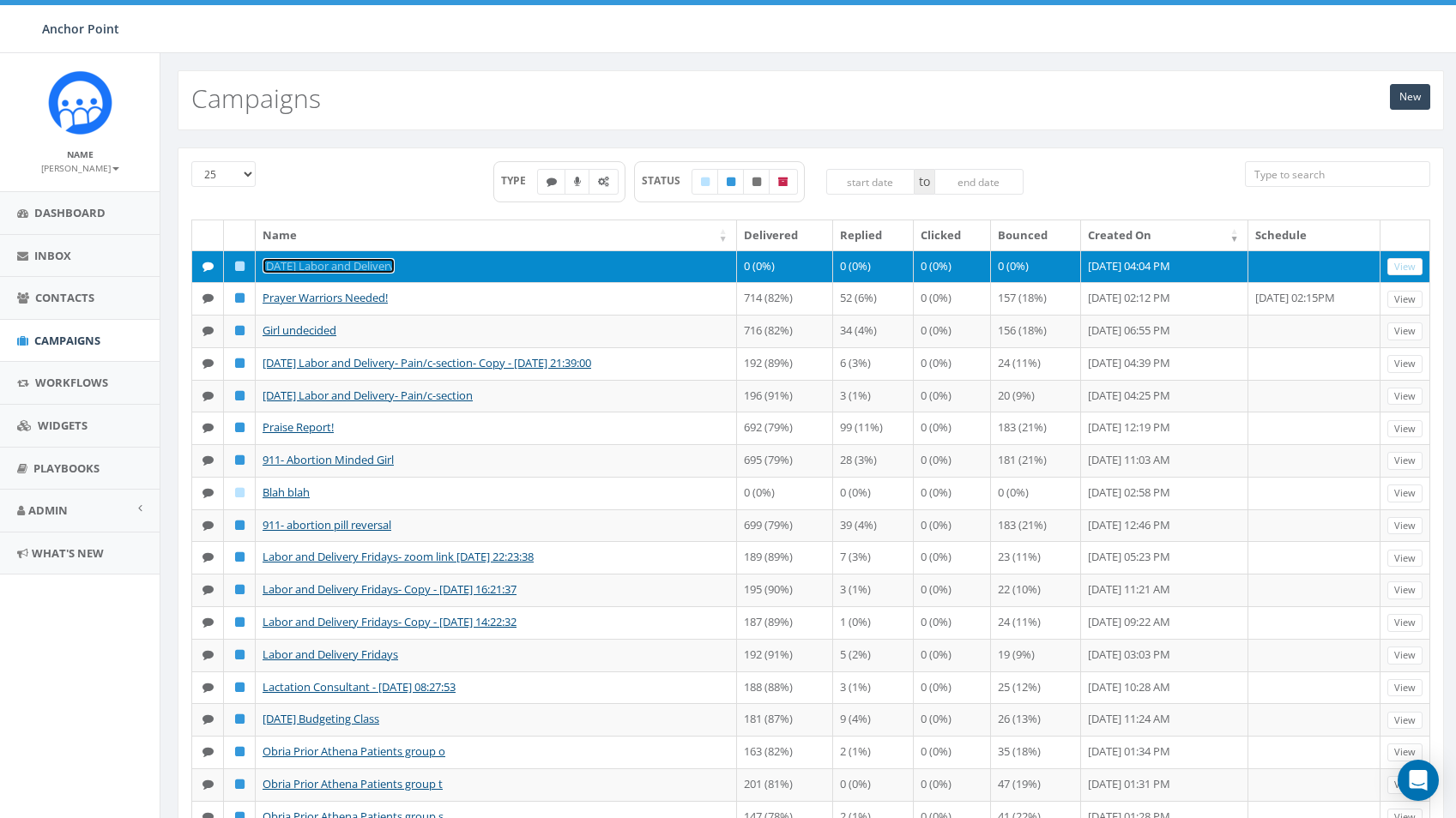
click at [309, 262] on link "[DATE] Labor and Delivery" at bounding box center [328, 265] width 132 height 15
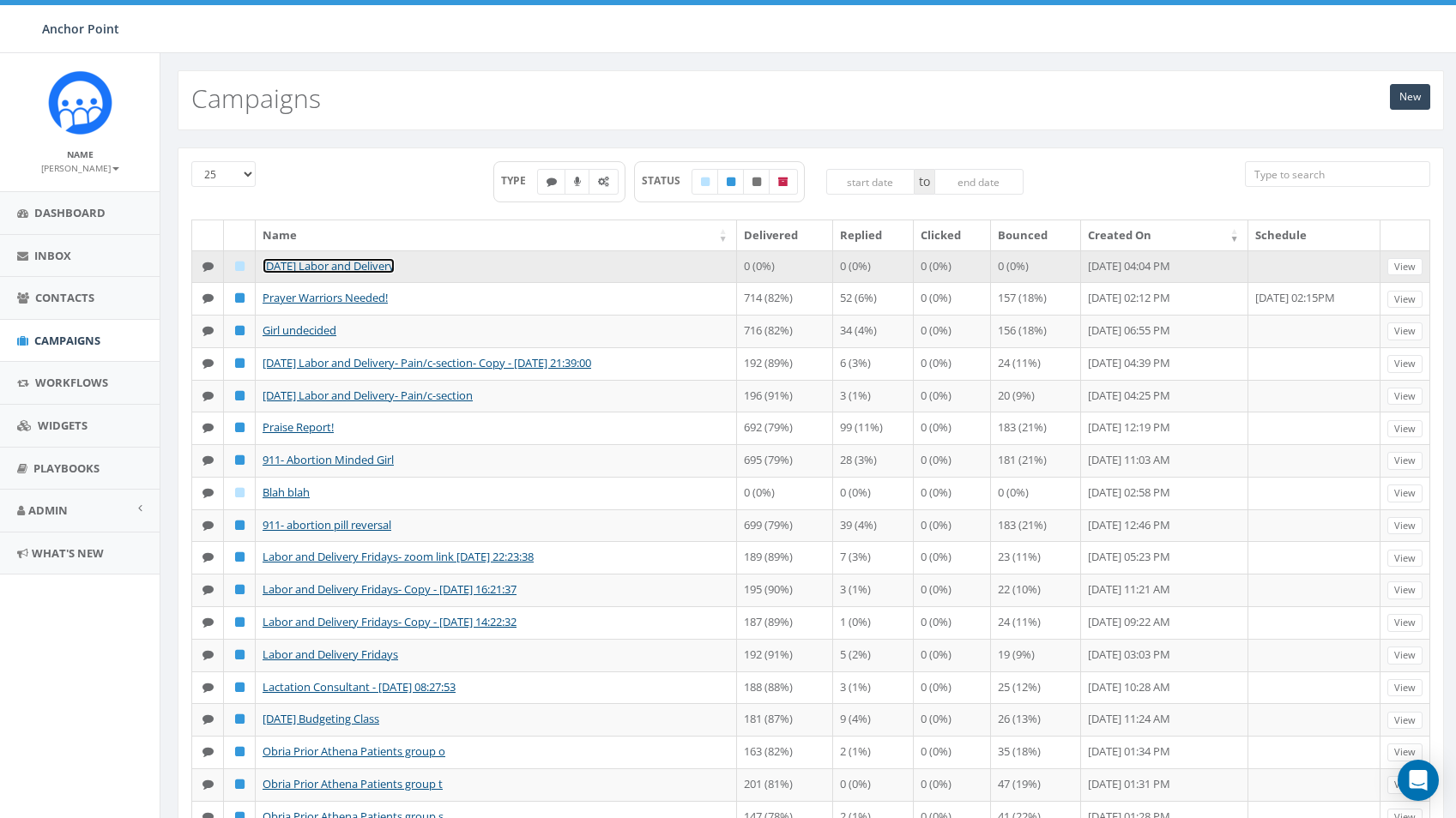
click at [309, 262] on link "[DATE] Labor and Delivery" at bounding box center [328, 265] width 132 height 15
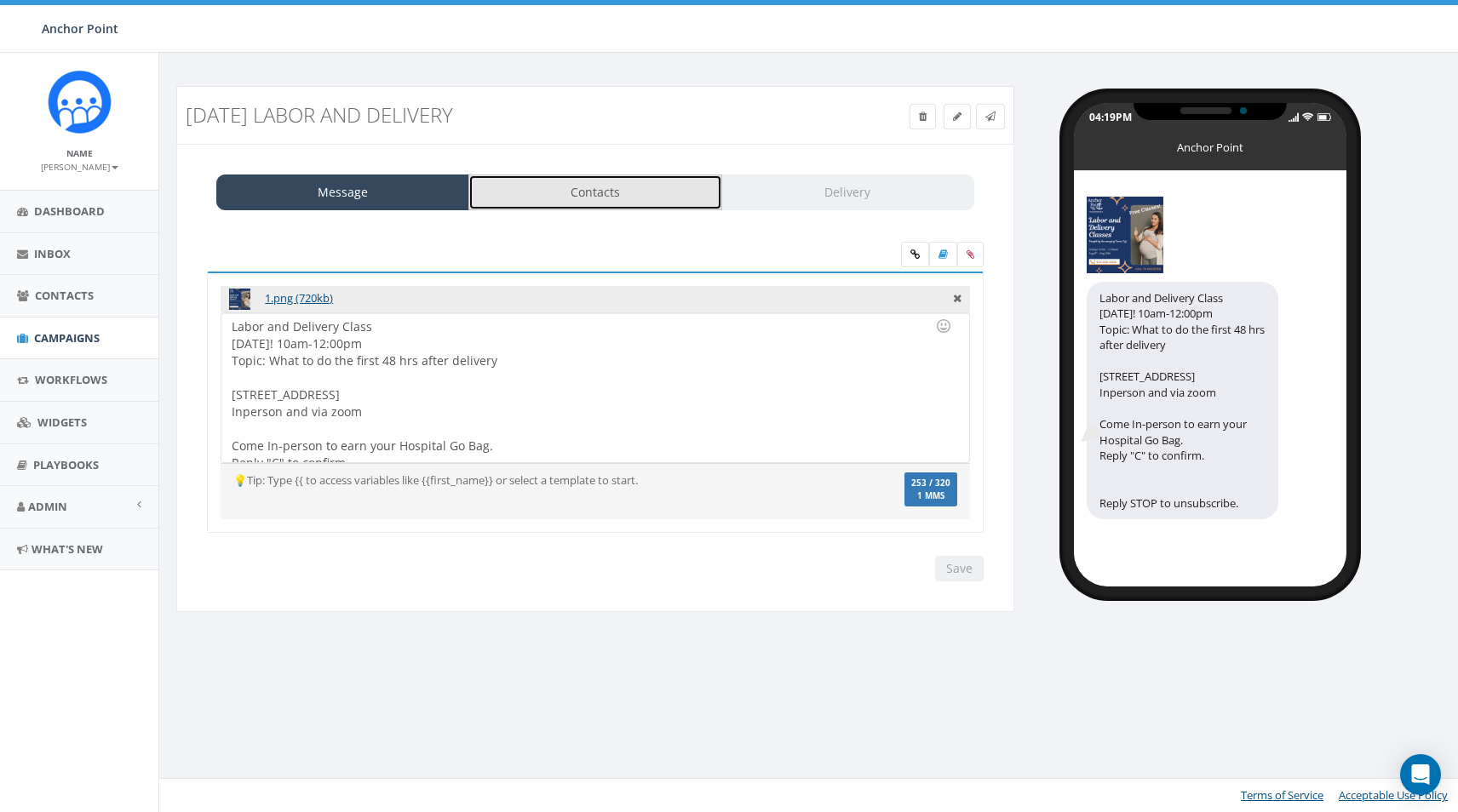
click at [651, 199] on link "Contacts" at bounding box center [594, 192] width 253 height 36
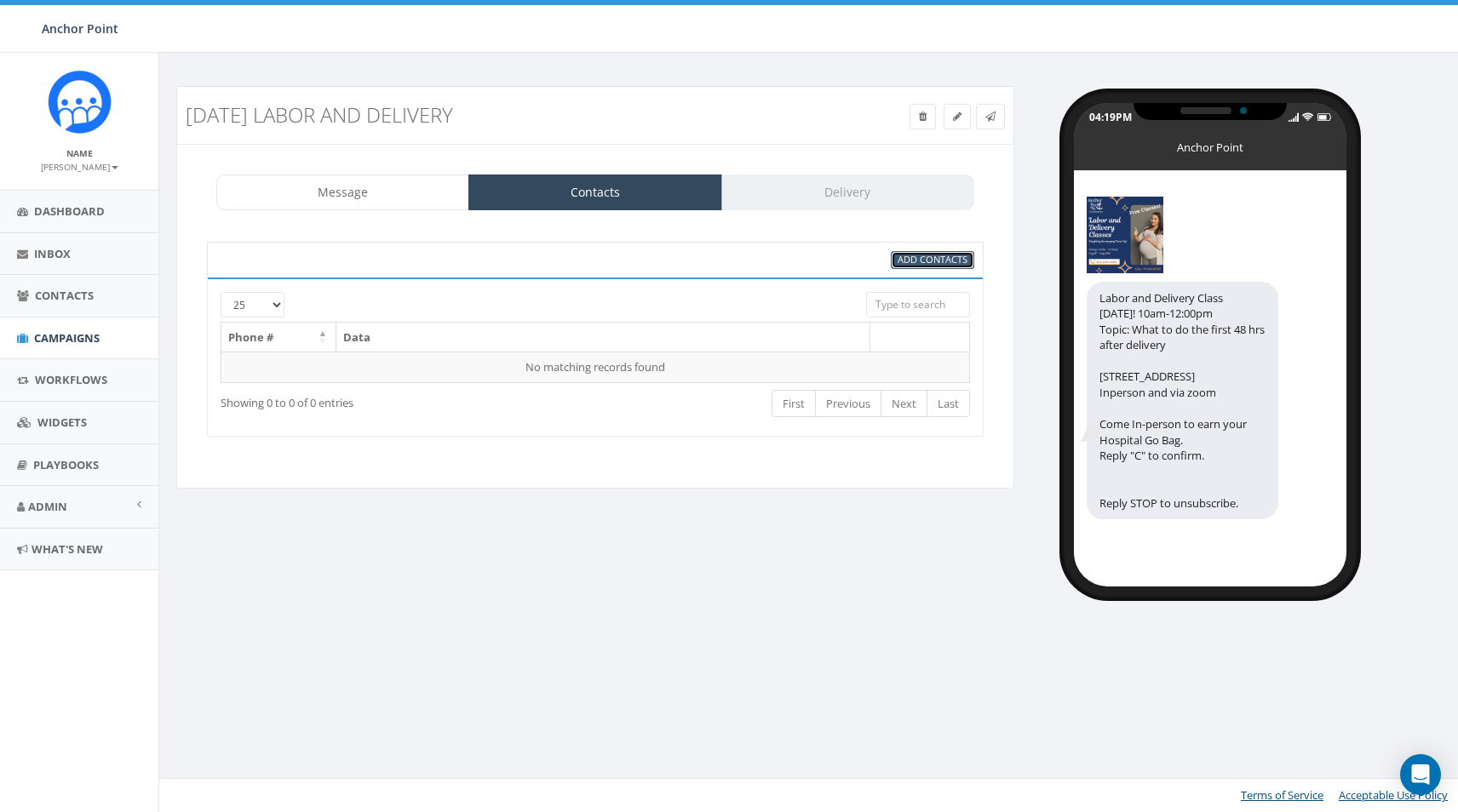
click at [945, 262] on span "Add Contacts" at bounding box center [933, 259] width 70 height 12
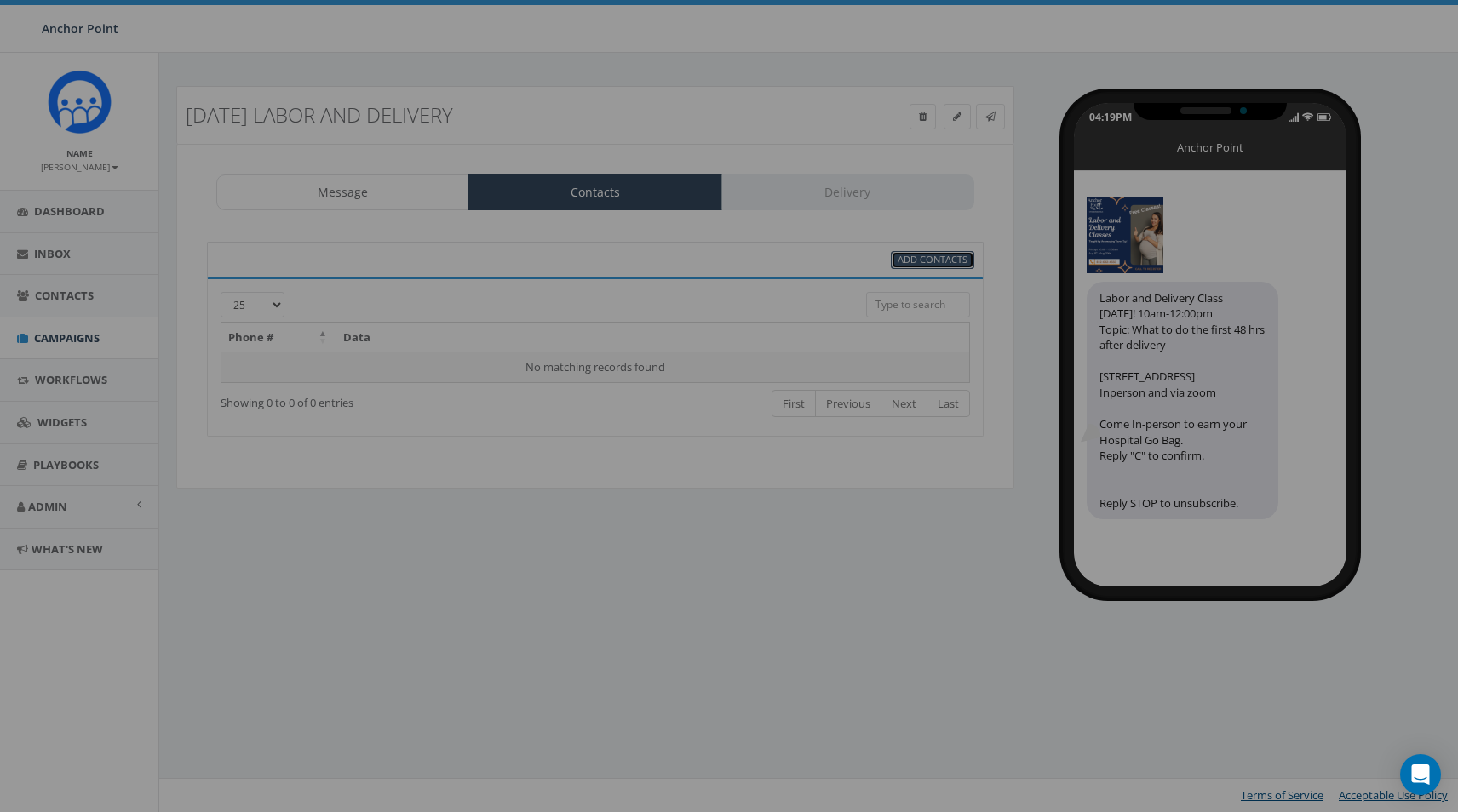
select select
select select "100"
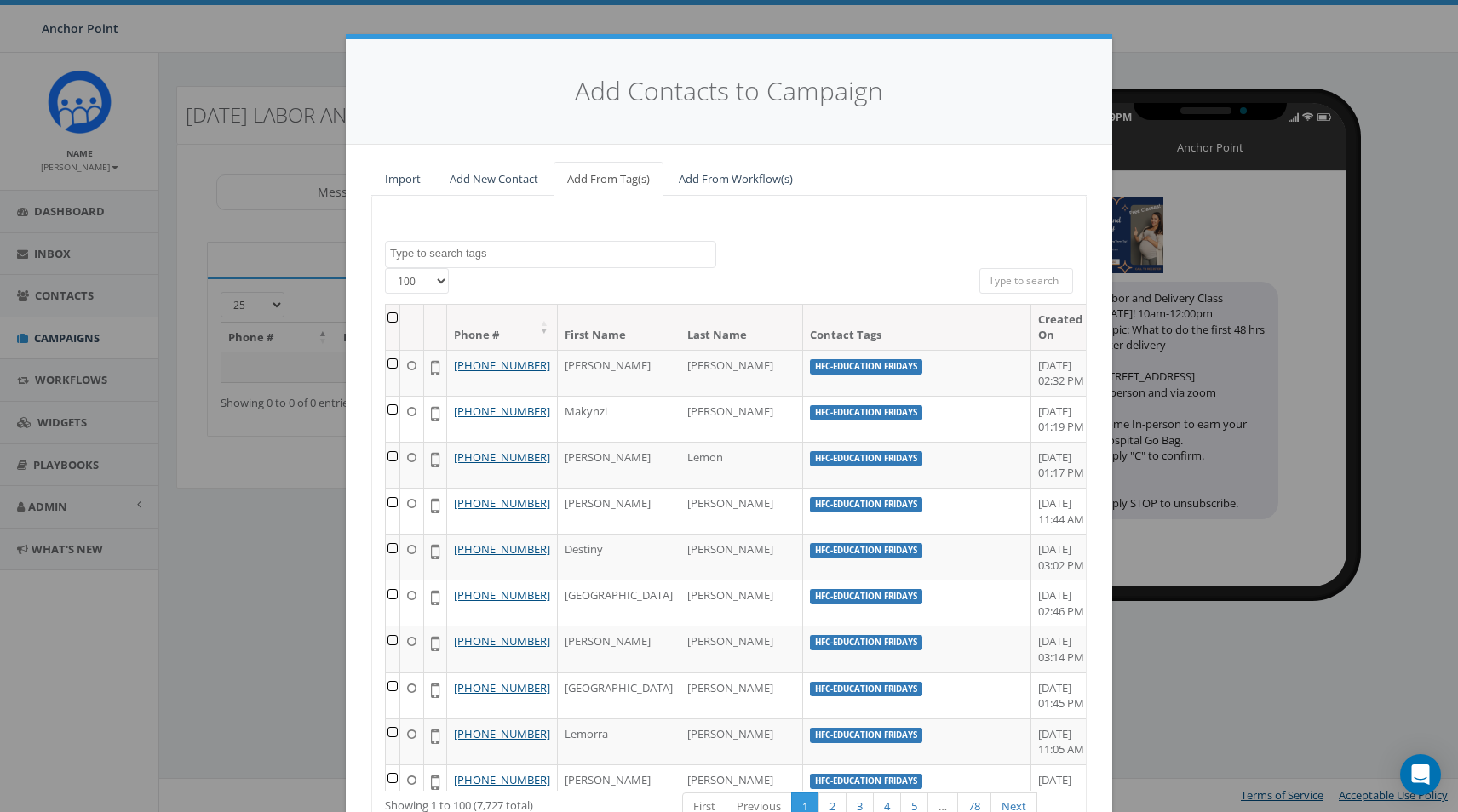
click at [449, 283] on div "25 50 100" at bounding box center [491, 282] width 213 height 29
click at [437, 282] on select "25 50 100" at bounding box center [416, 280] width 64 height 26
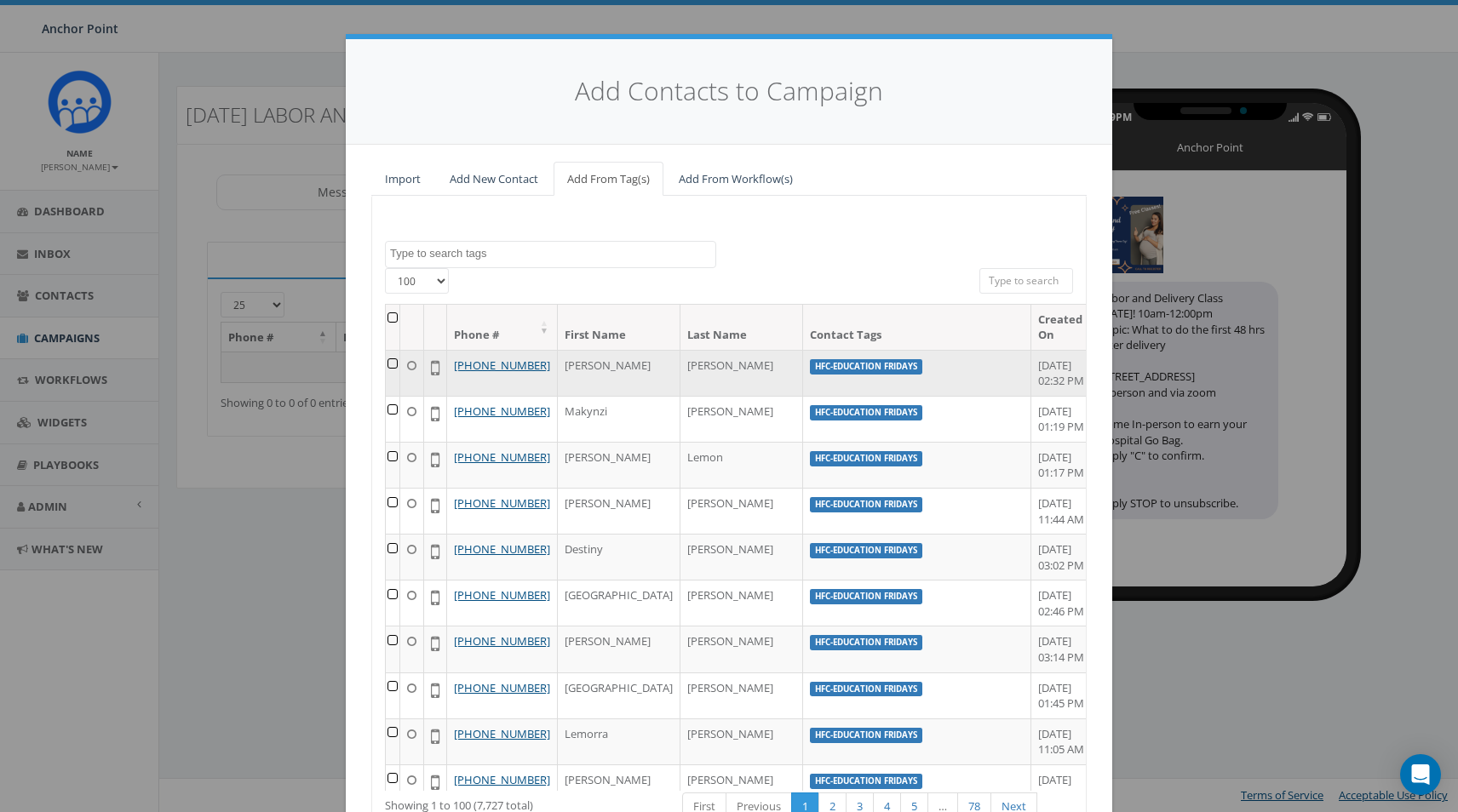
click at [385, 268] on select "25 50 100" at bounding box center [416, 280] width 64 height 26
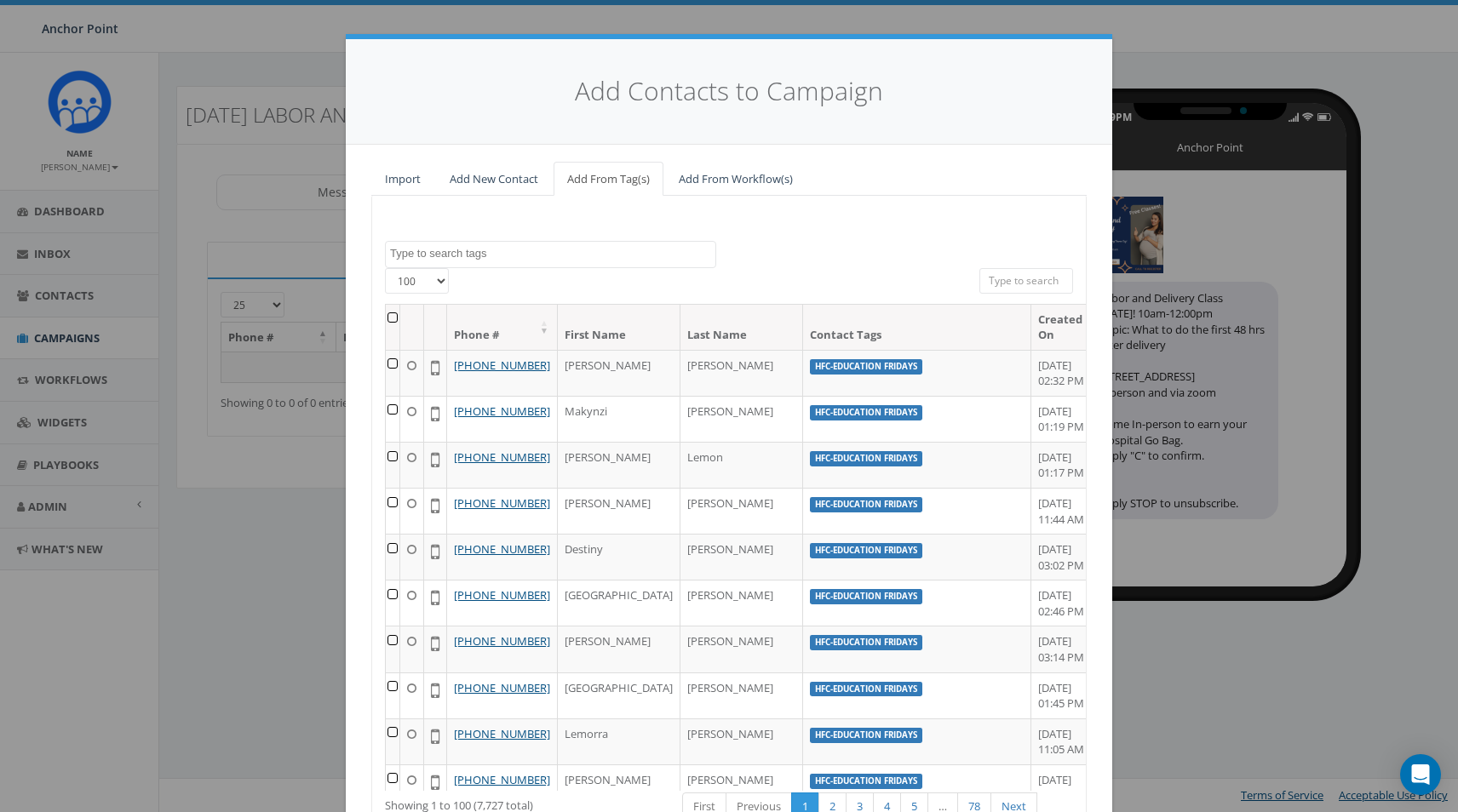
click at [453, 251] on textarea "Search" at bounding box center [553, 254] width 325 height 15
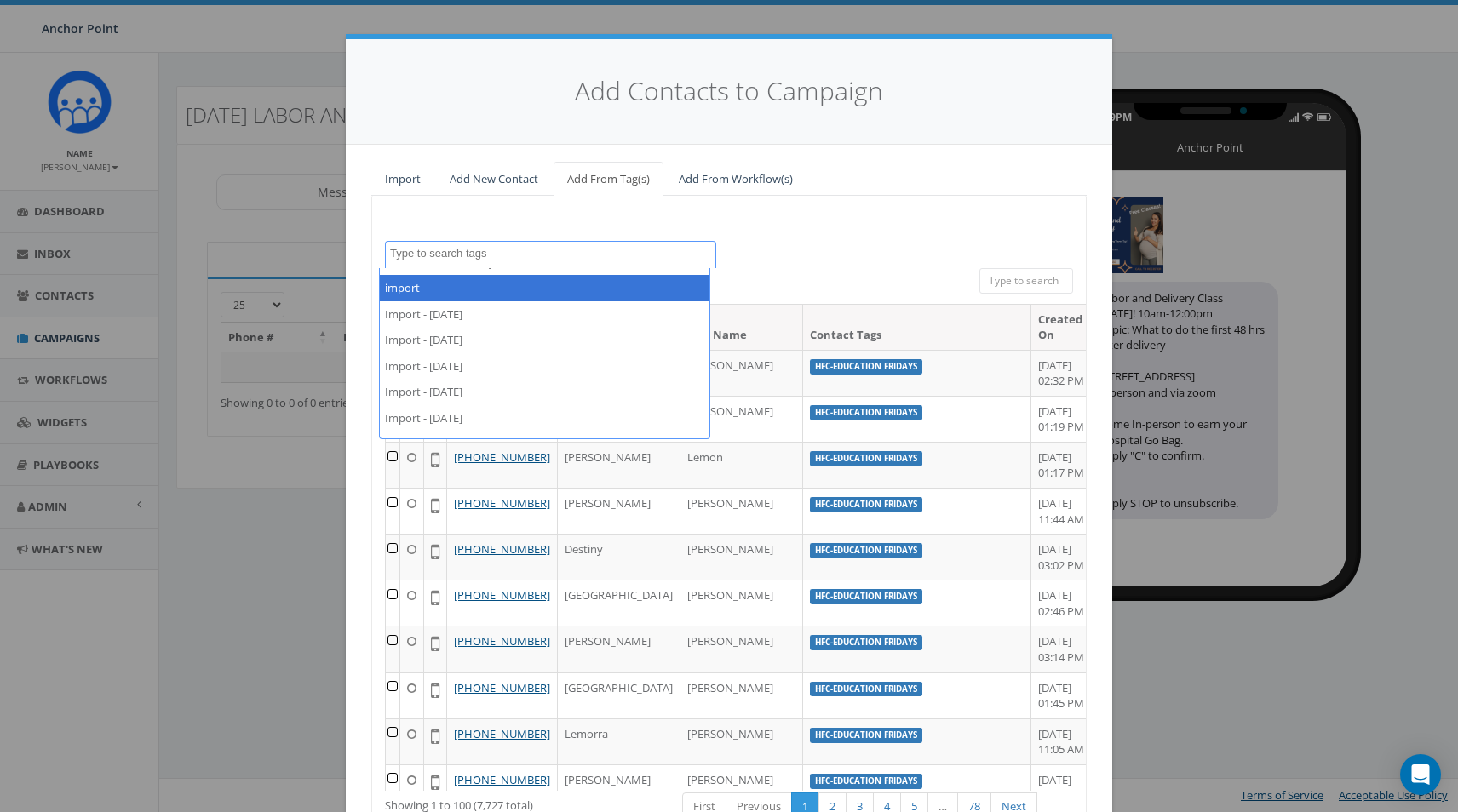
scroll to position [767, 0]
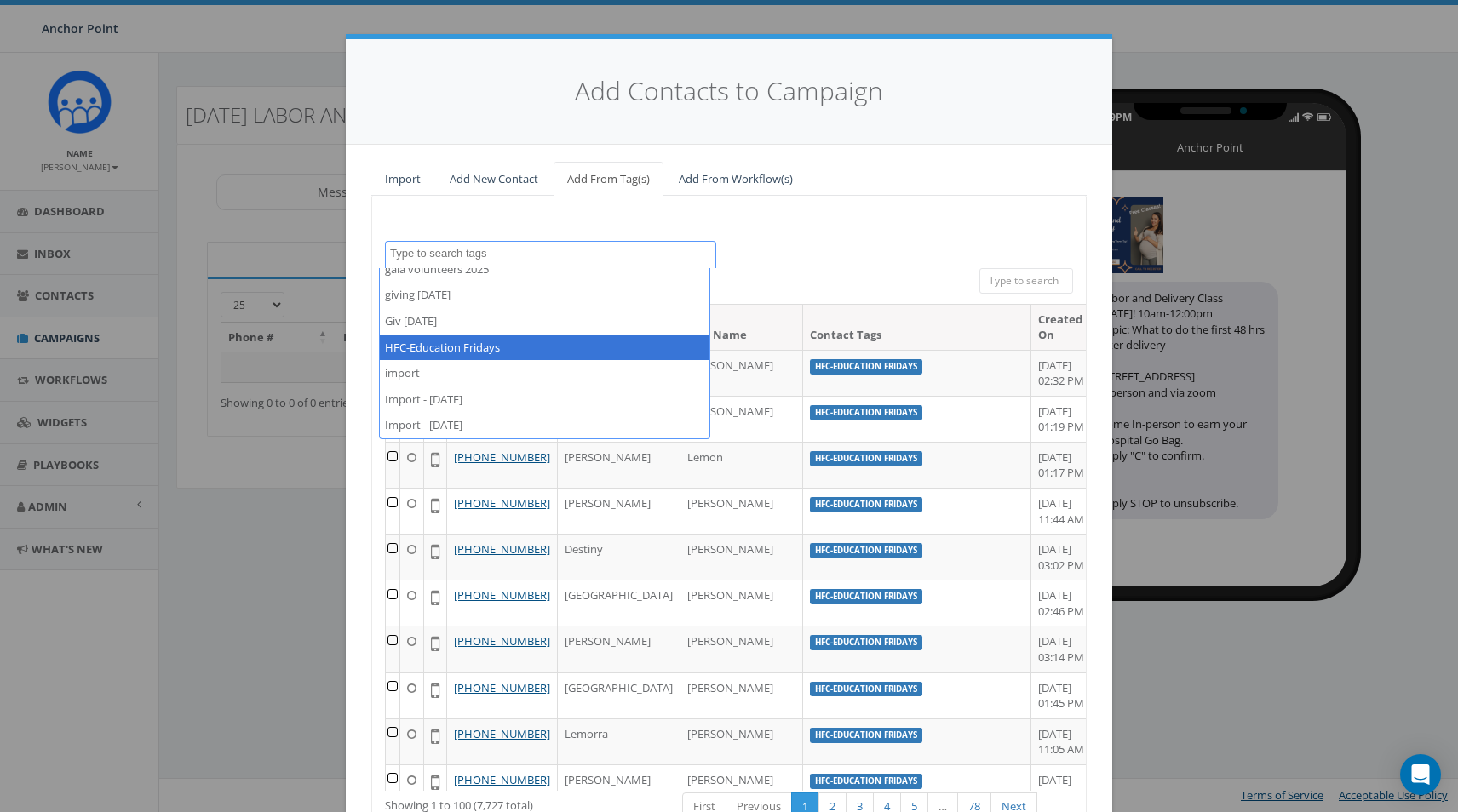
select select "HFC-Education Fridays"
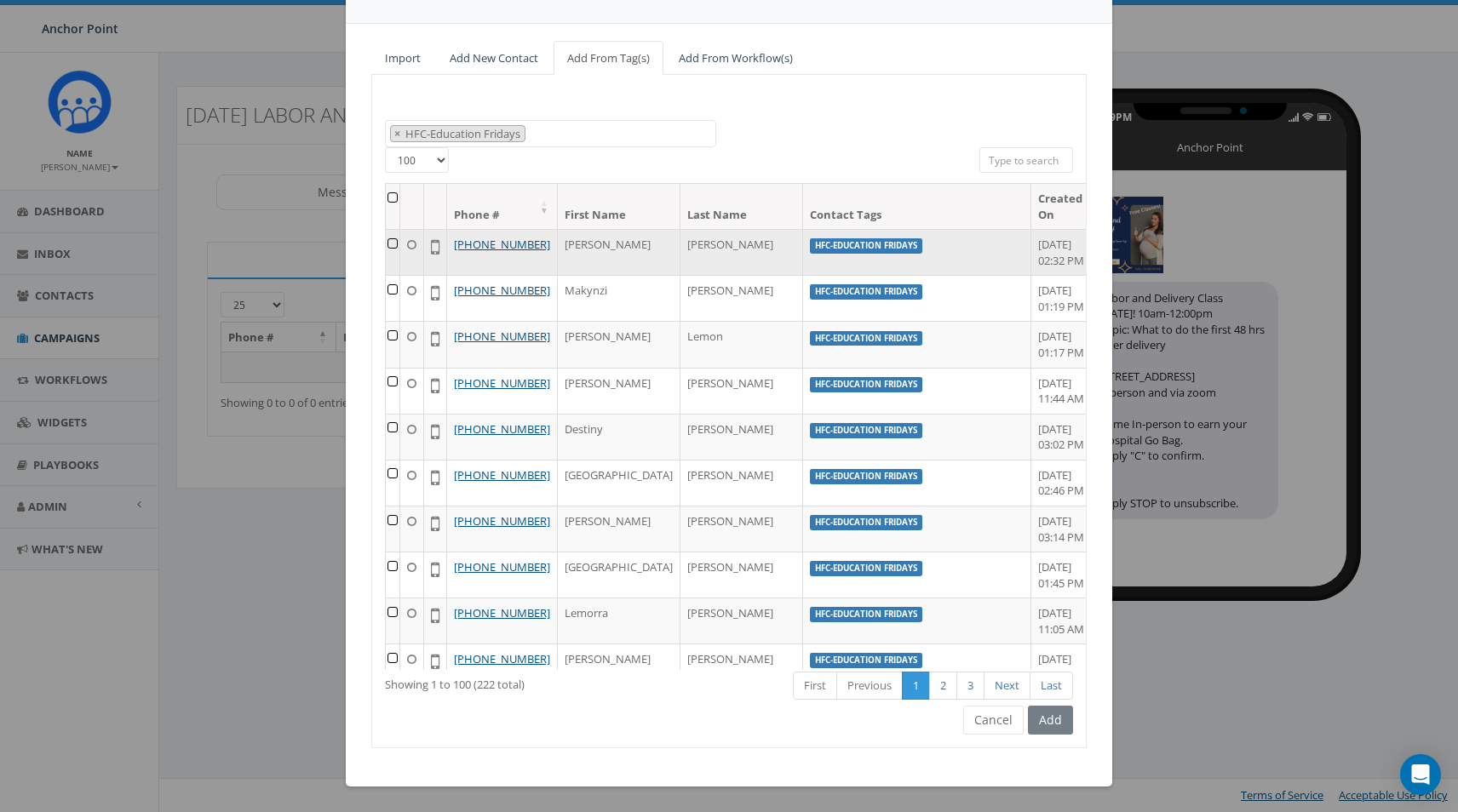
scroll to position [36, 0]
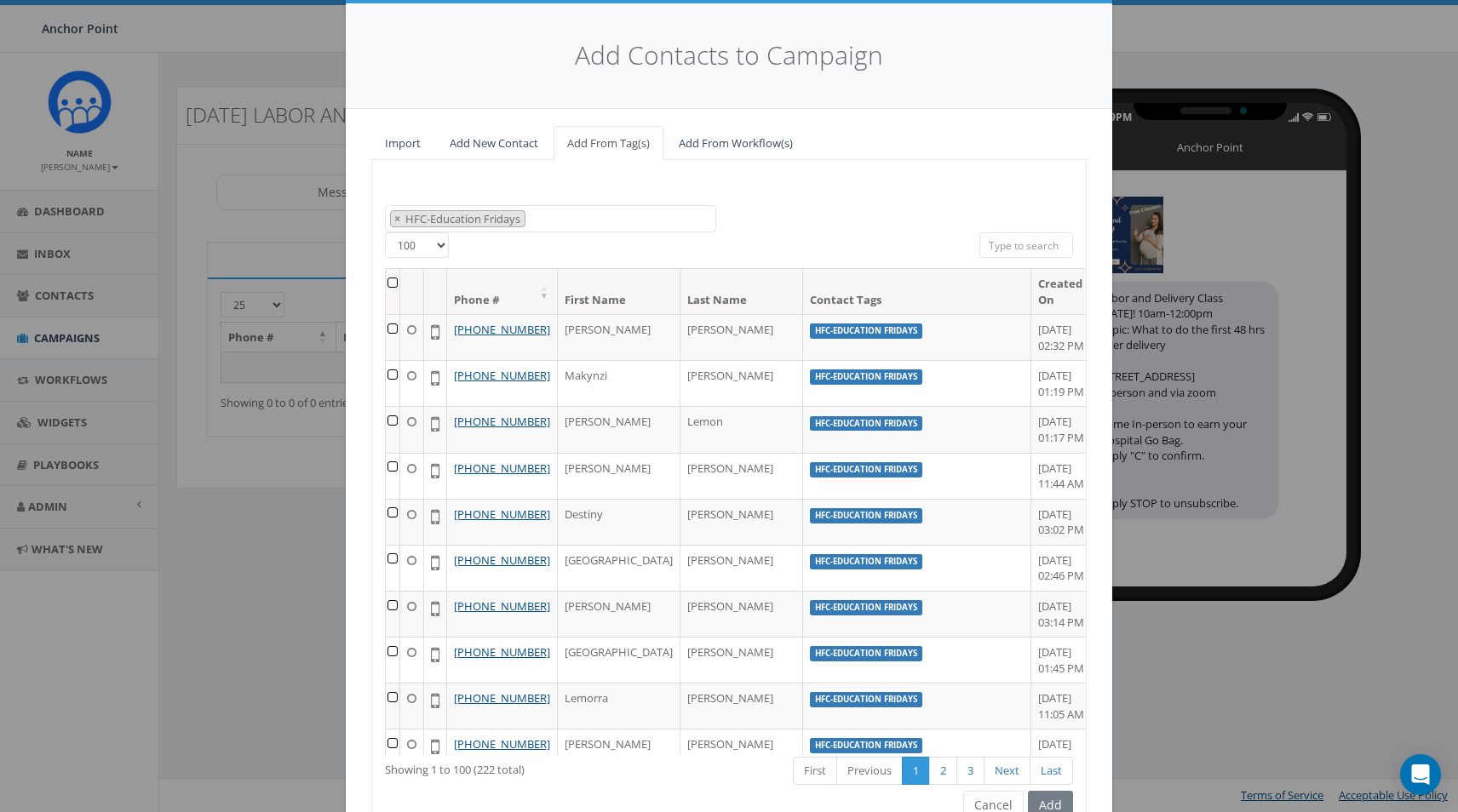
click at [434, 243] on select "25 50 100" at bounding box center [416, 244] width 64 height 26
click at [385, 232] on select "25 50 100" at bounding box center [416, 244] width 64 height 26
click at [588, 239] on div "All 0 contact(s) on current page All 7727 contact(s) filtered" at bounding box center [729, 250] width 476 height 36
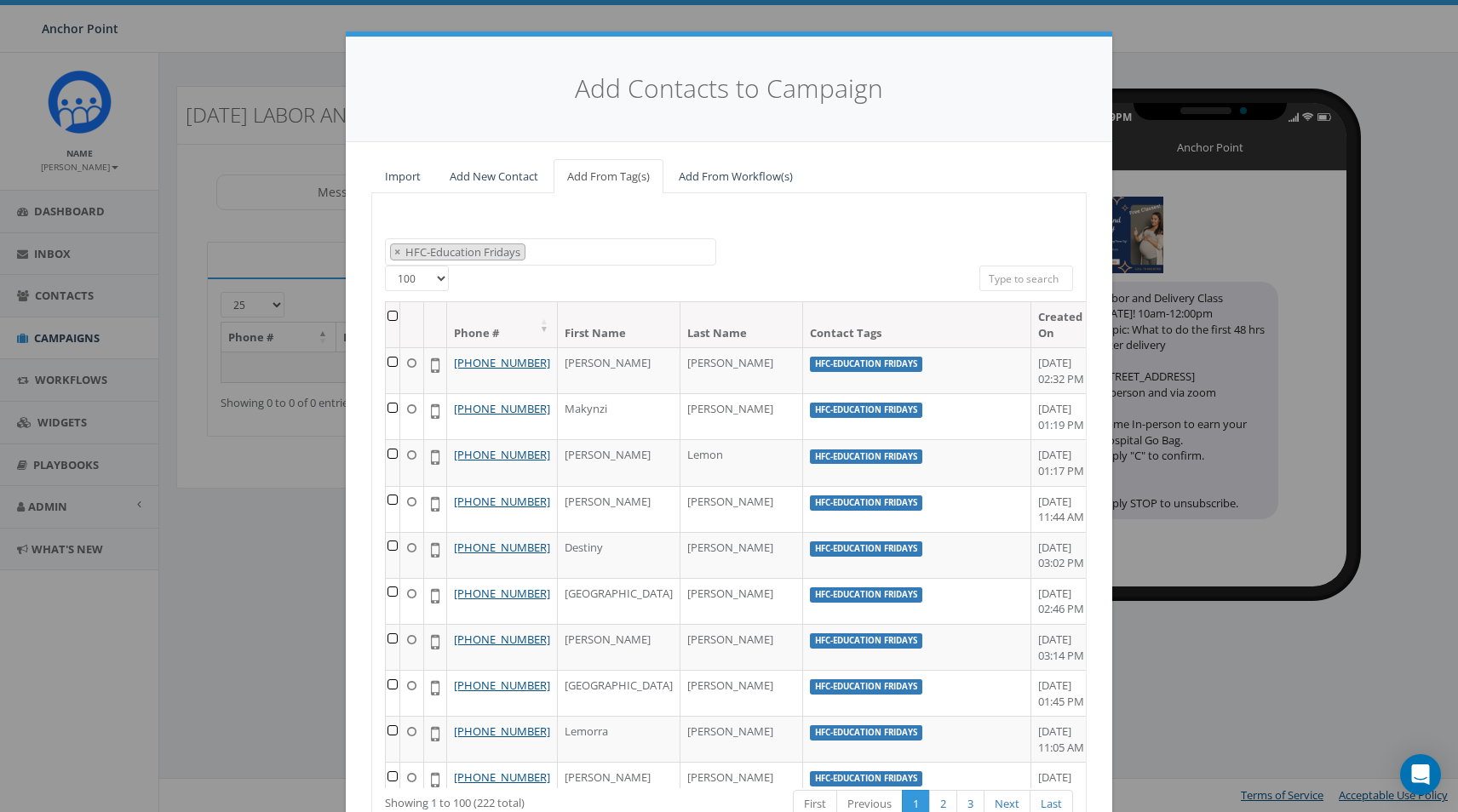
scroll to position [0, 0]
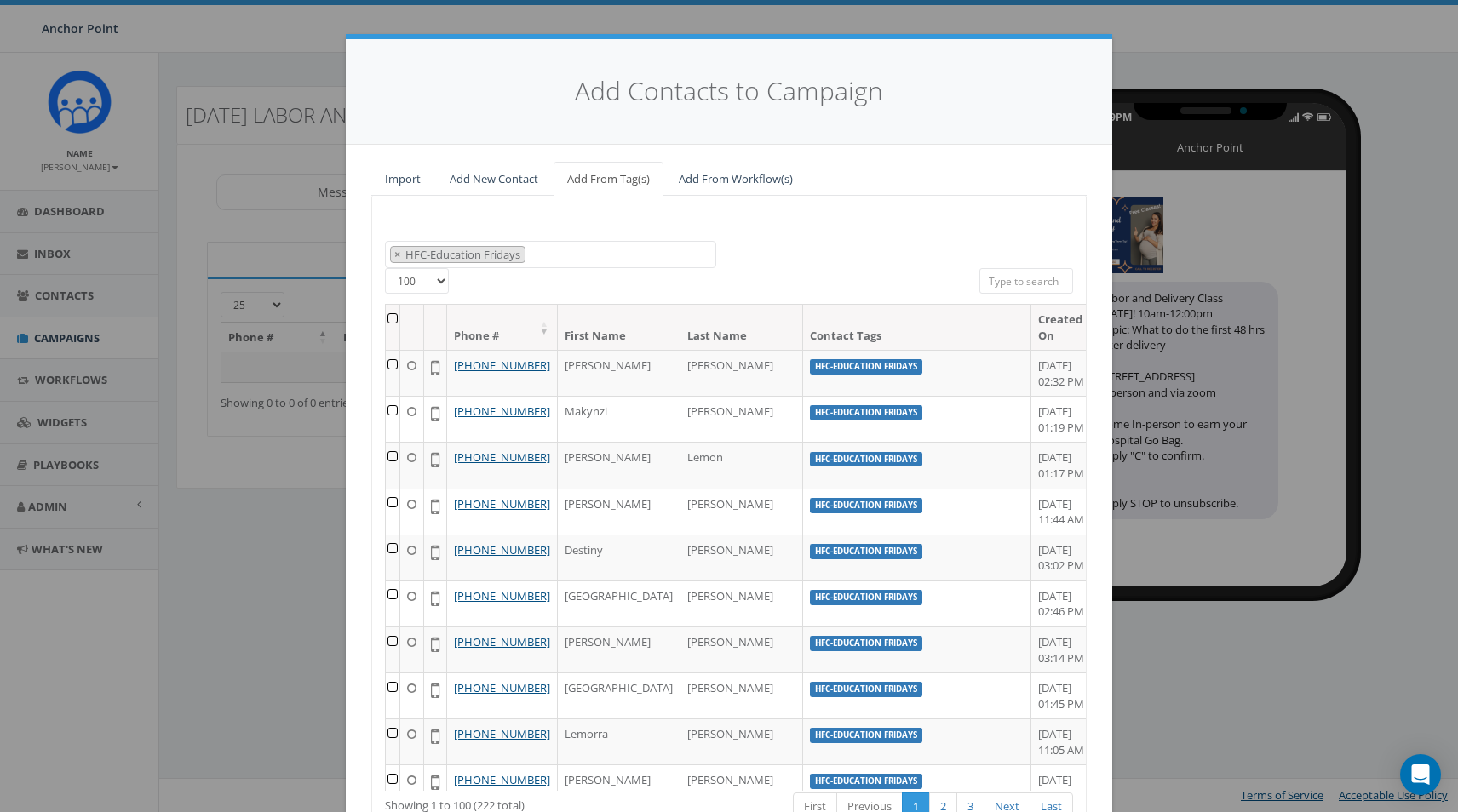
click at [392, 318] on th at bounding box center [392, 328] width 14 height 45
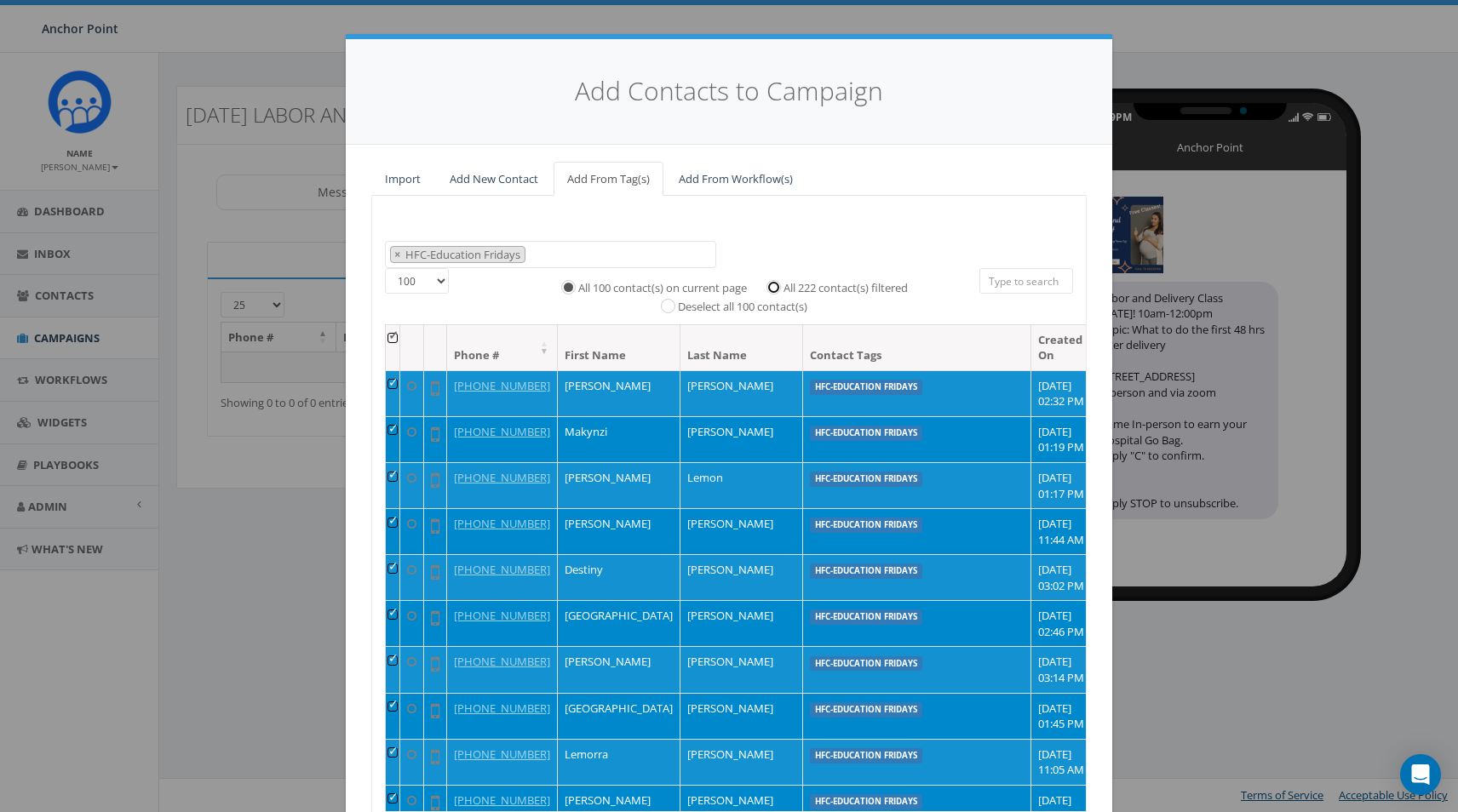
click at [773, 288] on input "All 222 contact(s) filtered" at bounding box center [778, 286] width 11 height 11
radio input "true"
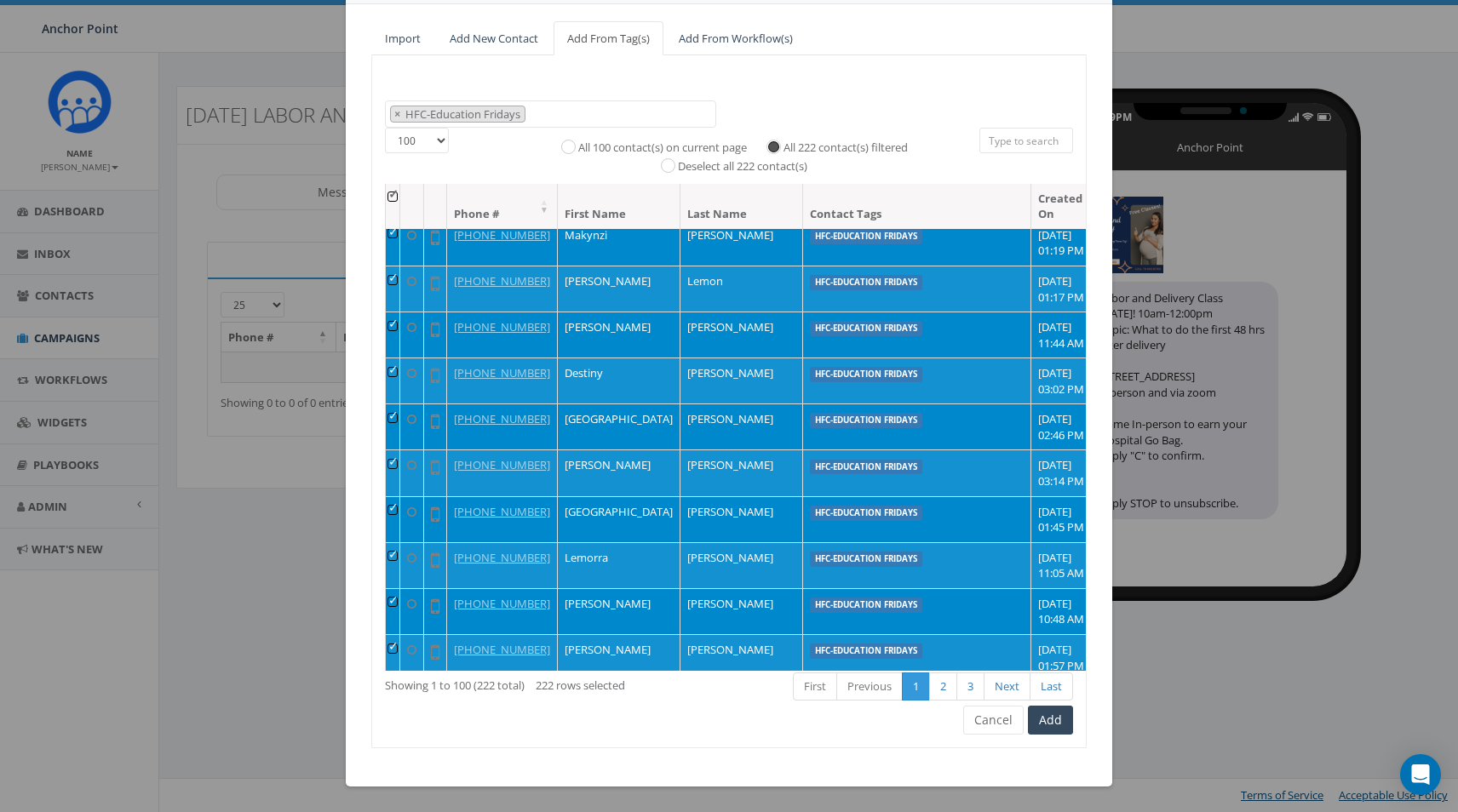
scroll to position [85, 0]
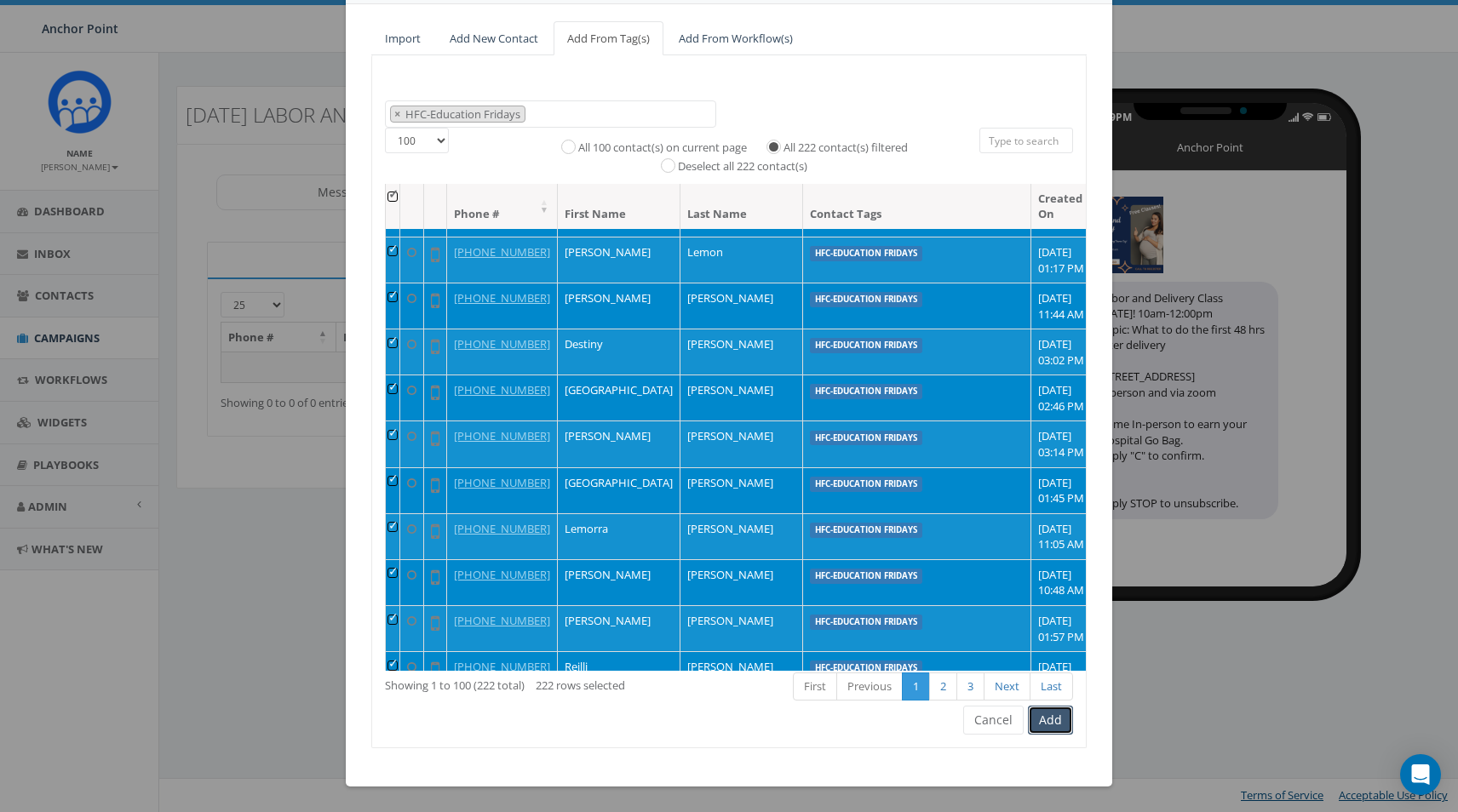
click at [1054, 723] on button "Add" at bounding box center [1051, 720] width 46 height 29
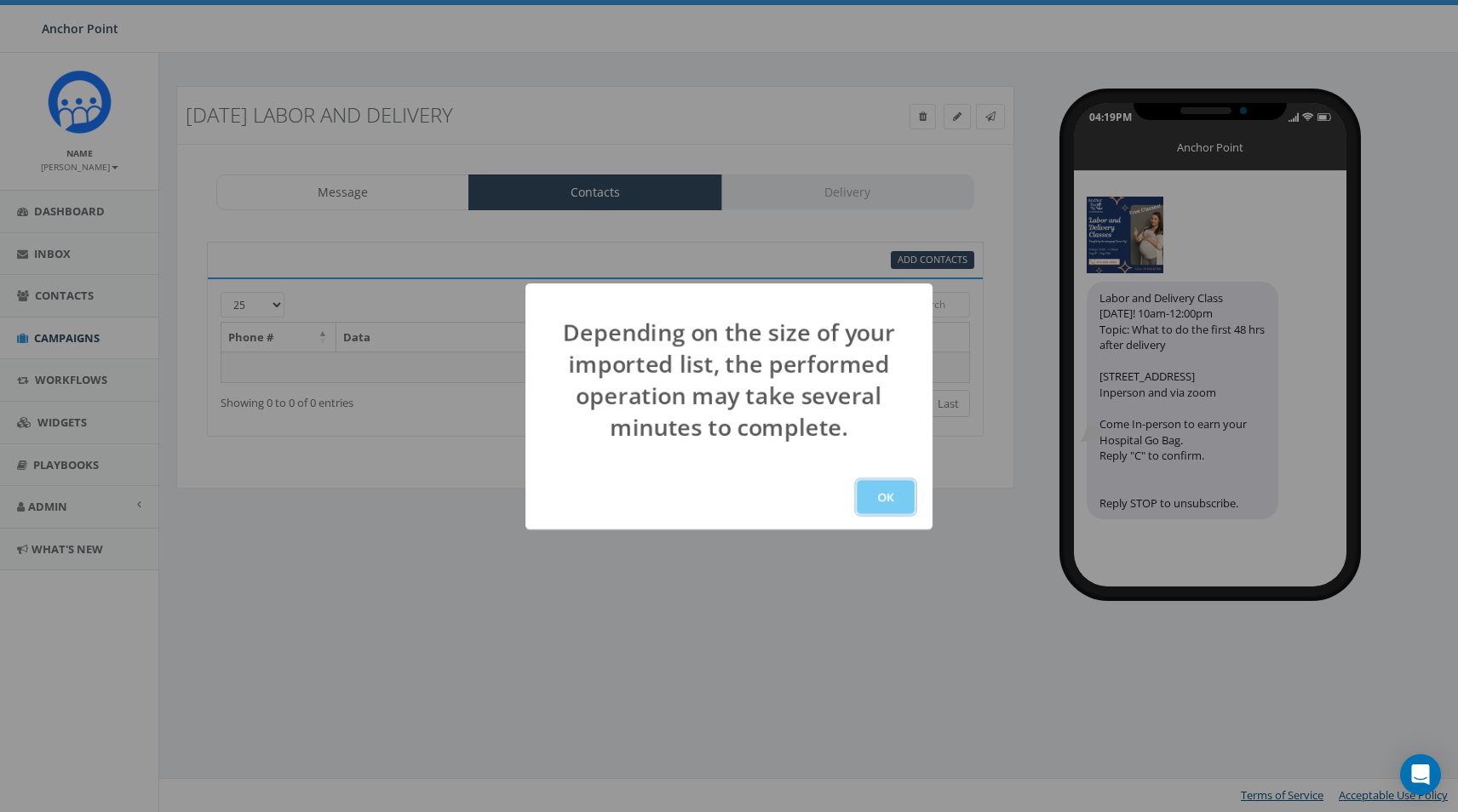
click at [895, 493] on button "OK" at bounding box center [885, 497] width 58 height 34
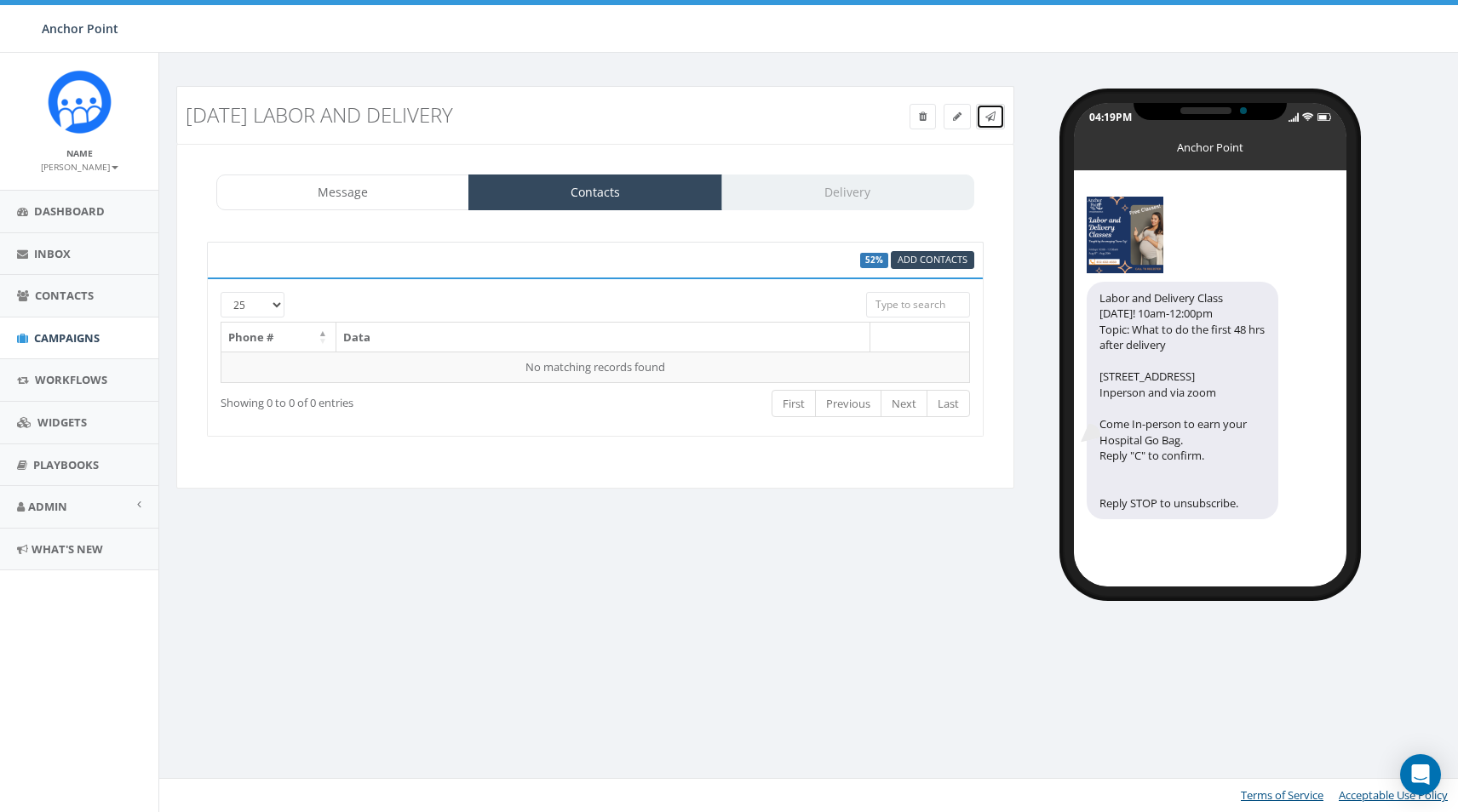
click at [994, 114] on icon at bounding box center [991, 117] width 10 height 10
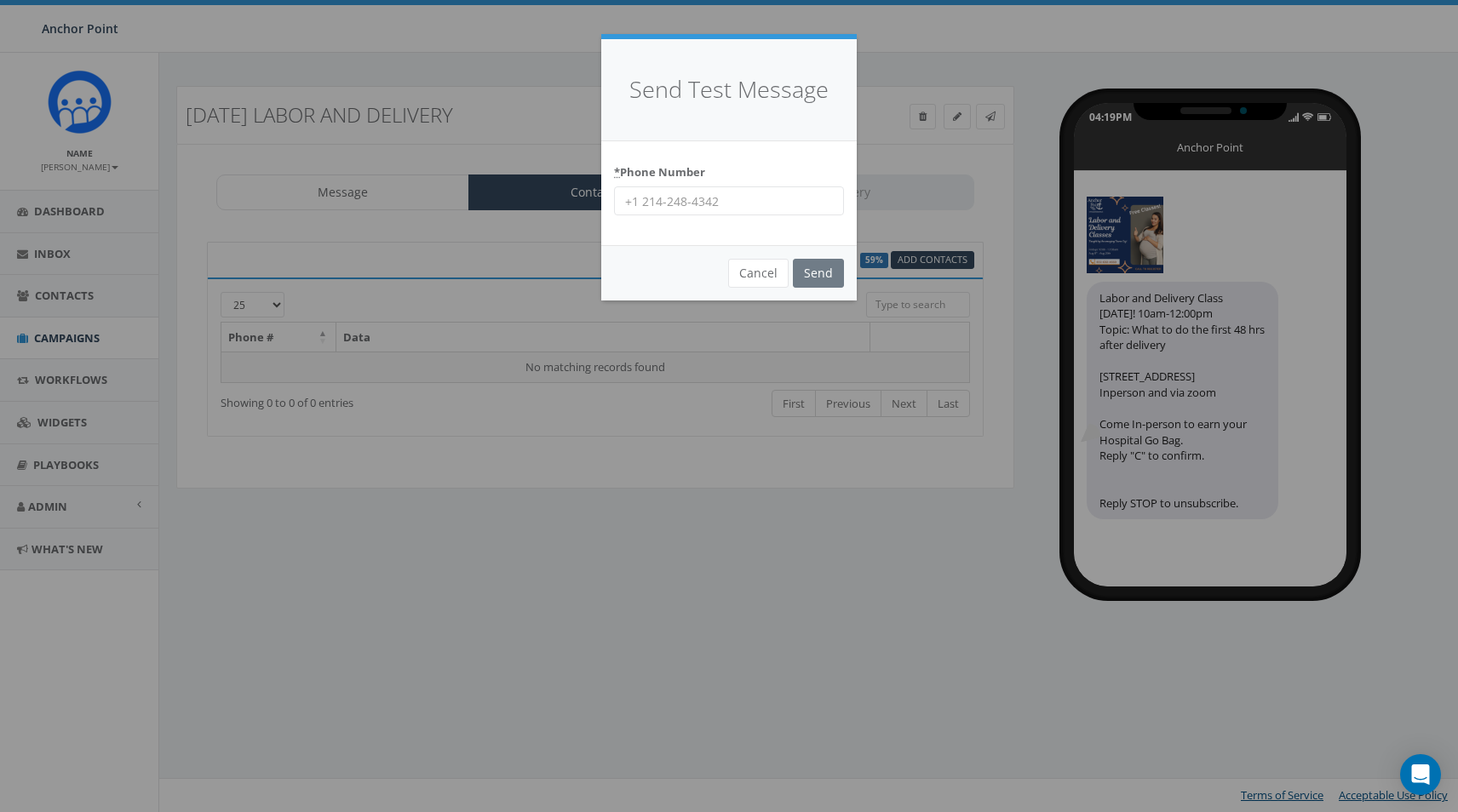
click at [666, 208] on input "* Phone Number" at bounding box center [729, 201] width 230 height 29
type input "9704430507"
click at [793, 259] on input "Send" at bounding box center [819, 273] width 51 height 29
click at [621, 259] on div "Cancel Send" at bounding box center [729, 273] width 256 height 55
click at [787, 195] on input "9704430507" at bounding box center [729, 201] width 230 height 29
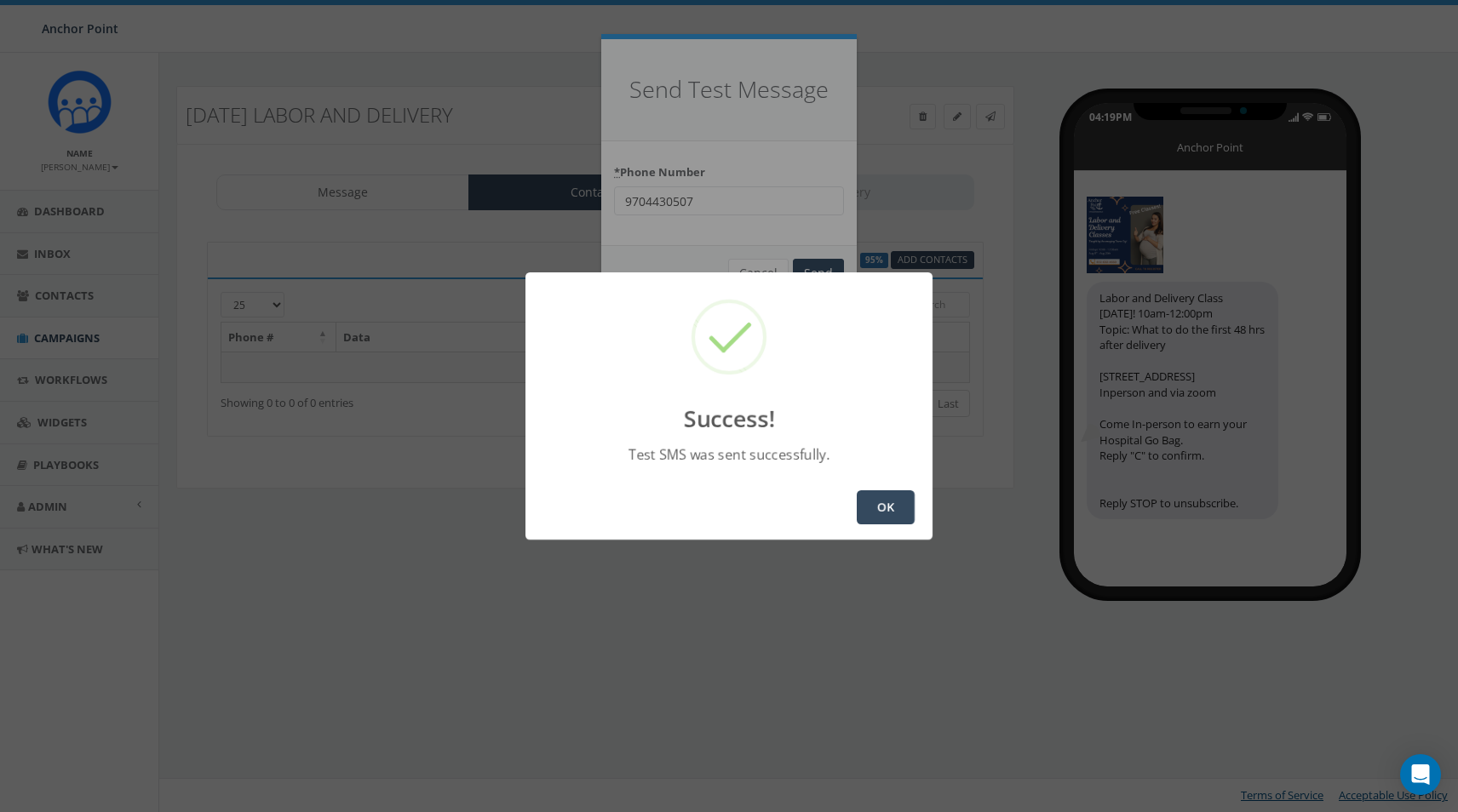
click at [875, 508] on button "OK" at bounding box center [885, 508] width 58 height 34
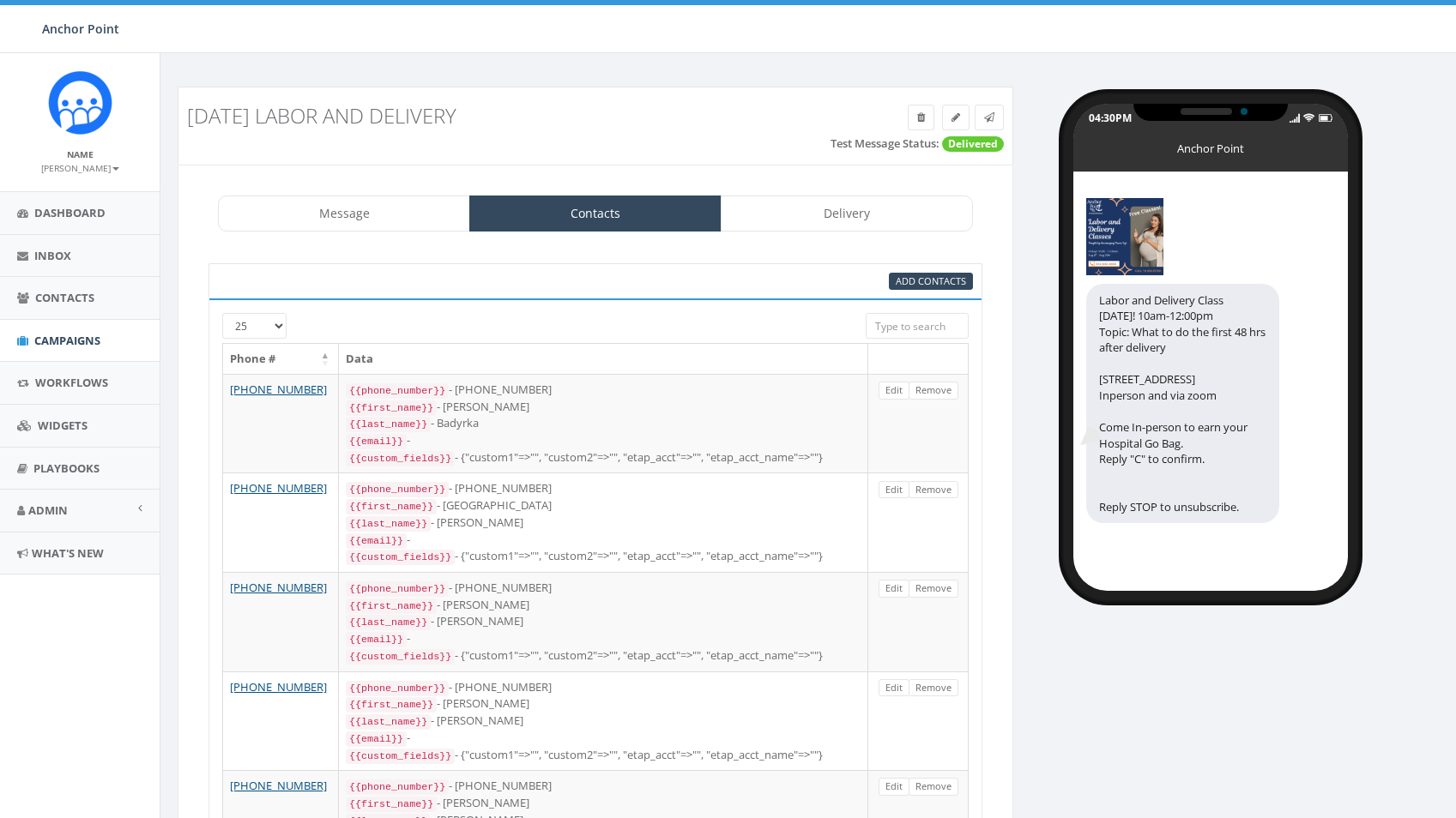
select select
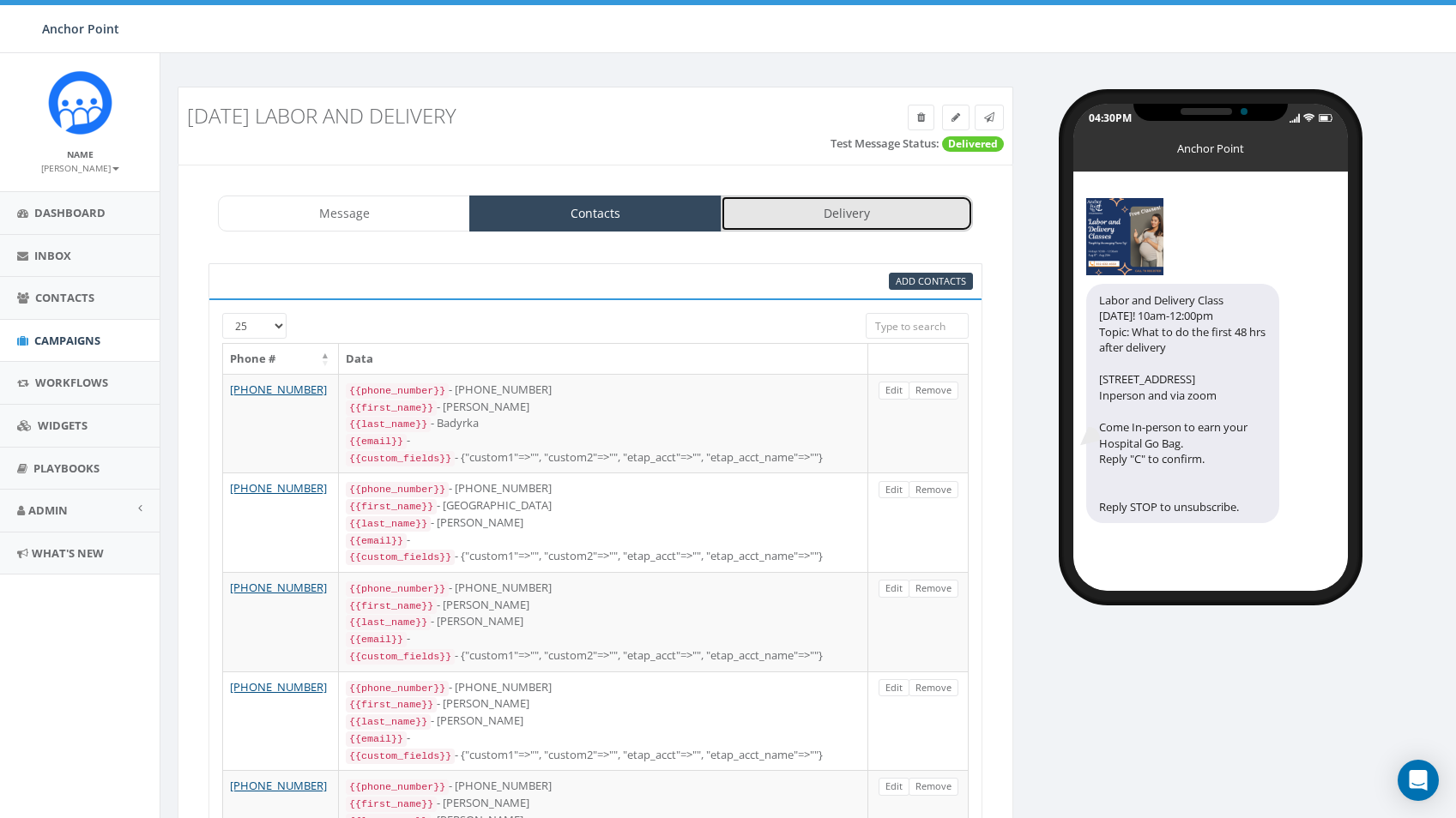
click at [838, 217] on link "Delivery" at bounding box center [847, 214] width 252 height 36
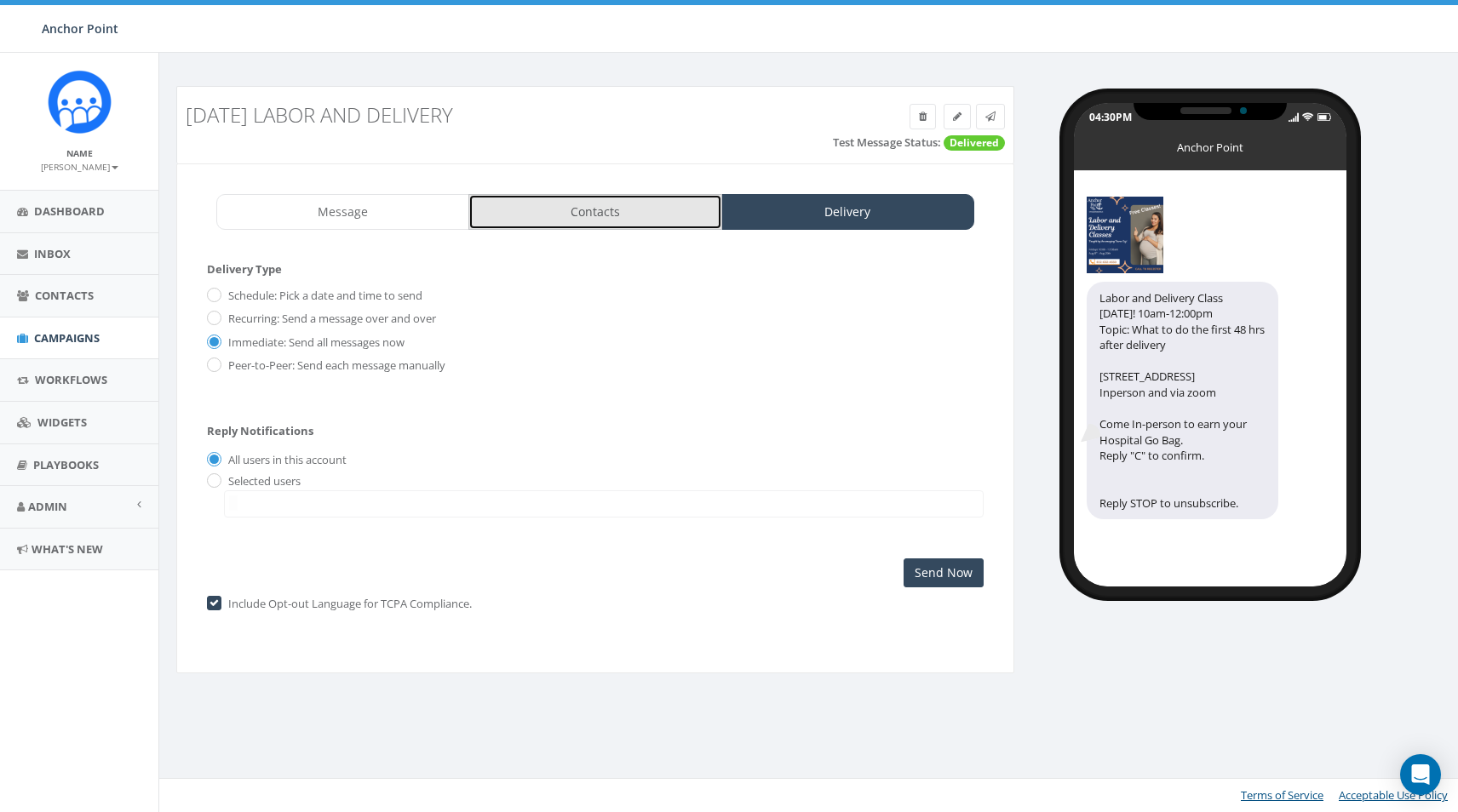
click at [592, 210] on link "Contacts" at bounding box center [594, 212] width 253 height 36
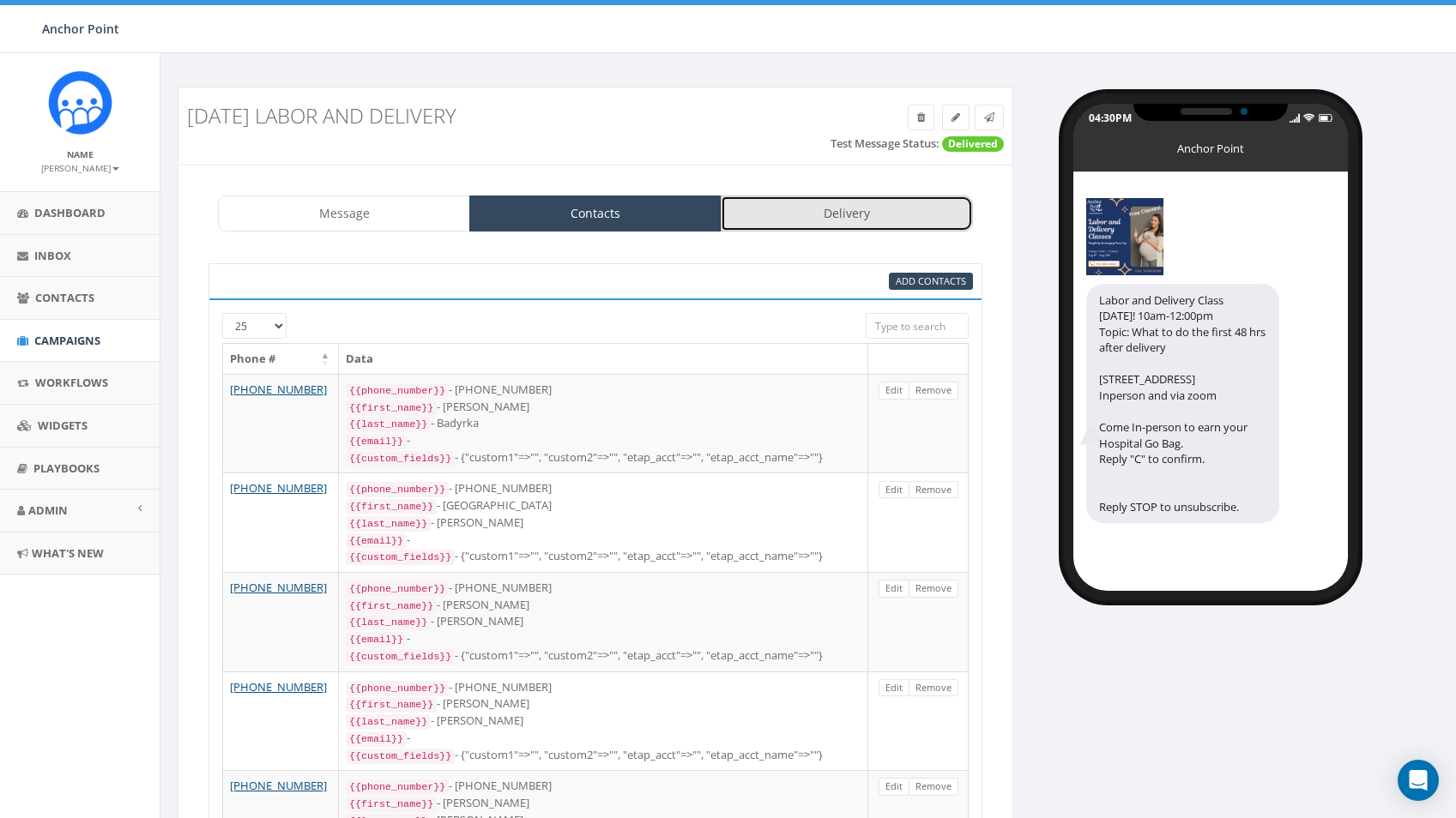
click at [888, 208] on link "Delivery" at bounding box center [847, 214] width 252 height 36
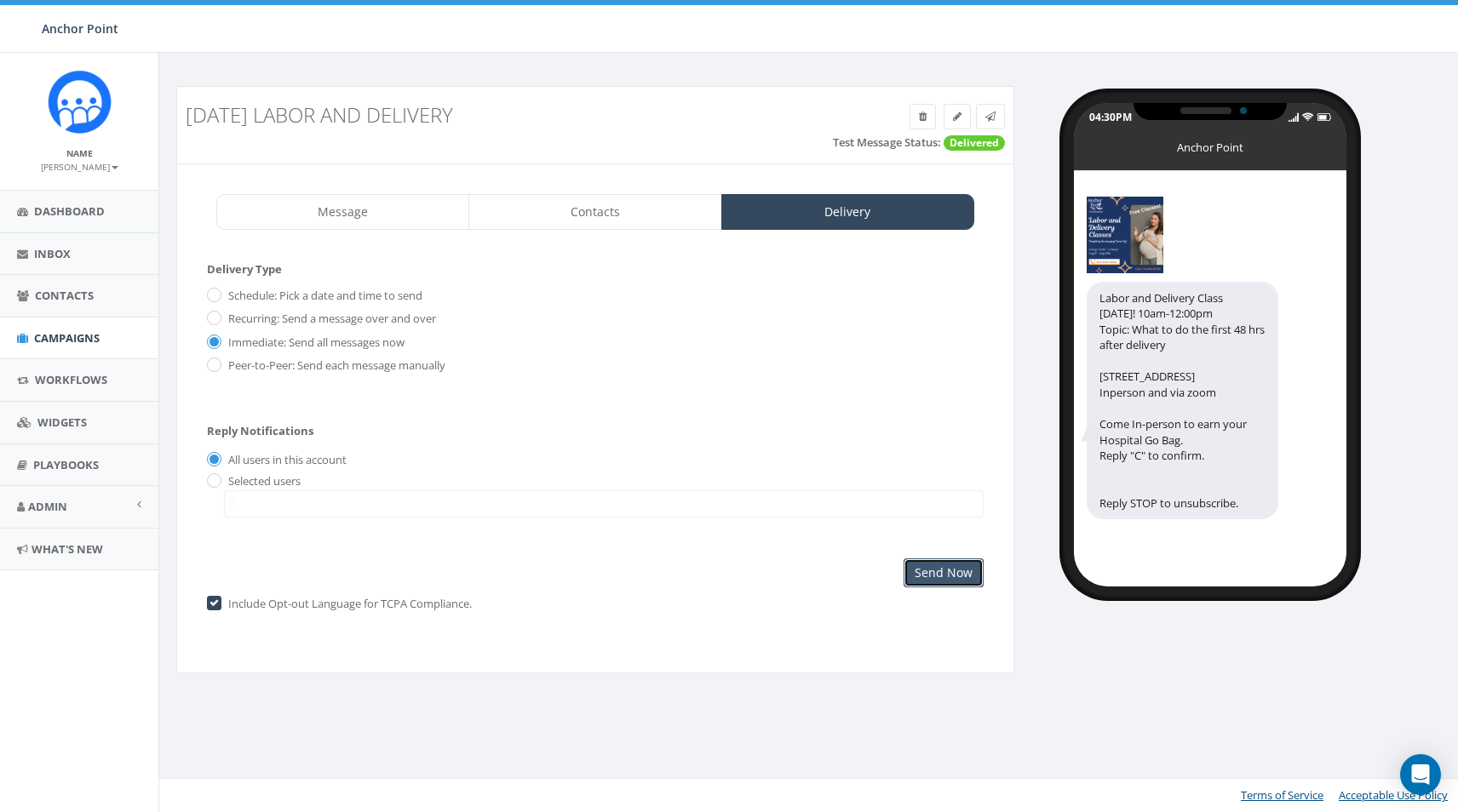
click at [924, 582] on input "Send Now" at bounding box center [943, 572] width 80 height 29
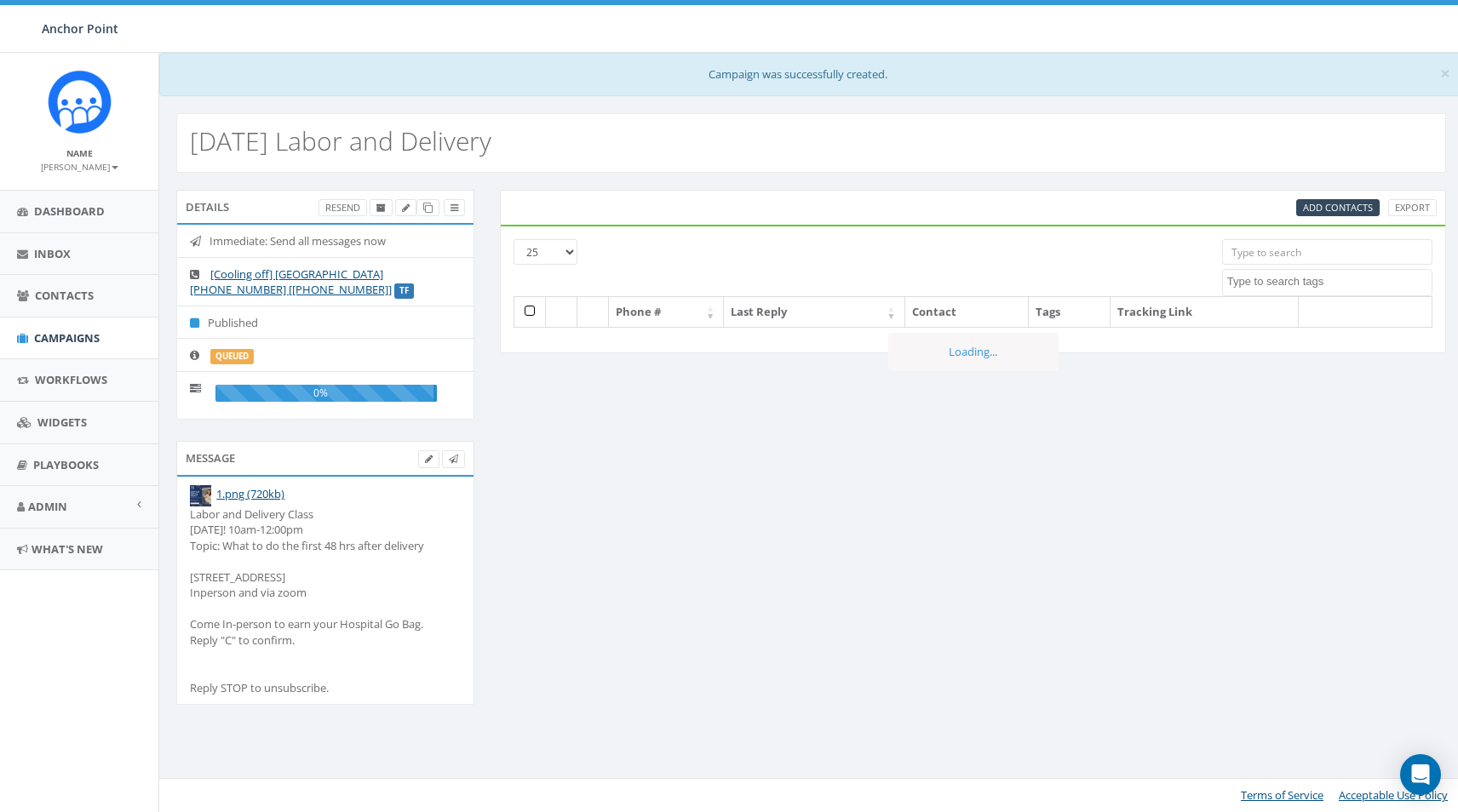
select select
